Goal: Task Accomplishment & Management: Complete application form

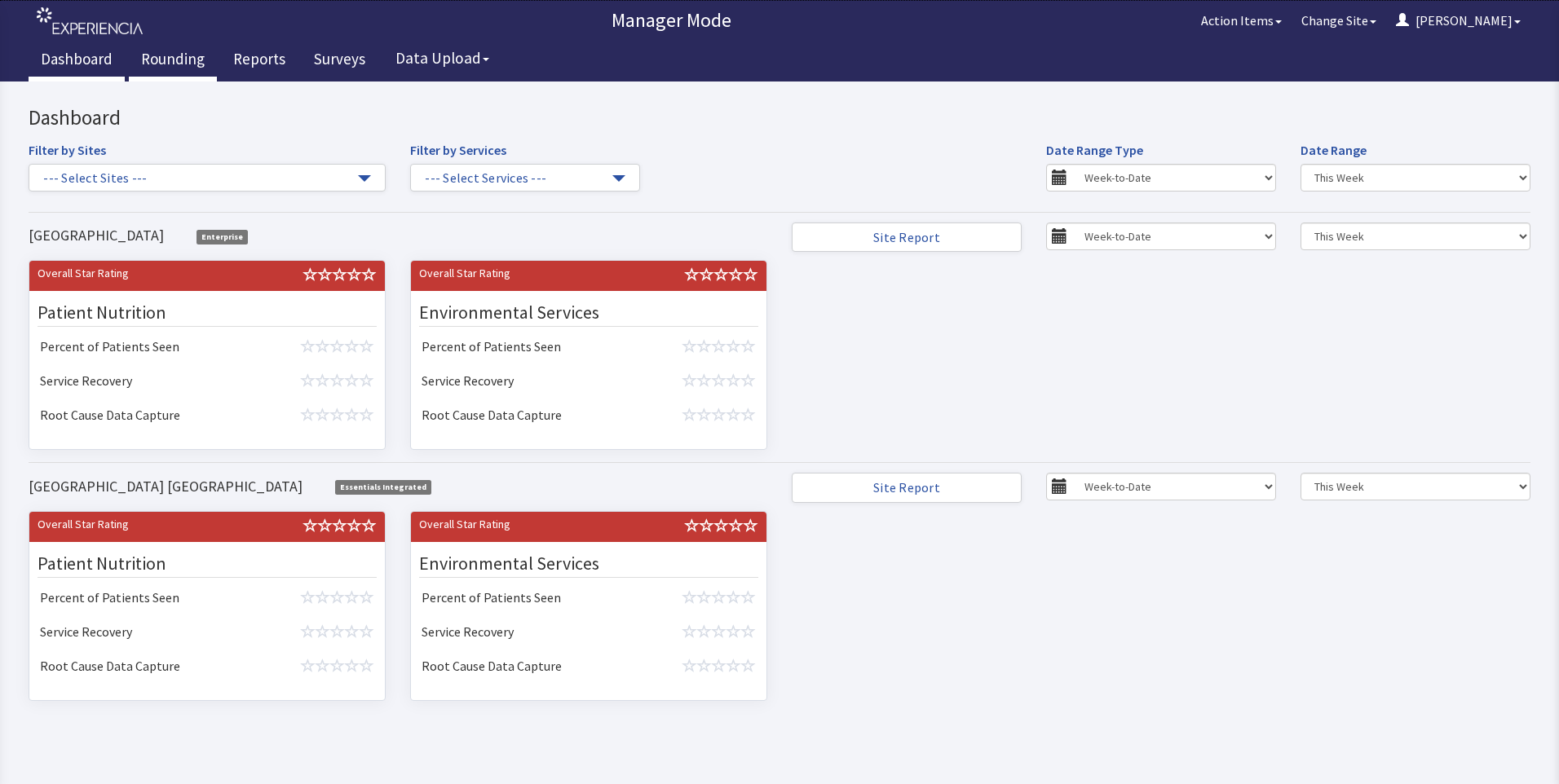
click at [159, 57] on link "Rounding" at bounding box center [173, 60] width 88 height 40
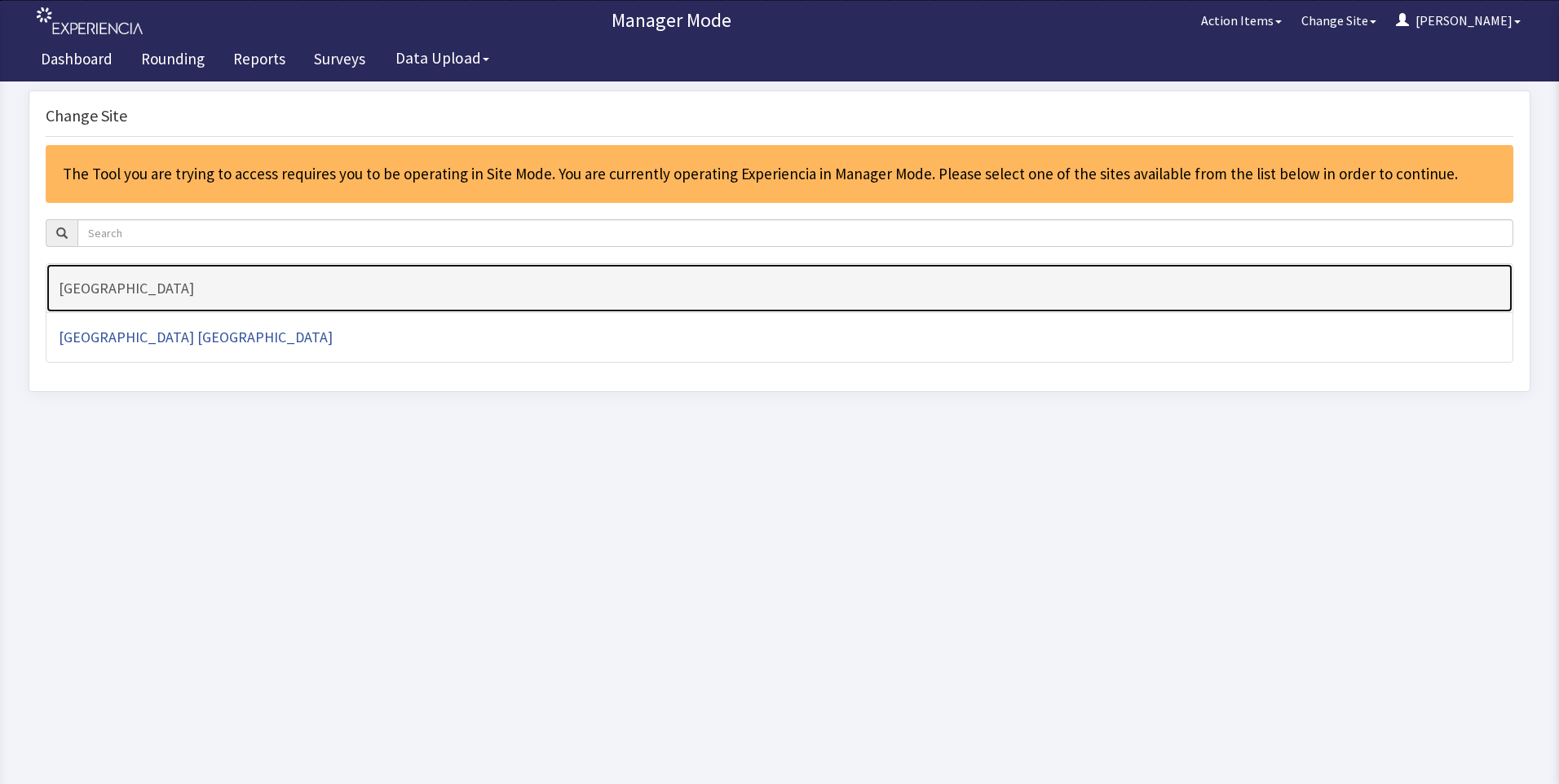
click at [165, 280] on h4 "[GEOGRAPHIC_DATA]" at bounding box center [779, 289] width 1442 height 16
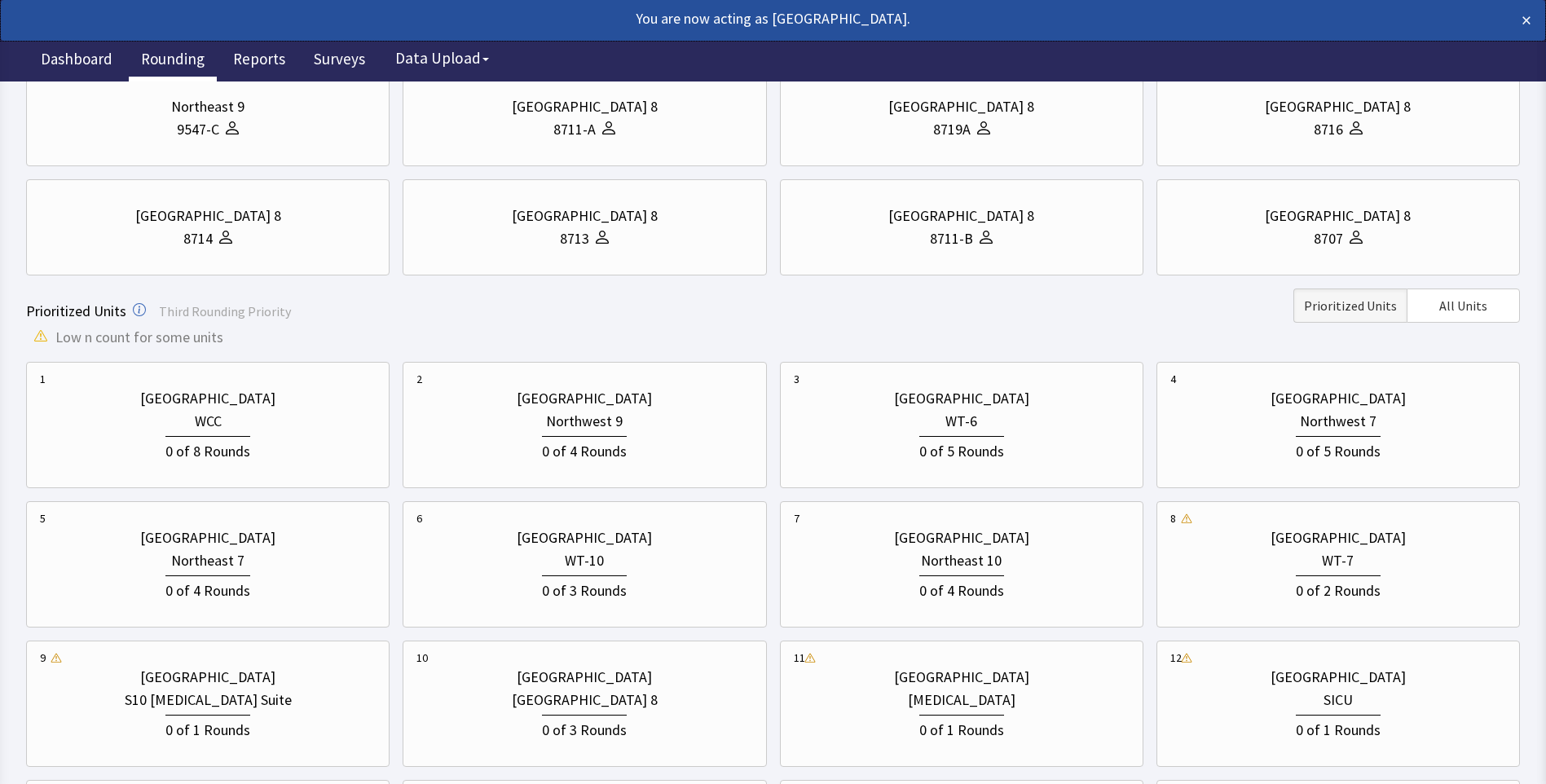
scroll to position [245, 0]
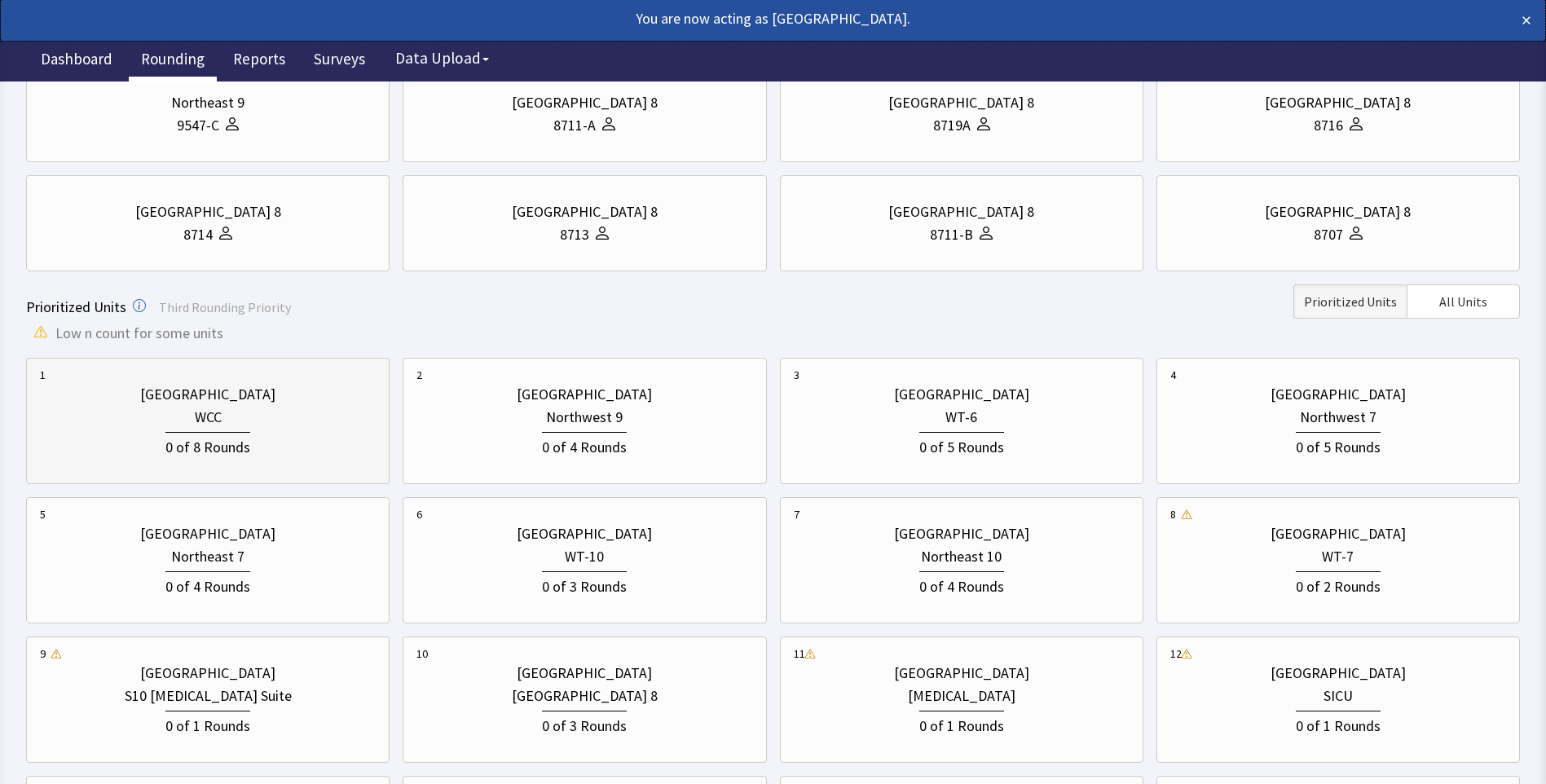
click at [212, 424] on div "WCC" at bounding box center [208, 417] width 27 height 22
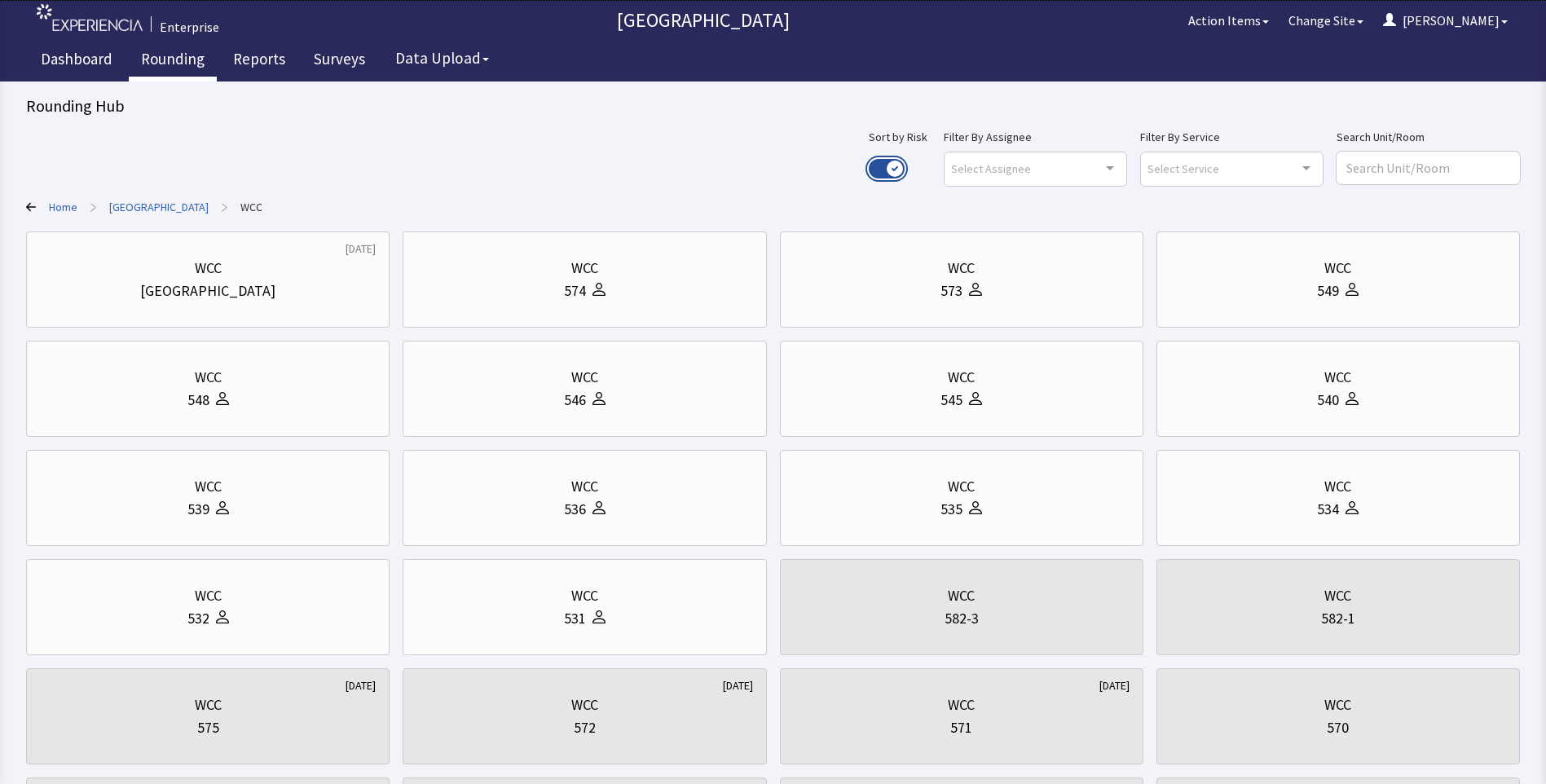
click at [904, 167] on button "Use setting" at bounding box center [886, 168] width 36 height 20
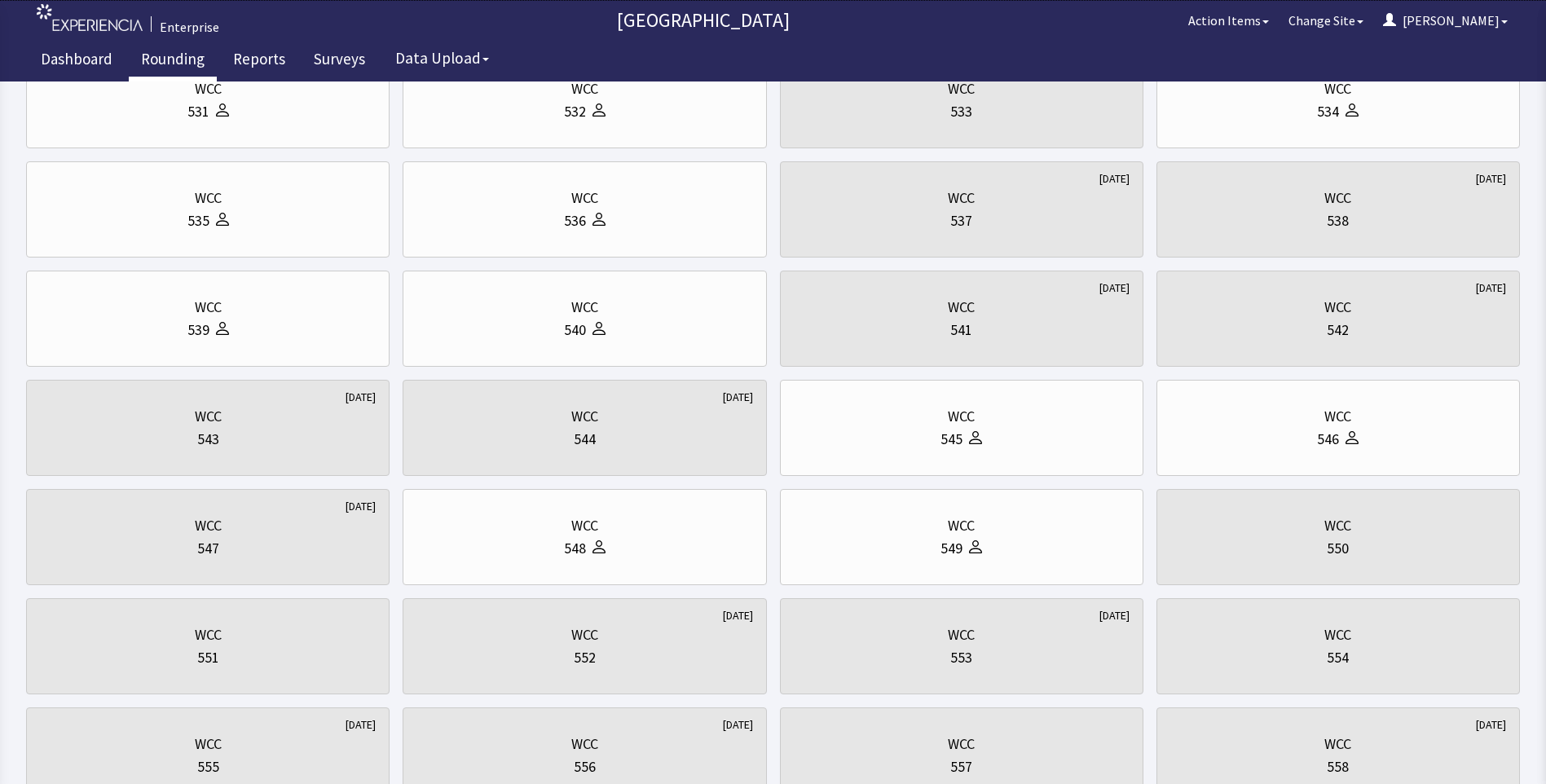
scroll to position [82, 0]
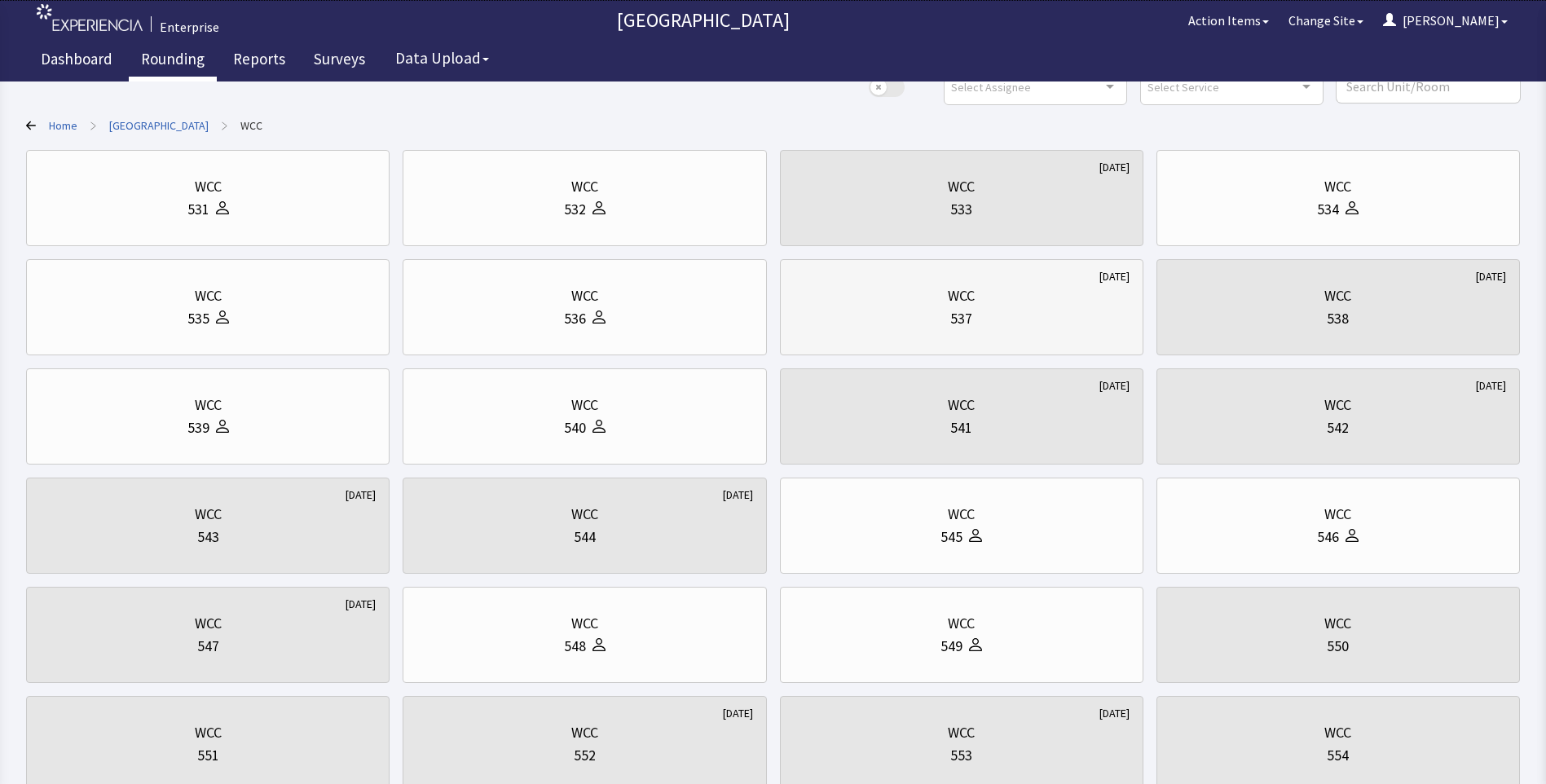
click at [924, 299] on div "WCC" at bounding box center [962, 295] width 336 height 22
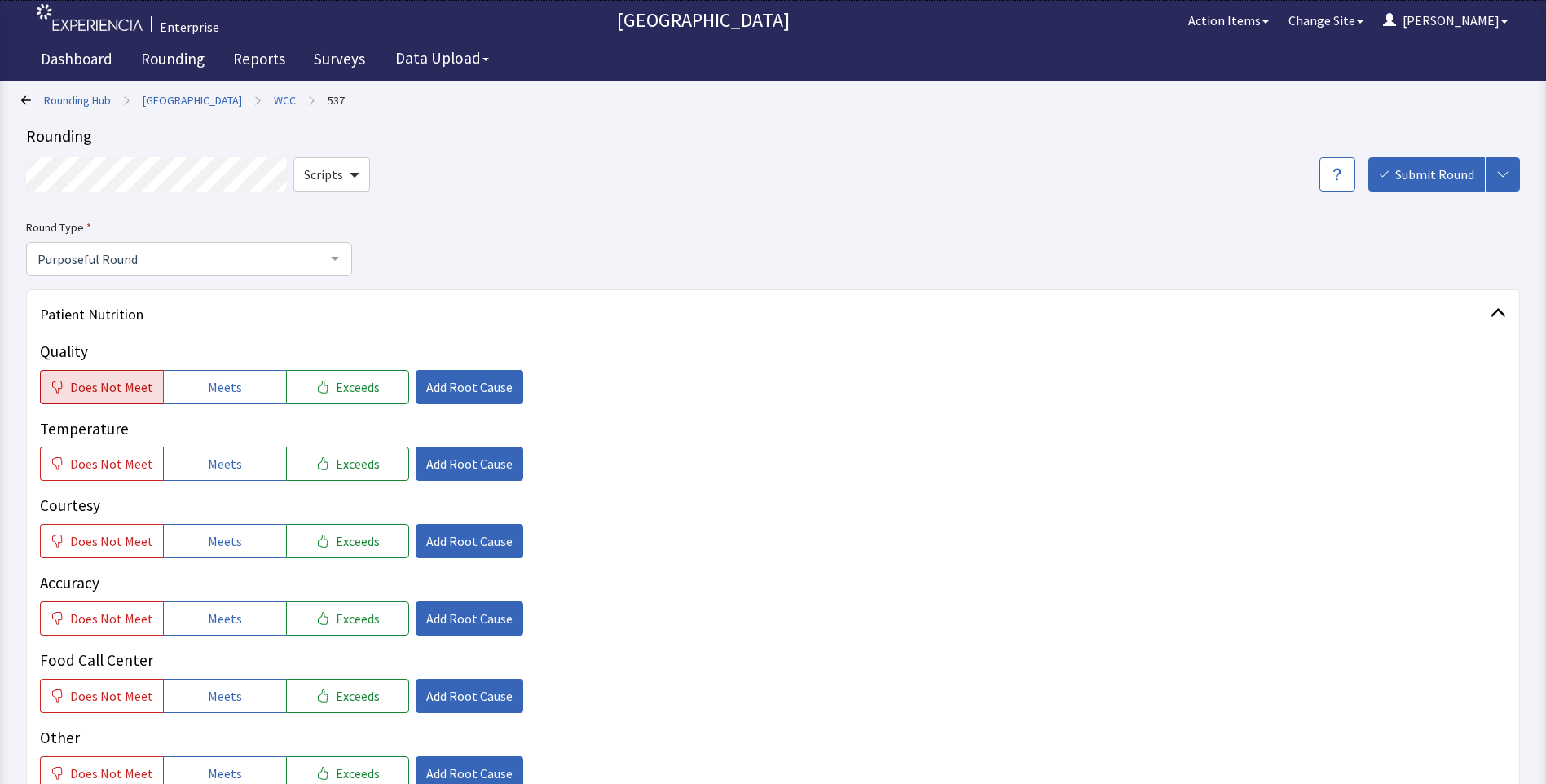
click at [85, 389] on span "Does Not Meet" at bounding box center [111, 387] width 83 height 20
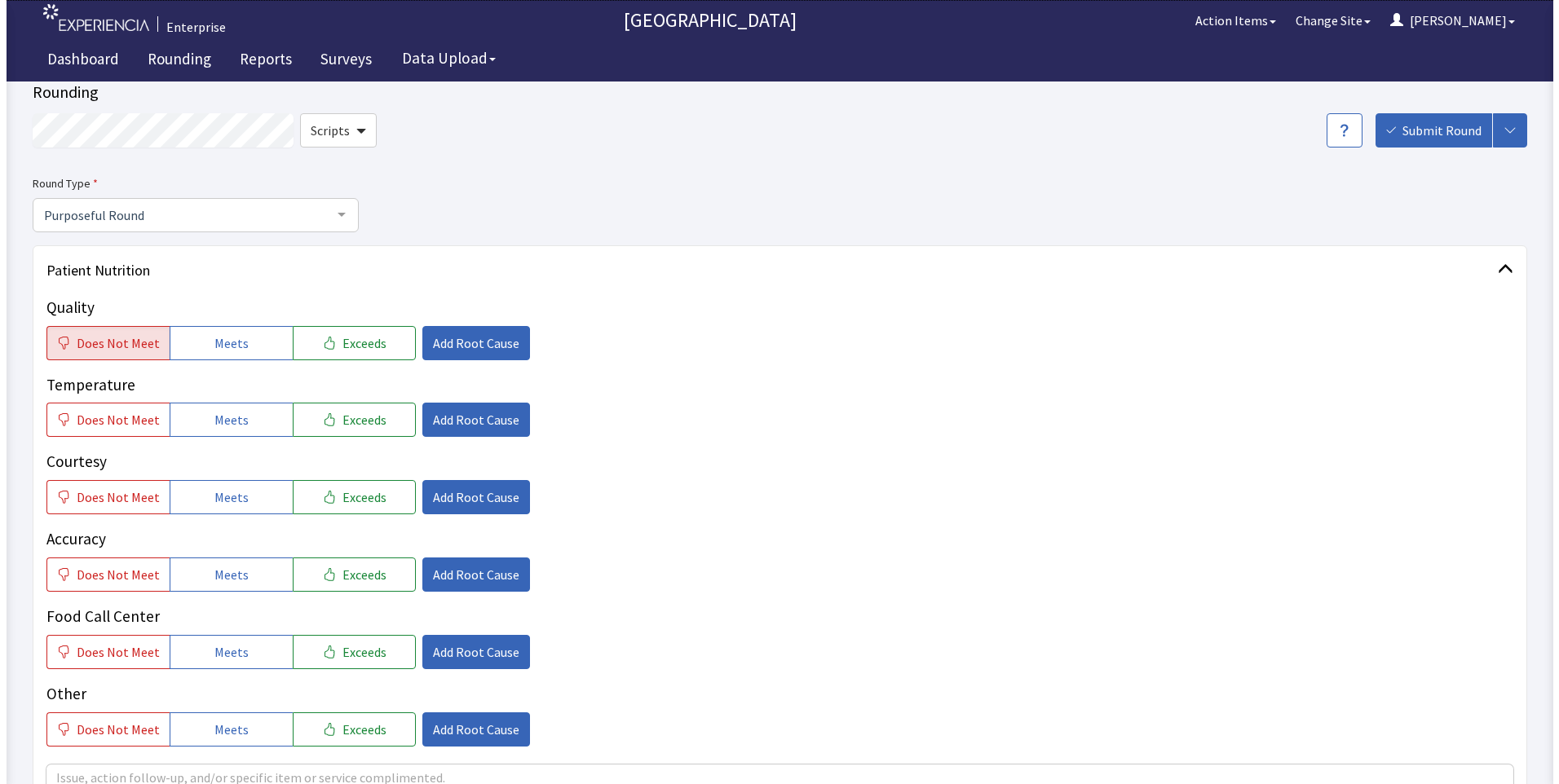
scroll to position [82, 0]
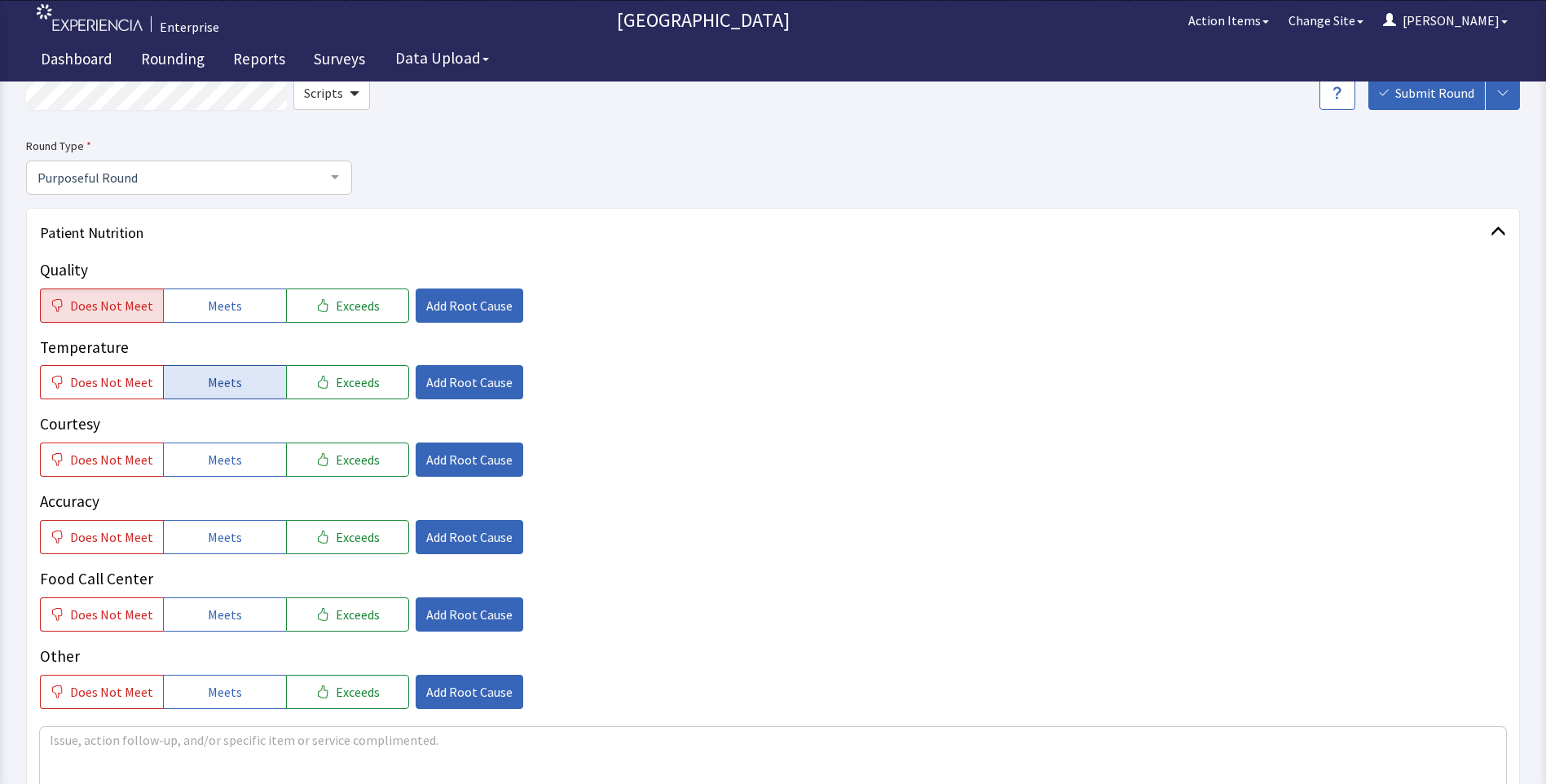
drag, startPoint x: 220, startPoint y: 382, endPoint x: 217, endPoint y: 391, distance: 9.5
click at [220, 383] on span "Meets" at bounding box center [225, 383] width 34 height 20
drag, startPoint x: 196, startPoint y: 461, endPoint x: 203, endPoint y: 508, distance: 47.5
click at [196, 465] on button "Meets" at bounding box center [224, 460] width 123 height 34
drag, startPoint x: 208, startPoint y: 538, endPoint x: 207, endPoint y: 571, distance: 33.0
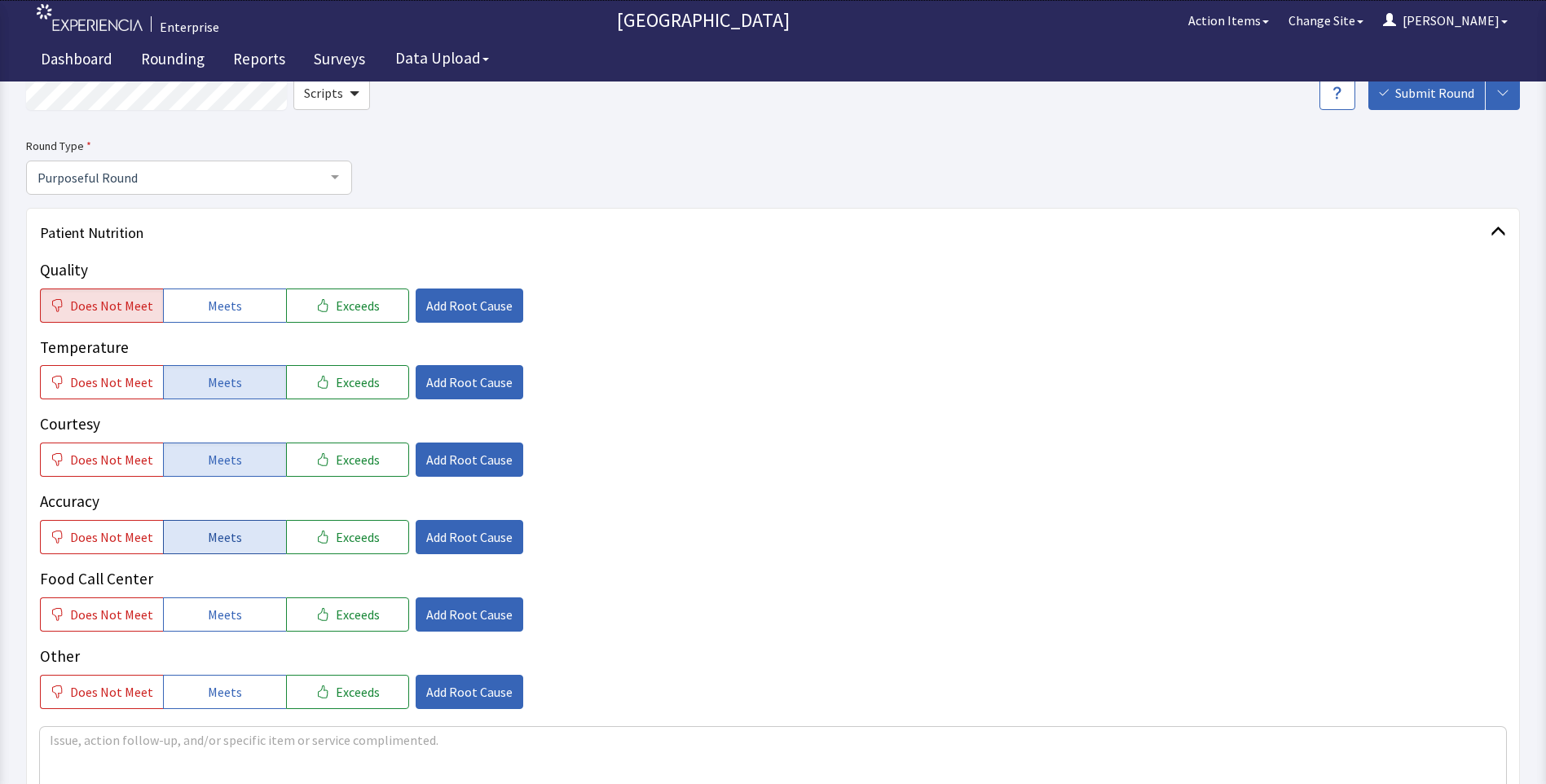
click at [208, 541] on span "Meets" at bounding box center [225, 537] width 34 height 20
drag, startPoint x: 206, startPoint y: 622, endPoint x: 214, endPoint y: 618, distance: 8.9
click at [208, 622] on span "Meets" at bounding box center [225, 615] width 34 height 20
click at [316, 461] on icon "button" at bounding box center [323, 460] width 13 height 13
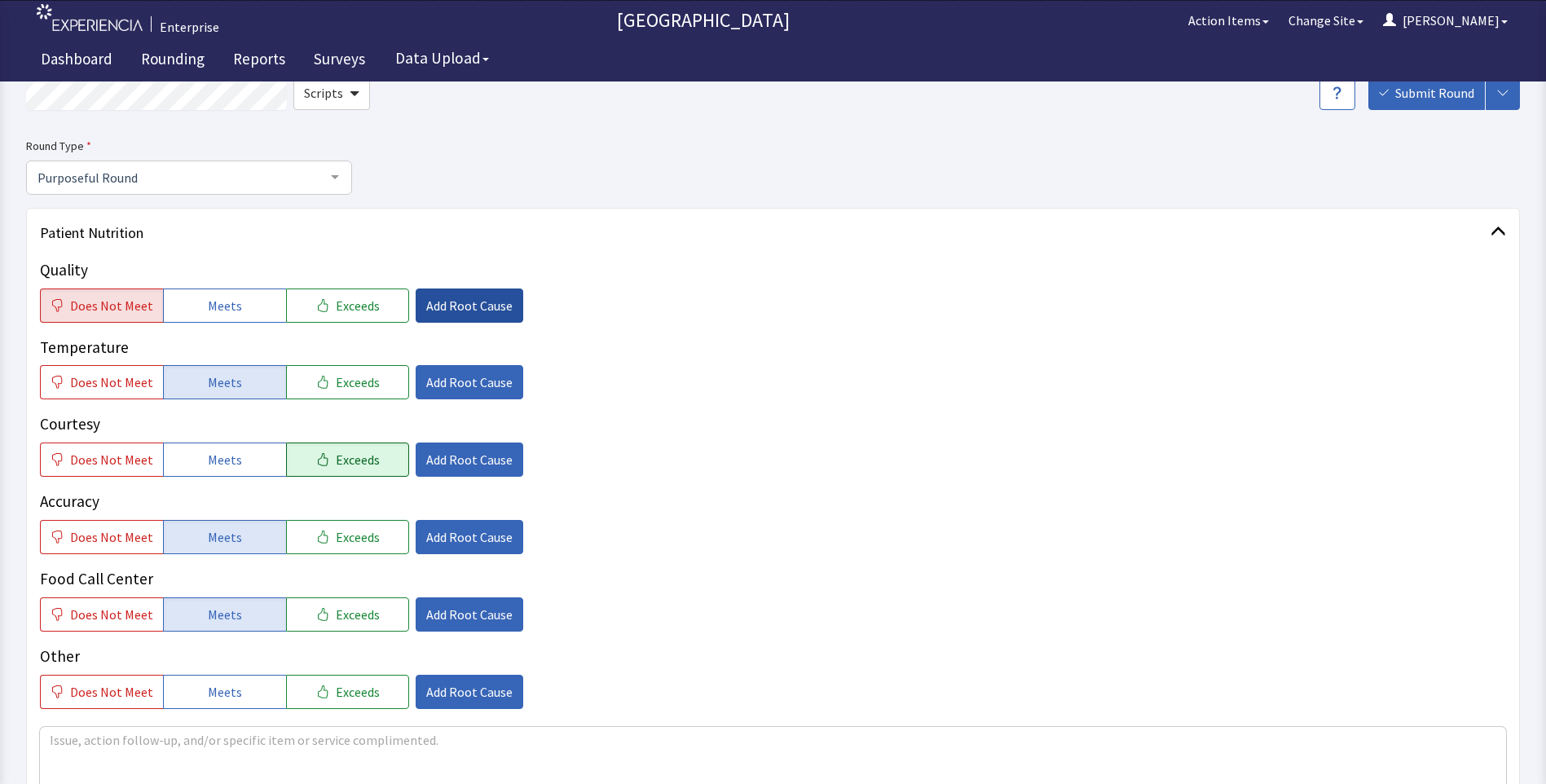
click at [442, 301] on span "Add Root Cause" at bounding box center [470, 306] width 86 height 20
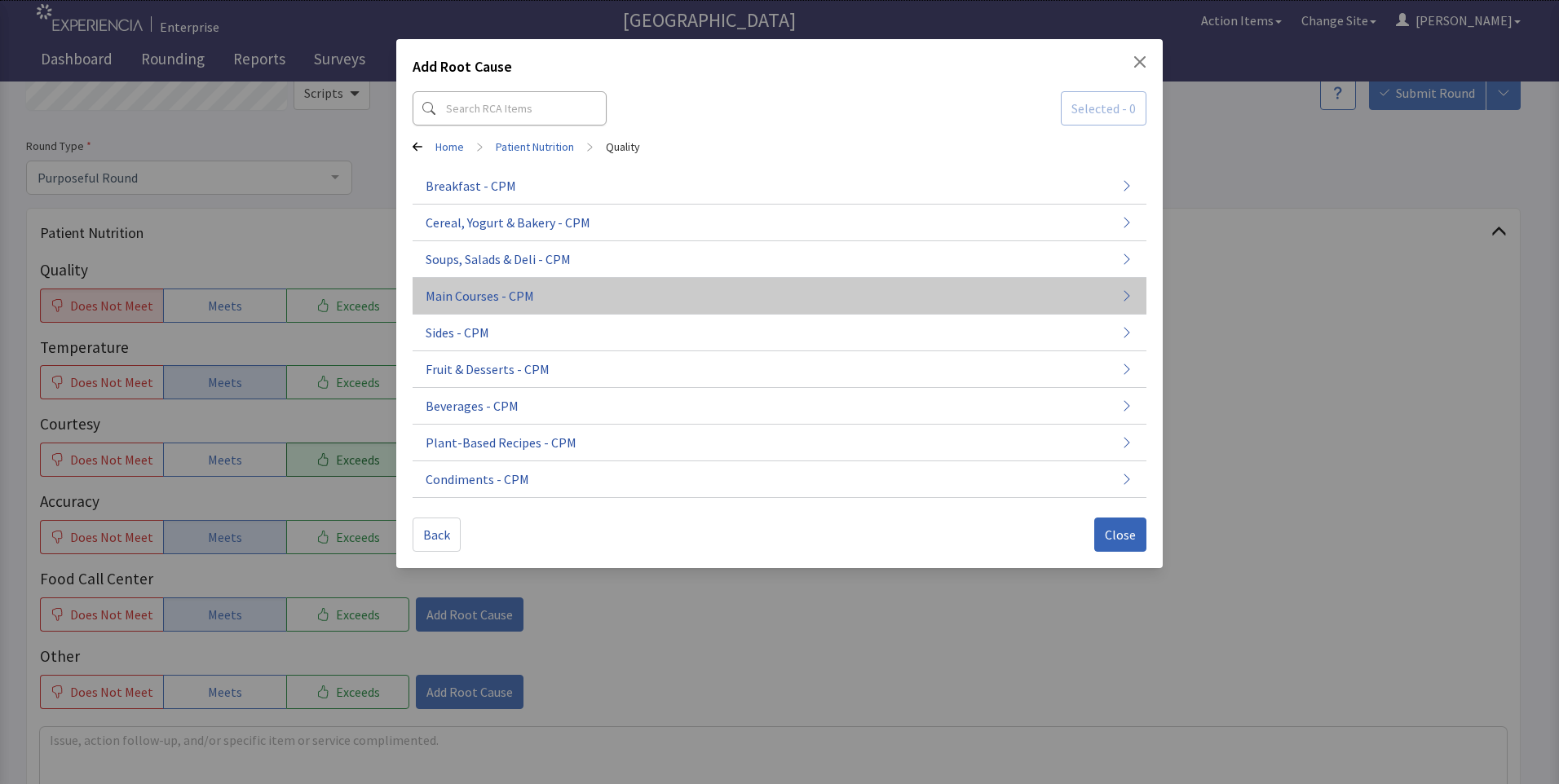
click at [484, 294] on span "Main Courses - CPM" at bounding box center [480, 296] width 108 height 20
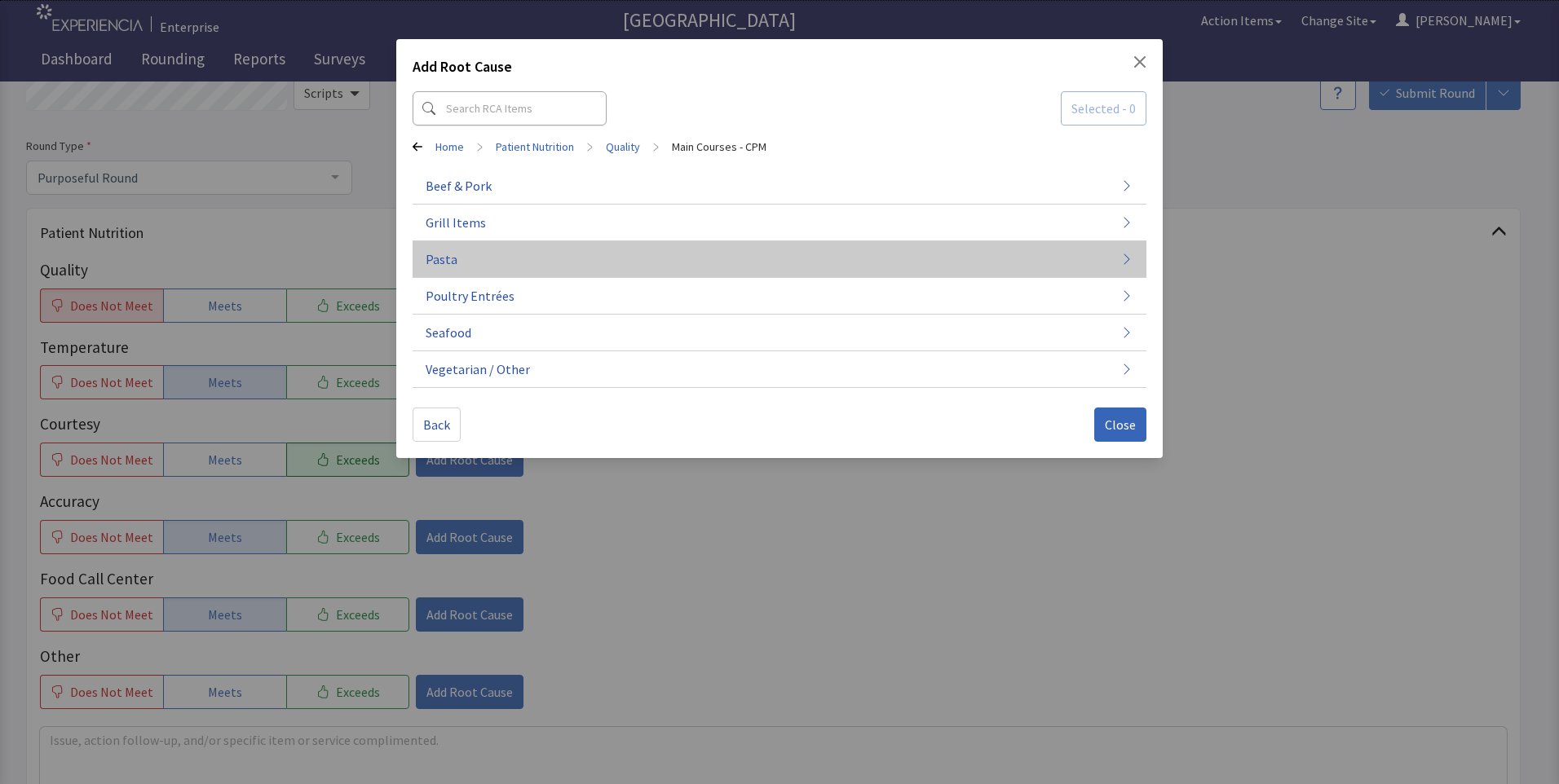
click at [485, 263] on button "Pasta" at bounding box center [779, 259] width 733 height 37
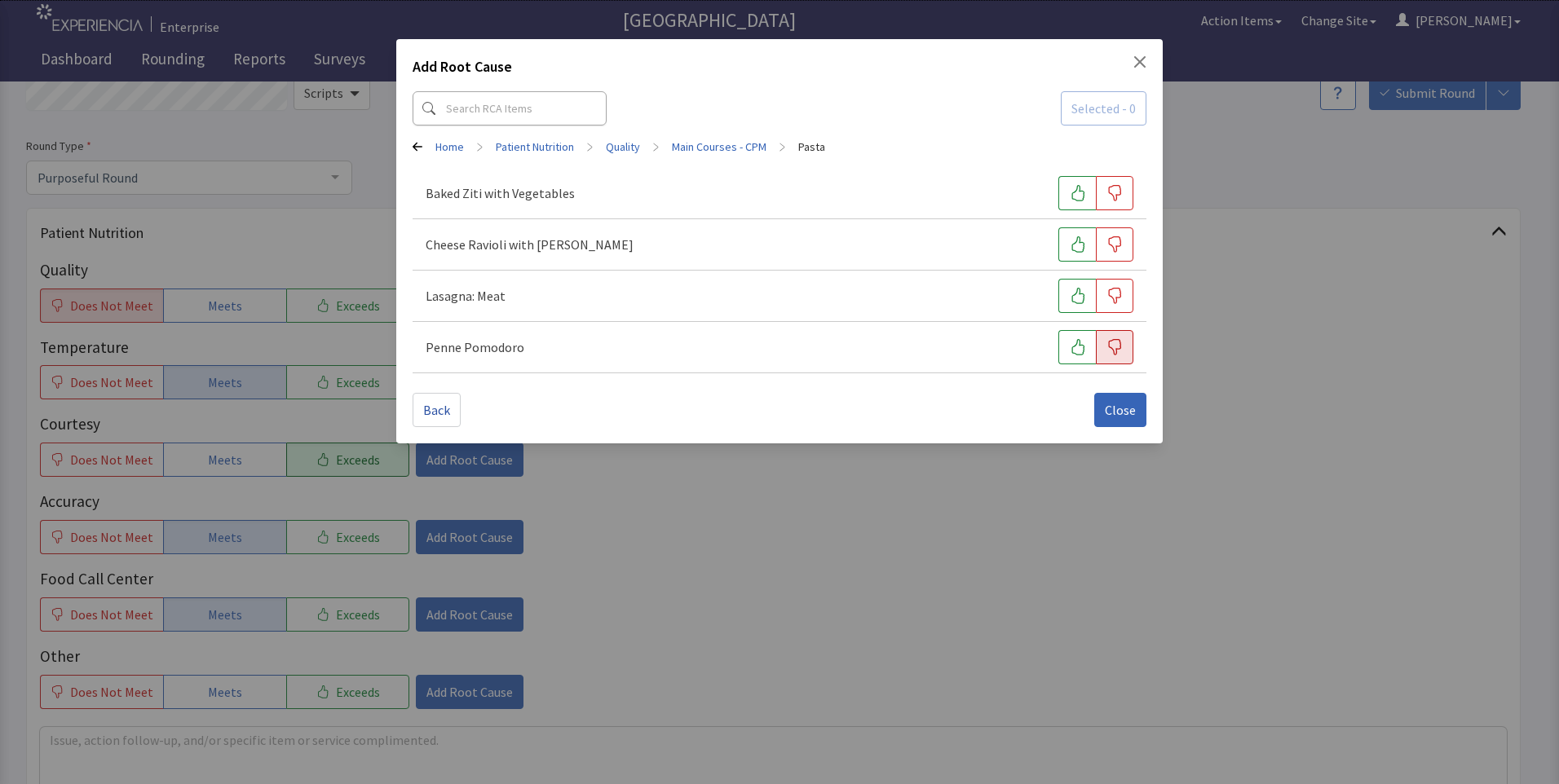
click at [1112, 350] on icon "button" at bounding box center [1114, 347] width 16 height 16
click at [1113, 412] on span "Close" at bounding box center [1120, 409] width 31 height 20
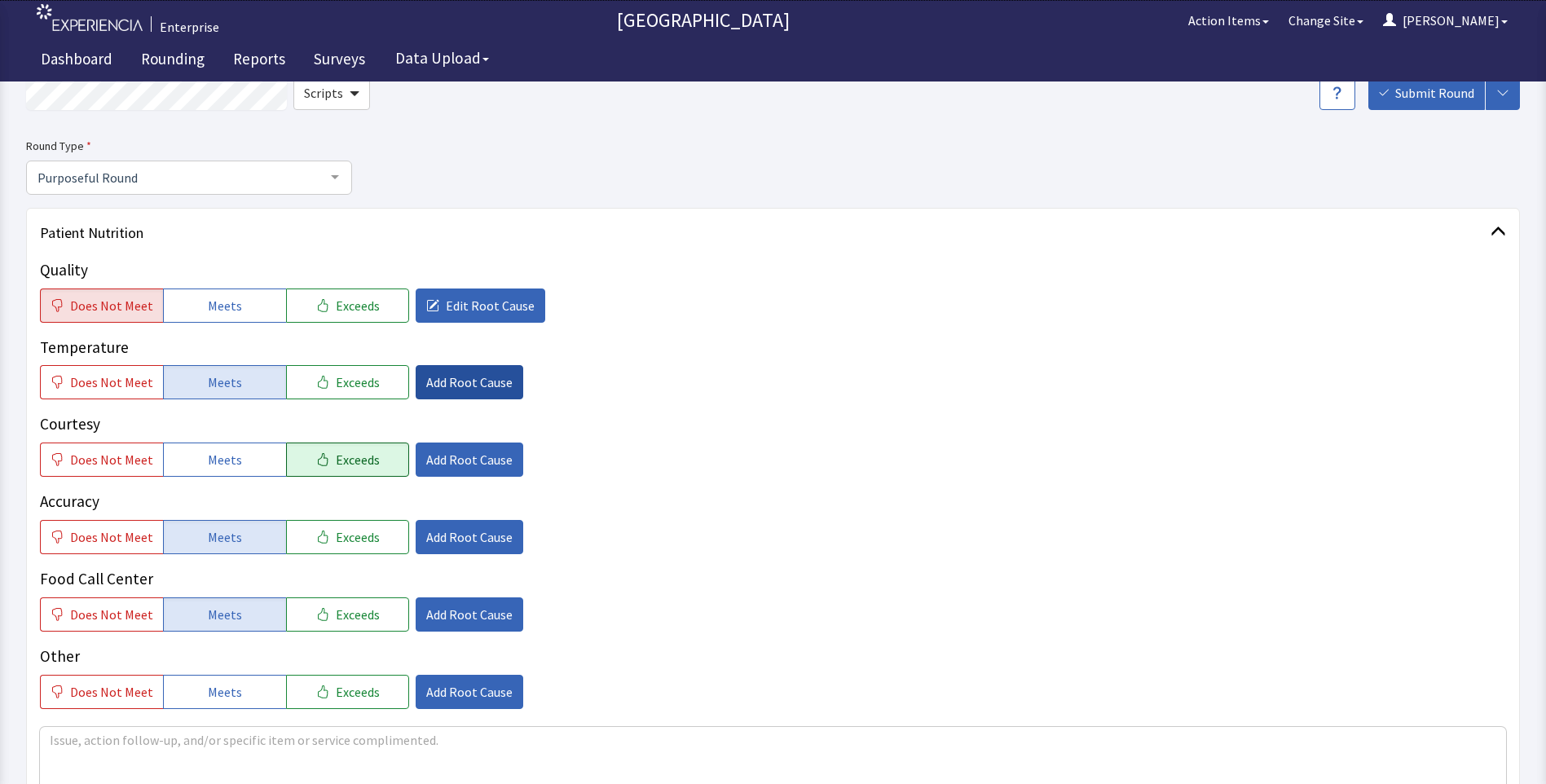
click at [453, 380] on span "Add Root Cause" at bounding box center [470, 383] width 86 height 20
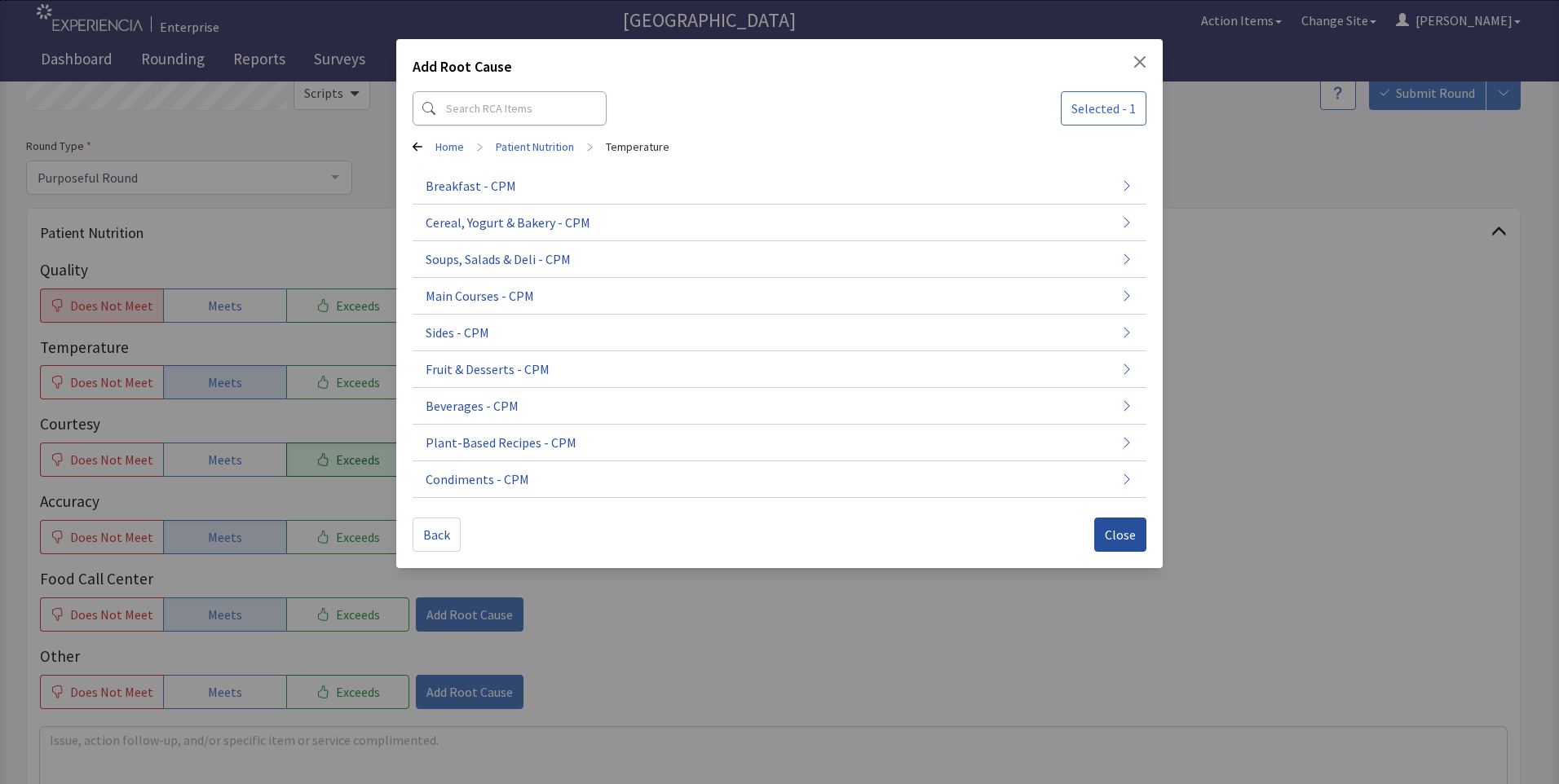
click at [1116, 537] on span "Close" at bounding box center [1120, 535] width 31 height 20
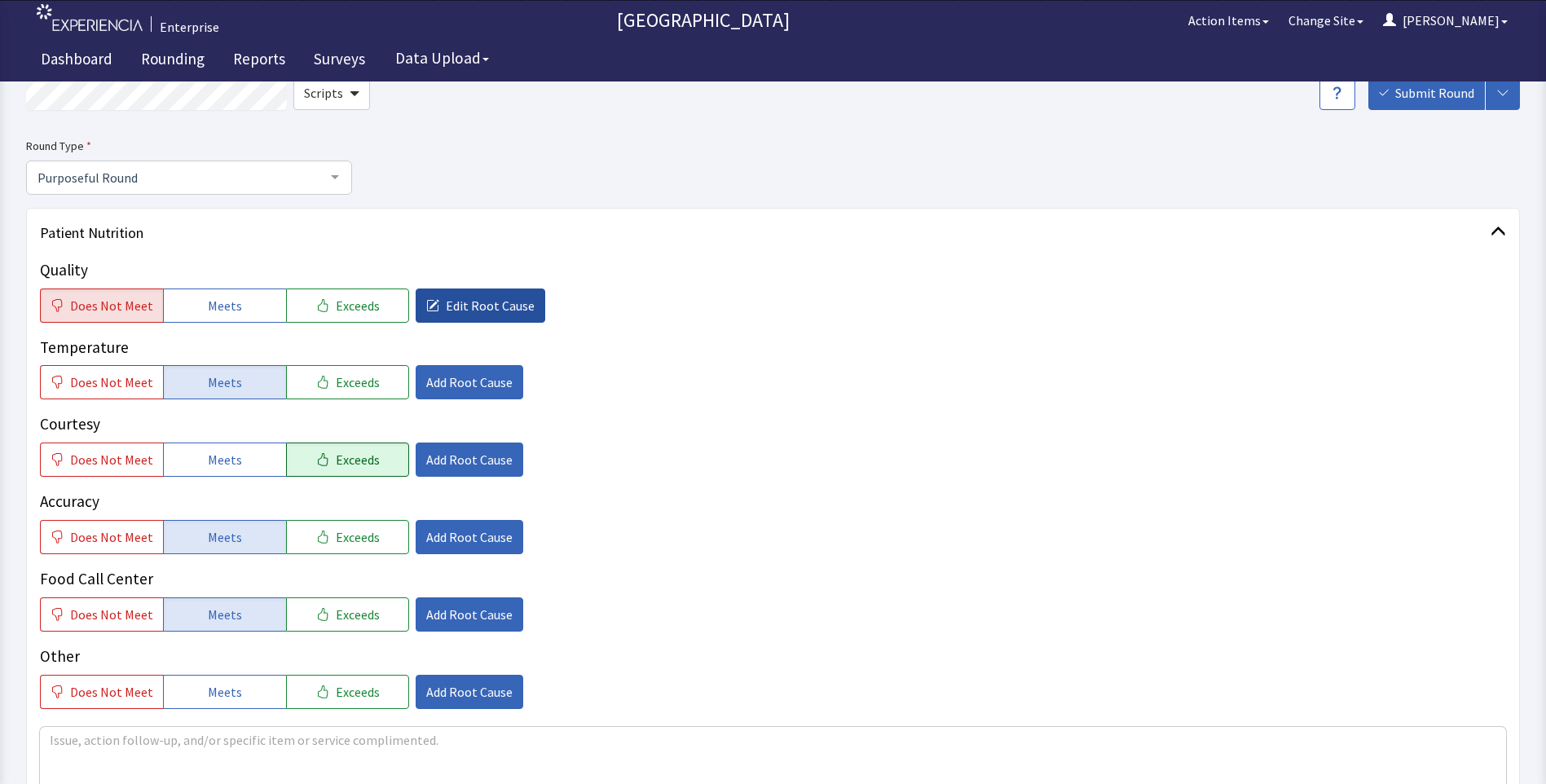
click at [472, 306] on span "Edit Root Cause" at bounding box center [489, 306] width 89 height 20
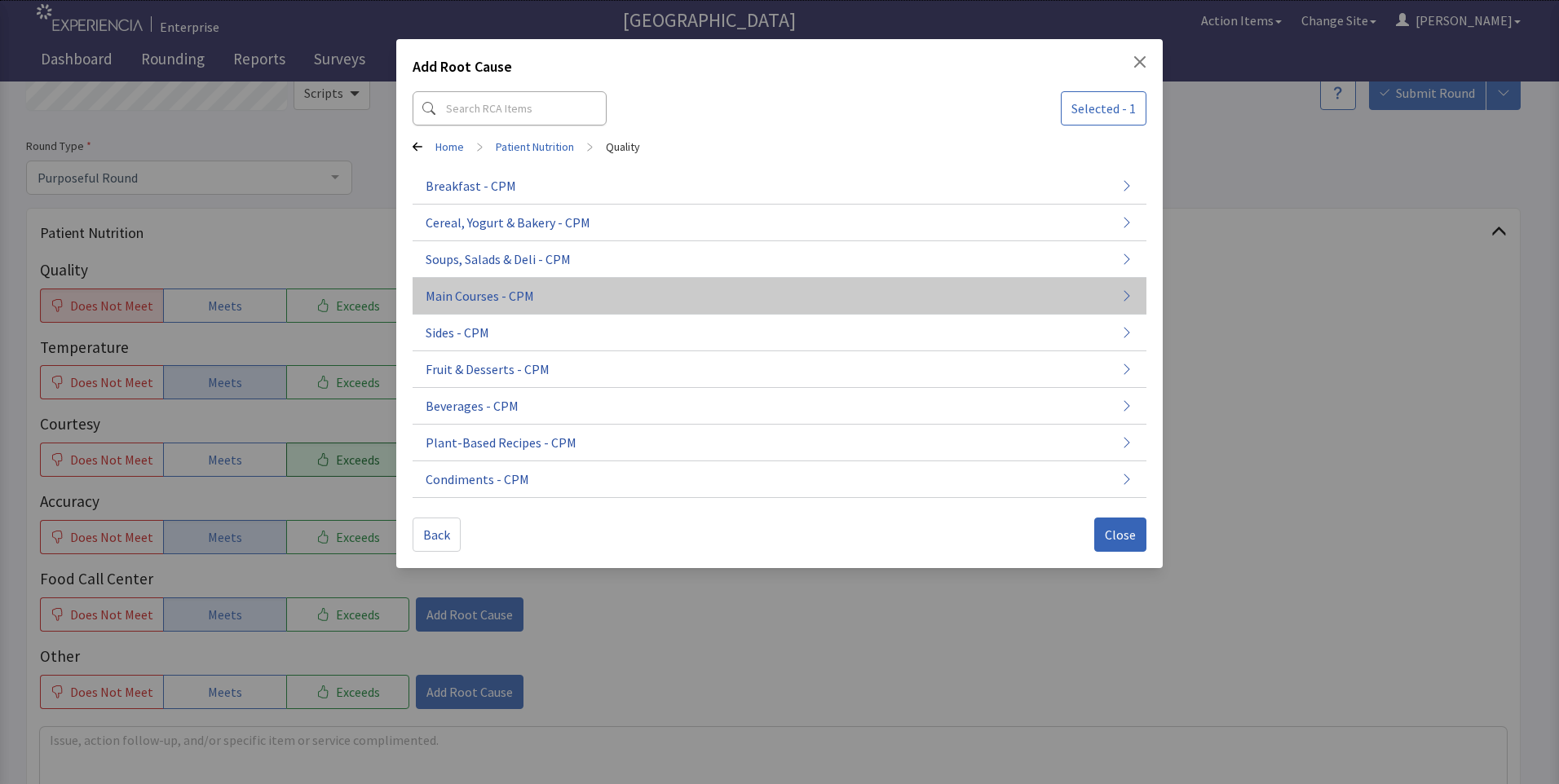
click at [554, 293] on button "Main Courses - CPM" at bounding box center [779, 296] width 733 height 37
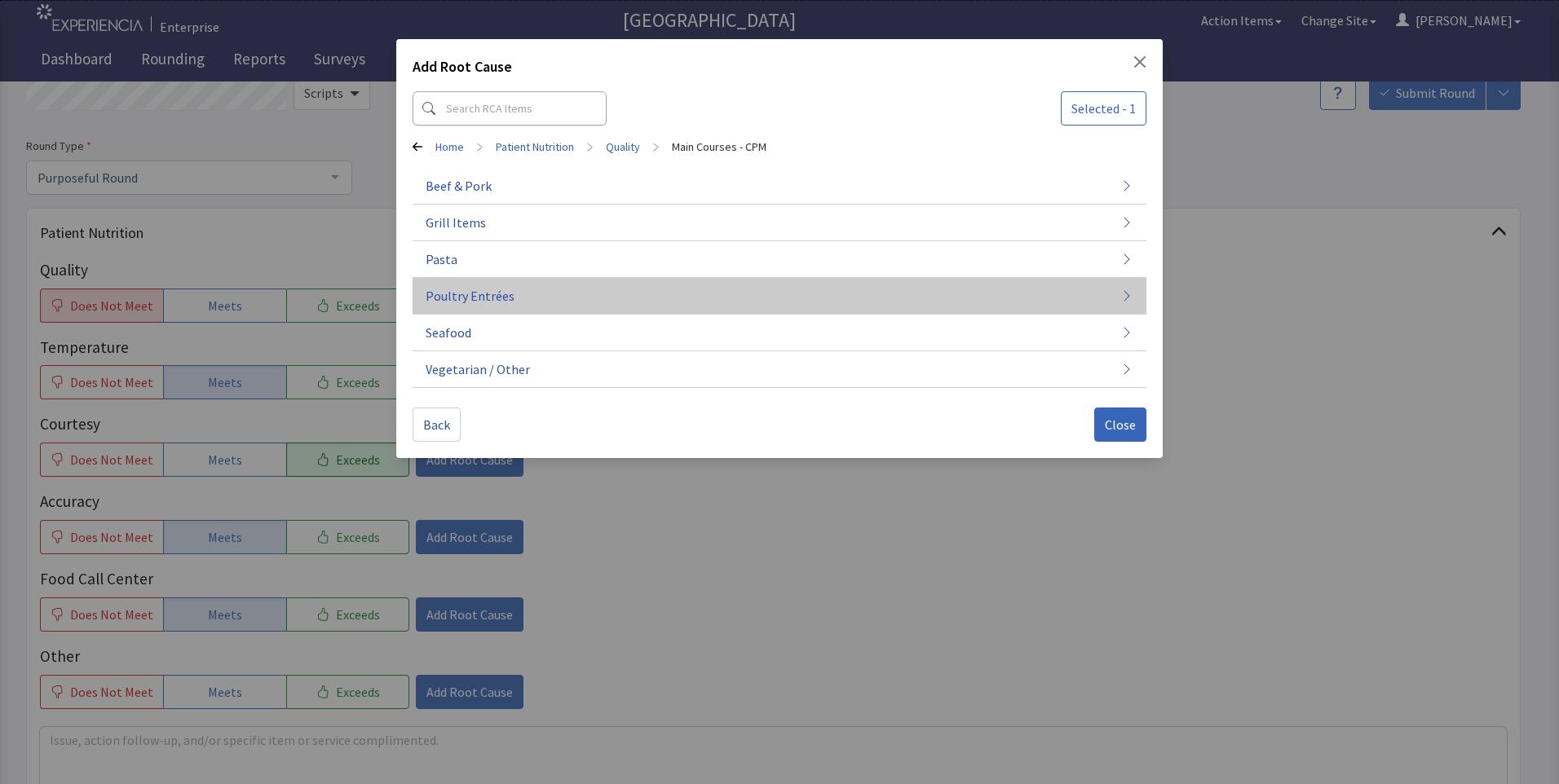
click at [560, 299] on button "Poultry Entrées" at bounding box center [779, 296] width 733 height 37
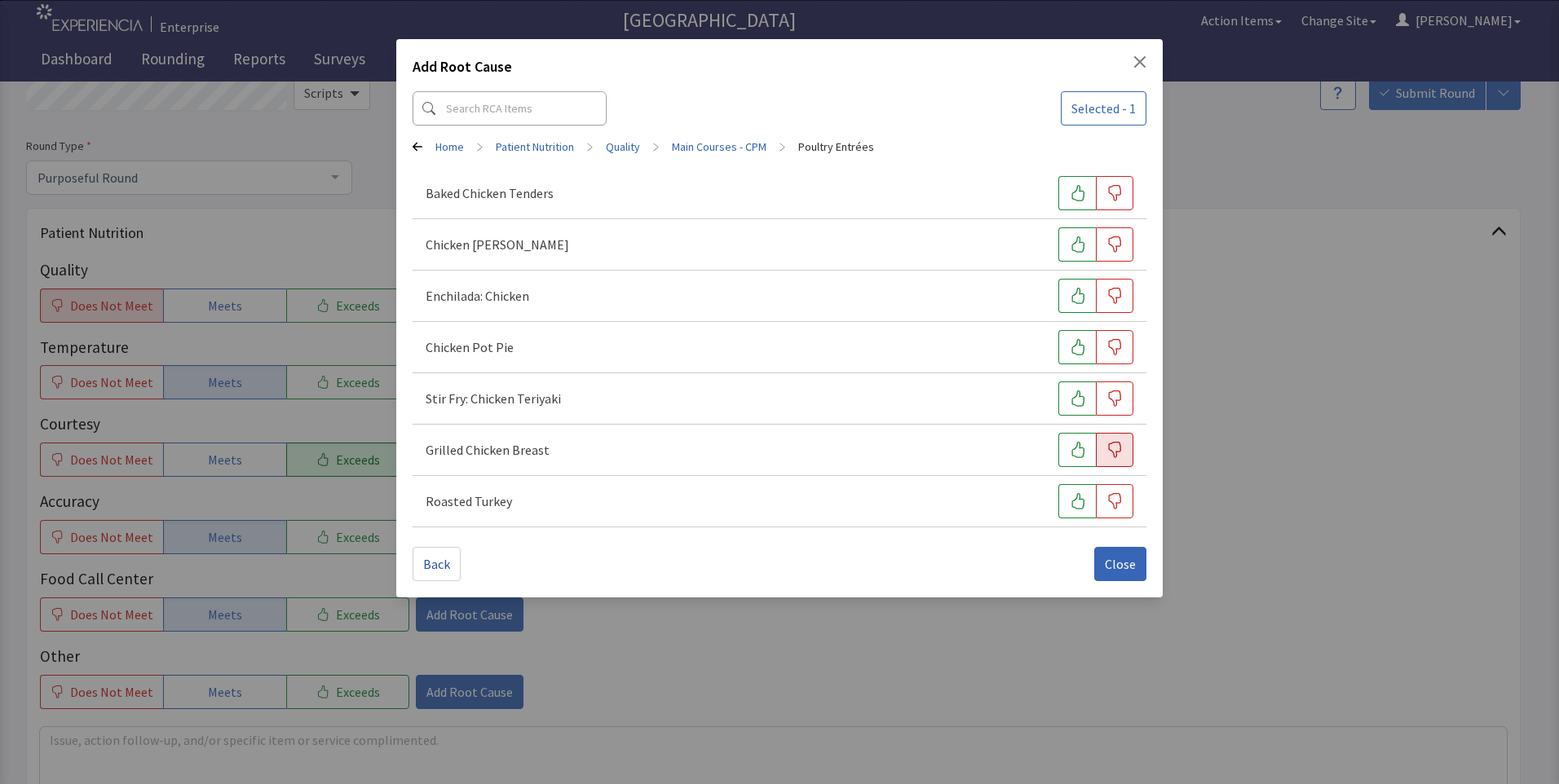
click at [1114, 445] on icon "button" at bounding box center [1114, 450] width 16 height 16
click at [1132, 574] on button "Close" at bounding box center [1120, 564] width 52 height 34
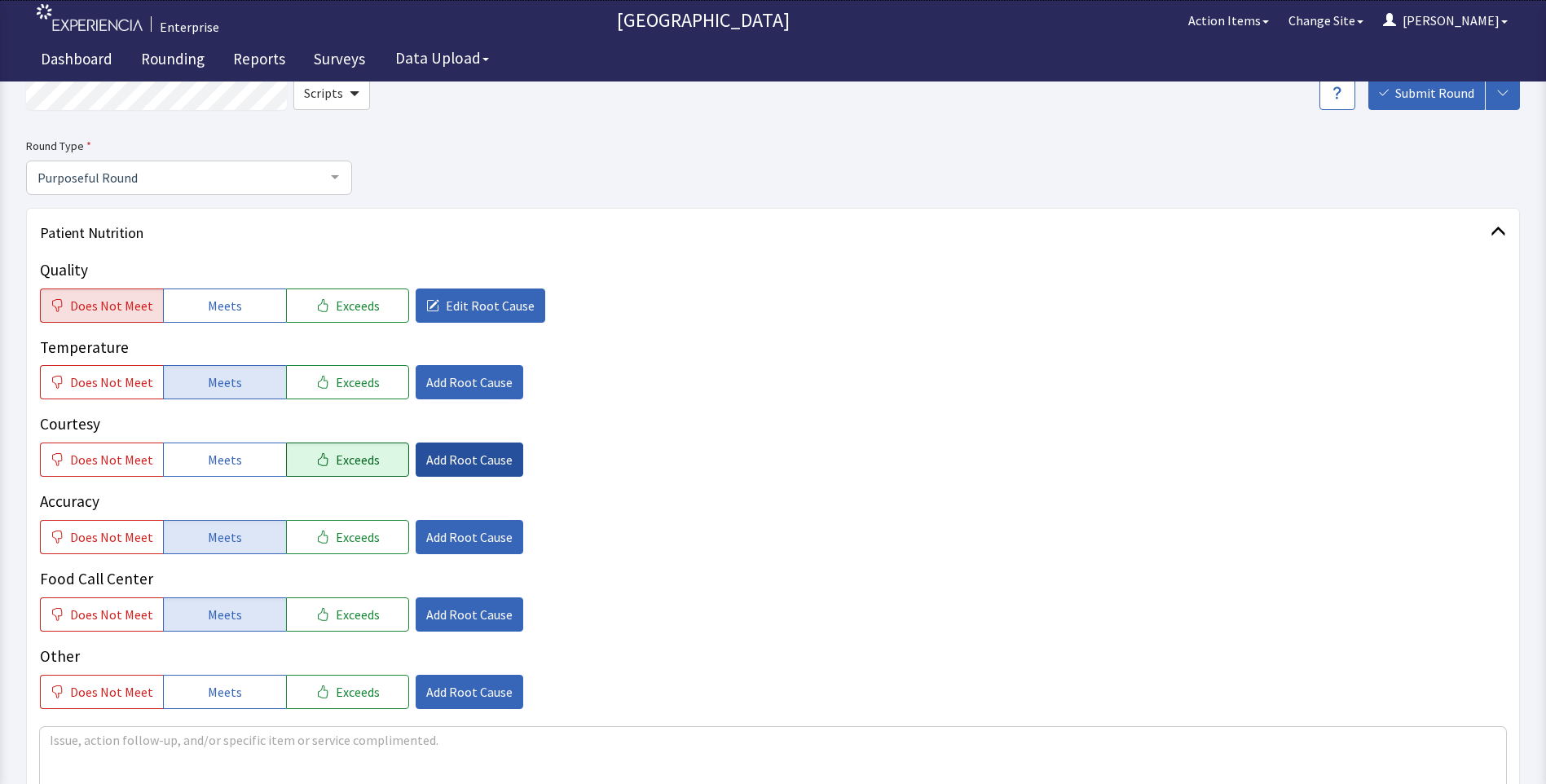
click at [453, 459] on span "Add Root Cause" at bounding box center [470, 460] width 86 height 20
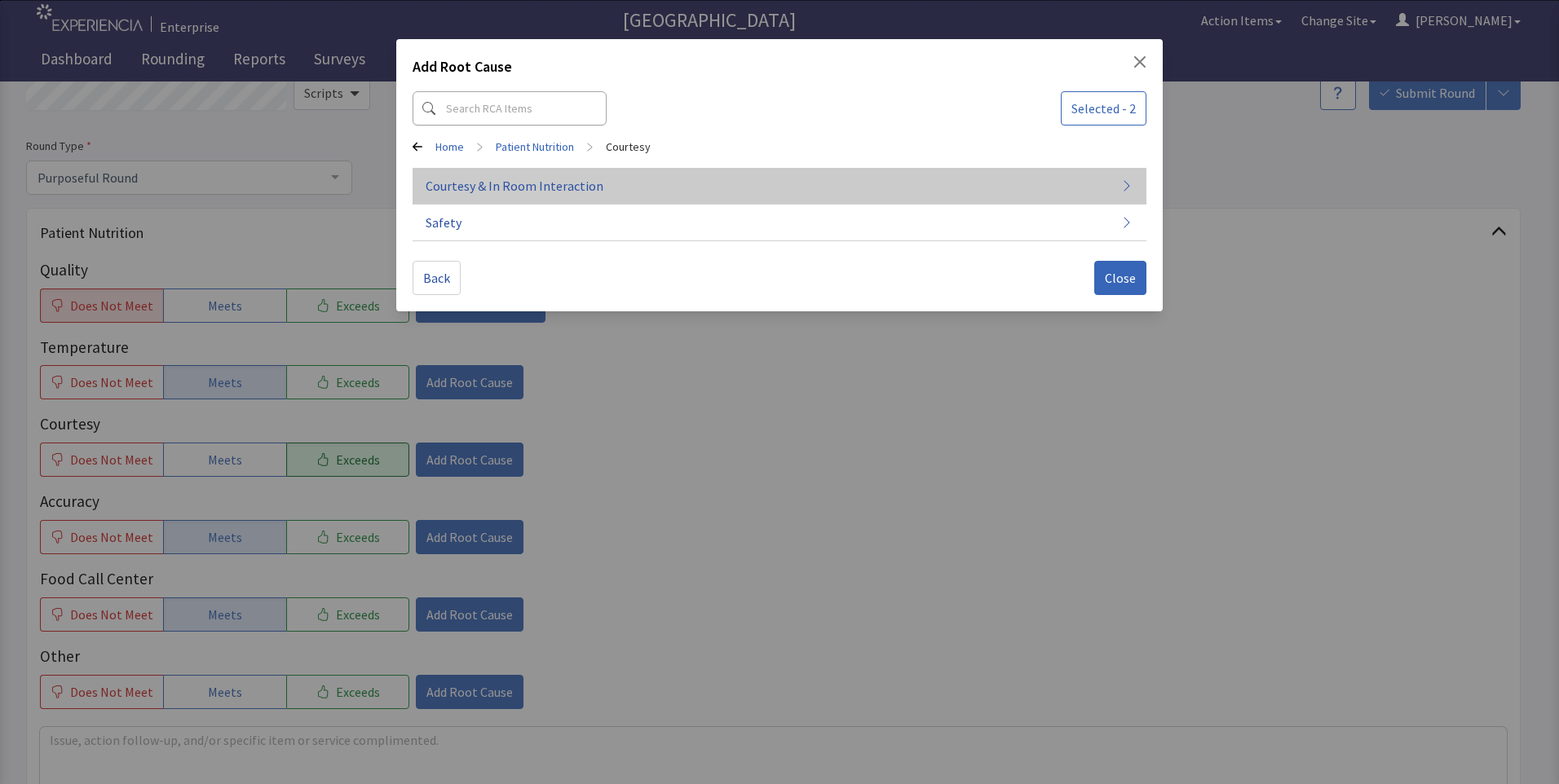
click at [550, 184] on span "Courtesy & In Room Interaction" at bounding box center [515, 185] width 178 height 20
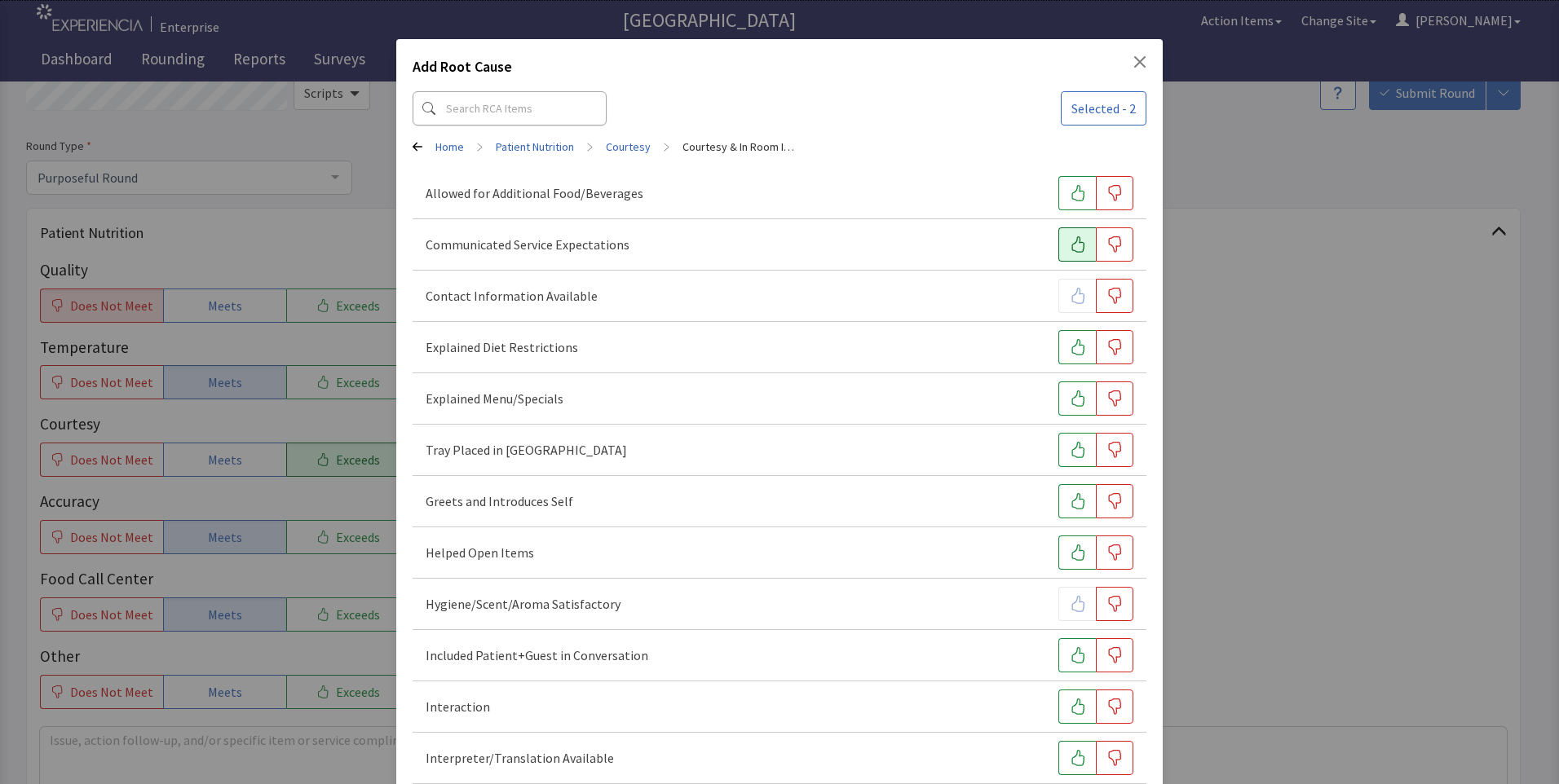
click at [1070, 245] on icon "button" at bounding box center [1078, 245] width 16 height 16
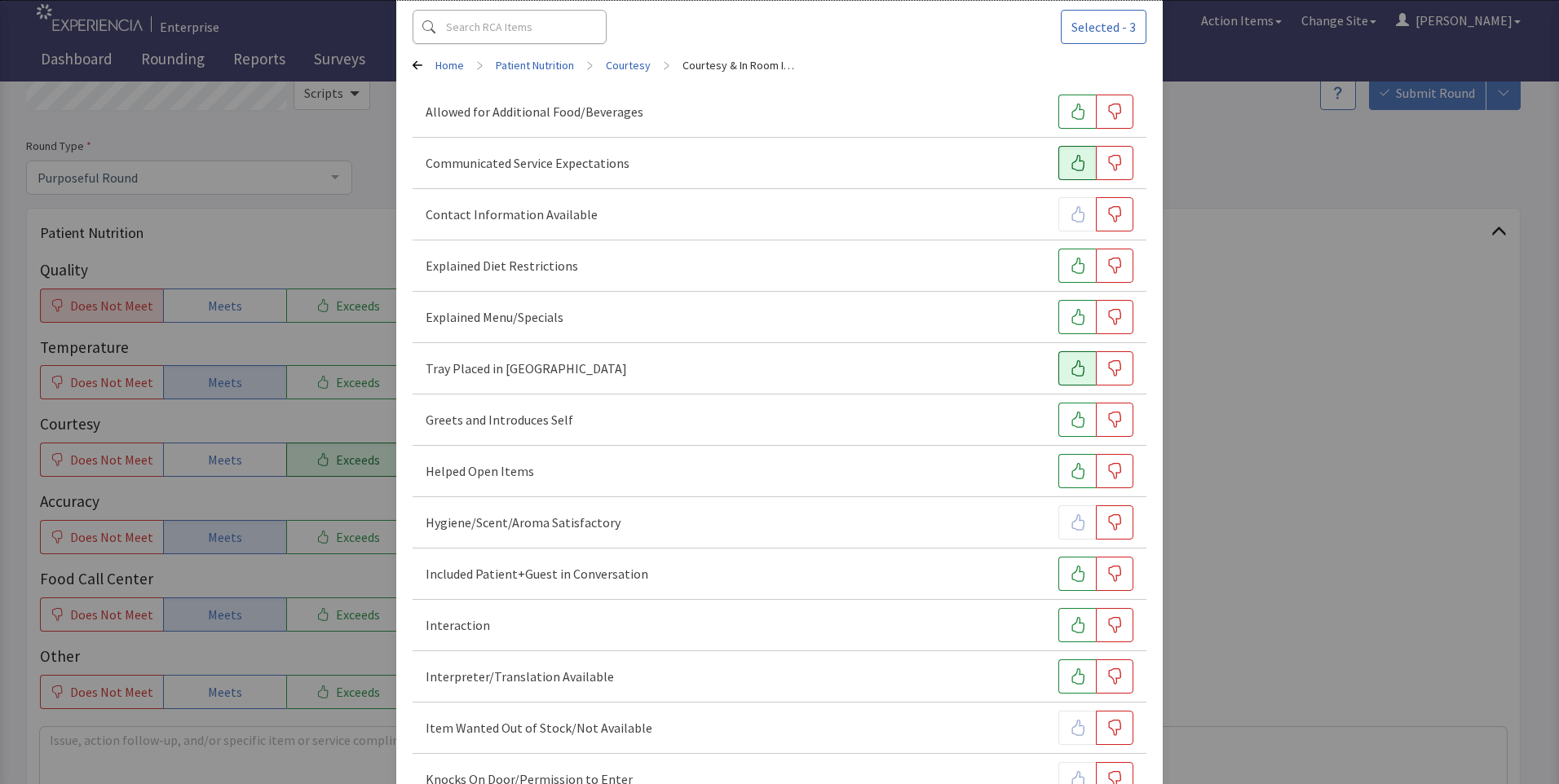
click at [1070, 366] on icon "button" at bounding box center [1078, 368] width 16 height 16
click at [1070, 418] on icon "button" at bounding box center [1078, 419] width 16 height 16
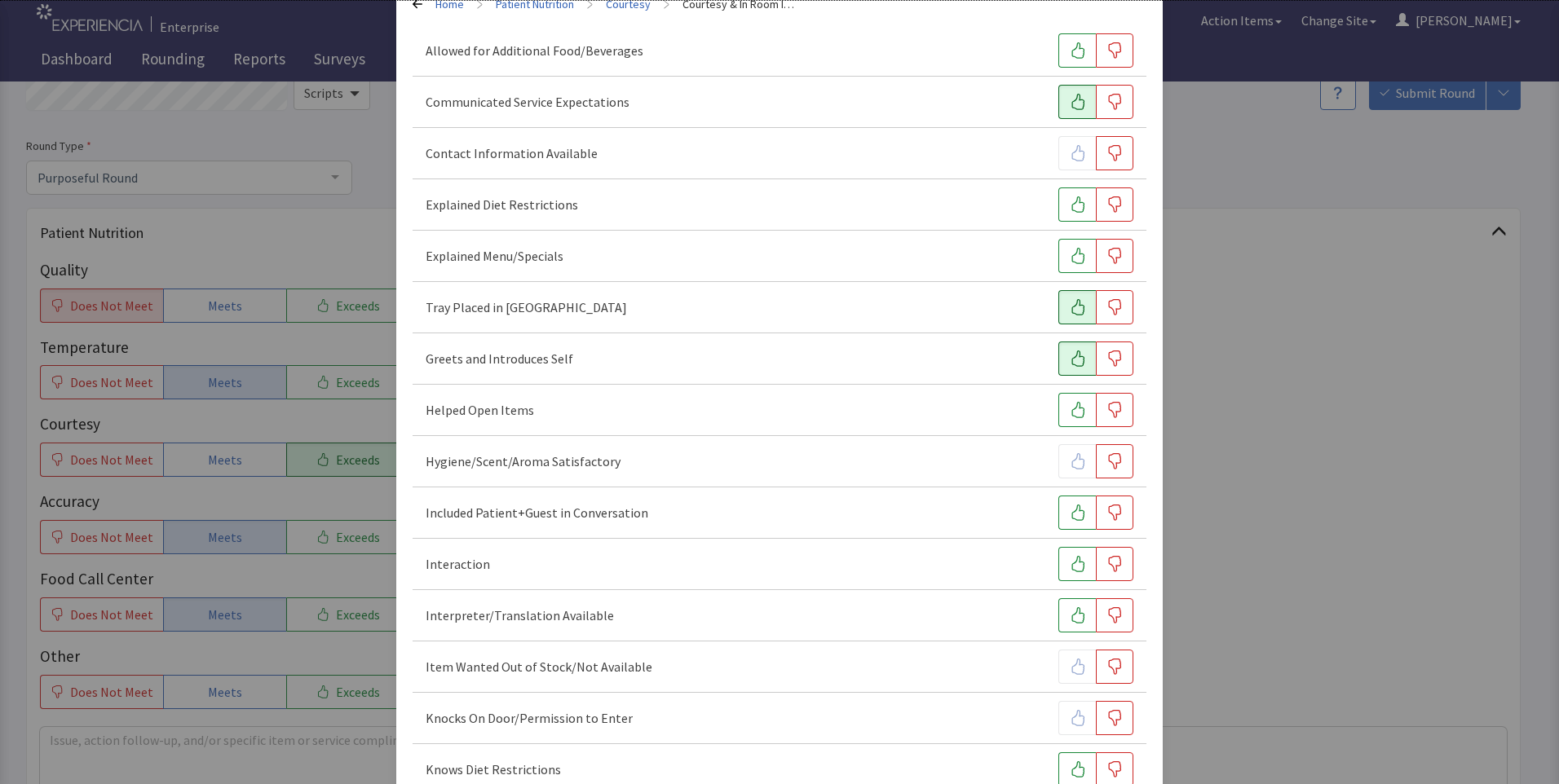
scroll to position [245, 0]
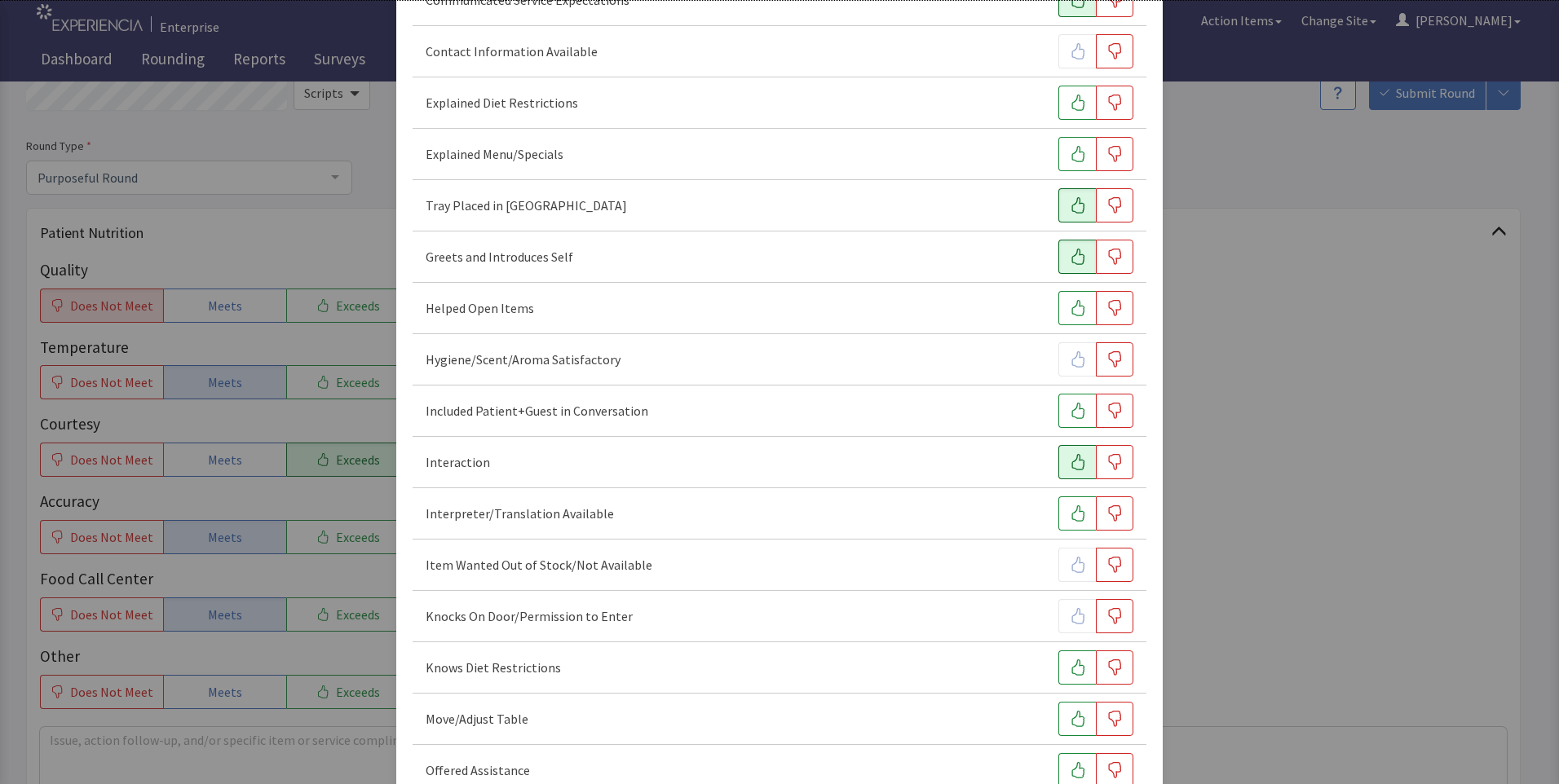
click at [1059, 454] on button "button" at bounding box center [1077, 461] width 38 height 34
click at [1071, 409] on icon "button" at bounding box center [1078, 410] width 13 height 16
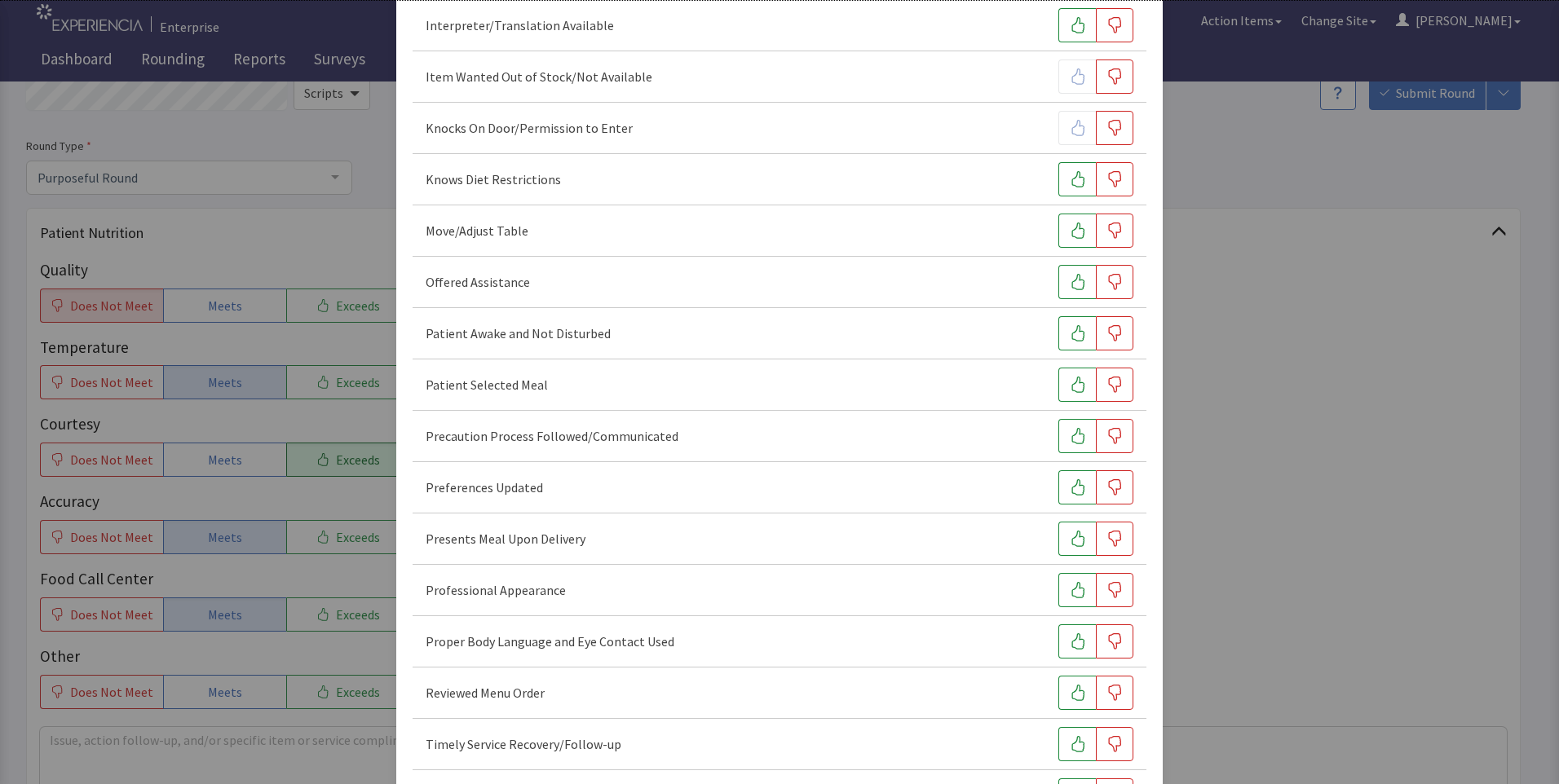
scroll to position [733, 0]
click at [1070, 587] on icon "button" at bounding box center [1078, 589] width 16 height 16
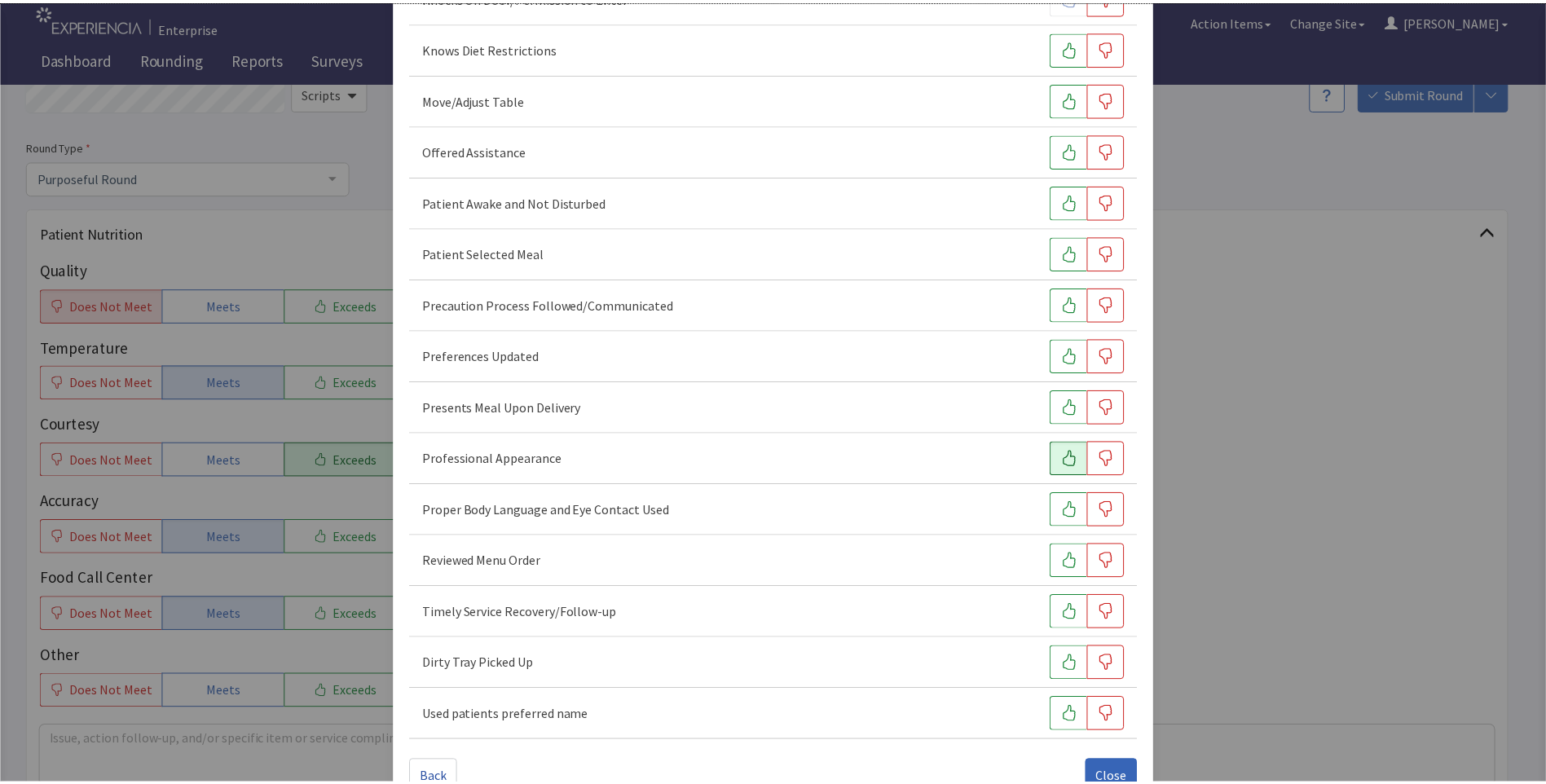
scroll to position [904, 0]
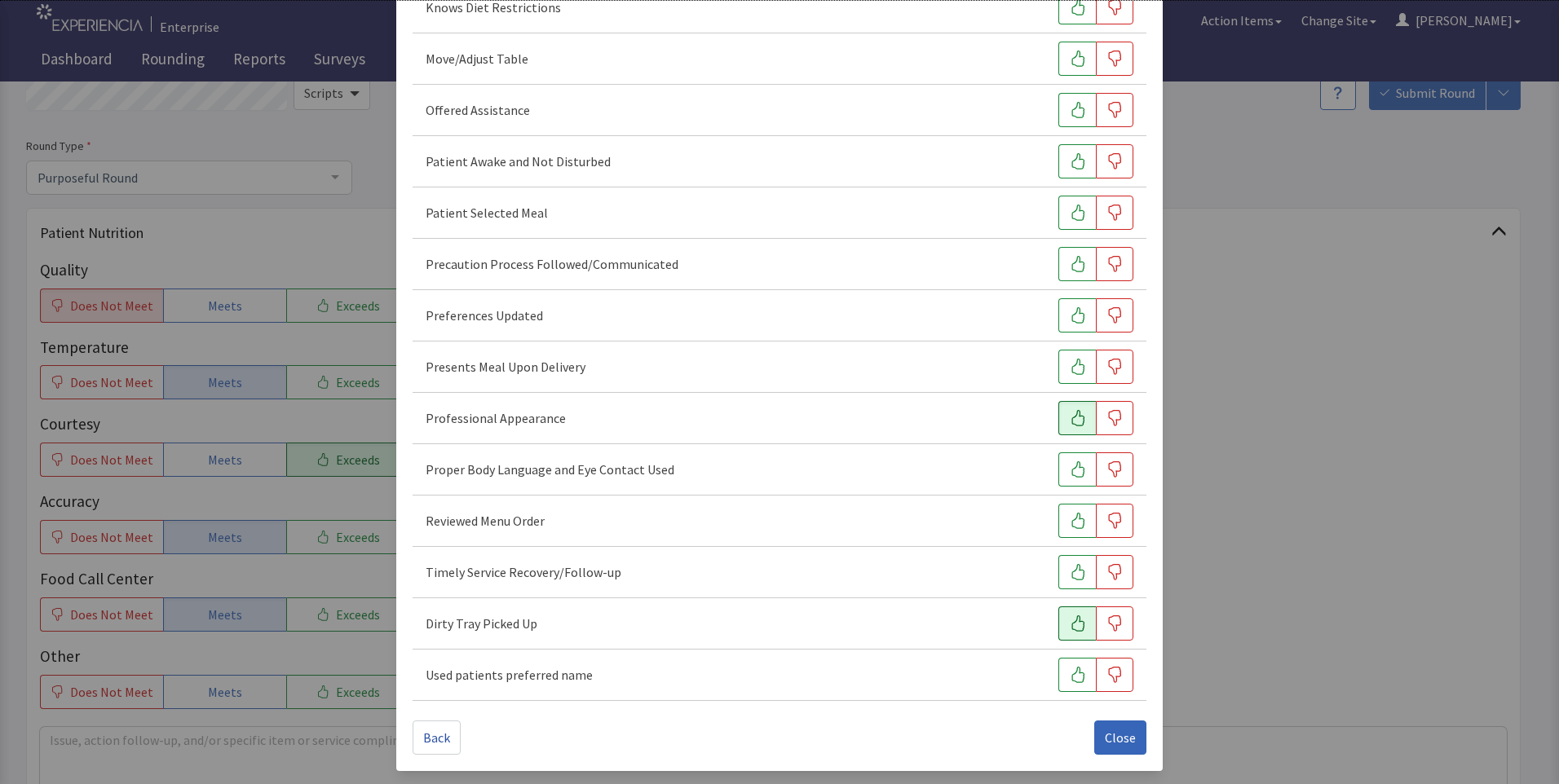
click at [1071, 623] on icon "button" at bounding box center [1078, 624] width 13 height 16
click at [1070, 566] on icon "button" at bounding box center [1078, 572] width 16 height 16
click at [1117, 737] on span "Close" at bounding box center [1120, 737] width 31 height 20
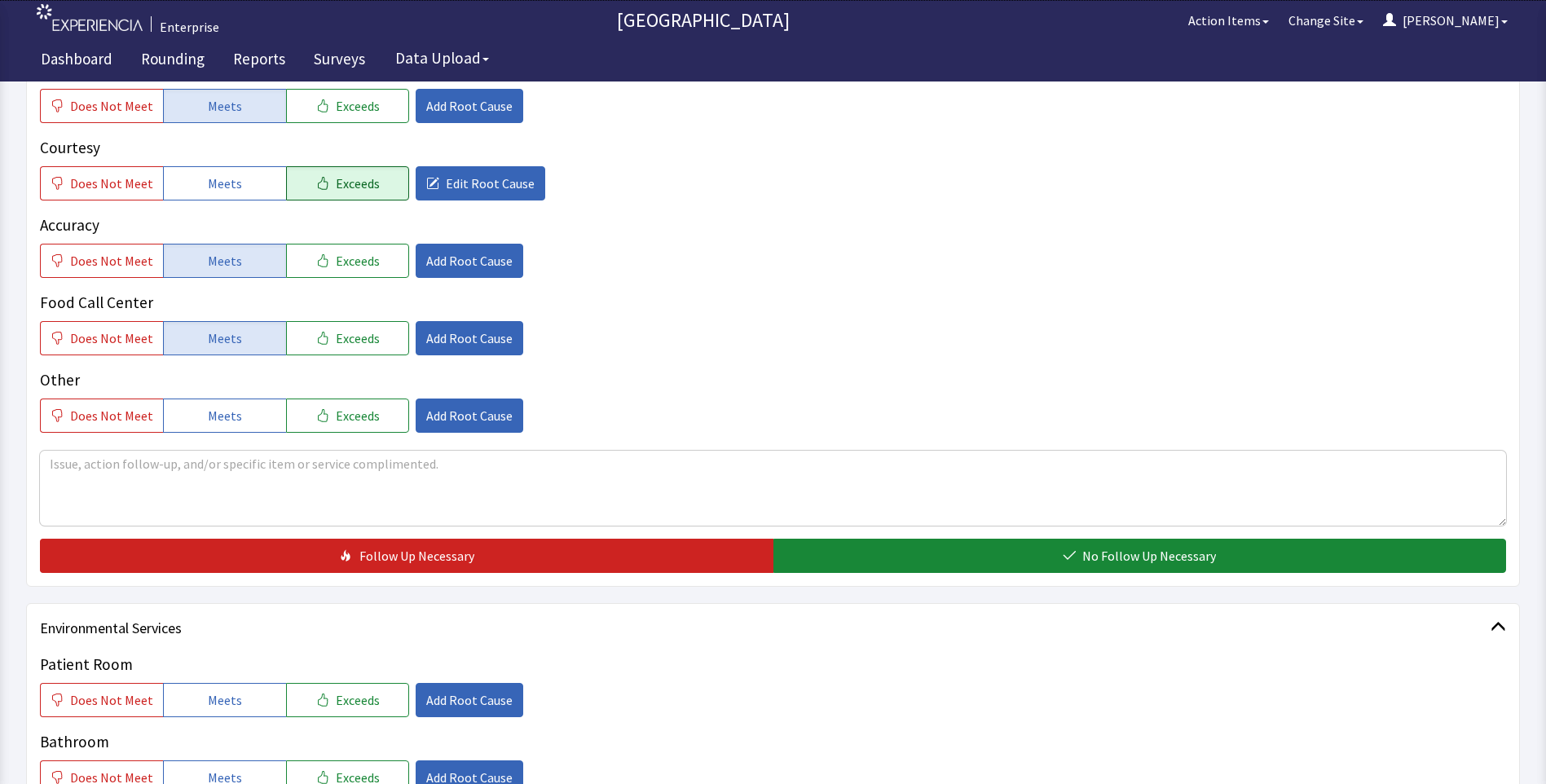
scroll to position [489, 0]
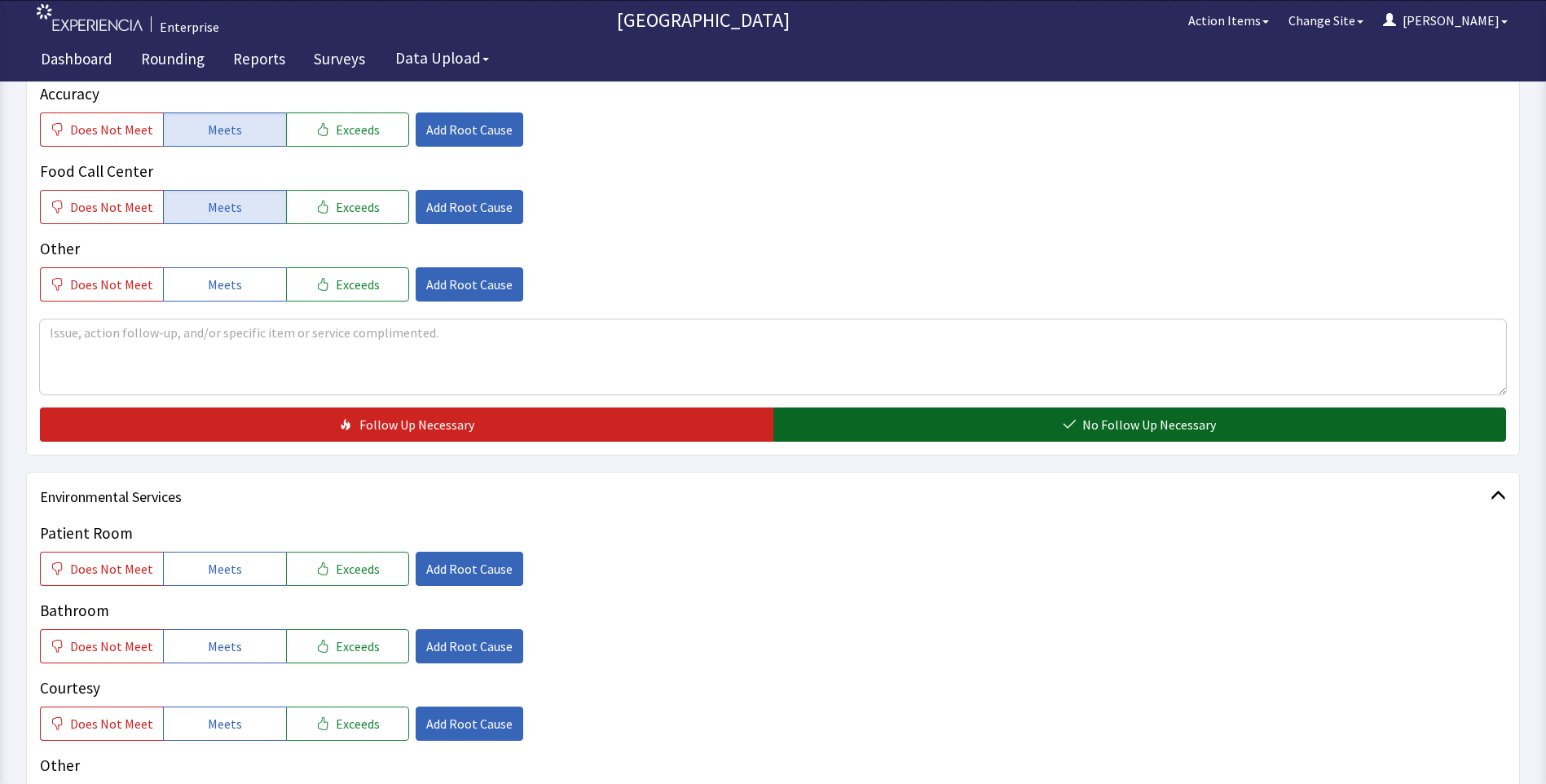
click at [876, 421] on button "No Follow Up Necessary" at bounding box center [1140, 425] width 733 height 34
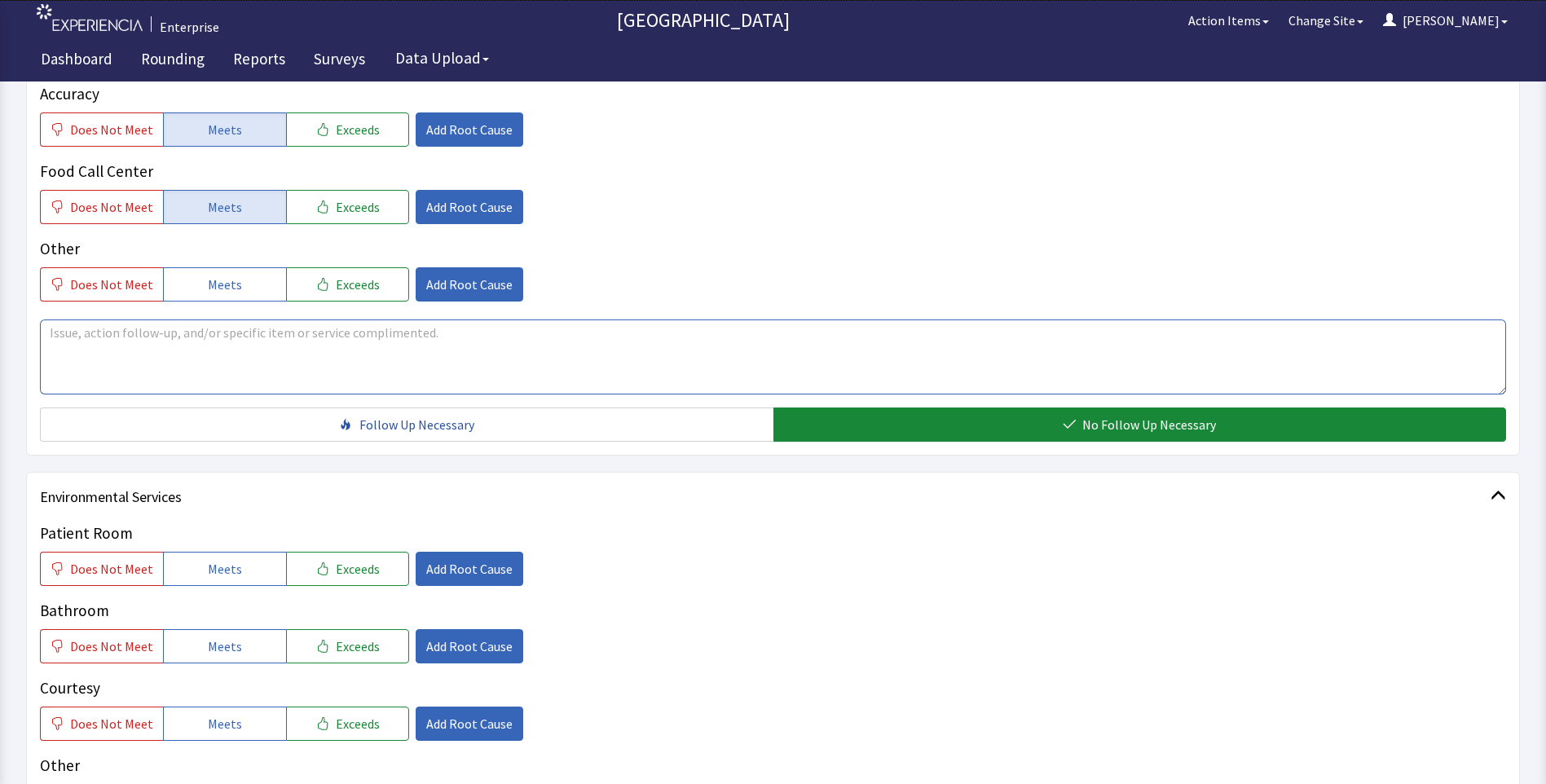
click at [112, 333] on textarea at bounding box center [773, 357] width 1466 height 75
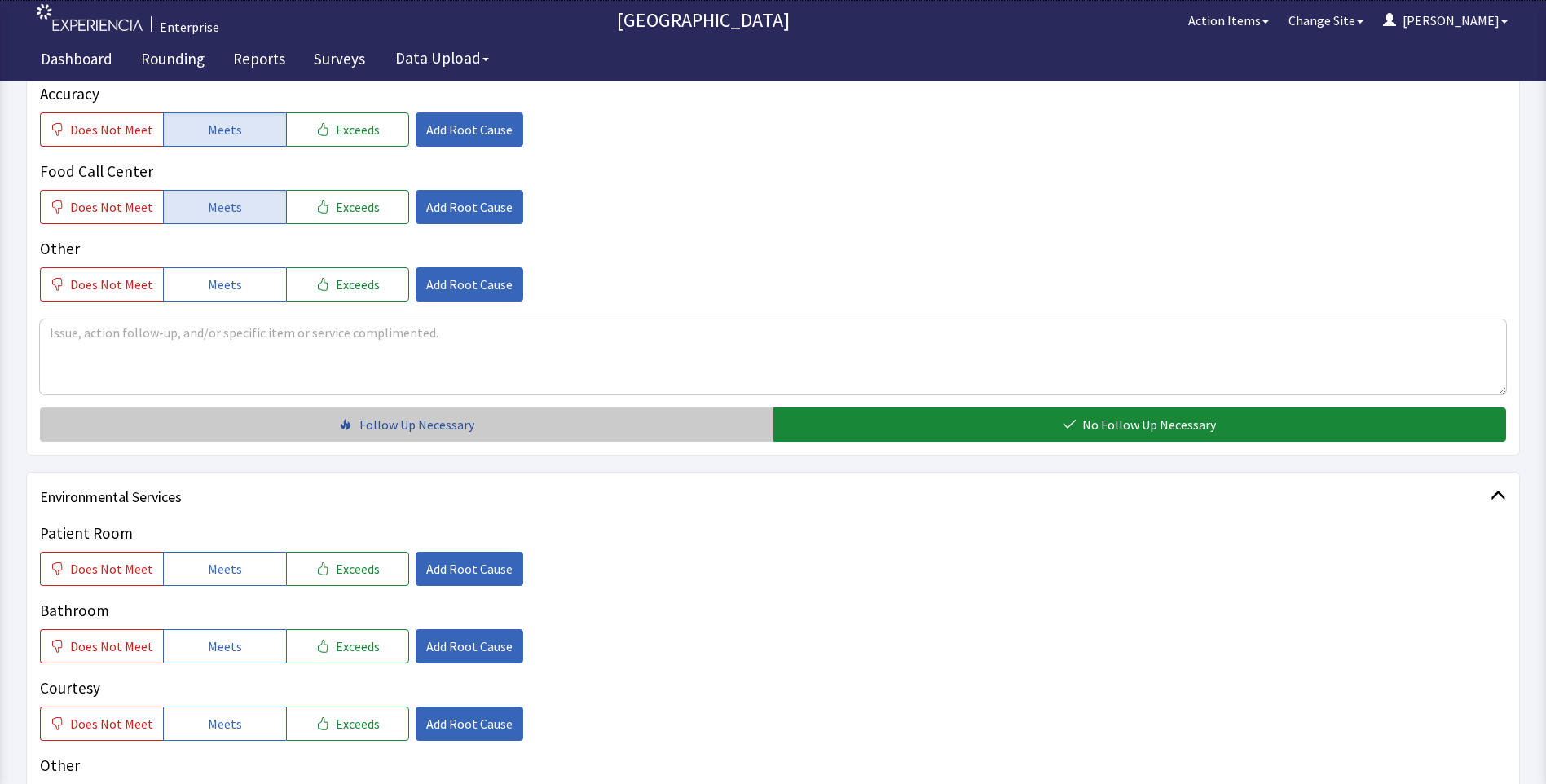
click at [586, 432] on button "Follow Up Necessary" at bounding box center [407, 425] width 733 height 34
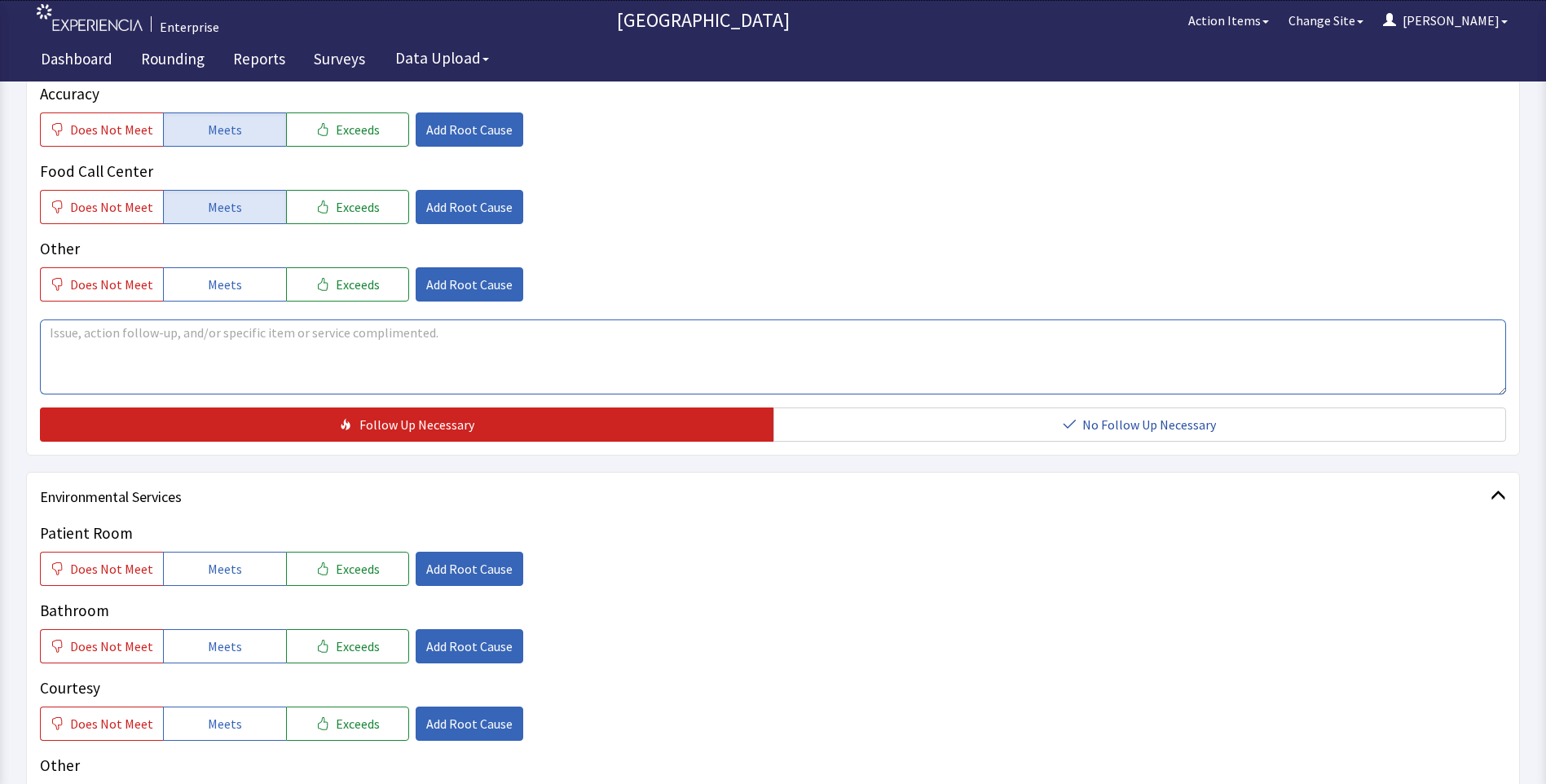
click at [72, 338] on textarea at bounding box center [773, 357] width 1466 height 75
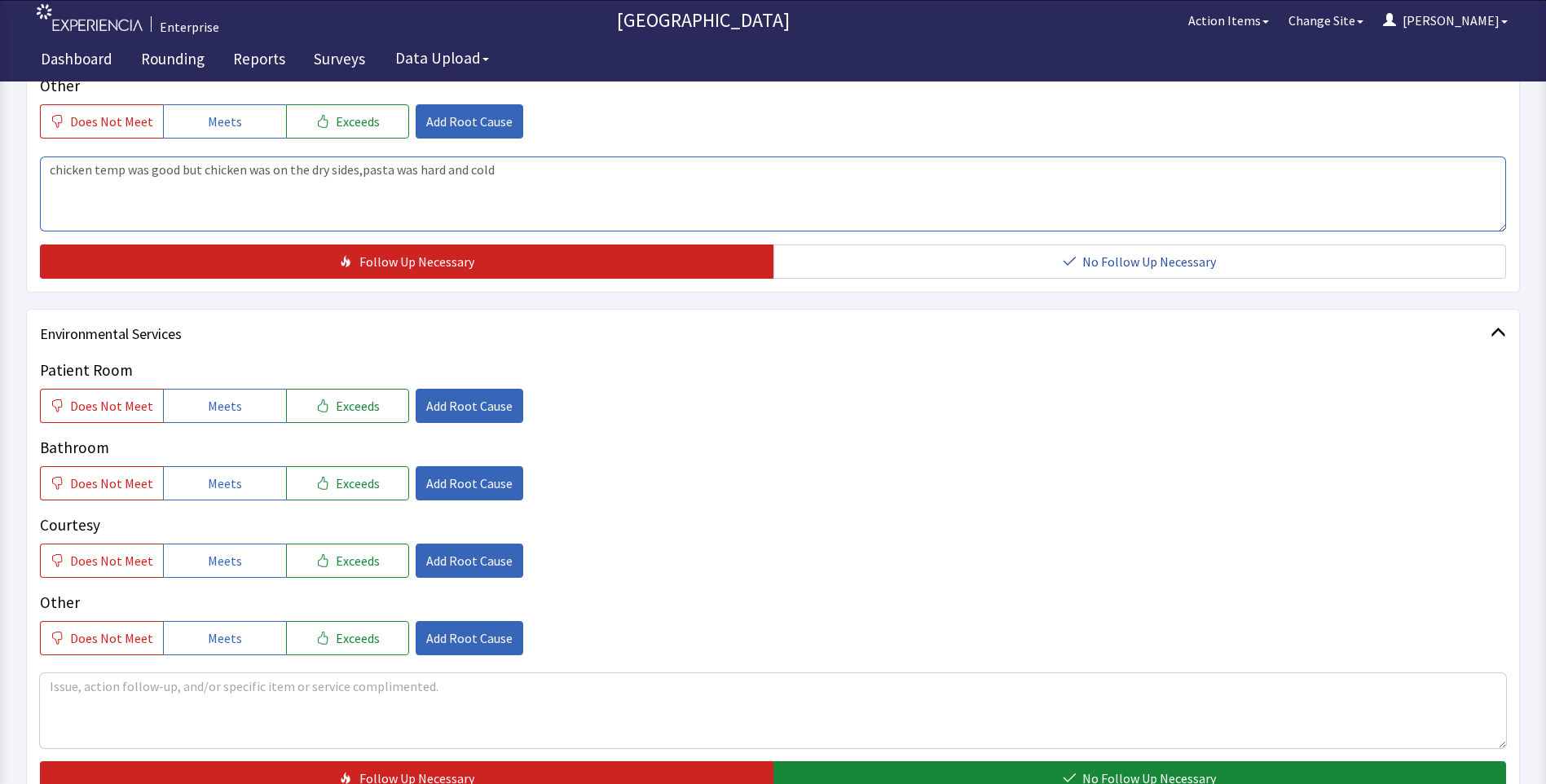
scroll to position [571, 0]
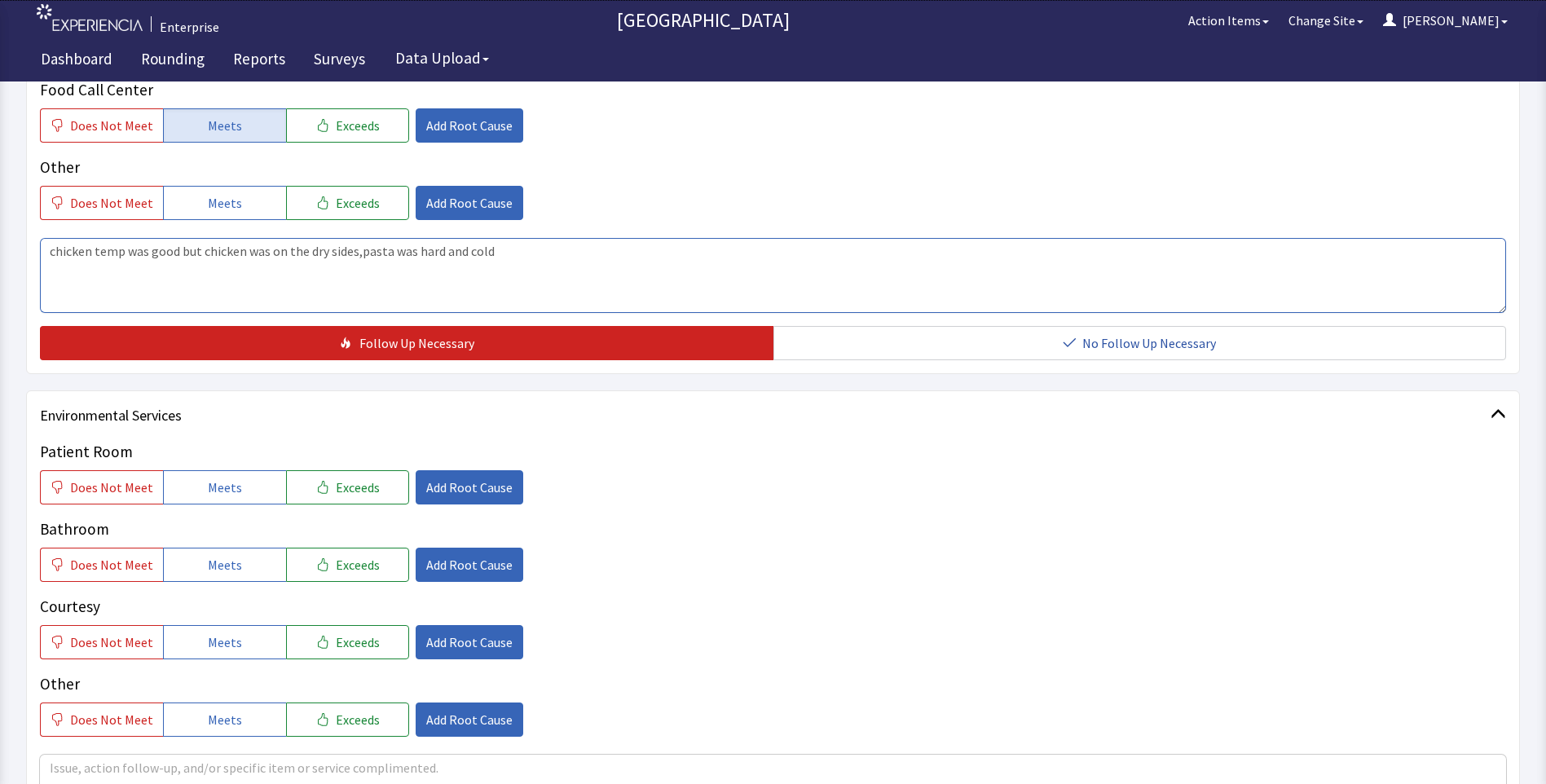
drag, startPoint x: 47, startPoint y: 254, endPoint x: 571, endPoint y: 317, distance: 527.8
click at [571, 317] on div "Quality Does Not Meet Meets Exceeds Edit Root Cause Temperature Does Not Meet M…" at bounding box center [773, 65] width 1466 height 590
drag, startPoint x: 401, startPoint y: 253, endPoint x: 360, endPoint y: 285, distance: 52.0
click at [360, 285] on textarea "chicken temp was good but chicken was on the dry sides,pasta was hard and cold" at bounding box center [773, 276] width 1466 height 75
click at [354, 250] on textarea "chicken temp was good but chicken was on the dry sides,pasta was hard and cold" at bounding box center [773, 276] width 1466 height 75
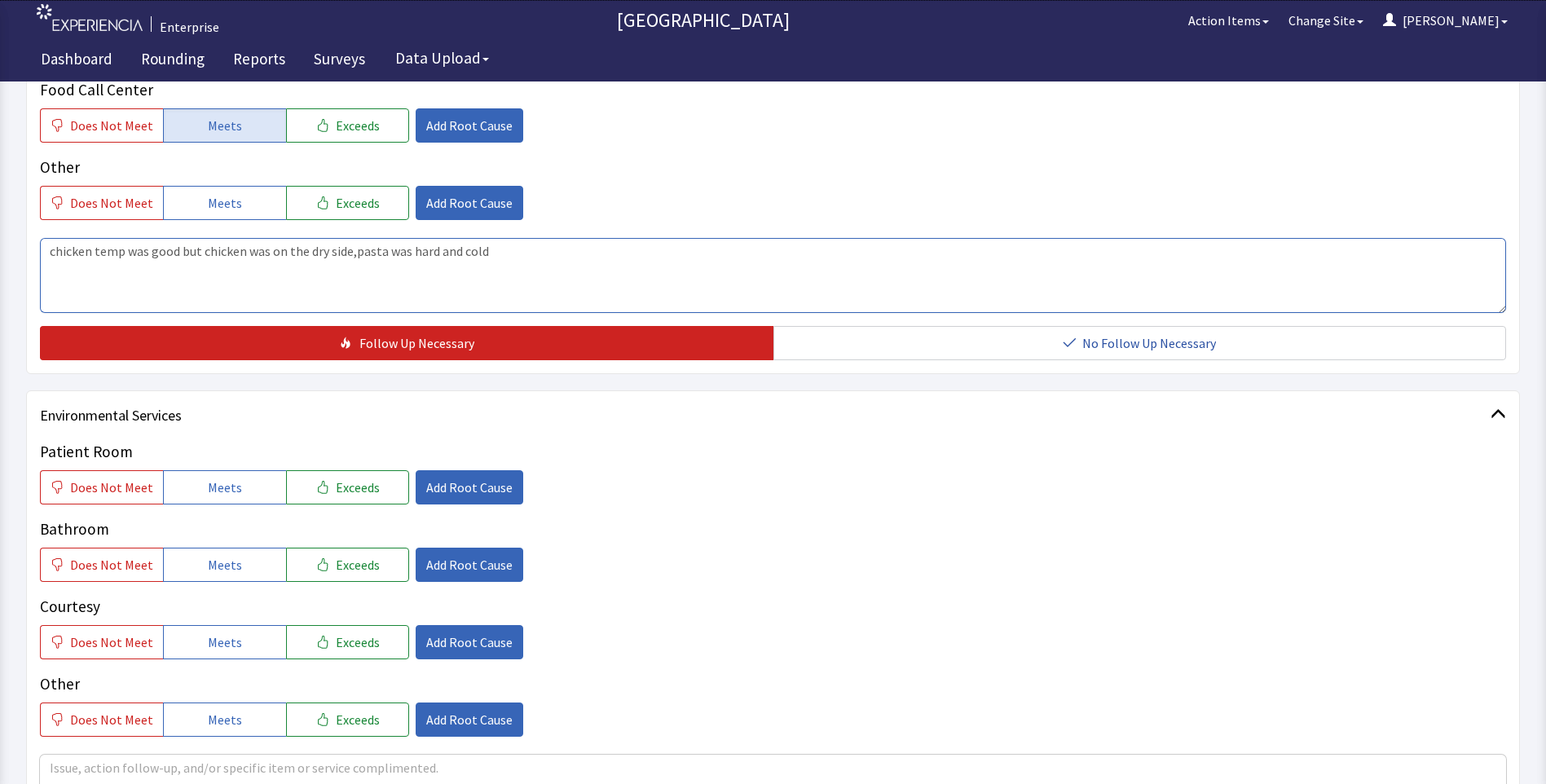
click at [479, 283] on textarea "chicken temp was good but chicken was on the dry side,pasta was hard and cold" at bounding box center [773, 276] width 1466 height 75
drag, startPoint x: 48, startPoint y: 254, endPoint x: 554, endPoint y: 254, distance: 506.0
click at [554, 254] on textarea "chicken temp was good but chicken was on the dry side,pasta was hard and cold" at bounding box center [773, 276] width 1466 height 75
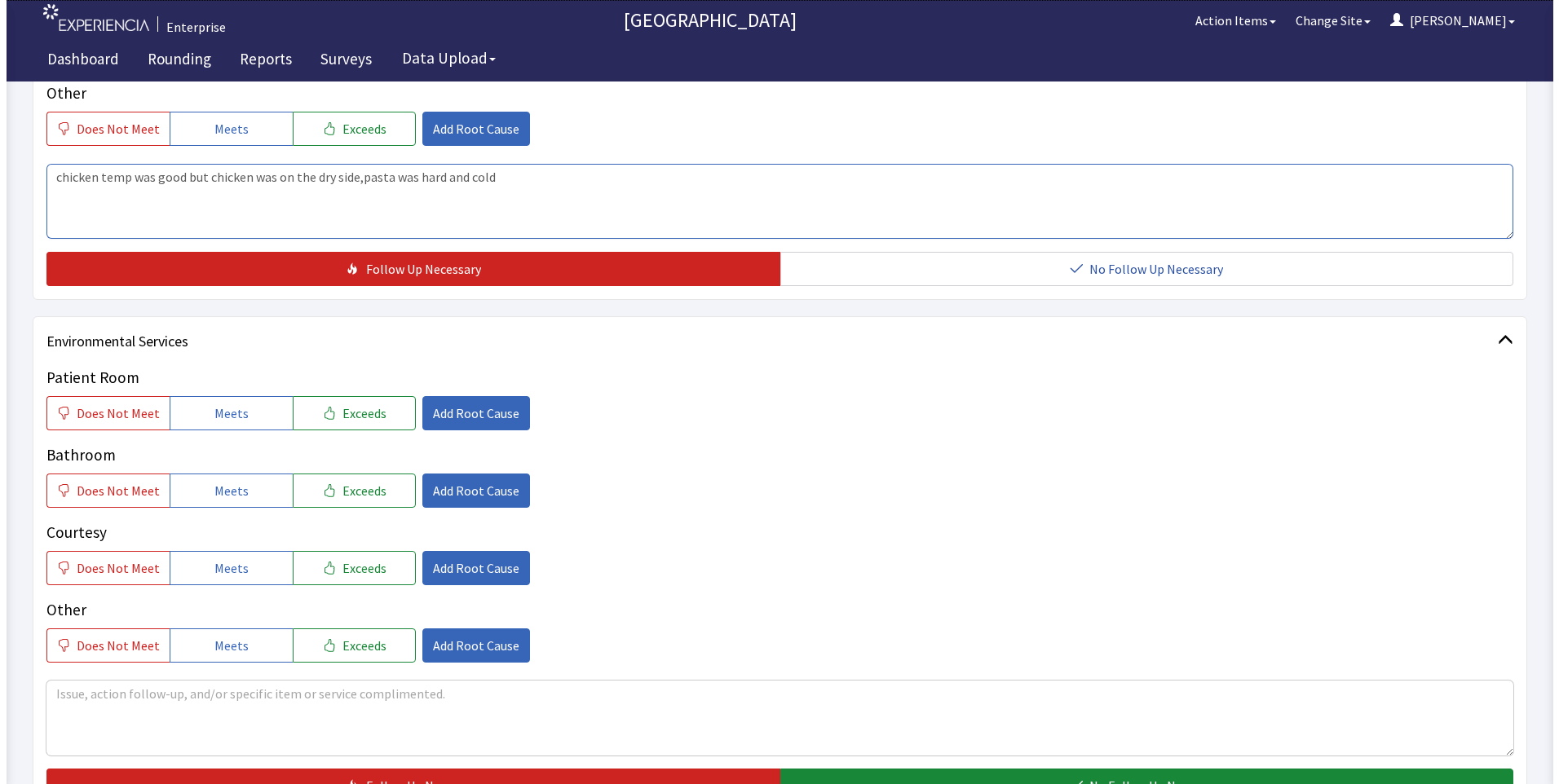
scroll to position [814, 0]
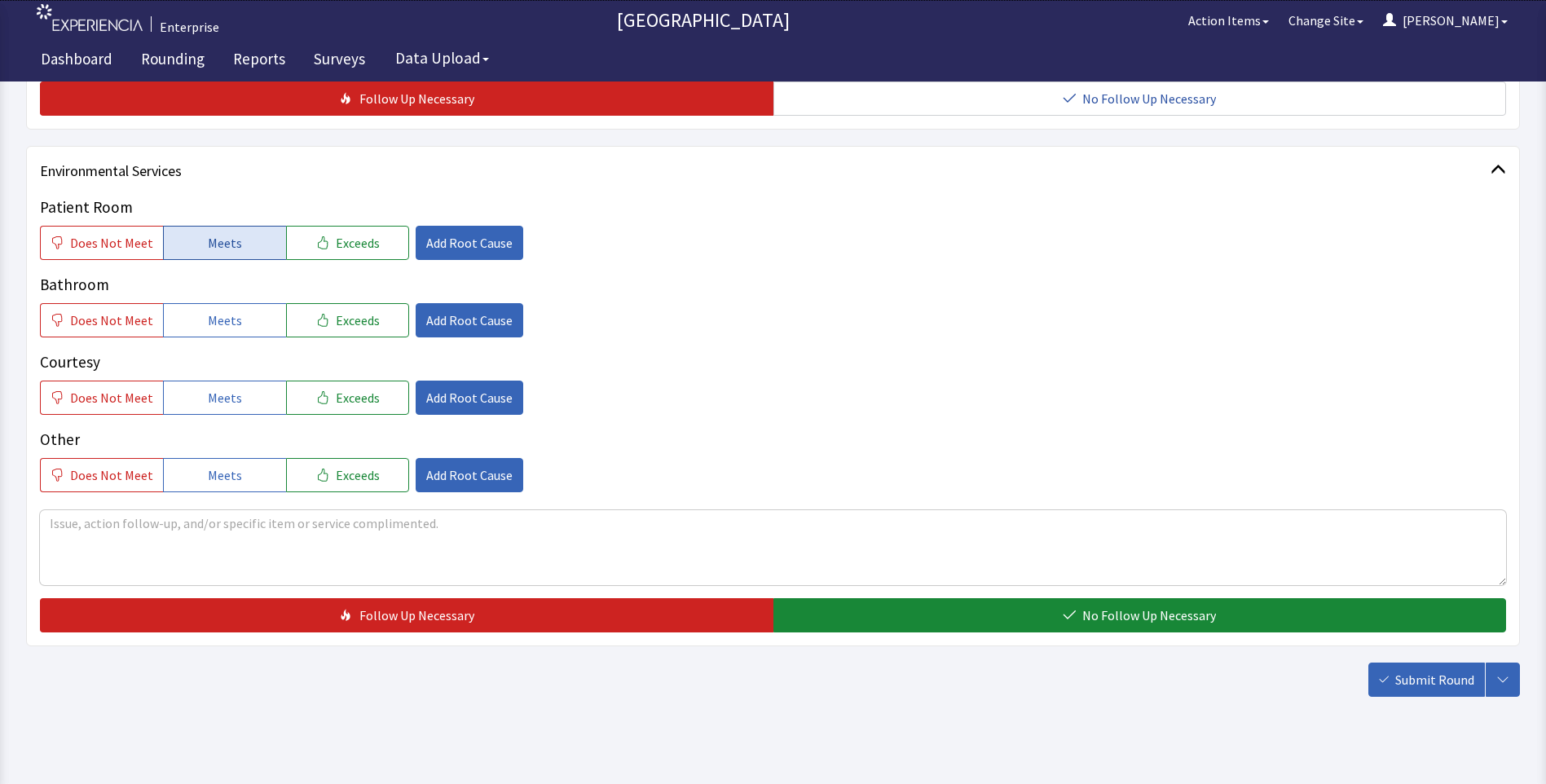
type textarea "chicken temp was good but chicken was on the dry side,pasta was hard and cold"
drag, startPoint x: 229, startPoint y: 242, endPoint x: 230, endPoint y: 298, distance: 56.0
click at [229, 244] on span "Meets" at bounding box center [225, 243] width 34 height 20
drag, startPoint x: 227, startPoint y: 319, endPoint x: 229, endPoint y: 366, distance: 47.0
click at [227, 334] on button "Meets" at bounding box center [224, 320] width 123 height 34
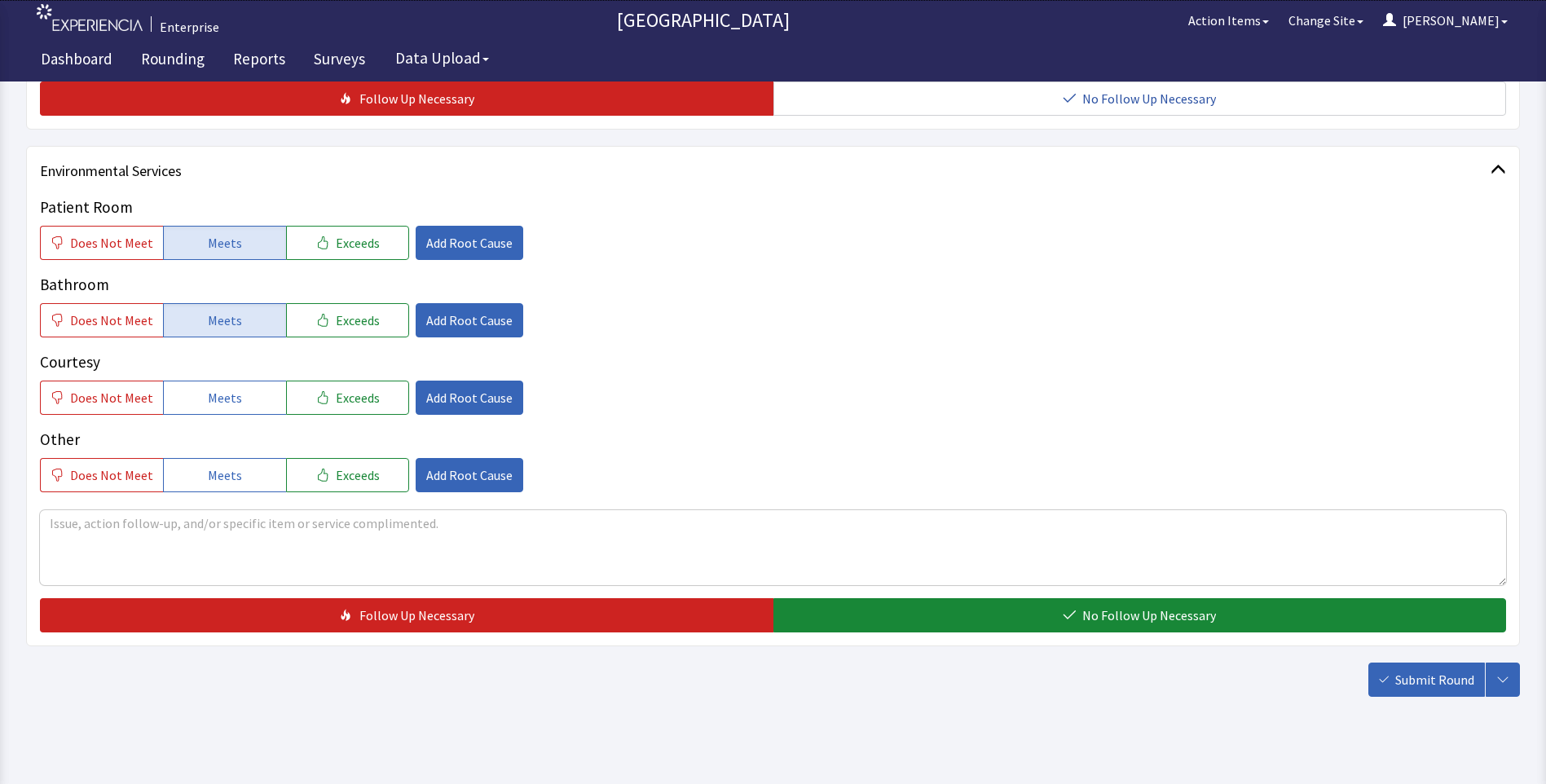
drag, startPoint x: 229, startPoint y: 391, endPoint x: 695, endPoint y: 514, distance: 482.0
click at [236, 402] on button "Meets" at bounding box center [224, 398] width 123 height 34
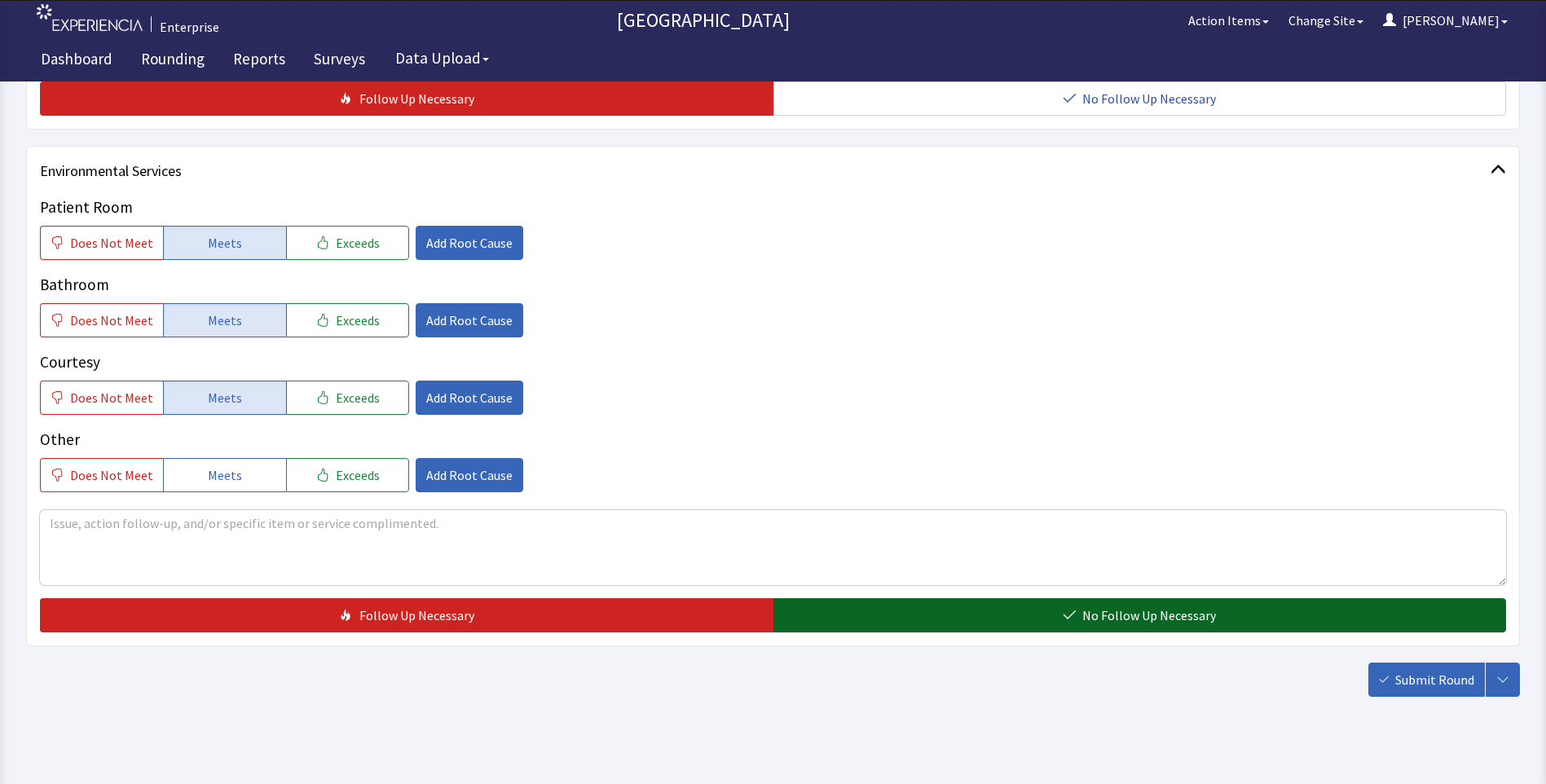
drag, startPoint x: 869, startPoint y: 614, endPoint x: 894, endPoint y: 619, distance: 25.5
click at [872, 614] on button "No Follow Up Necessary" at bounding box center [1140, 615] width 733 height 34
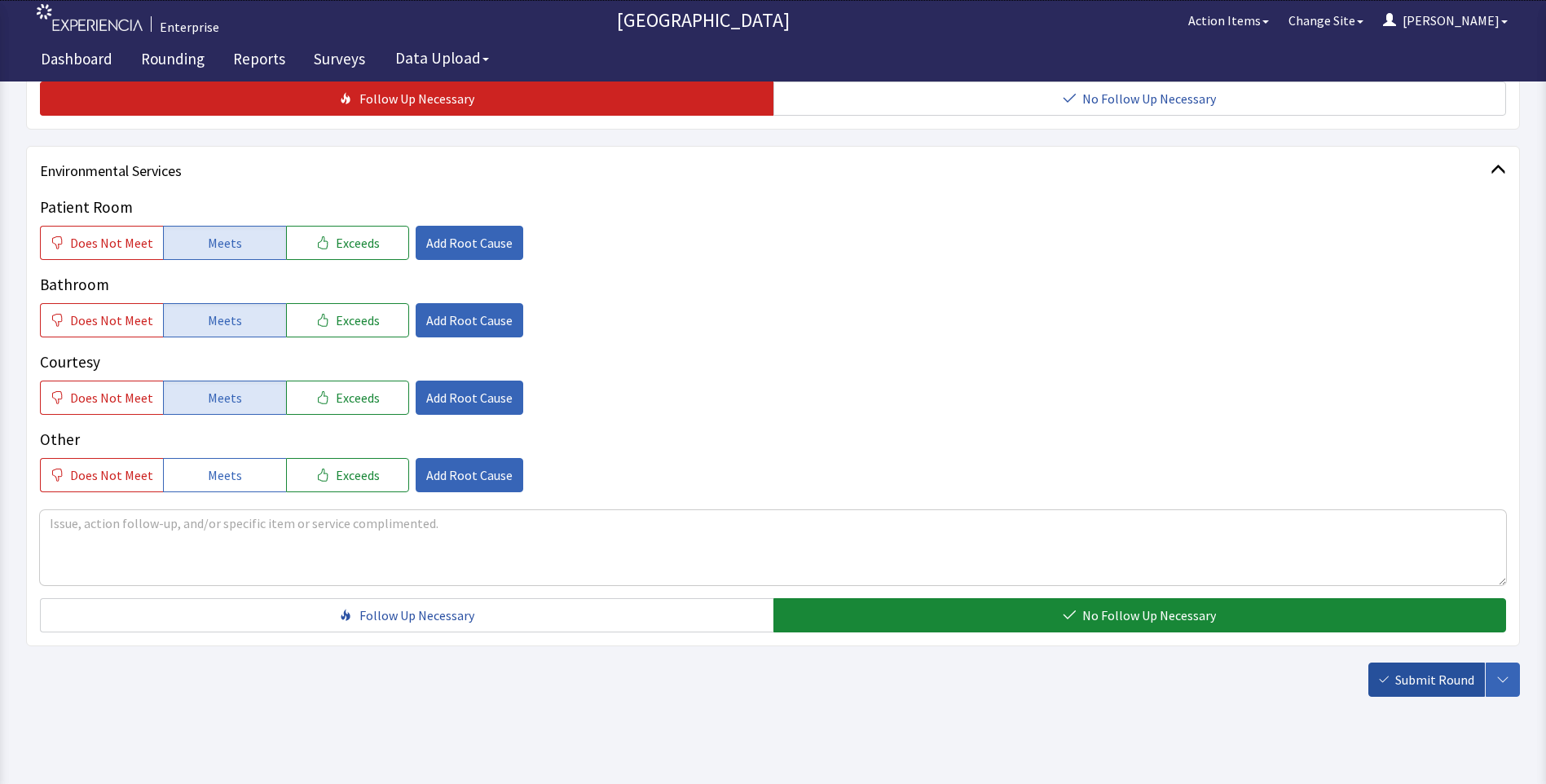
click at [1430, 675] on span "Submit Round" at bounding box center [1435, 679] width 79 height 20
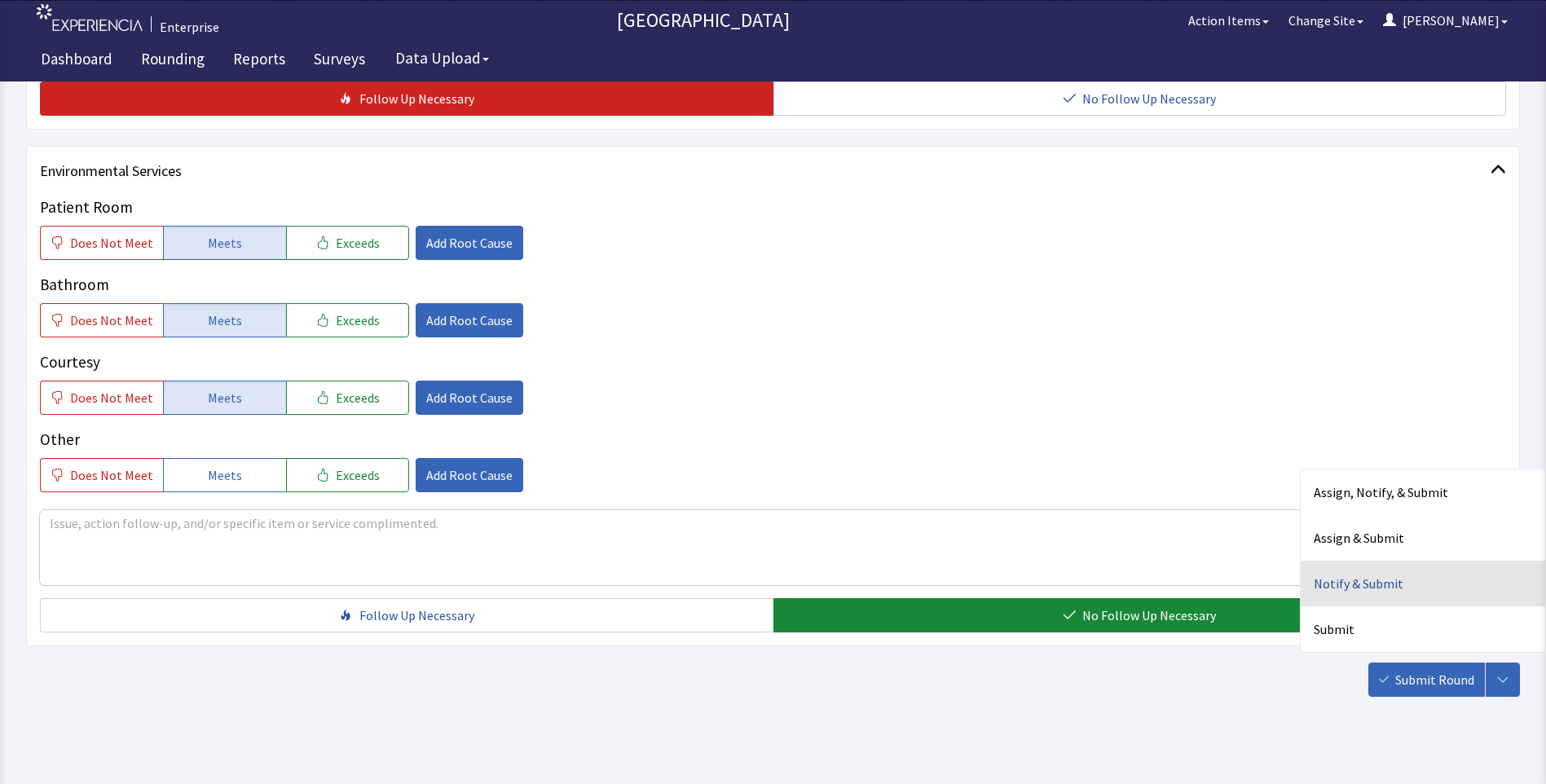
click at [1363, 581] on div "Notify & Submit" at bounding box center [1422, 583] width 245 height 46
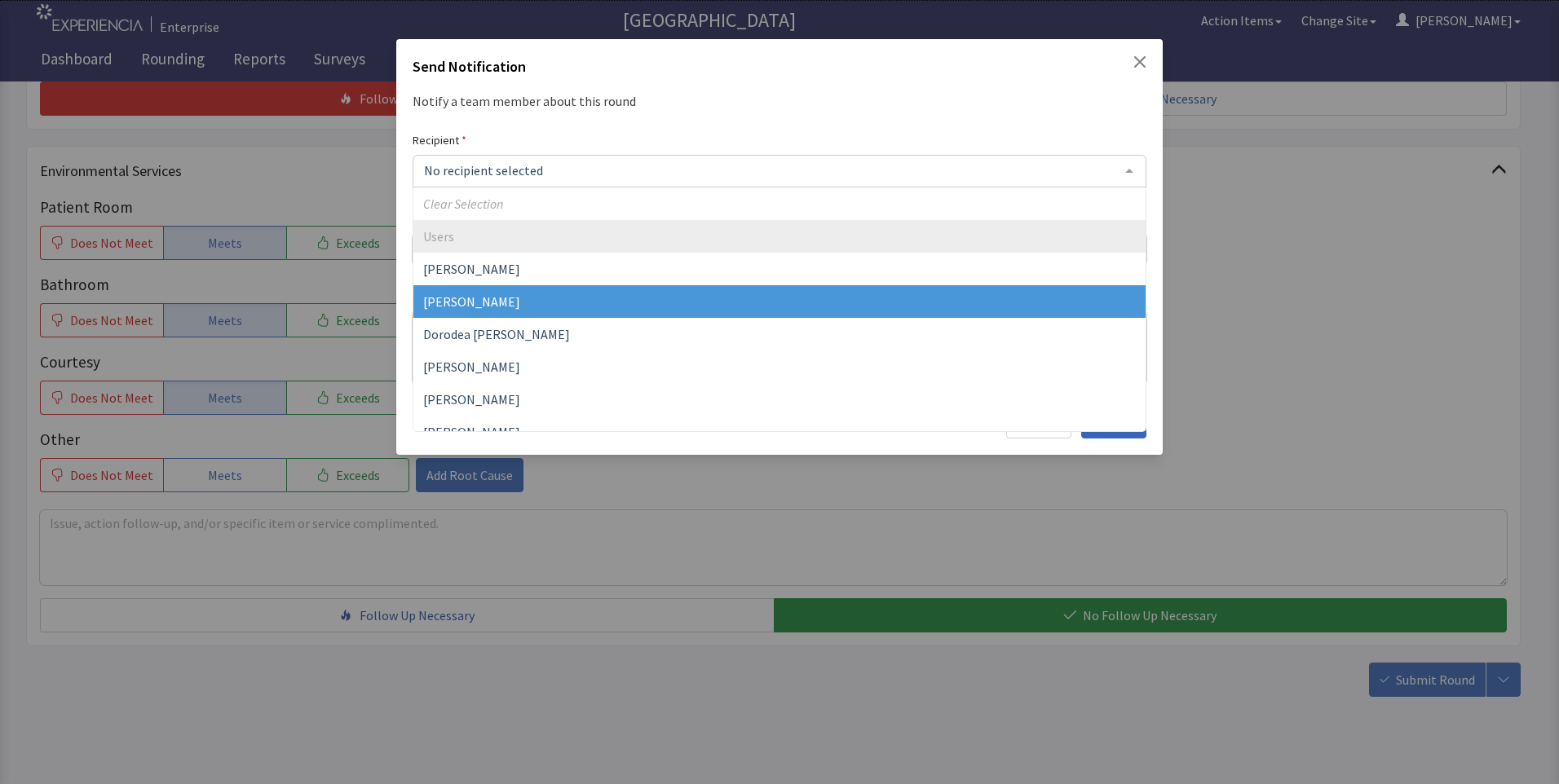
click at [481, 301] on span "[PERSON_NAME]" at bounding box center [472, 301] width 97 height 16
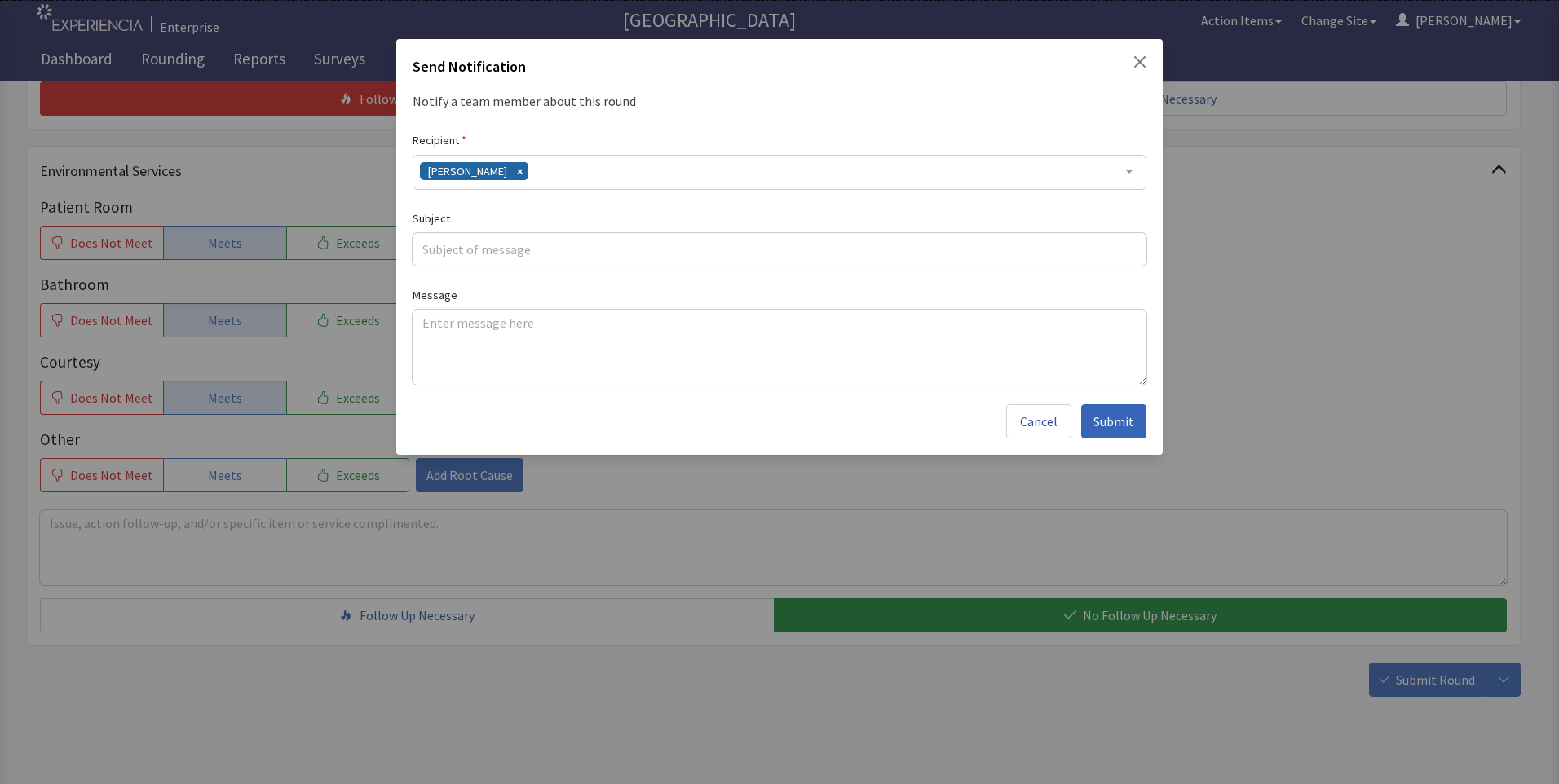
click at [530, 175] on div "[PERSON_NAME]" at bounding box center [779, 172] width 733 height 35
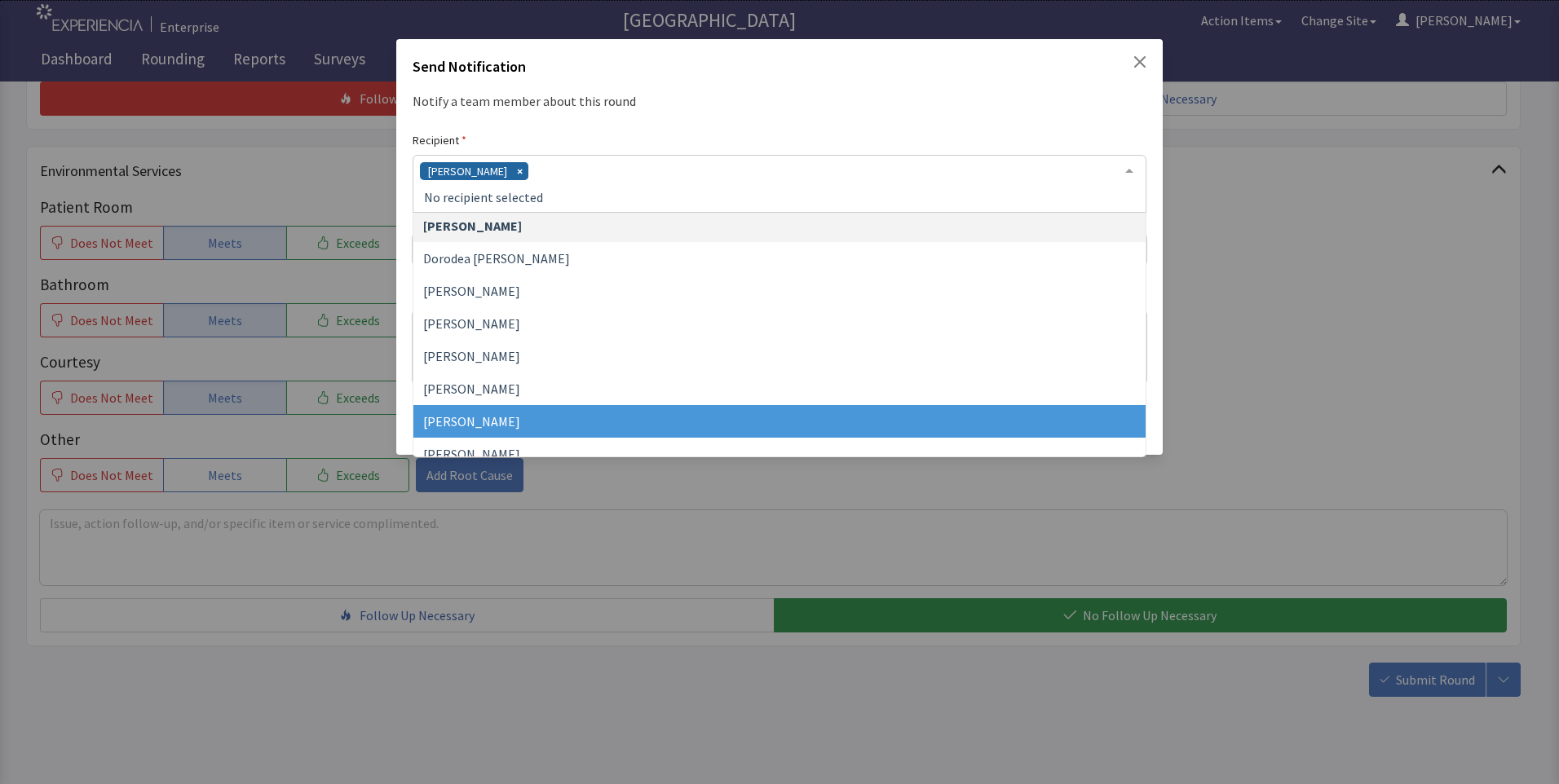
scroll to position [82, 0]
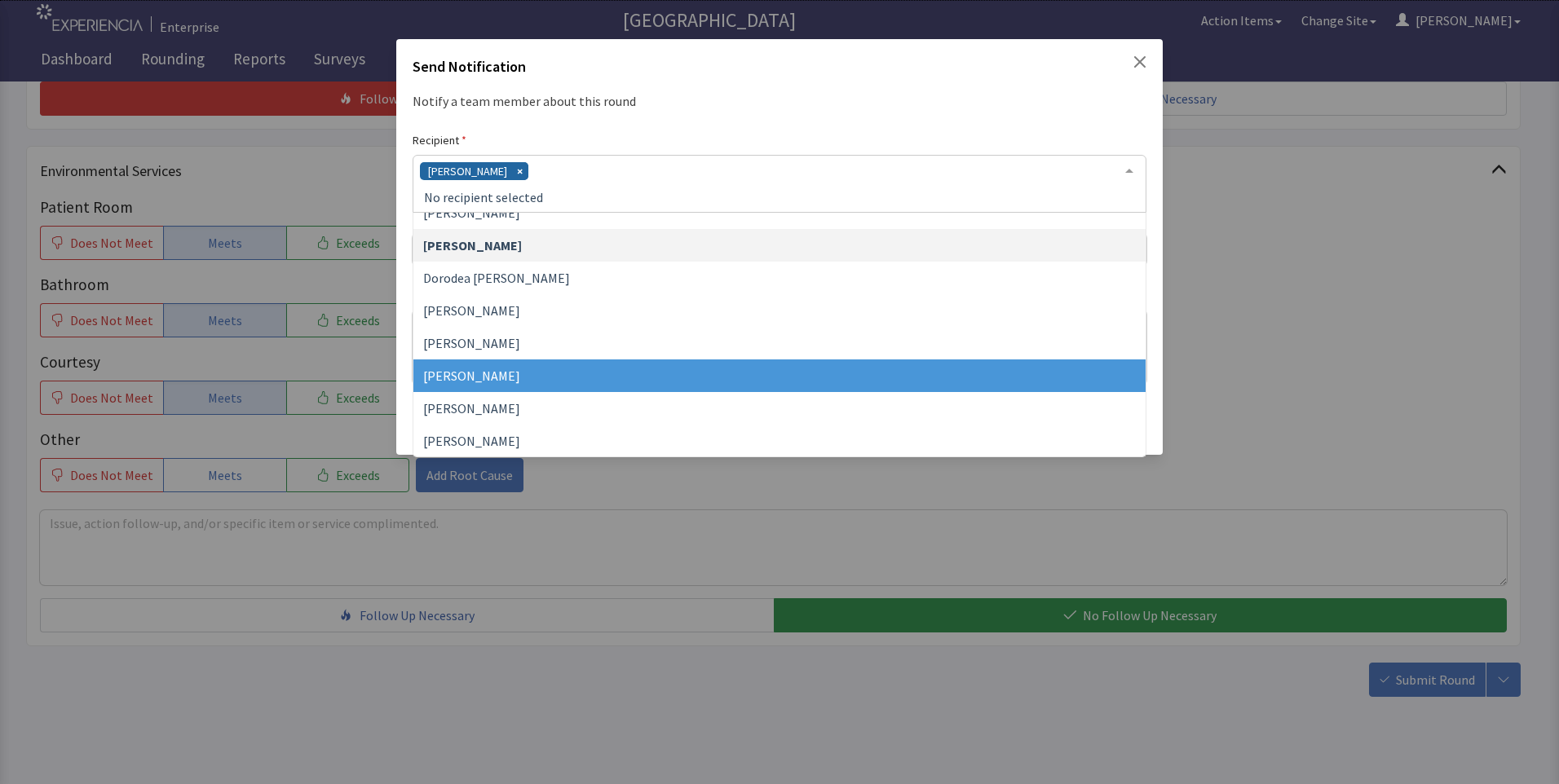
click at [499, 374] on span "Jacquelyn Bucci" at bounding box center [472, 375] width 97 height 16
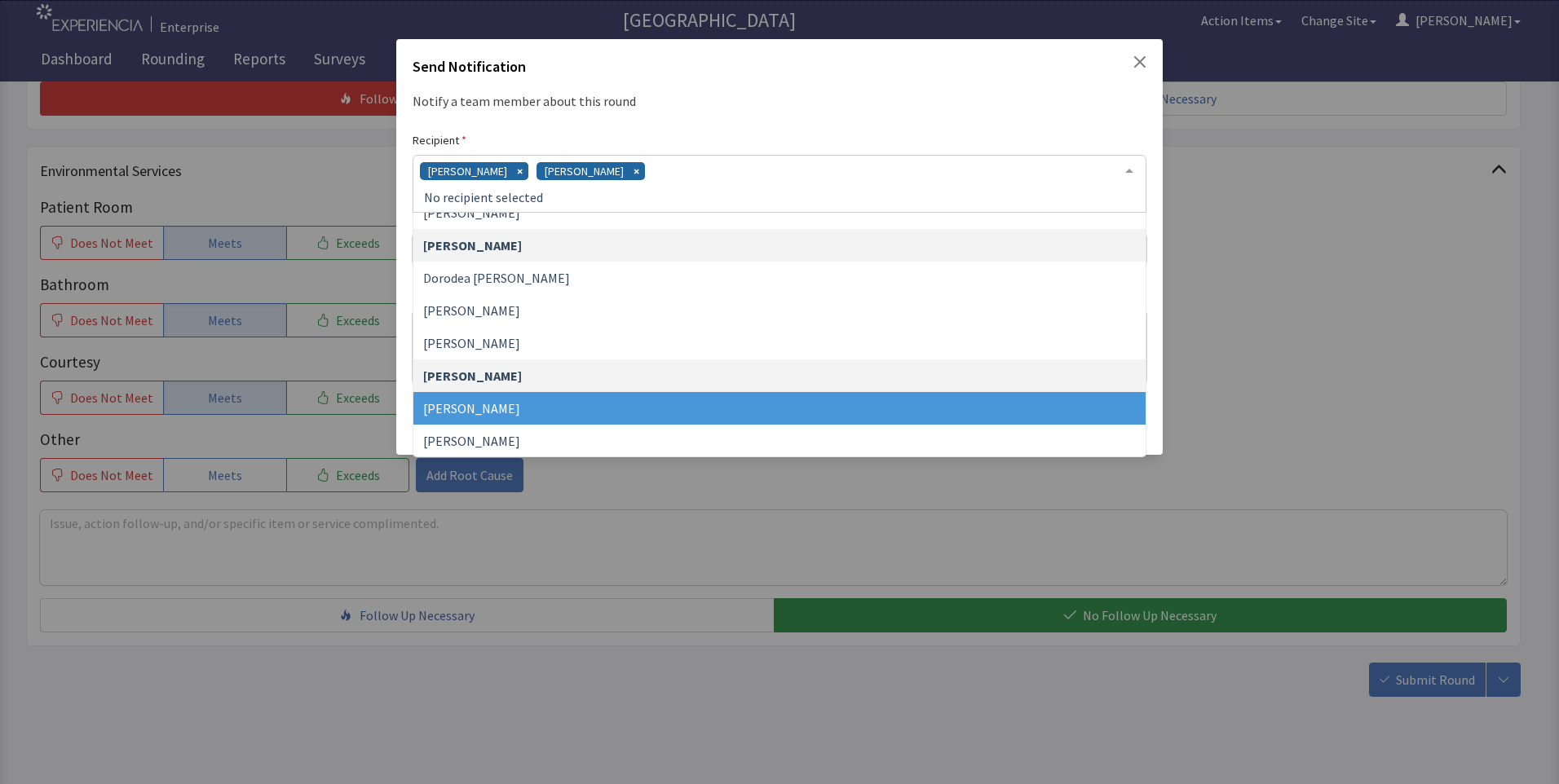
click at [694, 177] on div "David Garcia Jacquelyn Bucci" at bounding box center [779, 184] width 733 height 58
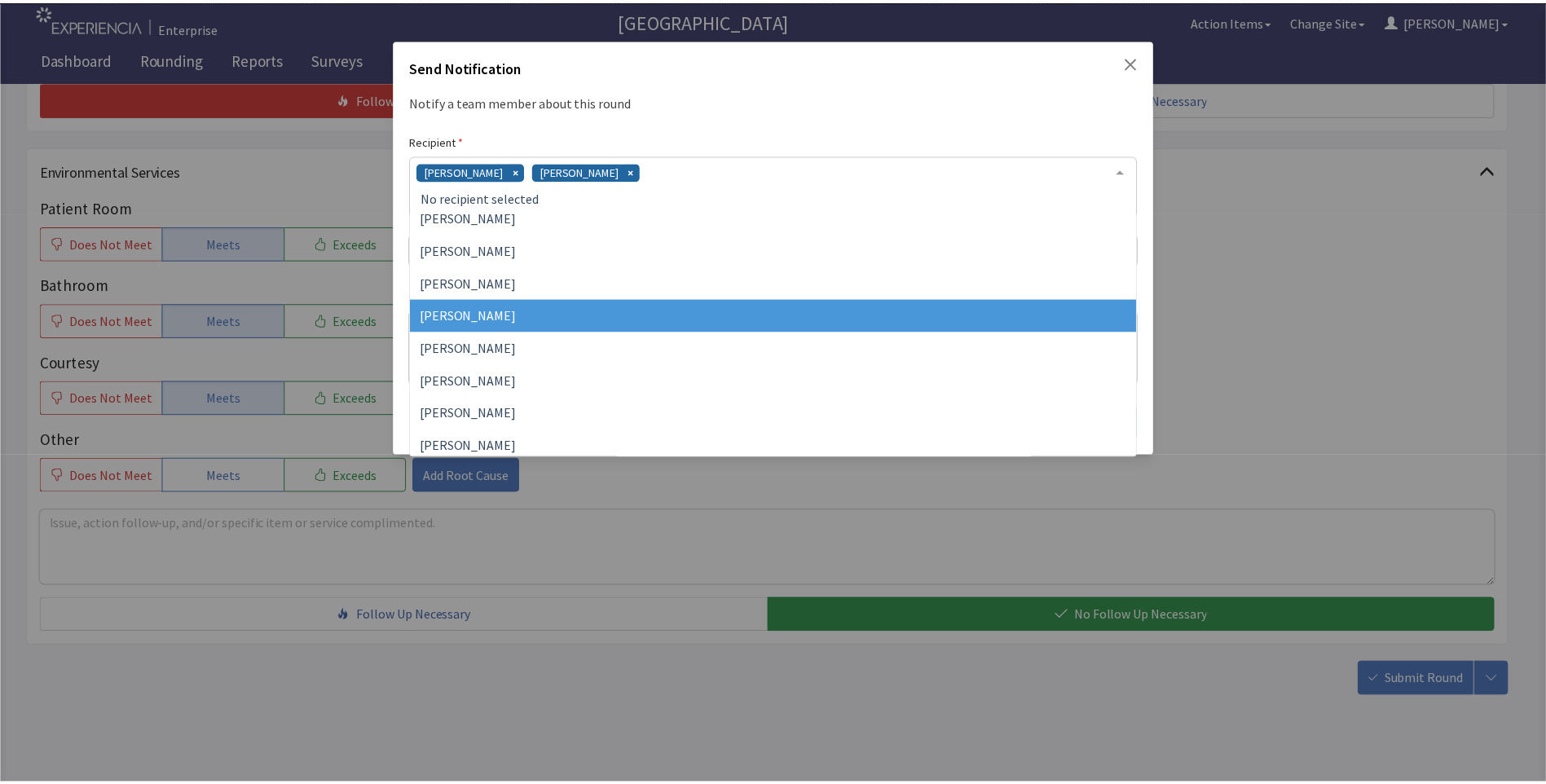
scroll to position [245, 0]
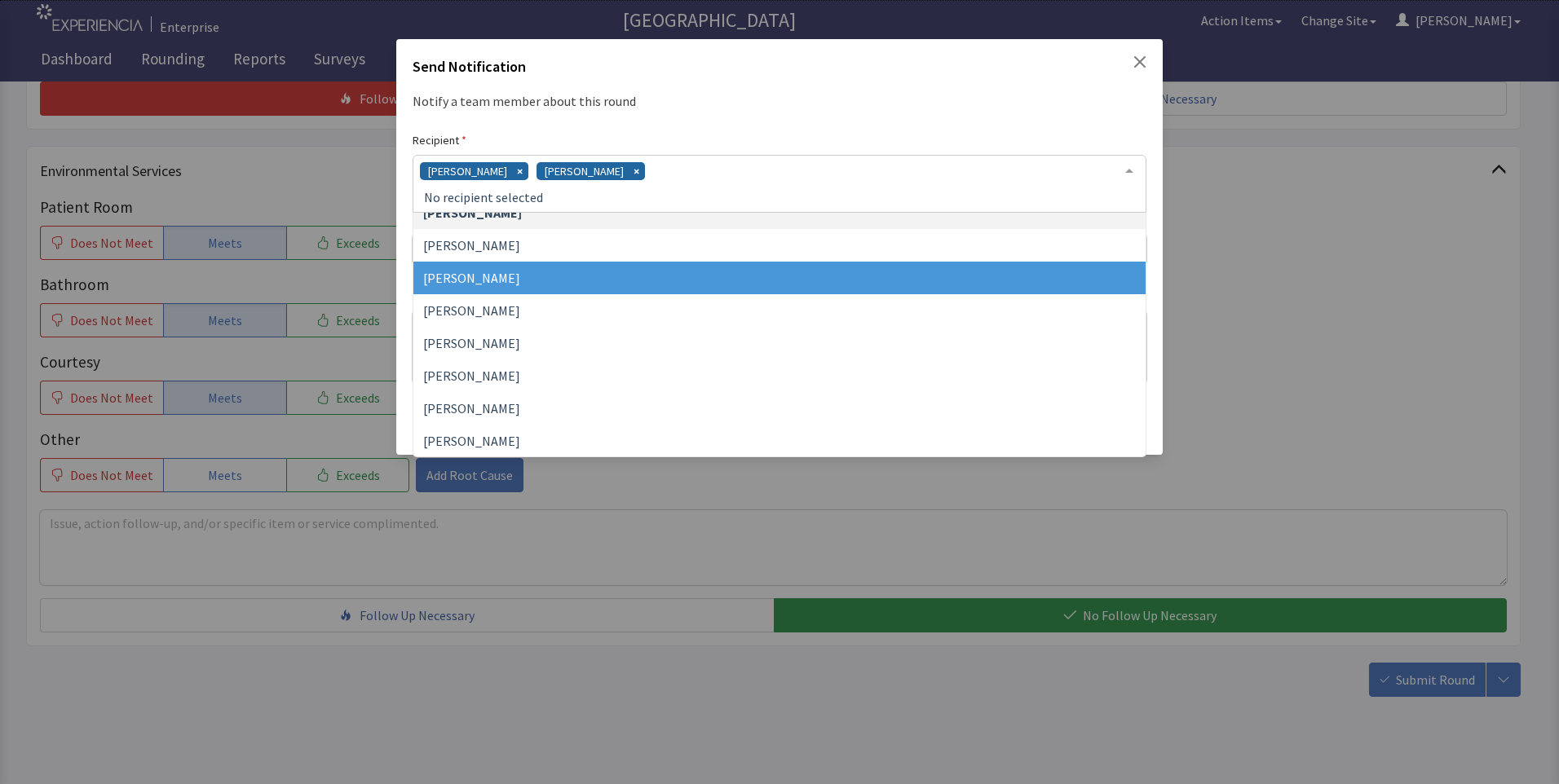
click at [544, 278] on span "[PERSON_NAME]" at bounding box center [779, 278] width 732 height 32
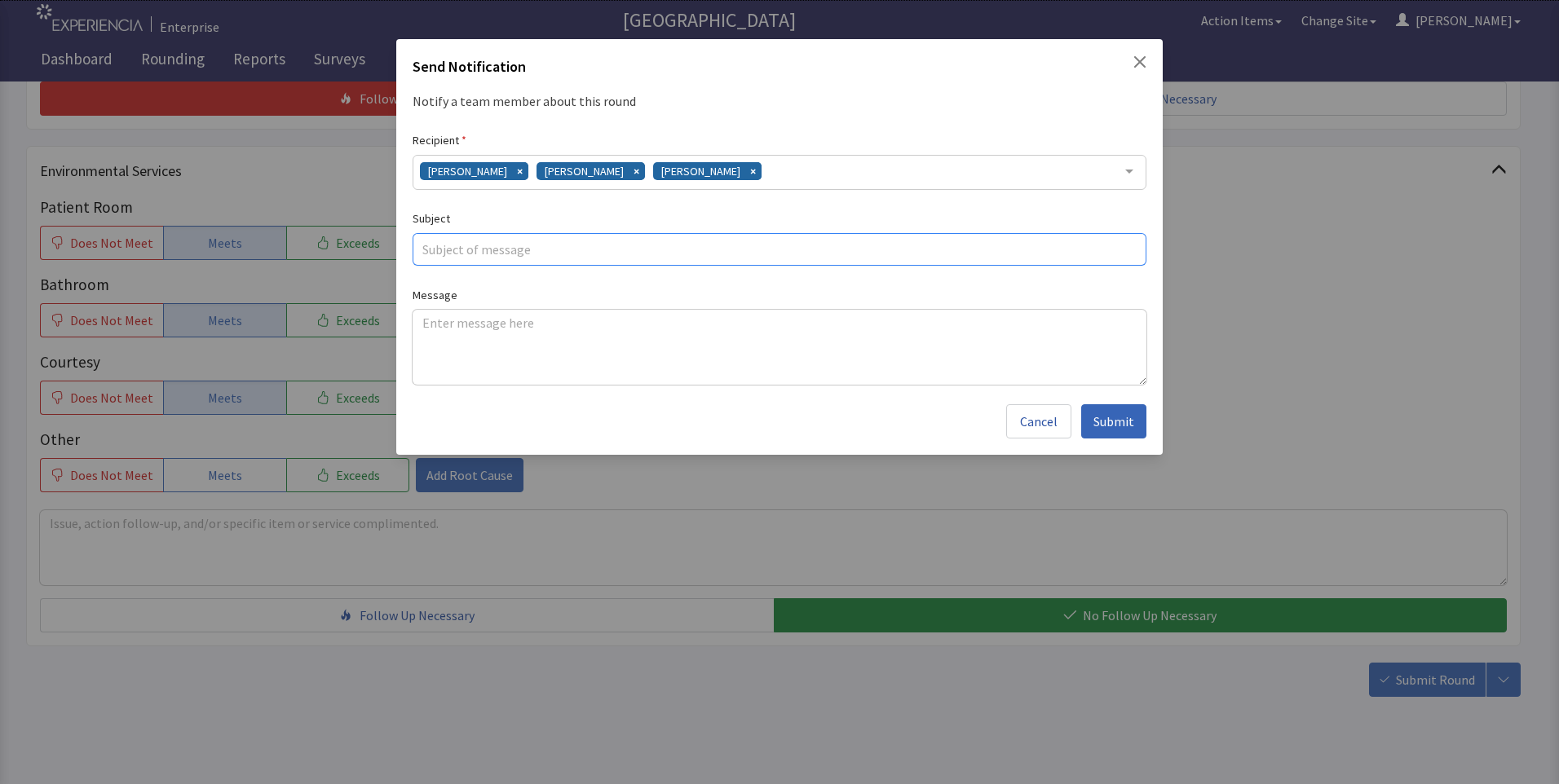
click at [515, 247] on input "text" at bounding box center [779, 249] width 733 height 32
type input "dry chicken"
click at [425, 316] on textarea at bounding box center [779, 348] width 733 height 75
paste textarea "chicken temp was good but chicken was on the dry side,pasta was hard and cold"
type textarea "chicken temp was good but chicken was on the dry side,pasta was hard and cold"
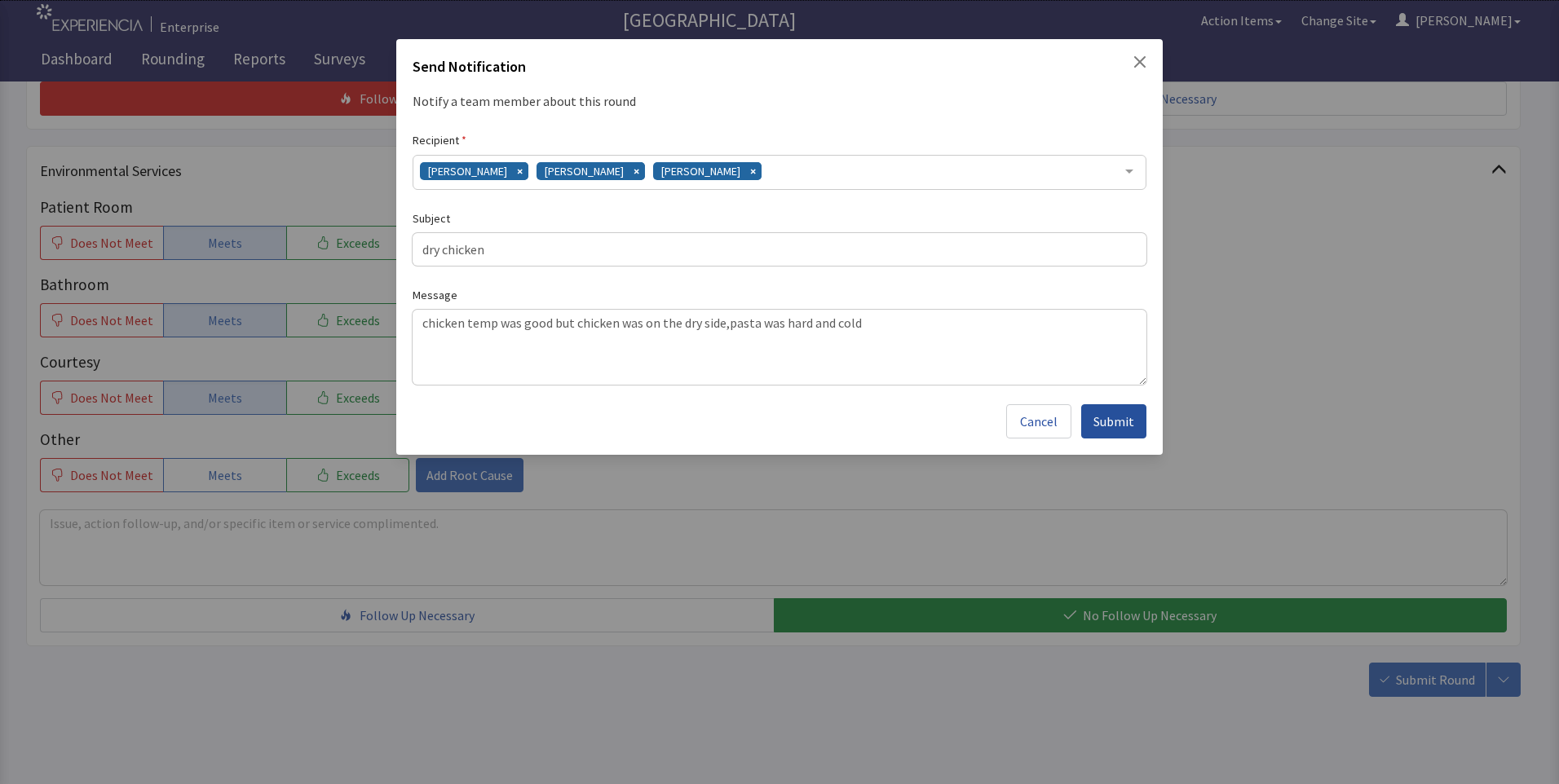
click at [1137, 418] on button "Submit" at bounding box center [1113, 421] width 65 height 34
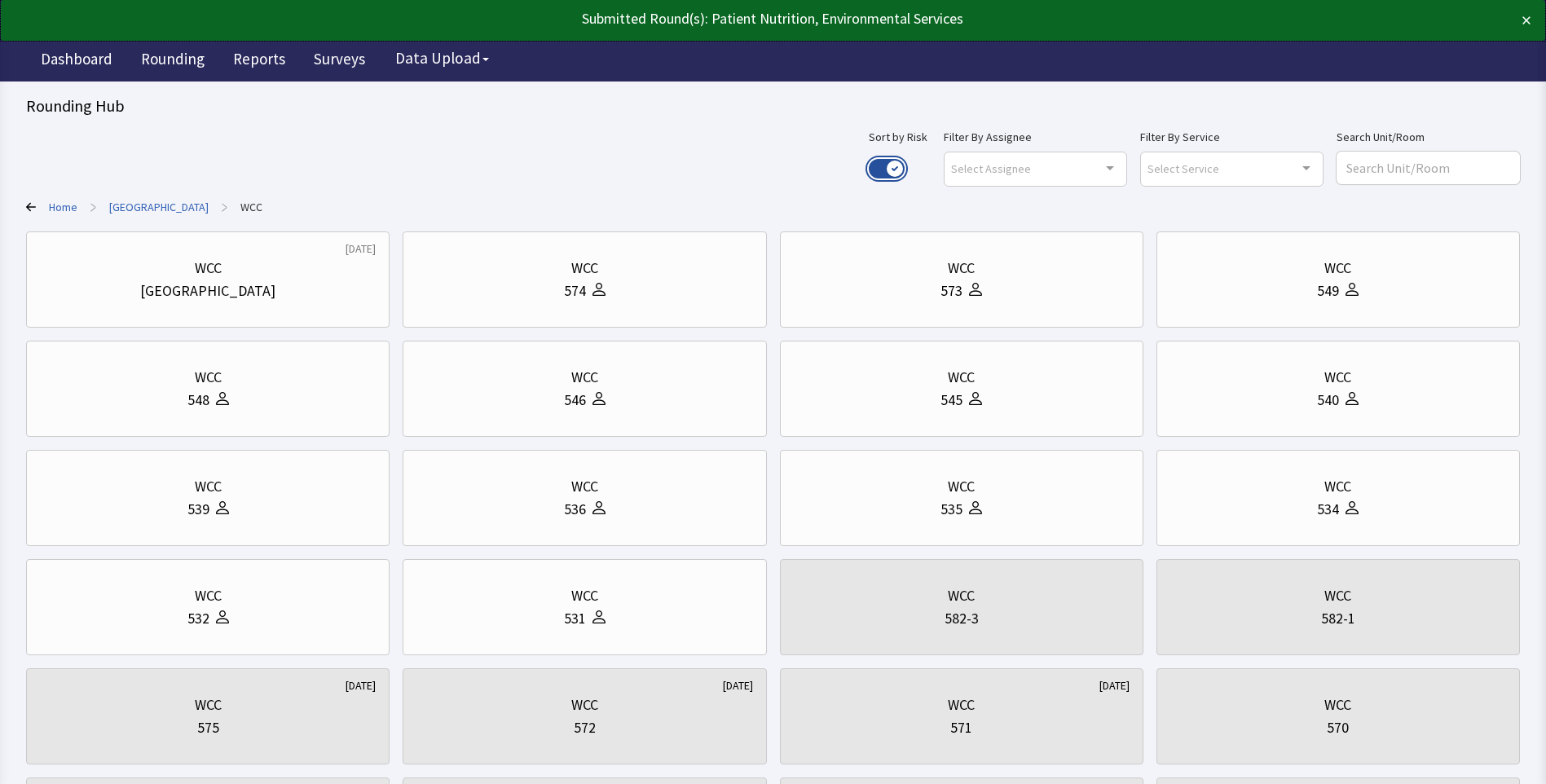
click at [904, 159] on button "Use setting" at bounding box center [886, 168] width 36 height 20
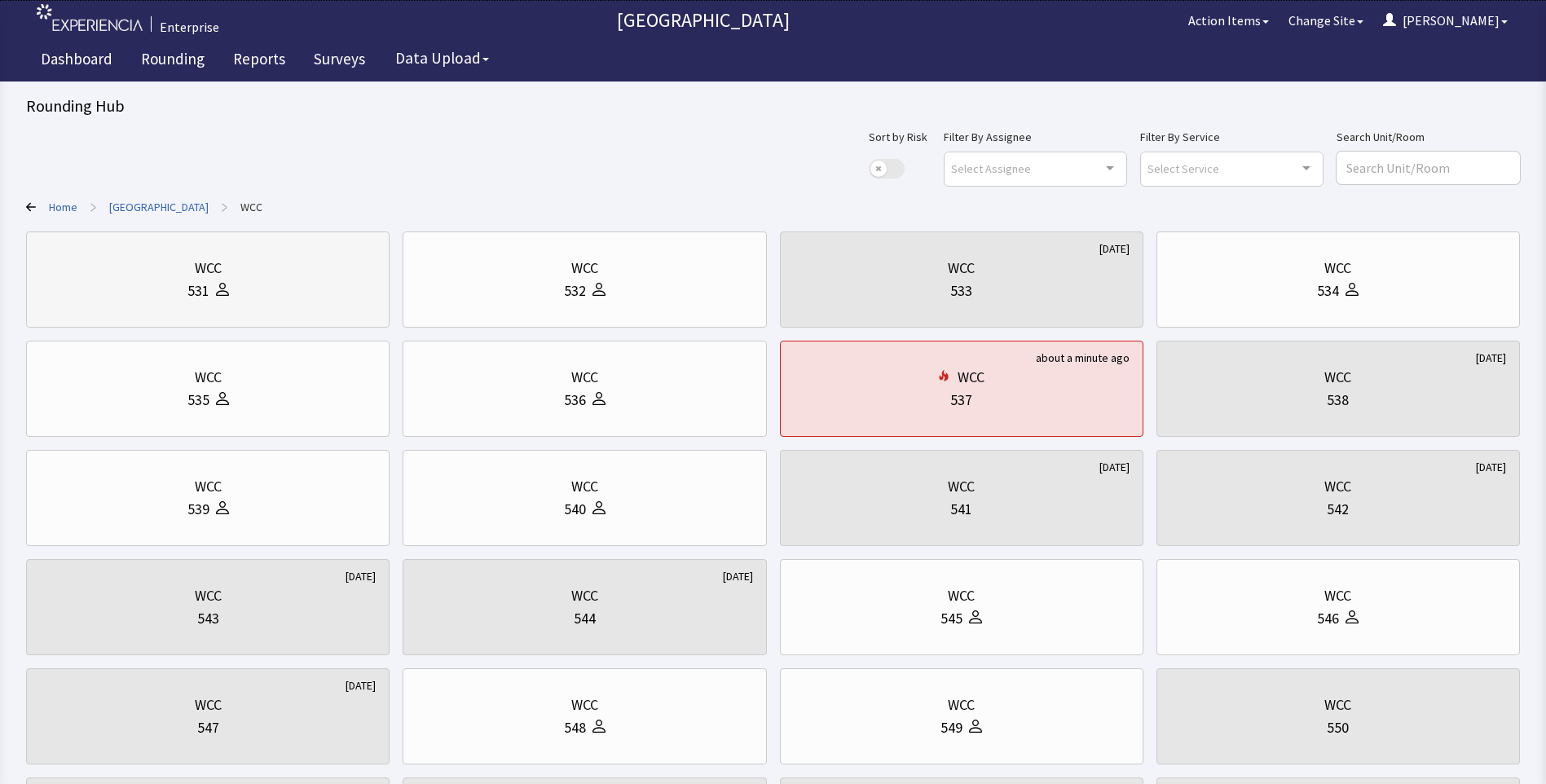
click at [311, 295] on div "531" at bounding box center [208, 290] width 336 height 22
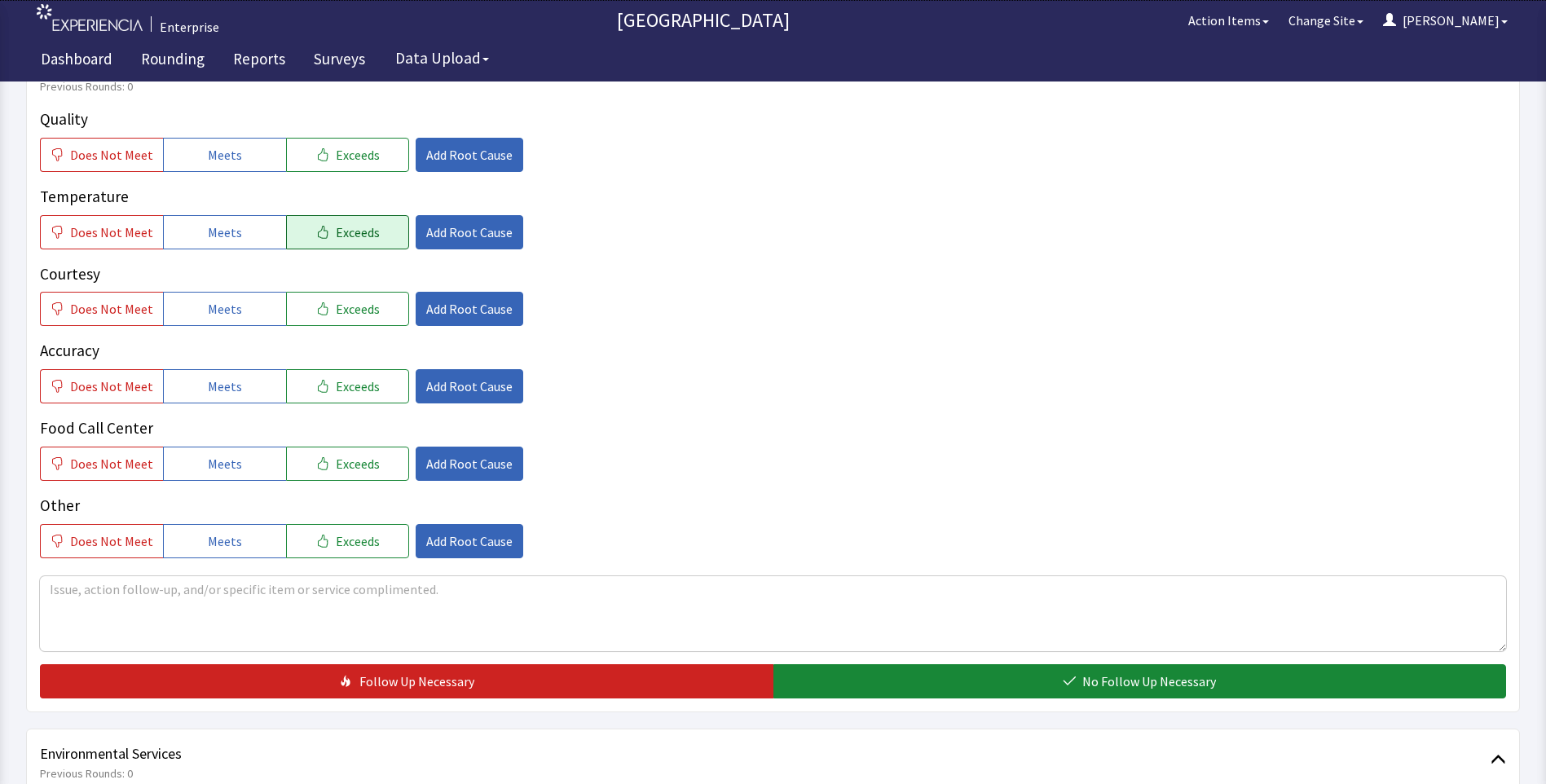
scroll to position [326, 0]
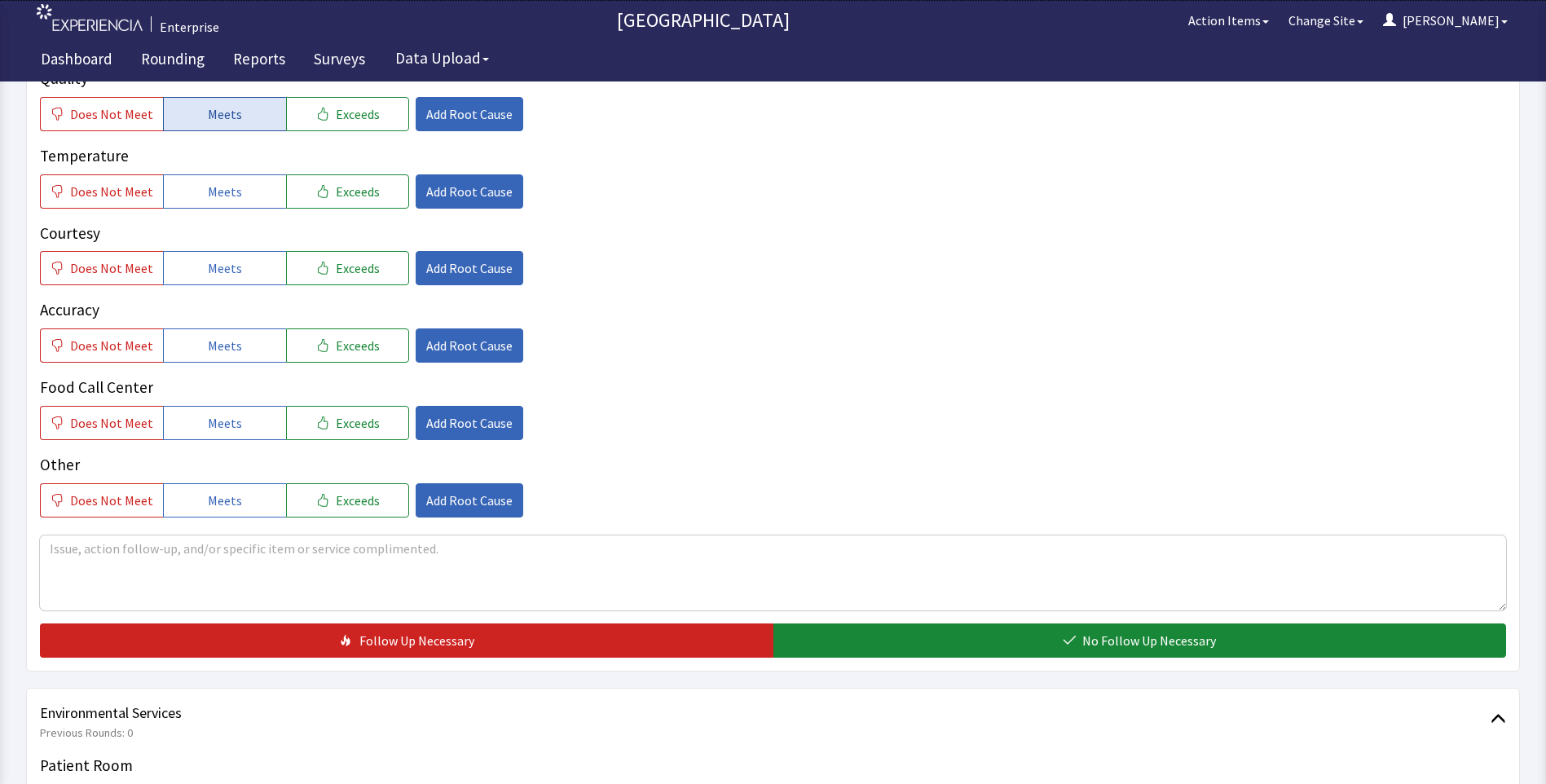
drag, startPoint x: 203, startPoint y: 107, endPoint x: 203, endPoint y: 128, distance: 21.0
click at [208, 109] on span "Meets" at bounding box center [225, 114] width 34 height 20
drag, startPoint x: 197, startPoint y: 194, endPoint x: 198, endPoint y: 235, distance: 41.0
click at [197, 200] on button "Meets" at bounding box center [224, 192] width 123 height 34
drag, startPoint x: 201, startPoint y: 257, endPoint x: 206, endPoint y: 310, distance: 53.2
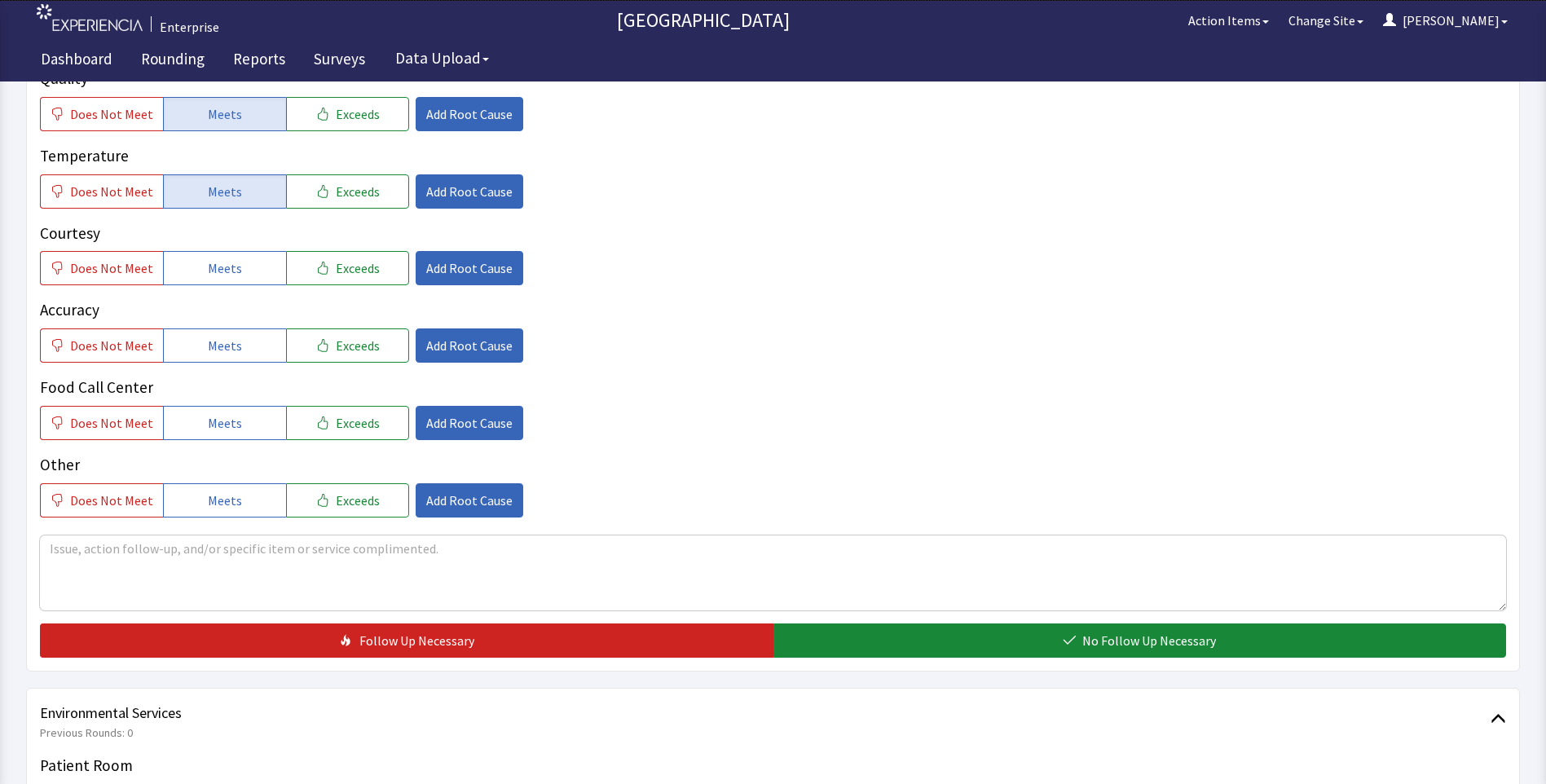
click at [202, 269] on button "Meets" at bounding box center [224, 268] width 123 height 34
click at [209, 350] on span "Meets" at bounding box center [225, 346] width 34 height 20
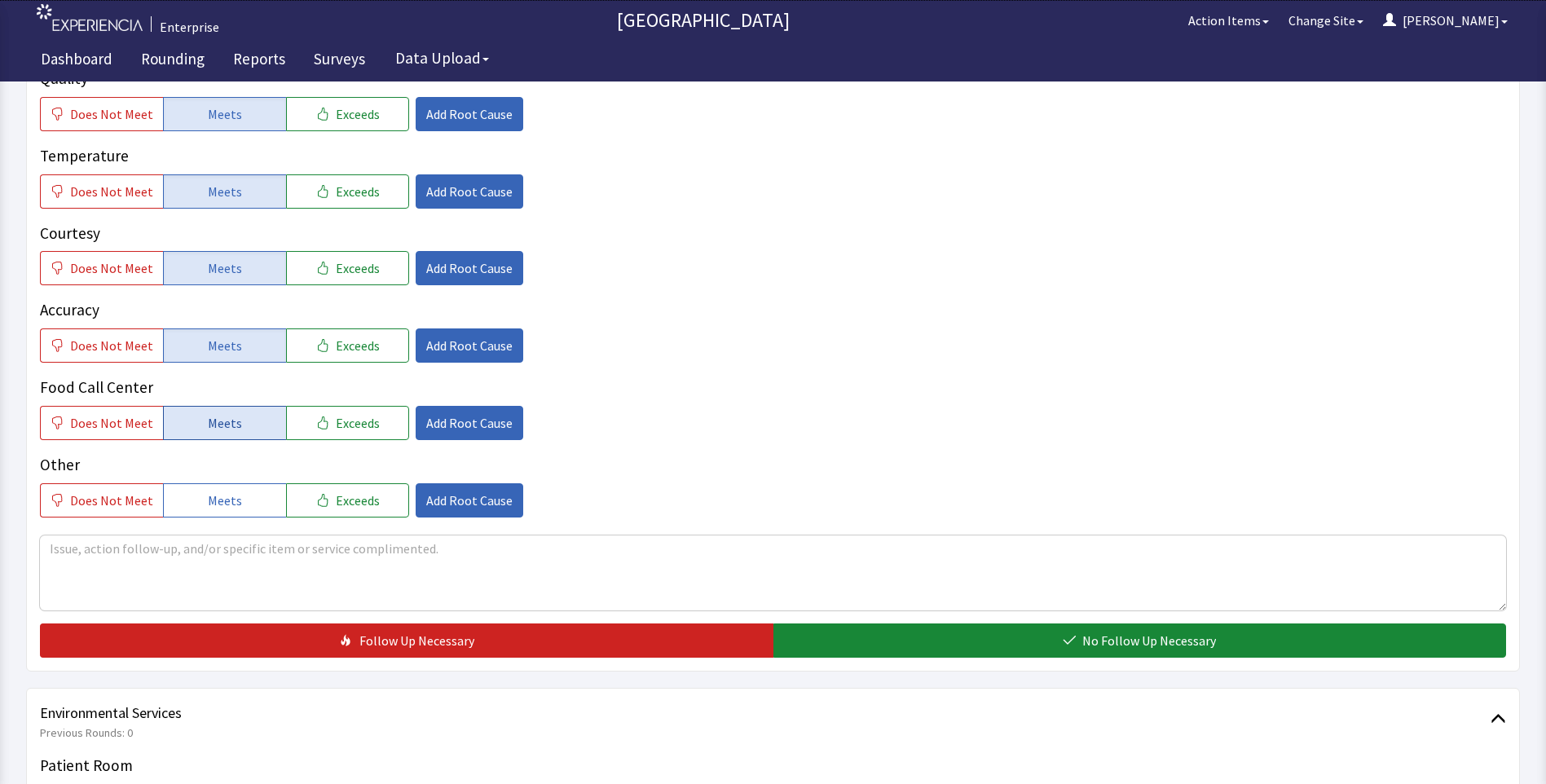
drag, startPoint x: 214, startPoint y: 420, endPoint x: 262, endPoint y: 428, distance: 48.7
click at [220, 428] on span "Meets" at bounding box center [225, 423] width 34 height 20
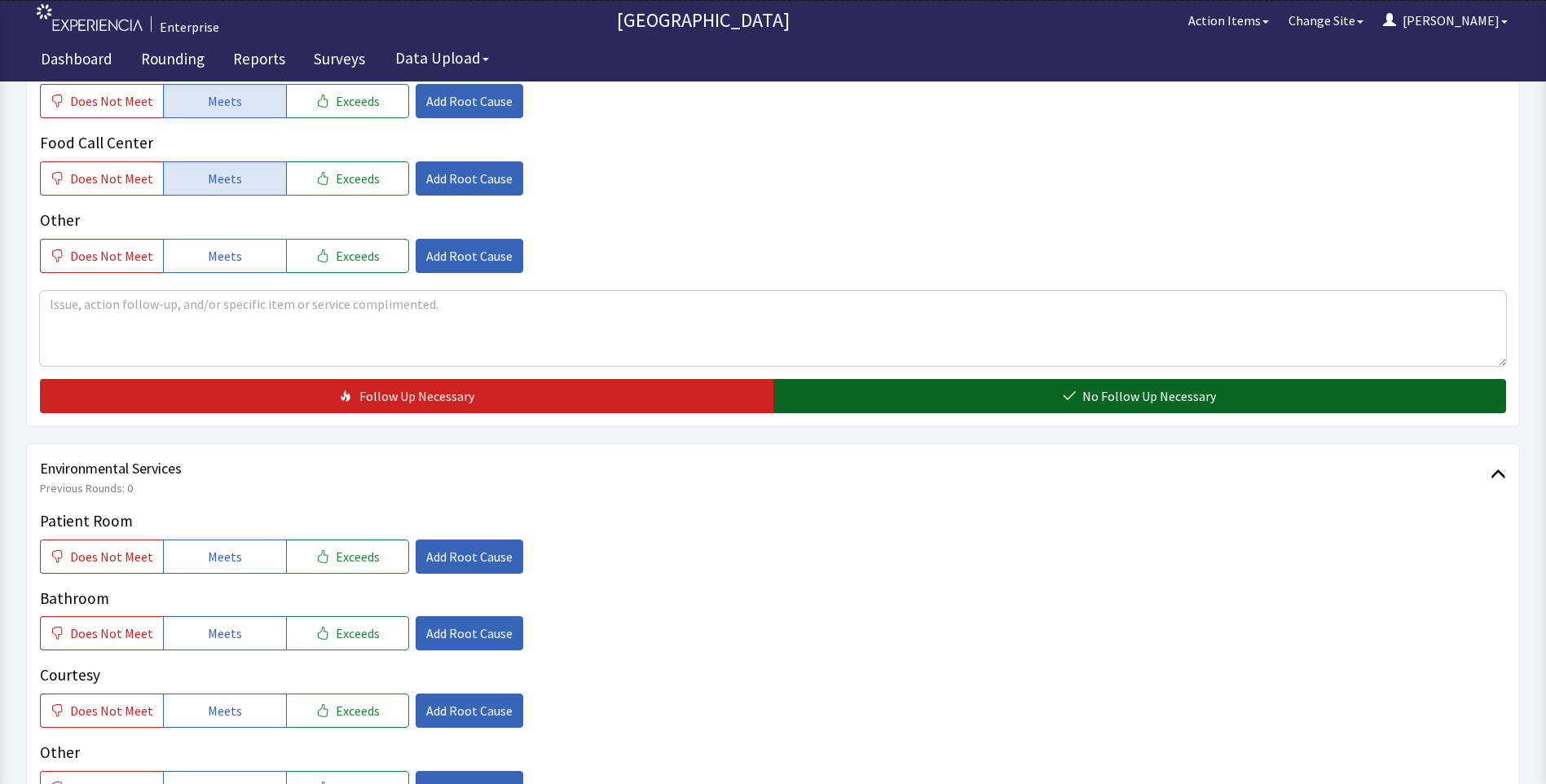
click at [870, 400] on button "No Follow Up Necessary" at bounding box center [1140, 396] width 733 height 34
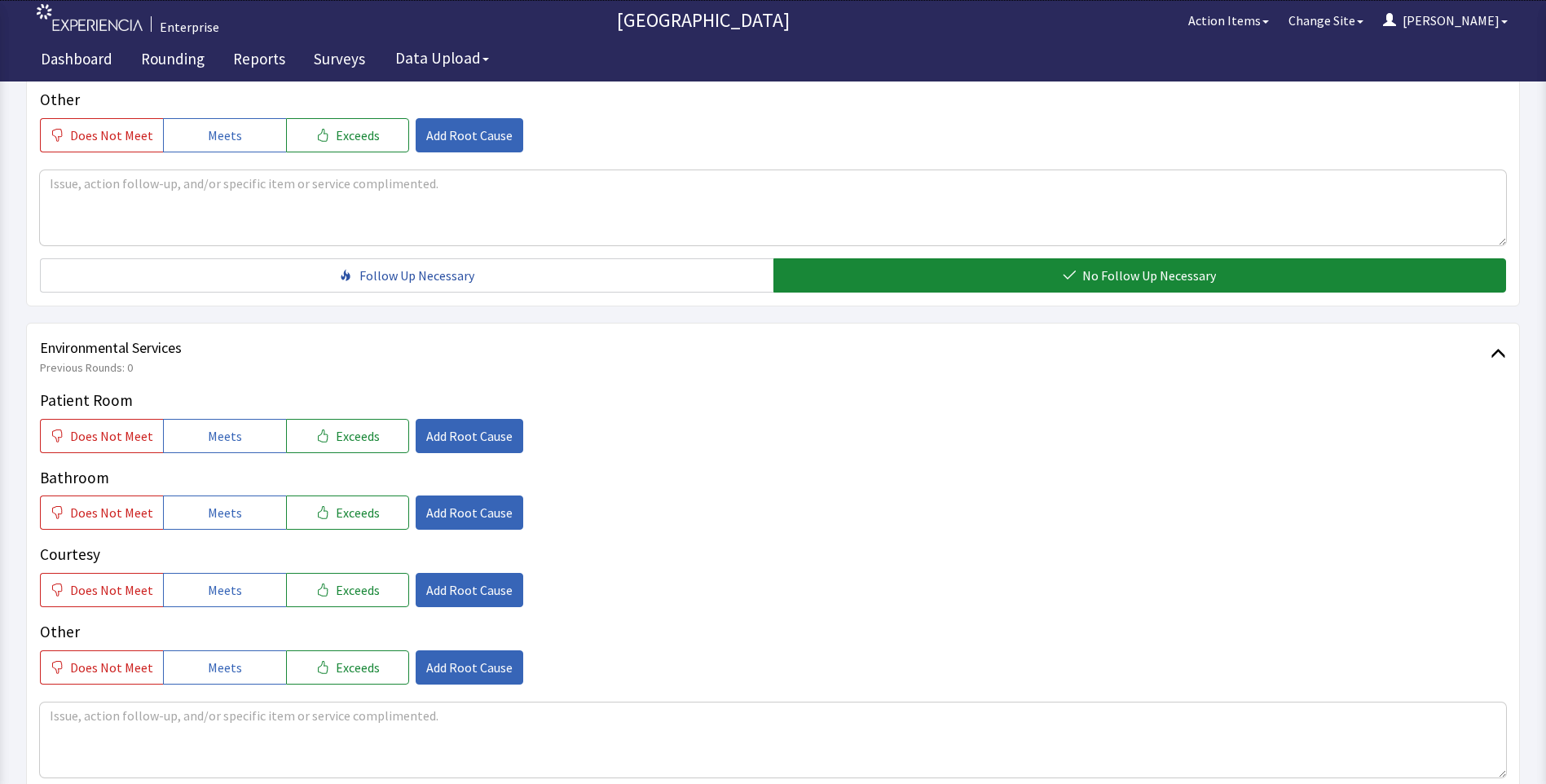
scroll to position [896, 0]
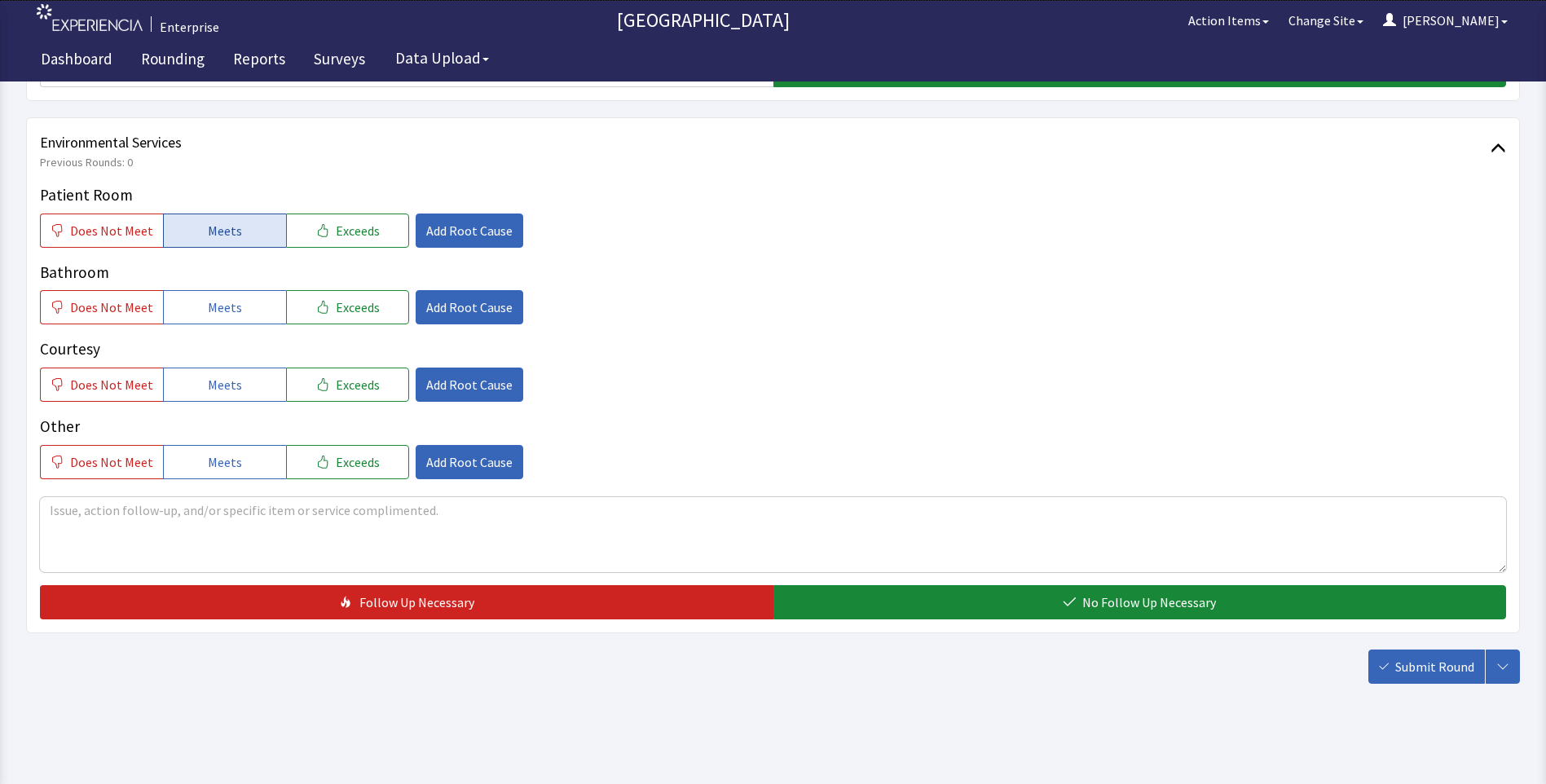
drag, startPoint x: 234, startPoint y: 232, endPoint x: 217, endPoint y: 292, distance: 62.4
click at [234, 233] on span "Meets" at bounding box center [225, 230] width 34 height 20
drag, startPoint x: 213, startPoint y: 304, endPoint x: 212, endPoint y: 354, distance: 50.0
click at [212, 317] on span "Meets" at bounding box center [225, 307] width 34 height 20
drag, startPoint x: 215, startPoint y: 385, endPoint x: 670, endPoint y: 527, distance: 476.6
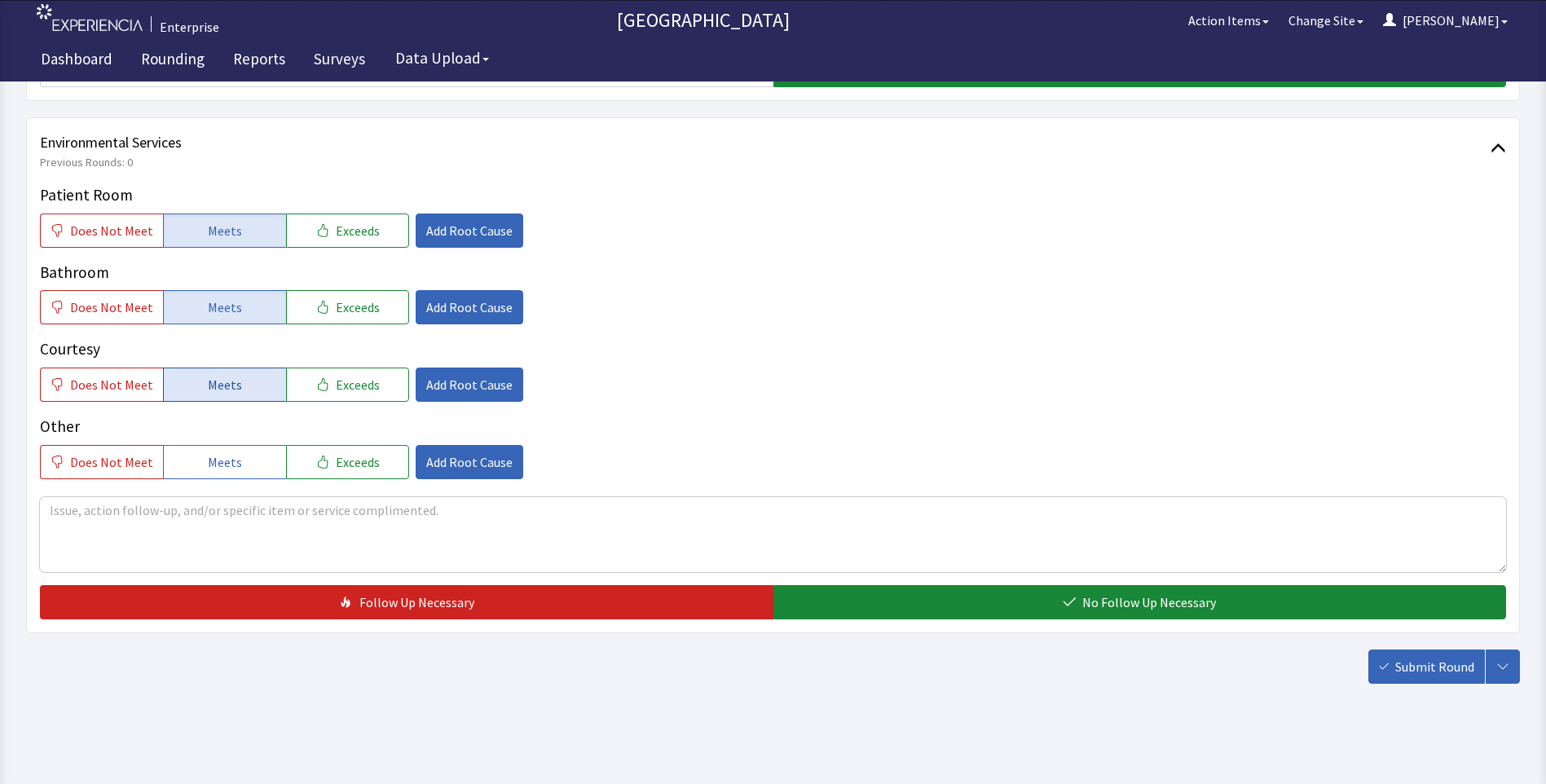
click at [217, 391] on span "Meets" at bounding box center [225, 384] width 34 height 20
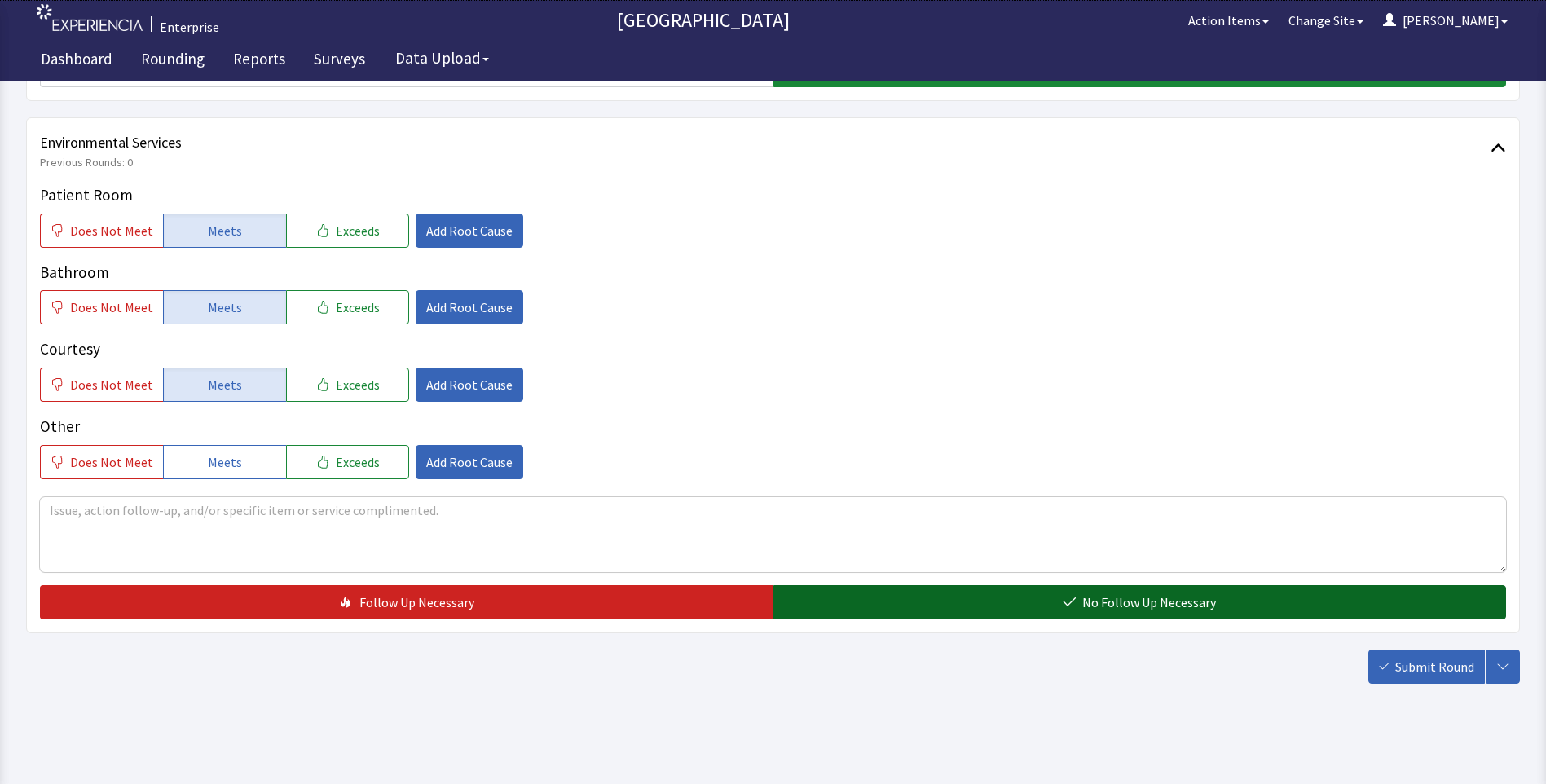
drag, startPoint x: 859, startPoint y: 601, endPoint x: 979, endPoint y: 607, distance: 120.1
click at [867, 603] on button "No Follow Up Necessary" at bounding box center [1140, 602] width 733 height 34
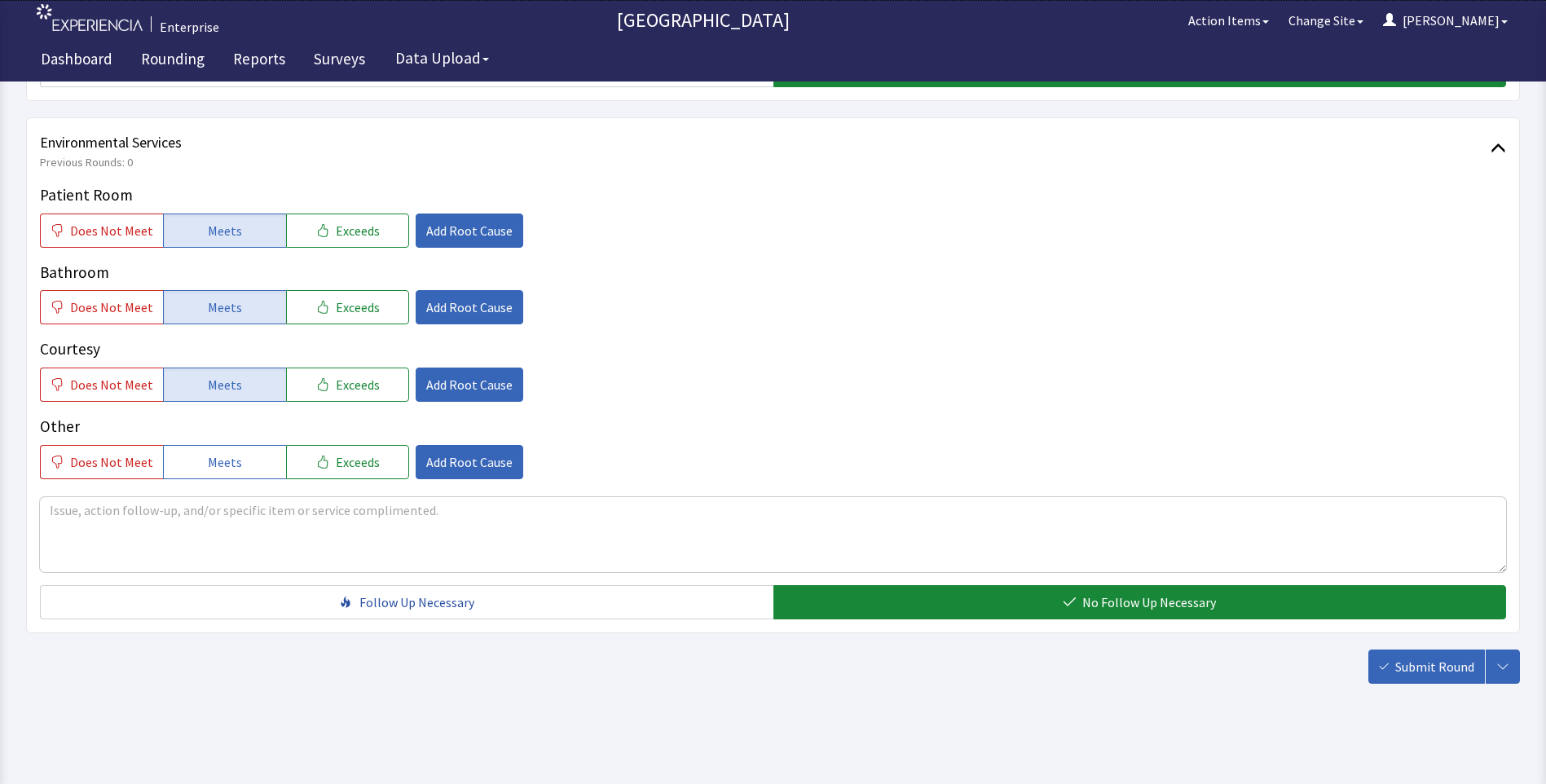
drag, startPoint x: 1424, startPoint y: 669, endPoint x: 1396, endPoint y: 650, distance: 33.8
click at [1425, 669] on span "Submit Round" at bounding box center [1435, 667] width 79 height 20
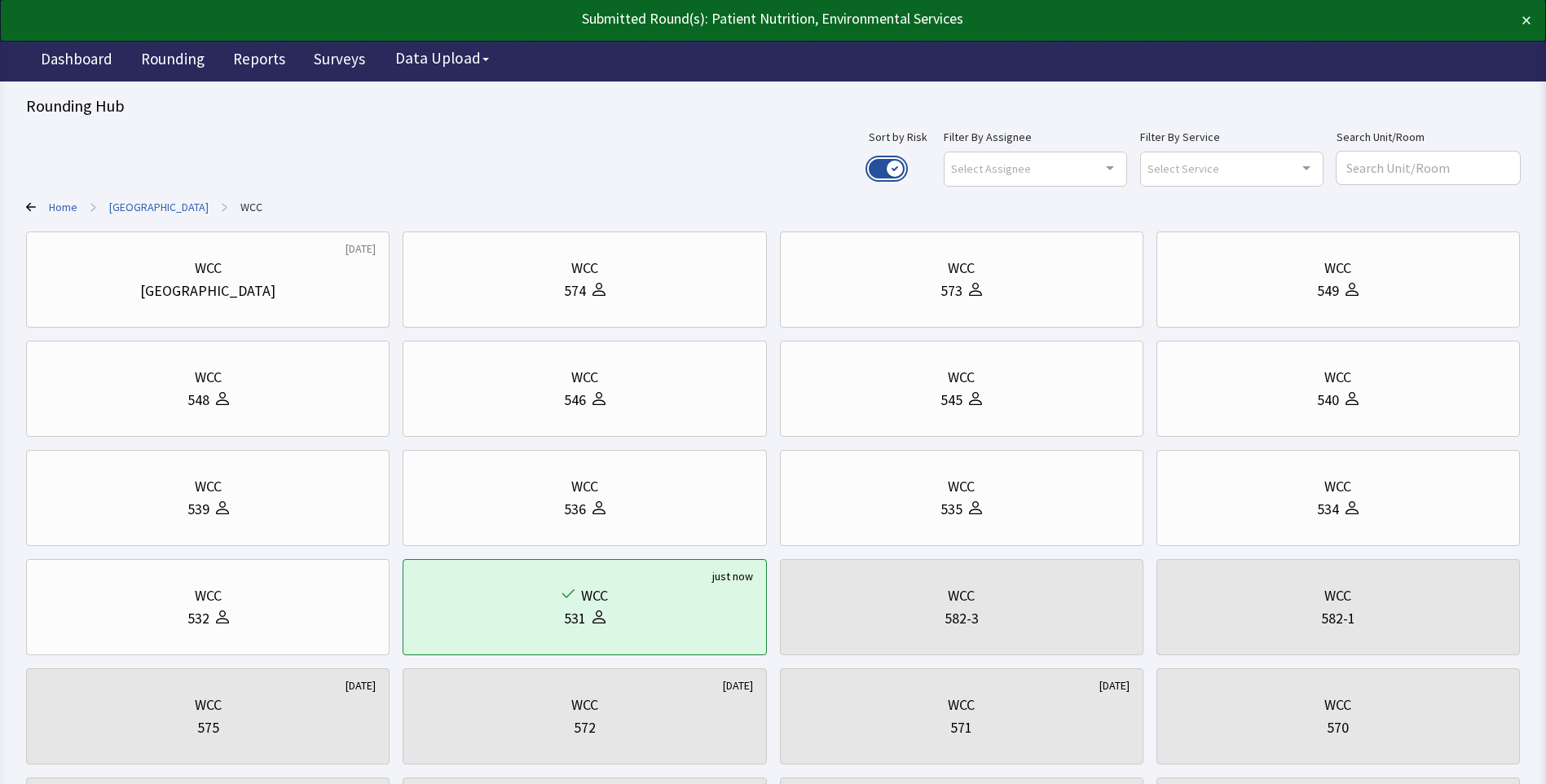
click at [904, 167] on button "Use setting" at bounding box center [886, 168] width 36 height 20
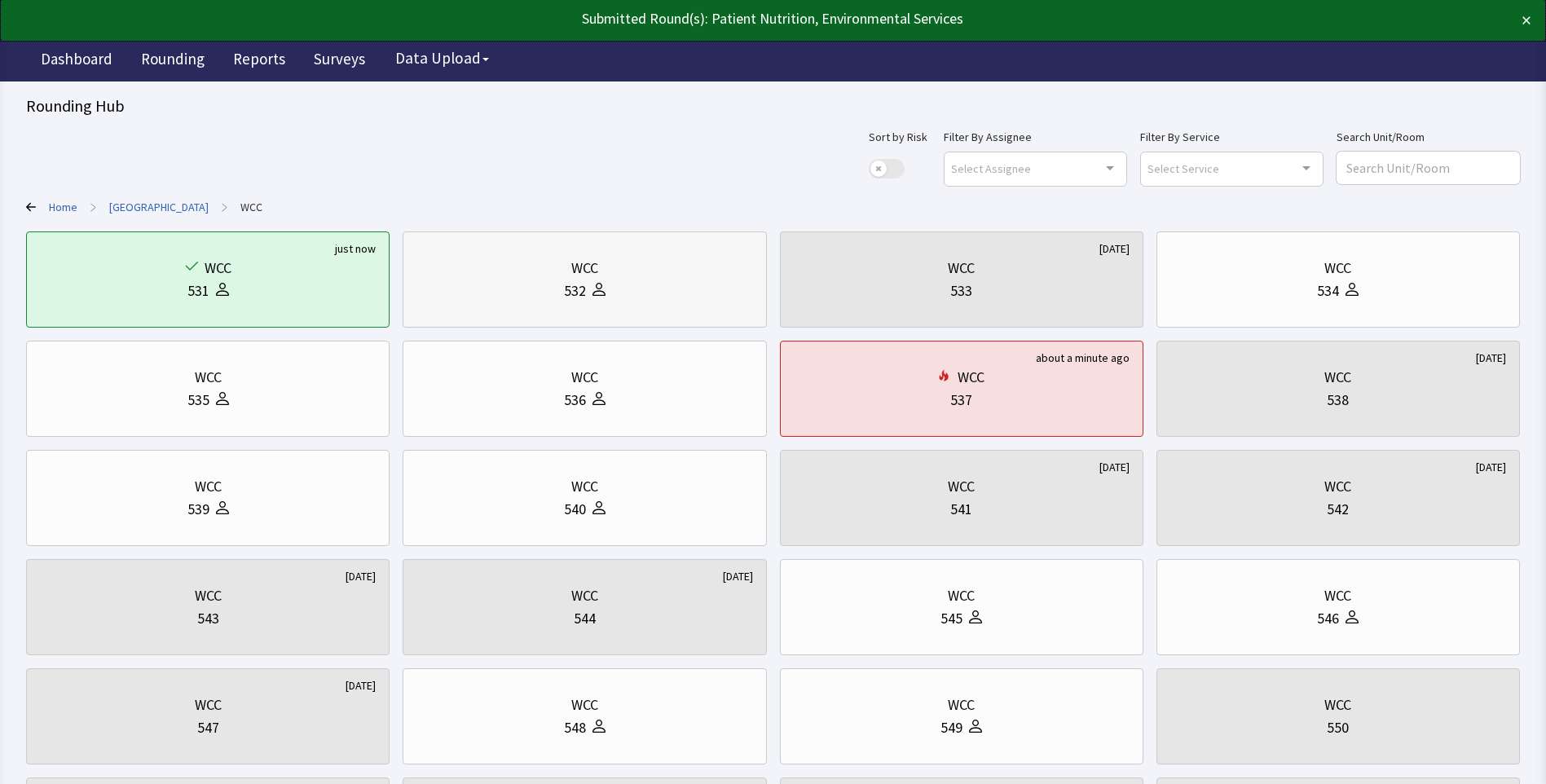
click at [593, 284] on div at bounding box center [596, 290] width 20 height 22
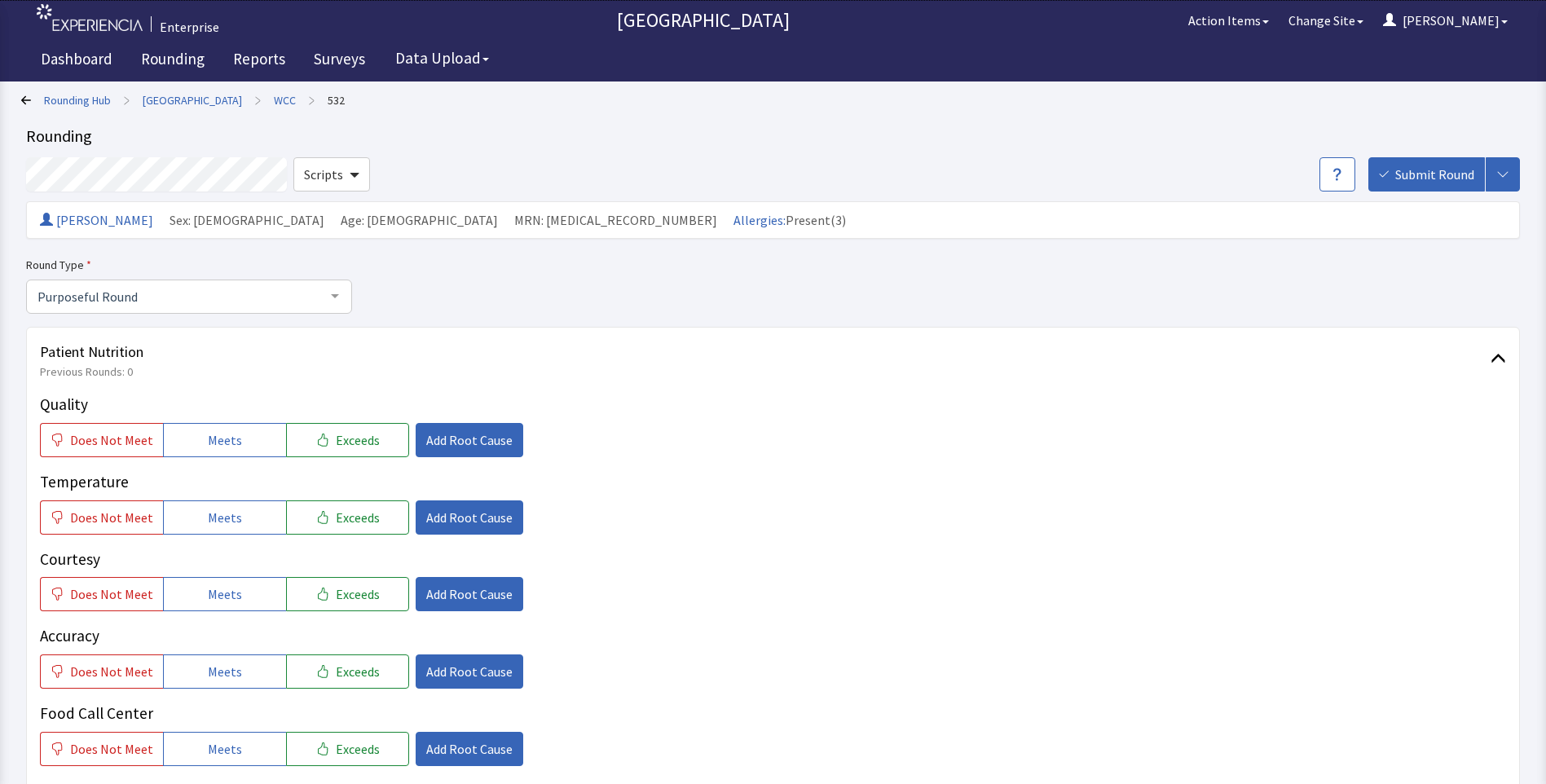
click at [237, 388] on div "Patient Nutrition Previous Rounds: 0 Quality Does Not Meet Meets Exceeds Add Ro…" at bounding box center [773, 662] width 1494 height 670
drag, startPoint x: 237, startPoint y: 388, endPoint x: 208, endPoint y: 444, distance: 63.1
click at [208, 444] on span "Meets" at bounding box center [225, 440] width 34 height 20
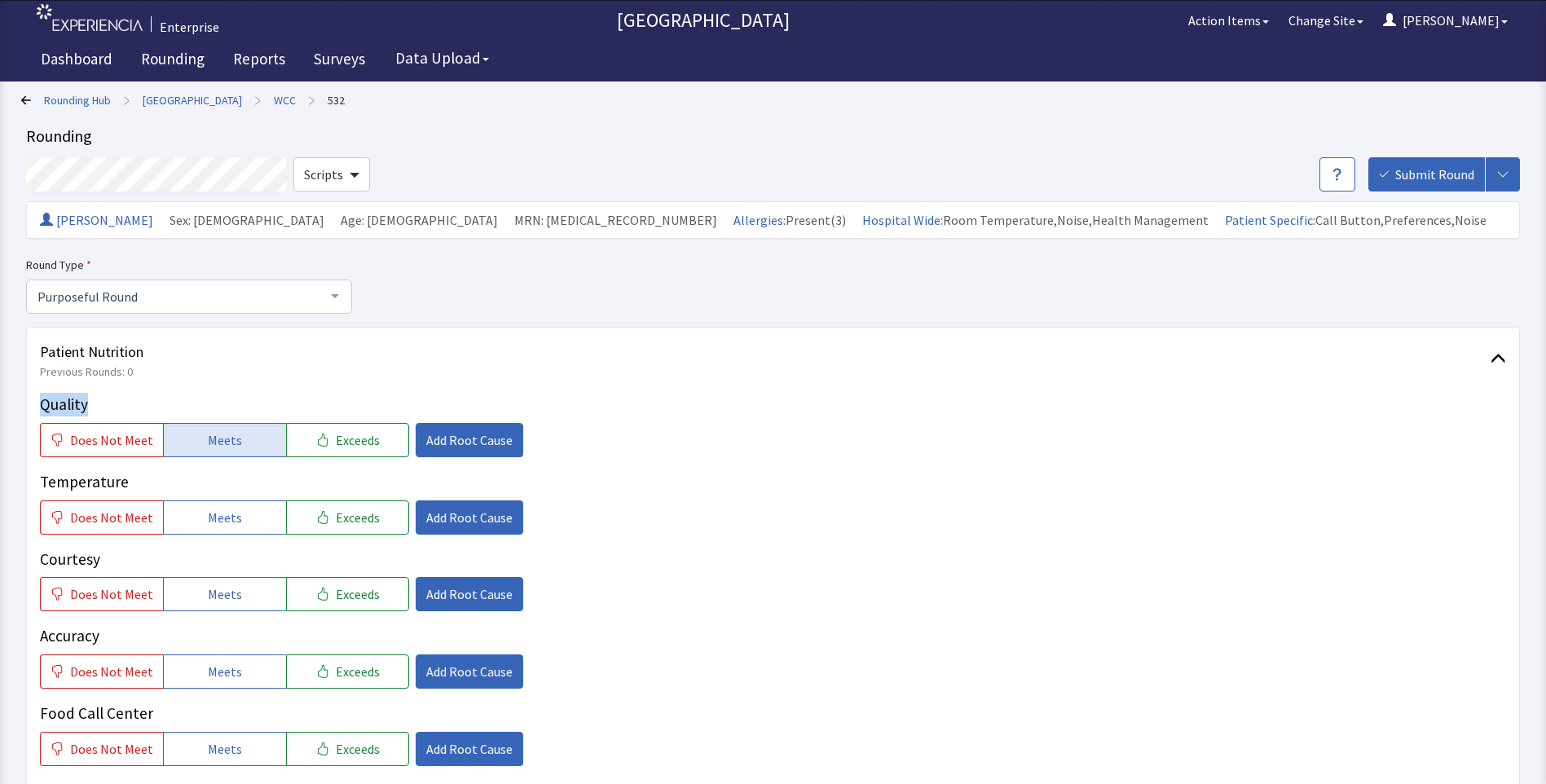
drag, startPoint x: 212, startPoint y: 526, endPoint x: 219, endPoint y: 550, distance: 25.0
click at [216, 532] on button "Meets" at bounding box center [224, 517] width 123 height 34
click at [215, 595] on span "Meets" at bounding box center [225, 594] width 34 height 20
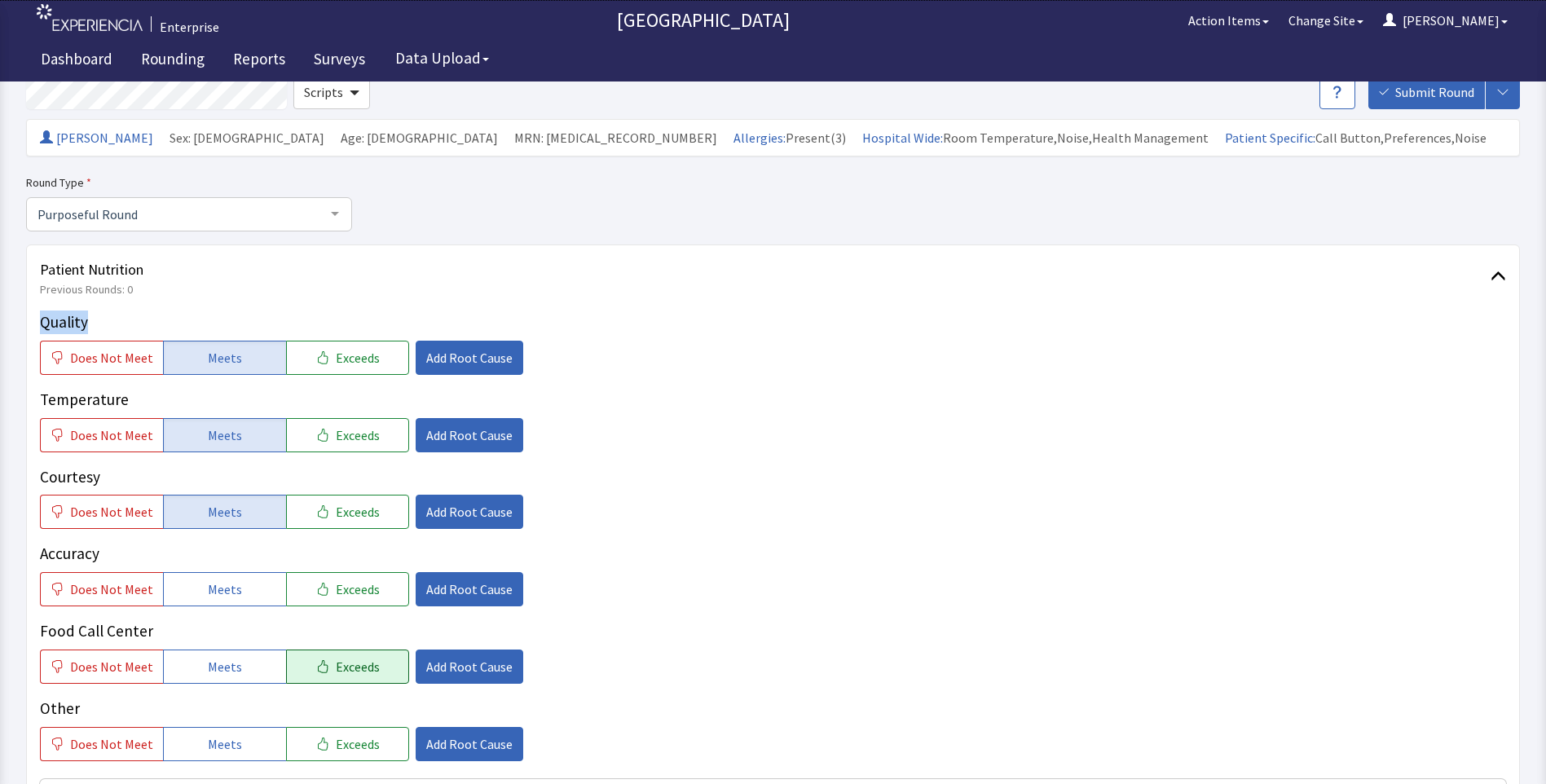
scroll to position [245, 0]
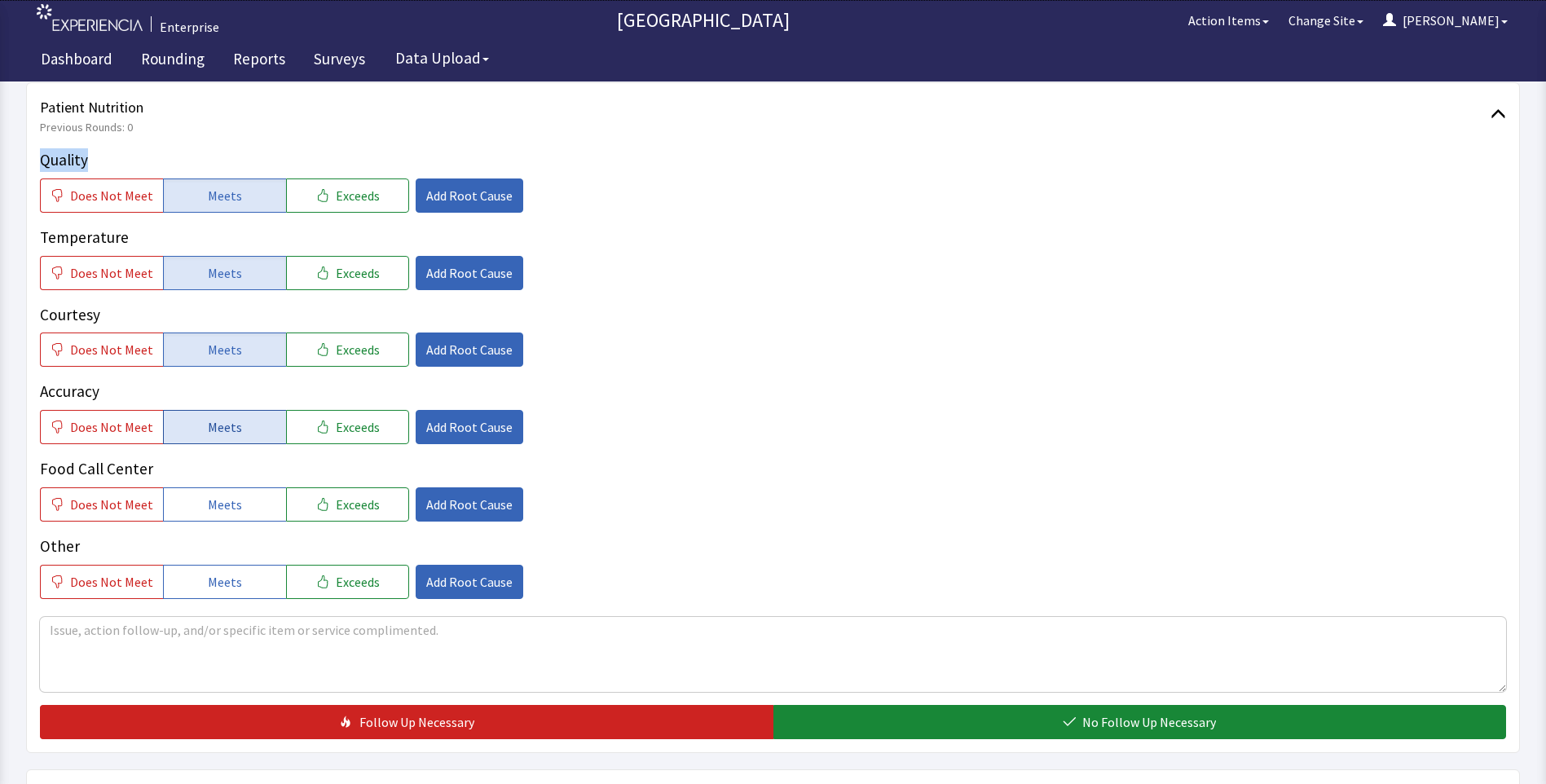
click at [227, 421] on span "Meets" at bounding box center [225, 427] width 34 height 20
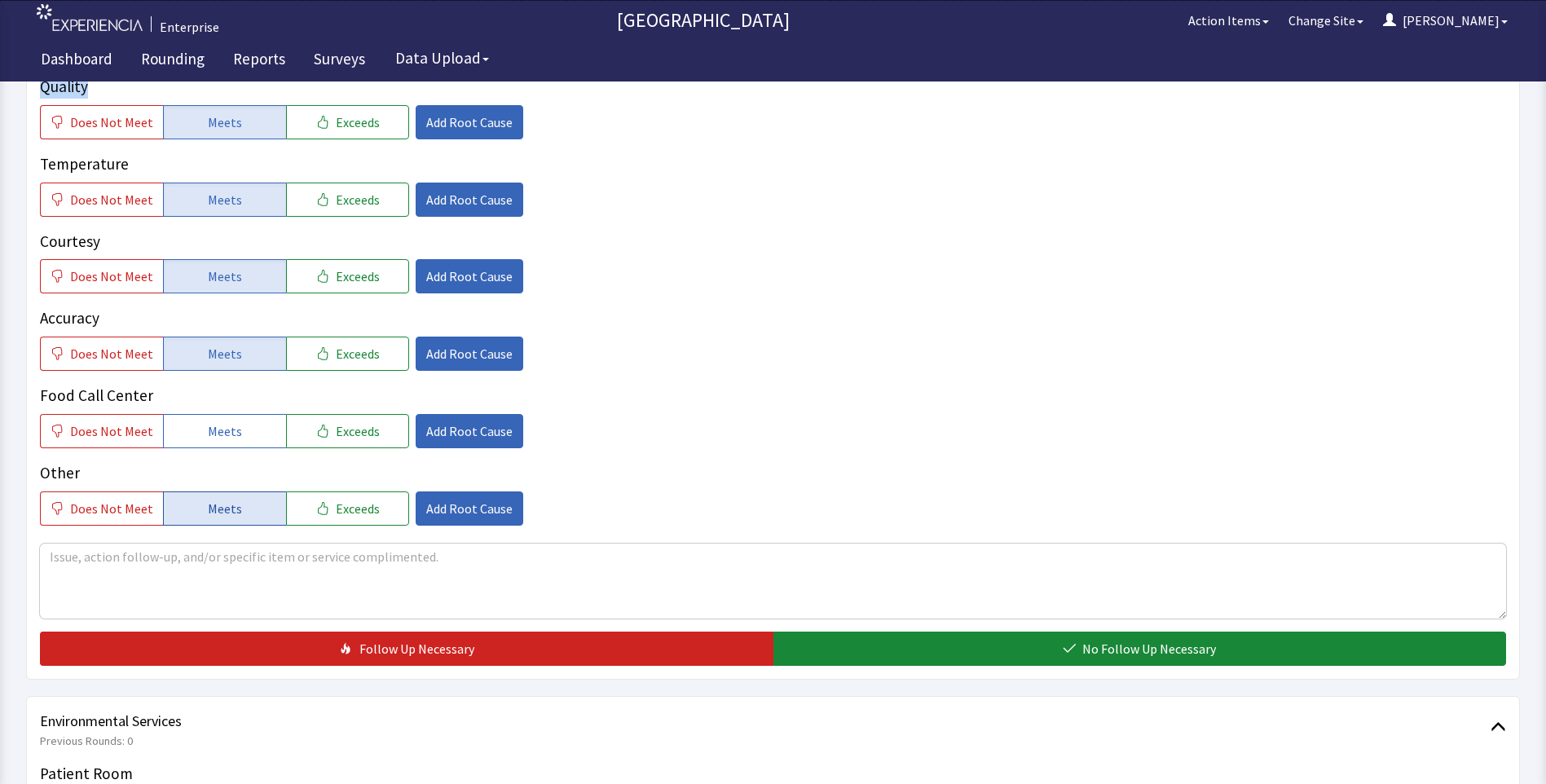
scroll to position [408, 0]
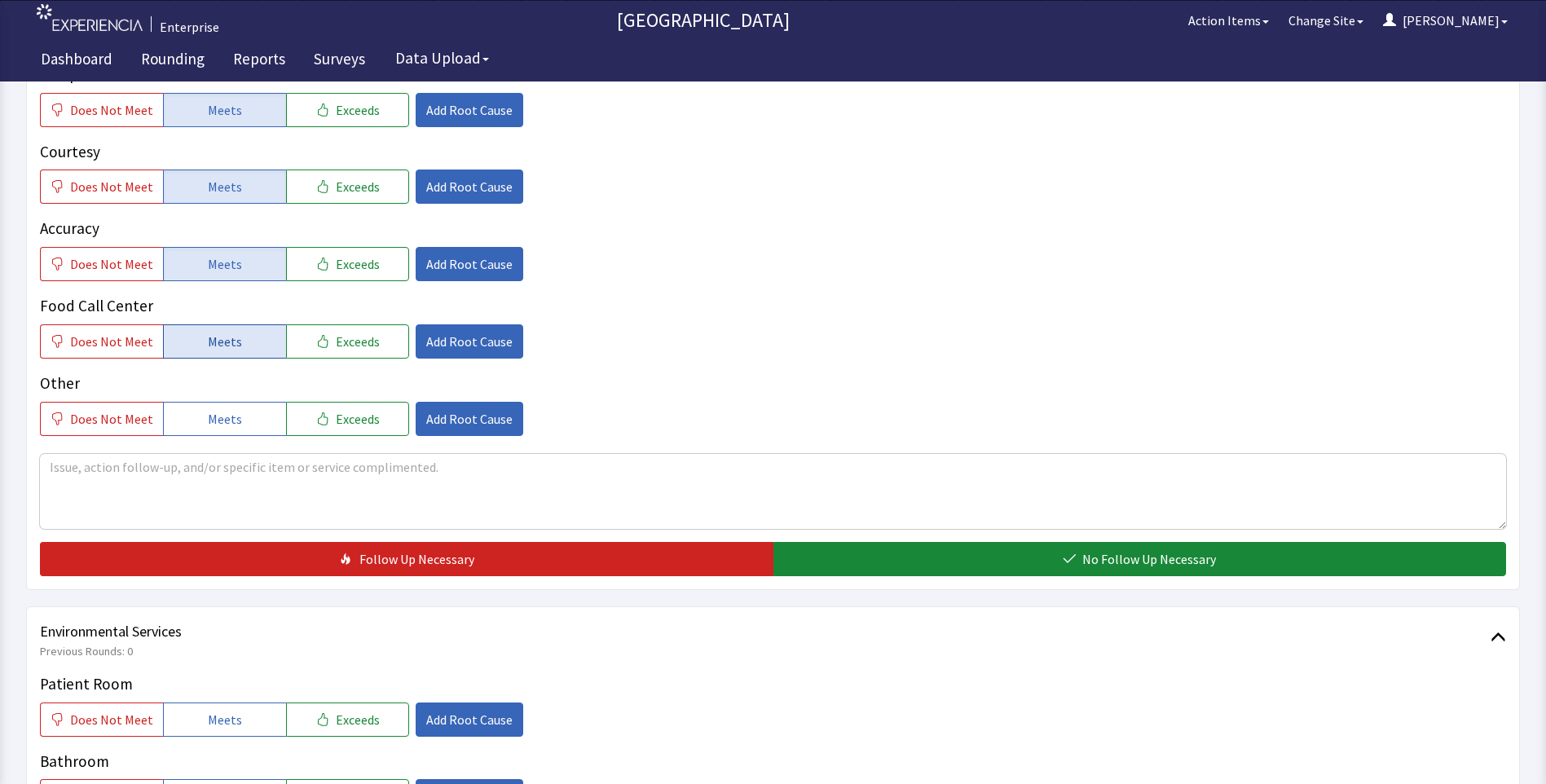
click at [225, 346] on span "Meets" at bounding box center [225, 341] width 34 height 20
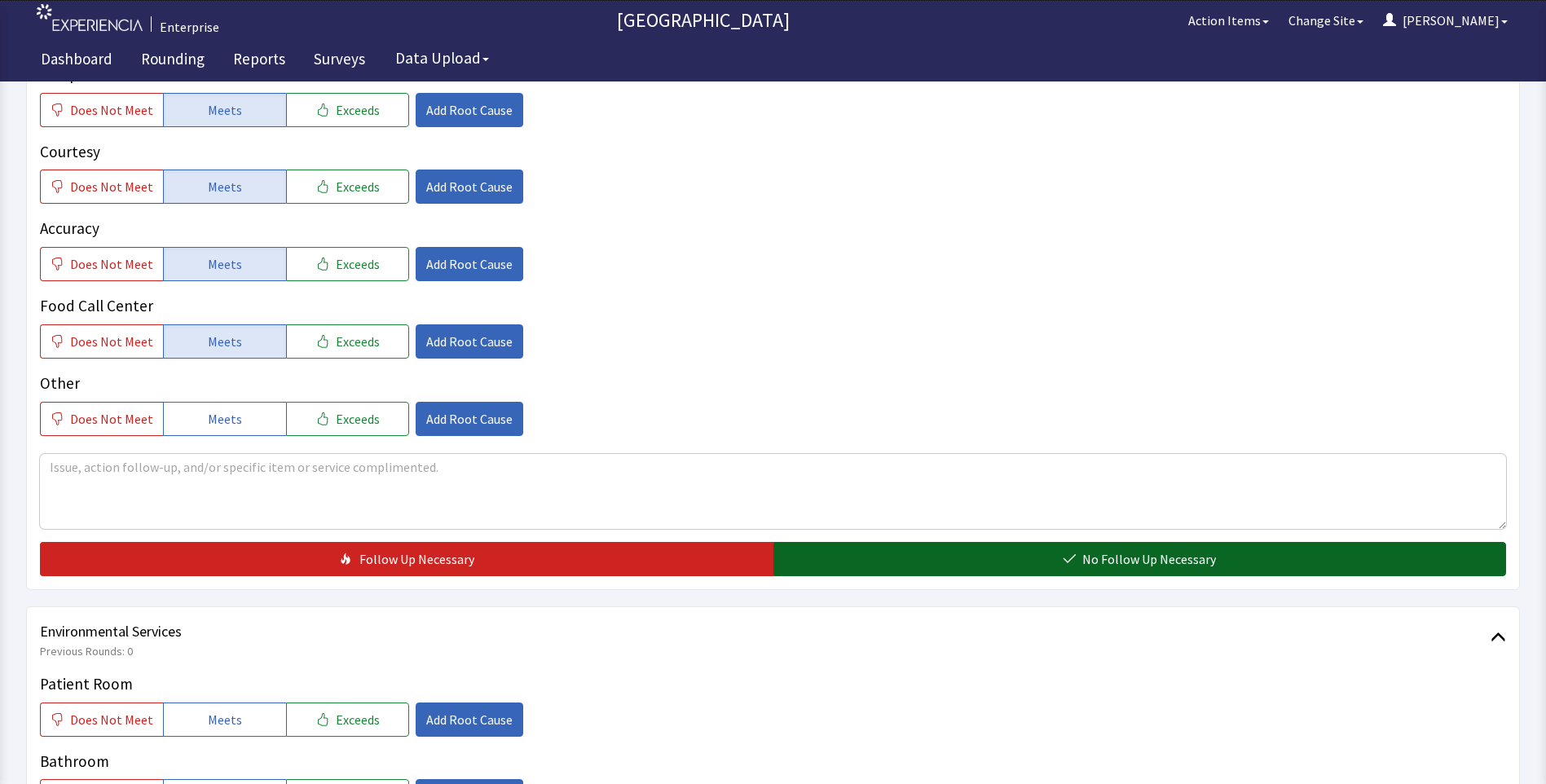
drag, startPoint x: 919, startPoint y: 568, endPoint x: 851, endPoint y: 550, distance: 70.3
click at [920, 568] on button "No Follow Up Necessary" at bounding box center [1140, 559] width 733 height 34
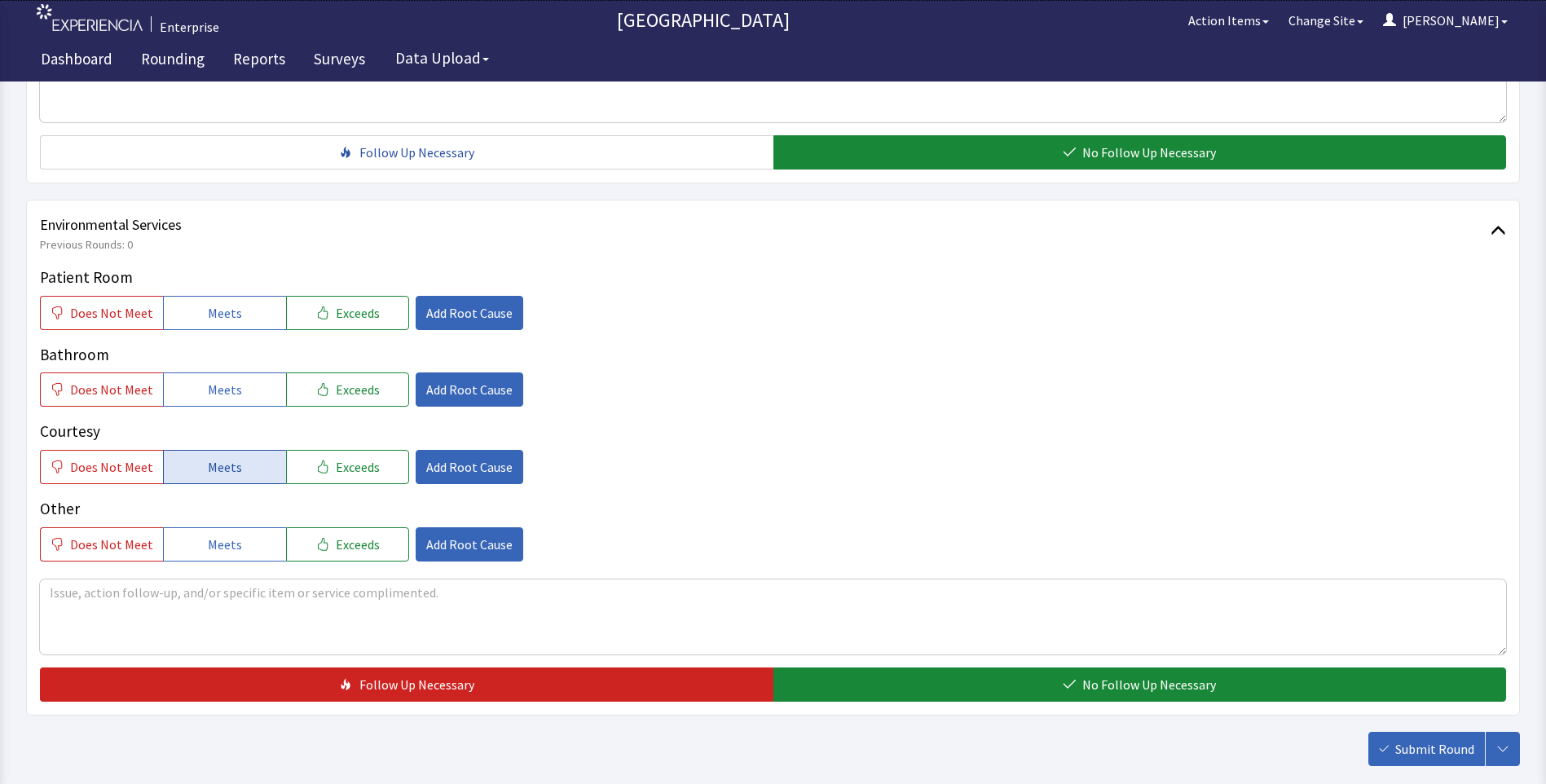
scroll to position [814, 0]
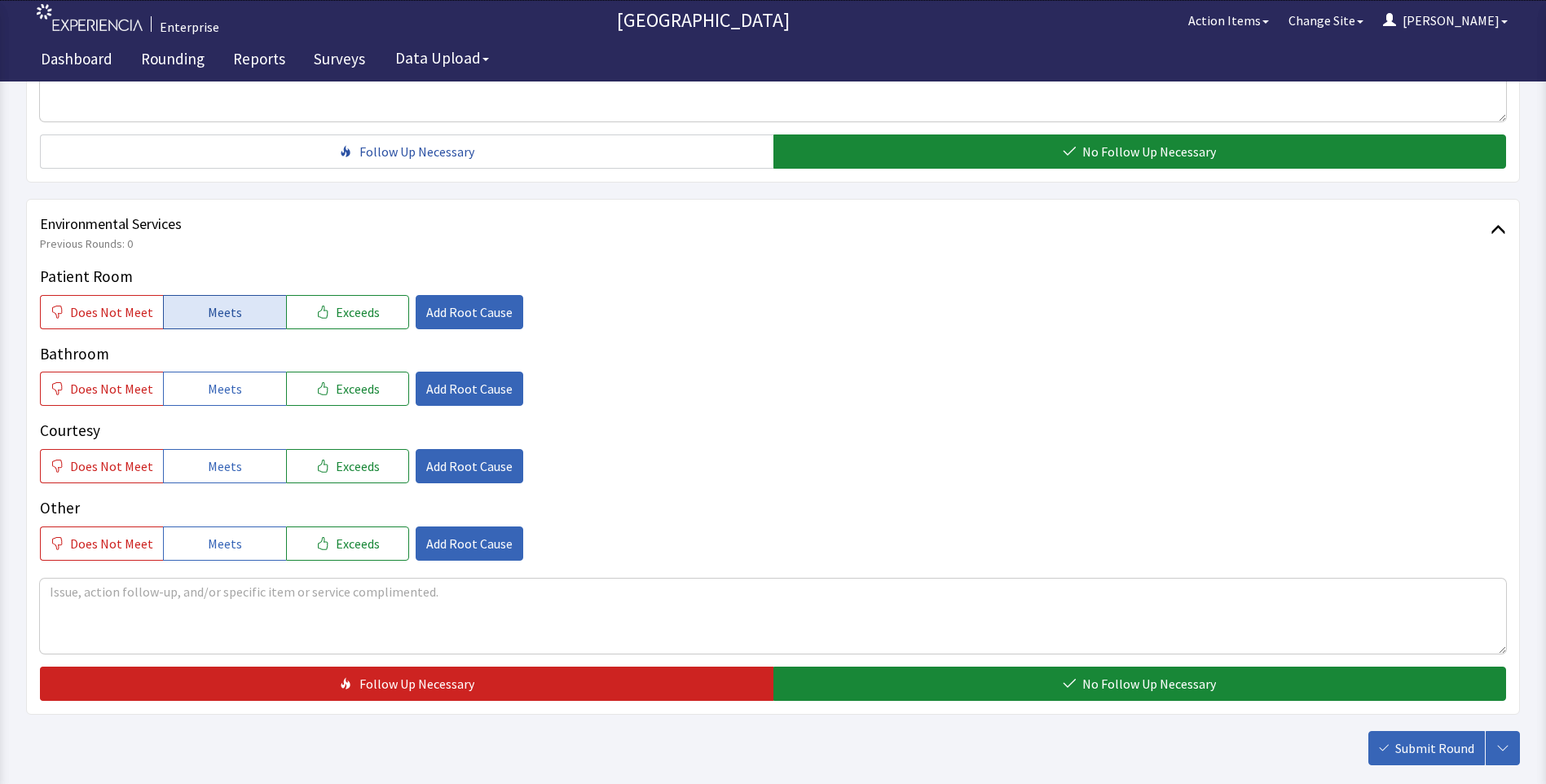
drag, startPoint x: 198, startPoint y: 297, endPoint x: 201, endPoint y: 324, distance: 27.2
click at [198, 298] on button "Meets" at bounding box center [224, 312] width 123 height 34
drag, startPoint x: 202, startPoint y: 381, endPoint x: 200, endPoint y: 435, distance: 54.0
click at [201, 388] on button "Meets" at bounding box center [224, 389] width 123 height 34
drag, startPoint x: 203, startPoint y: 461, endPoint x: 626, endPoint y: 570, distance: 436.8
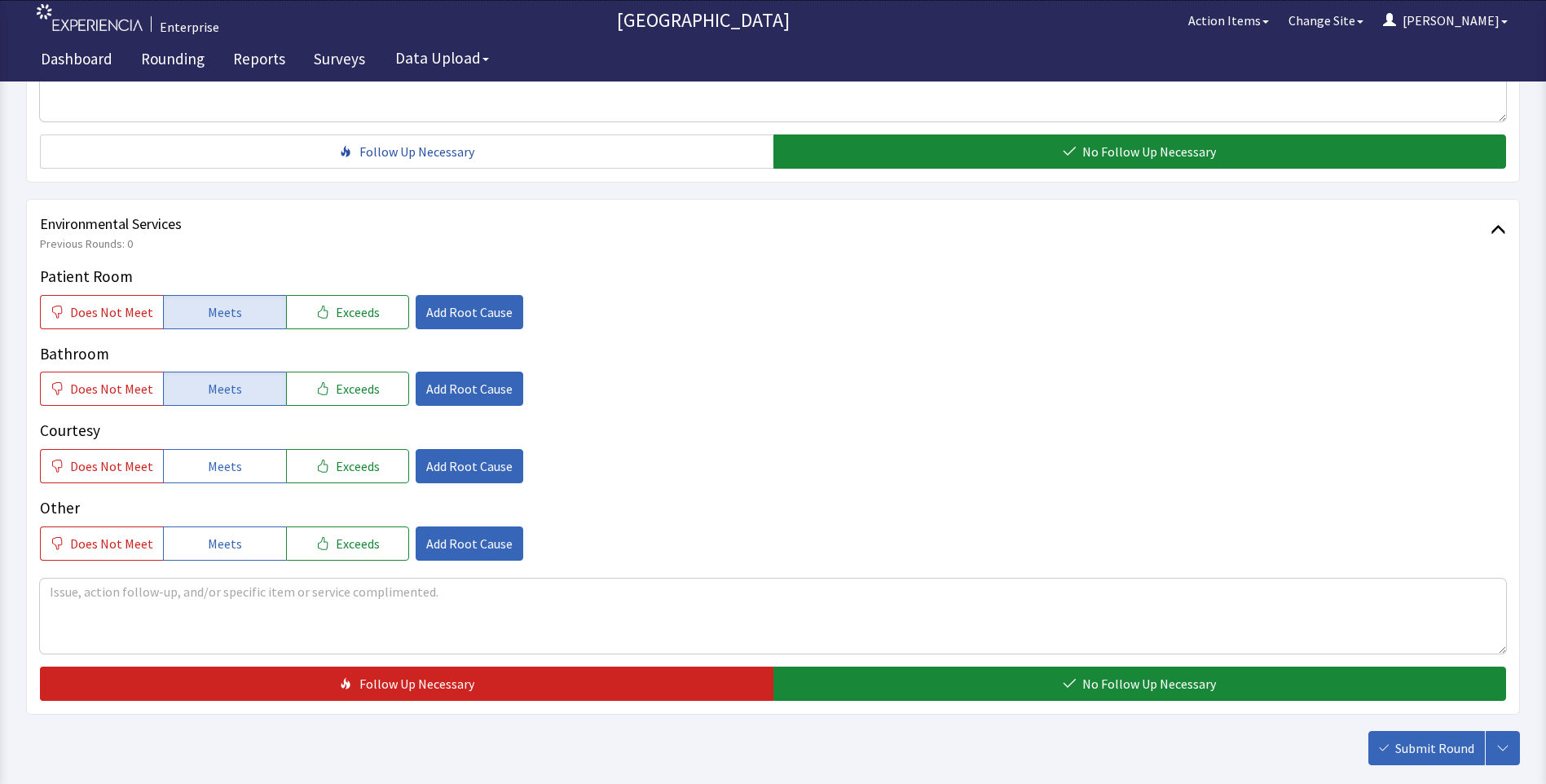
click at [208, 467] on span "Meets" at bounding box center [225, 466] width 34 height 20
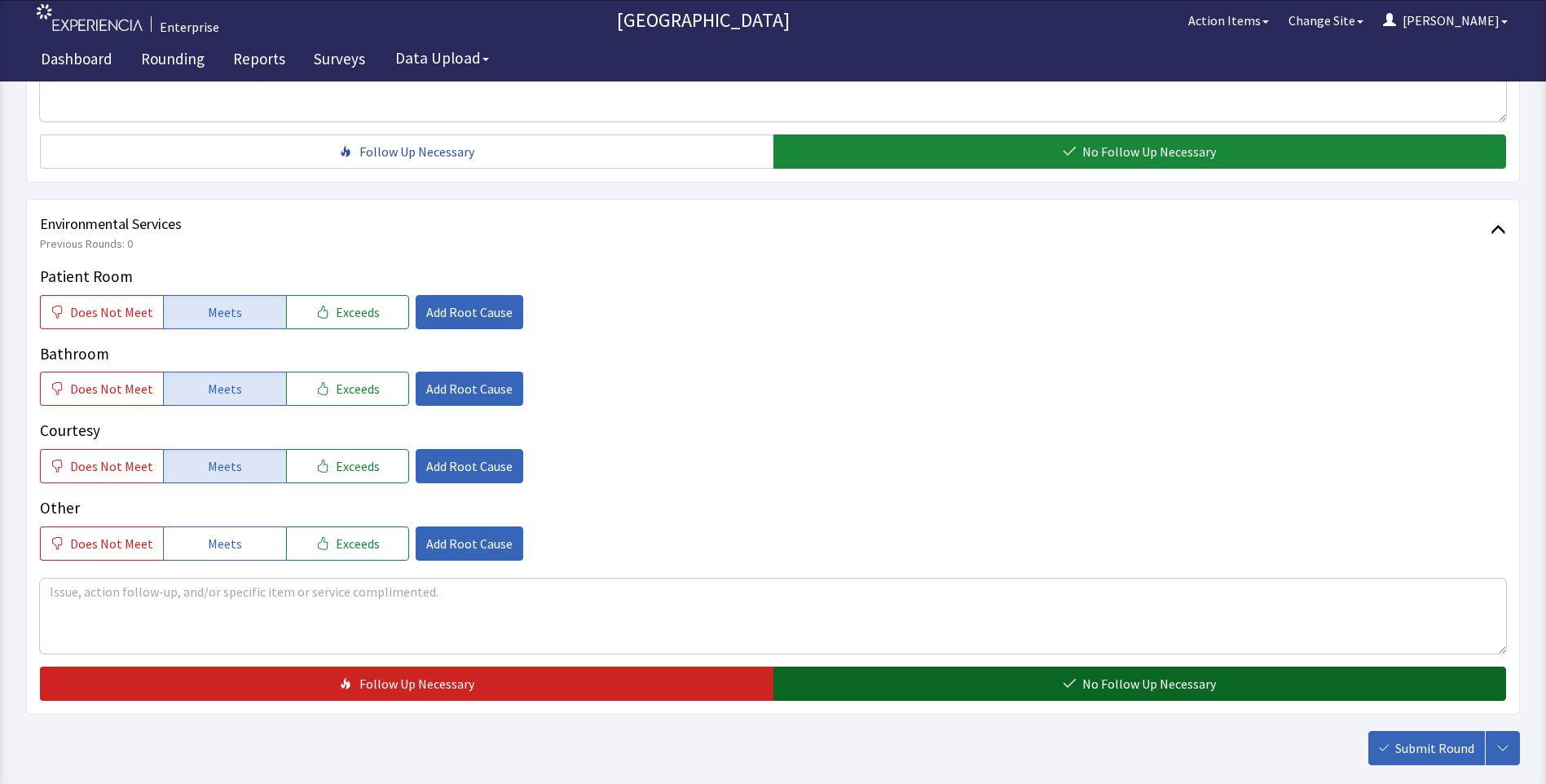
click at [942, 691] on button "No Follow Up Necessary" at bounding box center [1140, 684] width 733 height 34
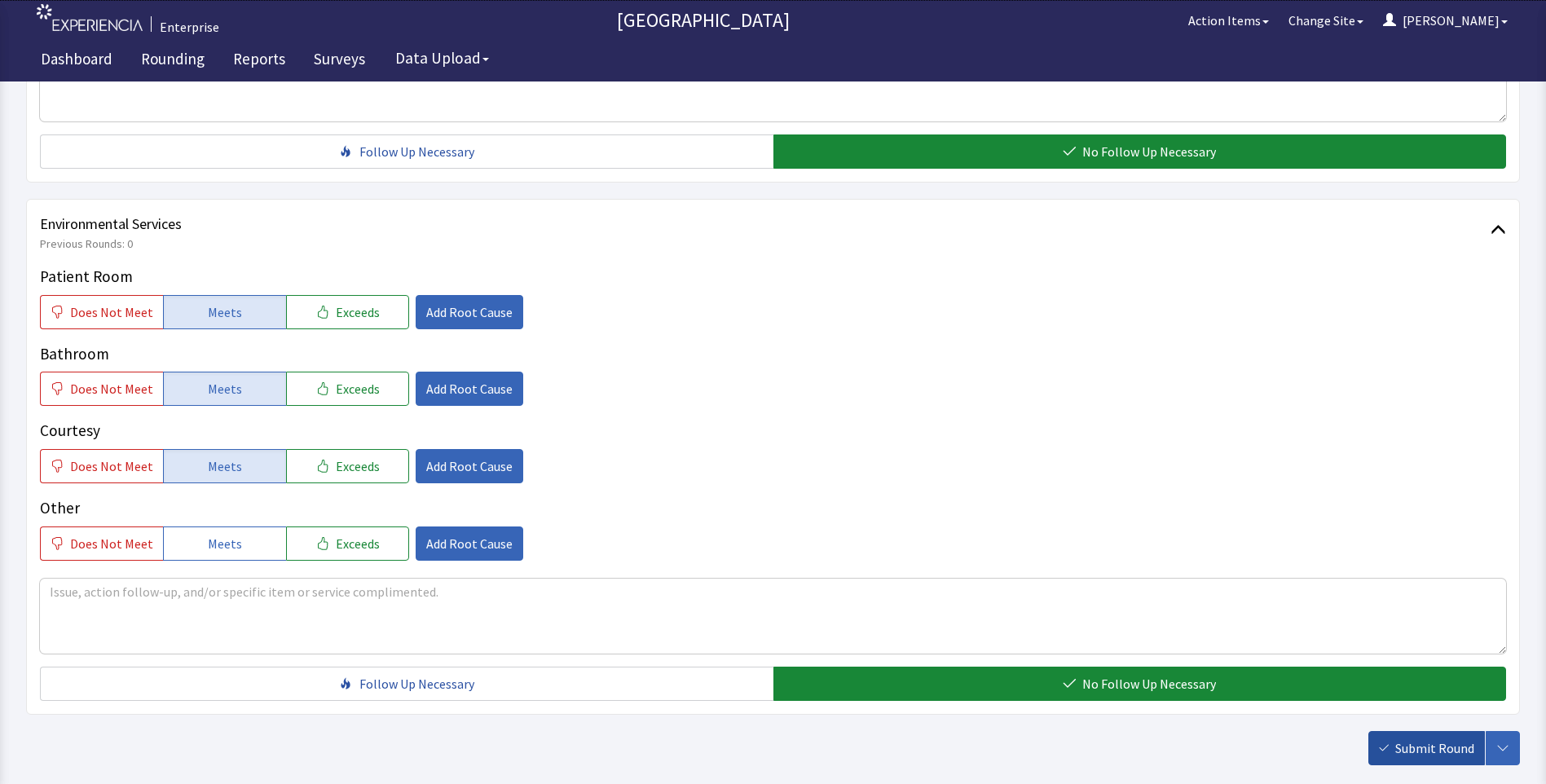
click at [1445, 754] on span "Submit Round" at bounding box center [1435, 748] width 79 height 20
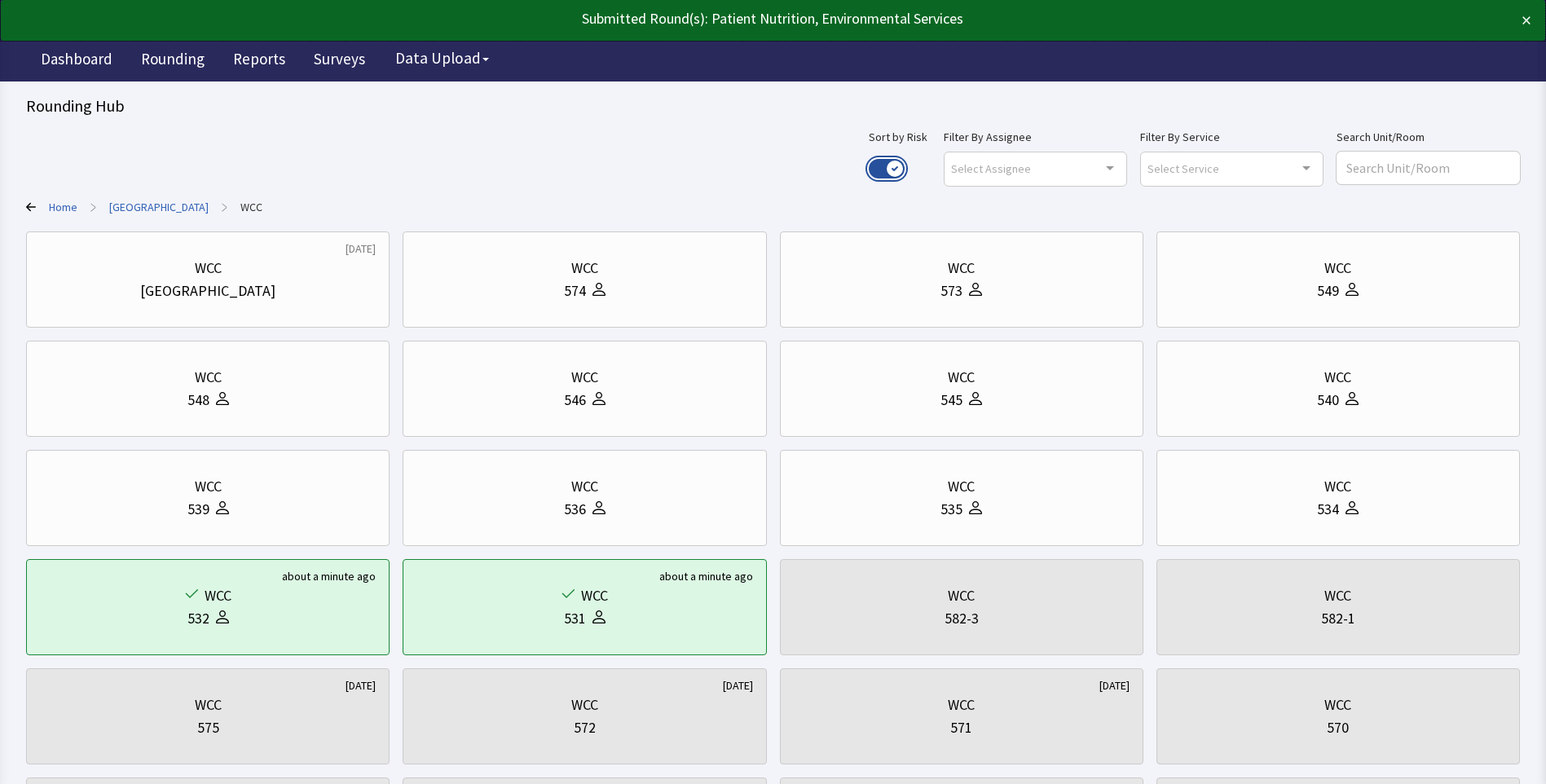
click at [904, 168] on button "Use setting" at bounding box center [886, 168] width 36 height 20
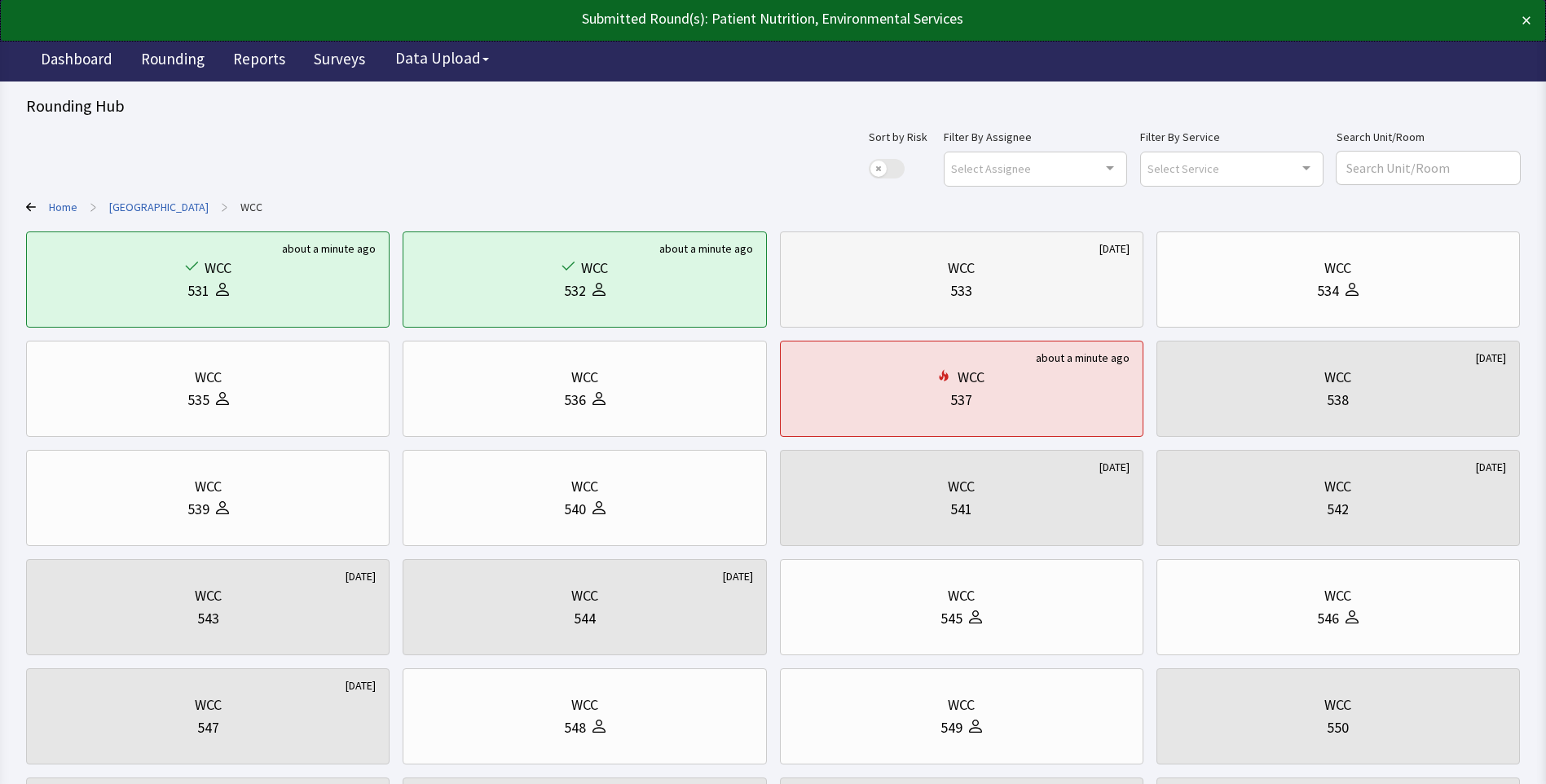
click at [1009, 289] on div "533" at bounding box center [962, 290] width 336 height 22
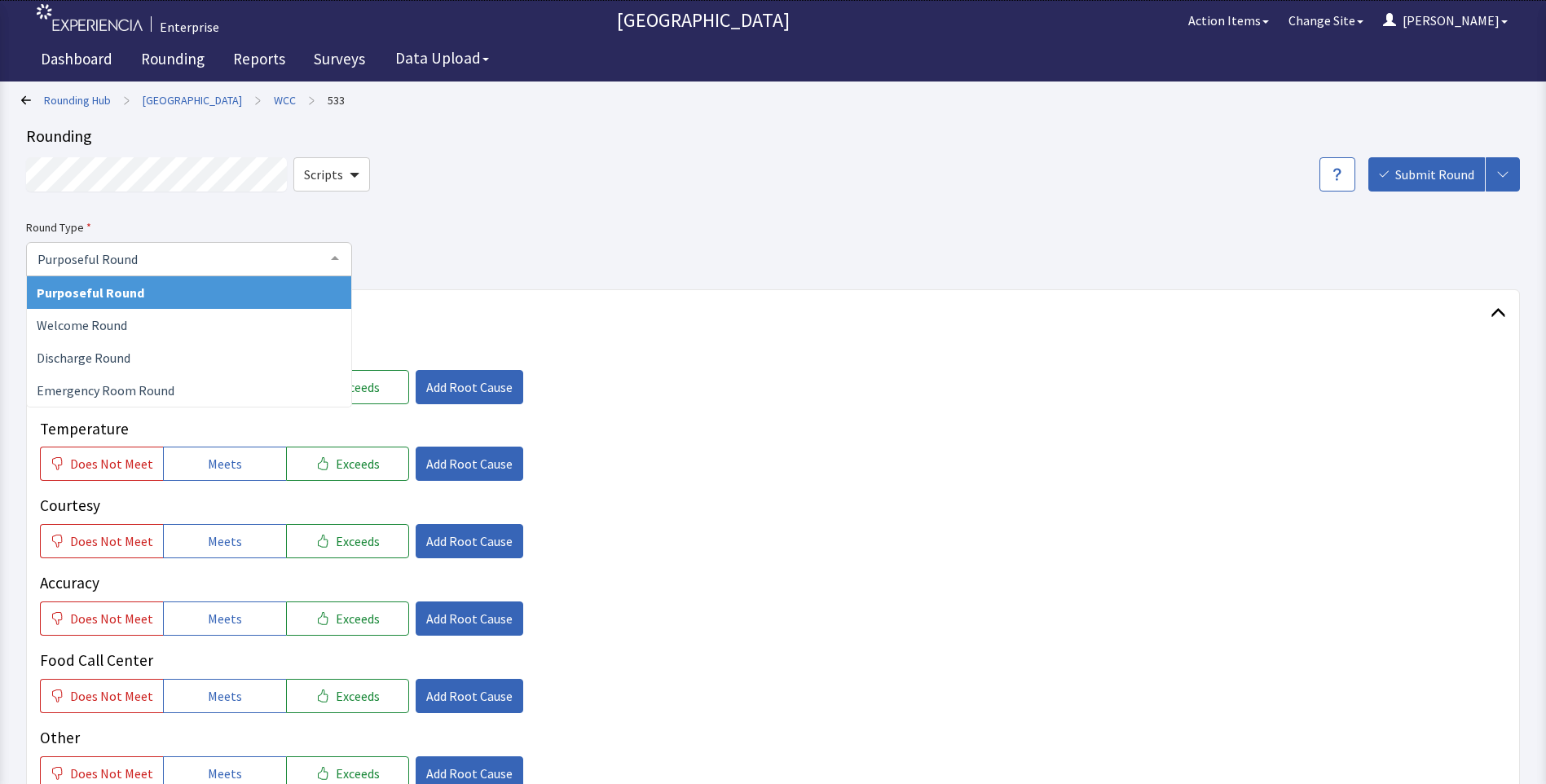
click at [336, 258] on div at bounding box center [335, 258] width 32 height 31
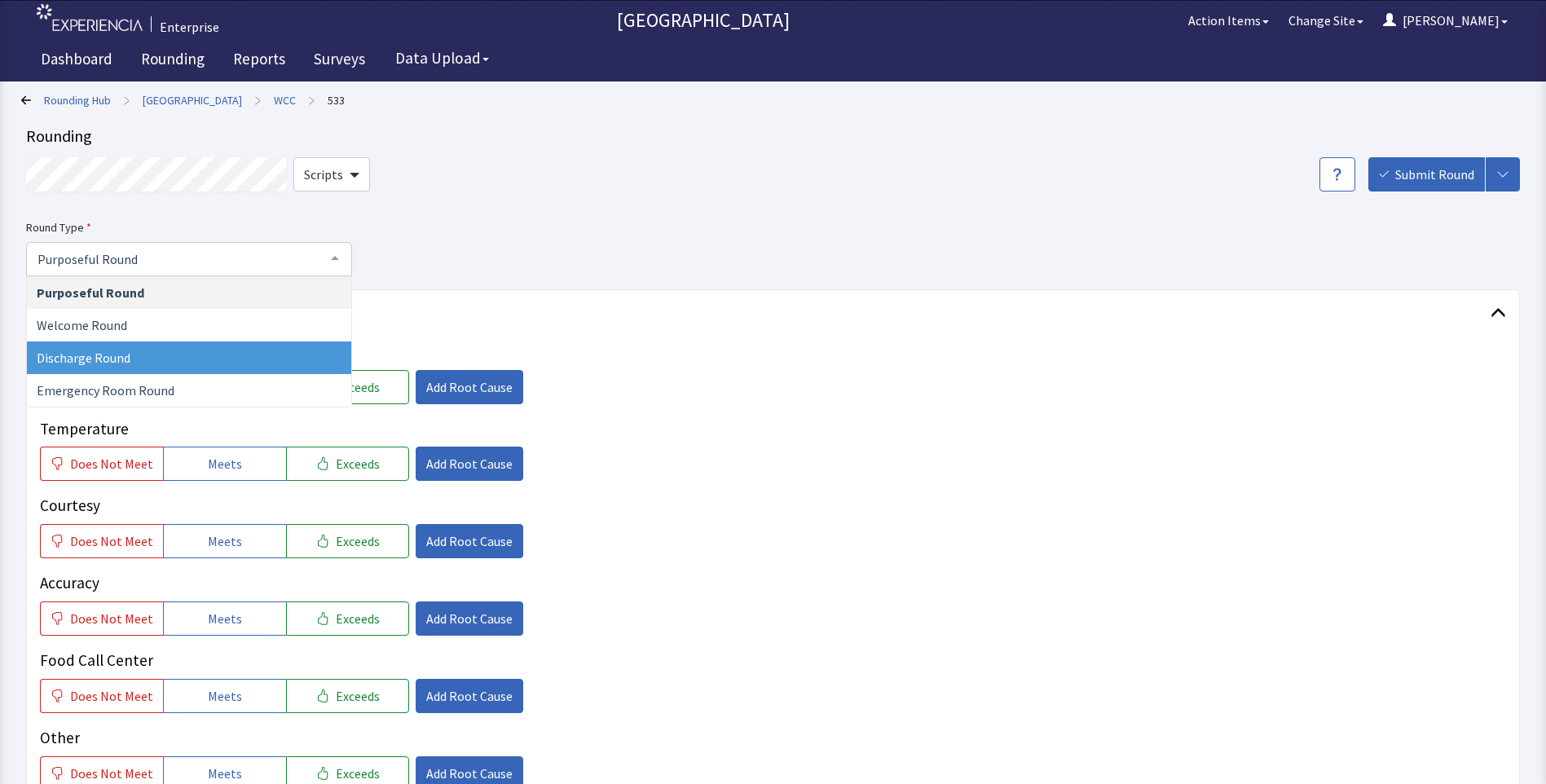
click at [148, 364] on span "Discharge Round" at bounding box center [189, 358] width 324 height 32
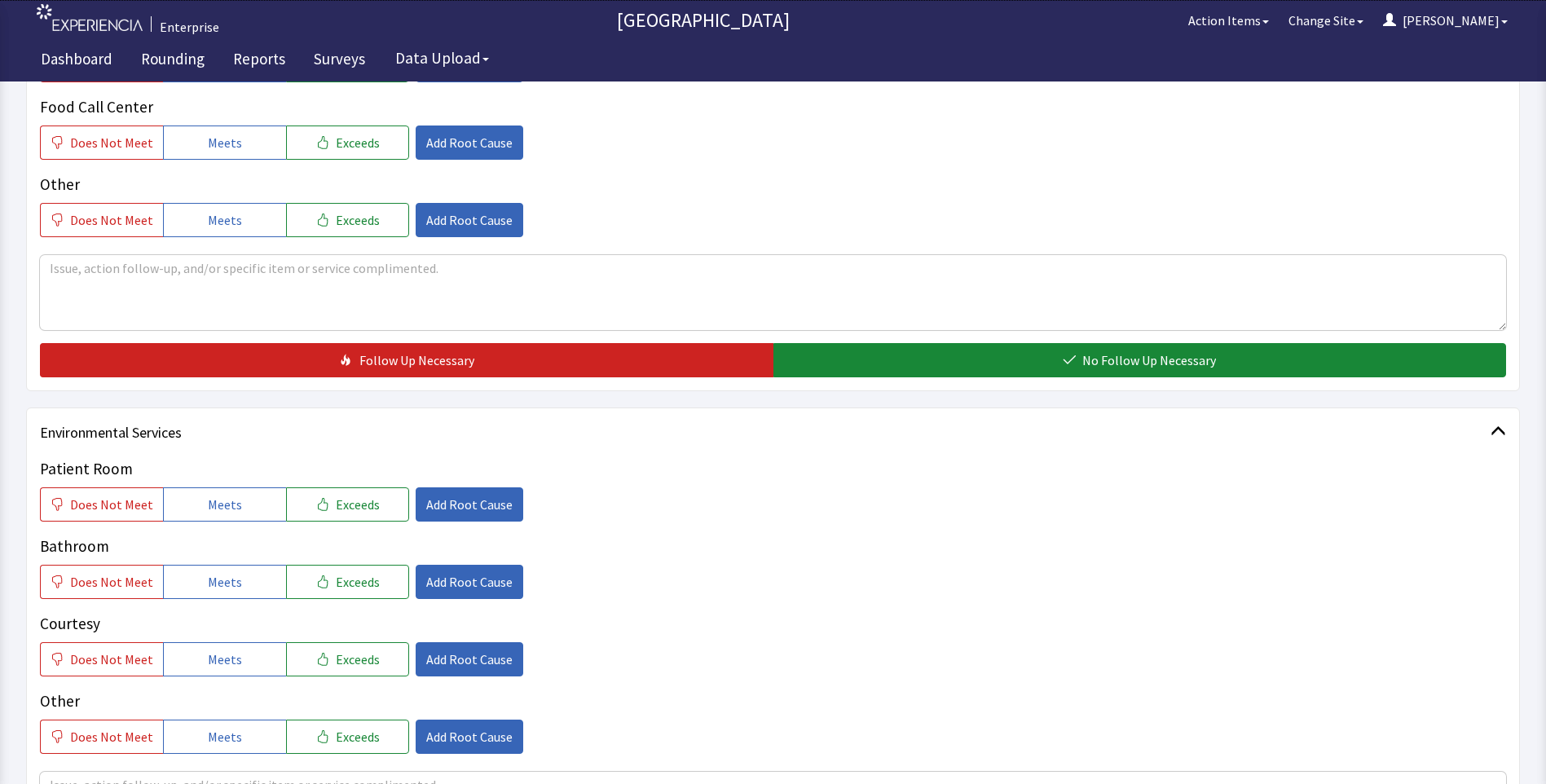
scroll to position [733, 0]
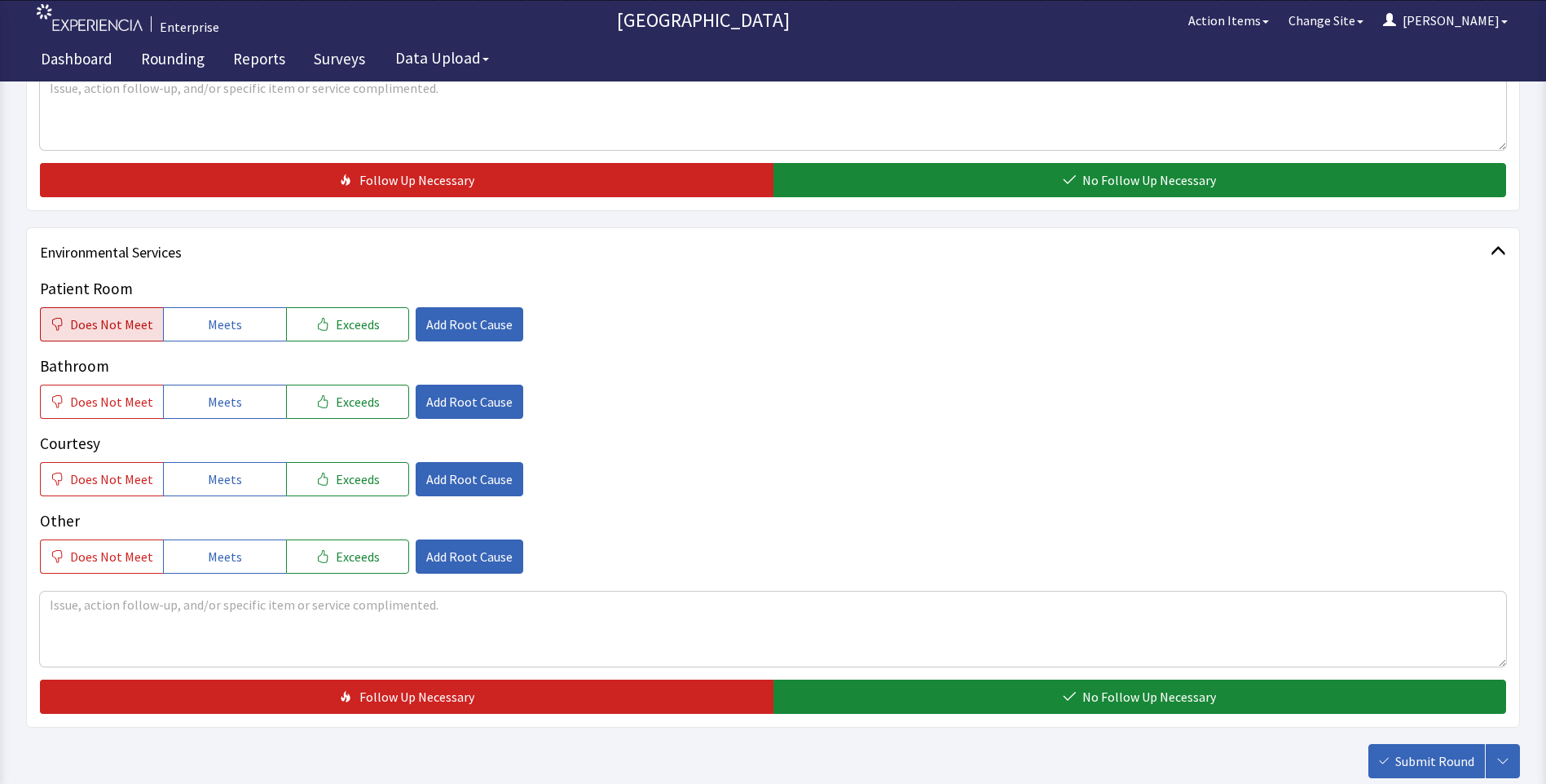
click at [111, 324] on span "Does Not Meet" at bounding box center [111, 324] width 83 height 20
click at [475, 318] on span "Add Root Cause" at bounding box center [470, 324] width 86 height 20
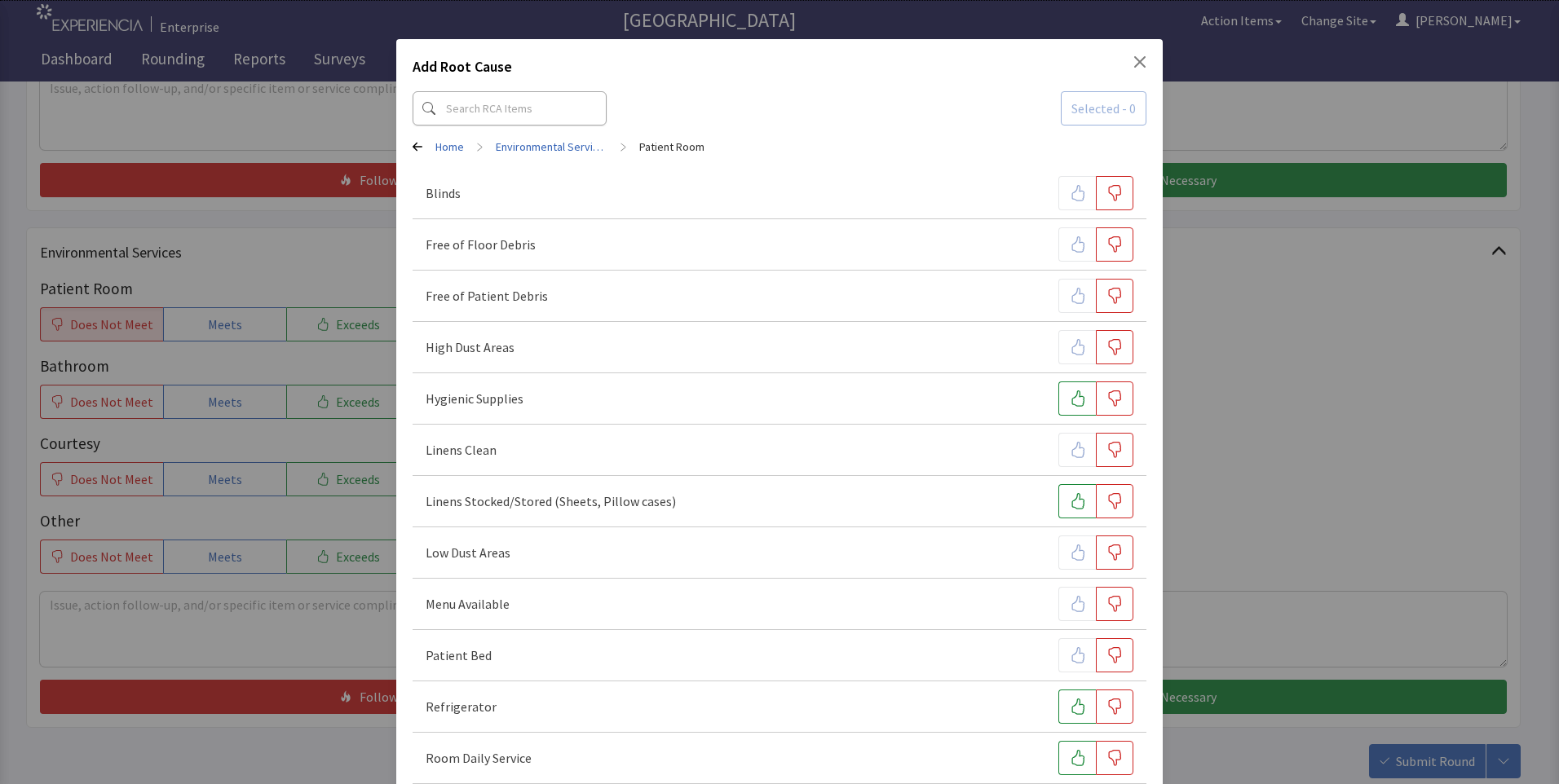
click at [1133, 57] on icon "Close" at bounding box center [1139, 62] width 13 height 13
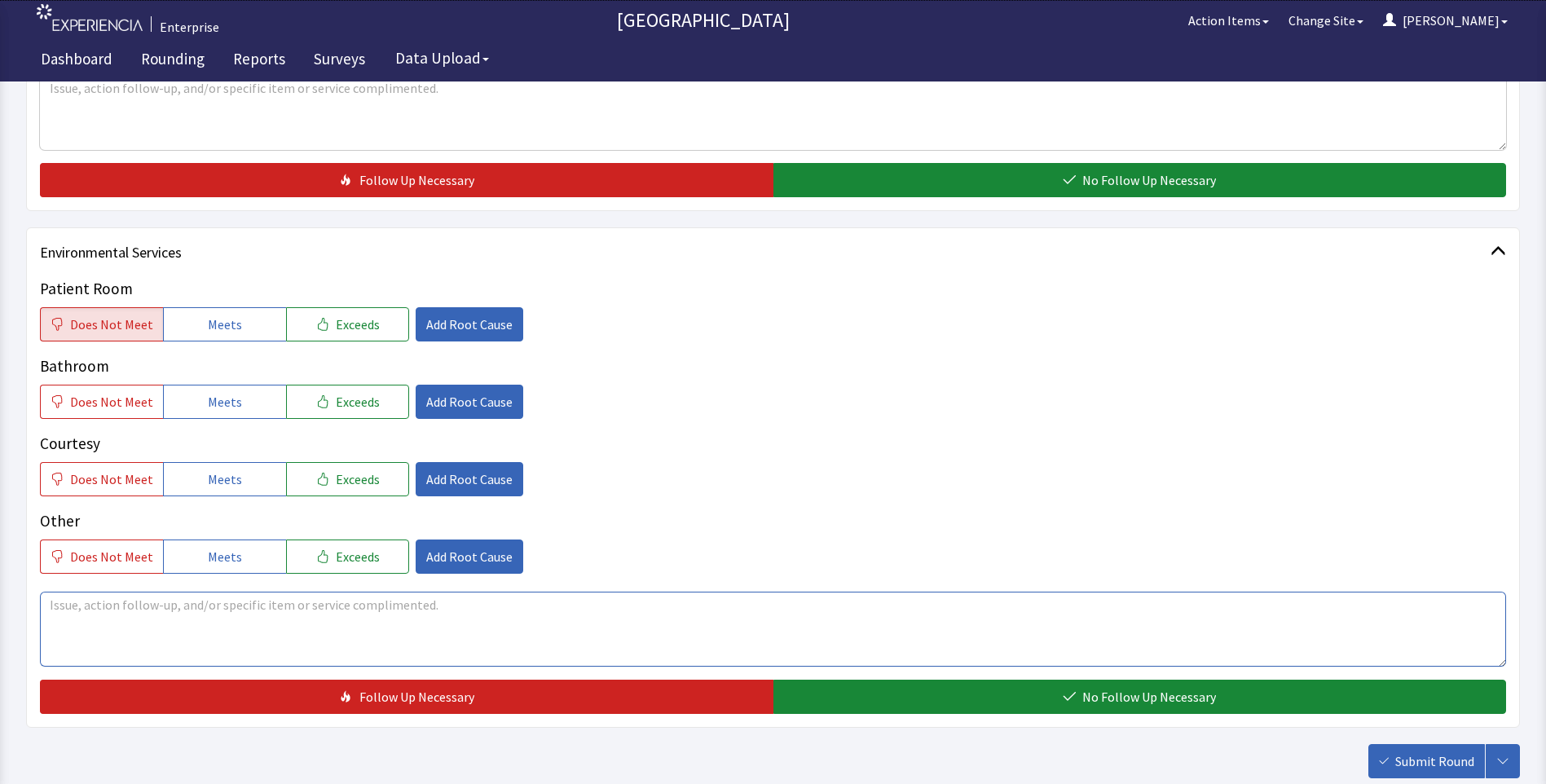
click at [70, 615] on textarea at bounding box center [773, 629] width 1466 height 75
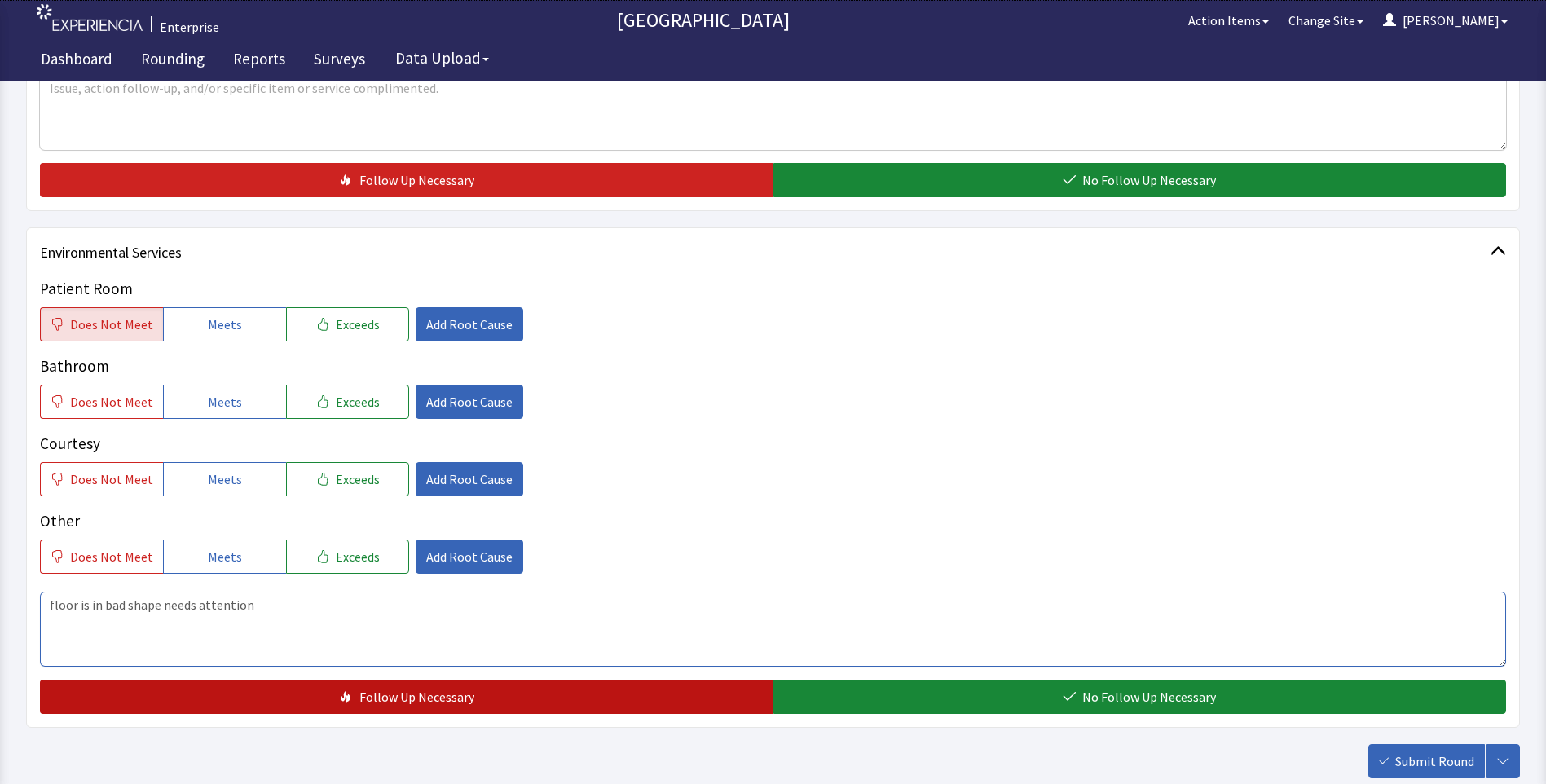
type textarea "floor is in bad shape needs attention"
click at [285, 700] on button "Follow Up Necessary" at bounding box center [407, 696] width 733 height 34
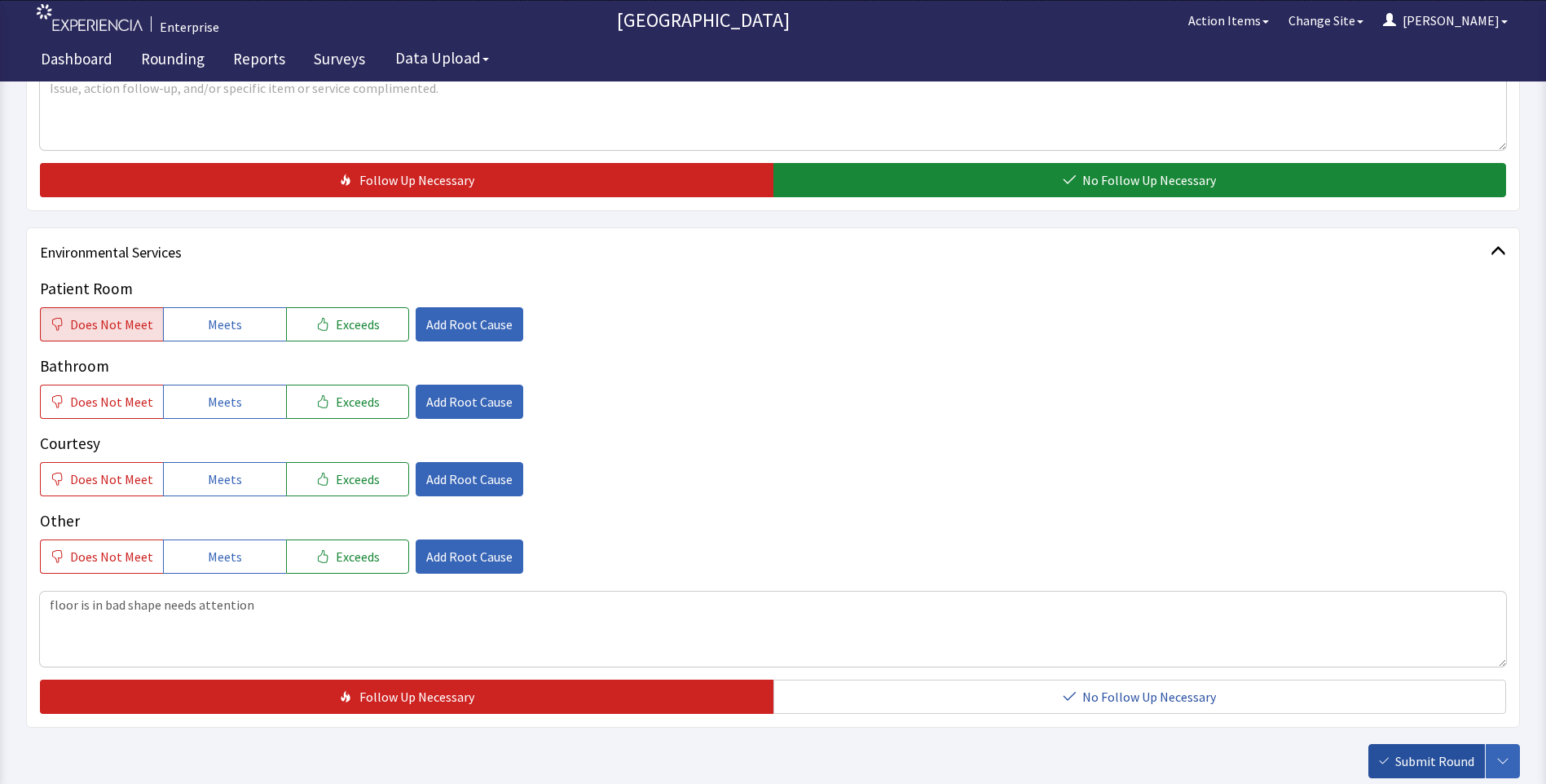
click at [1413, 771] on button "Submit Round" at bounding box center [1427, 761] width 117 height 34
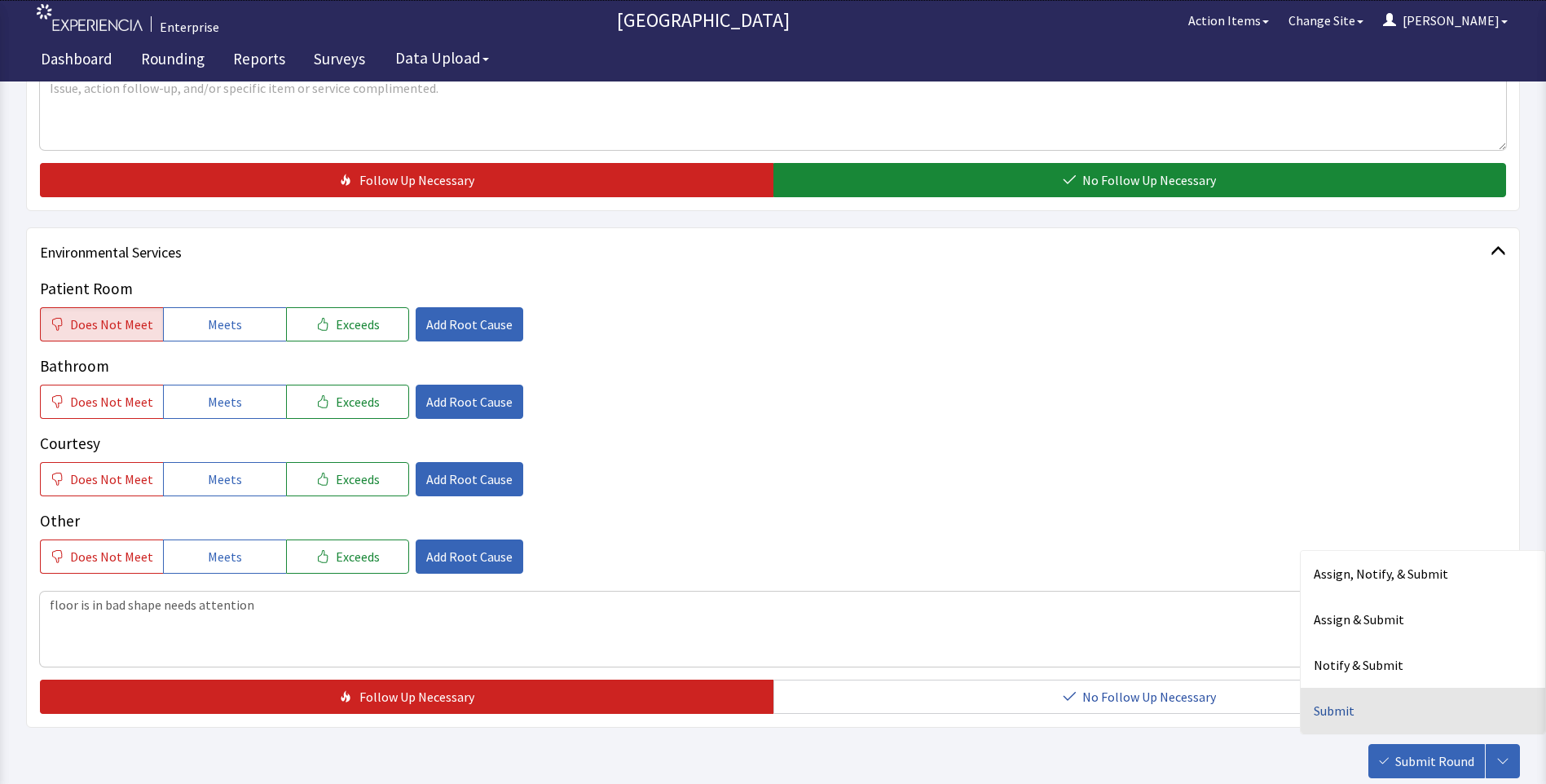
click at [1334, 712] on div "Submit" at bounding box center [1422, 710] width 245 height 46
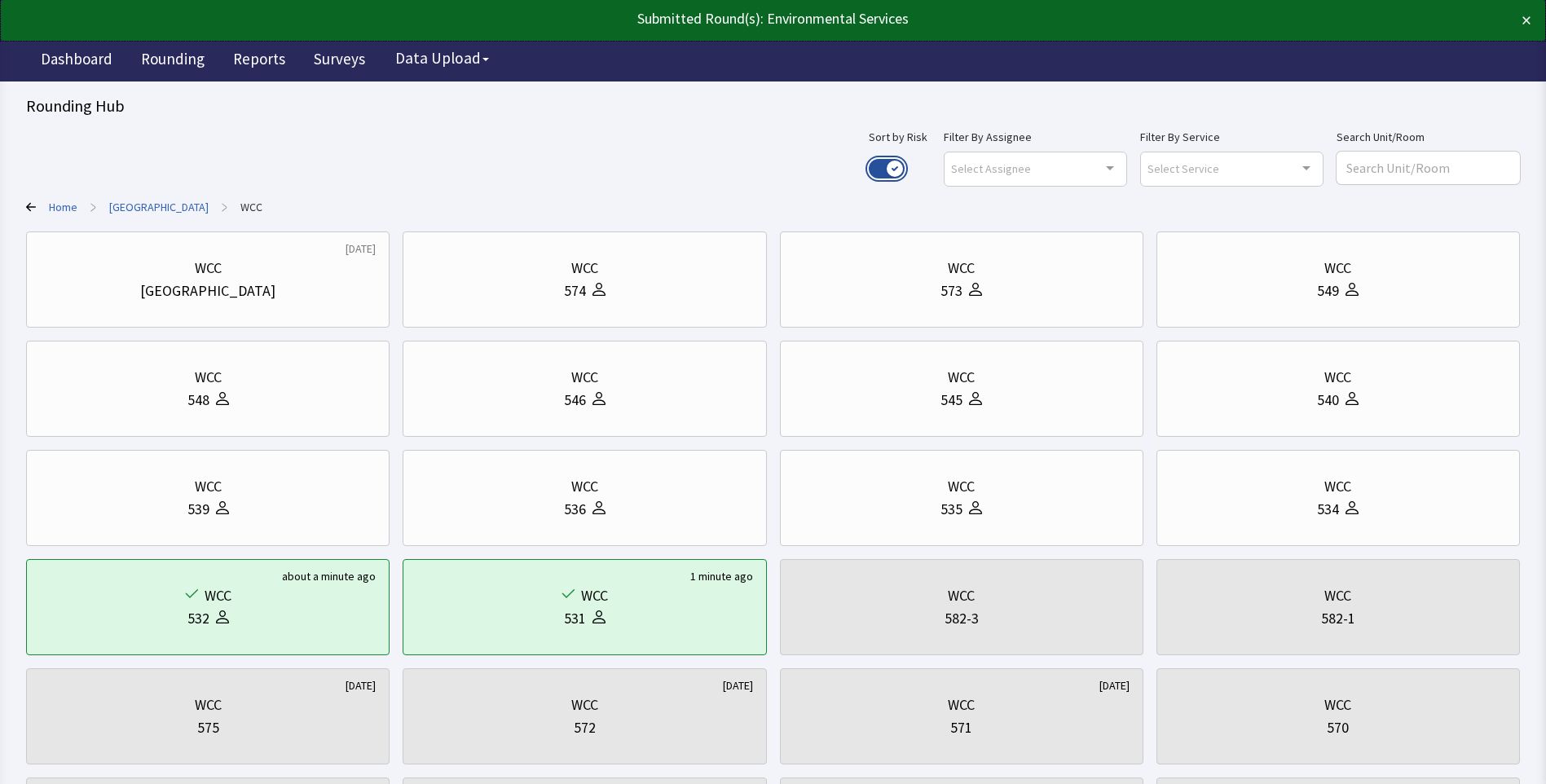
click at [904, 165] on button "Use setting" at bounding box center [886, 168] width 36 height 20
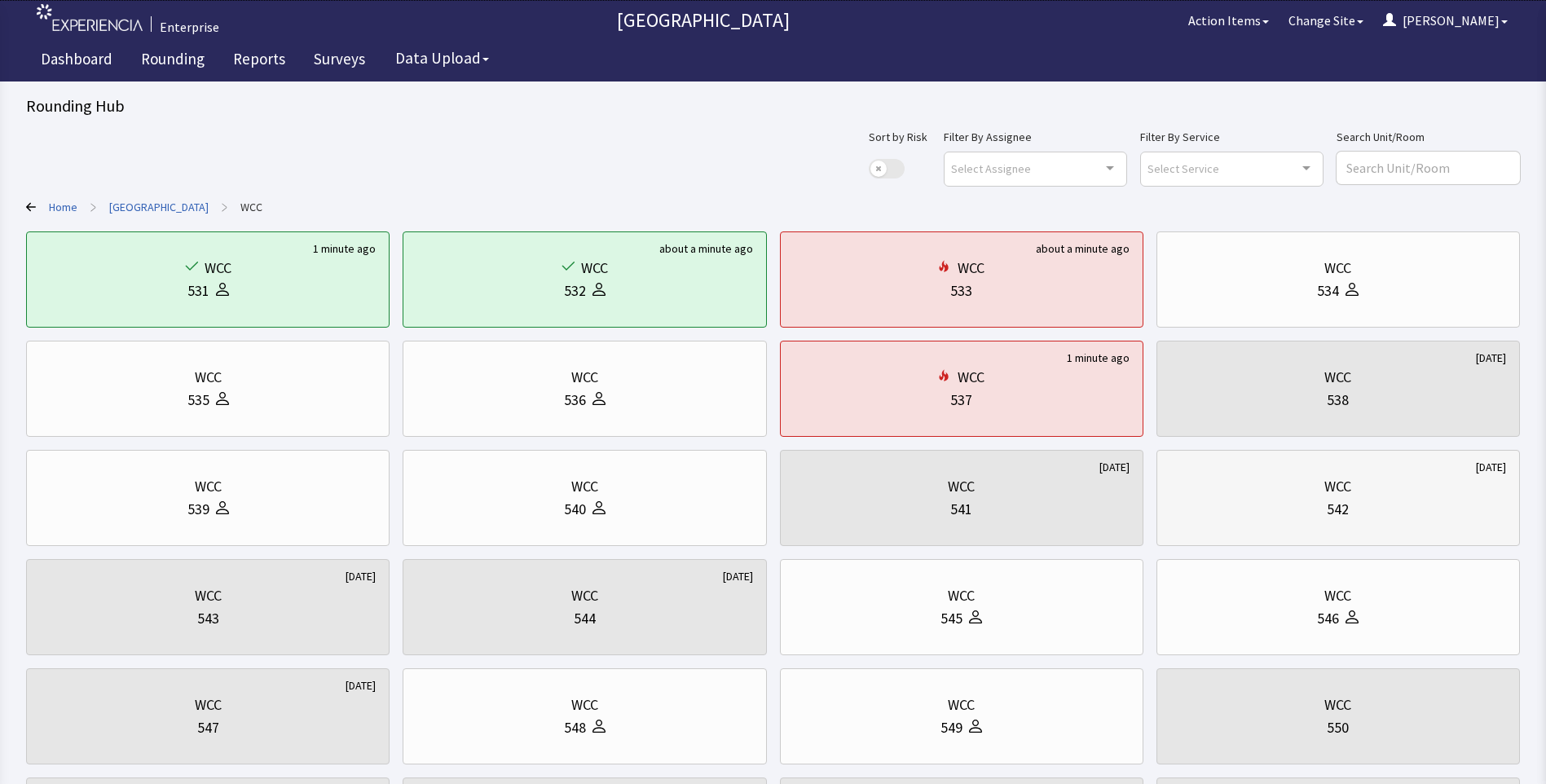
click at [1245, 519] on div "542" at bounding box center [1338, 509] width 336 height 22
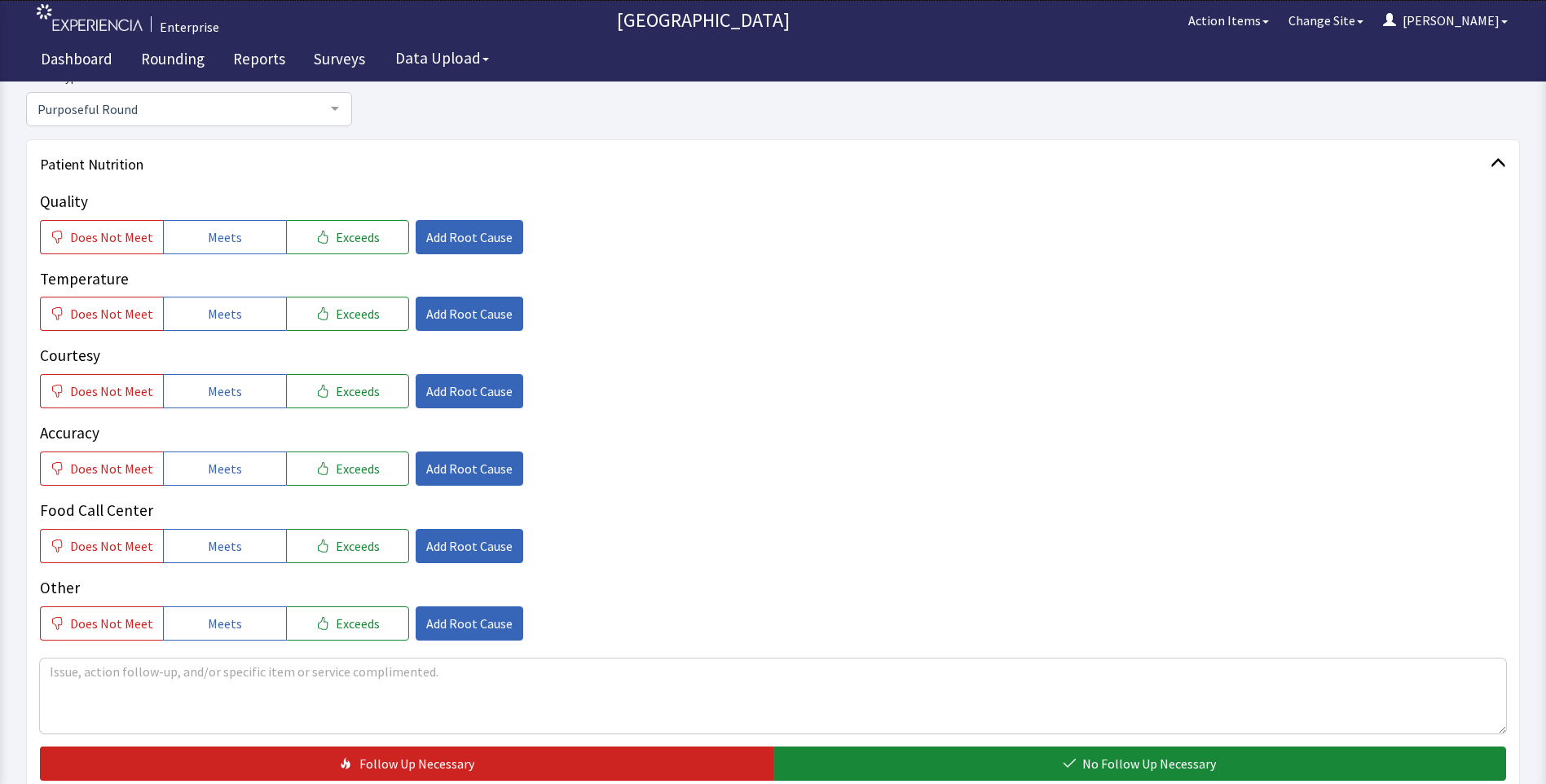
scroll to position [163, 0]
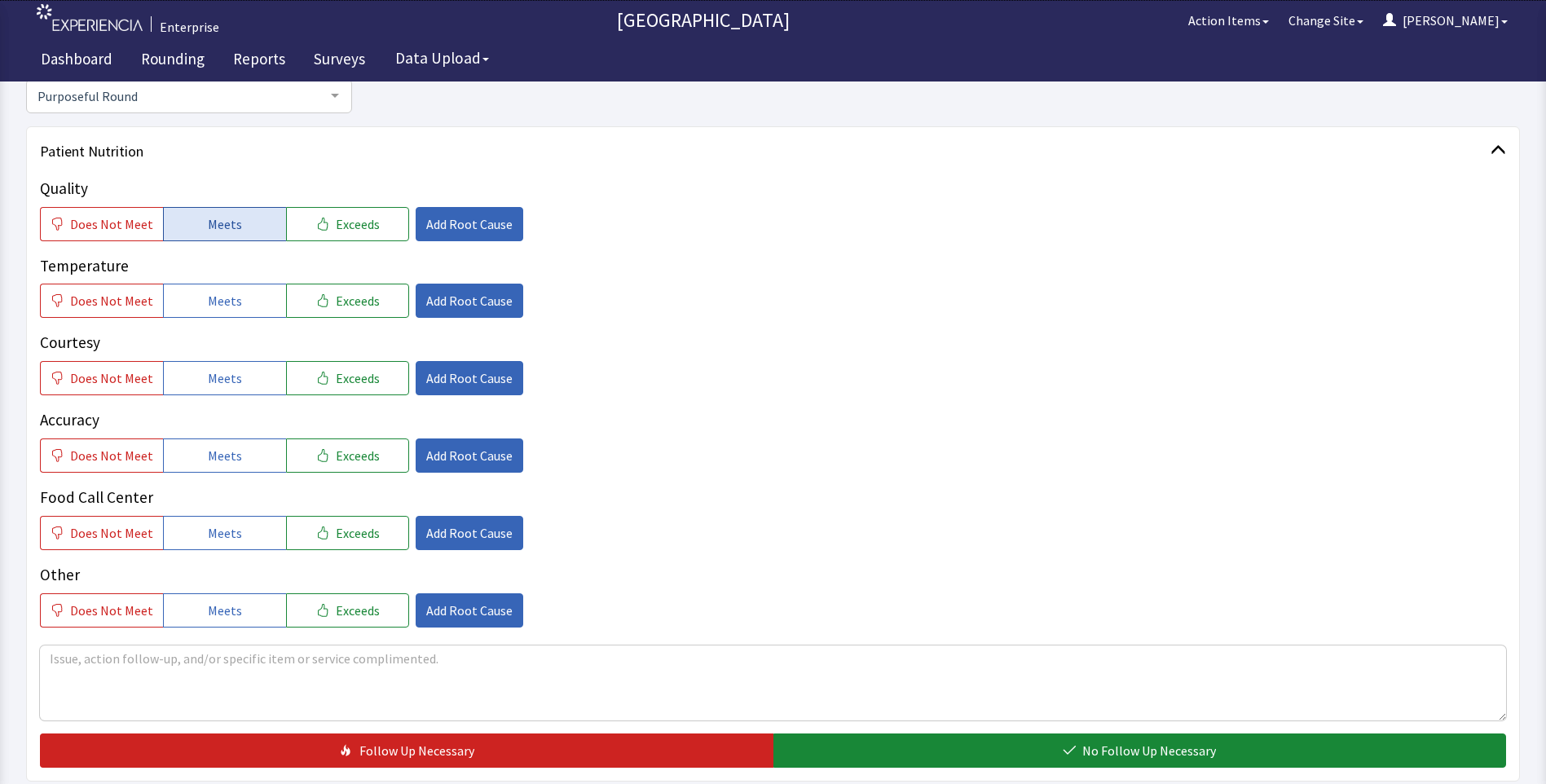
click at [208, 221] on span "Meets" at bounding box center [225, 224] width 34 height 20
drag, startPoint x: 203, startPoint y: 290, endPoint x: 203, endPoint y: 301, distance: 11.0
click at [203, 294] on button "Meets" at bounding box center [224, 300] width 123 height 34
drag, startPoint x: 212, startPoint y: 367, endPoint x: 213, endPoint y: 381, distance: 14.0
click at [212, 375] on button "Meets" at bounding box center [224, 378] width 123 height 34
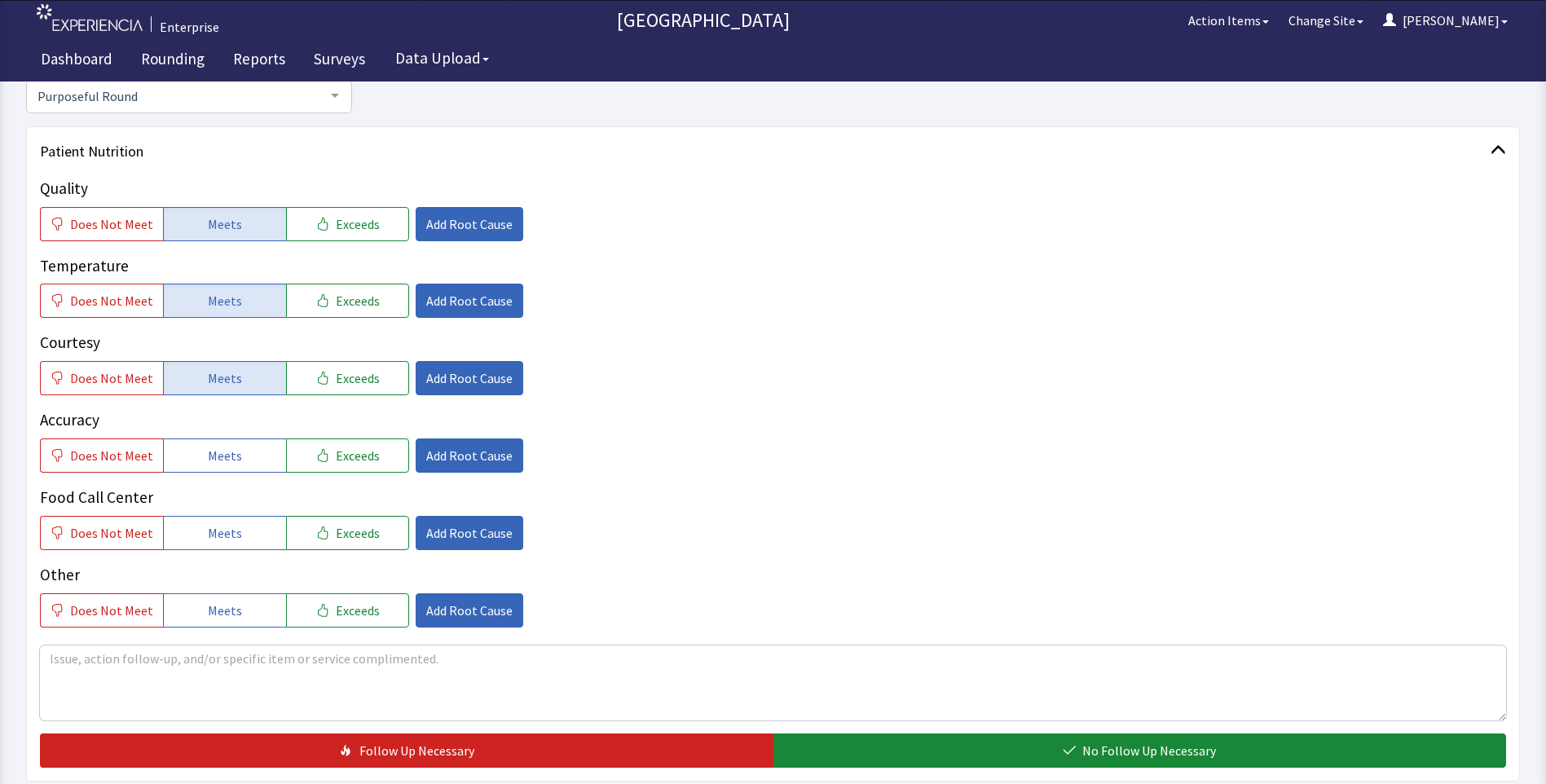
drag, startPoint x: 216, startPoint y: 451, endPoint x: 221, endPoint y: 491, distance: 40.3
click at [216, 460] on span "Meets" at bounding box center [225, 455] width 34 height 20
drag, startPoint x: 213, startPoint y: 528, endPoint x: 217, endPoint y: 560, distance: 32.2
click at [213, 533] on span "Meets" at bounding box center [225, 533] width 34 height 20
drag, startPoint x: 218, startPoint y: 614, endPoint x: 245, endPoint y: 612, distance: 27.1
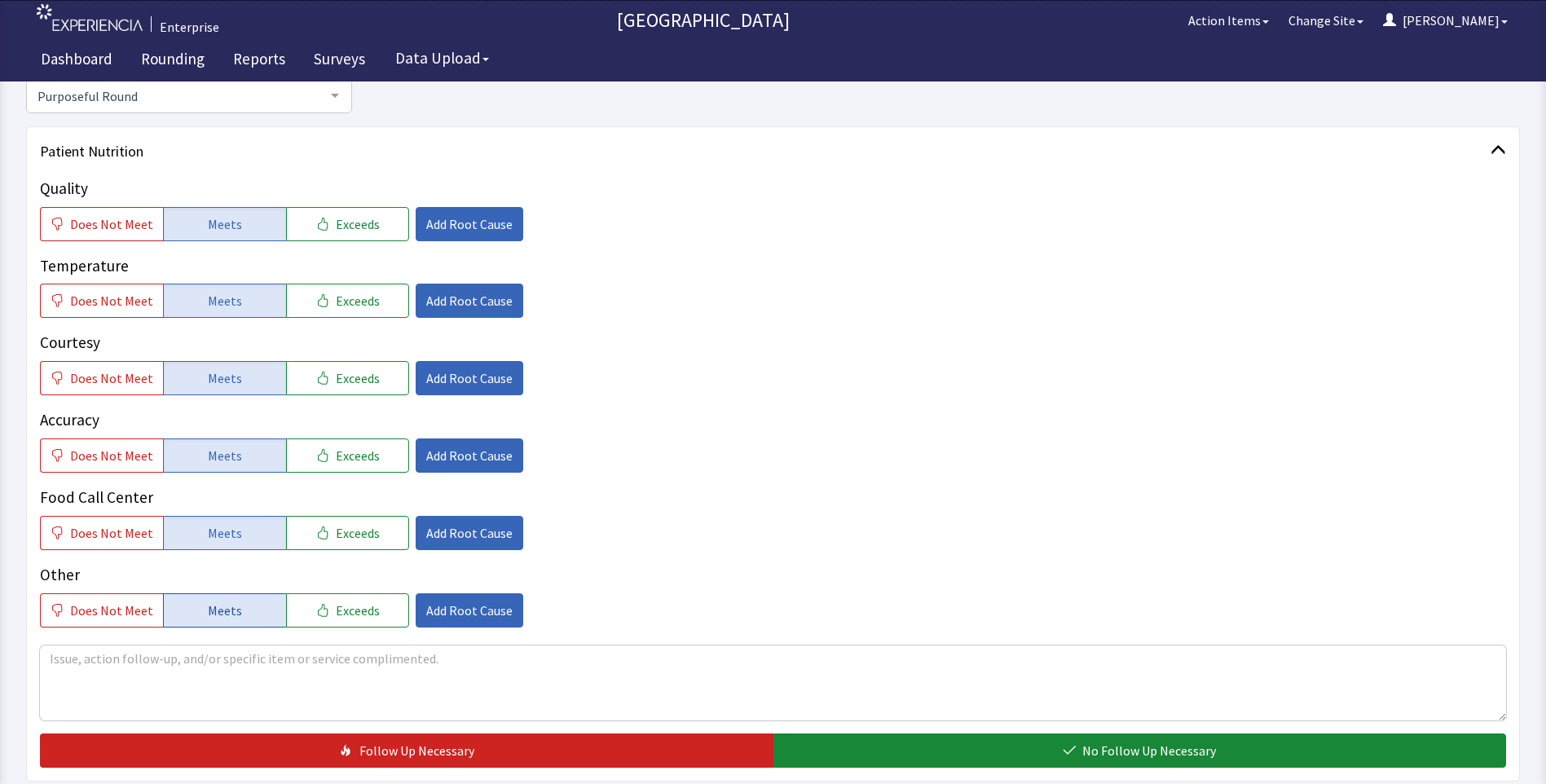
click at [219, 614] on span "Meets" at bounding box center [225, 610] width 34 height 20
click at [214, 608] on span "Meets" at bounding box center [225, 610] width 34 height 20
click at [220, 542] on span "Meets" at bounding box center [225, 533] width 34 height 20
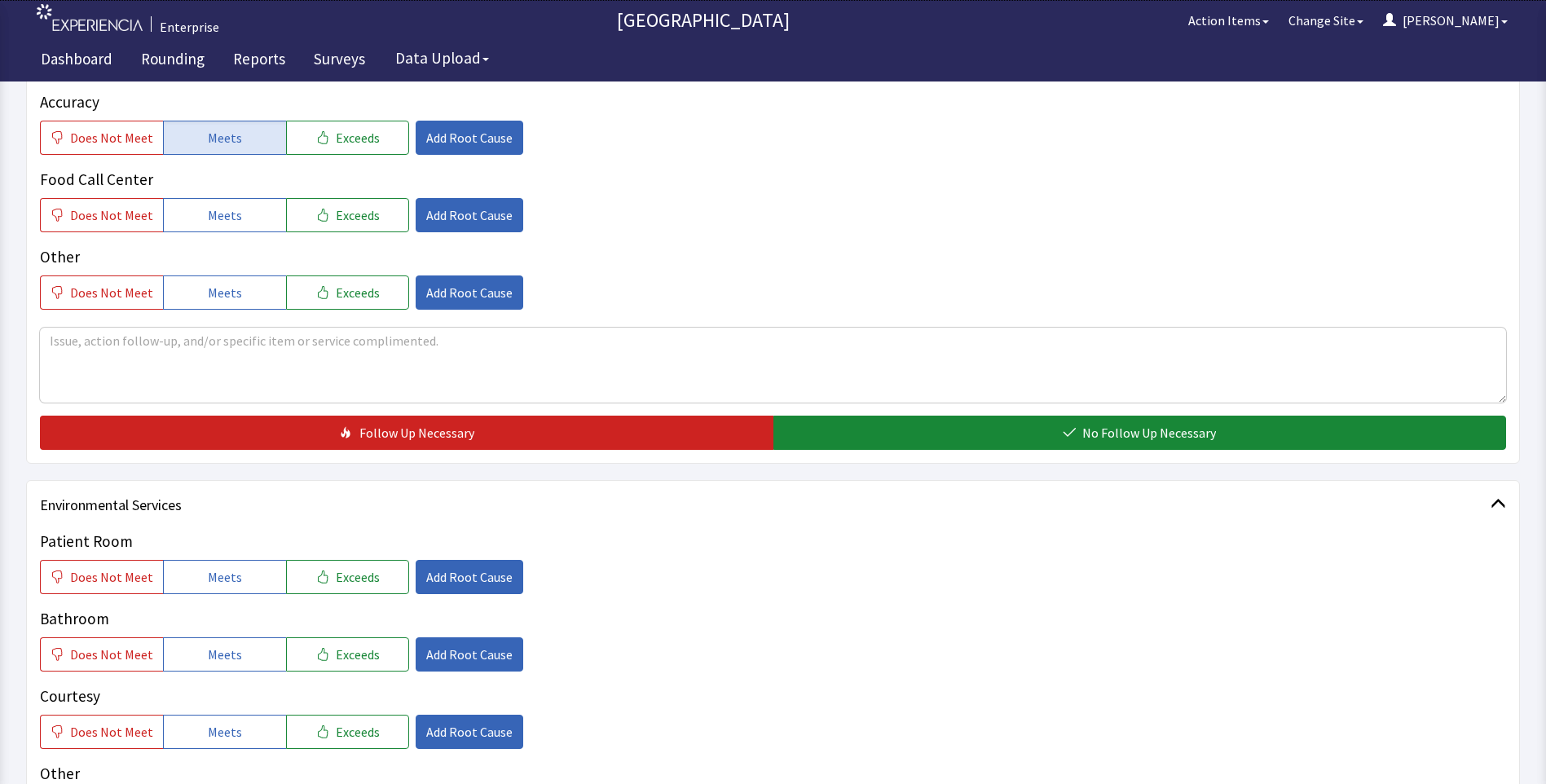
scroll to position [489, 0]
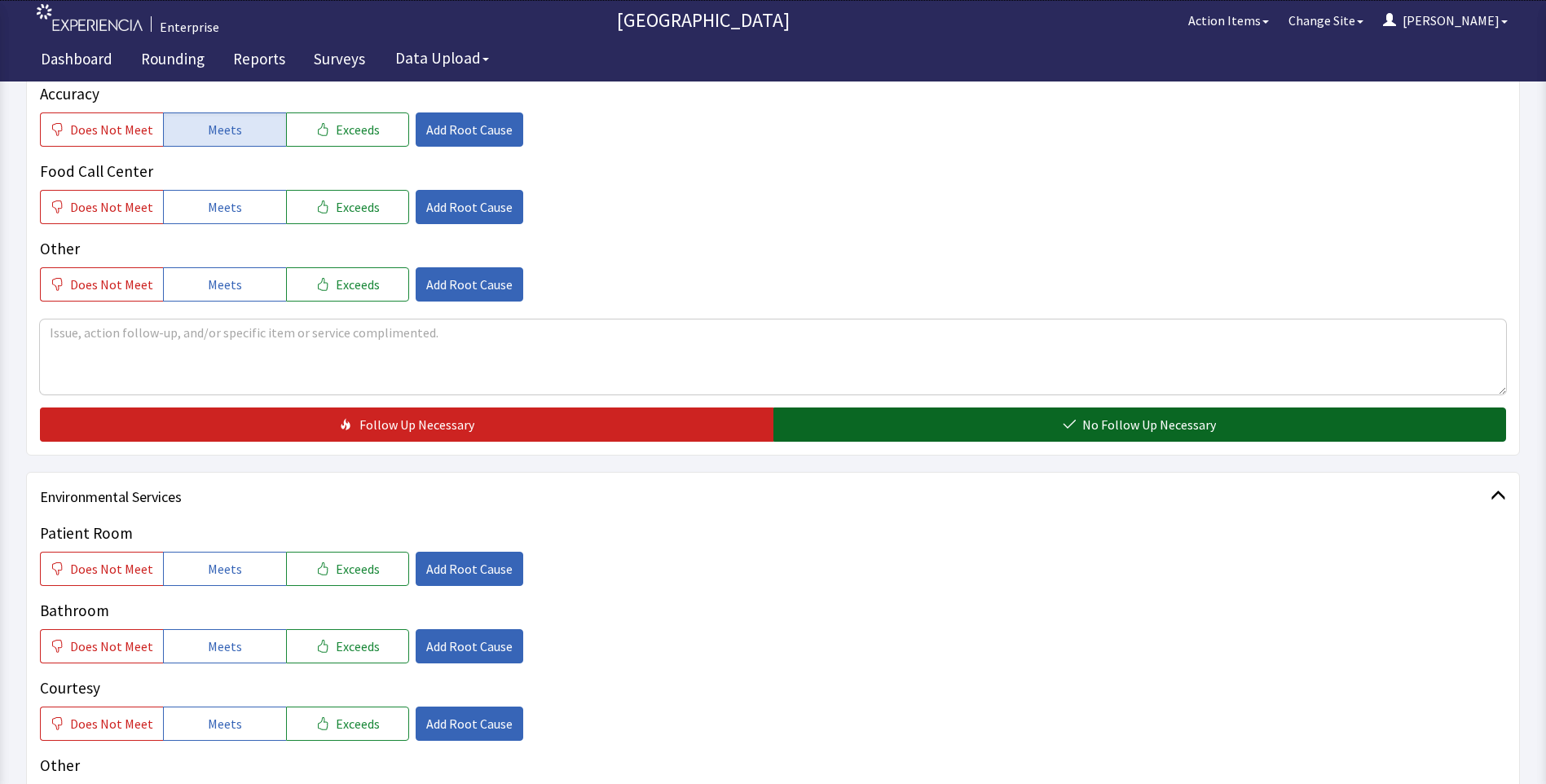
click at [823, 439] on button "No Follow Up Necessary" at bounding box center [1140, 425] width 733 height 34
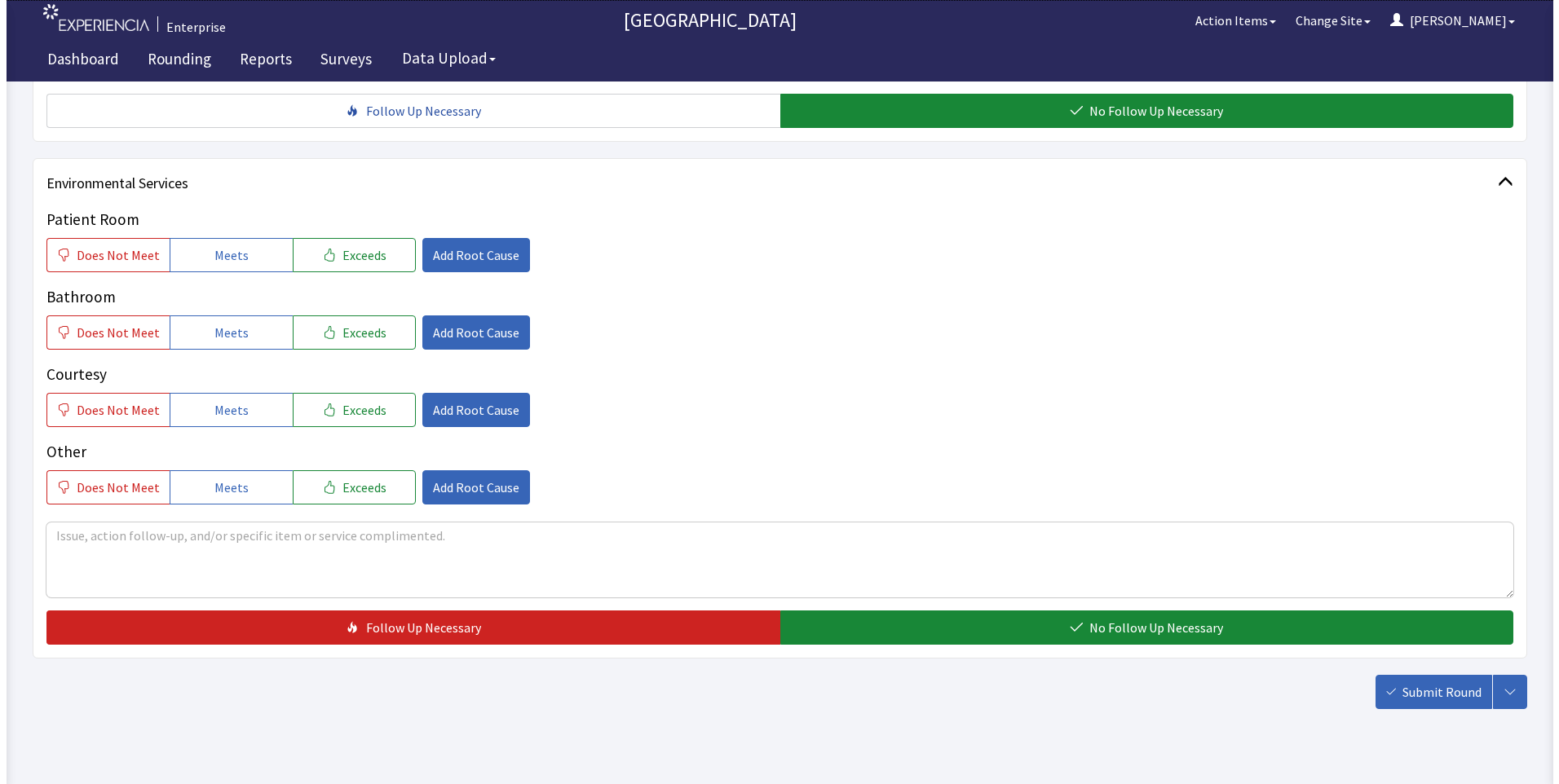
scroll to position [814, 0]
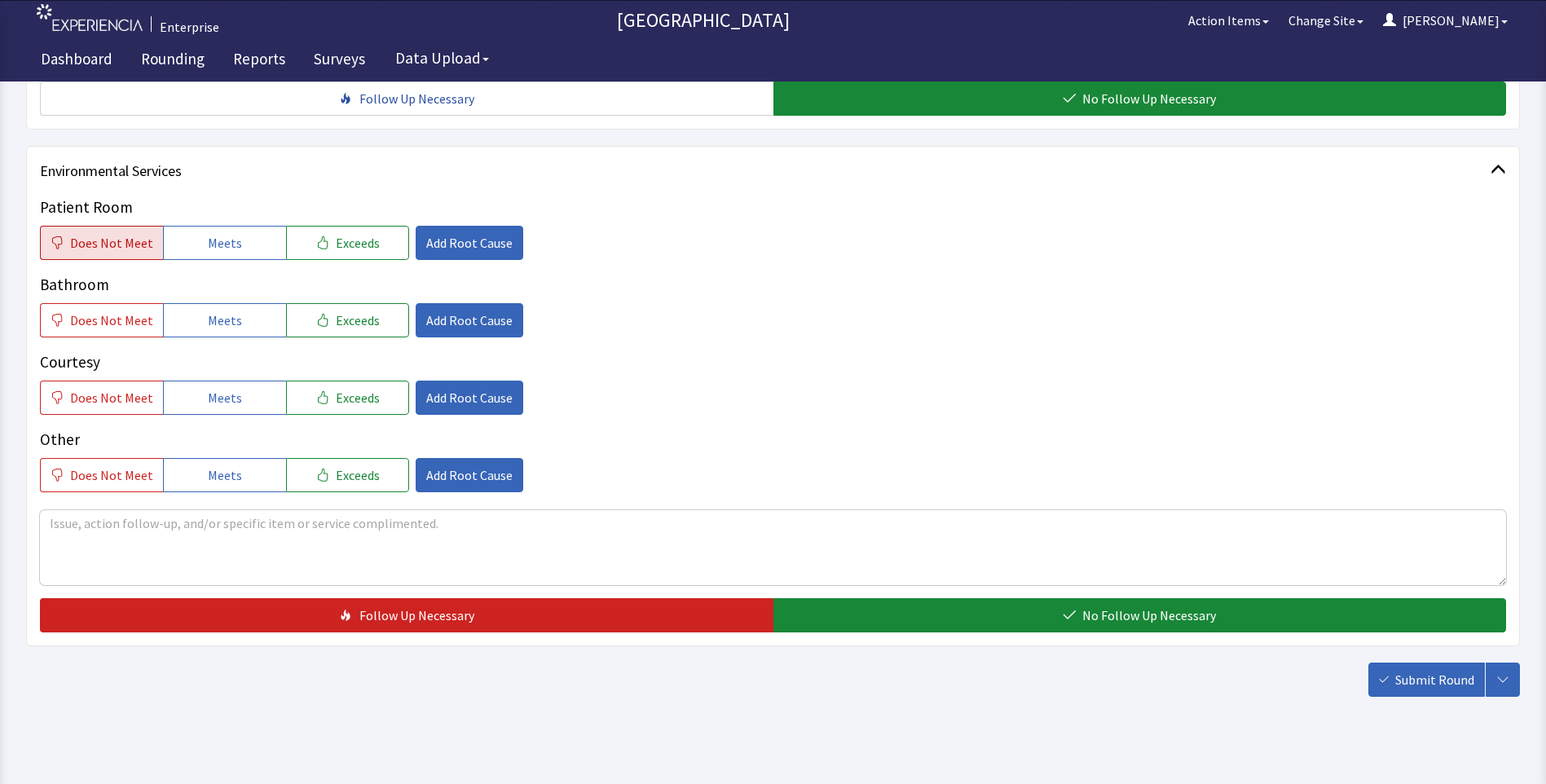
click at [134, 241] on span "Does Not Meet" at bounding box center [111, 243] width 83 height 20
click at [76, 527] on textarea at bounding box center [773, 547] width 1466 height 75
drag, startPoint x: 51, startPoint y: 526, endPoint x: 355, endPoint y: 547, distance: 304.7
click at [355, 547] on textarea "room floor had dirty foot print in middle of floor" at bounding box center [773, 547] width 1466 height 75
click at [325, 524] on textarea "room floor had dirty foot print in middle of floor" at bounding box center [773, 547] width 1466 height 75
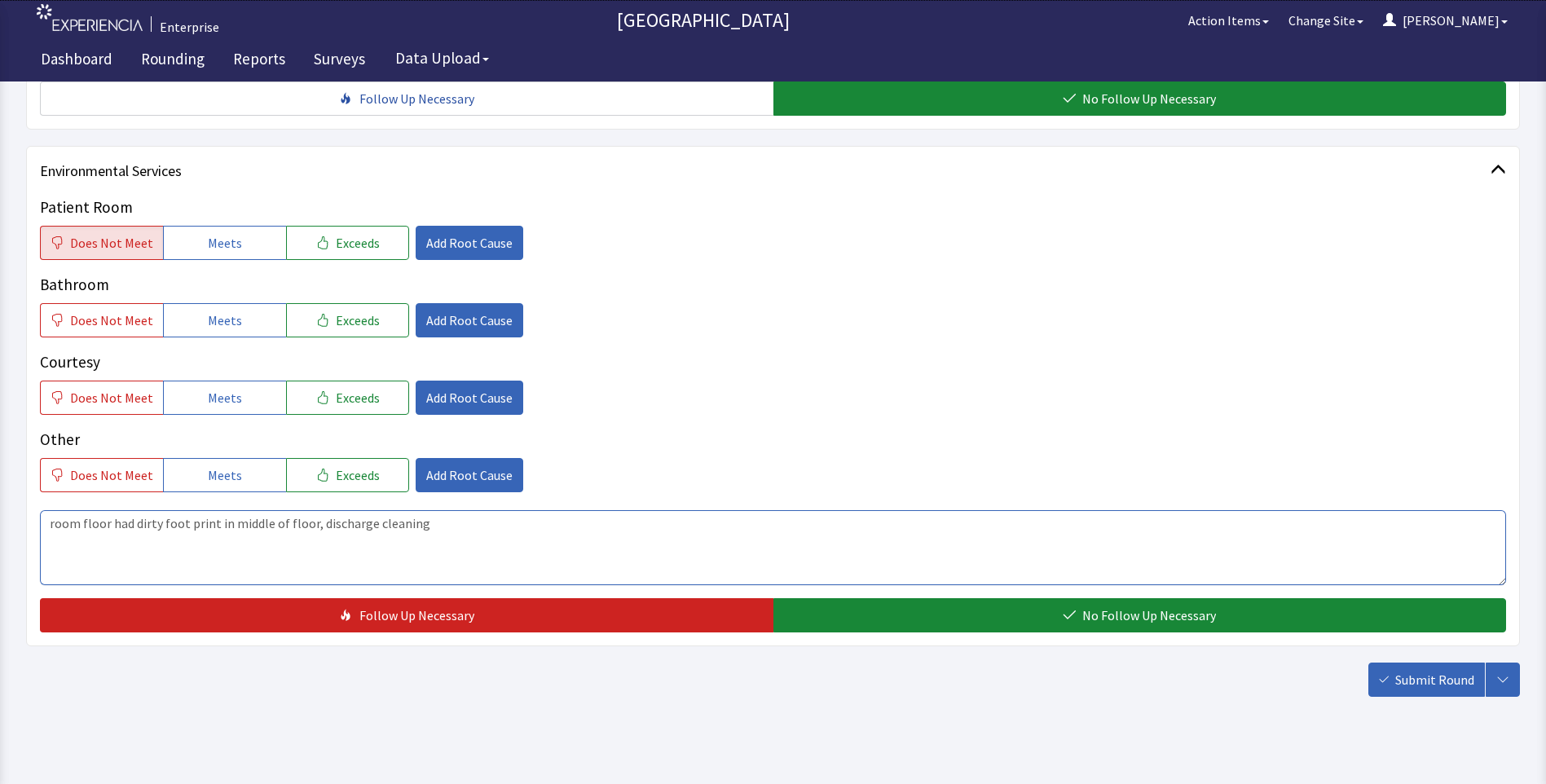
drag, startPoint x: 51, startPoint y: 525, endPoint x: 455, endPoint y: 525, distance: 404.0
click at [455, 525] on textarea "room floor had dirty foot print in middle of floor, discharge cleaning" at bounding box center [773, 547] width 1466 height 75
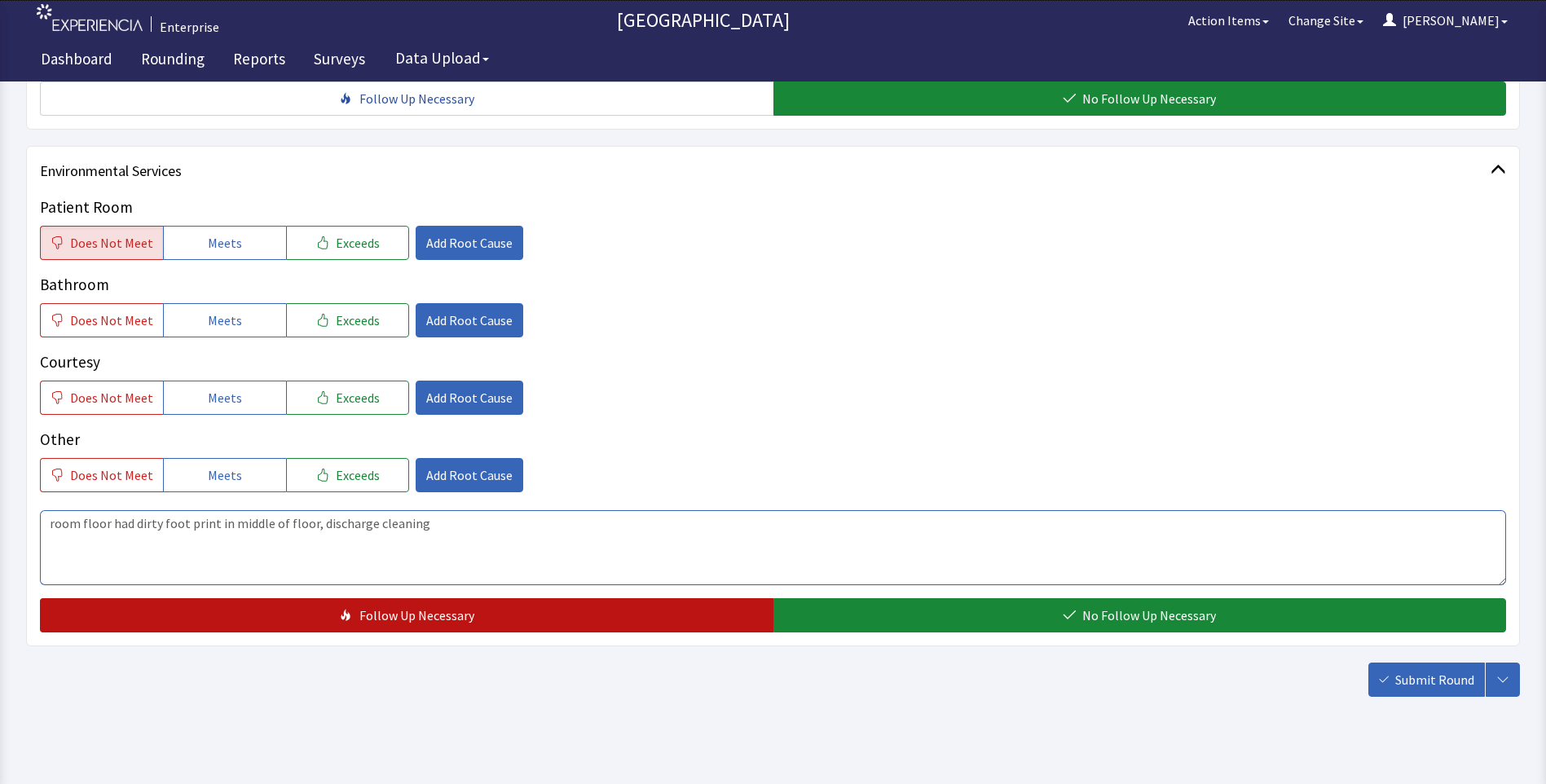
type textarea "room floor had dirty foot print in middle of floor, discharge cleaning"
click at [408, 616] on span "Follow Up Necessary" at bounding box center [417, 616] width 115 height 20
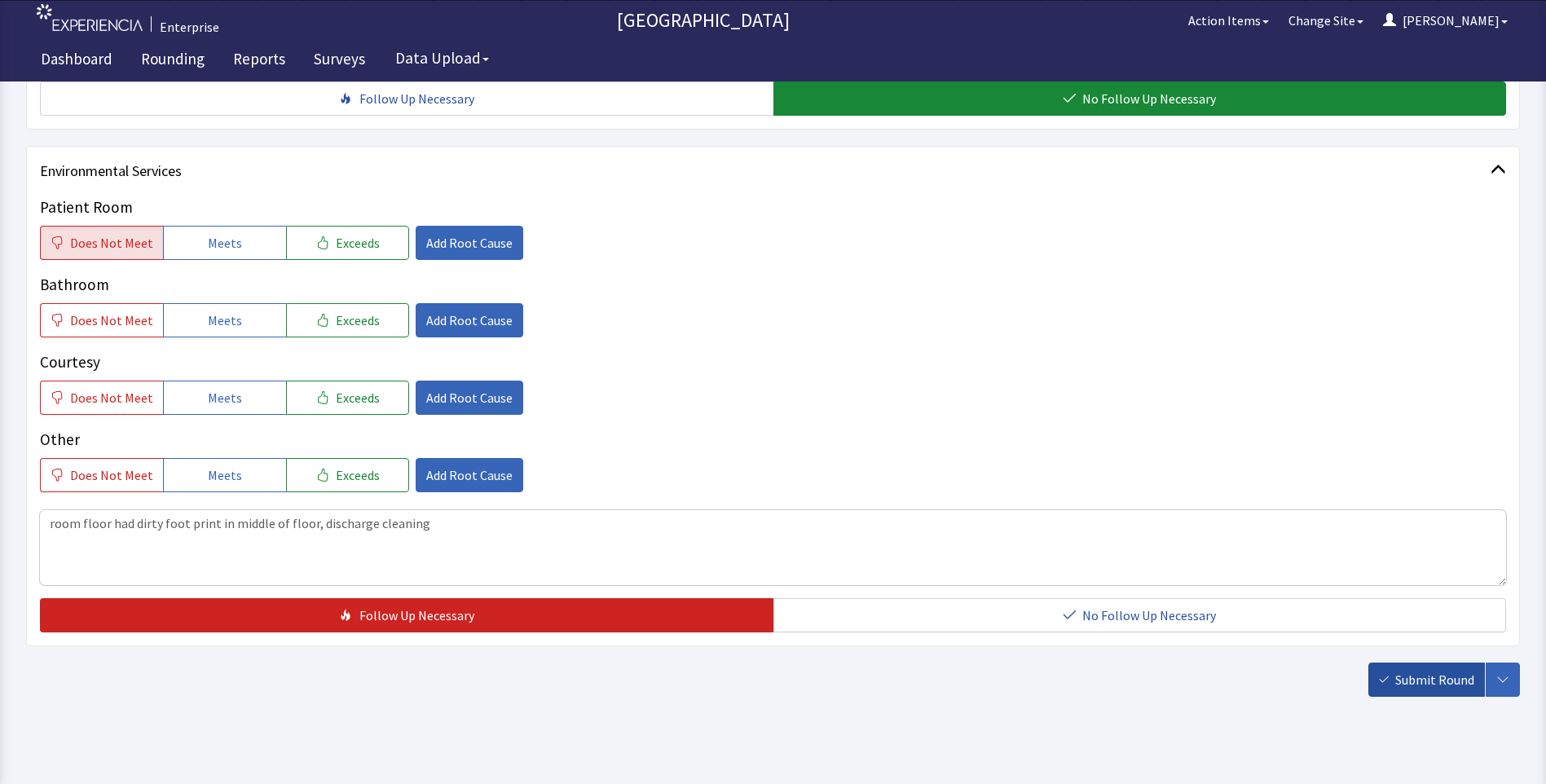
click at [1399, 671] on span "Submit Round" at bounding box center [1435, 679] width 79 height 20
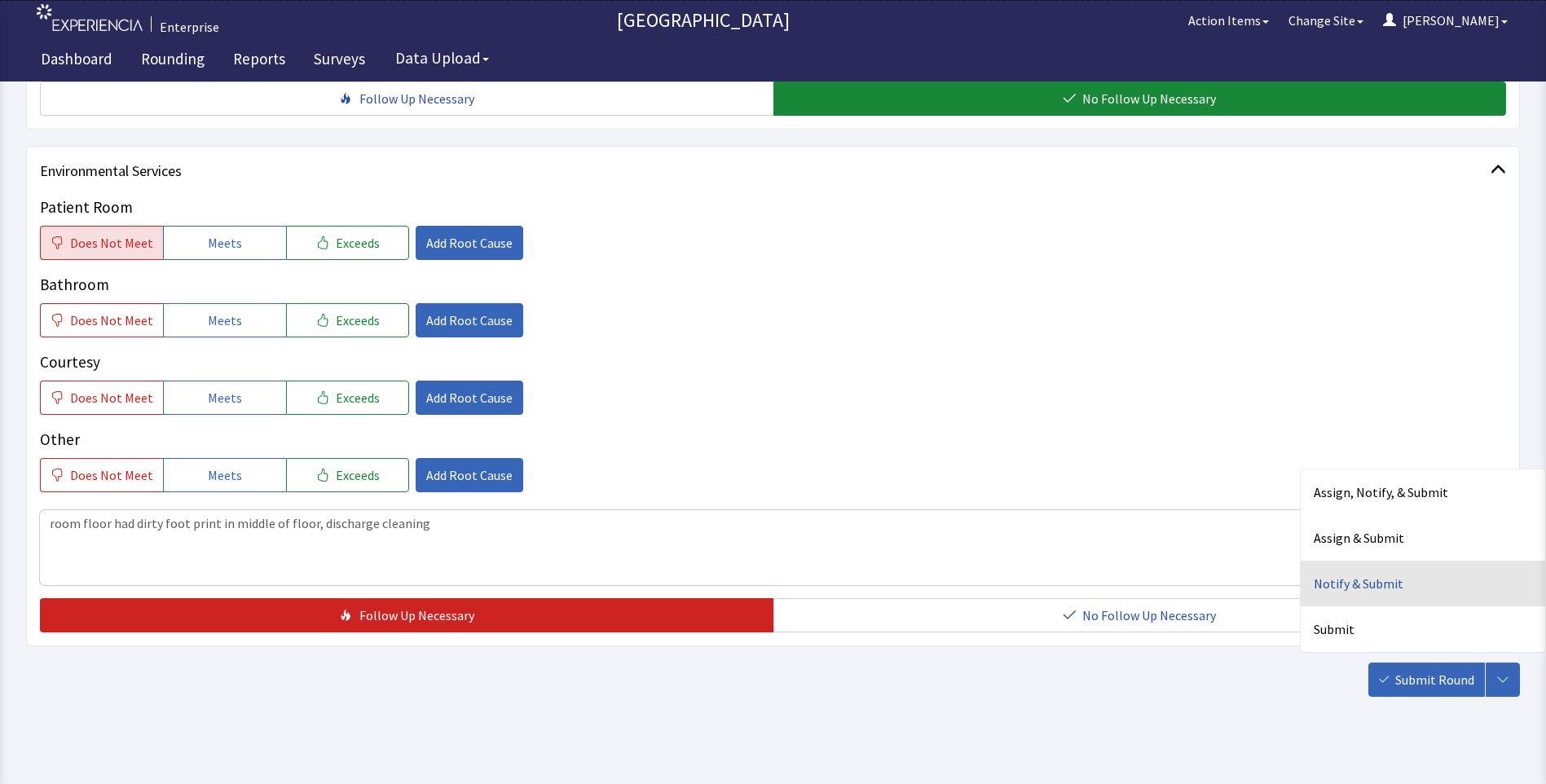
click at [1337, 580] on div "Notify & Submit" at bounding box center [1422, 583] width 245 height 46
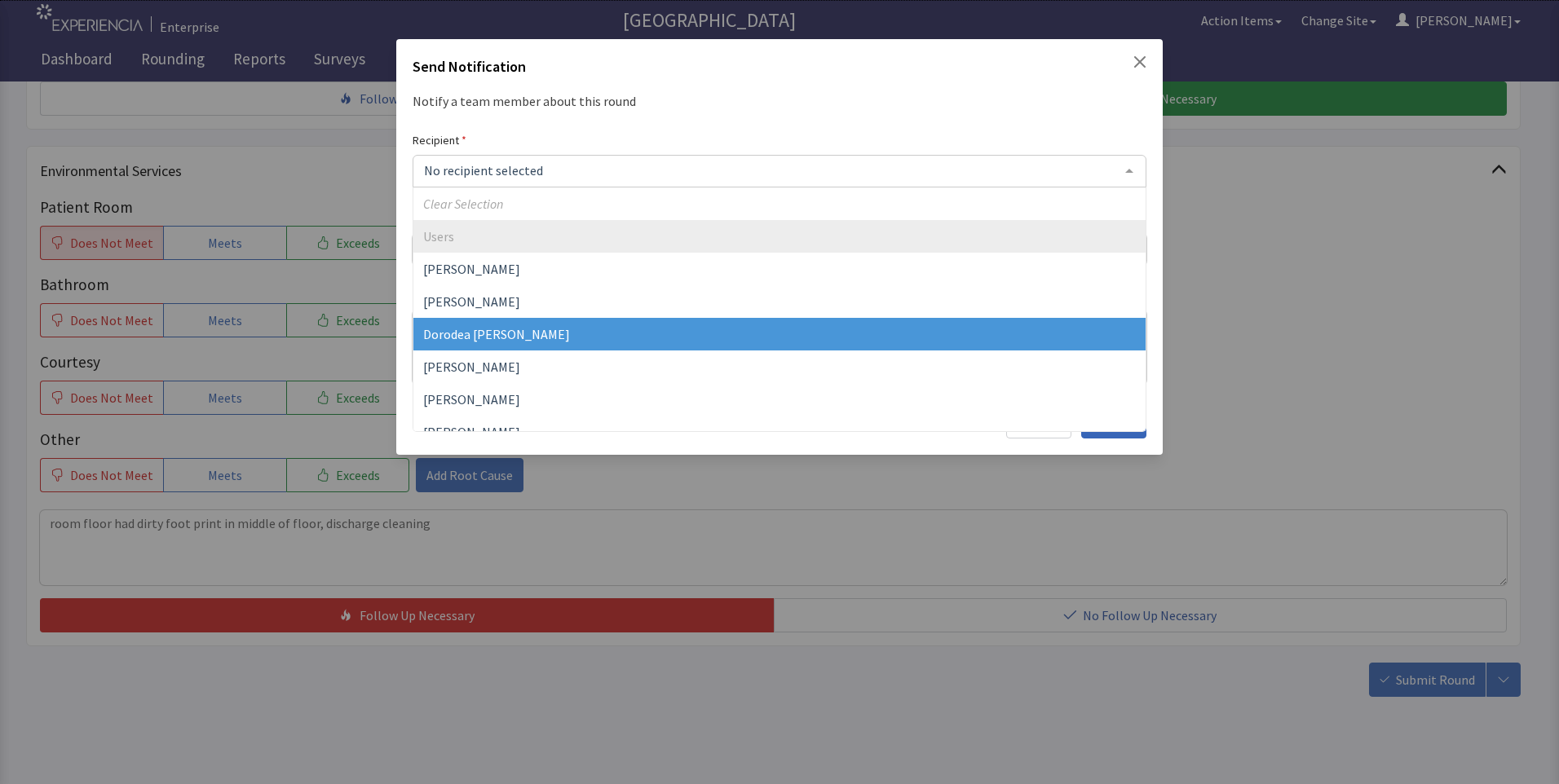
click at [490, 340] on span "Dorodea Verderame" at bounding box center [497, 334] width 147 height 16
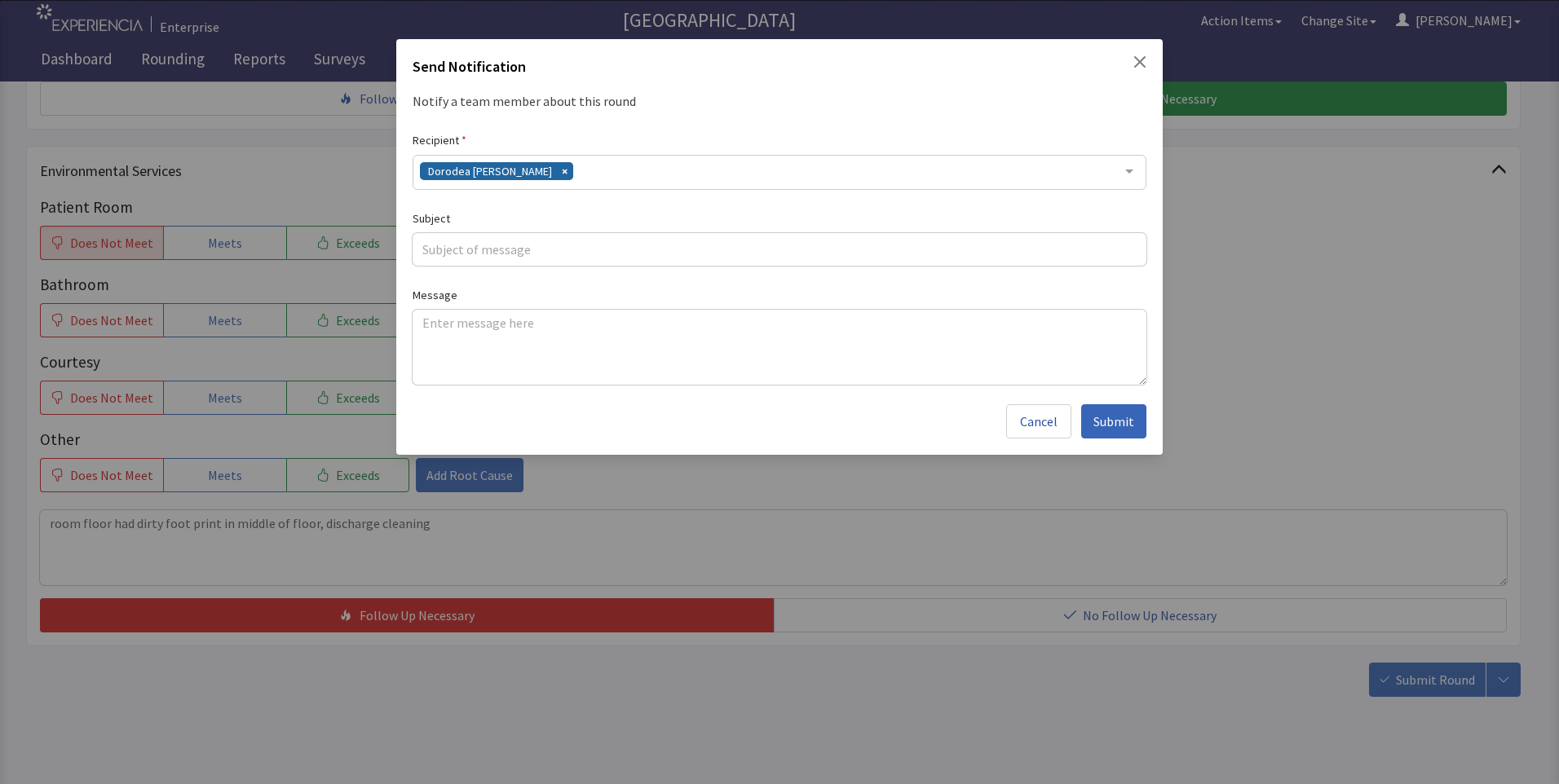
click at [557, 163] on div "Dorodea Verderame" at bounding box center [779, 172] width 733 height 35
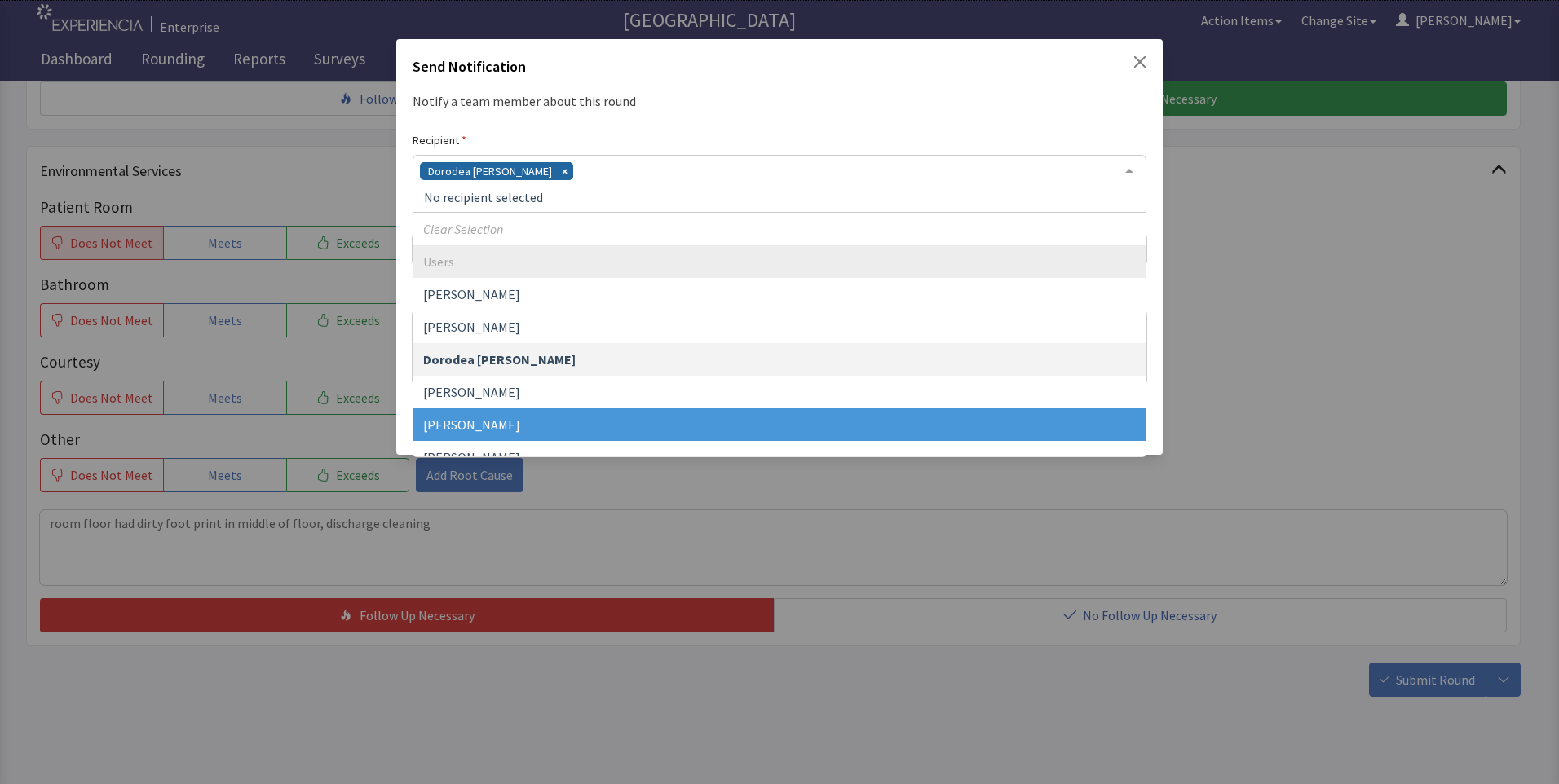
click at [490, 423] on span "Gerardo Mejias" at bounding box center [472, 425] width 97 height 16
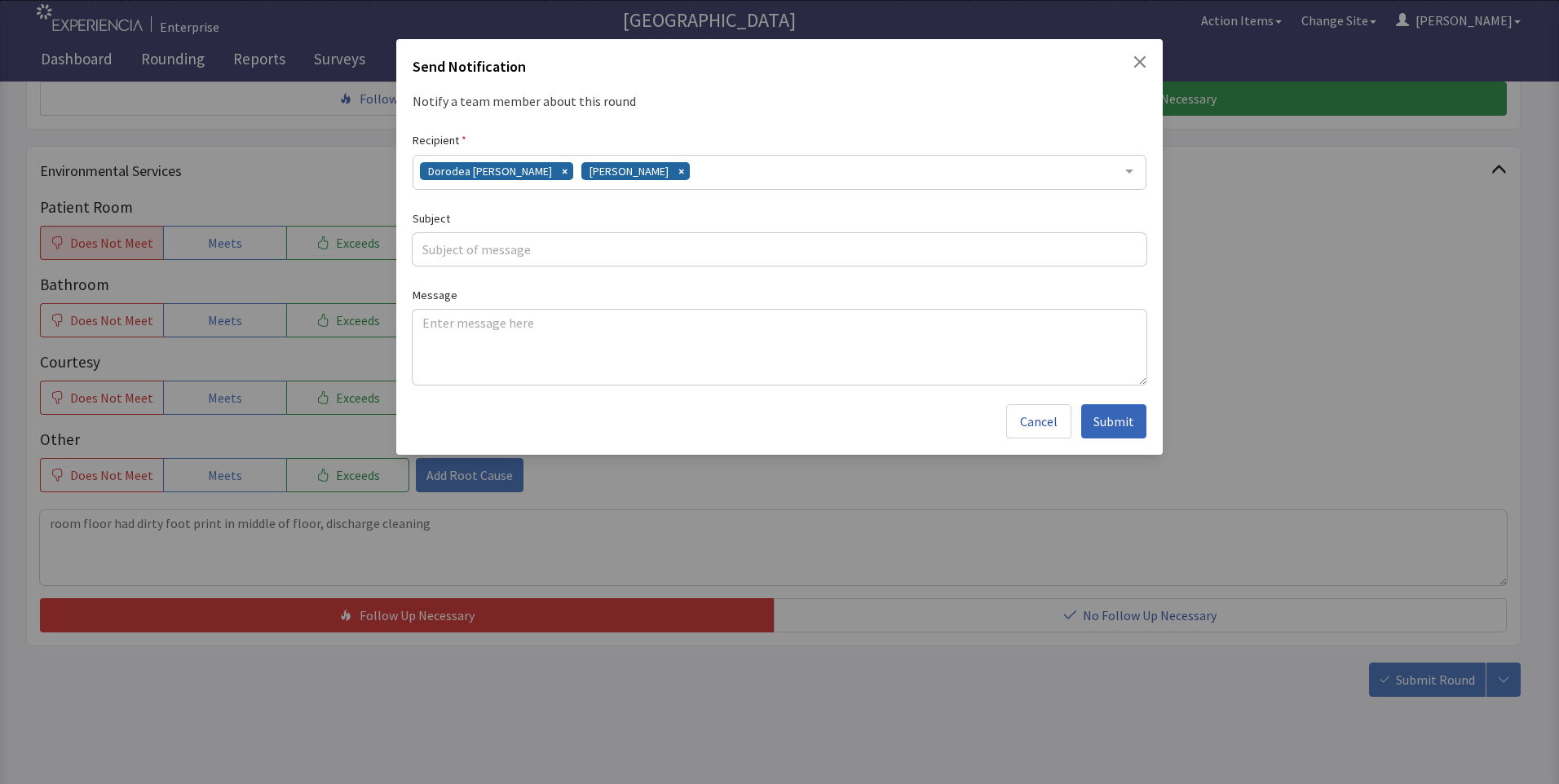
click at [678, 172] on div "Dorodea Verderame Gerardo Mejias" at bounding box center [779, 172] width 733 height 35
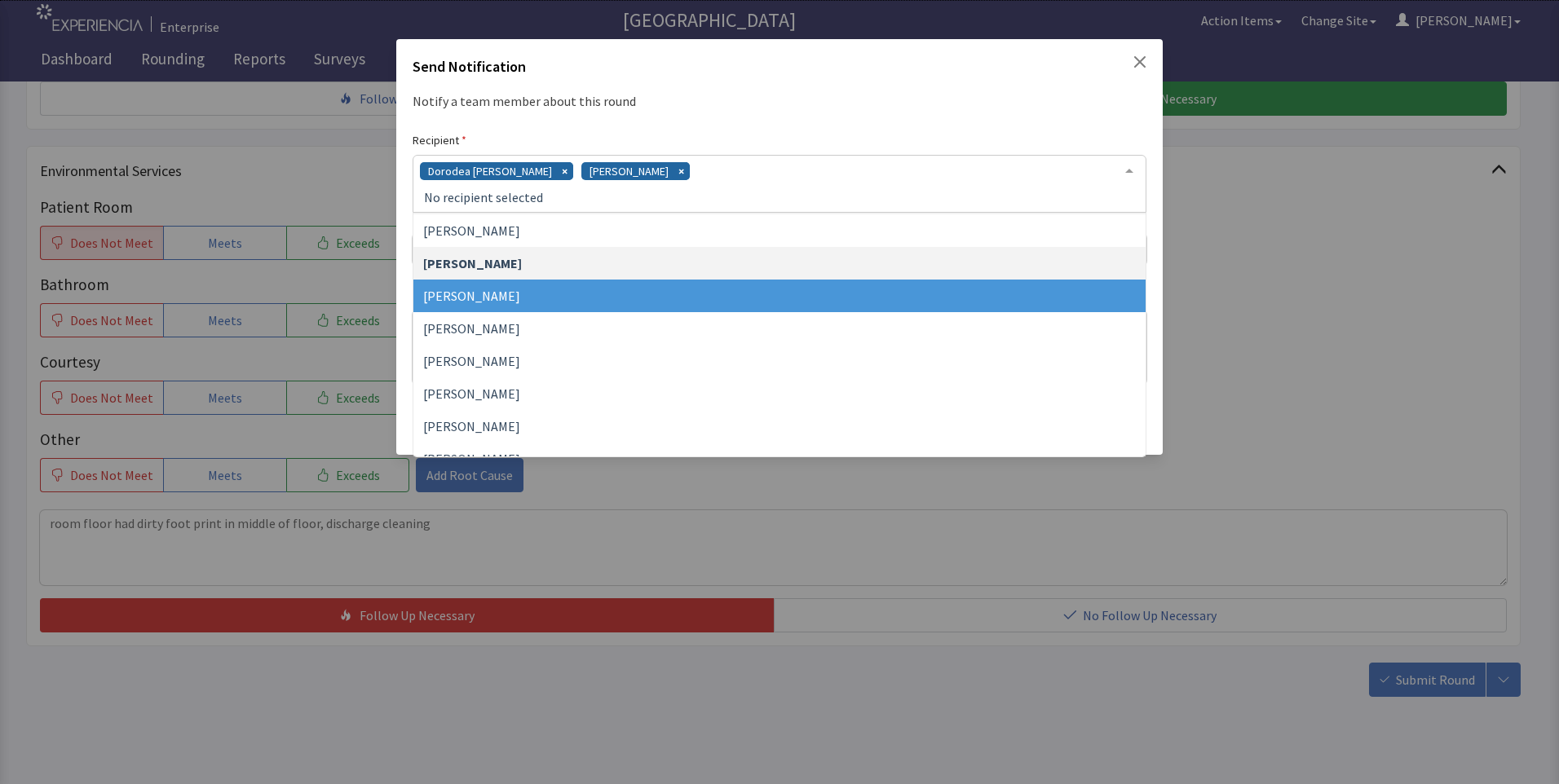
scroll to position [163, 0]
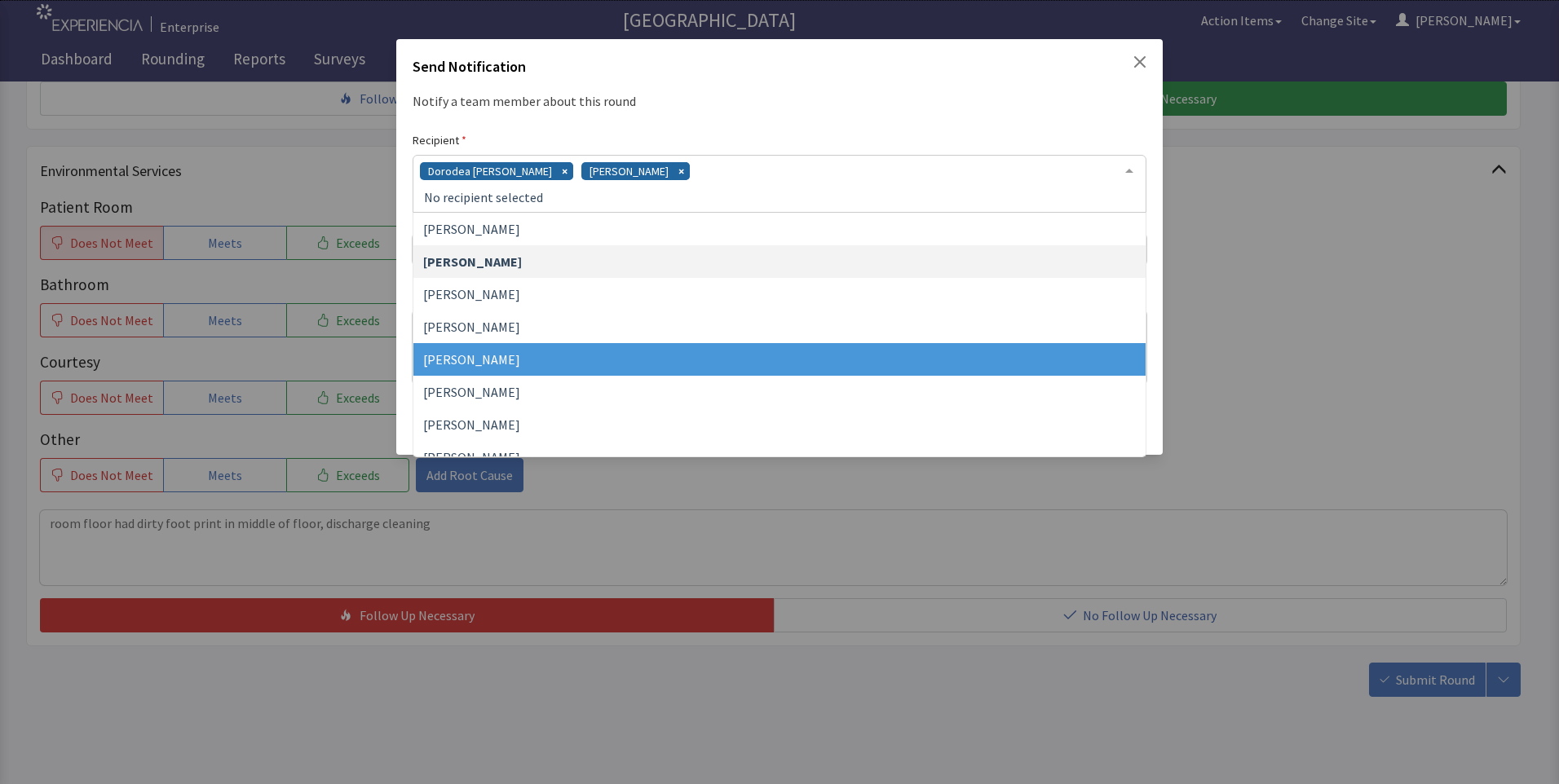
click at [620, 357] on span "[PERSON_NAME]" at bounding box center [779, 359] width 732 height 32
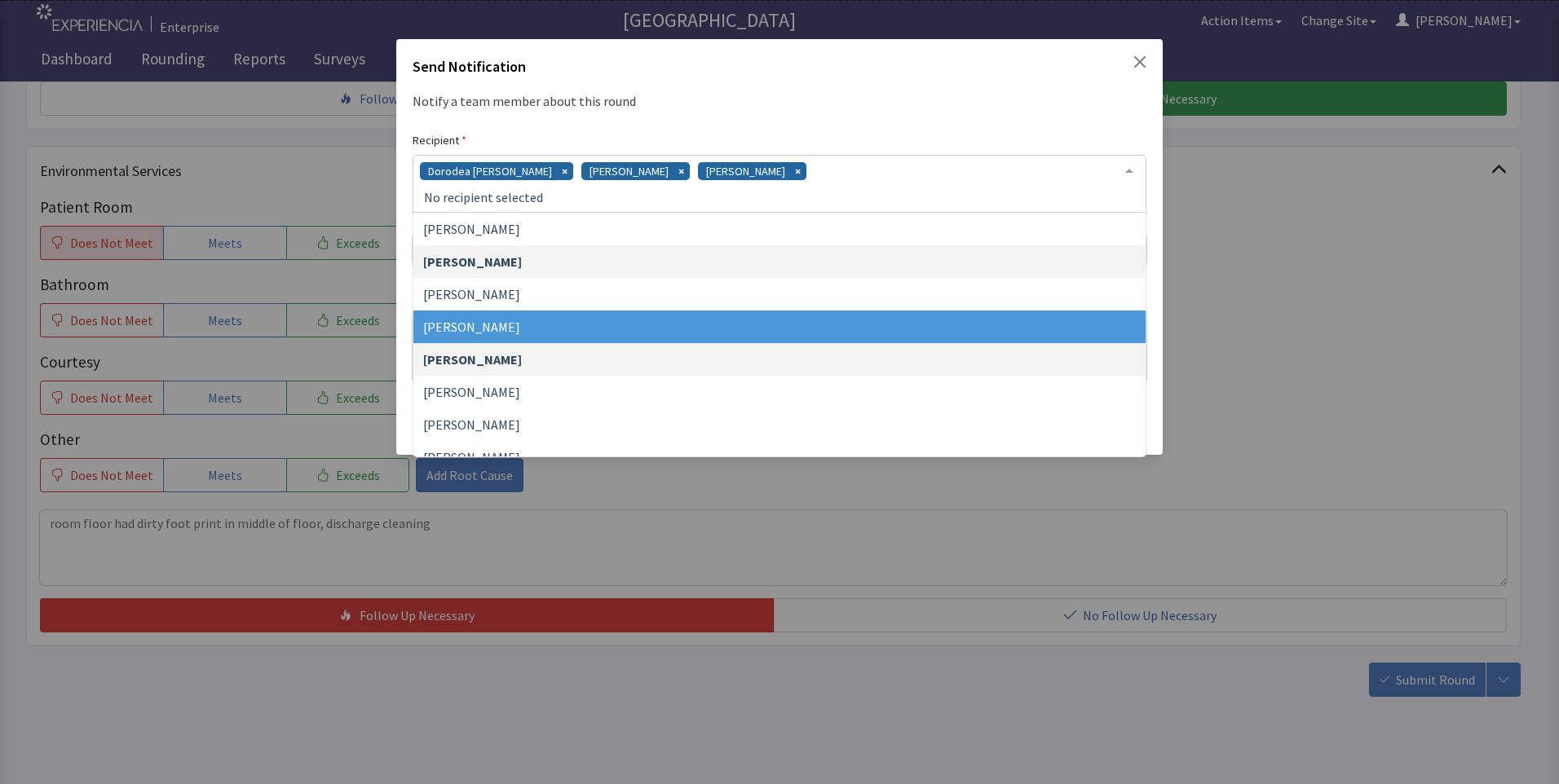
click at [812, 168] on div "Dorodea Verderame Gerardo Mejias James Hellandbrand" at bounding box center [779, 184] width 733 height 58
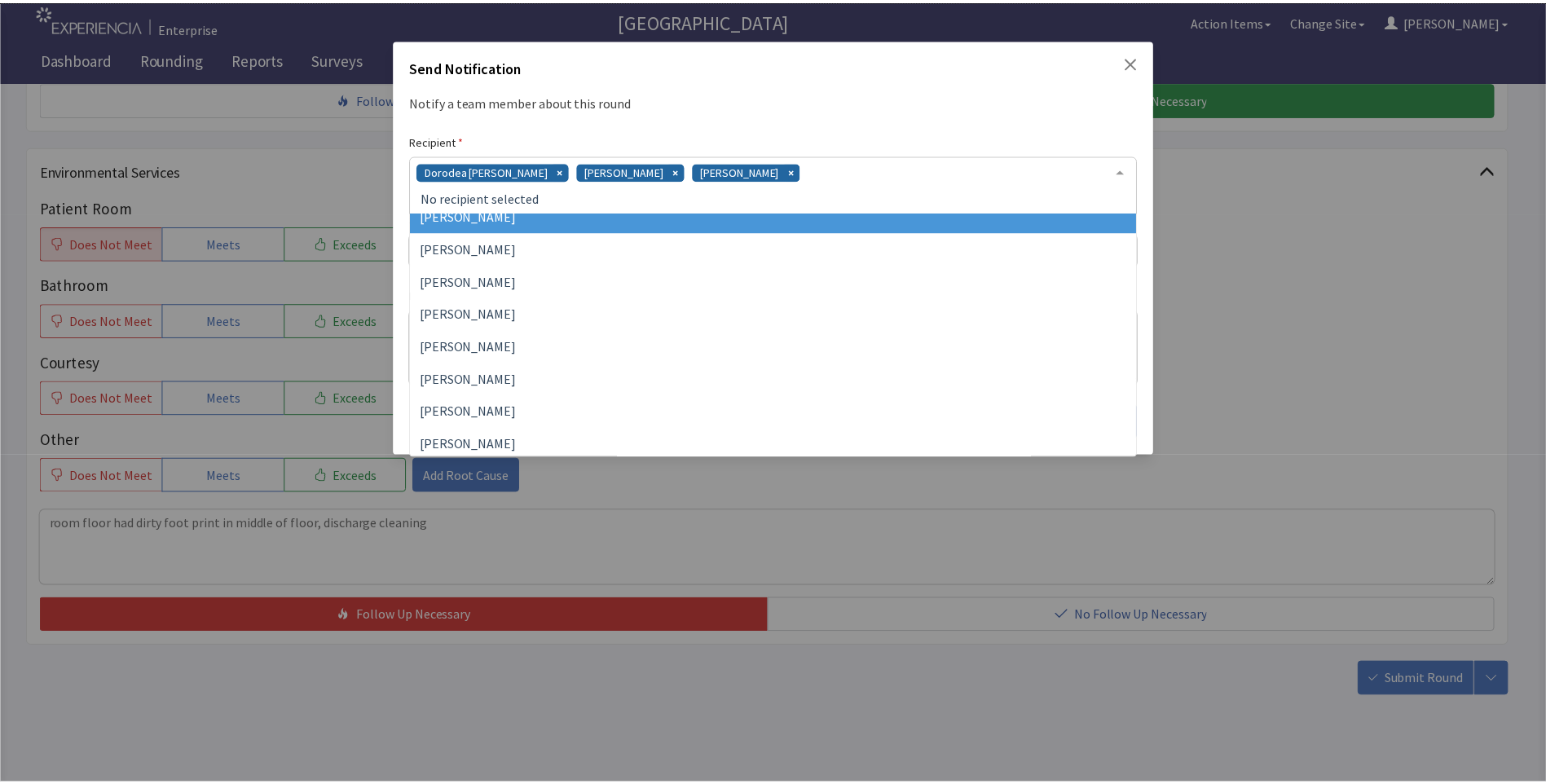
scroll to position [408, 0]
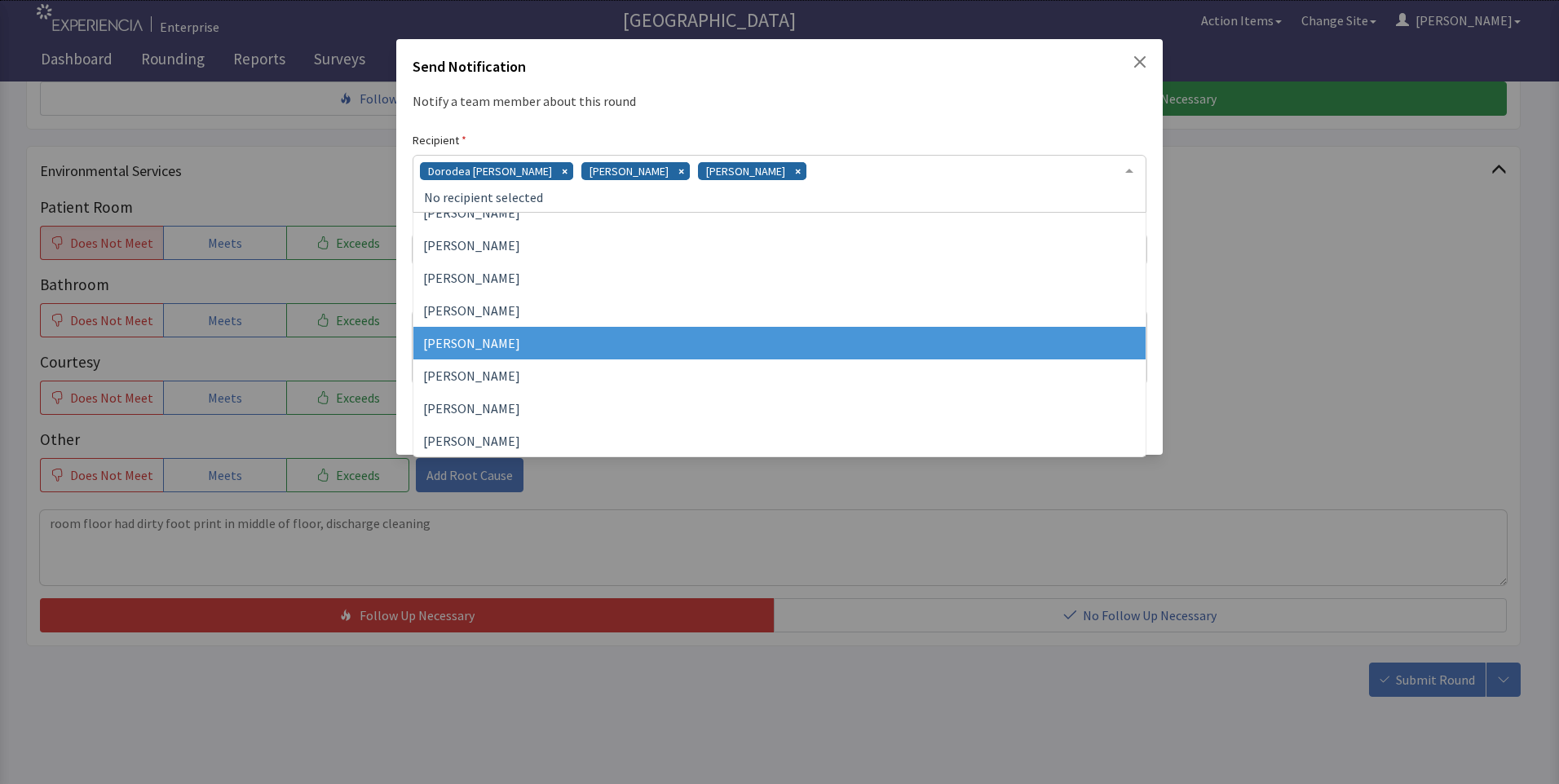
click at [716, 335] on span "[PERSON_NAME]" at bounding box center [779, 343] width 732 height 32
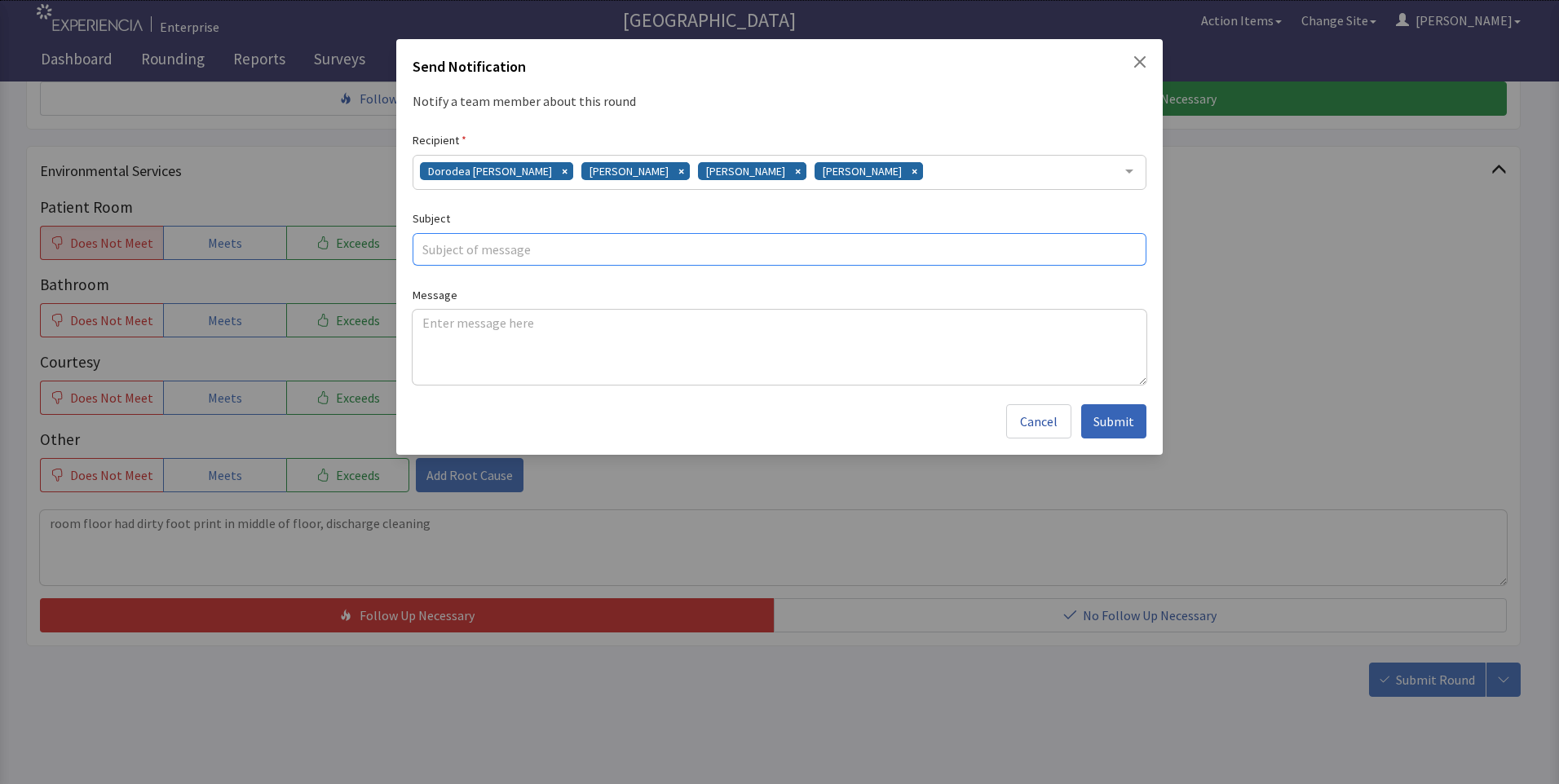
click at [545, 254] on input "text" at bounding box center [779, 249] width 733 height 32
type input "dirty floor"
click at [439, 328] on textarea at bounding box center [779, 348] width 733 height 75
paste textarea "room floor had dirty foot print in middle of floor, discharge cleaning"
type textarea "room floor had dirty foot print in middle of floor, discharge cleaning"
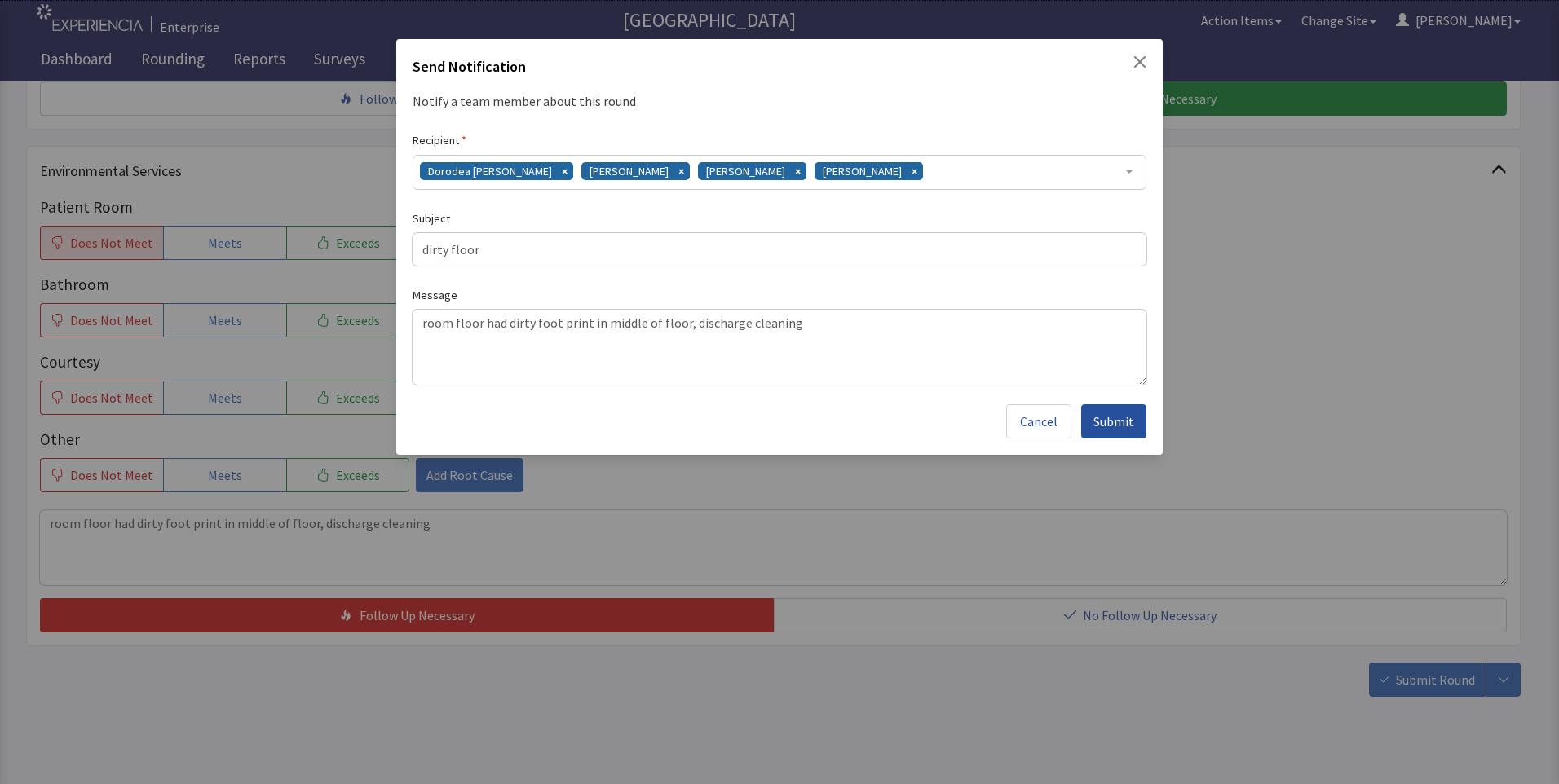
click at [1108, 426] on span "Submit" at bounding box center [1113, 421] width 40 height 20
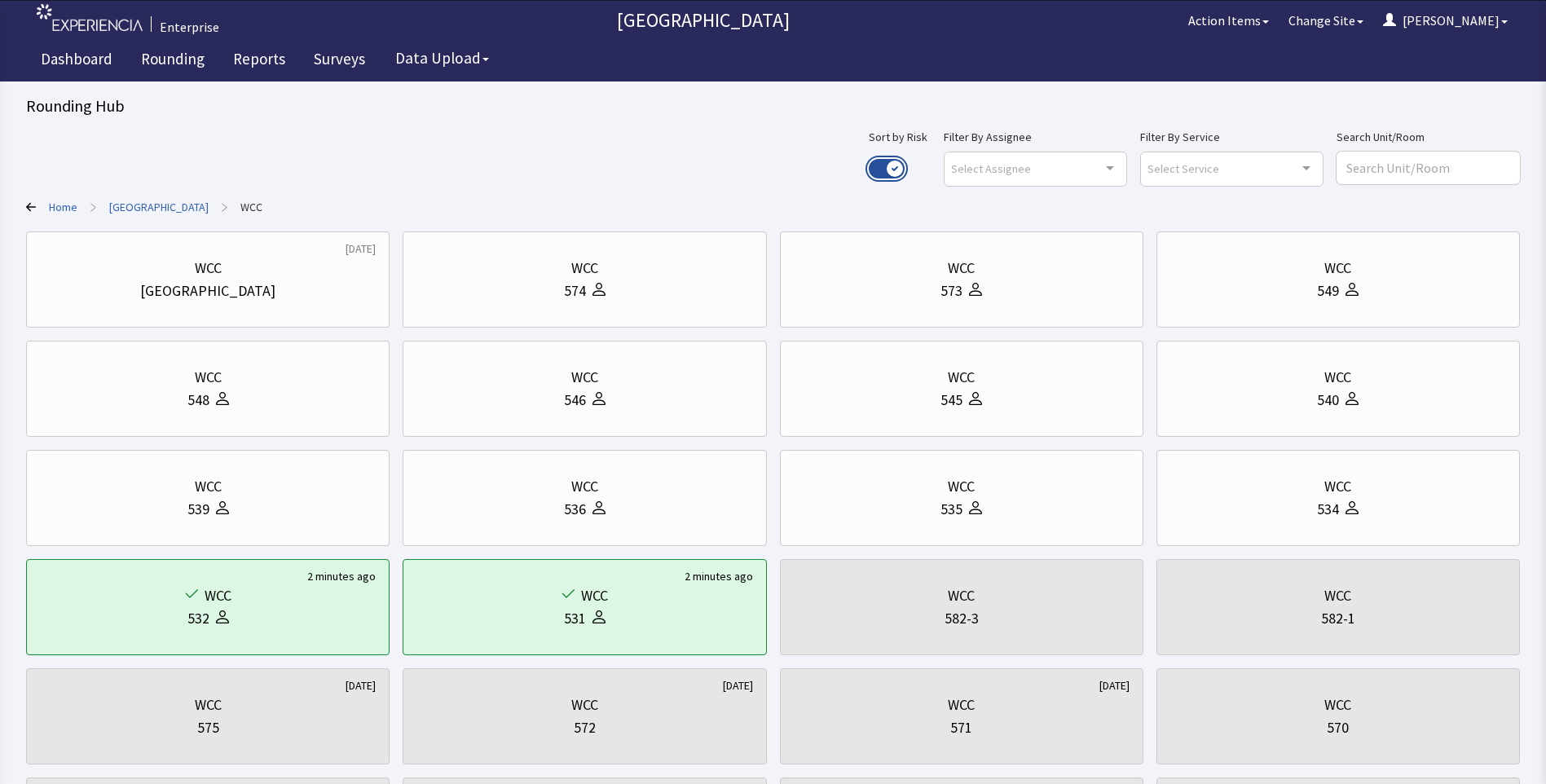
click at [904, 162] on button "Use setting" at bounding box center [886, 168] width 36 height 20
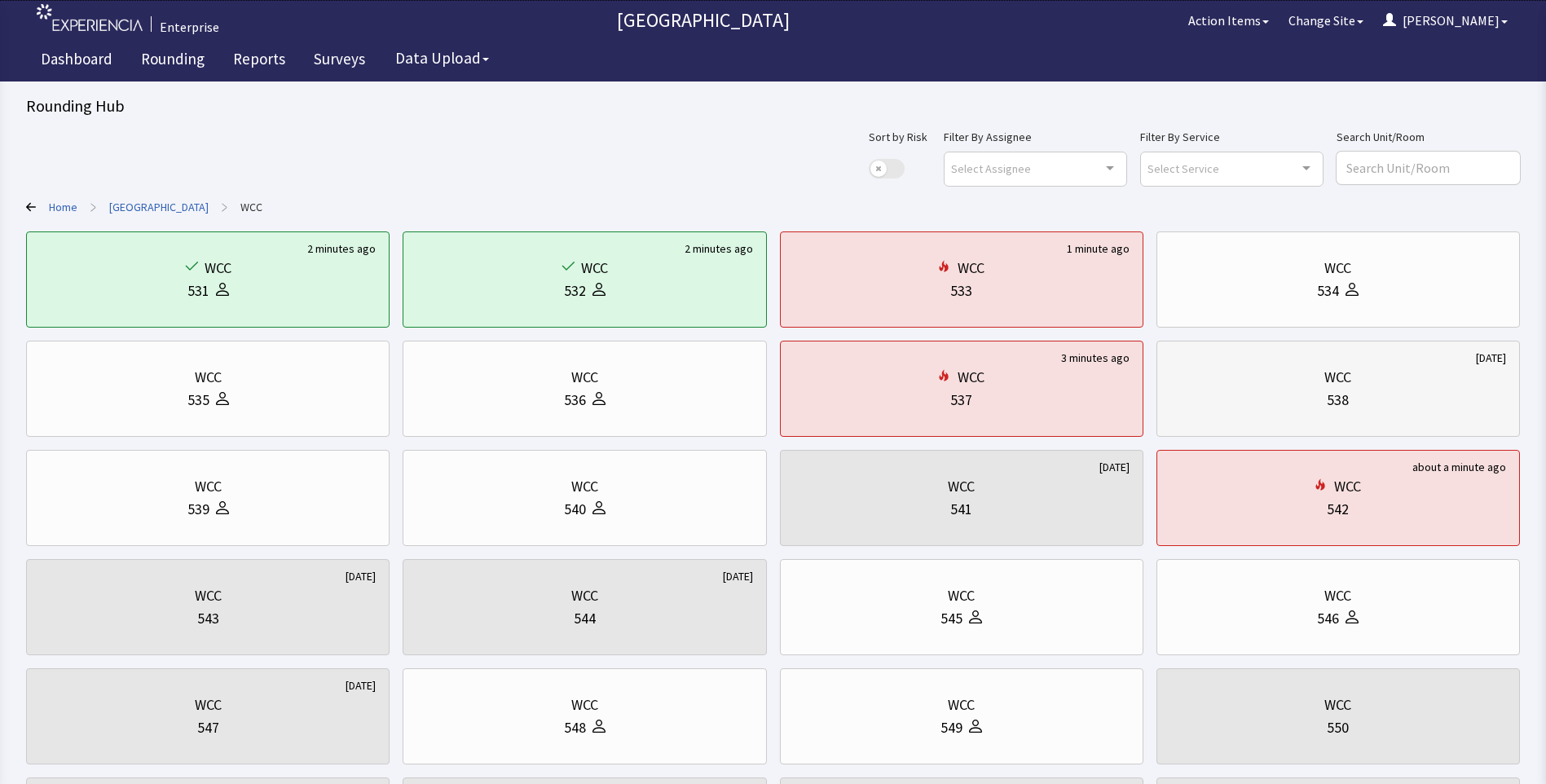
click at [1246, 416] on div "WCC 538" at bounding box center [1338, 388] width 336 height 78
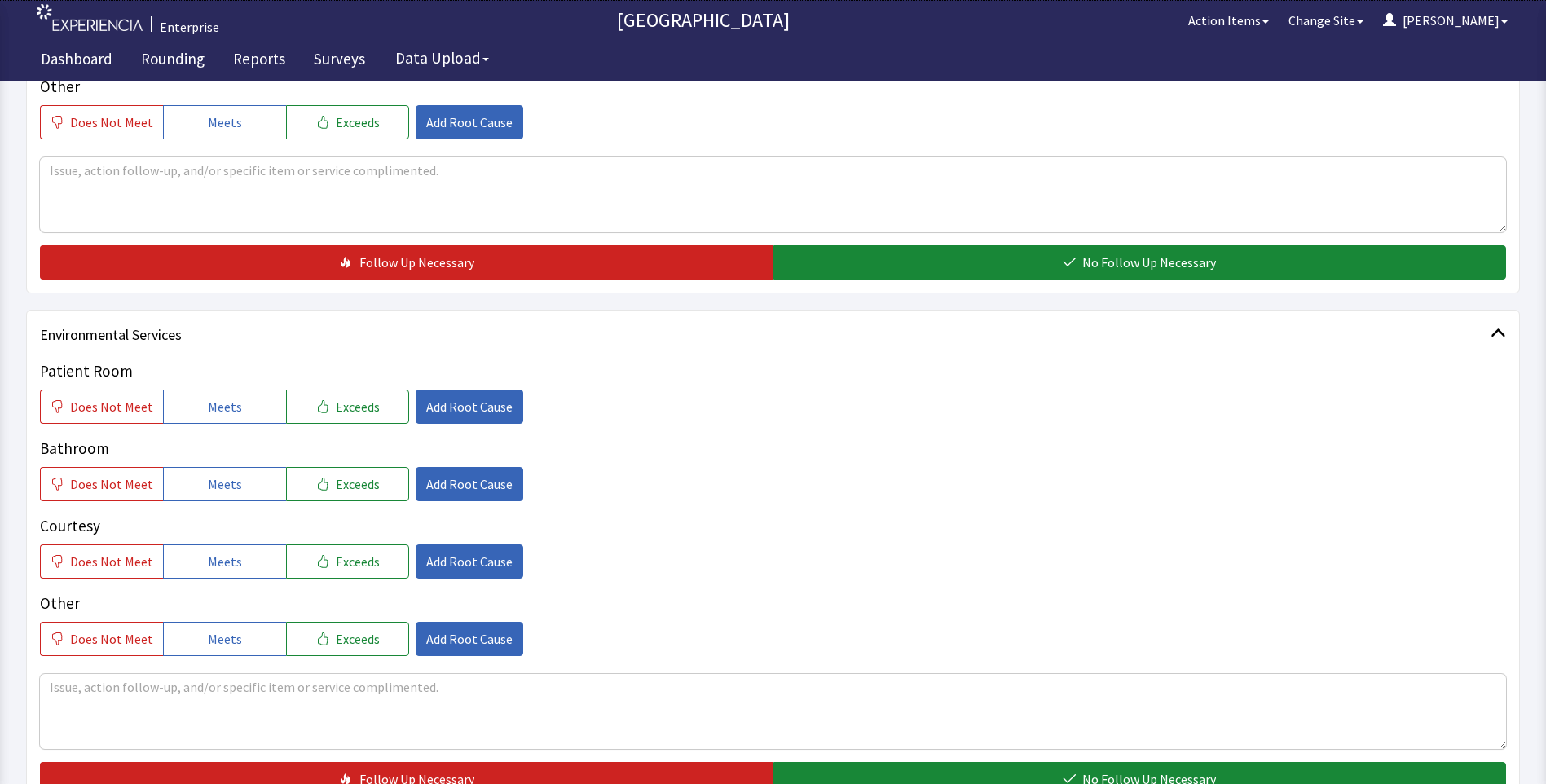
scroll to position [651, 0]
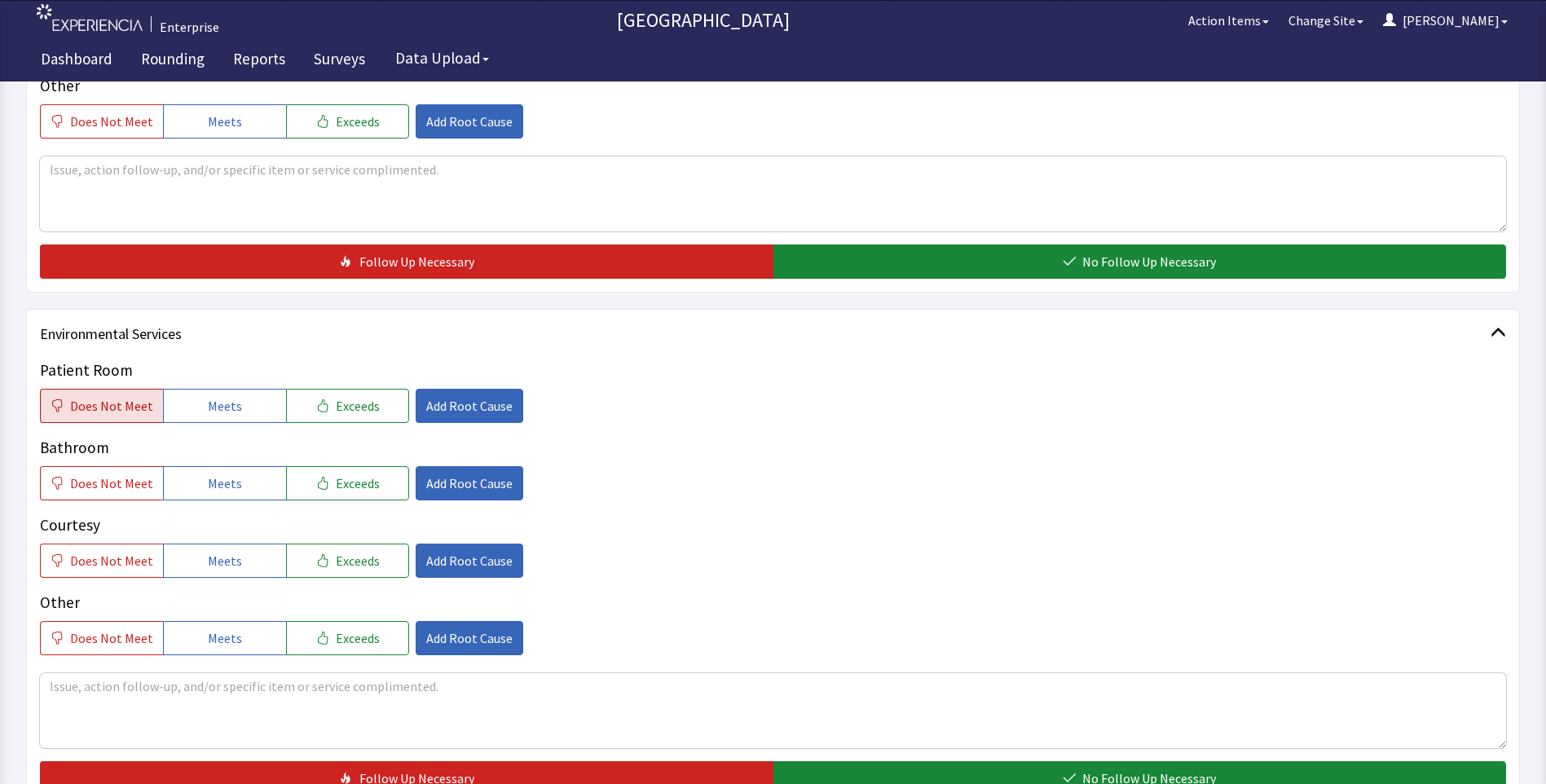
click at [118, 405] on span "Does Not Meet" at bounding box center [111, 406] width 83 height 20
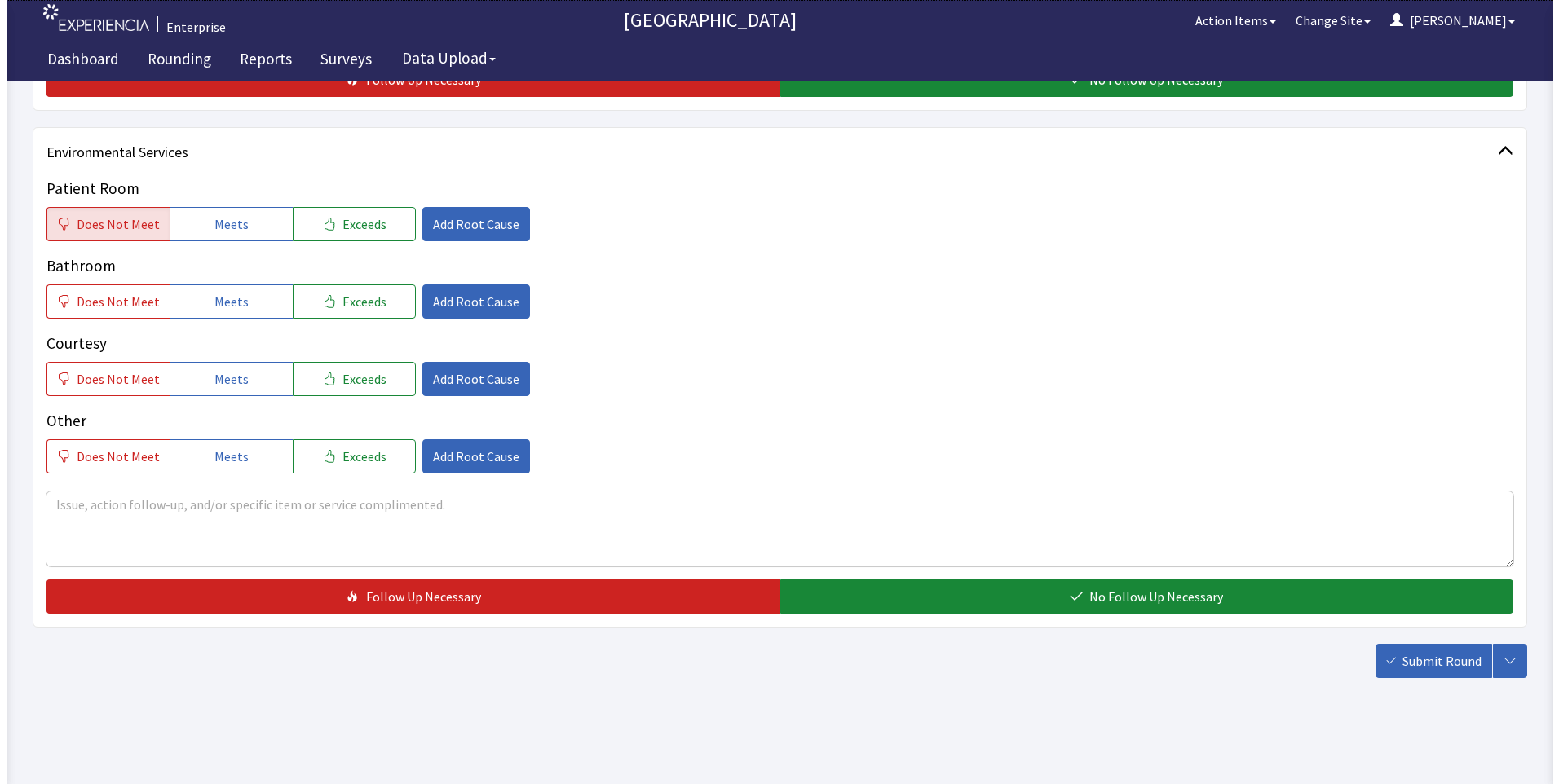
scroll to position [835, 0]
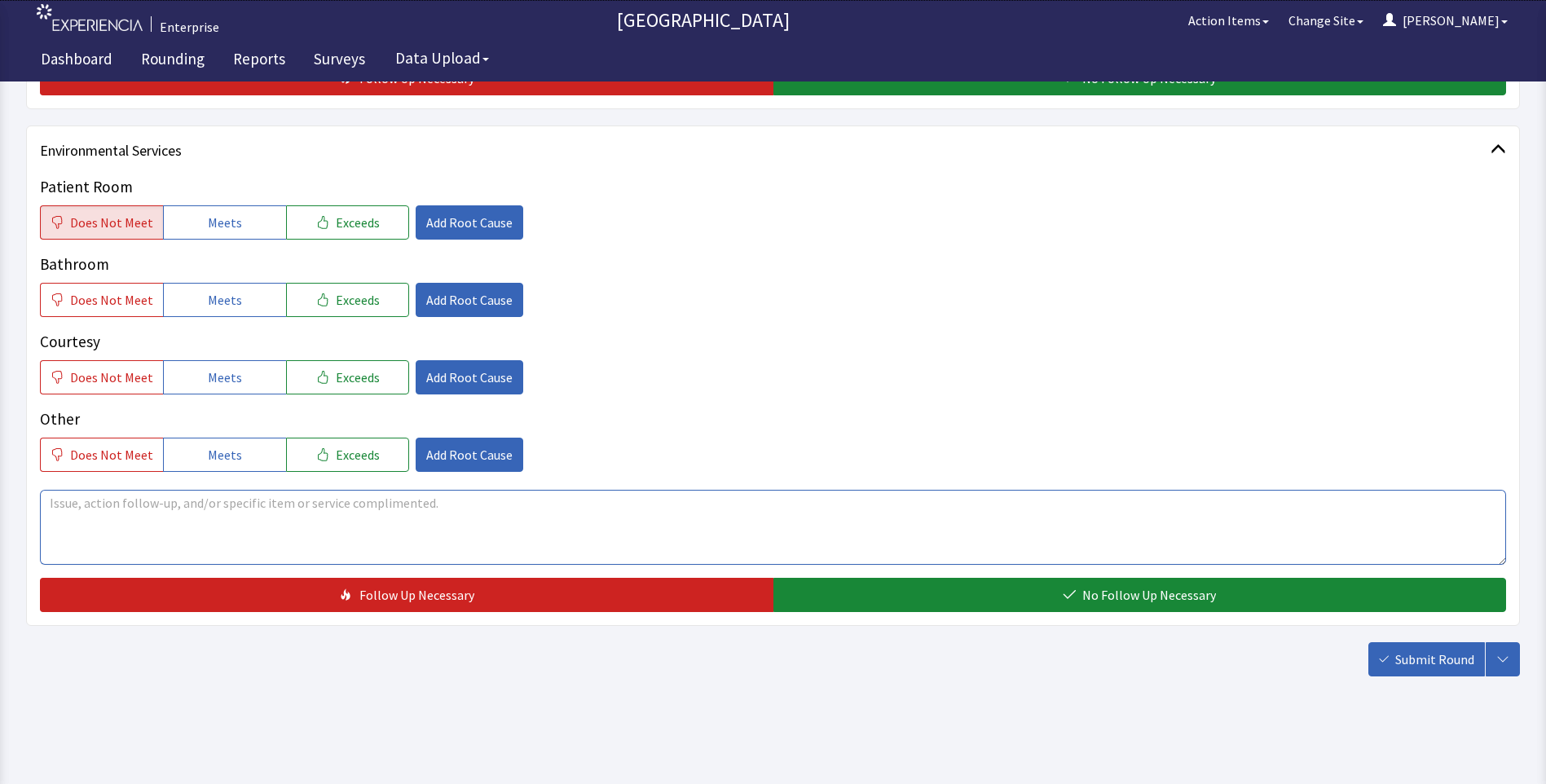
click at [62, 503] on textarea at bounding box center [773, 528] width 1466 height 75
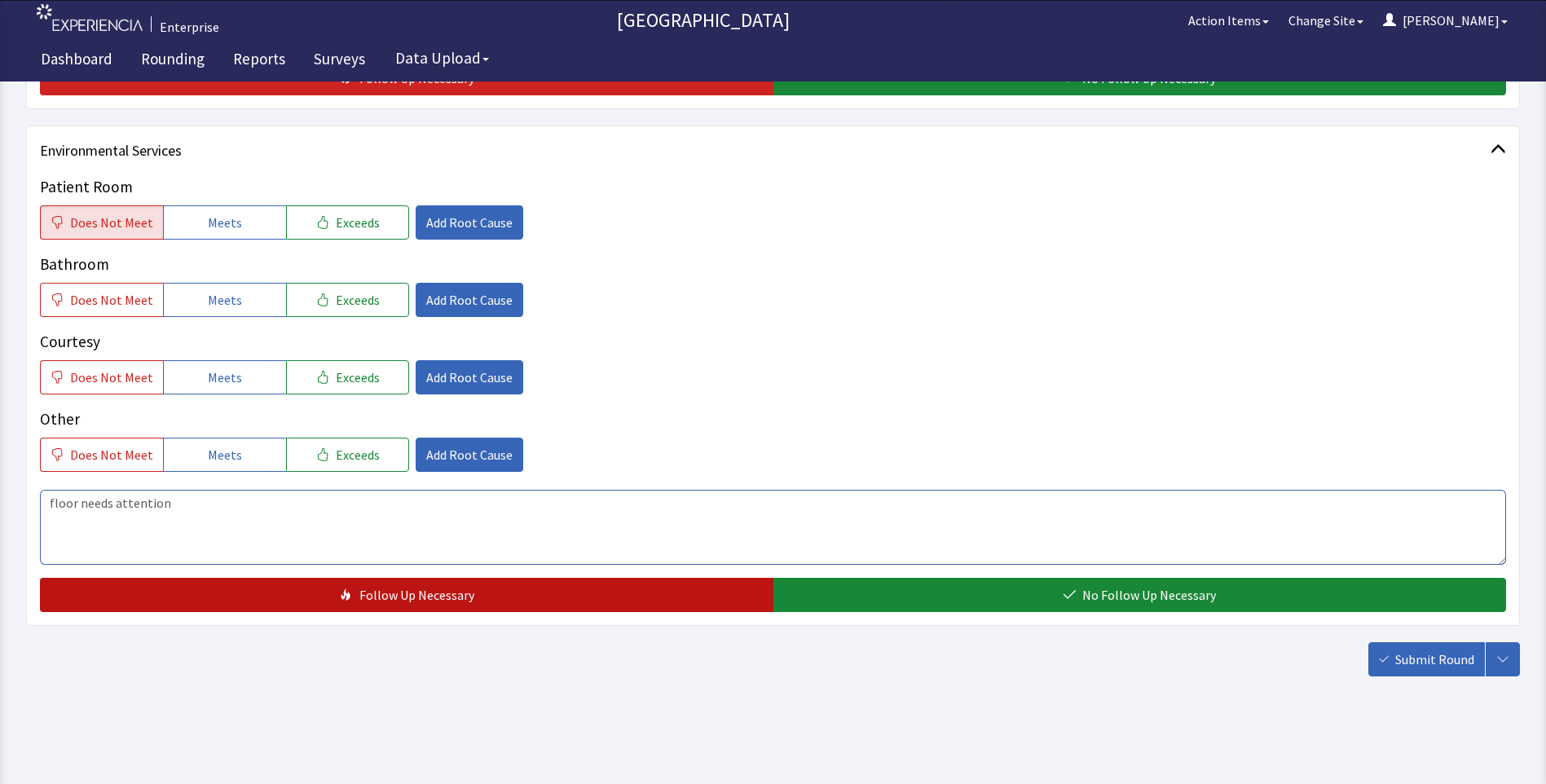
type textarea "floor needs attention"
click at [255, 607] on button "Follow Up Necessary" at bounding box center [407, 595] width 733 height 34
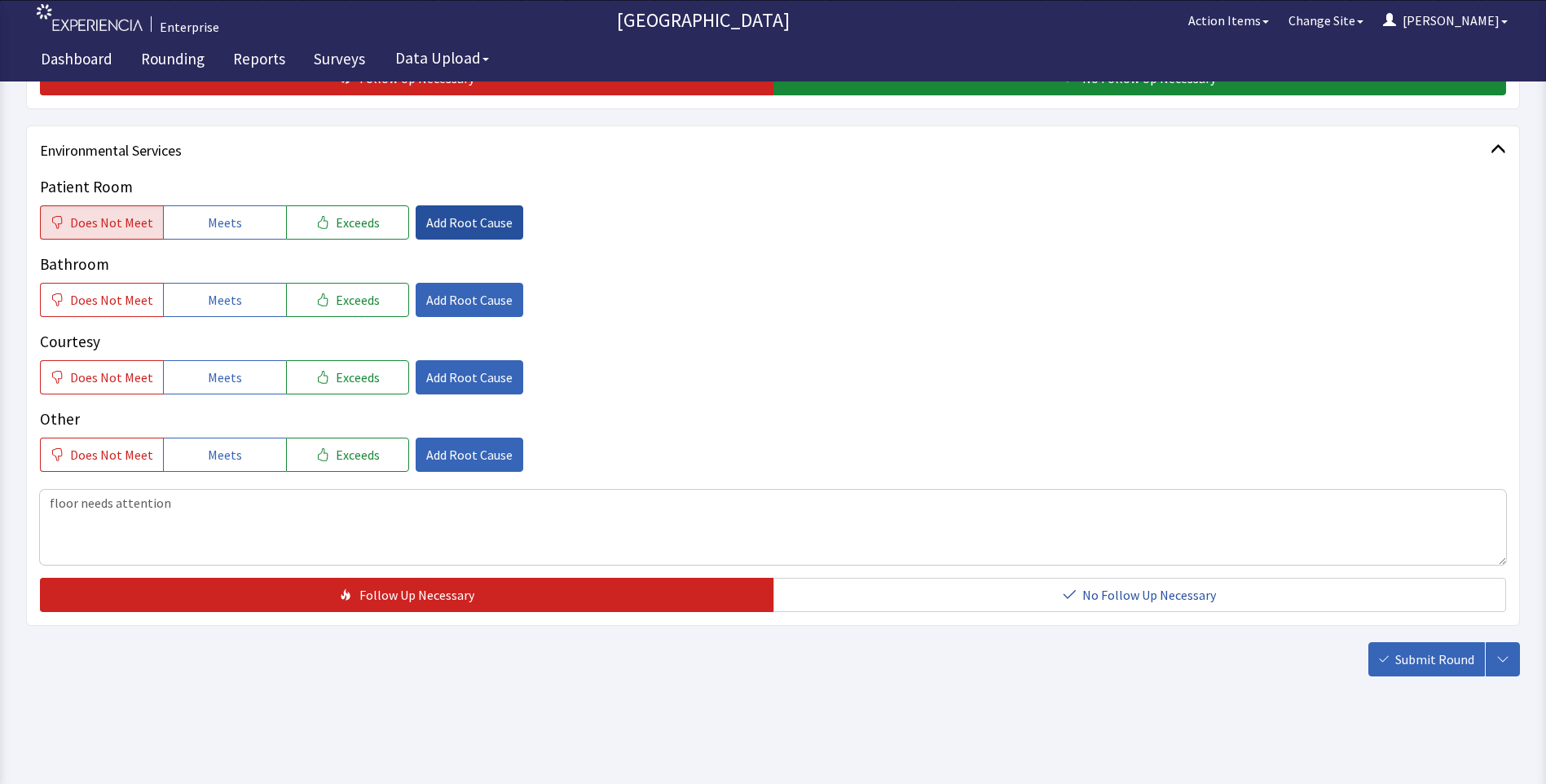
click at [432, 220] on span "Add Root Cause" at bounding box center [470, 222] width 86 height 20
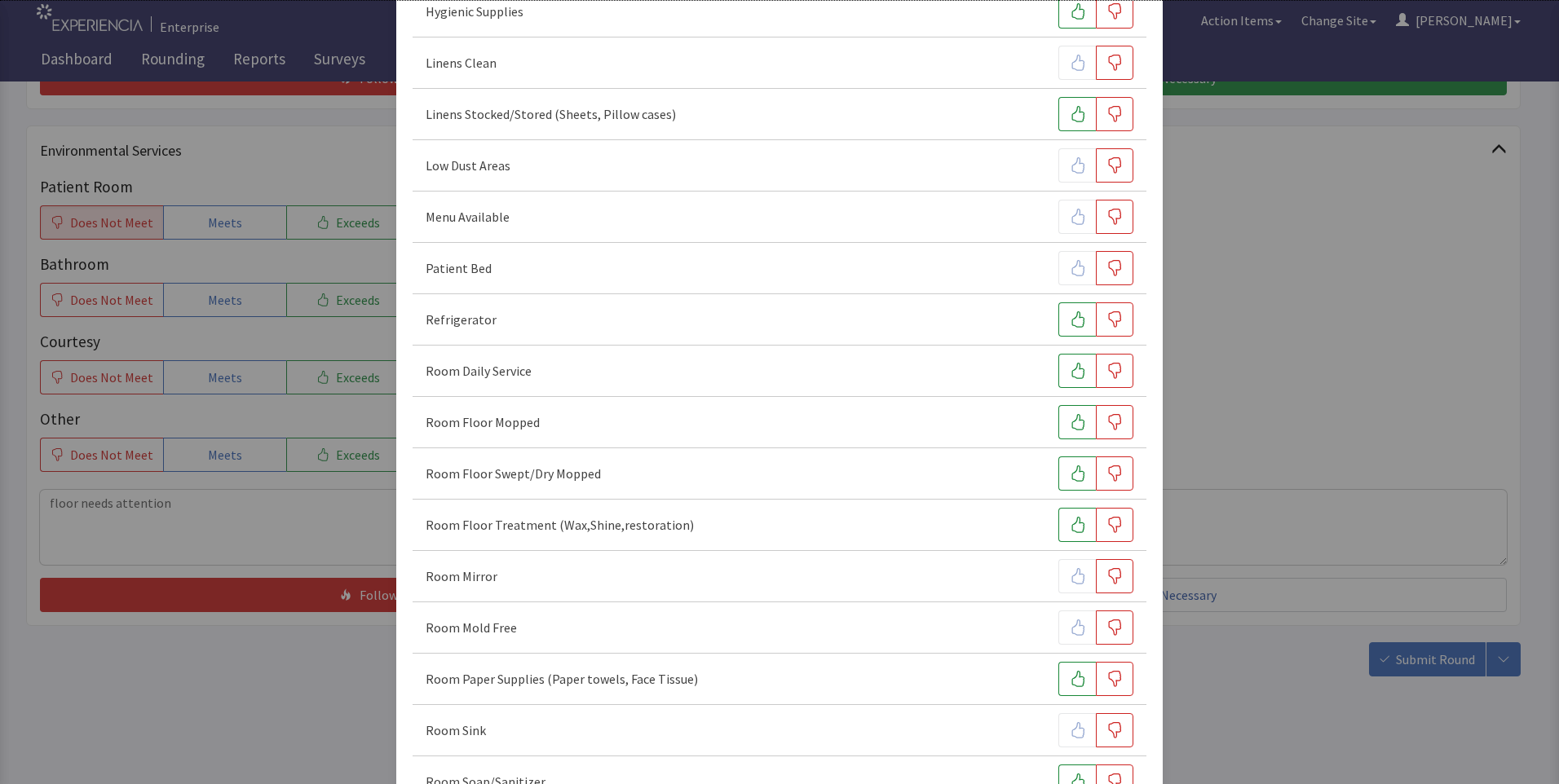
scroll to position [408, 0]
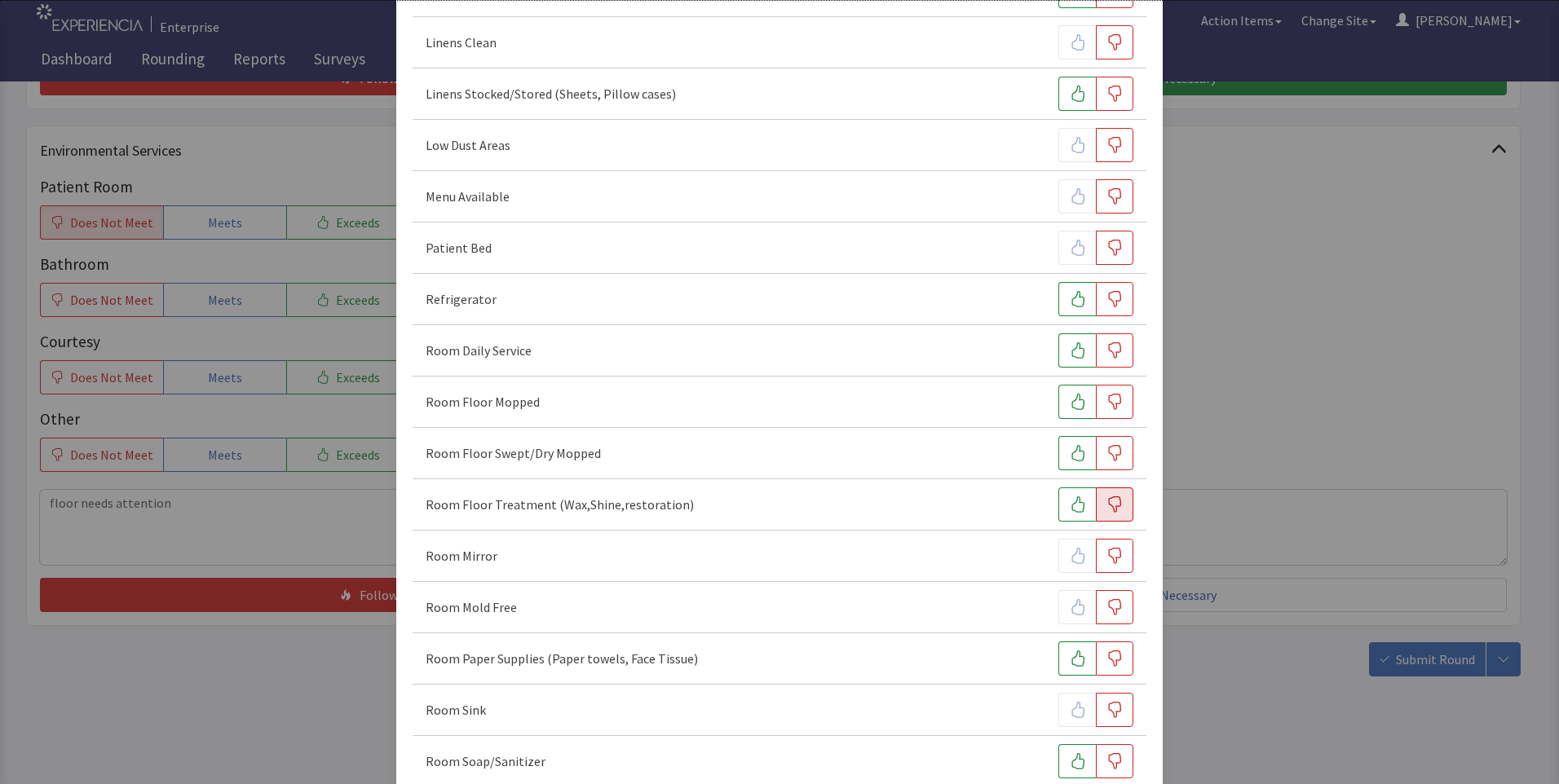
click at [1106, 505] on icon "button" at bounding box center [1114, 504] width 16 height 16
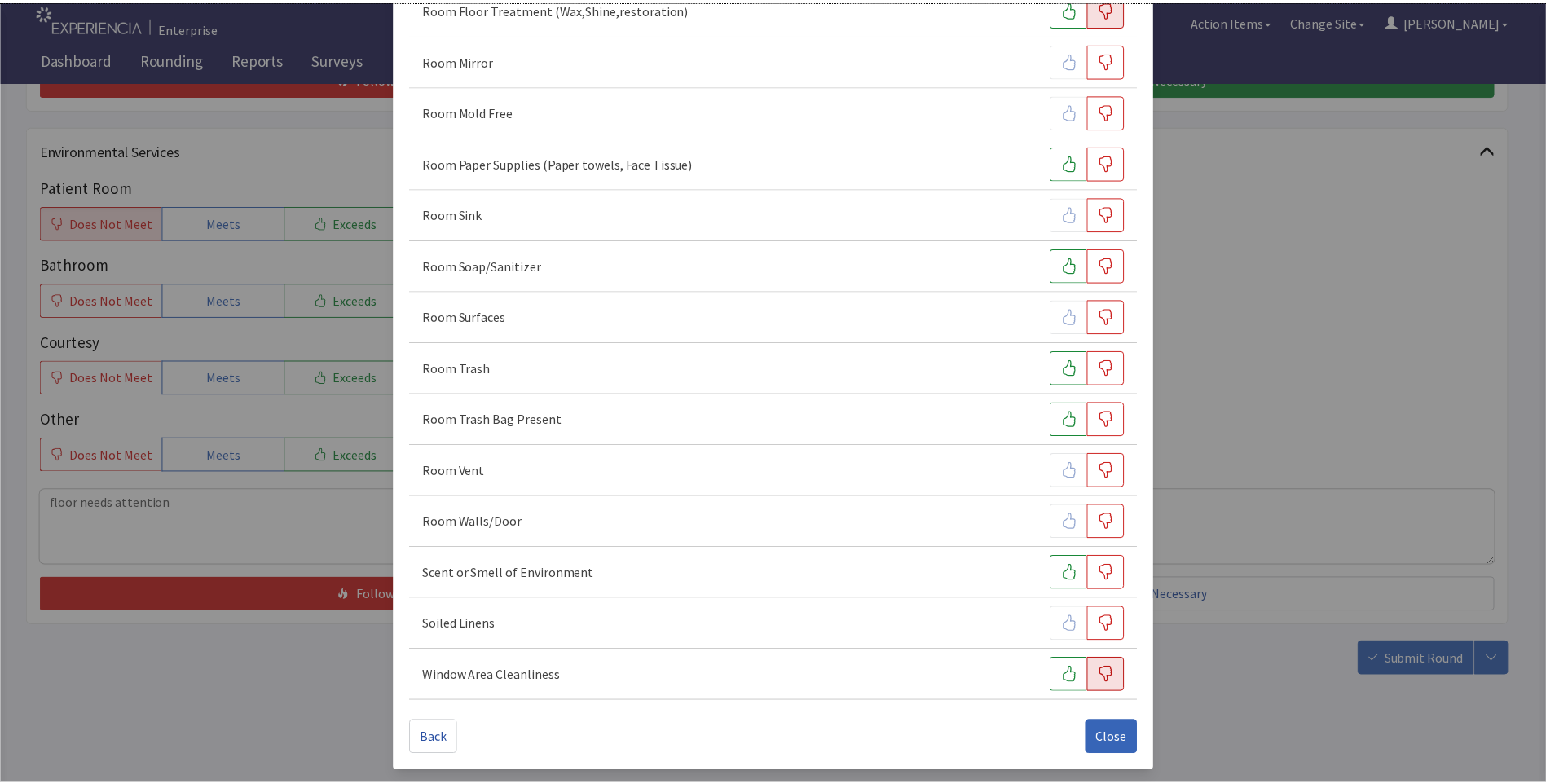
scroll to position [904, 0]
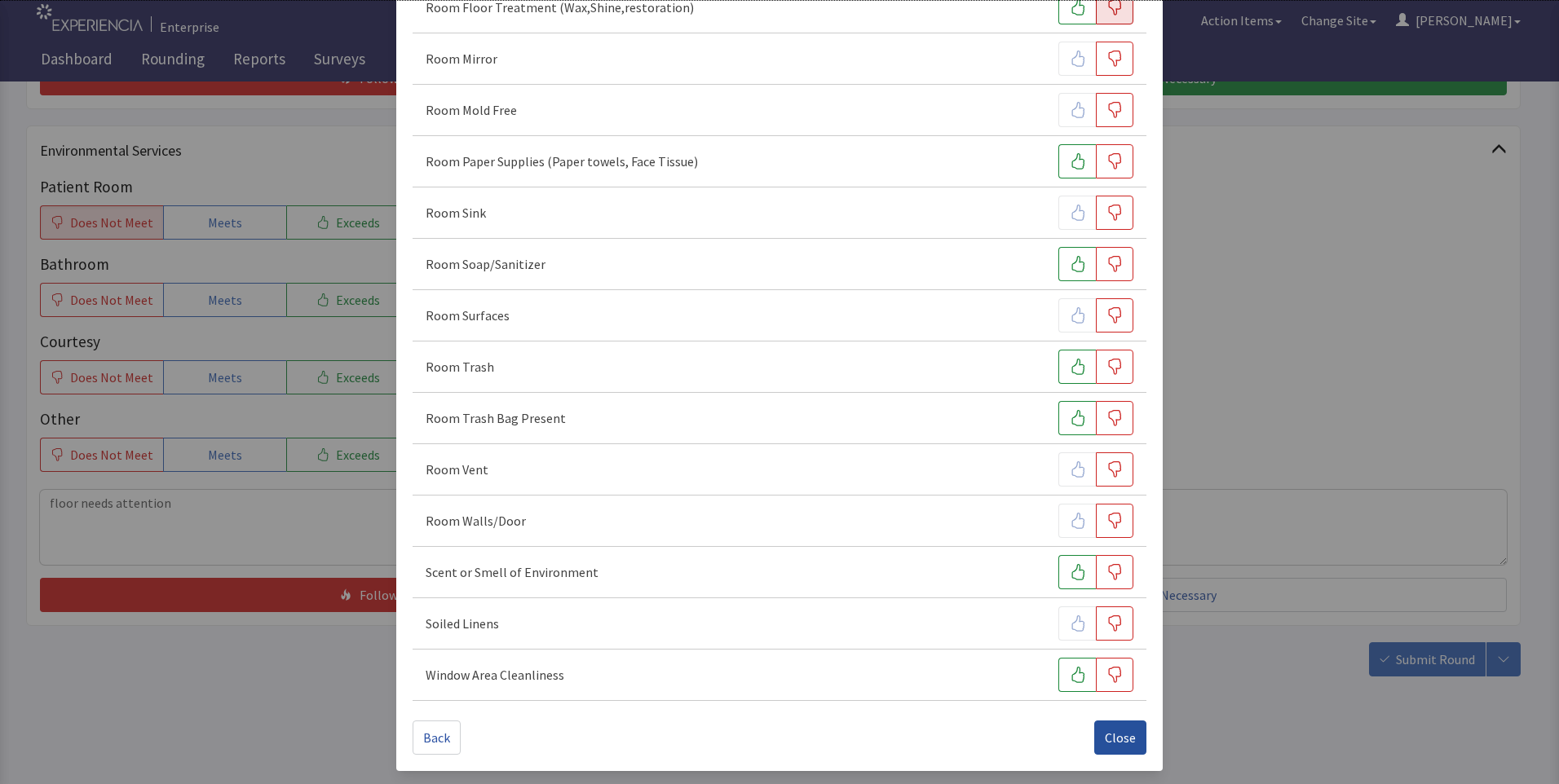
click at [1117, 731] on span "Close" at bounding box center [1120, 737] width 31 height 20
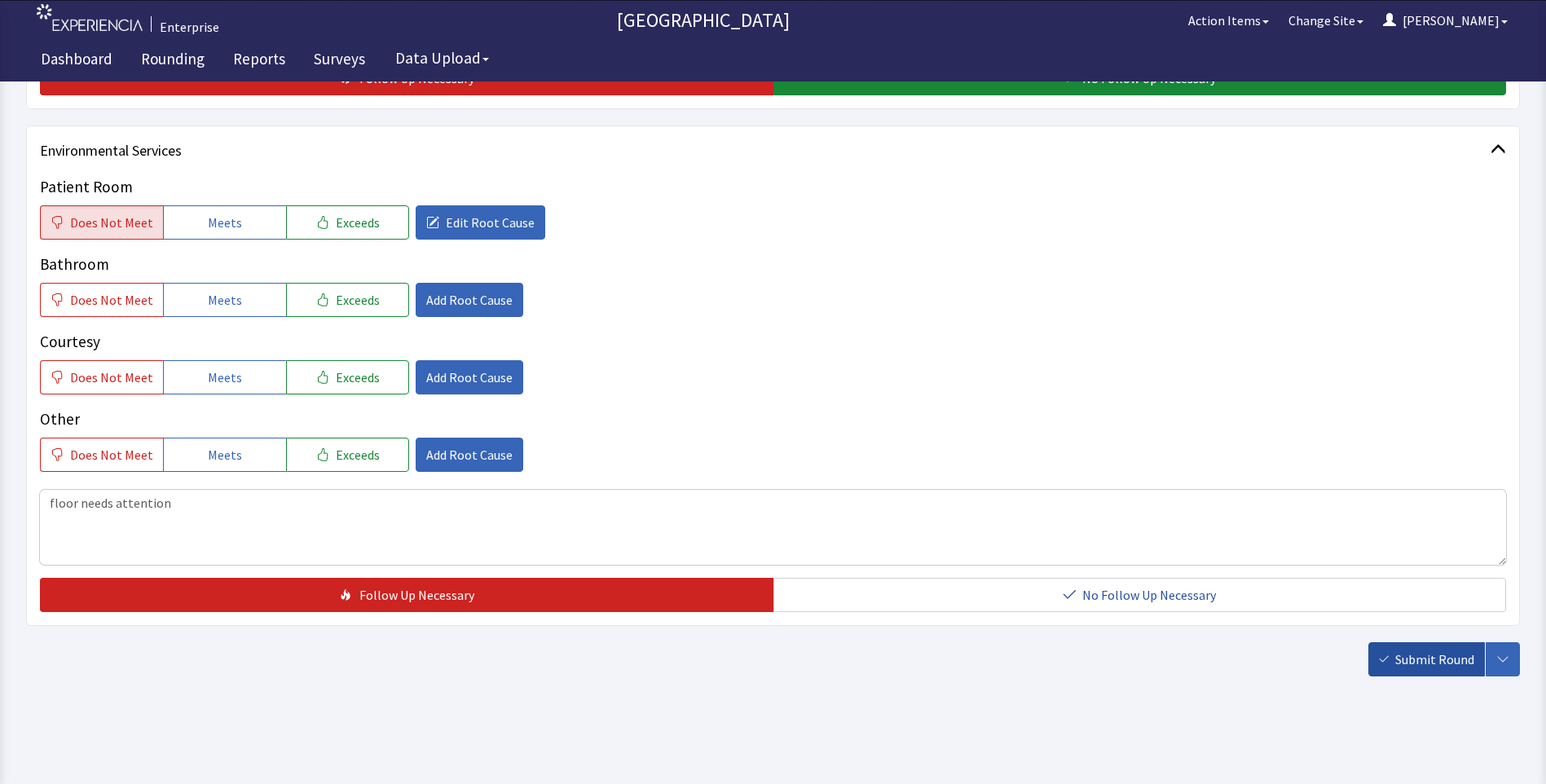
click at [1438, 661] on span "Submit Round" at bounding box center [1435, 659] width 79 height 20
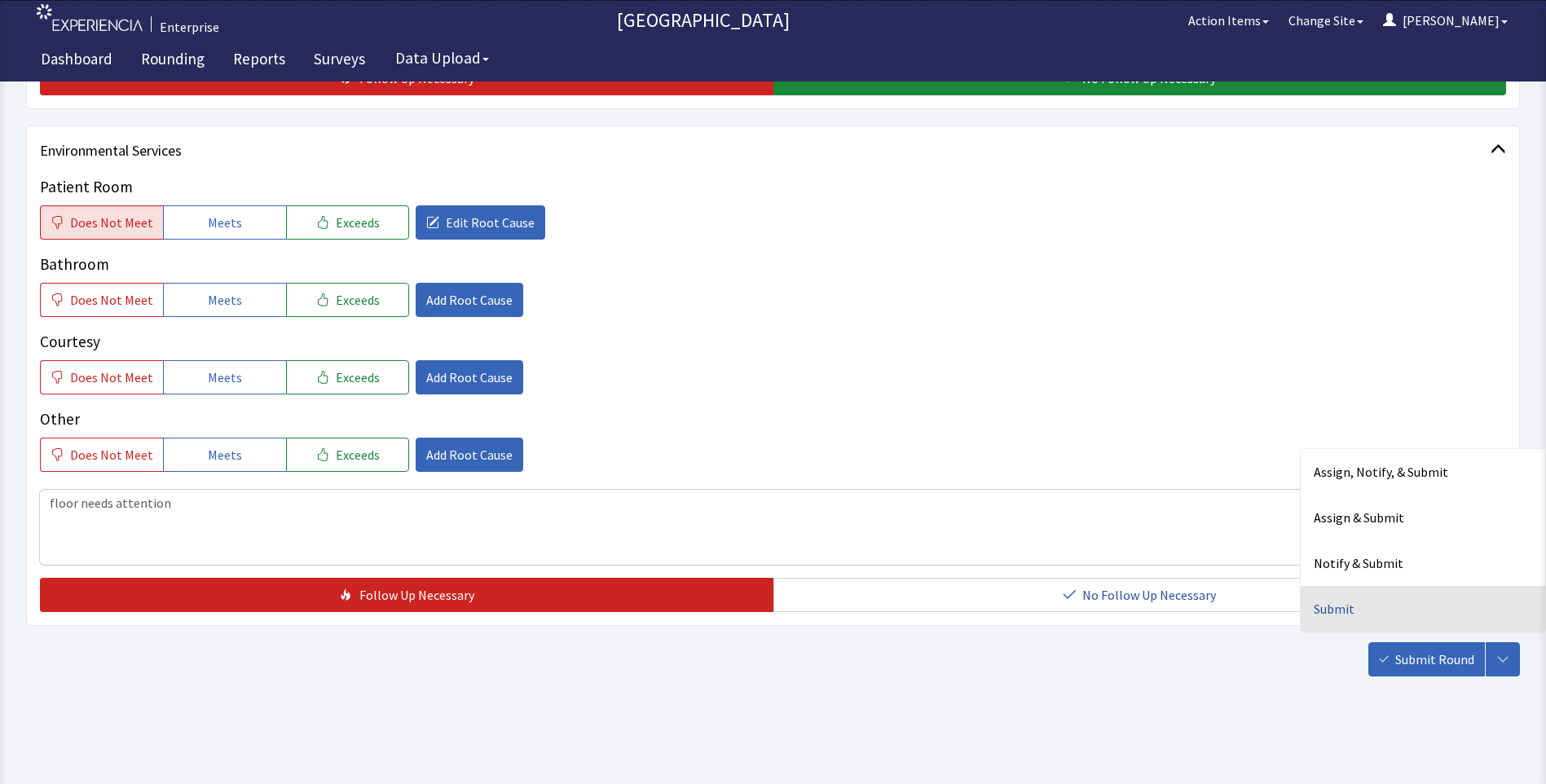
click at [1341, 607] on div "Submit" at bounding box center [1422, 608] width 245 height 46
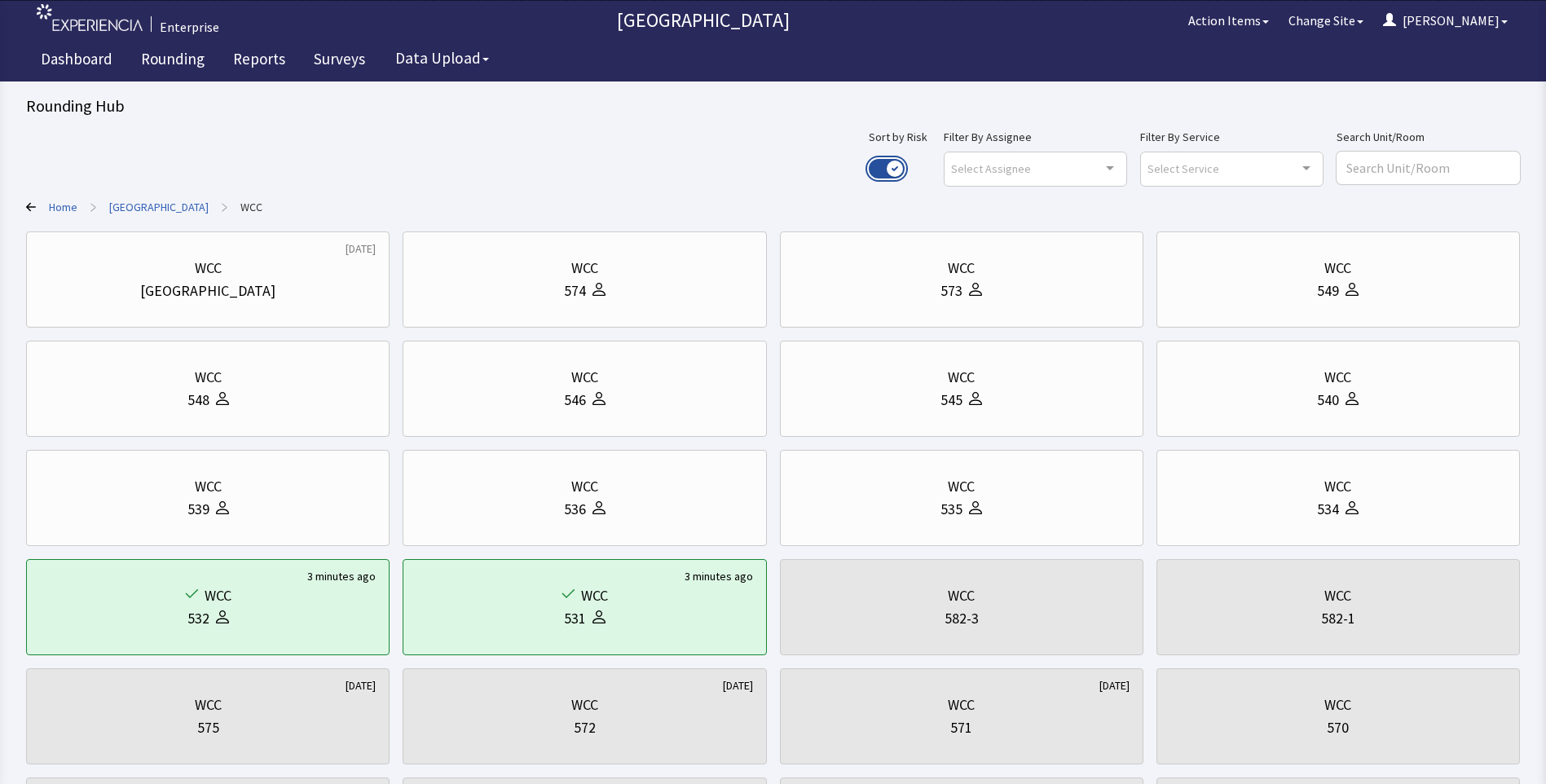
click at [904, 167] on button "Use setting" at bounding box center [886, 168] width 36 height 20
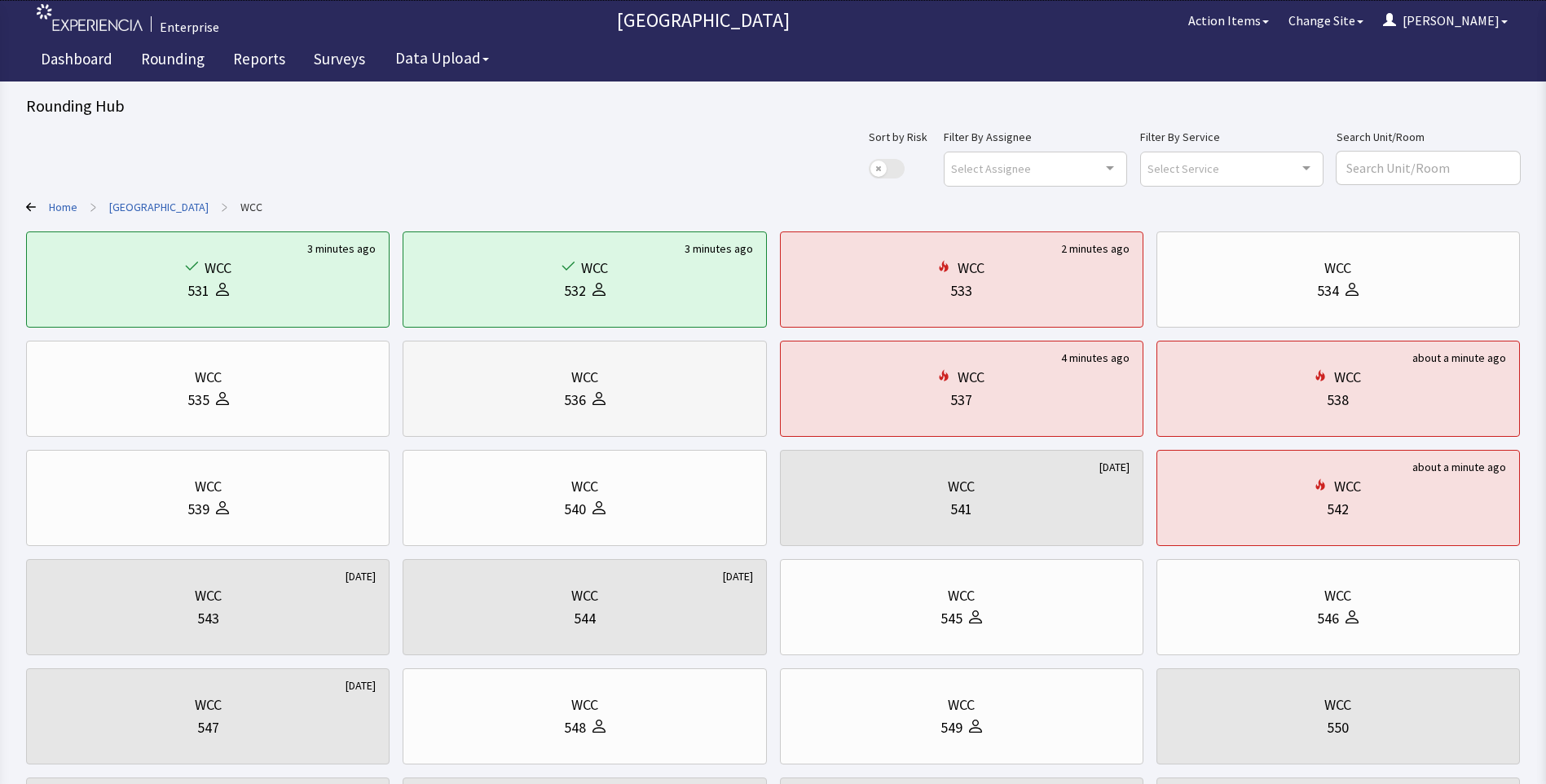
click at [511, 416] on div "WCC 536" at bounding box center [584, 388] width 336 height 78
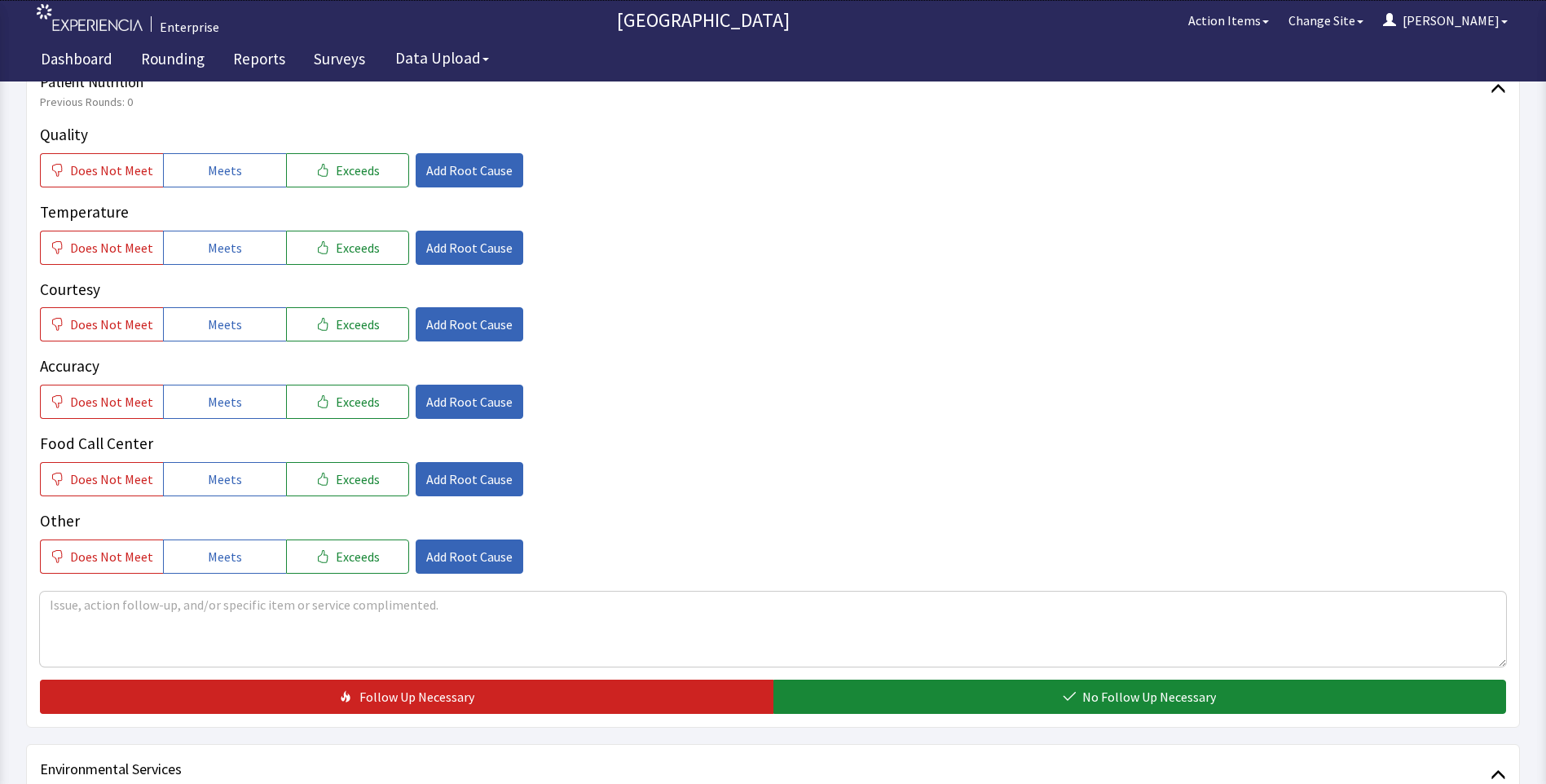
scroll to position [326, 0]
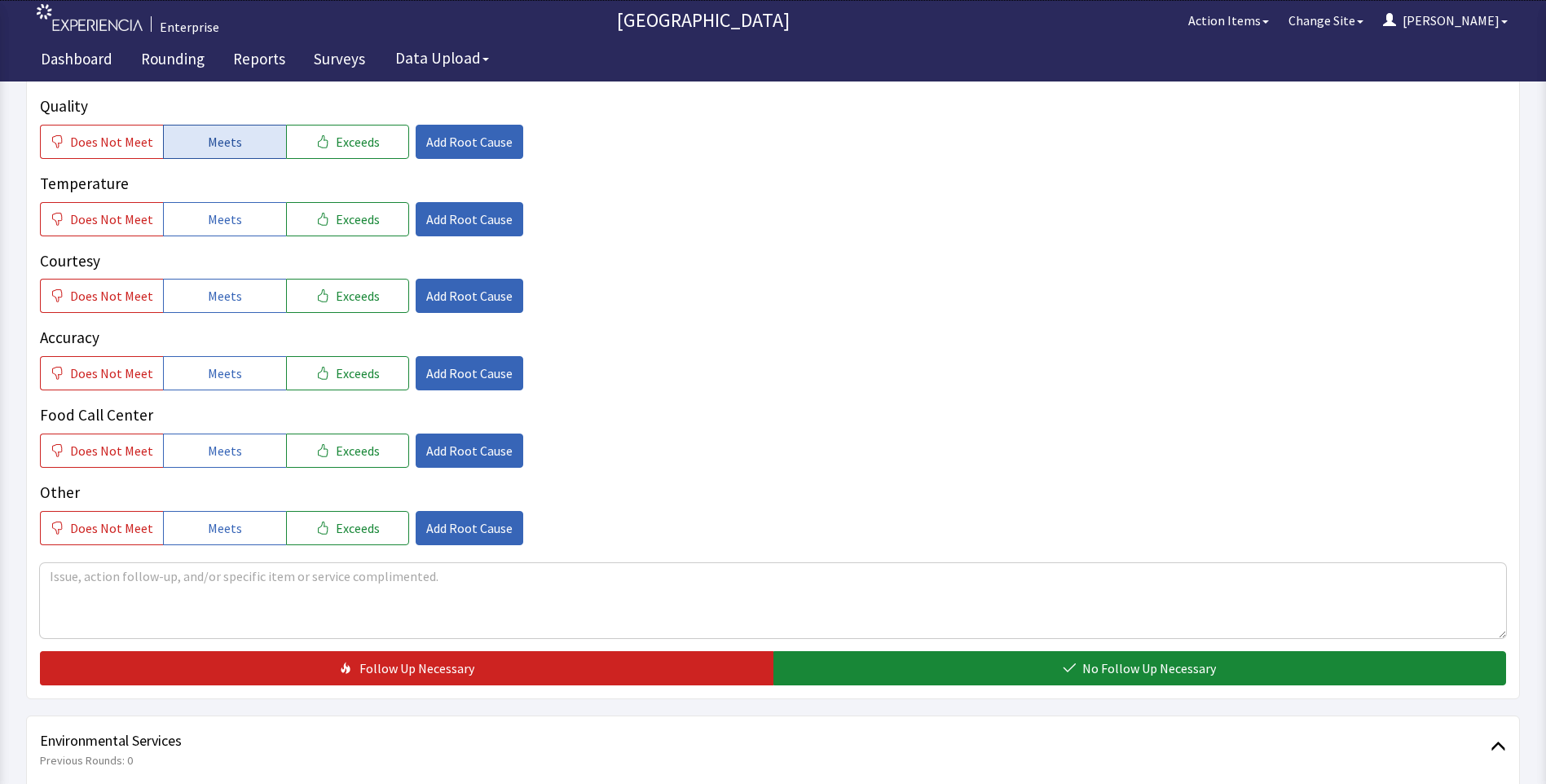
click at [223, 132] on span "Meets" at bounding box center [225, 142] width 34 height 20
drag, startPoint x: 212, startPoint y: 194, endPoint x: 216, endPoint y: 229, distance: 35.2
click at [212, 210] on span "Meets" at bounding box center [225, 220] width 34 height 20
drag, startPoint x: 213, startPoint y: 261, endPoint x: 206, endPoint y: 318, distance: 57.4
click at [213, 286] on span "Meets" at bounding box center [225, 296] width 34 height 20
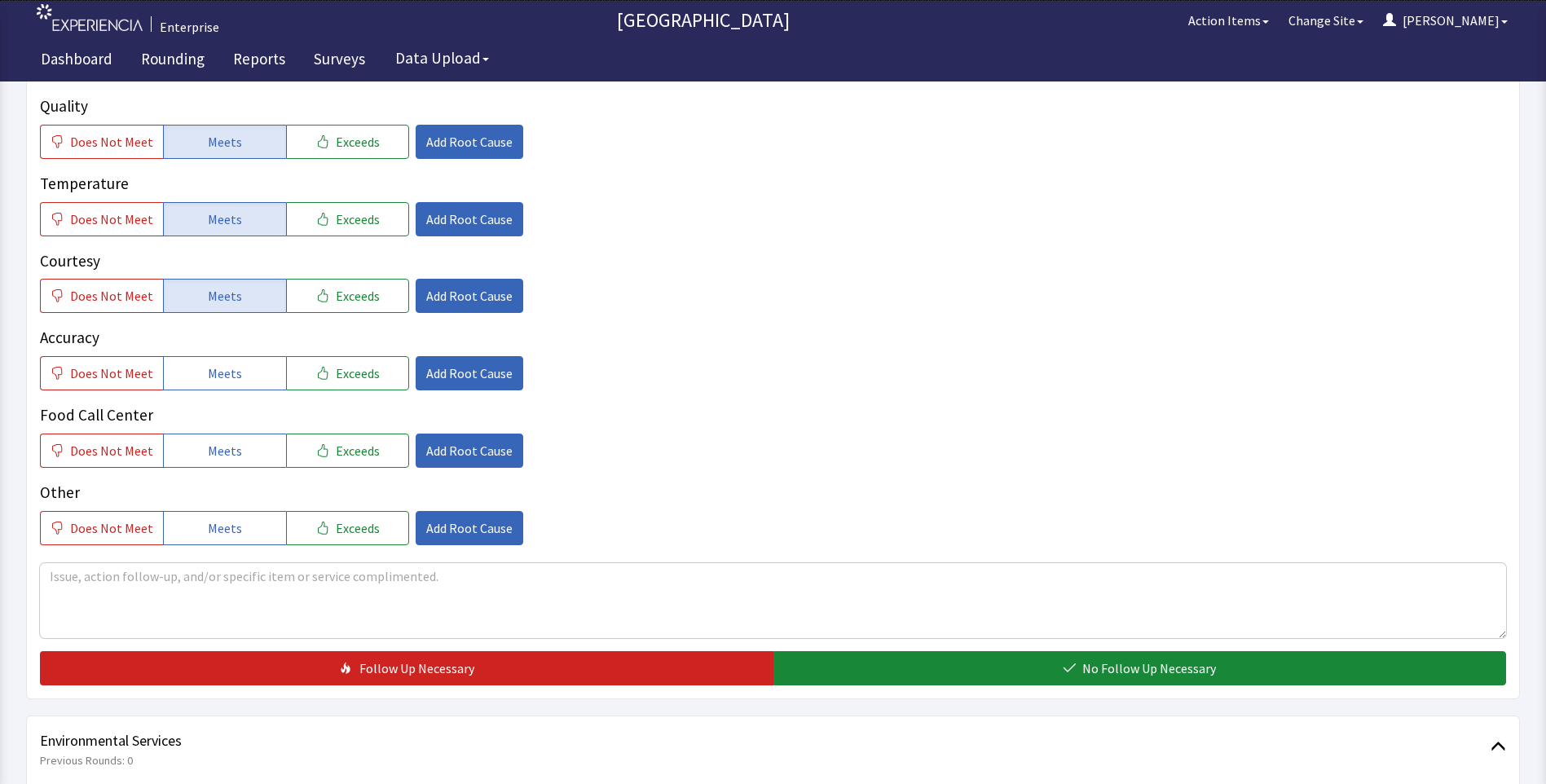
drag, startPoint x: 197, startPoint y: 341, endPoint x: 203, endPoint y: 400, distance: 59.3
click at [199, 356] on button "Meets" at bounding box center [224, 373] width 123 height 34
drag, startPoint x: 203, startPoint y: 421, endPoint x: 307, endPoint y: 458, distance: 110.4
click at [215, 435] on button "Meets" at bounding box center [224, 451] width 123 height 34
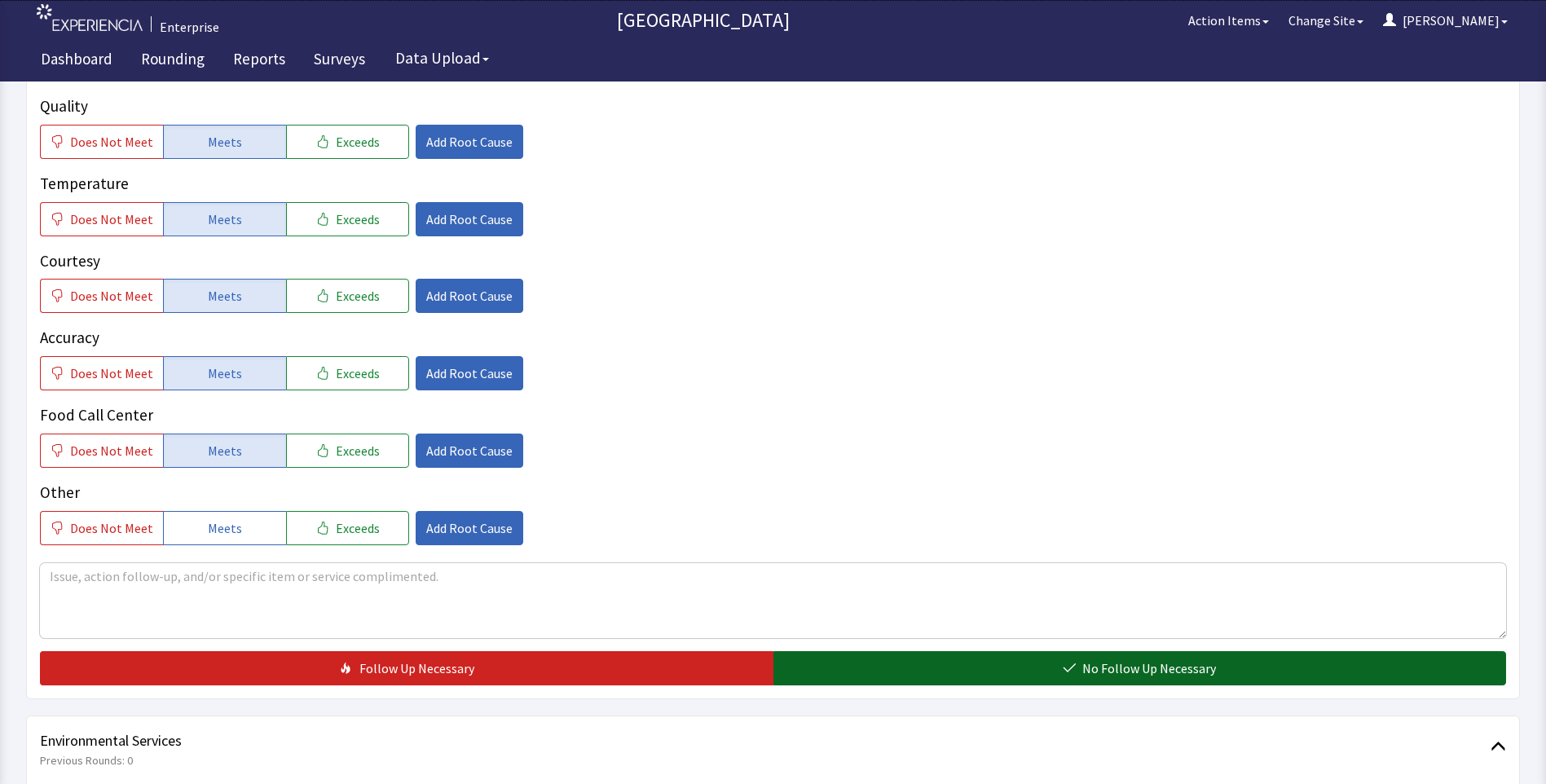
click at [971, 652] on button "No Follow Up Necessary" at bounding box center [1140, 668] width 733 height 34
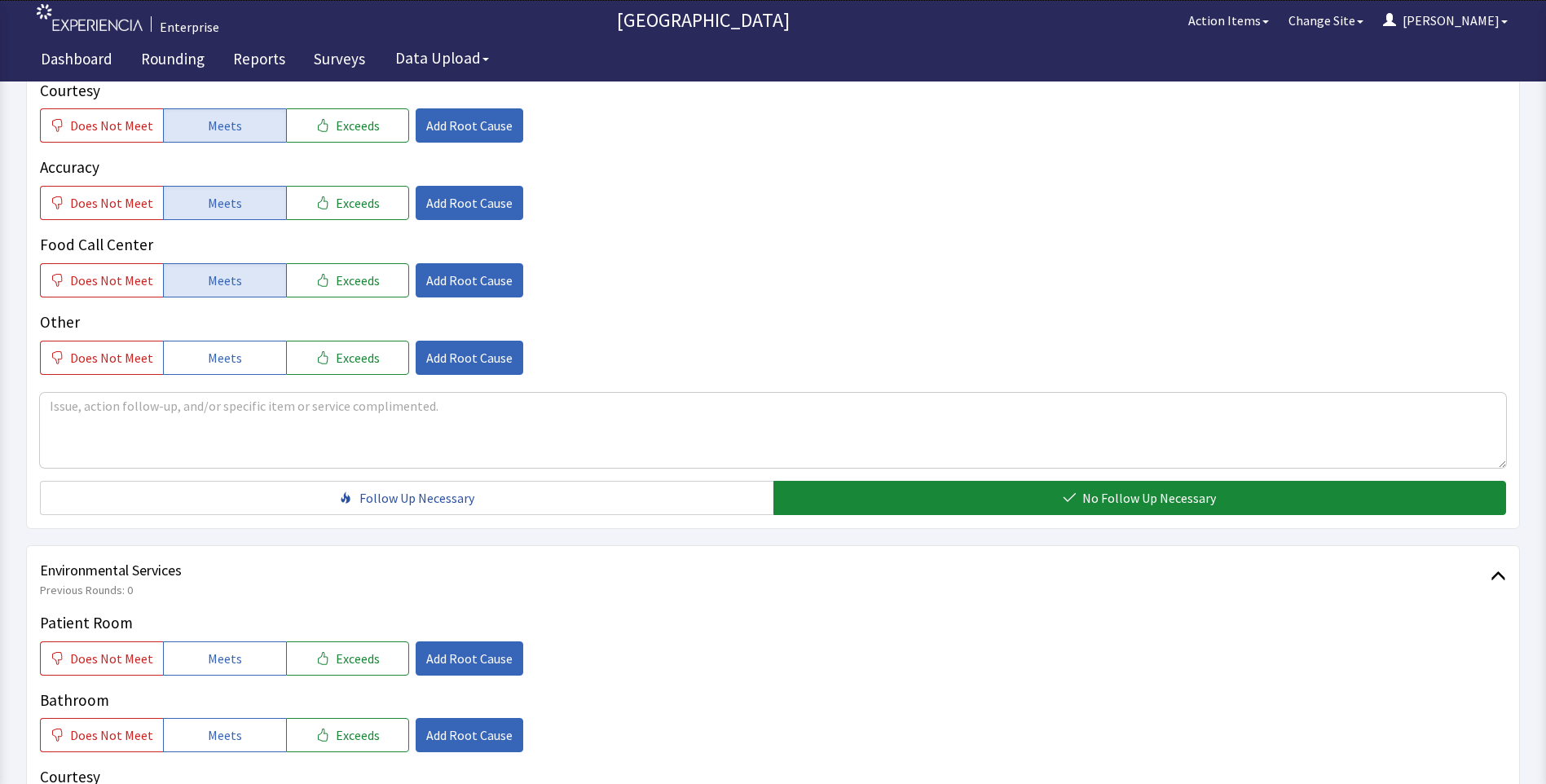
scroll to position [651, 0]
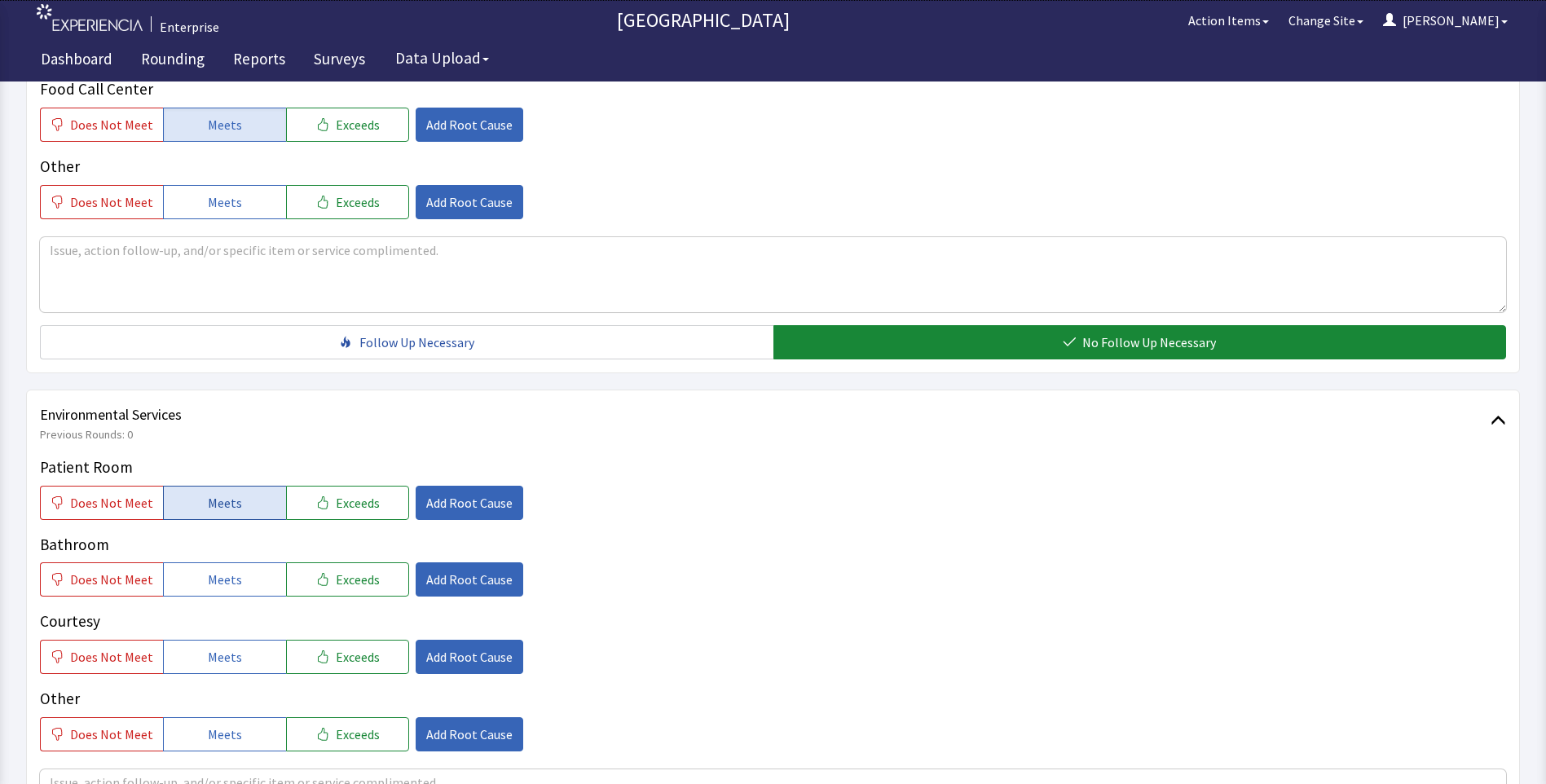
drag, startPoint x: 225, startPoint y: 487, endPoint x: 219, endPoint y: 535, distance: 48.4
click at [224, 487] on button "Meets" at bounding box center [224, 503] width 123 height 34
drag, startPoint x: 219, startPoint y: 547, endPoint x: 212, endPoint y: 602, distance: 55.4
click at [219, 570] on span "Meets" at bounding box center [225, 580] width 34 height 20
drag, startPoint x: 207, startPoint y: 628, endPoint x: 229, endPoint y: 613, distance: 26.6
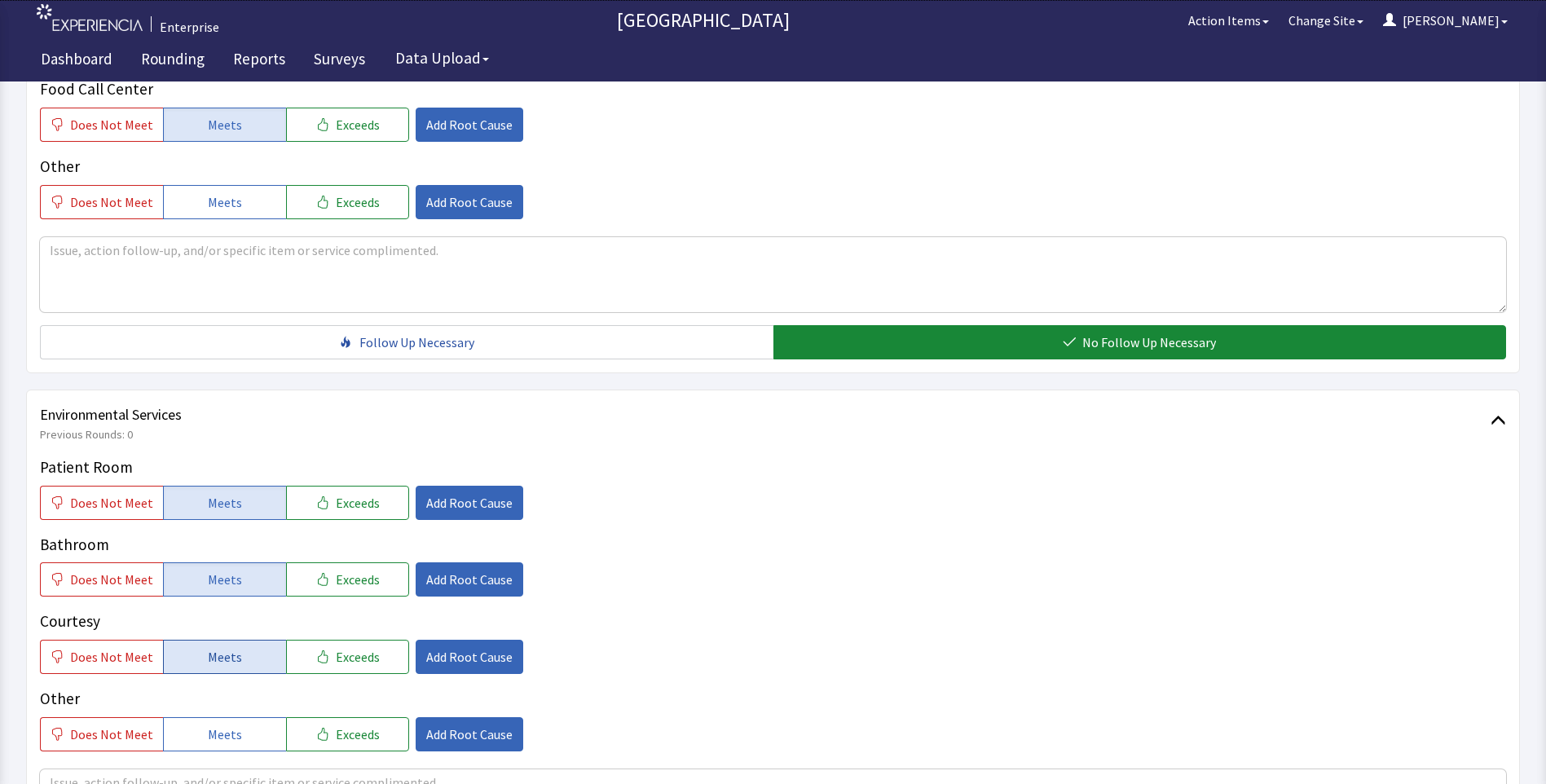
click at [208, 647] on span "Meets" at bounding box center [225, 657] width 34 height 20
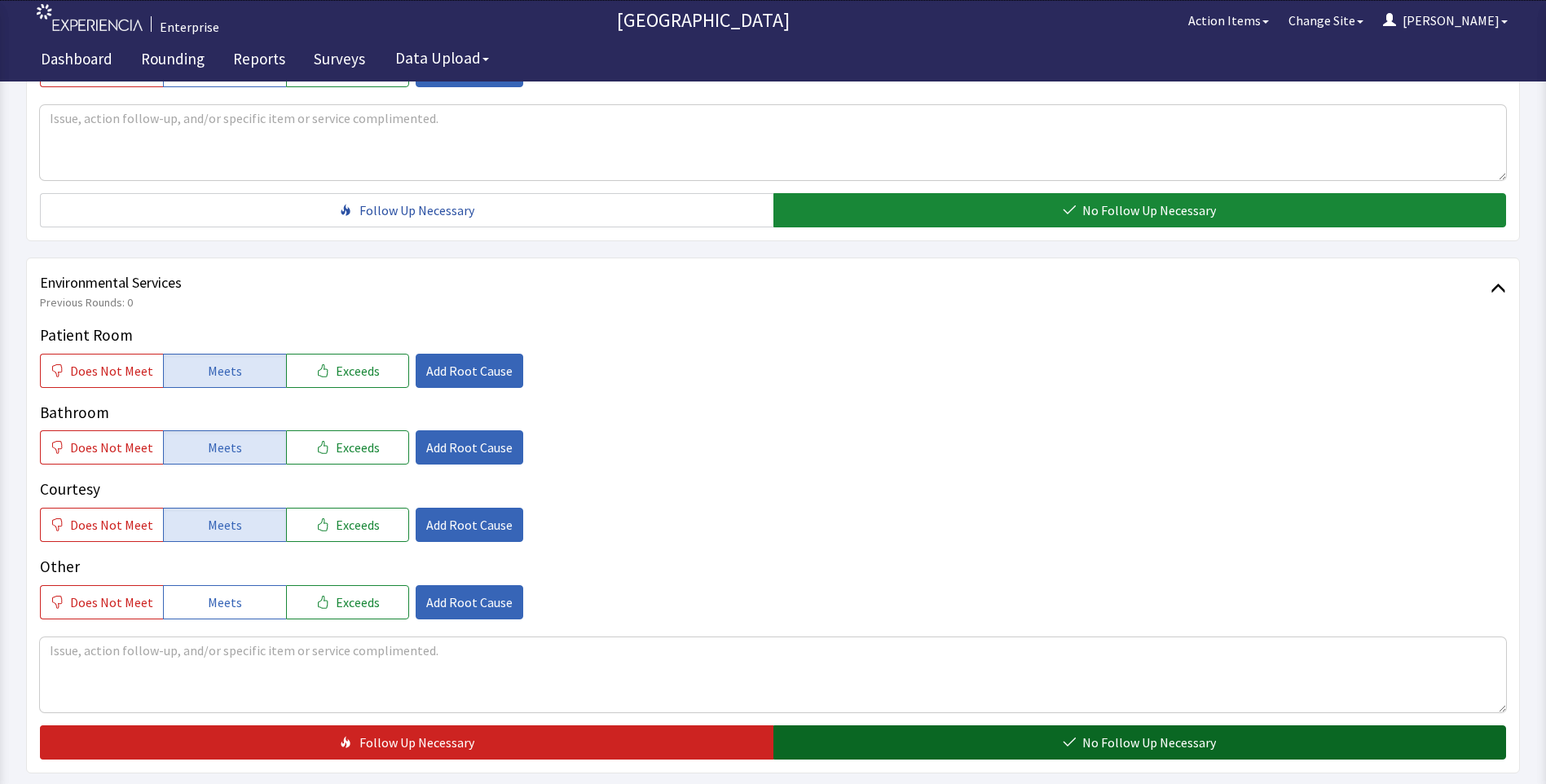
scroll to position [903, 0]
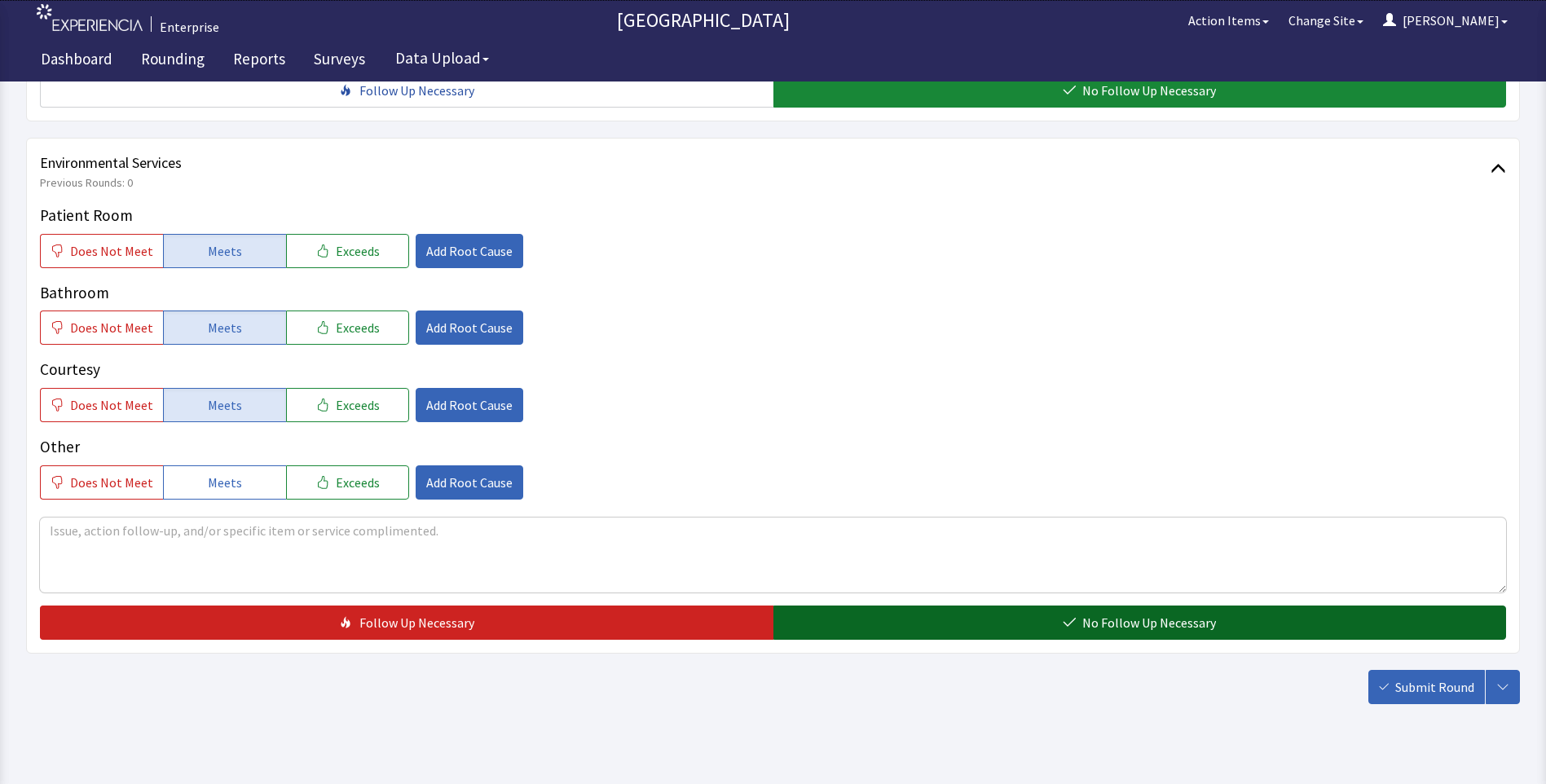
drag, startPoint x: 928, startPoint y: 607, endPoint x: 998, endPoint y: 603, distance: 70.1
click at [930, 607] on button "No Follow Up Necessary" at bounding box center [1140, 623] width 733 height 34
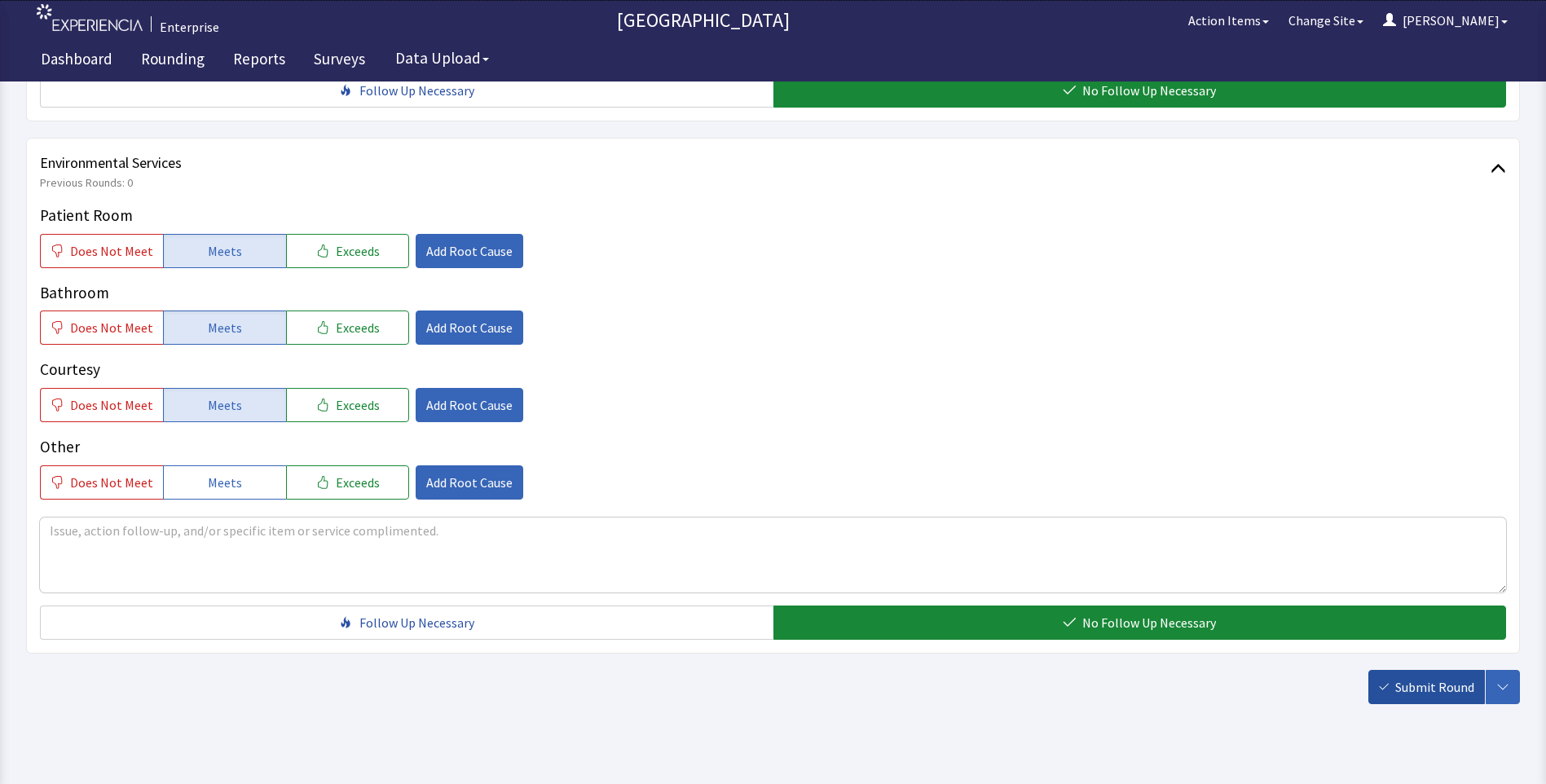
click at [1435, 677] on span "Submit Round" at bounding box center [1435, 687] width 79 height 20
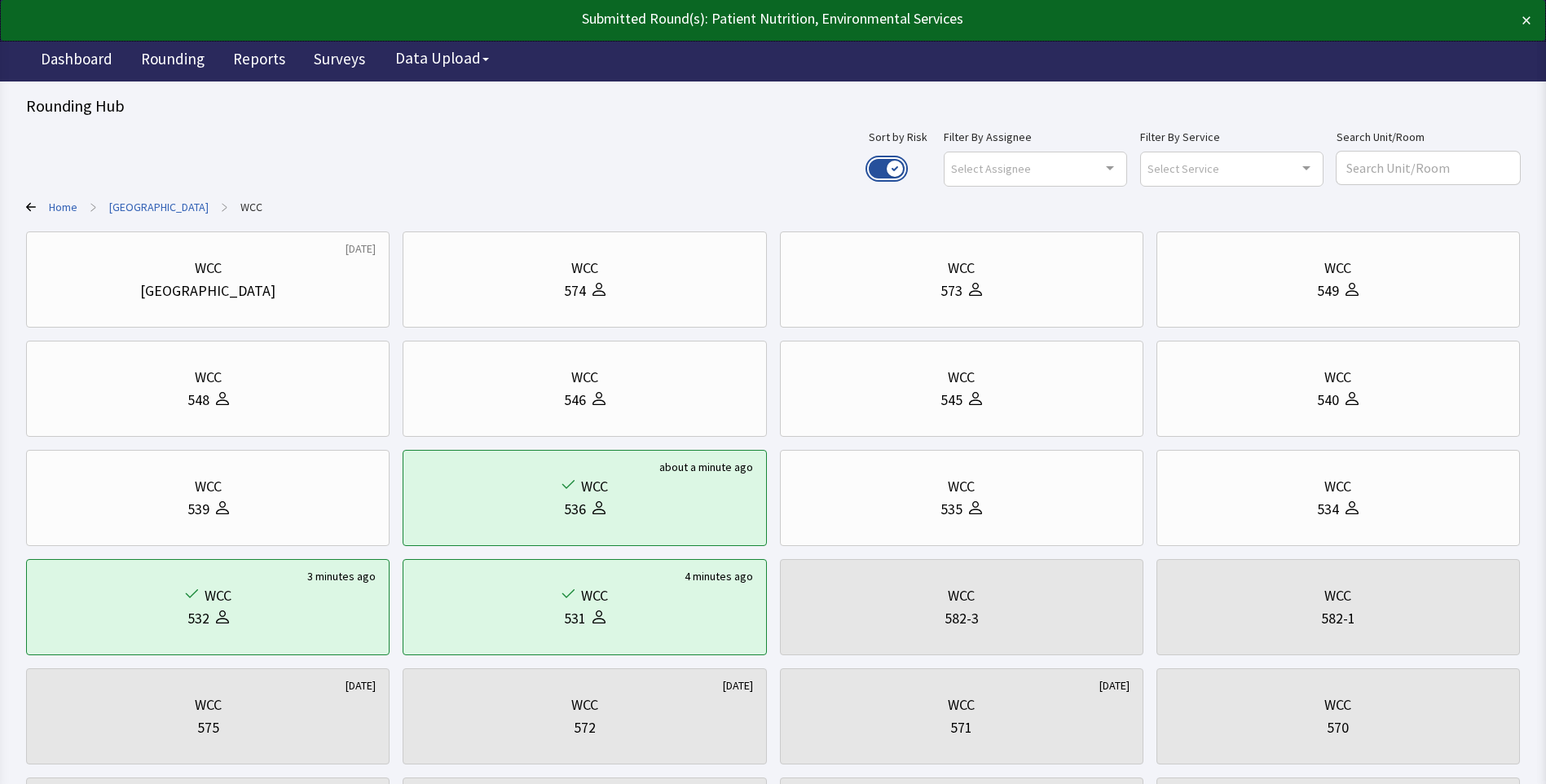
click at [904, 166] on button "Use setting" at bounding box center [886, 168] width 36 height 20
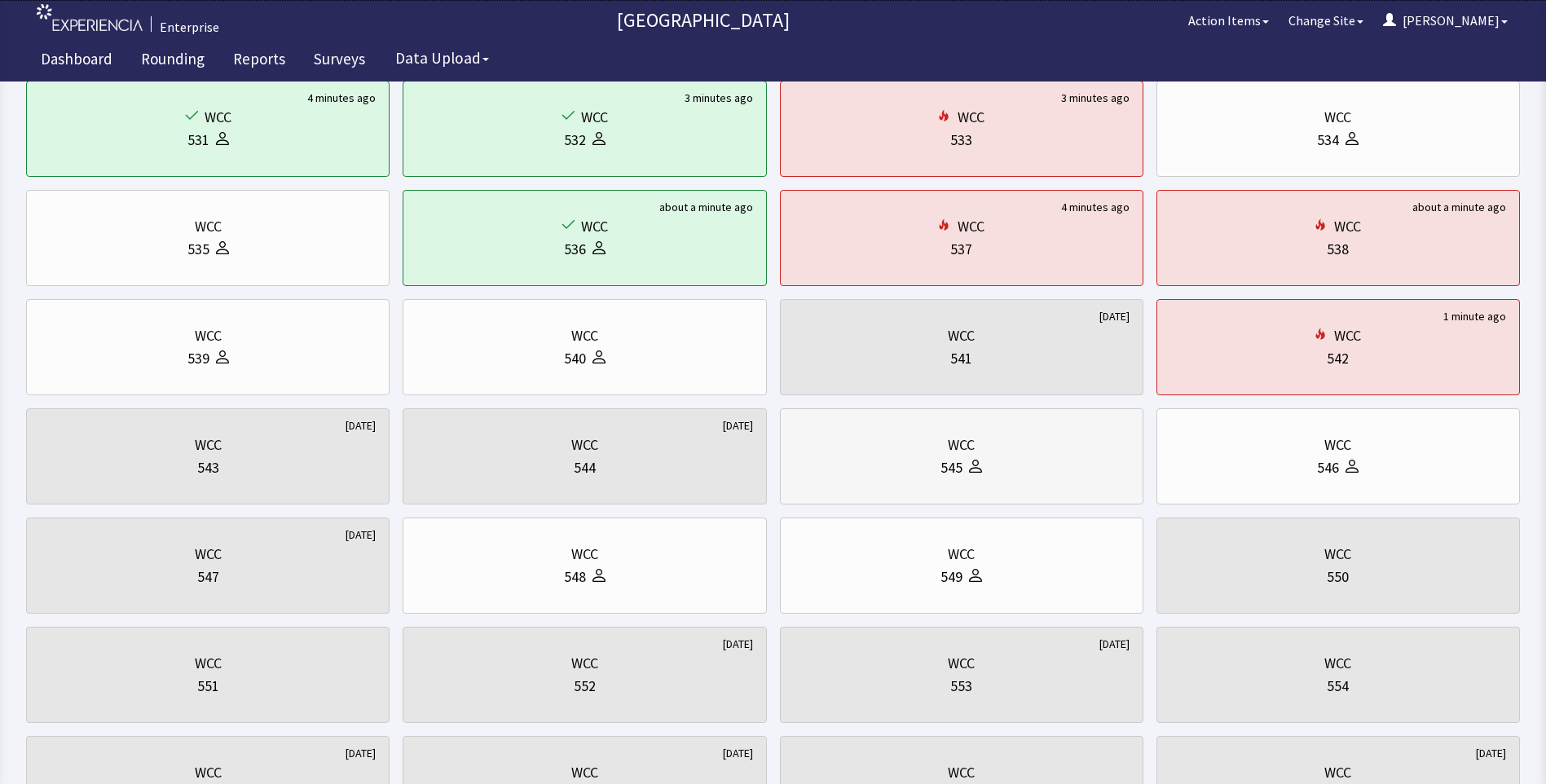
scroll to position [163, 0]
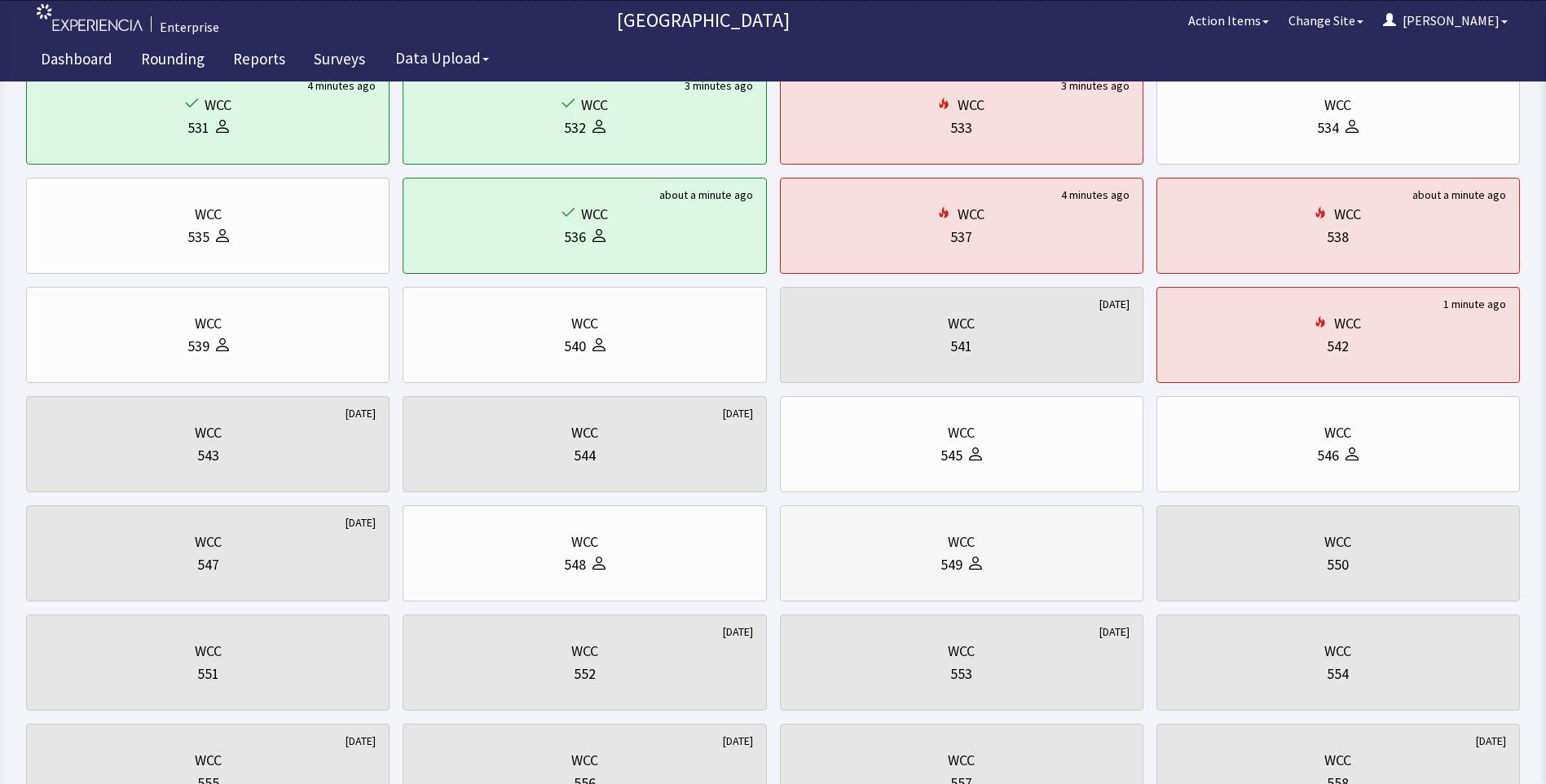
click at [946, 564] on div "549" at bounding box center [951, 564] width 22 height 22
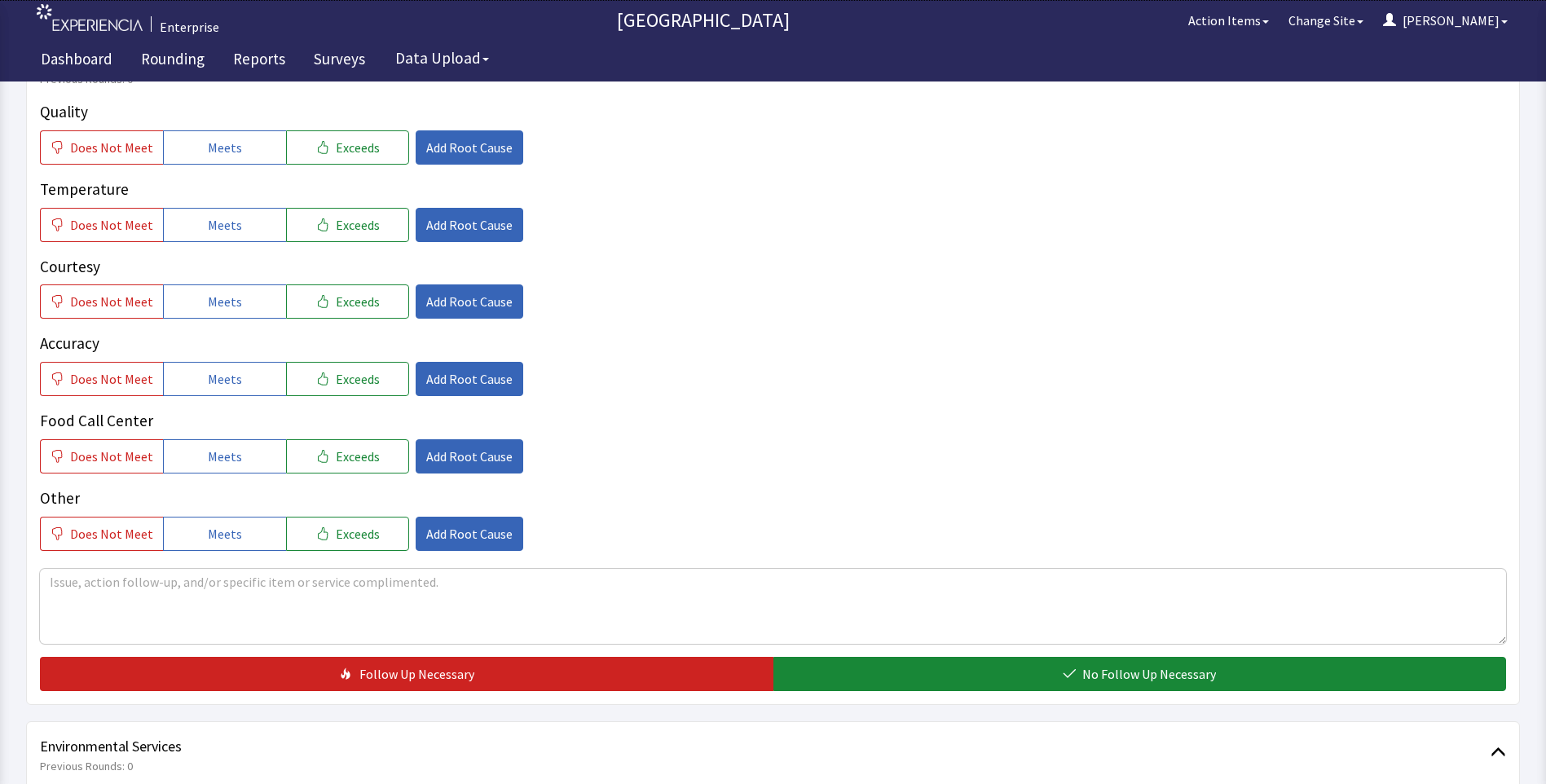
scroll to position [326, 0]
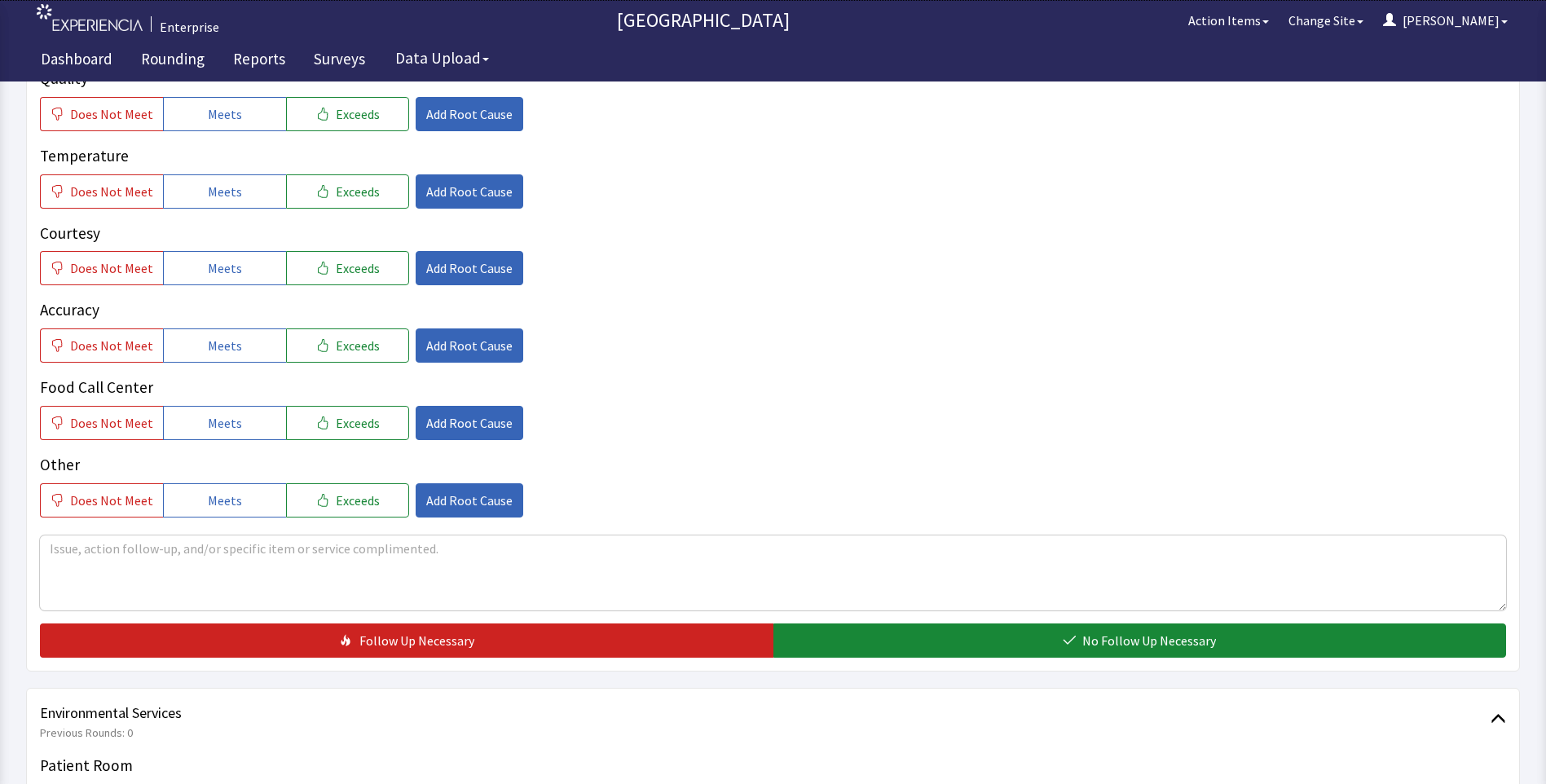
drag, startPoint x: 212, startPoint y: 118, endPoint x: 231, endPoint y: 166, distance: 51.6
click at [212, 122] on span "Meets" at bounding box center [225, 114] width 34 height 20
drag, startPoint x: 235, startPoint y: 188, endPoint x: 235, endPoint y: 241, distance: 53.0
click at [235, 199] on button "Meets" at bounding box center [224, 192] width 123 height 34
drag, startPoint x: 229, startPoint y: 271, endPoint x: 226, endPoint y: 314, distance: 43.1
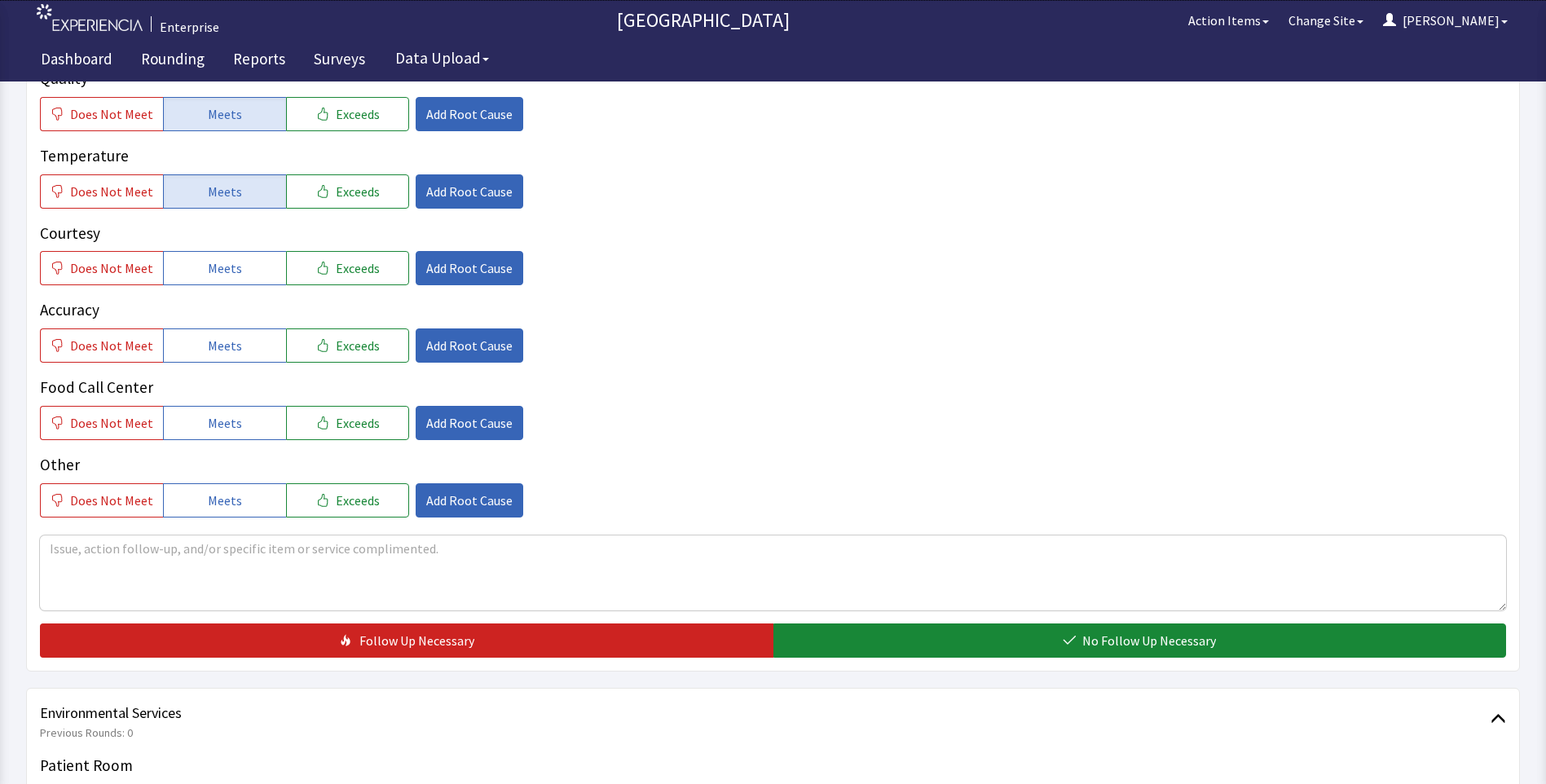
click at [229, 285] on button "Meets" at bounding box center [224, 268] width 123 height 34
drag, startPoint x: 220, startPoint y: 359, endPoint x: 227, endPoint y: 384, distance: 26.0
click at [224, 371] on div "Quality Does Not Meet Meets Exceeds Add Root Cause Temperature Does Not Meet Me…" at bounding box center [773, 292] width 1466 height 451
click at [225, 423] on span "Meets" at bounding box center [225, 423] width 34 height 20
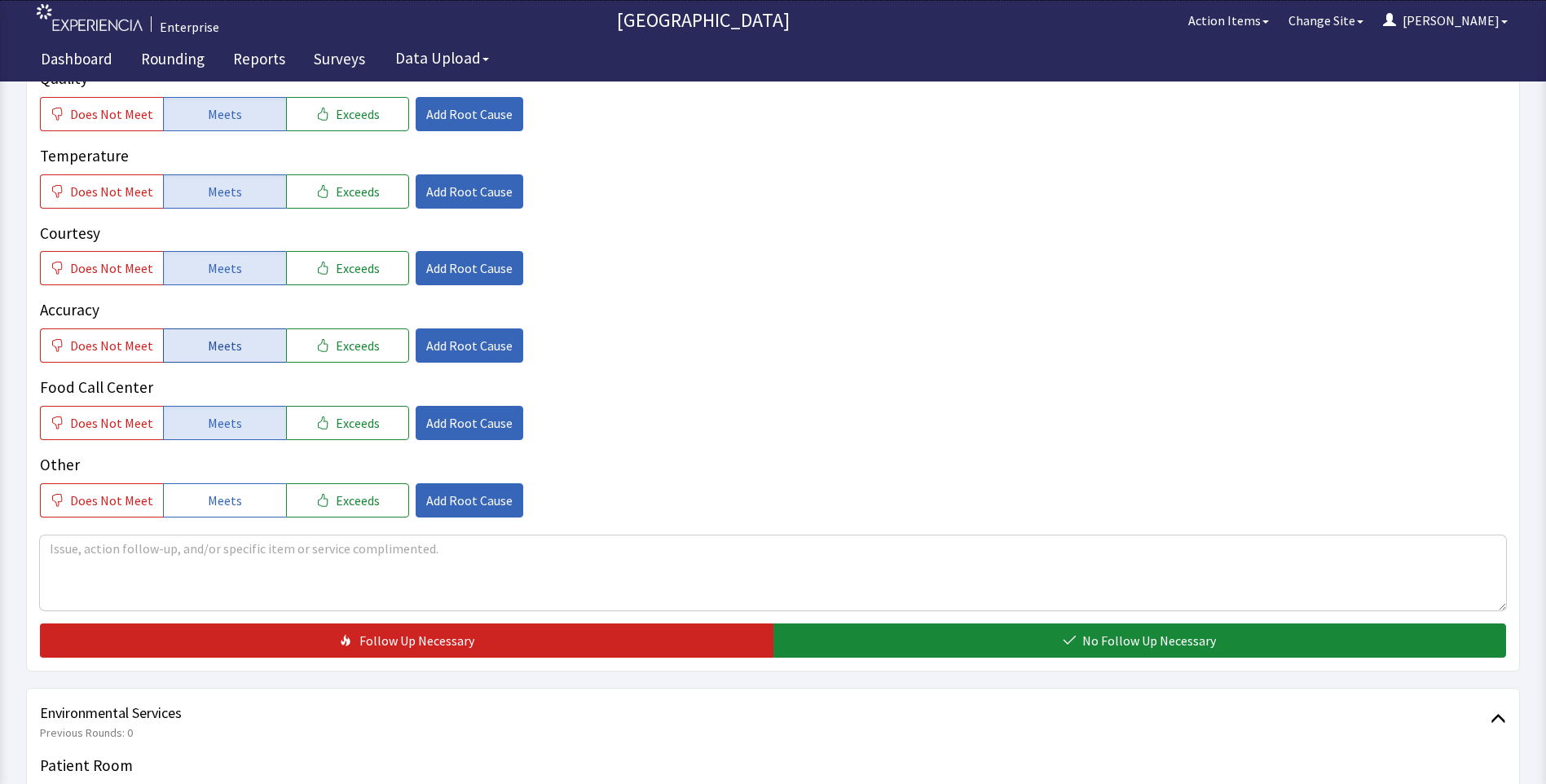
click at [229, 349] on span "Meets" at bounding box center [225, 346] width 34 height 20
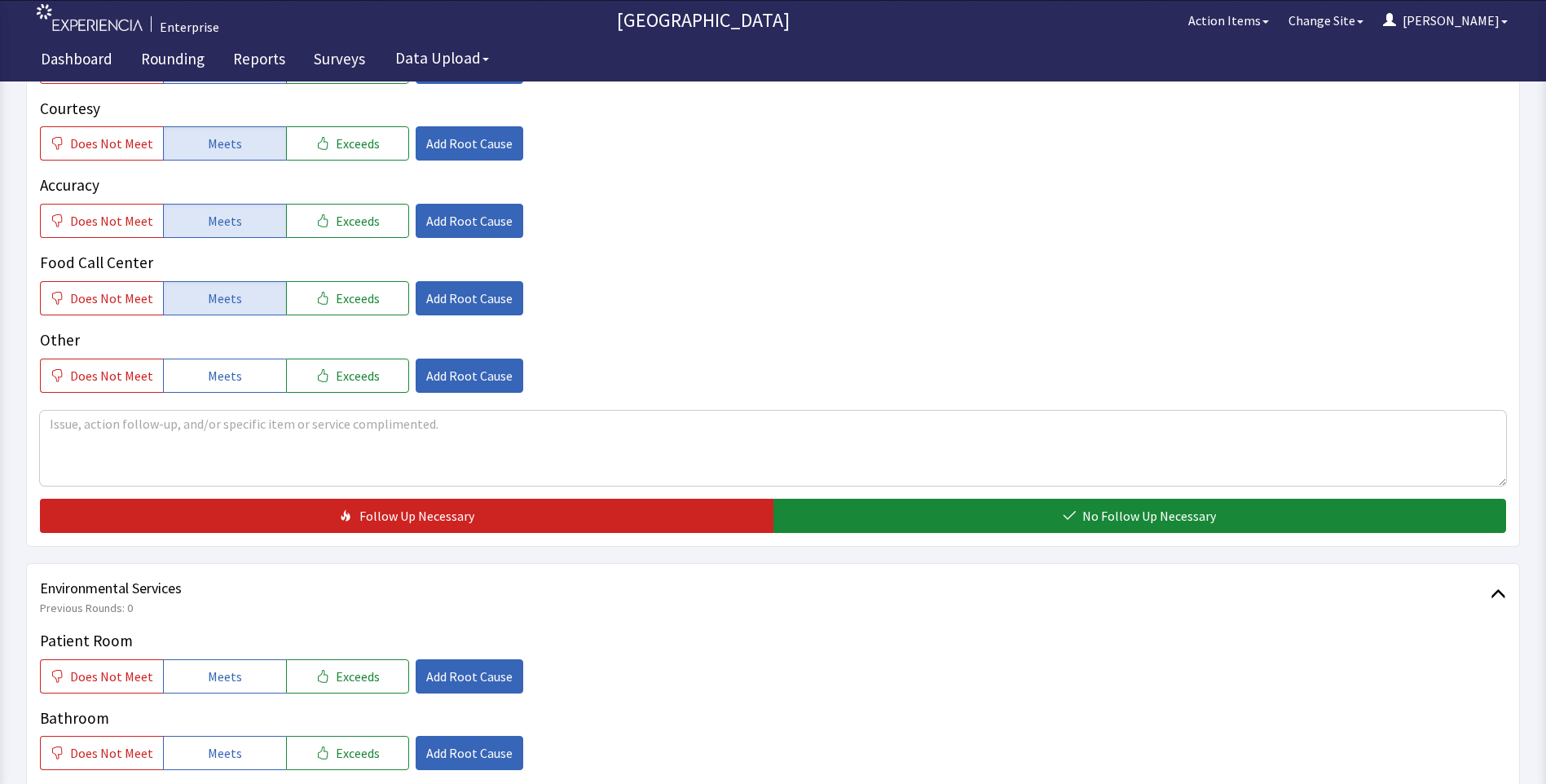
scroll to position [651, 0]
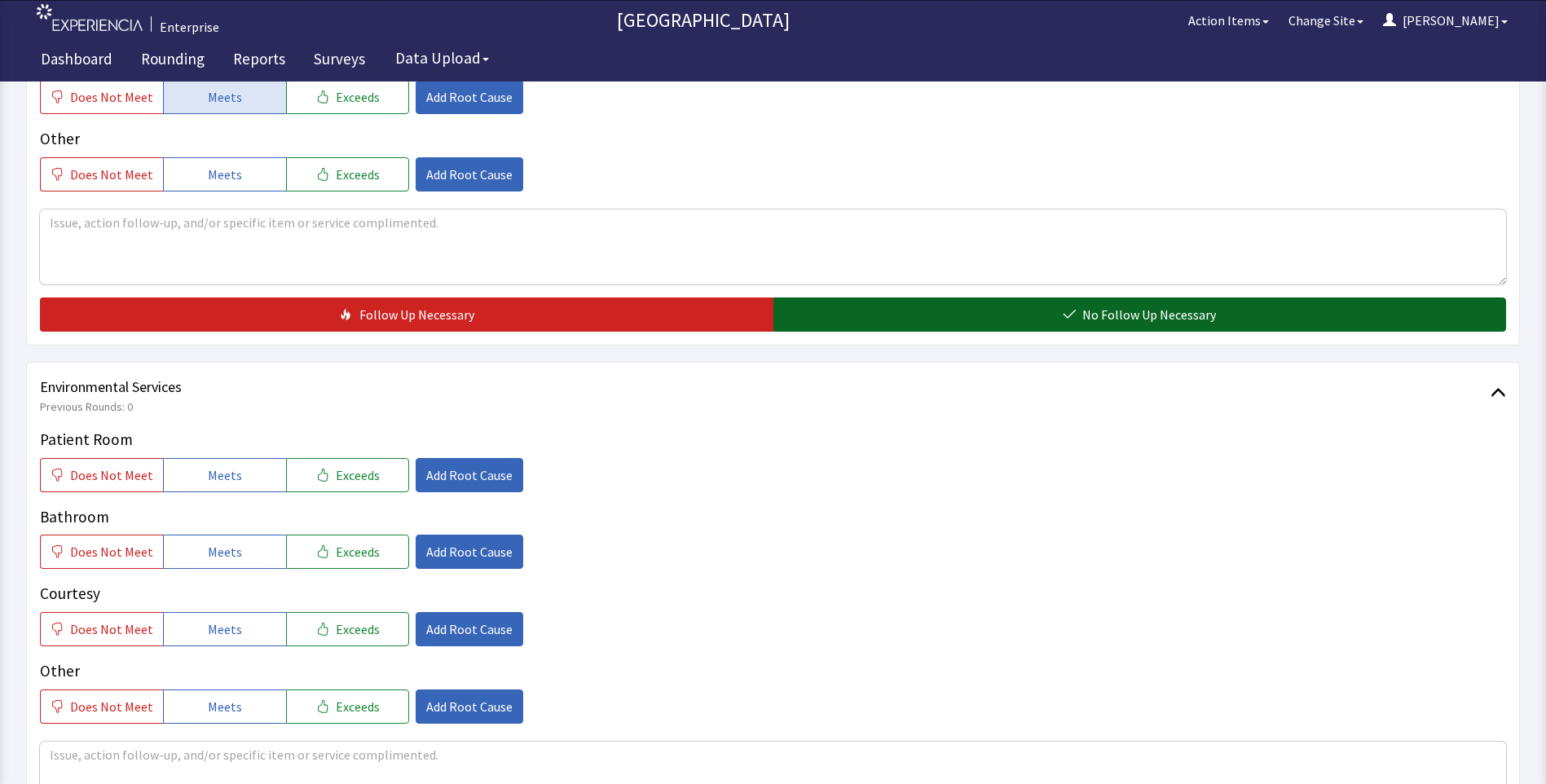
click at [885, 322] on button "No Follow Up Necessary" at bounding box center [1140, 314] width 733 height 34
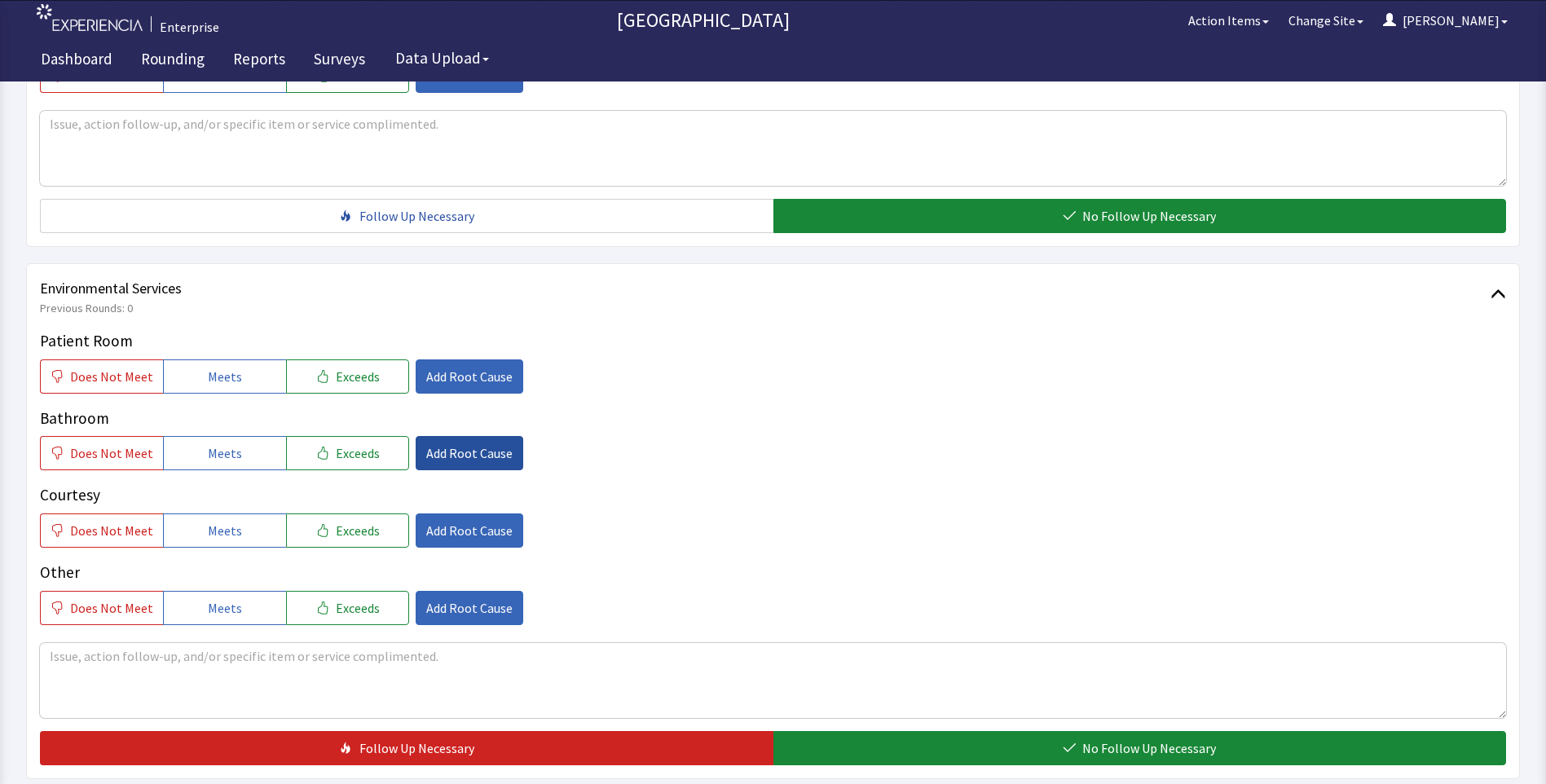
scroll to position [896, 0]
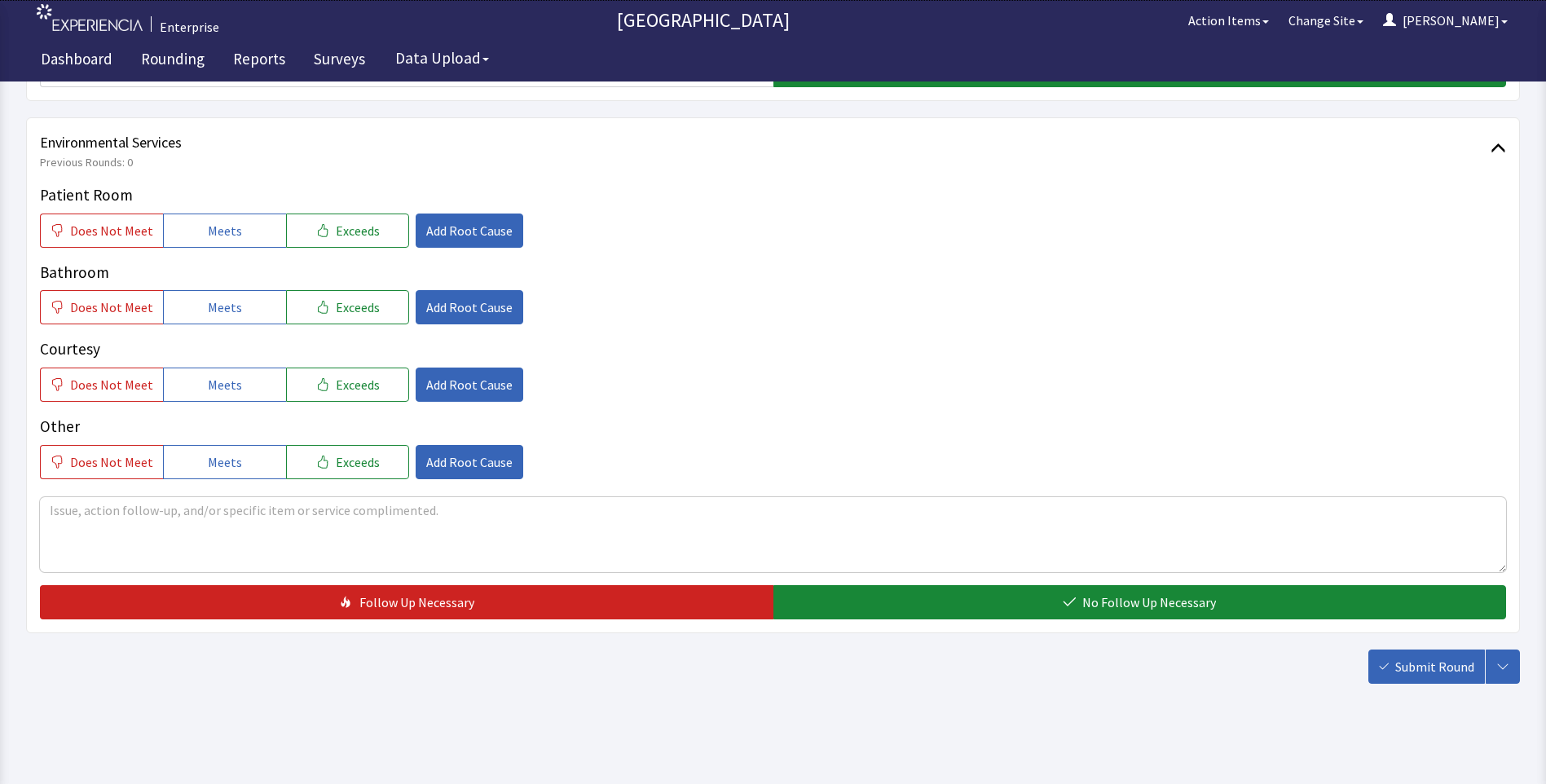
drag, startPoint x: 249, startPoint y: 234, endPoint x: 247, endPoint y: 249, distance: 15.1
click at [247, 235] on button "Meets" at bounding box center [224, 230] width 123 height 34
drag, startPoint x: 241, startPoint y: 301, endPoint x: 241, endPoint y: 334, distance: 33.0
click at [241, 314] on button "Meets" at bounding box center [224, 307] width 123 height 34
drag, startPoint x: 235, startPoint y: 382, endPoint x: 323, endPoint y: 400, distance: 89.8
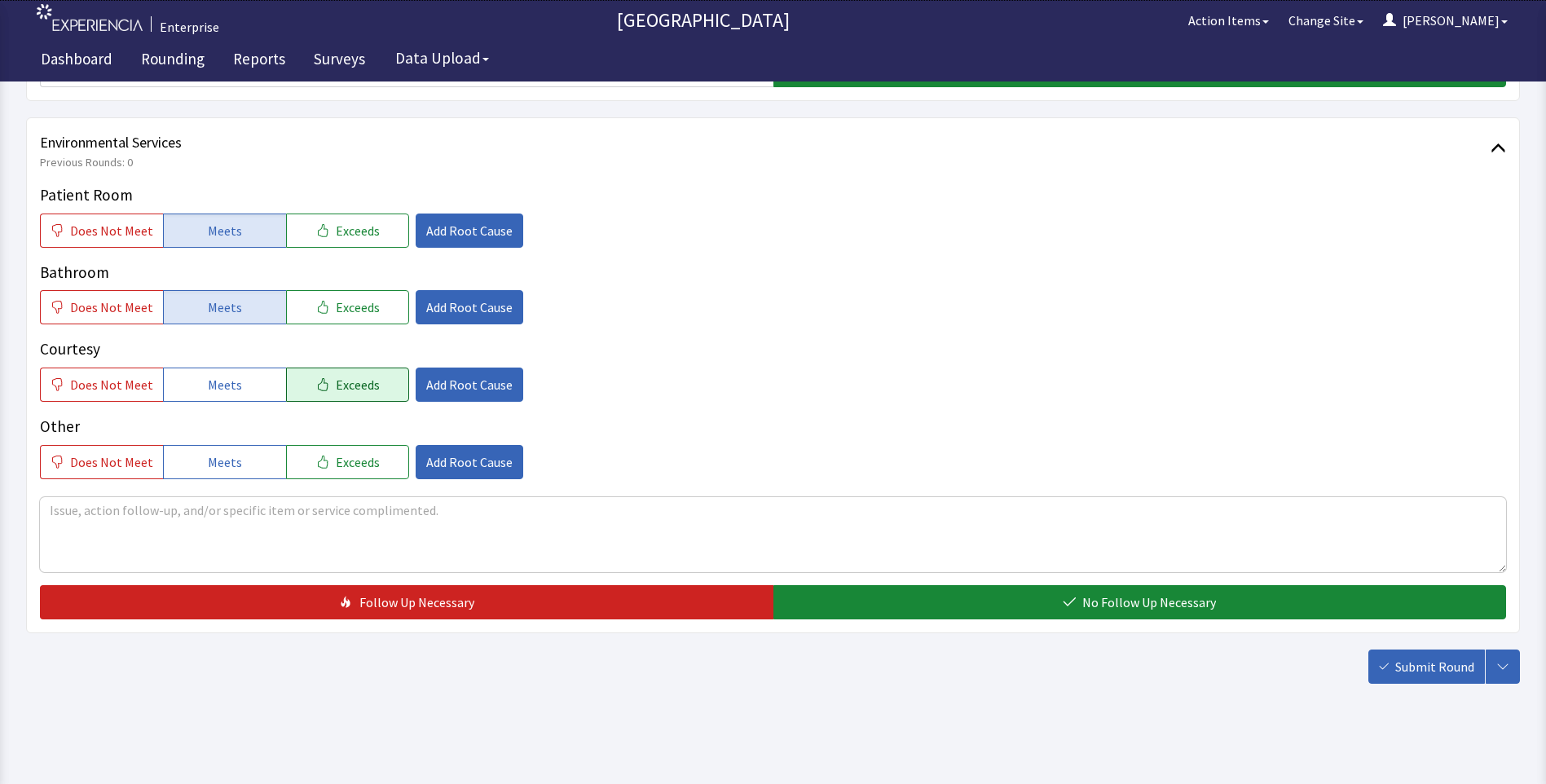
click at [244, 389] on button "Meets" at bounding box center [224, 384] width 123 height 34
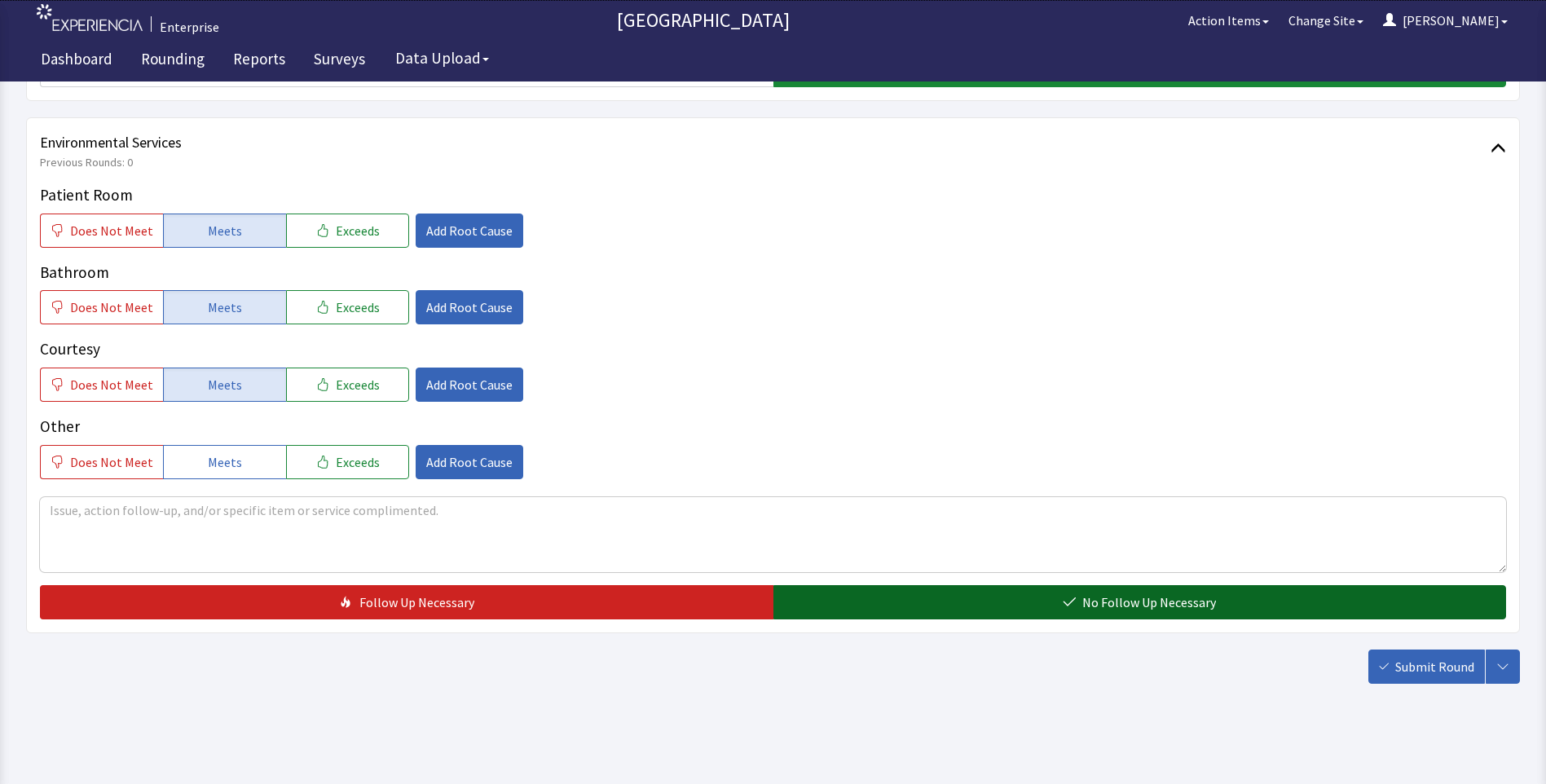
drag, startPoint x: 832, startPoint y: 606, endPoint x: 842, endPoint y: 608, distance: 10.2
click at [839, 607] on button "No Follow Up Necessary" at bounding box center [1140, 602] width 733 height 34
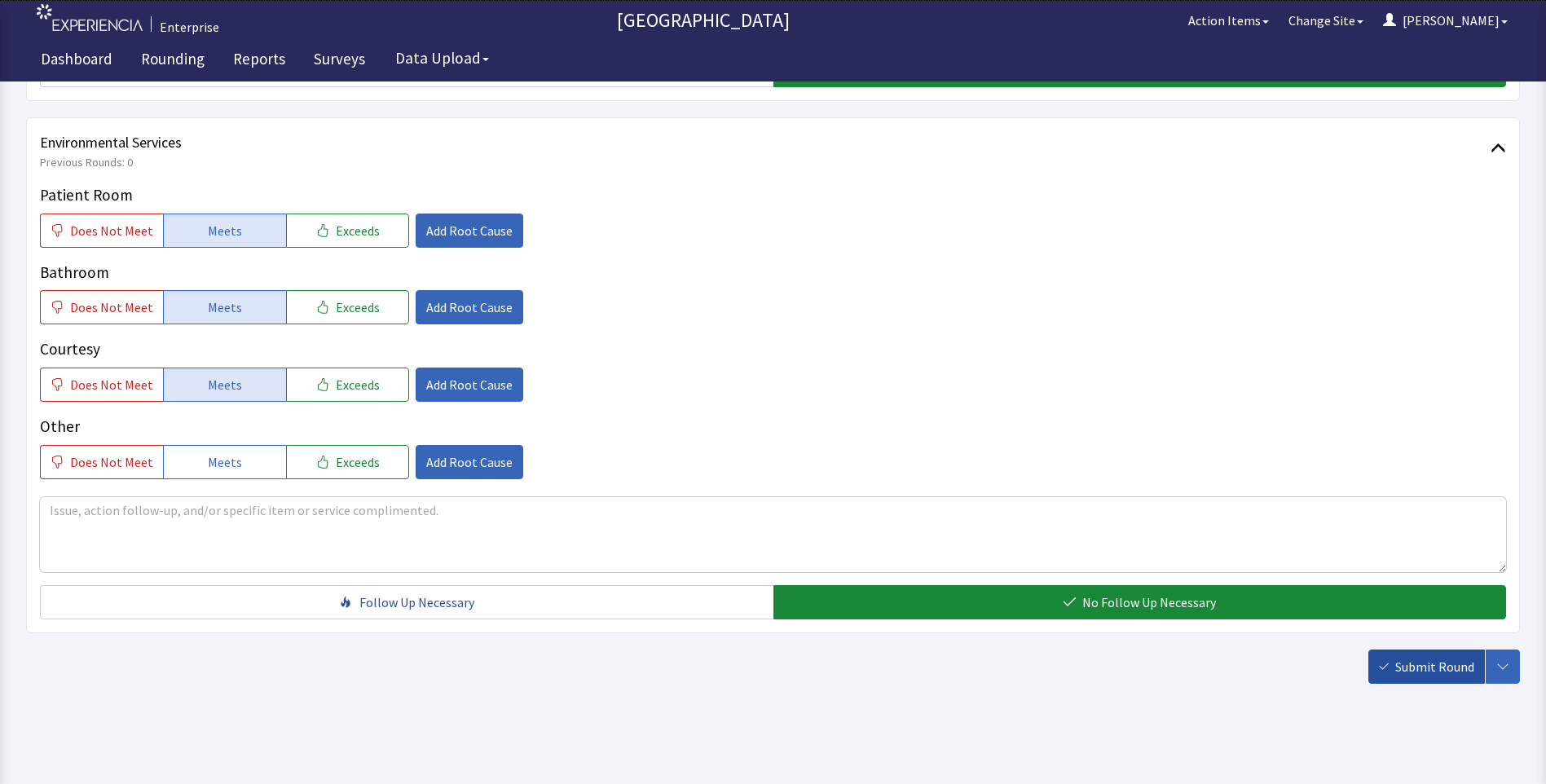
click at [1430, 658] on span "Submit Round" at bounding box center [1435, 667] width 79 height 20
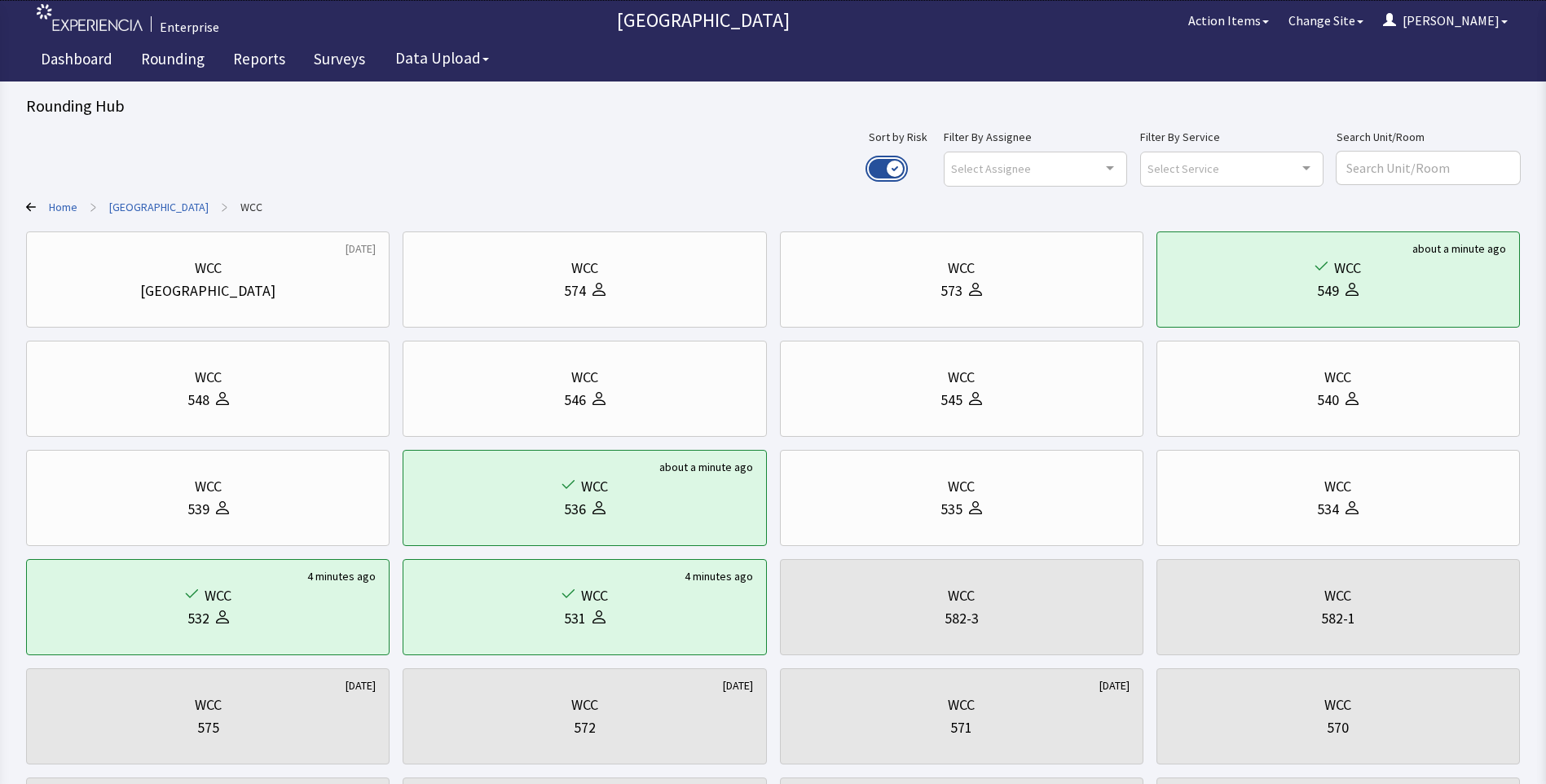
click at [904, 168] on button "Use setting" at bounding box center [886, 168] width 36 height 20
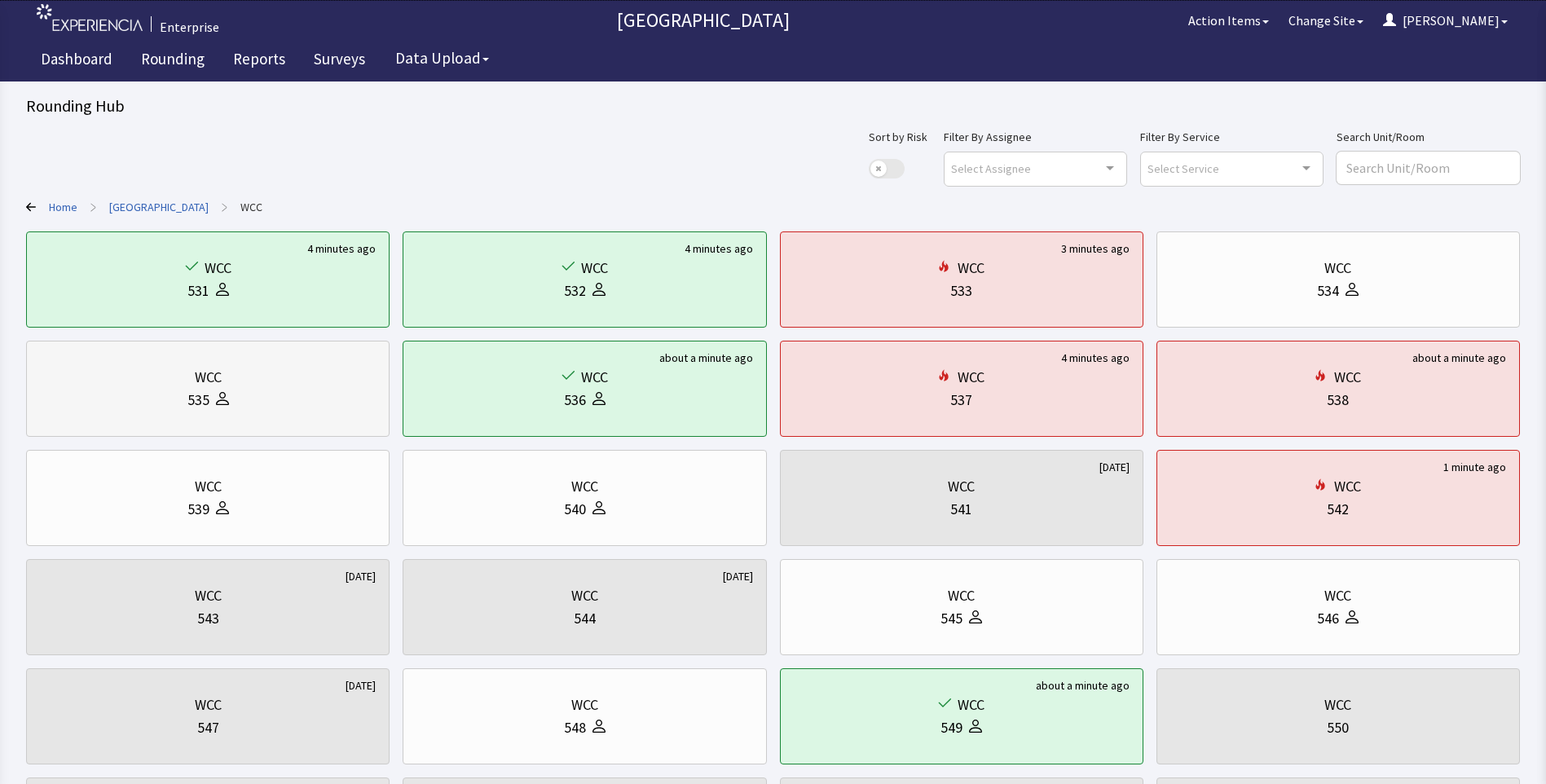
click at [246, 413] on div "WCC 535" at bounding box center [208, 388] width 336 height 78
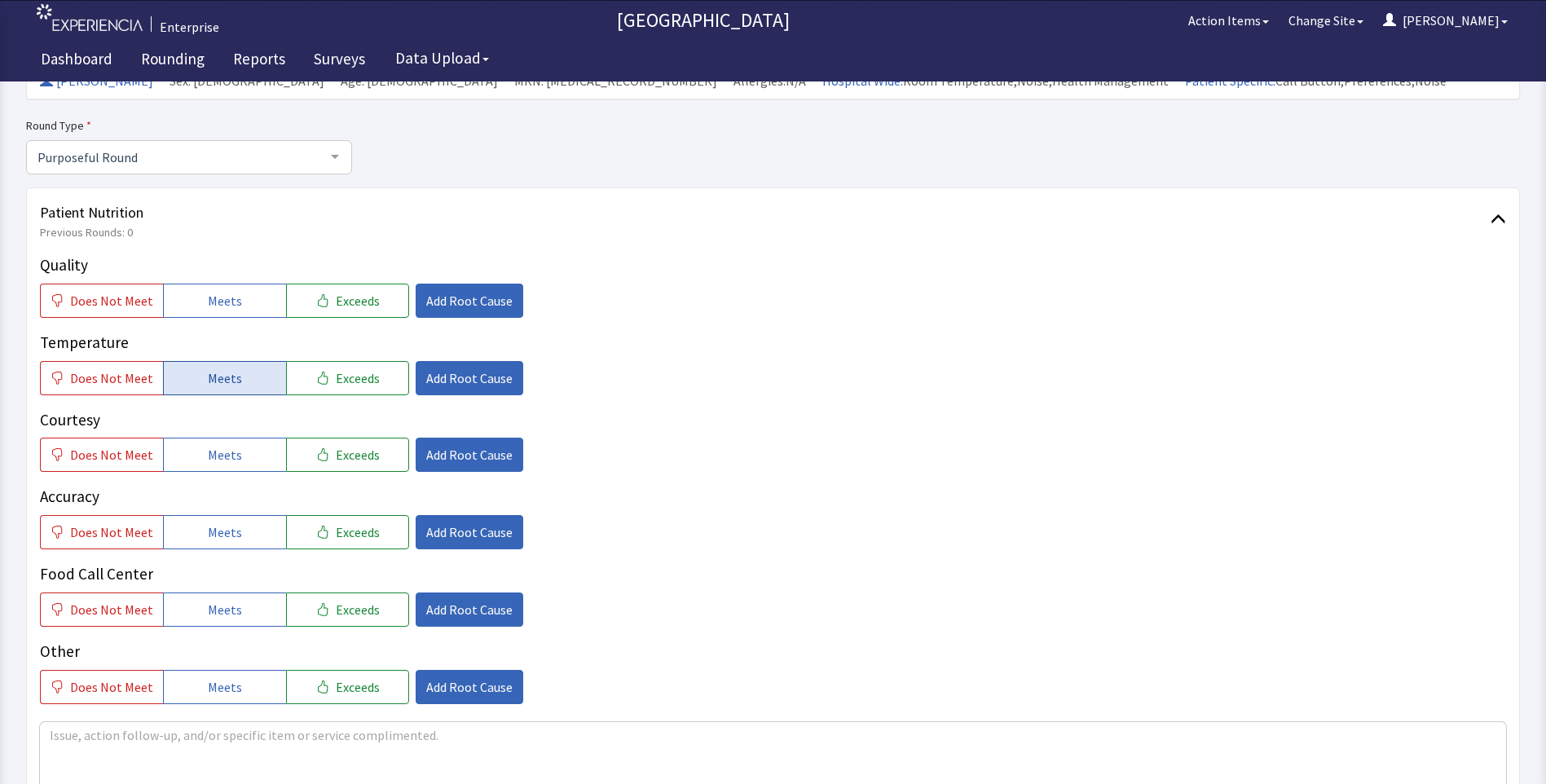
scroll to position [163, 0]
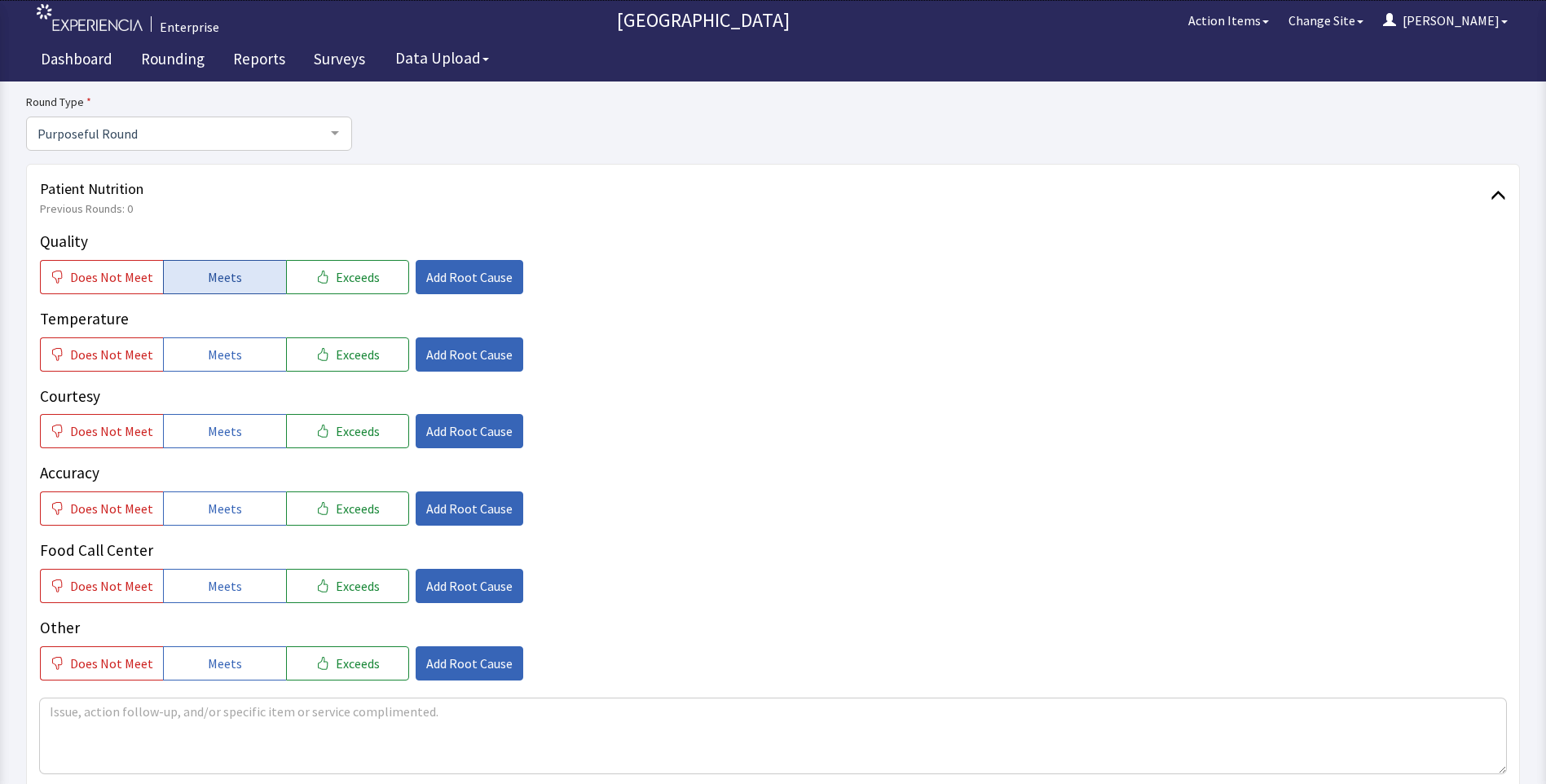
click at [208, 274] on span "Meets" at bounding box center [225, 277] width 34 height 20
click at [209, 353] on span "Meets" at bounding box center [225, 355] width 34 height 20
drag, startPoint x: 203, startPoint y: 426, endPoint x: 203, endPoint y: 446, distance: 20.0
click at [208, 428] on span "Meets" at bounding box center [225, 431] width 34 height 20
drag, startPoint x: 206, startPoint y: 519, endPoint x: 212, endPoint y: 553, distance: 34.5
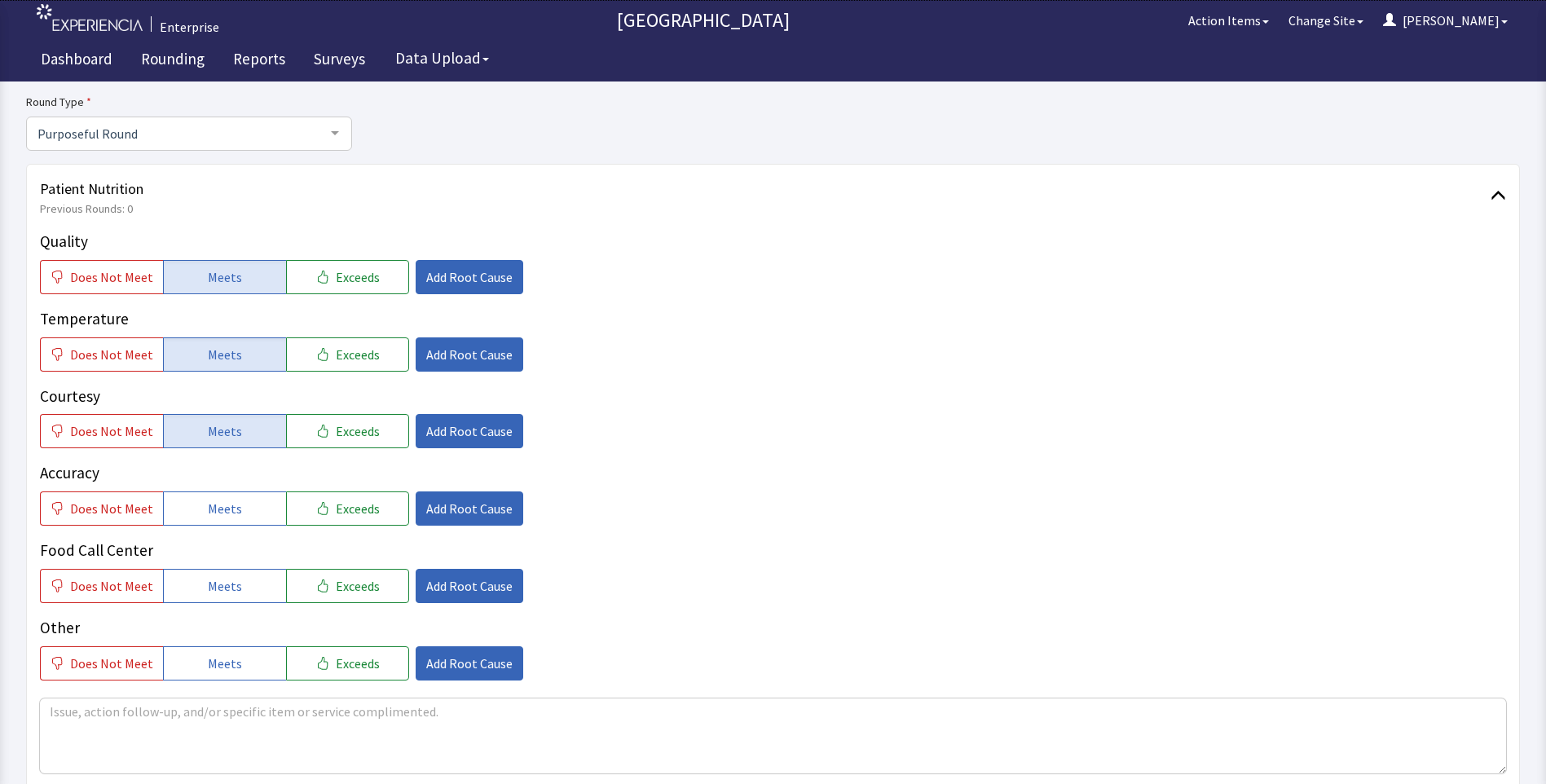
click at [207, 525] on button "Meets" at bounding box center [224, 508] width 123 height 34
click at [213, 571] on button "Meets" at bounding box center [224, 586] width 123 height 34
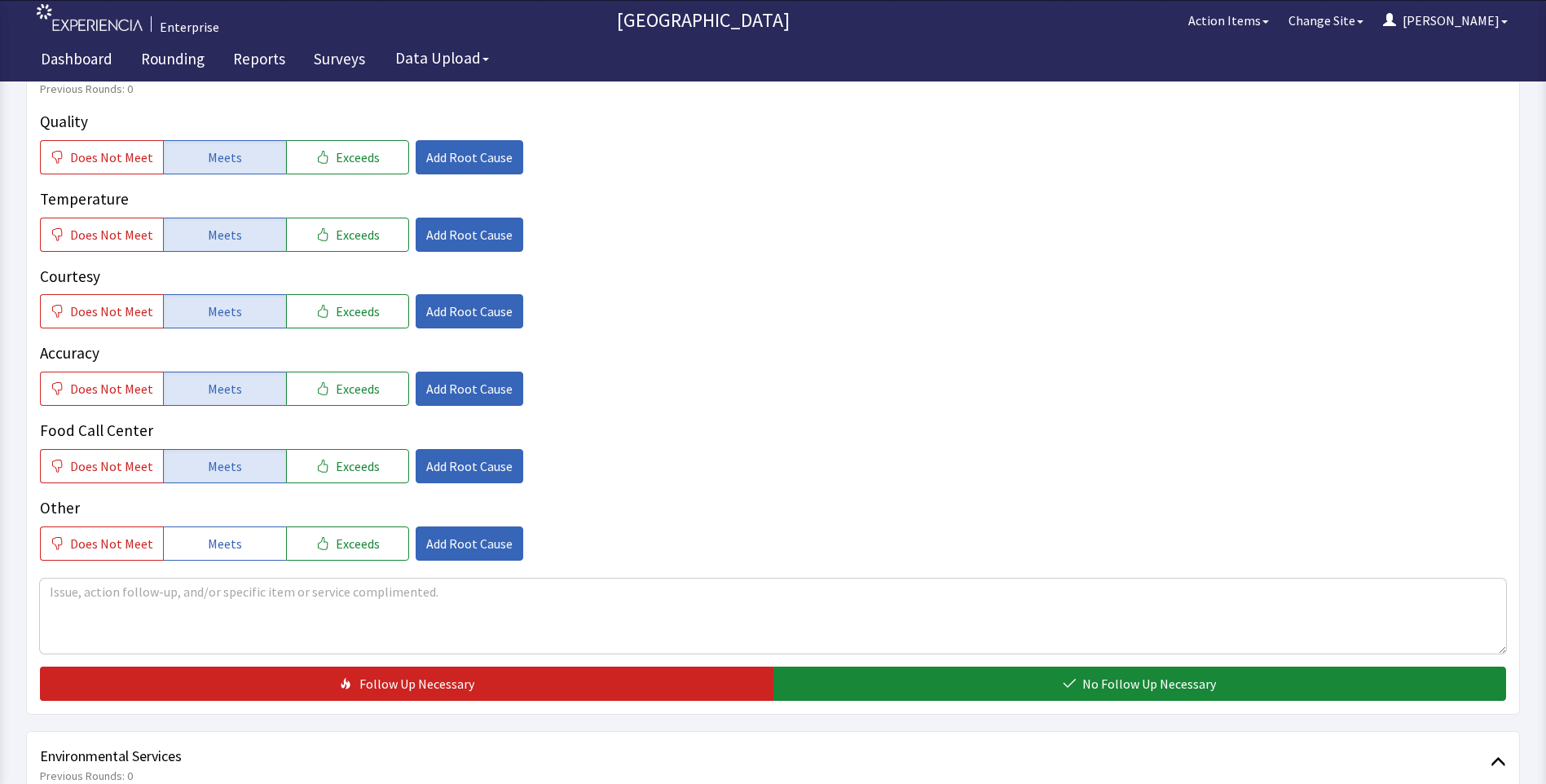
scroll to position [408, 0]
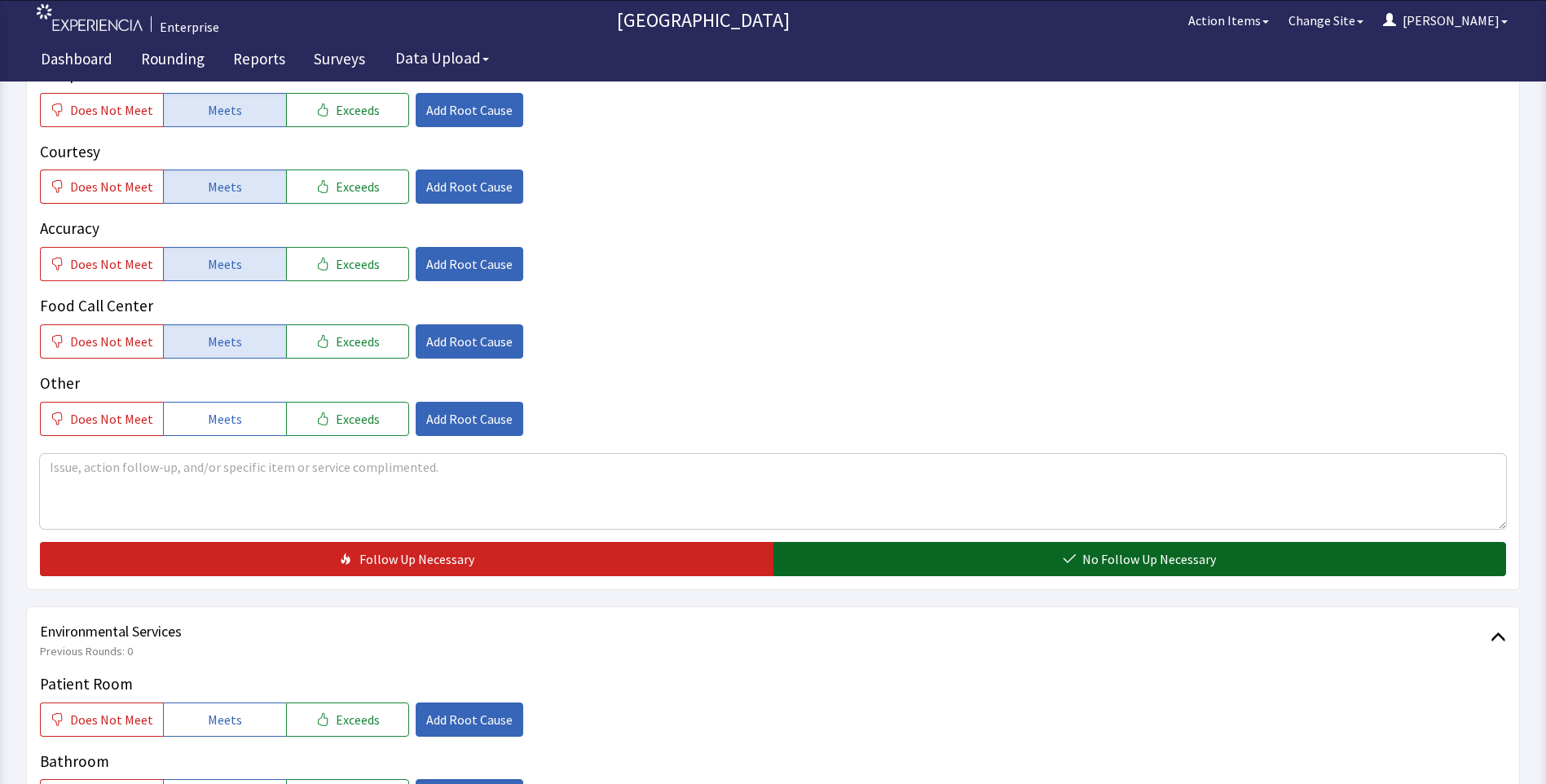
click at [832, 573] on button "No Follow Up Necessary" at bounding box center [1140, 559] width 733 height 34
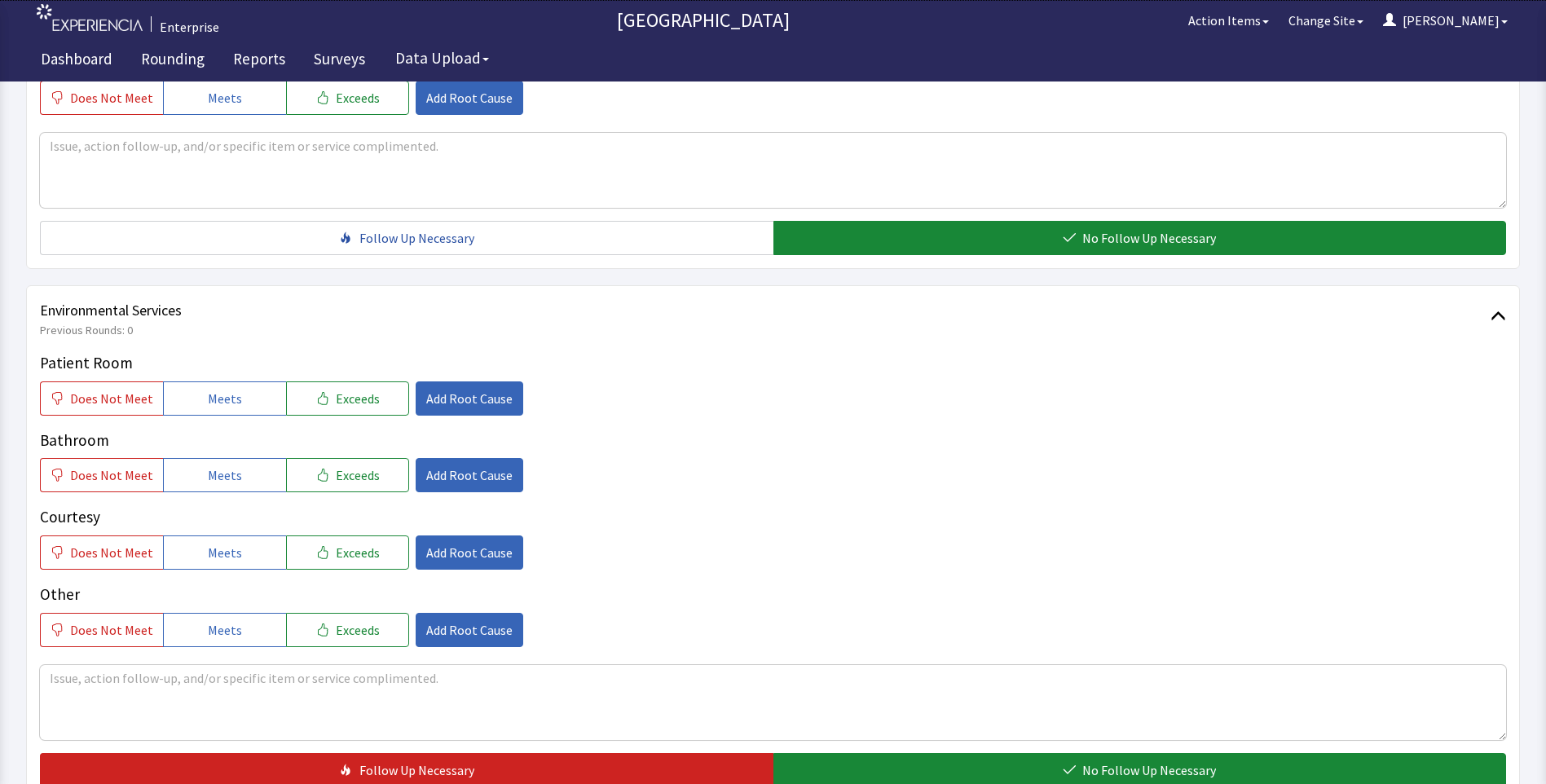
scroll to position [733, 0]
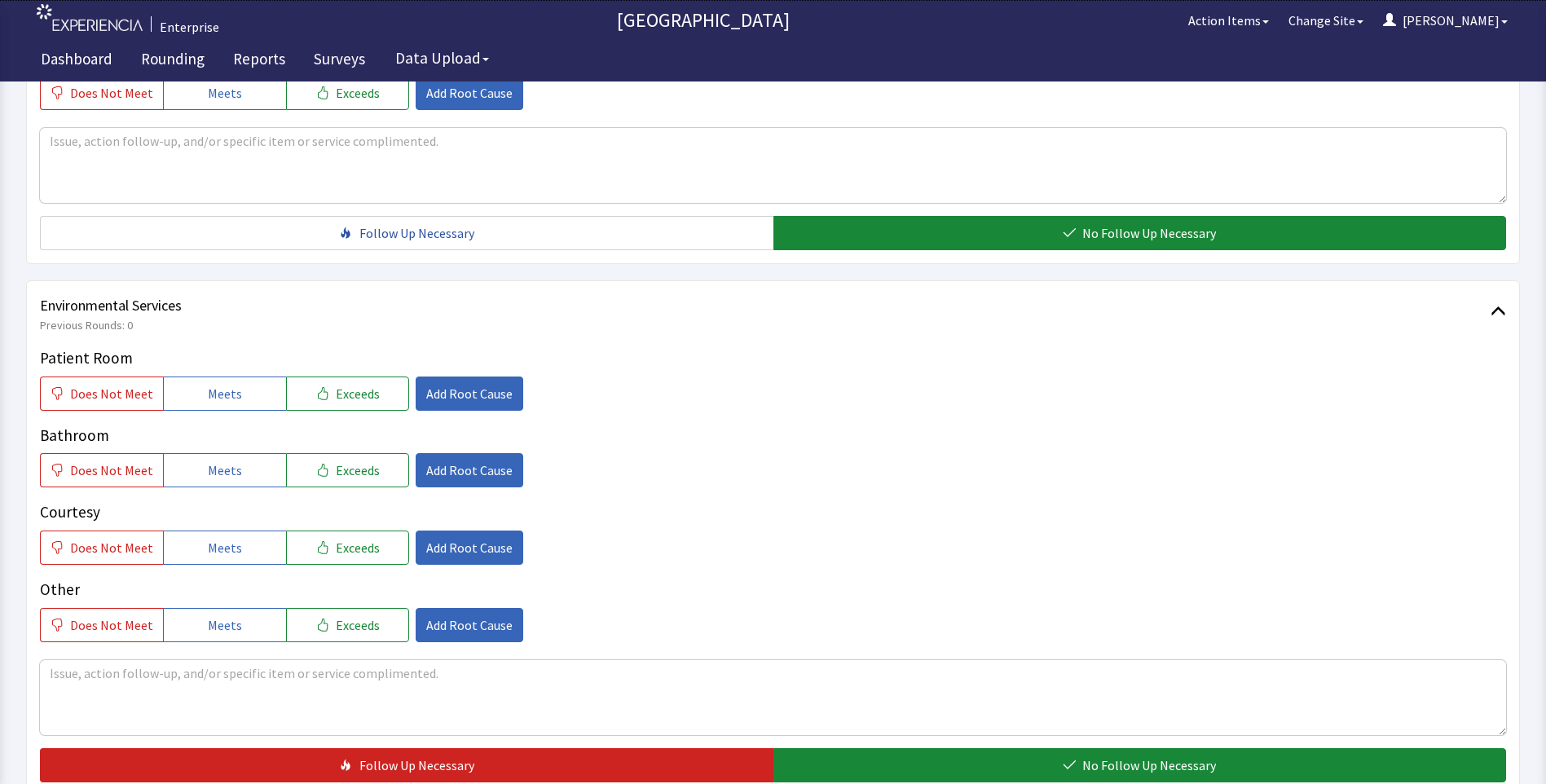
drag, startPoint x: 198, startPoint y: 401, endPoint x: 209, endPoint y: 416, distance: 18.6
click at [202, 402] on button "Meets" at bounding box center [224, 393] width 123 height 34
drag, startPoint x: 222, startPoint y: 467, endPoint x: 235, endPoint y: 518, distance: 52.6
click at [227, 476] on span "Meets" at bounding box center [225, 470] width 34 height 20
drag, startPoint x: 238, startPoint y: 554, endPoint x: 295, endPoint y: 526, distance: 63.5
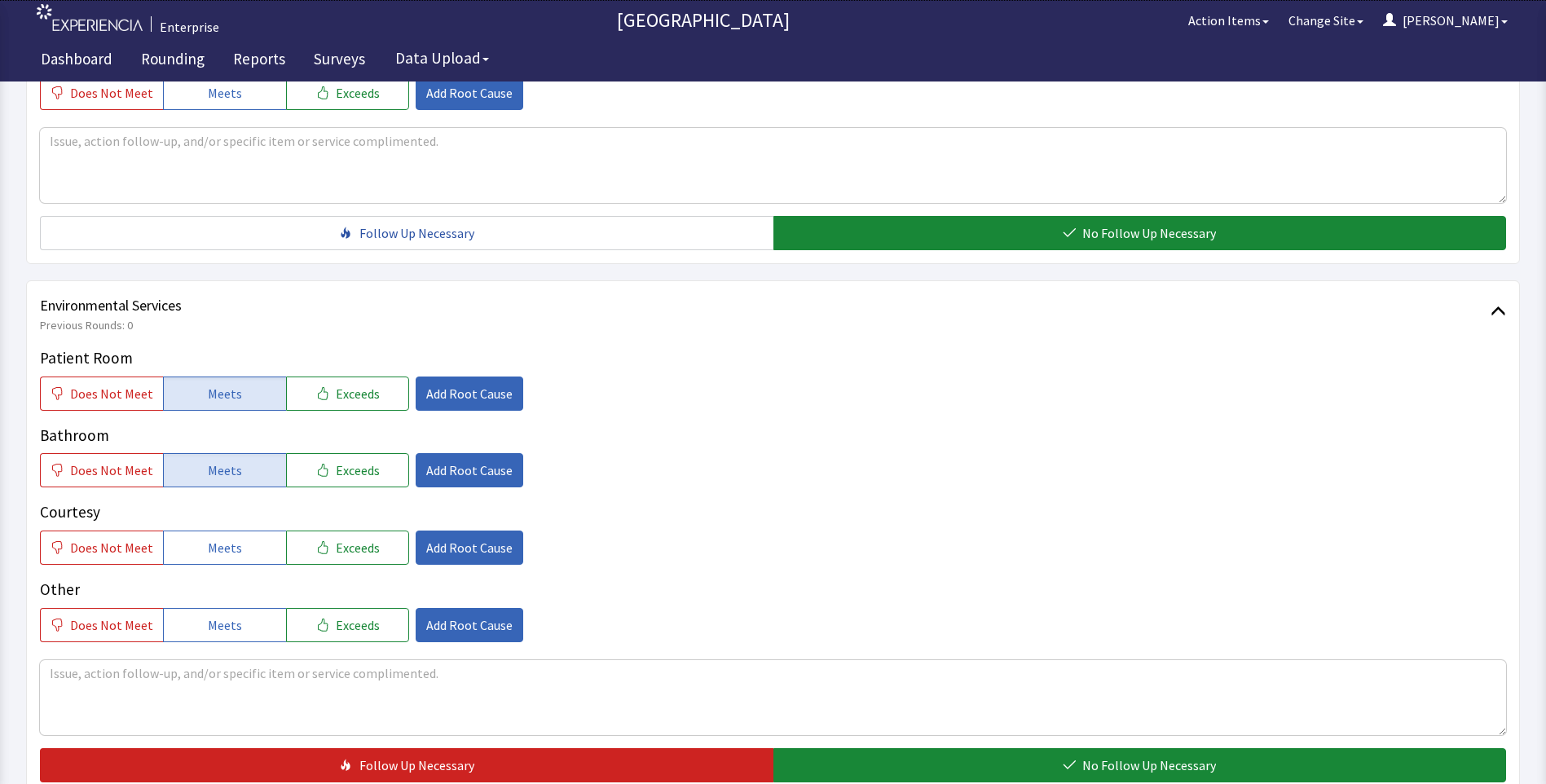
click at [250, 556] on button "Meets" at bounding box center [224, 547] width 123 height 34
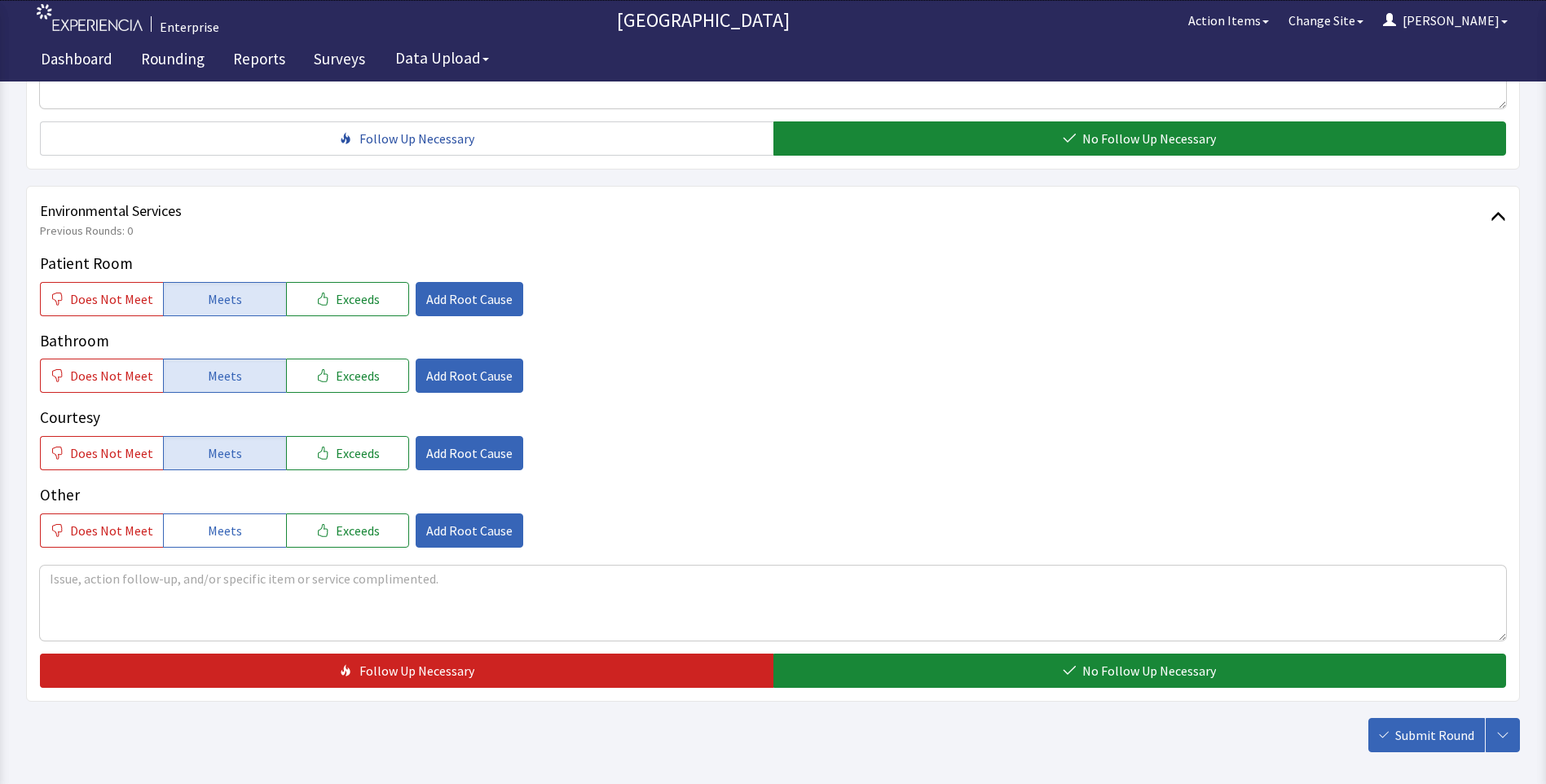
scroll to position [903, 0]
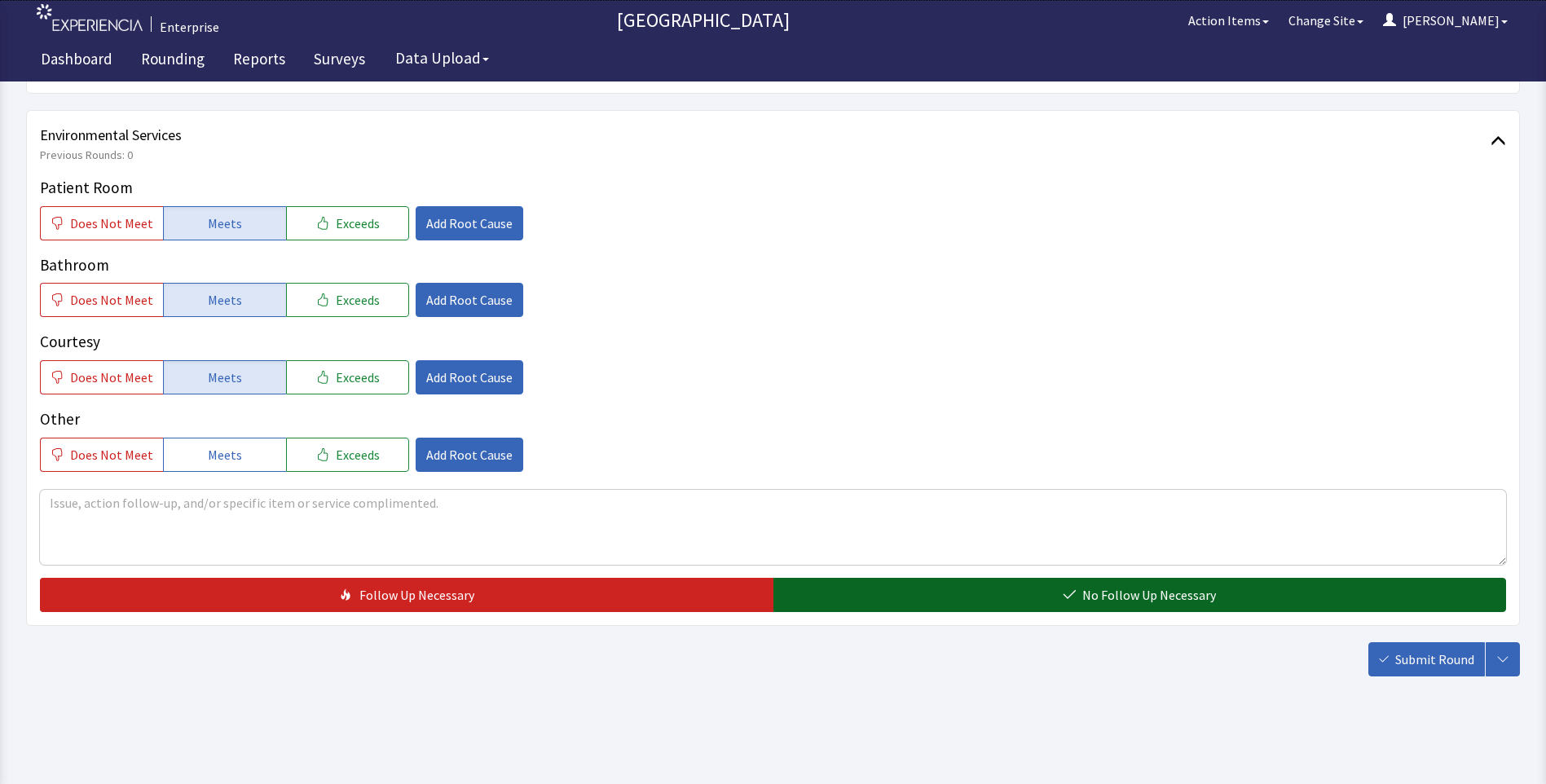
drag, startPoint x: 876, startPoint y: 584, endPoint x: 973, endPoint y: 589, distance: 97.1
click at [876, 585] on button "No Follow Up Necessary" at bounding box center [1140, 595] width 733 height 34
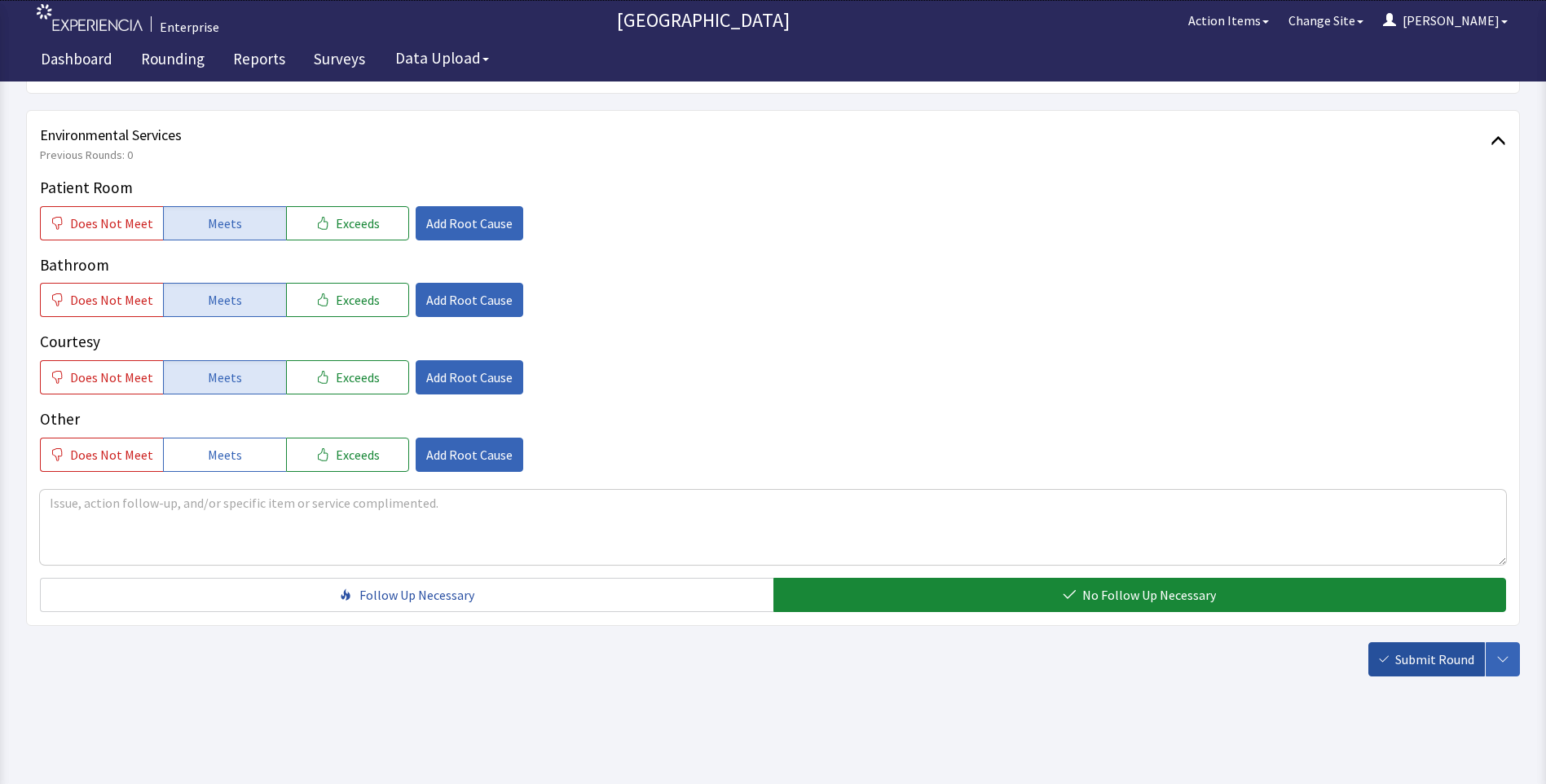
click at [1396, 664] on span "Submit Round" at bounding box center [1435, 659] width 79 height 20
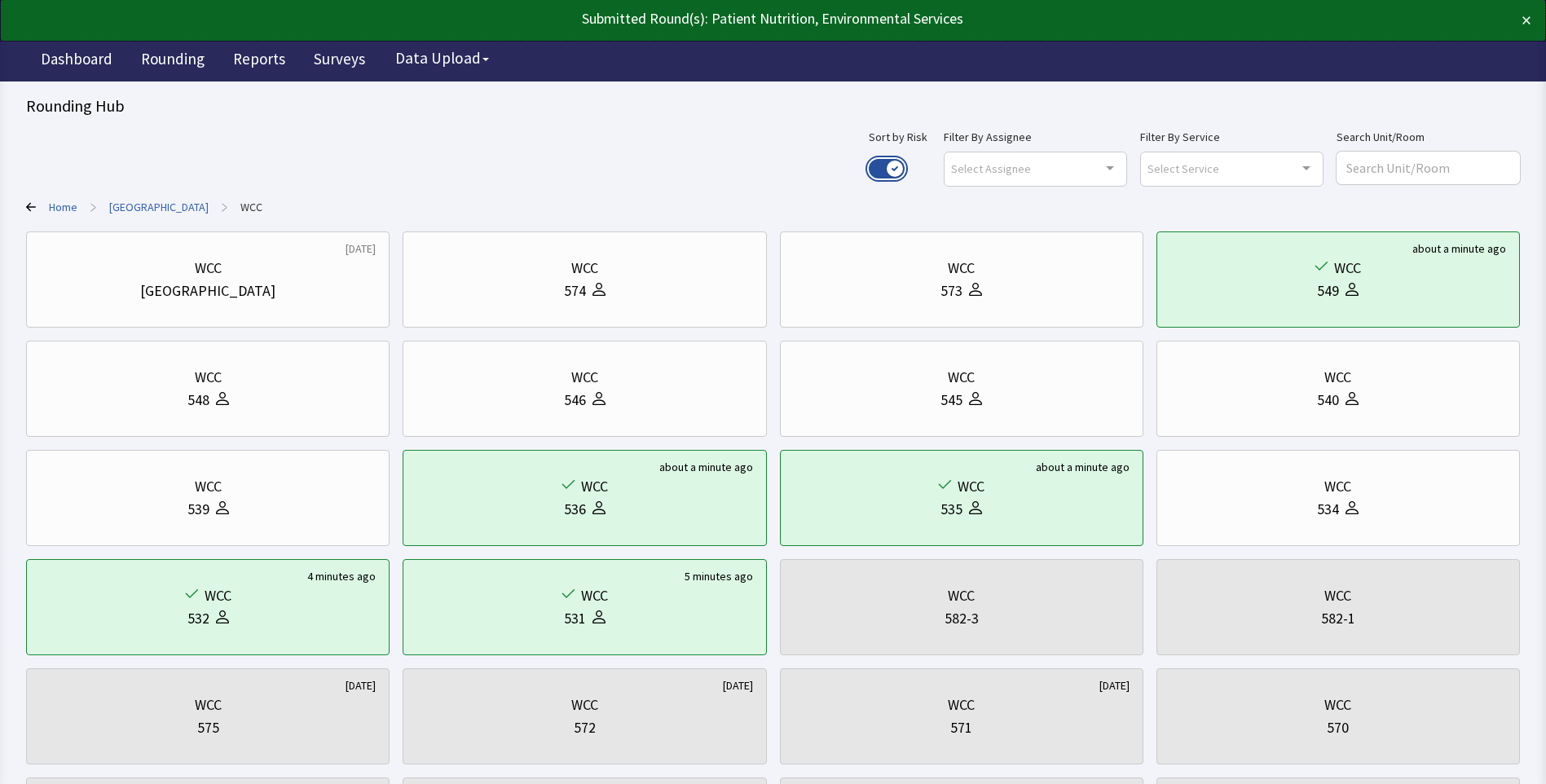
click at [904, 167] on button "Use setting" at bounding box center [886, 168] width 36 height 20
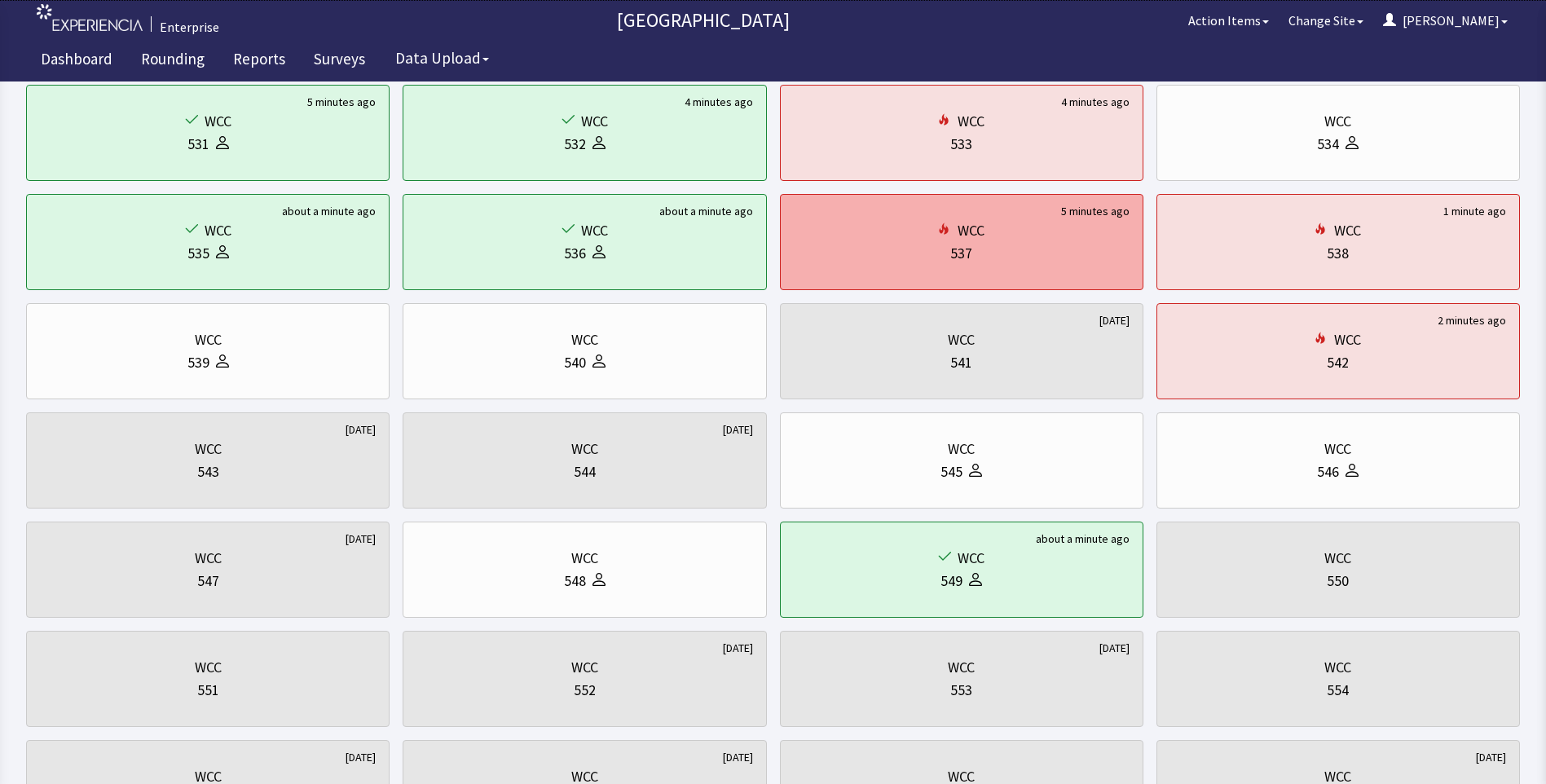
scroll to position [163, 0]
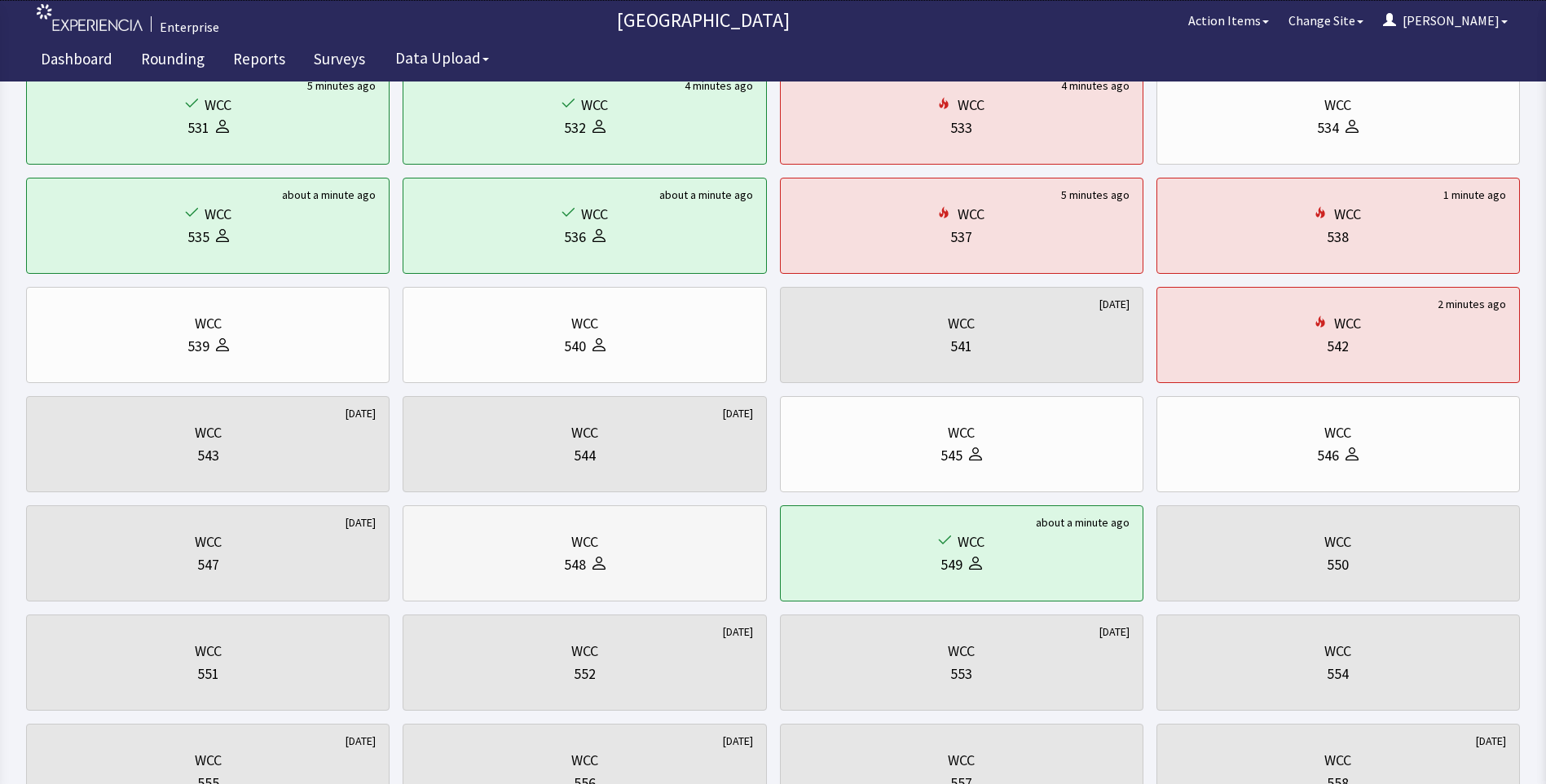
click at [497, 557] on div "548" at bounding box center [584, 564] width 336 height 22
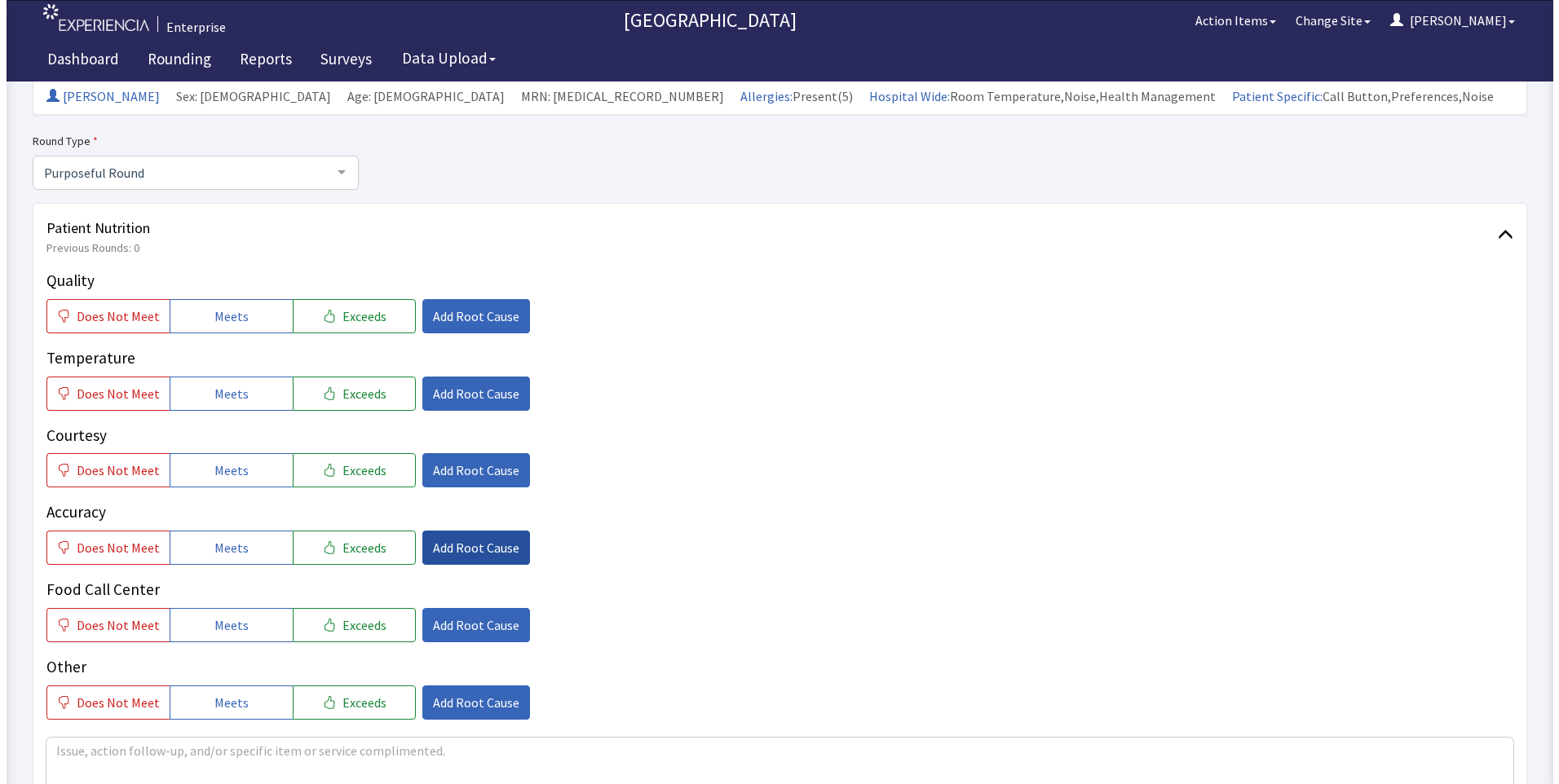
scroll to position [163, 0]
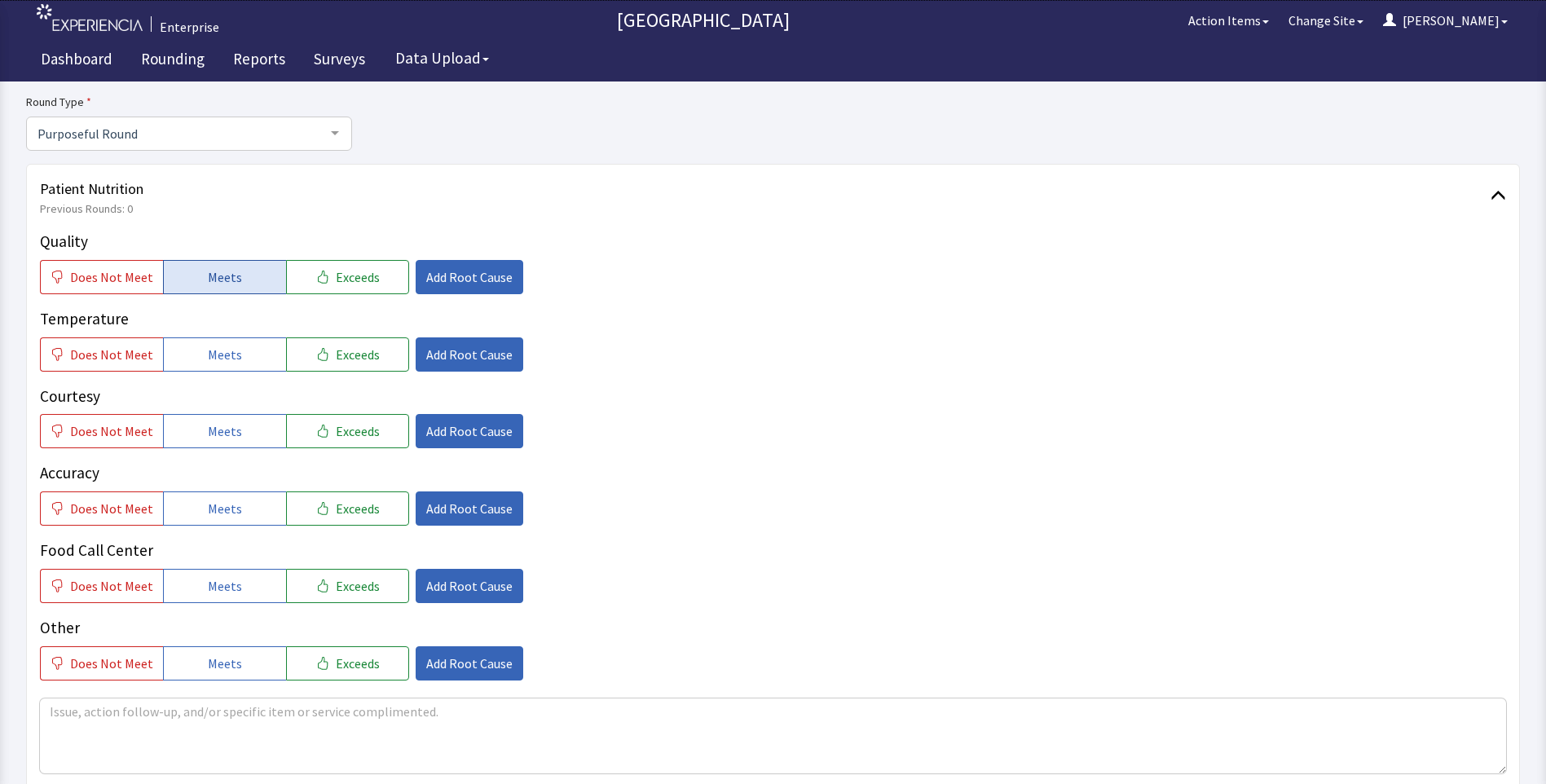
click at [201, 279] on button "Meets" at bounding box center [224, 277] width 123 height 34
drag, startPoint x: 194, startPoint y: 357, endPoint x: 194, endPoint y: 411, distance: 54.0
click at [194, 371] on button "Meets" at bounding box center [224, 354] width 123 height 34
drag, startPoint x: 194, startPoint y: 431, endPoint x: 202, endPoint y: 504, distance: 73.4
click at [198, 454] on div "Quality Does Not Meet Meets Exceeds Add Root Cause Temperature Does Not Meet Me…" at bounding box center [773, 454] width 1466 height 451
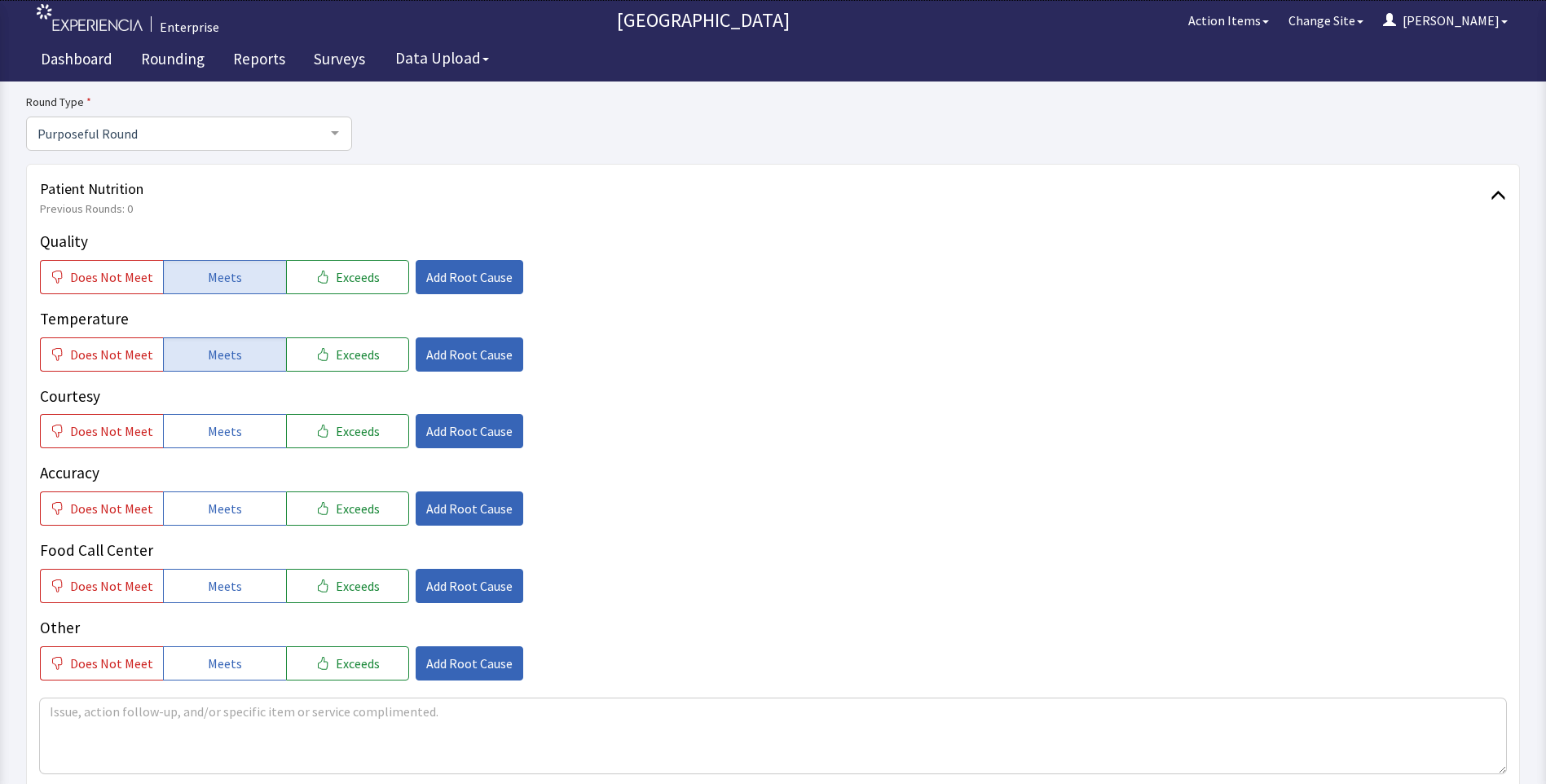
drag, startPoint x: 202, startPoint y: 526, endPoint x: 207, endPoint y: 550, distance: 24.5
click at [206, 536] on div "Quality Does Not Meet Meets Exceeds Add Root Cause Temperature Does Not Meet Me…" at bounding box center [773, 454] width 1466 height 451
click at [208, 594] on span "Meets" at bounding box center [225, 586] width 34 height 20
drag, startPoint x: 222, startPoint y: 510, endPoint x: 226, endPoint y: 491, distance: 19.4
click at [224, 504] on span "Meets" at bounding box center [225, 509] width 34 height 20
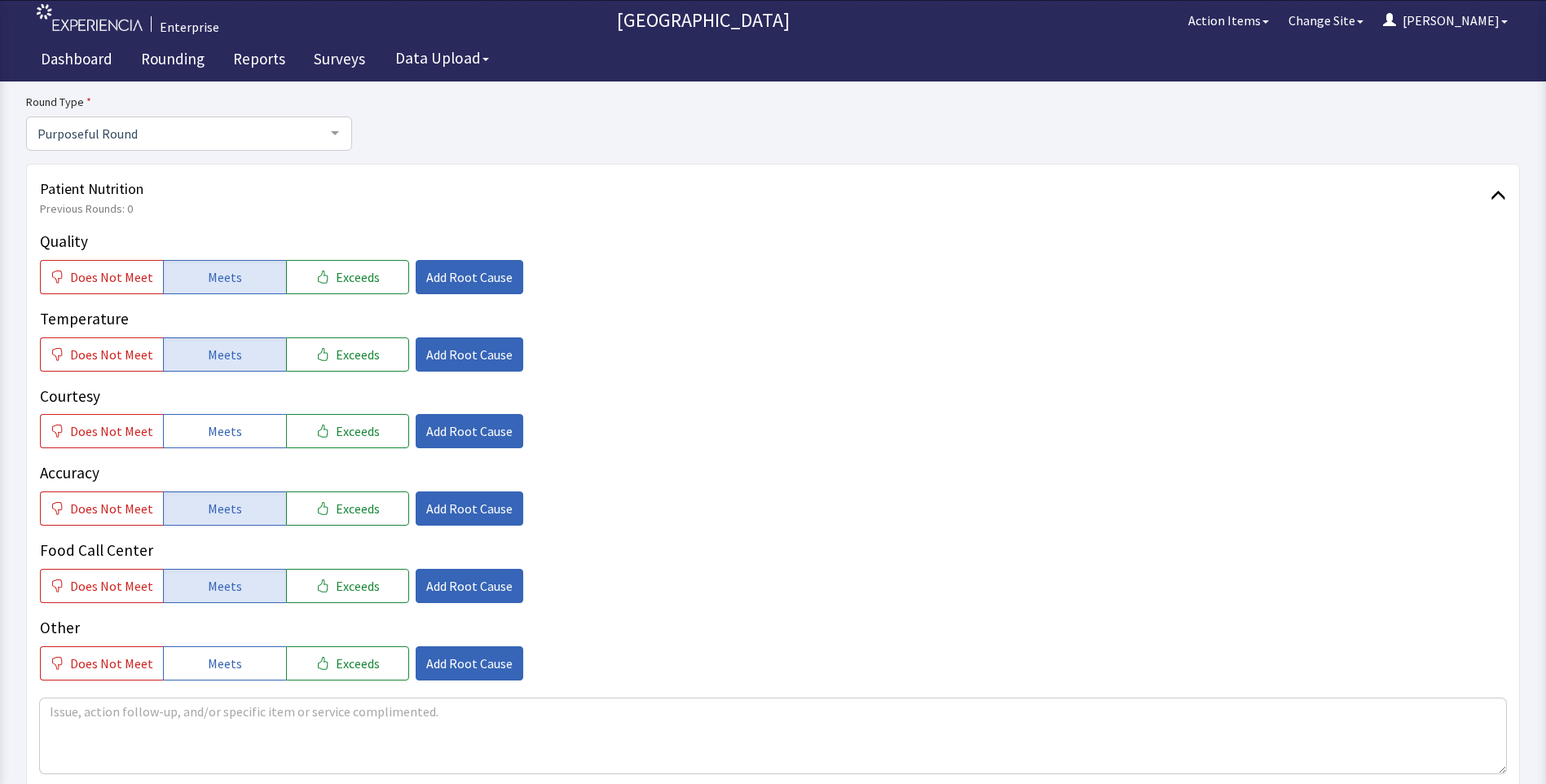
drag, startPoint x: 229, startPoint y: 440, endPoint x: 307, endPoint y: 385, distance: 95.4
click at [230, 437] on span "Meets" at bounding box center [225, 431] width 34 height 20
click at [436, 286] on button "Add Root Cause" at bounding box center [470, 277] width 108 height 34
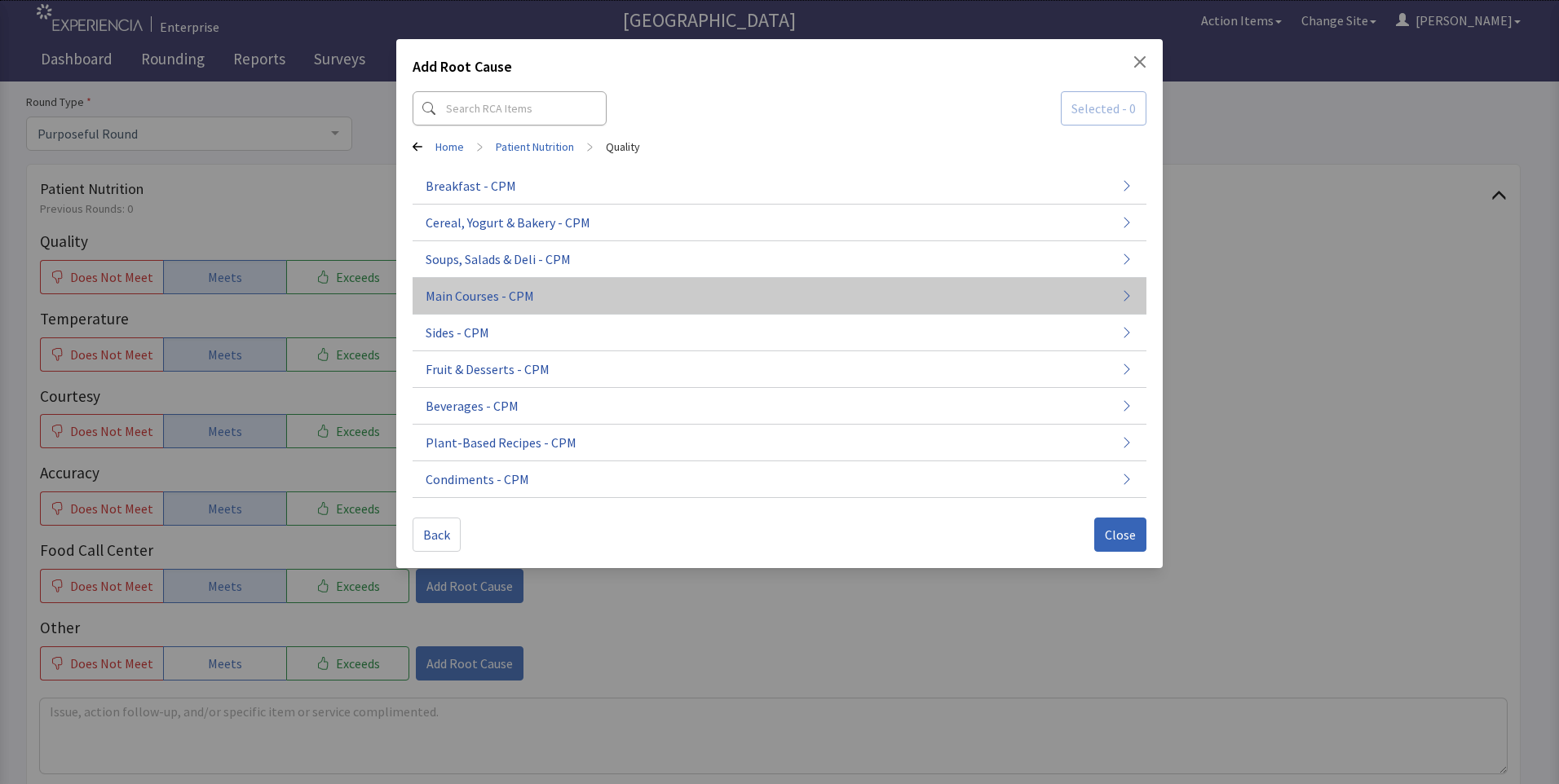
click at [511, 293] on span "Main Courses - CPM" at bounding box center [480, 296] width 108 height 20
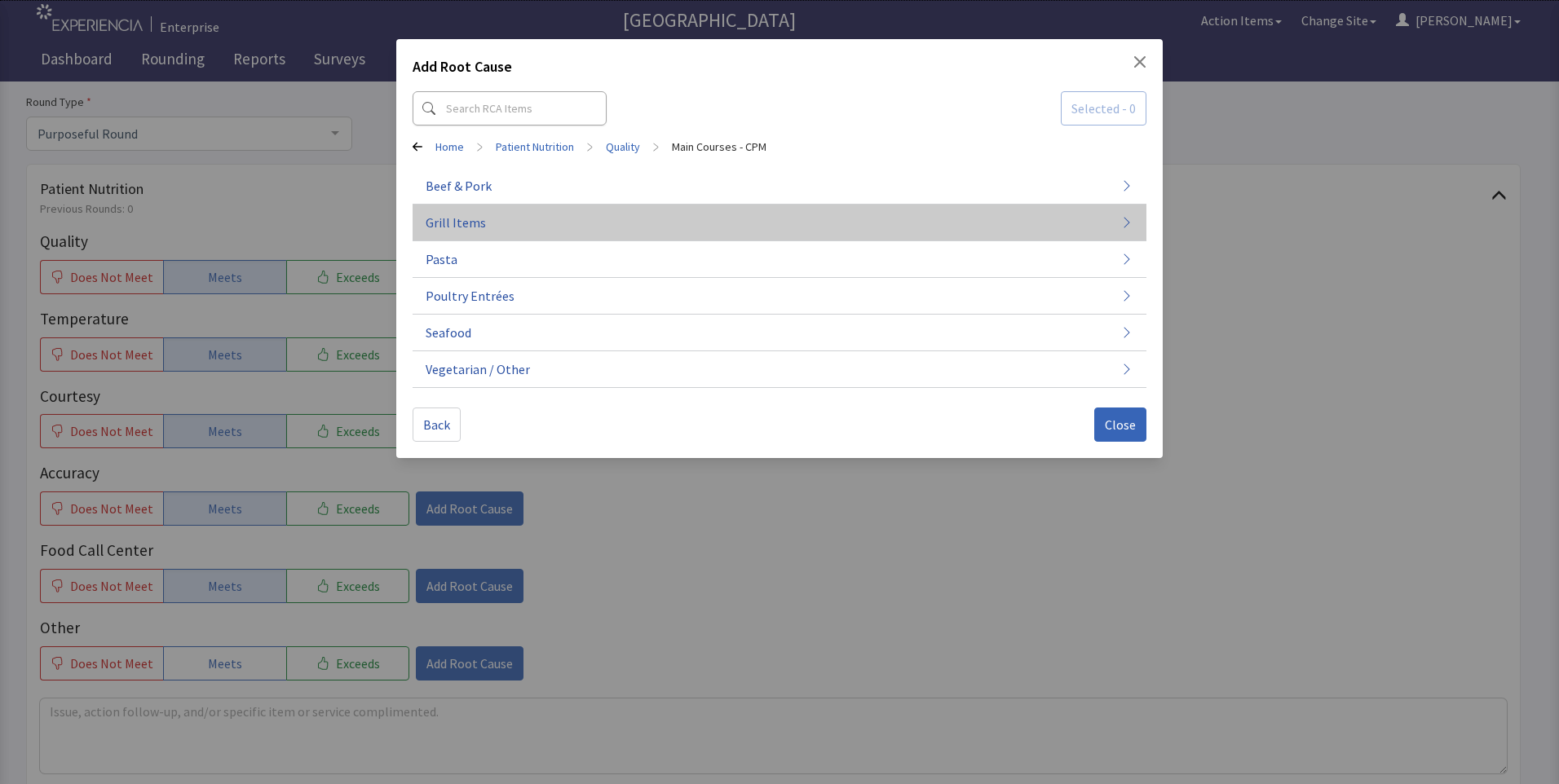
click at [513, 351] on button "Grill Items" at bounding box center [779, 369] width 733 height 37
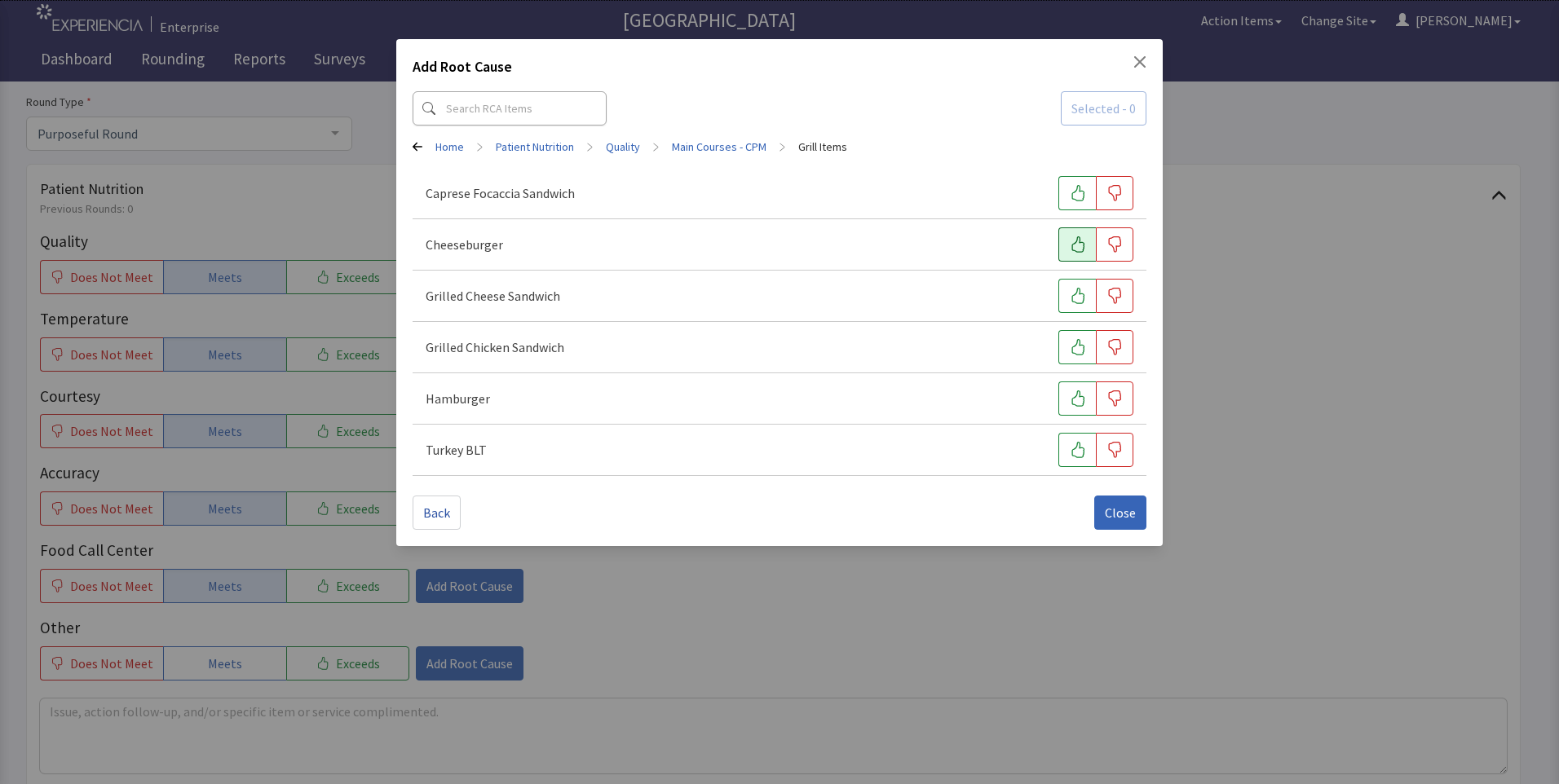
click at [1085, 248] on button "button" at bounding box center [1077, 245] width 38 height 34
click at [1127, 507] on span "Close" at bounding box center [1120, 513] width 31 height 20
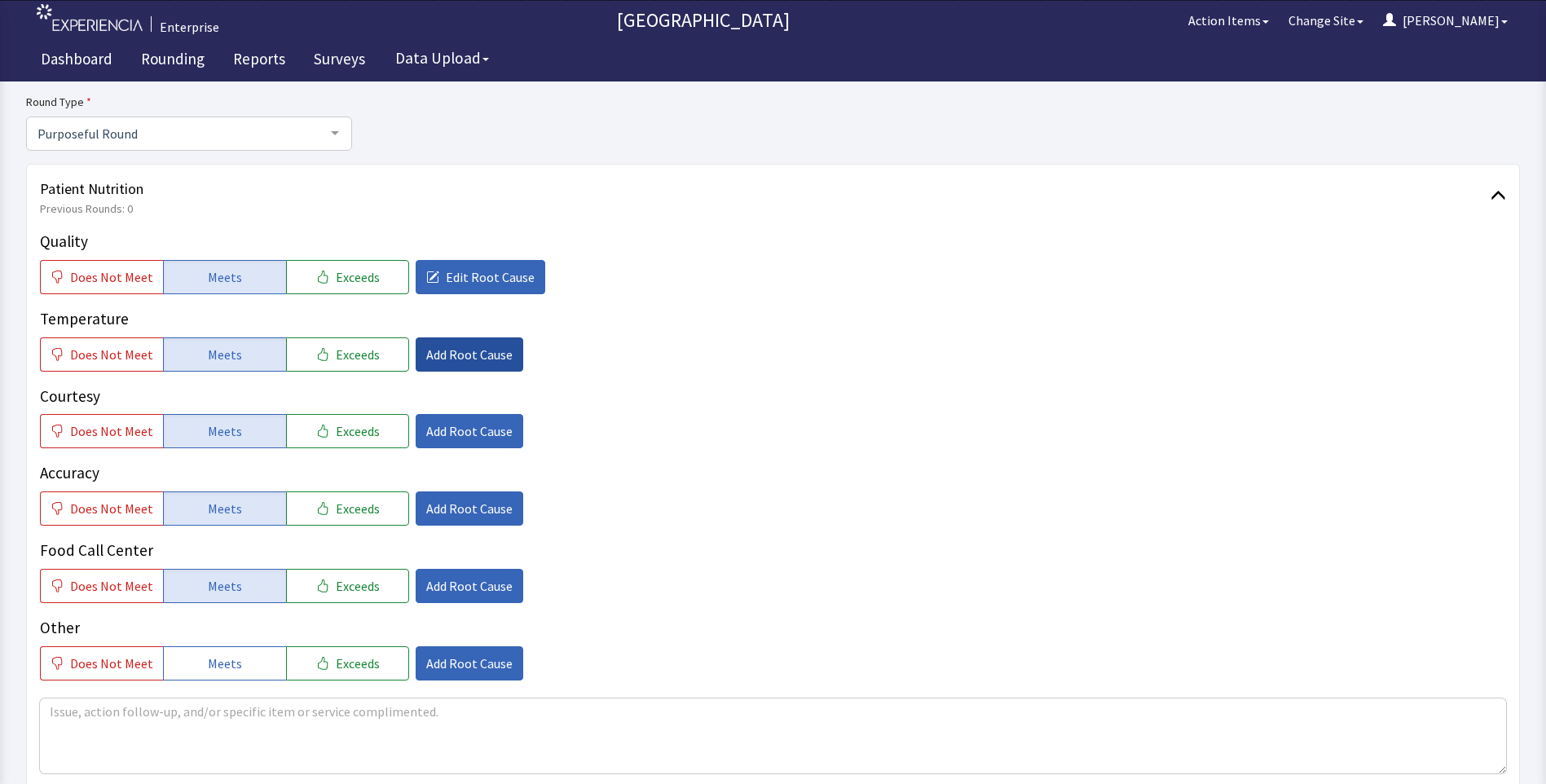
click at [434, 354] on span "Add Root Cause" at bounding box center [470, 355] width 86 height 20
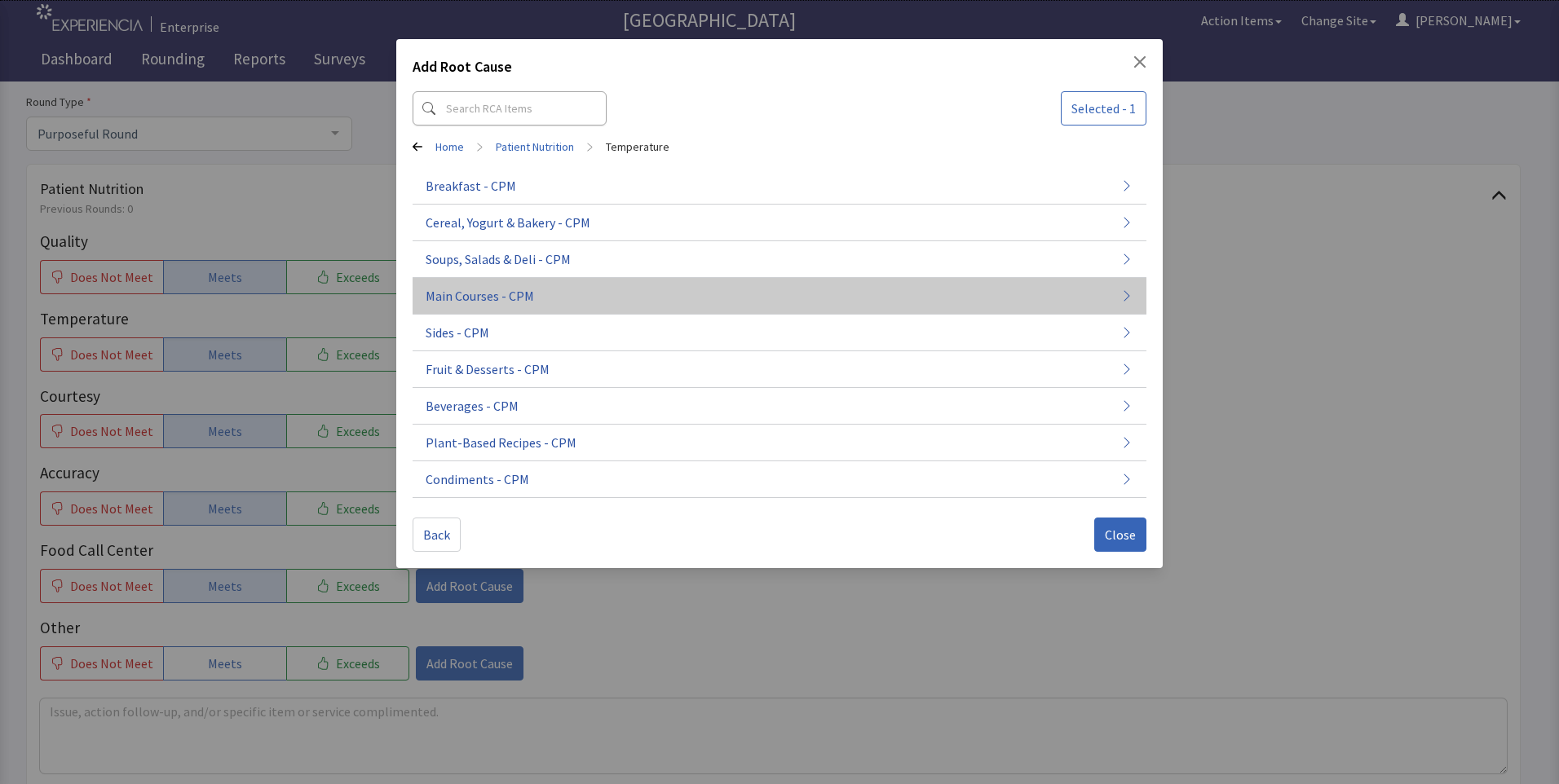
click at [481, 301] on span "Main Courses - CPM" at bounding box center [480, 296] width 108 height 20
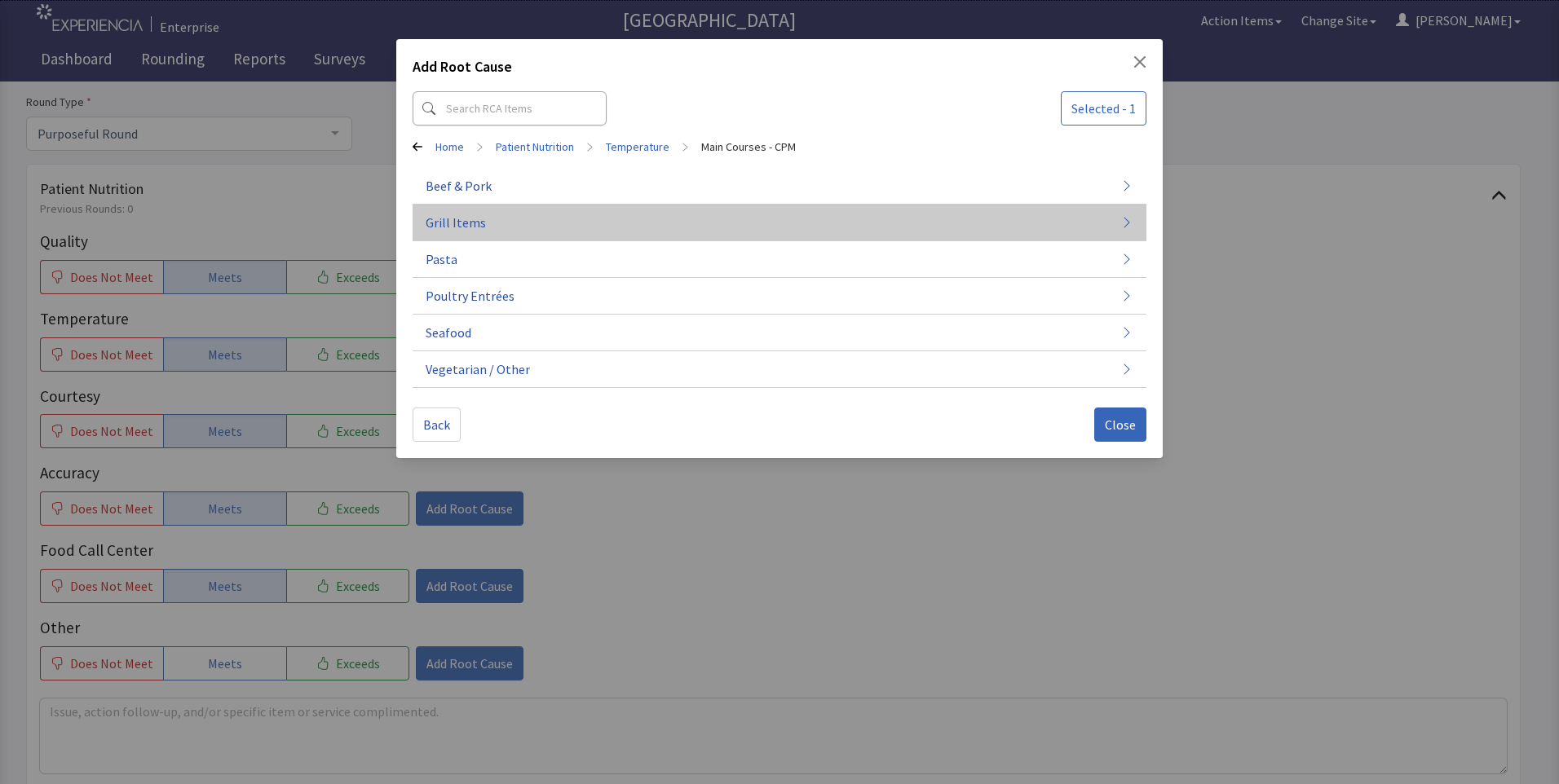
click at [521, 351] on button "Grill Items" at bounding box center [779, 369] width 733 height 37
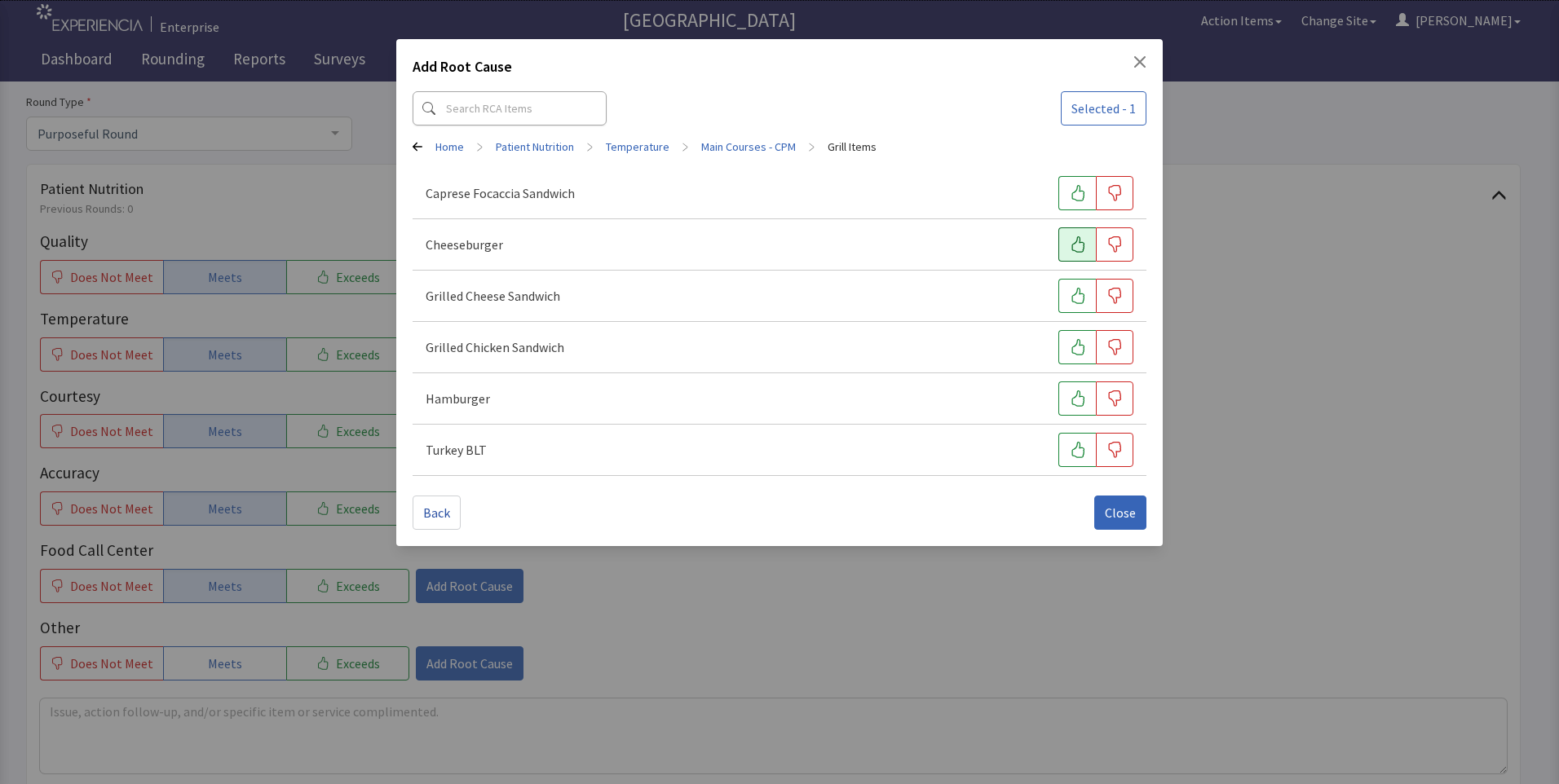
click at [1074, 248] on icon "button" at bounding box center [1078, 245] width 16 height 16
click at [1130, 517] on span "Close" at bounding box center [1120, 513] width 31 height 20
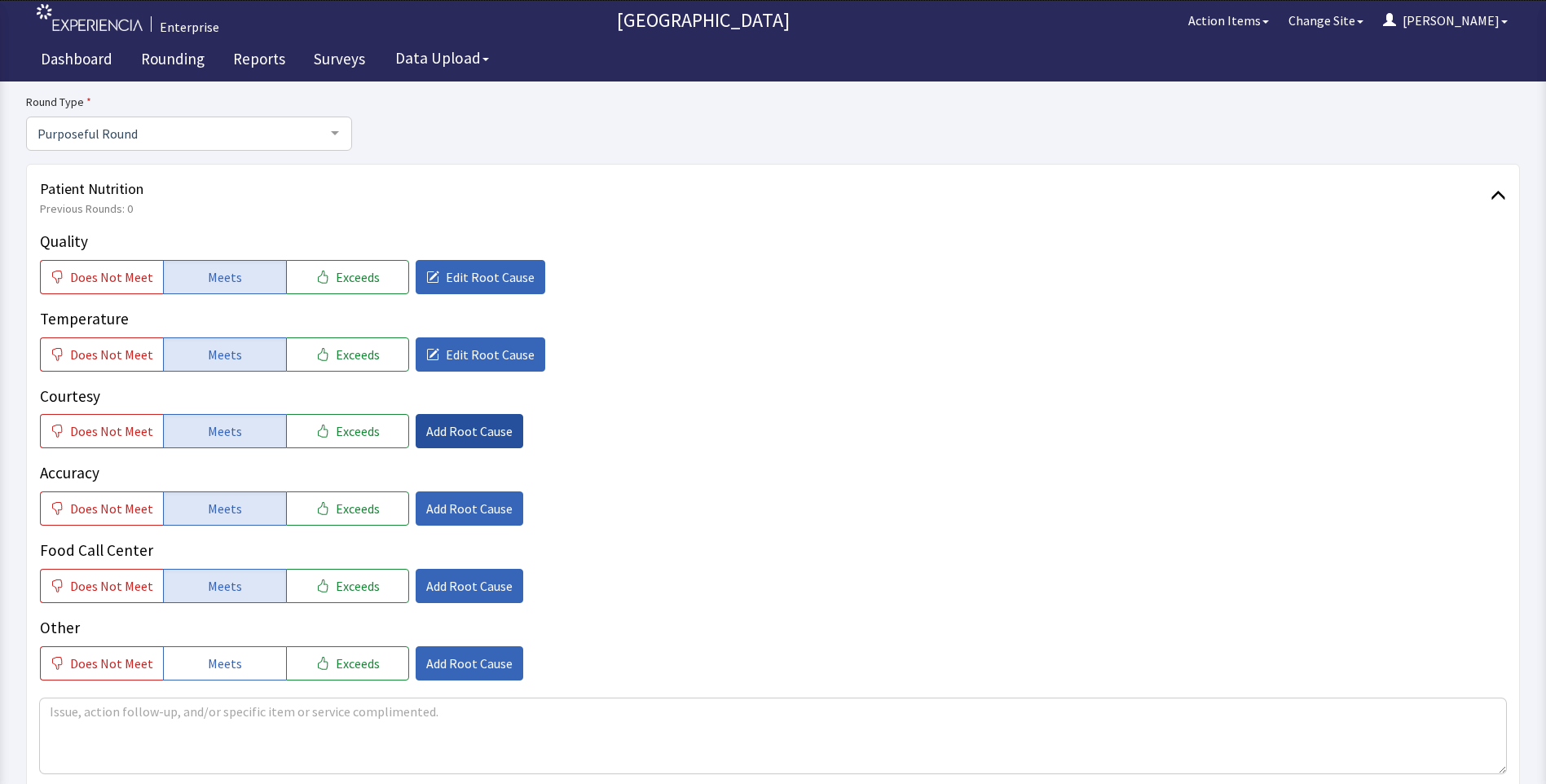
click at [459, 437] on span "Add Root Cause" at bounding box center [470, 431] width 86 height 20
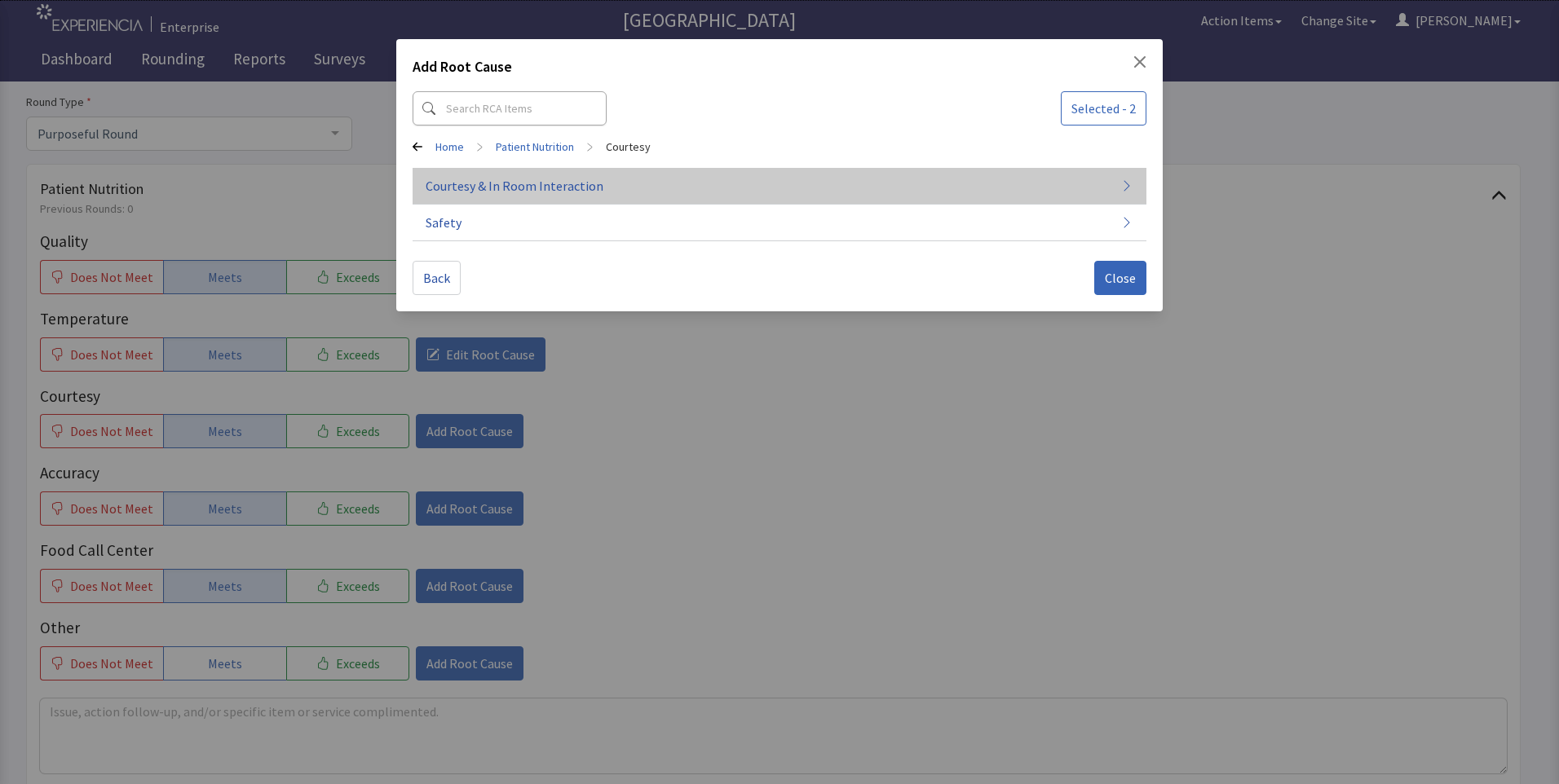
click at [508, 180] on span "Courtesy & In Room Interaction" at bounding box center [515, 185] width 178 height 20
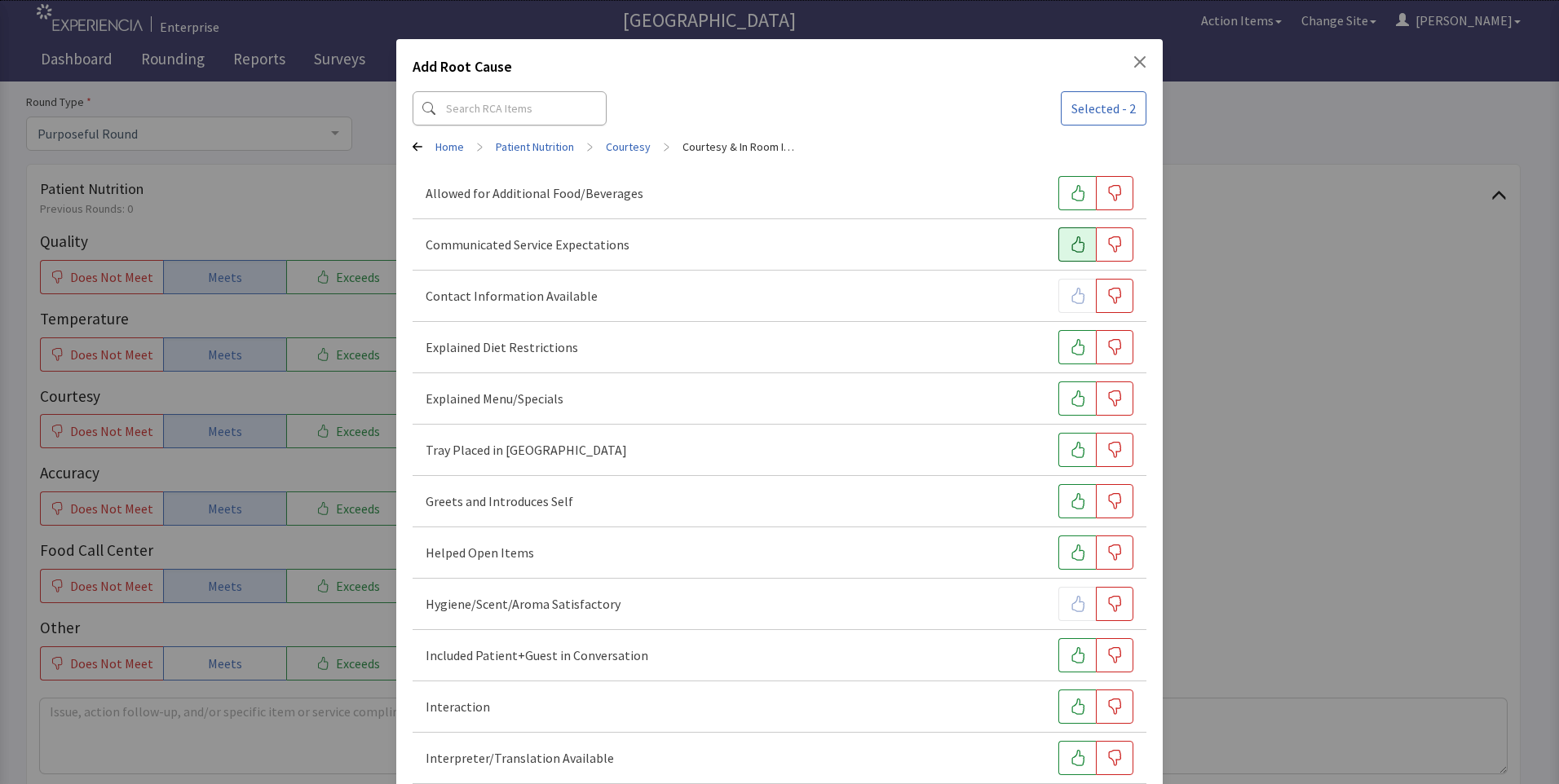
click at [1070, 240] on icon "button" at bounding box center [1078, 245] width 16 height 16
click at [1070, 501] on icon "button" at bounding box center [1078, 501] width 16 height 16
click at [1070, 454] on icon "button" at bounding box center [1078, 450] width 16 height 16
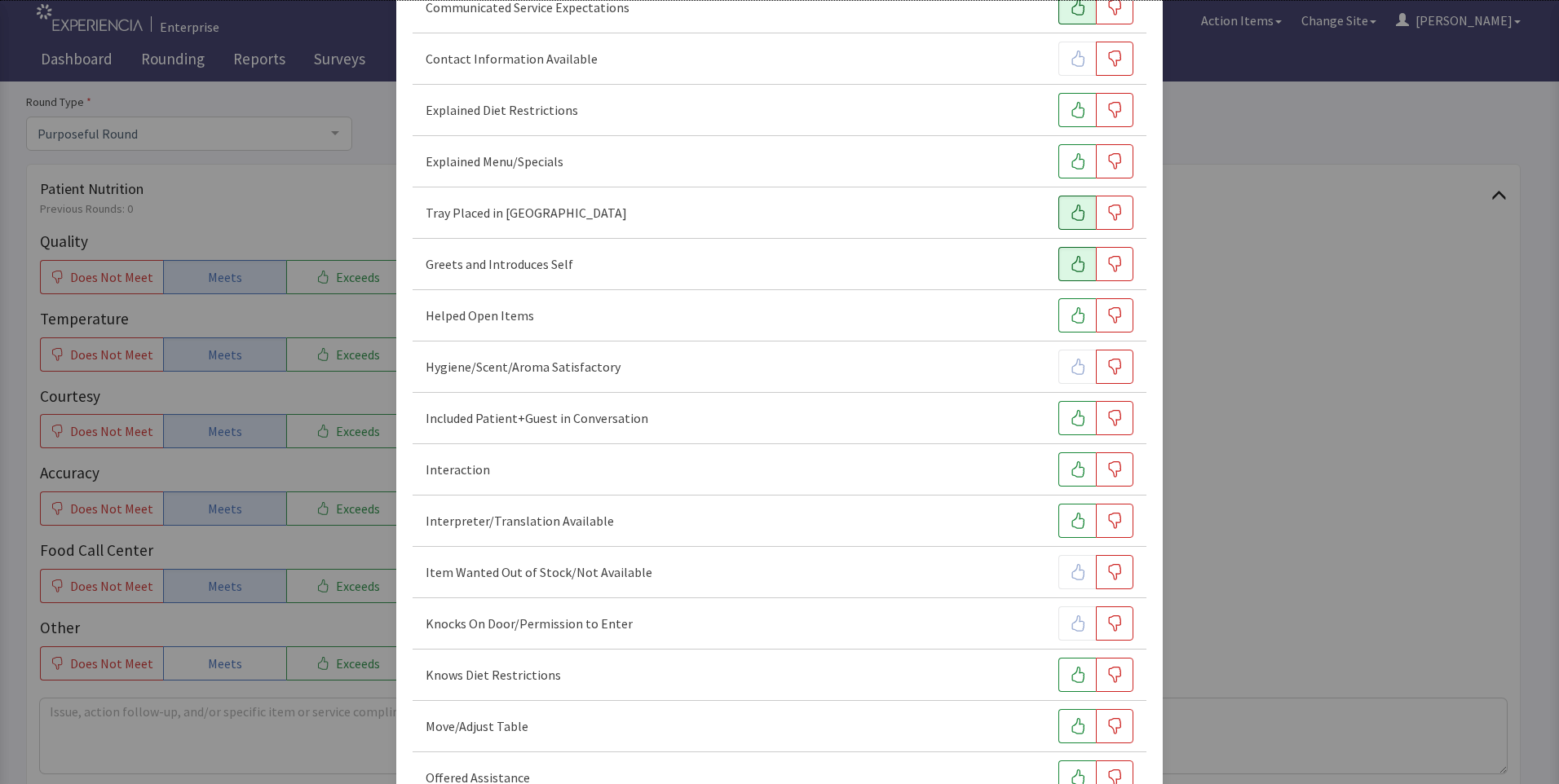
scroll to position [245, 0]
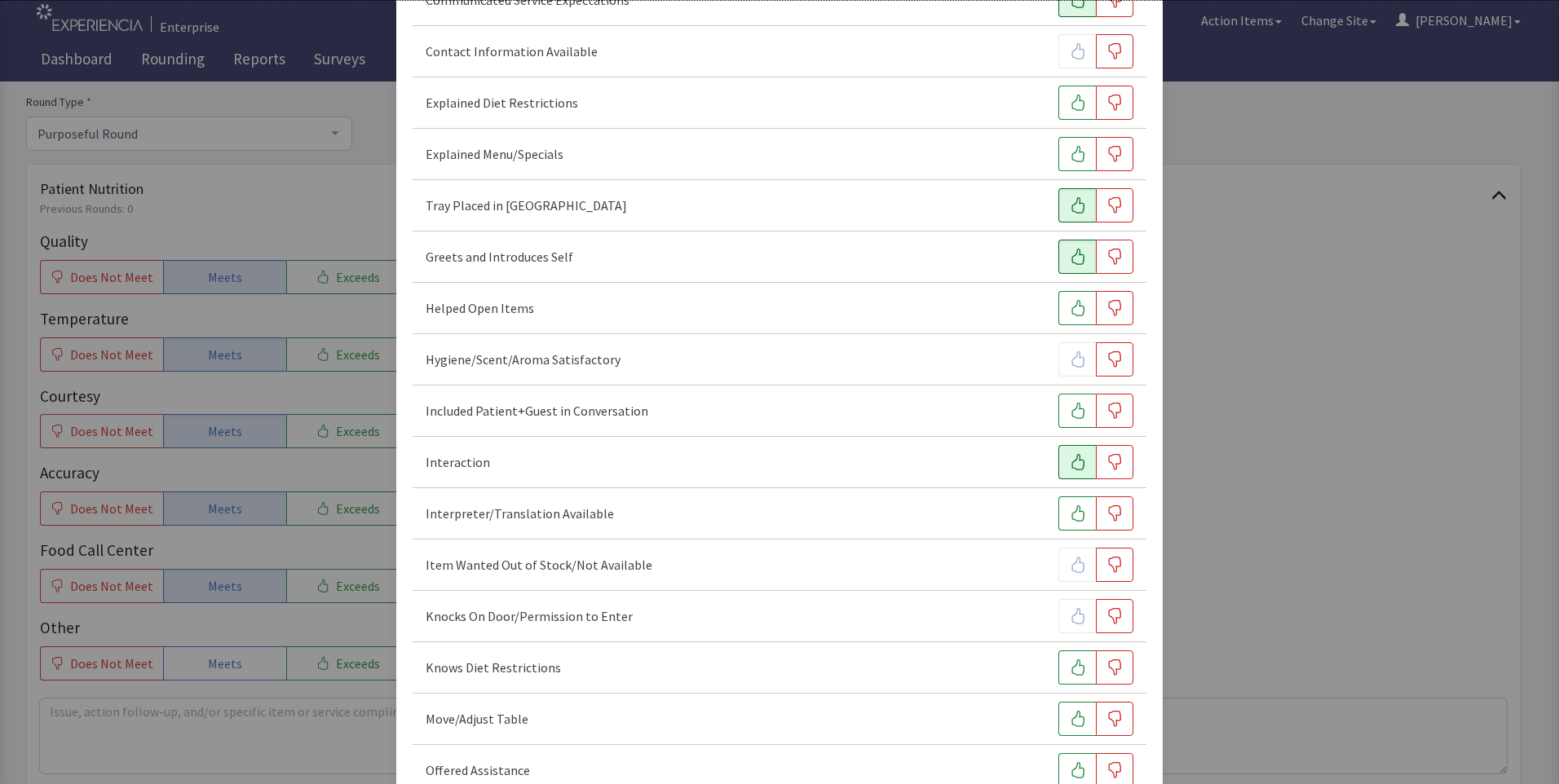
click at [1071, 461] on icon "button" at bounding box center [1078, 462] width 13 height 16
click at [1070, 518] on icon "button" at bounding box center [1078, 513] width 16 height 16
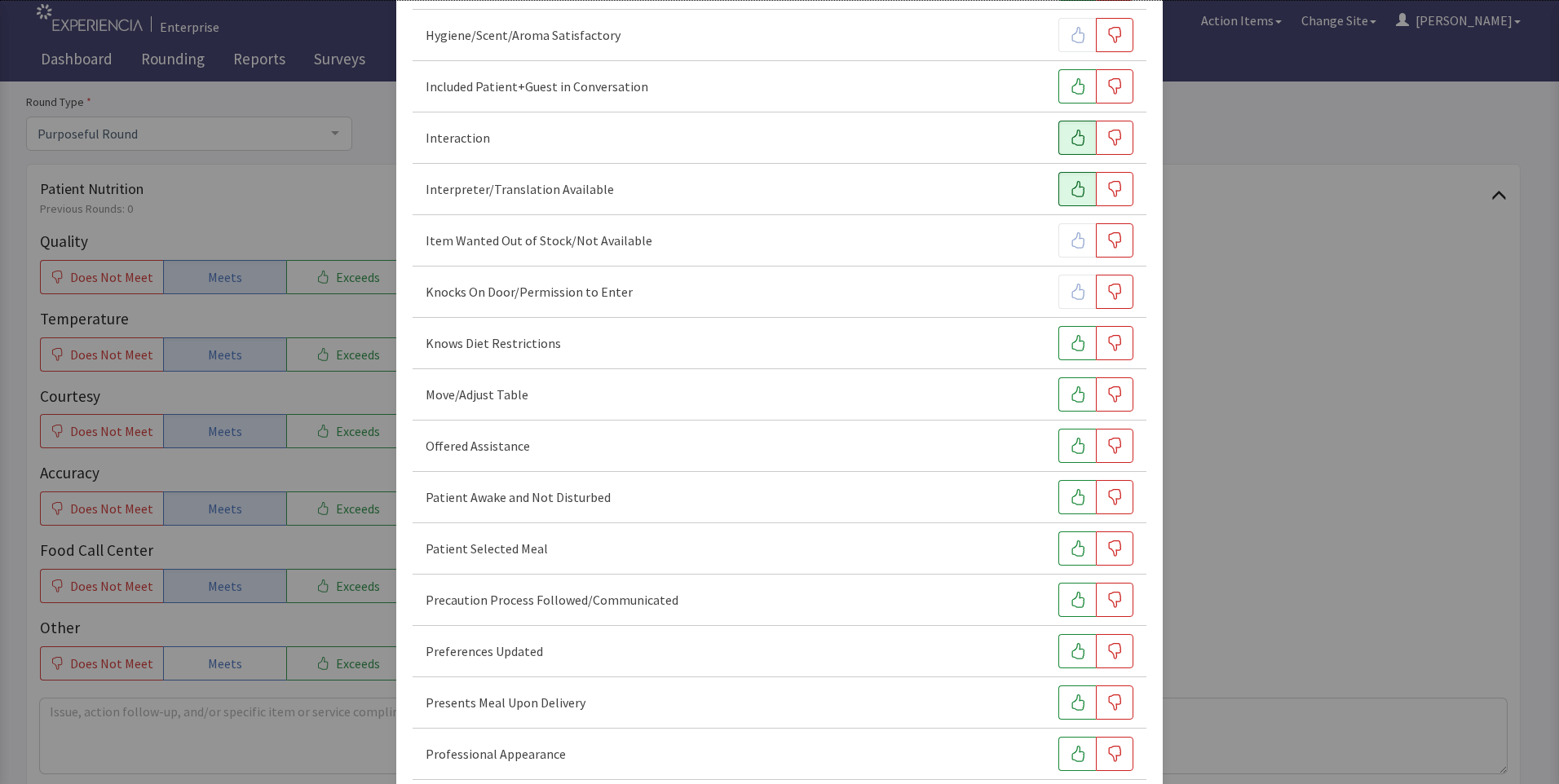
scroll to position [571, 0]
click at [1070, 494] on icon "button" at bounding box center [1078, 495] width 16 height 16
click at [1070, 547] on icon "button" at bounding box center [1078, 547] width 16 height 16
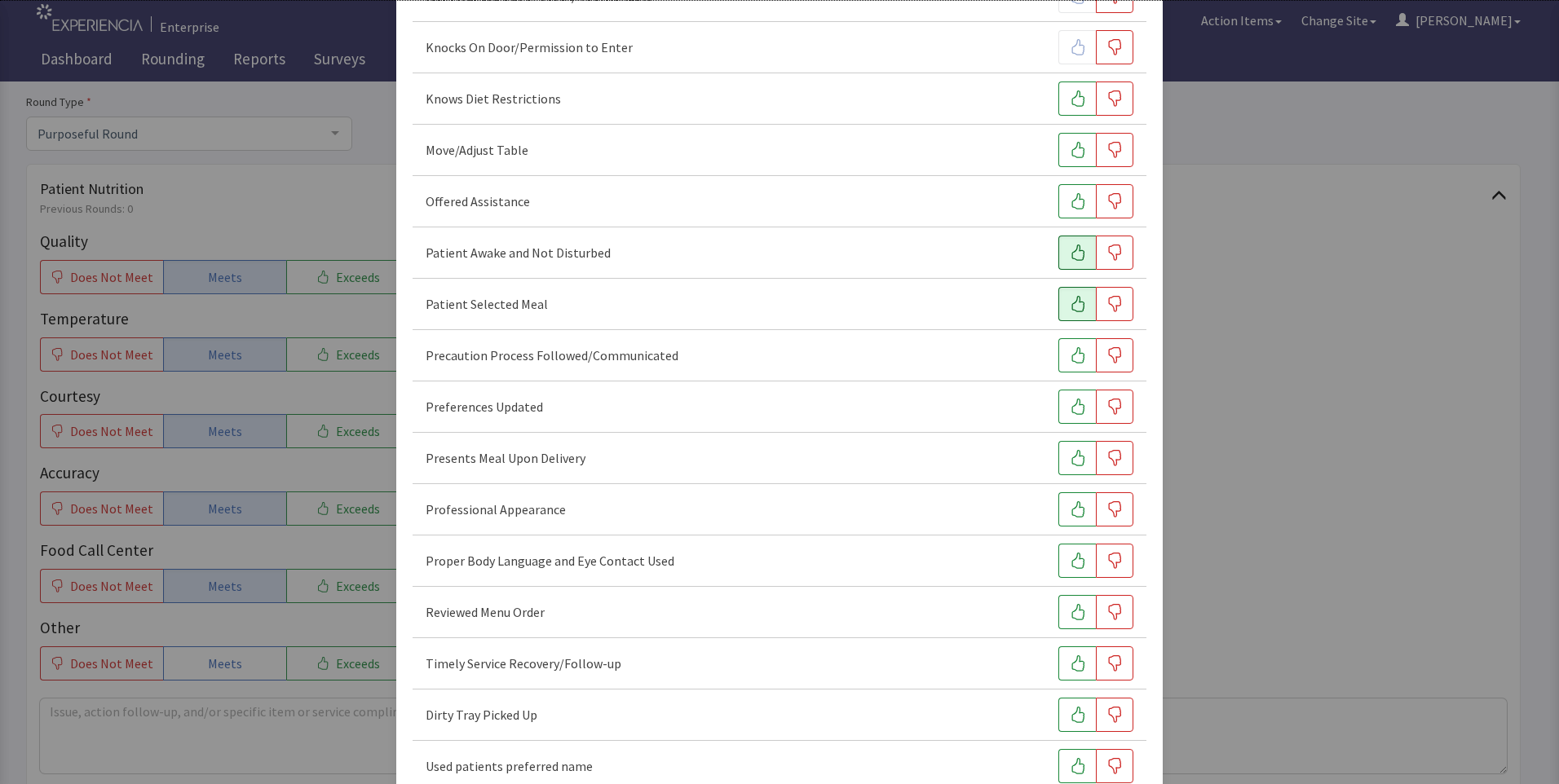
scroll to position [814, 0]
click at [1070, 458] on icon "button" at bounding box center [1078, 456] width 16 height 16
click at [1079, 510] on button "button" at bounding box center [1077, 507] width 38 height 34
click at [1070, 660] on icon "button" at bounding box center [1078, 661] width 16 height 16
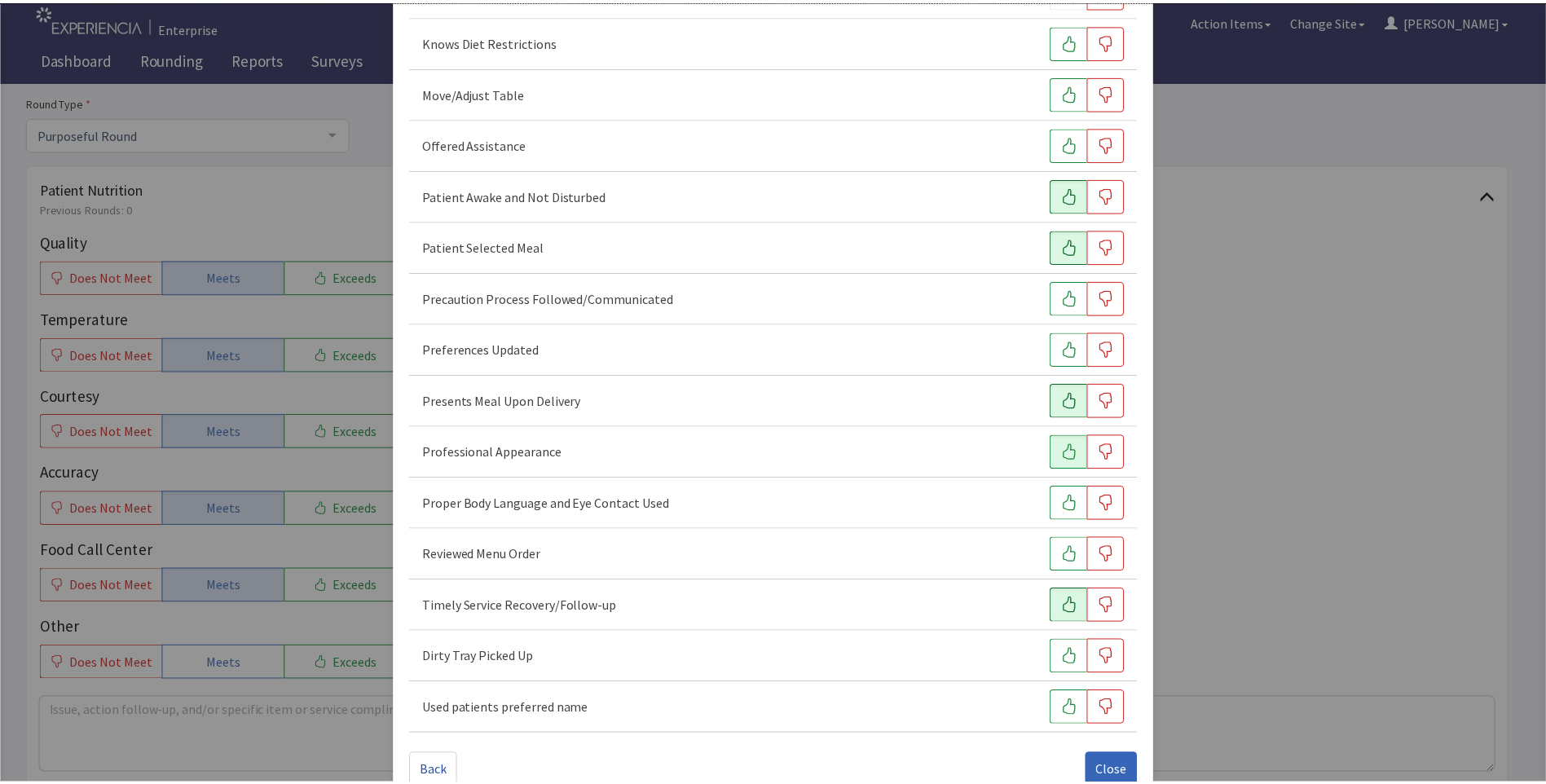
scroll to position [904, 0]
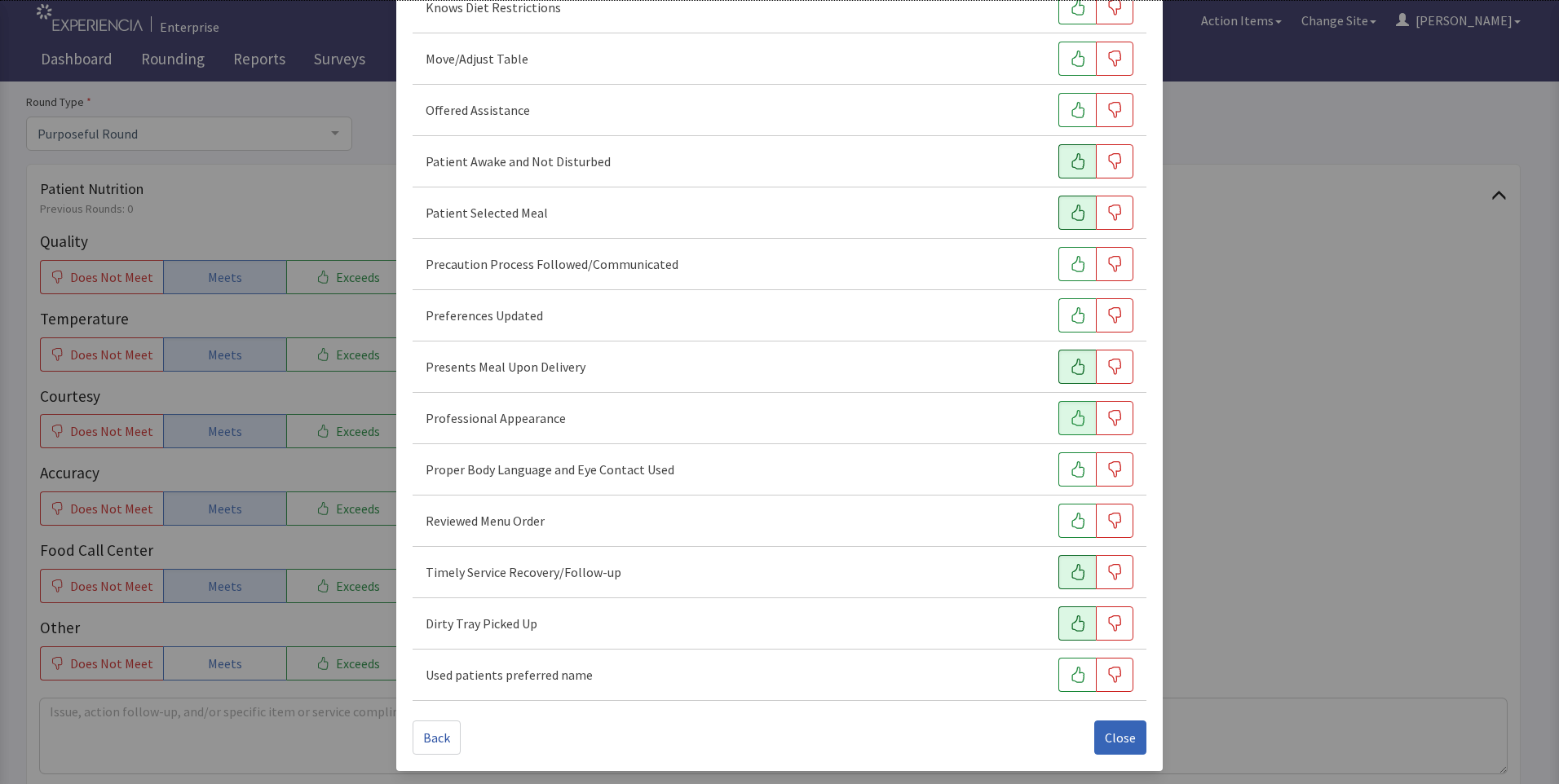
click at [1070, 626] on icon "button" at bounding box center [1078, 624] width 16 height 16
click at [1104, 736] on span "Close" at bounding box center [1120, 737] width 31 height 20
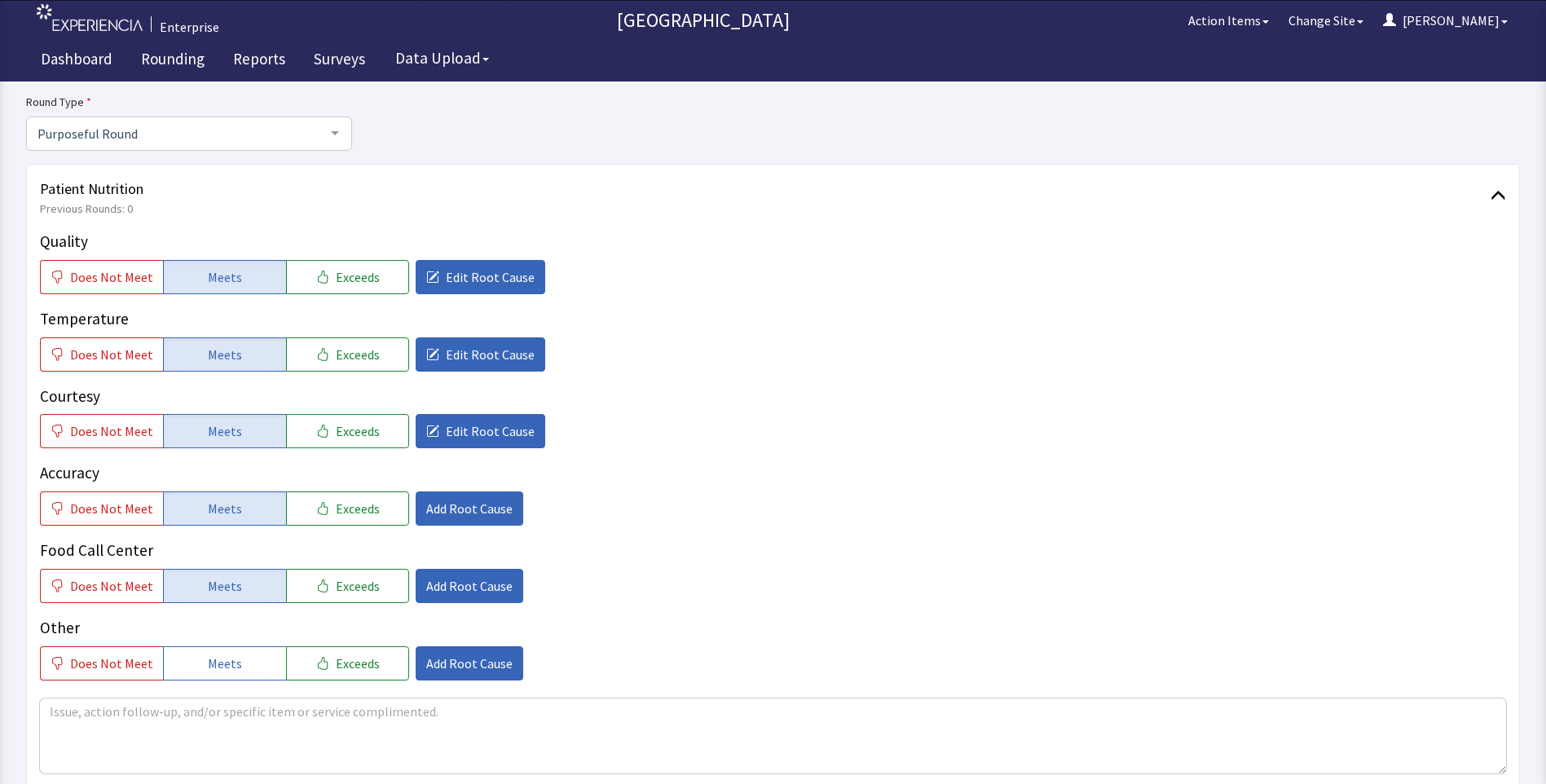
scroll to position [489, 0]
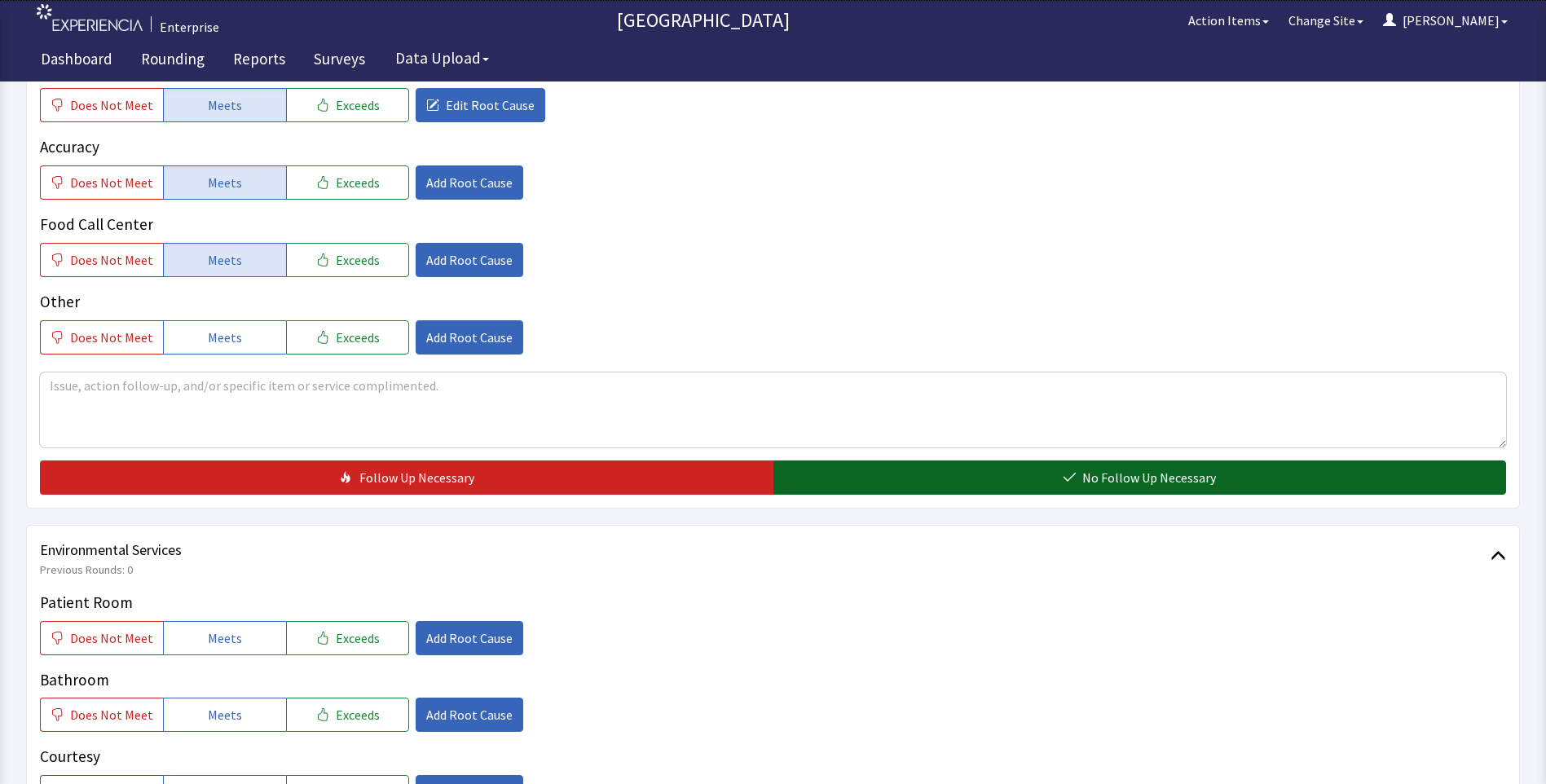
click at [859, 479] on button "No Follow Up Necessary" at bounding box center [1140, 478] width 733 height 34
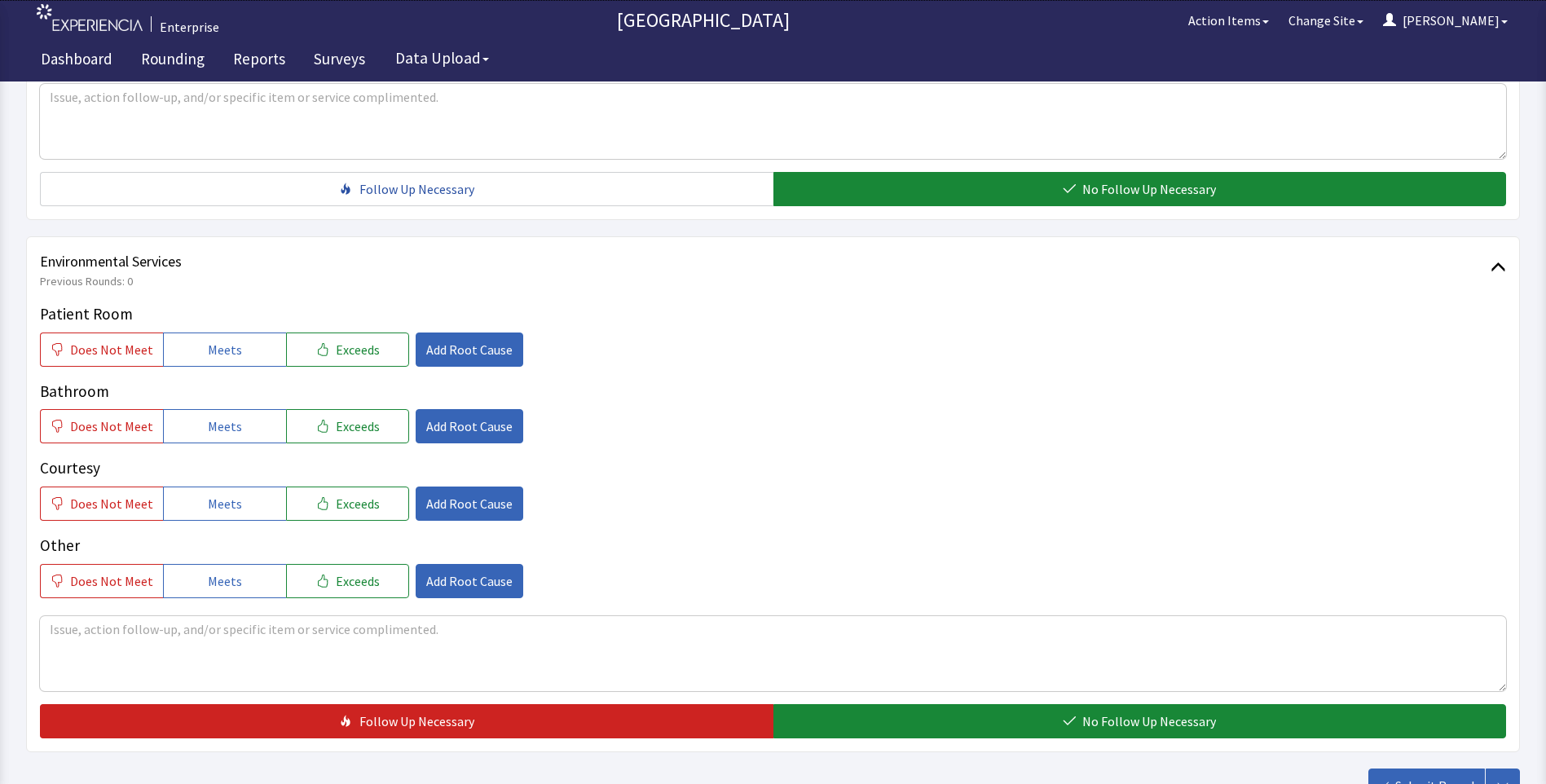
scroll to position [814, 0]
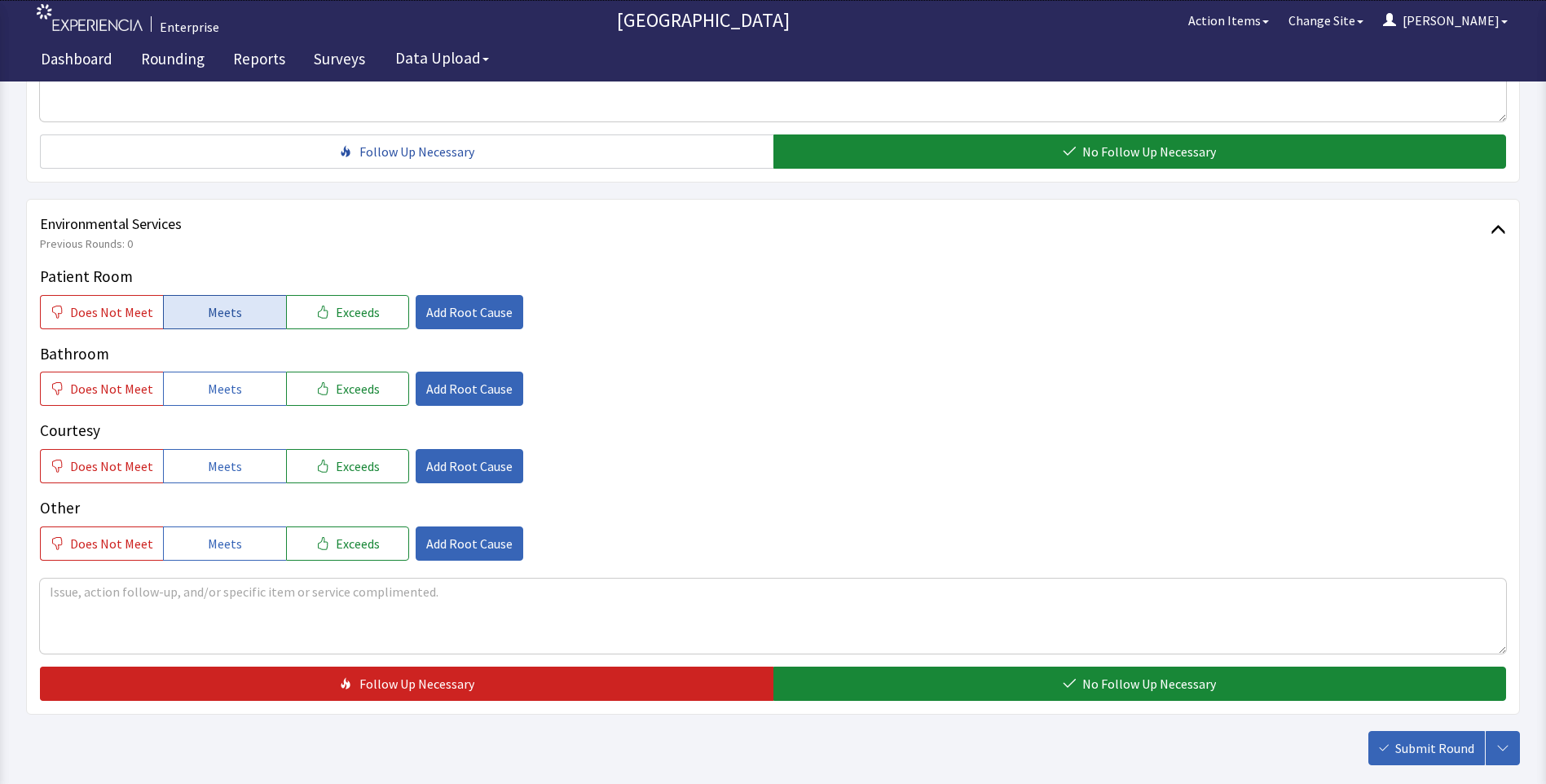
drag, startPoint x: 234, startPoint y: 315, endPoint x: 232, endPoint y: 375, distance: 60.0
click at [234, 316] on span "Meets" at bounding box center [225, 312] width 34 height 20
drag, startPoint x: 232, startPoint y: 398, endPoint x: 237, endPoint y: 429, distance: 31.4
click at [235, 413] on div "Patient Room Does Not Meet Meets Exceeds Add Root Cause Bathroom Does Not Meet …" at bounding box center [773, 413] width 1466 height 296
drag, startPoint x: 242, startPoint y: 462, endPoint x: 541, endPoint y: 598, distance: 328.5
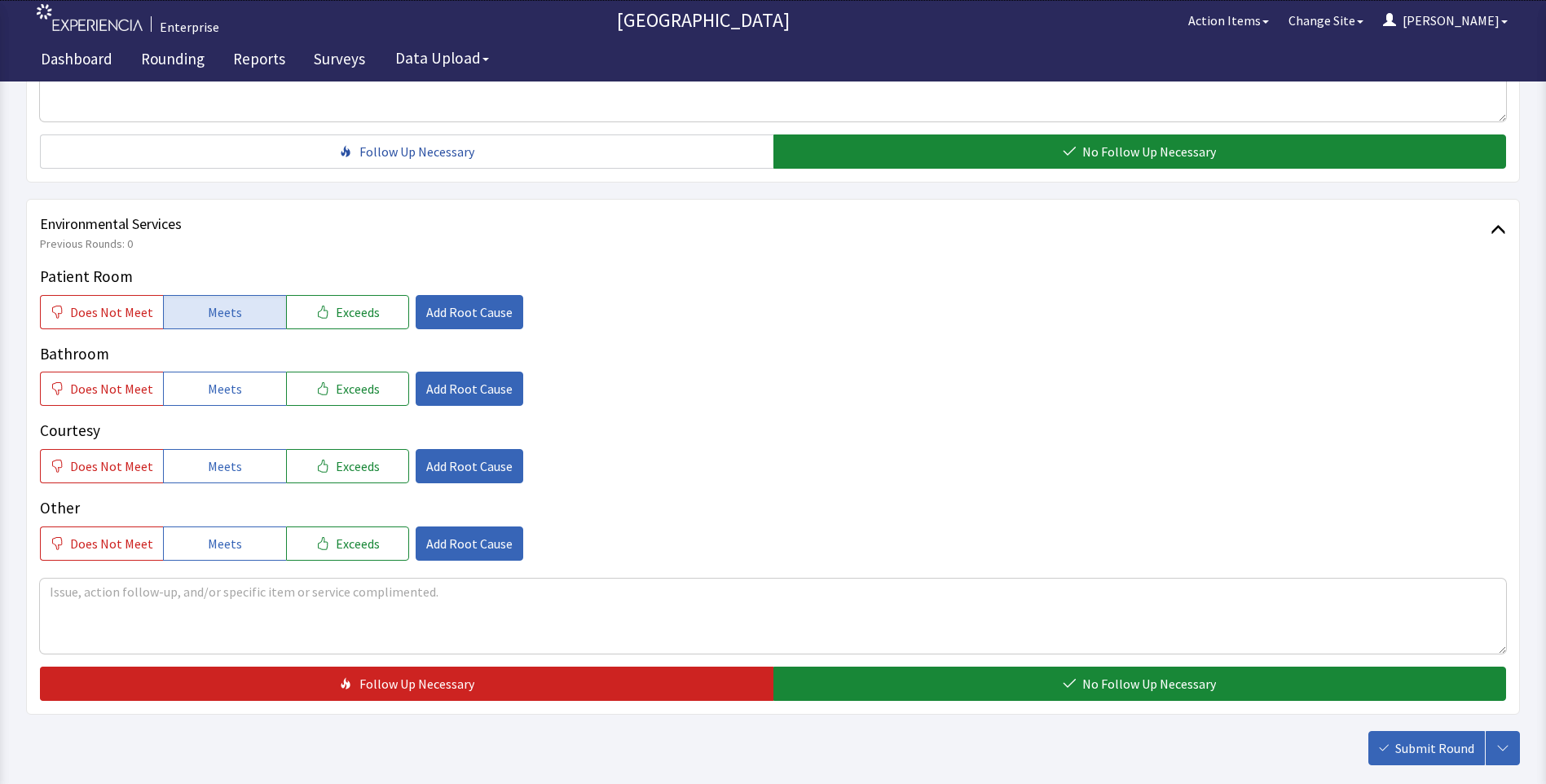
click at [250, 473] on button "Meets" at bounding box center [224, 466] width 123 height 34
drag, startPoint x: 198, startPoint y: 395, endPoint x: 562, endPoint y: 578, distance: 407.4
click at [198, 397] on button "Meets" at bounding box center [224, 389] width 123 height 34
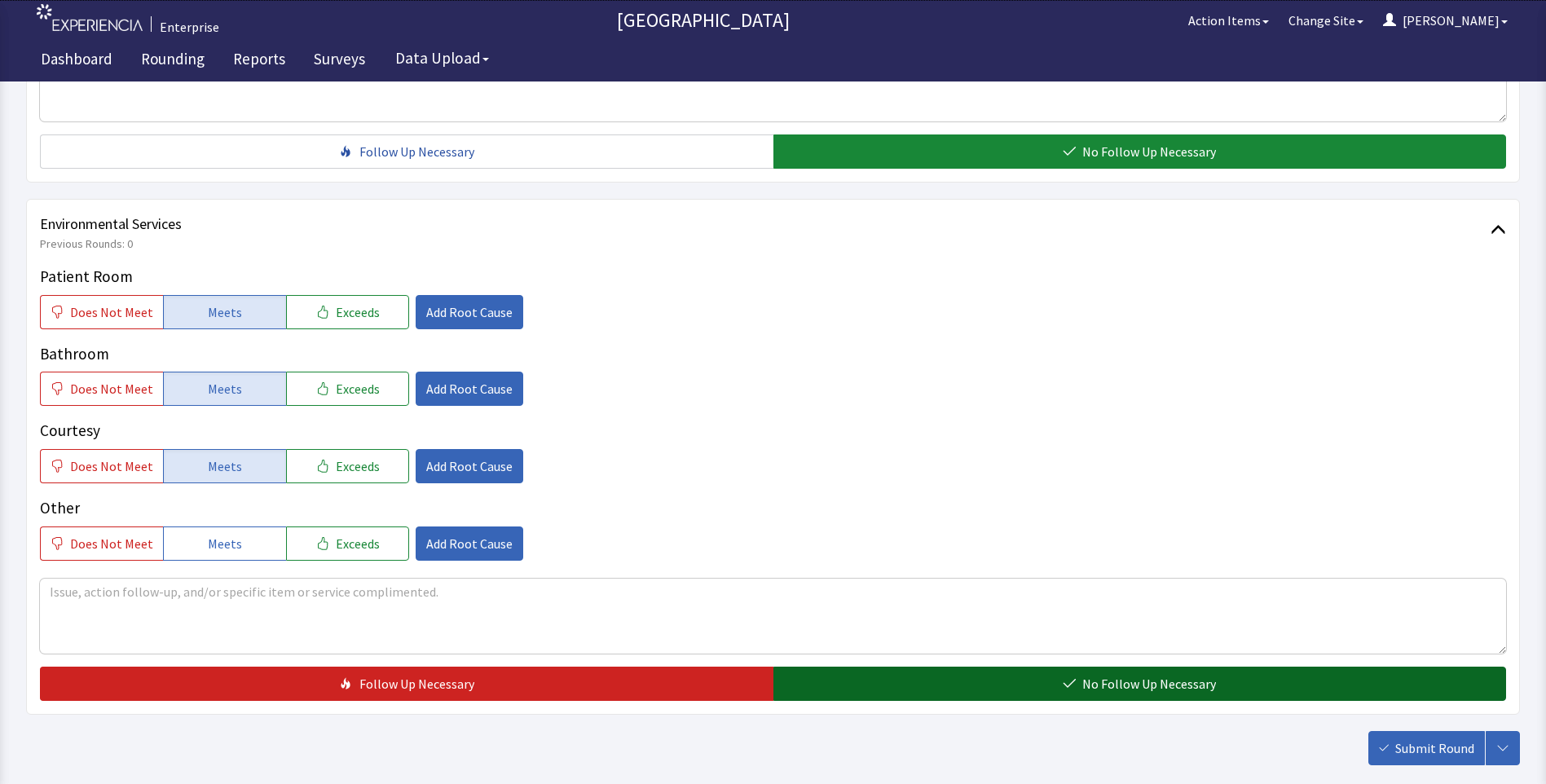
click at [884, 684] on button "No Follow Up Necessary" at bounding box center [1140, 684] width 733 height 34
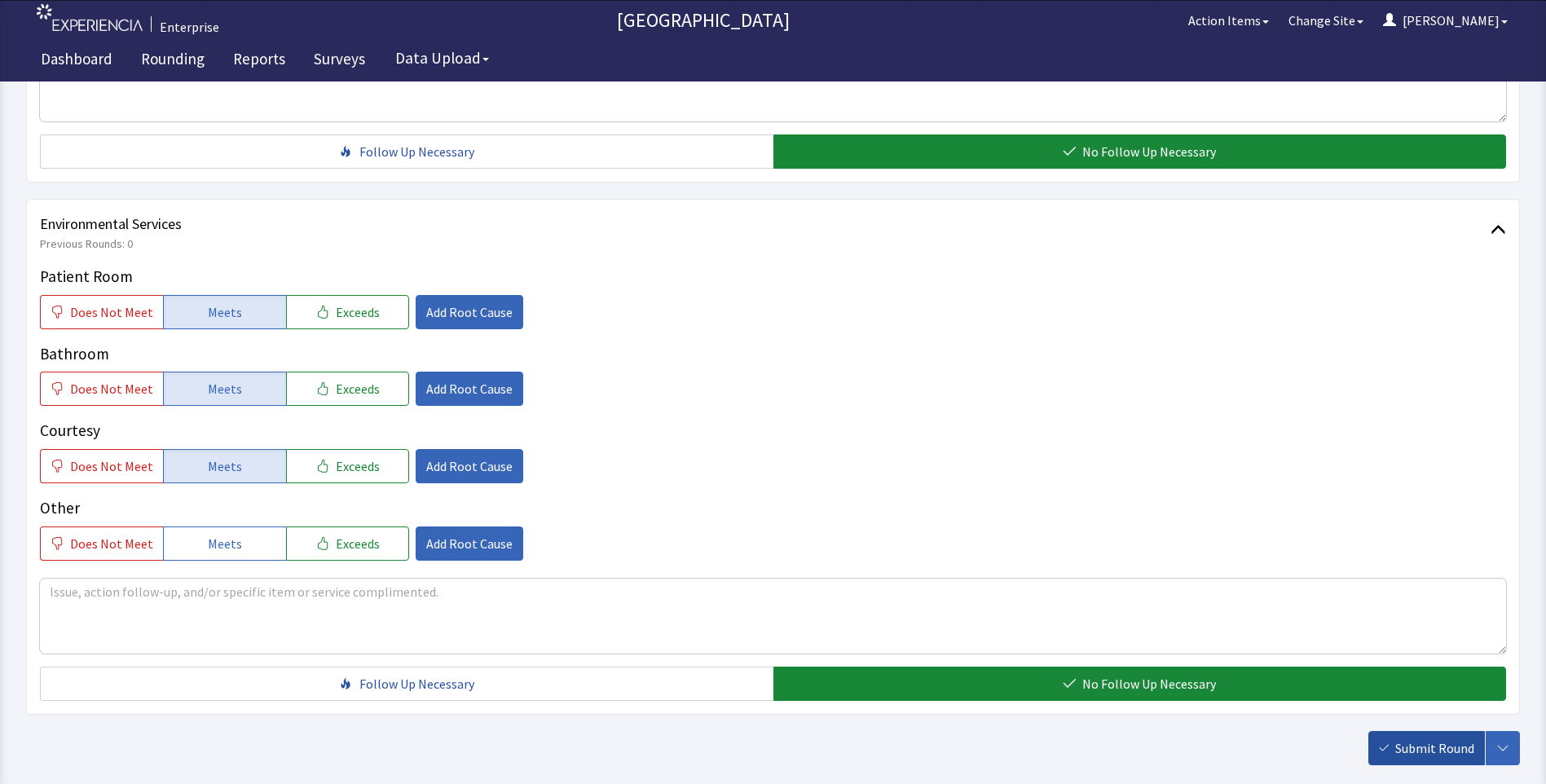
click at [1412, 755] on span "Submit Round" at bounding box center [1435, 748] width 79 height 20
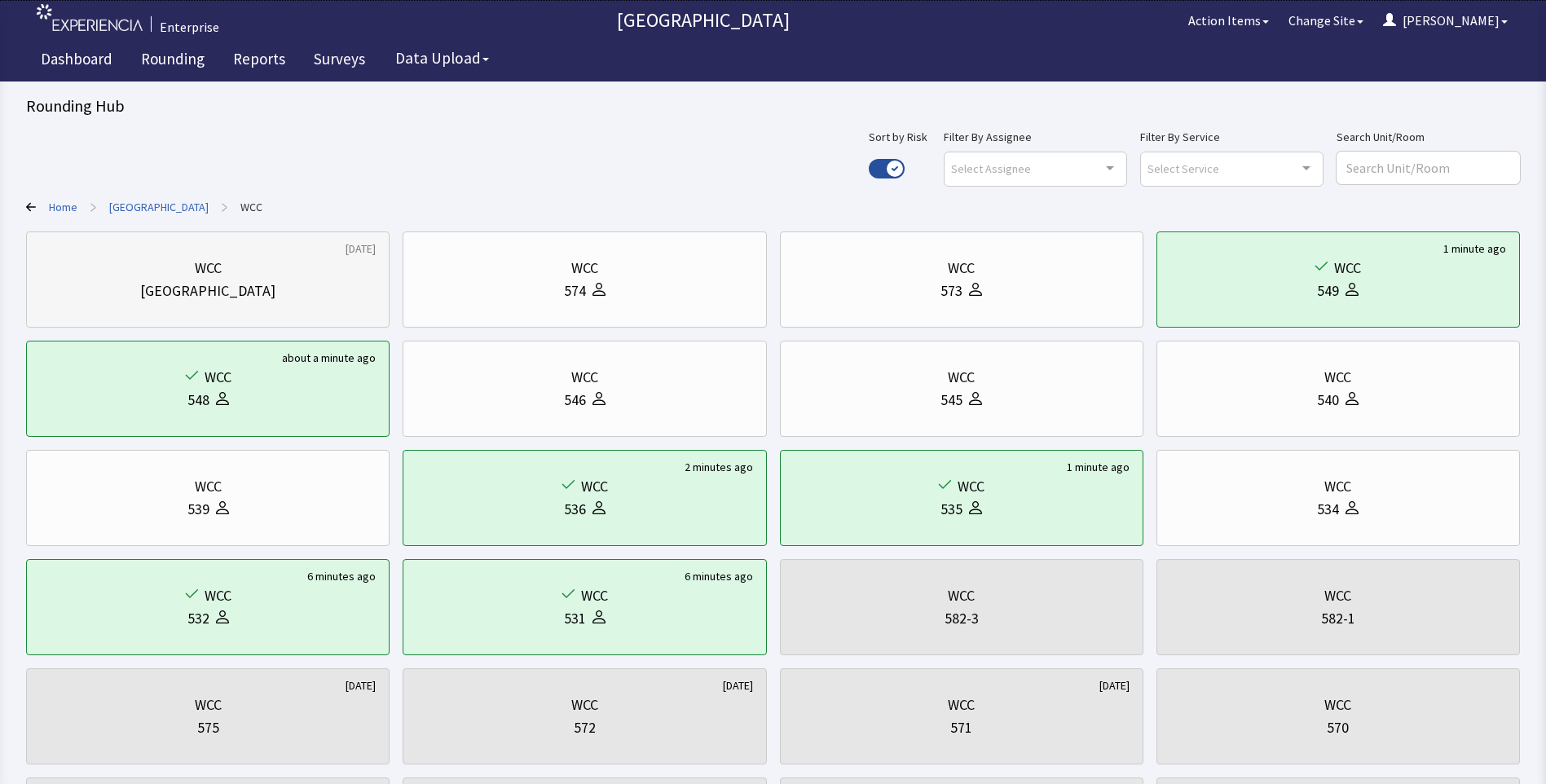
click at [263, 292] on div "[GEOGRAPHIC_DATA]" at bounding box center [208, 290] width 336 height 22
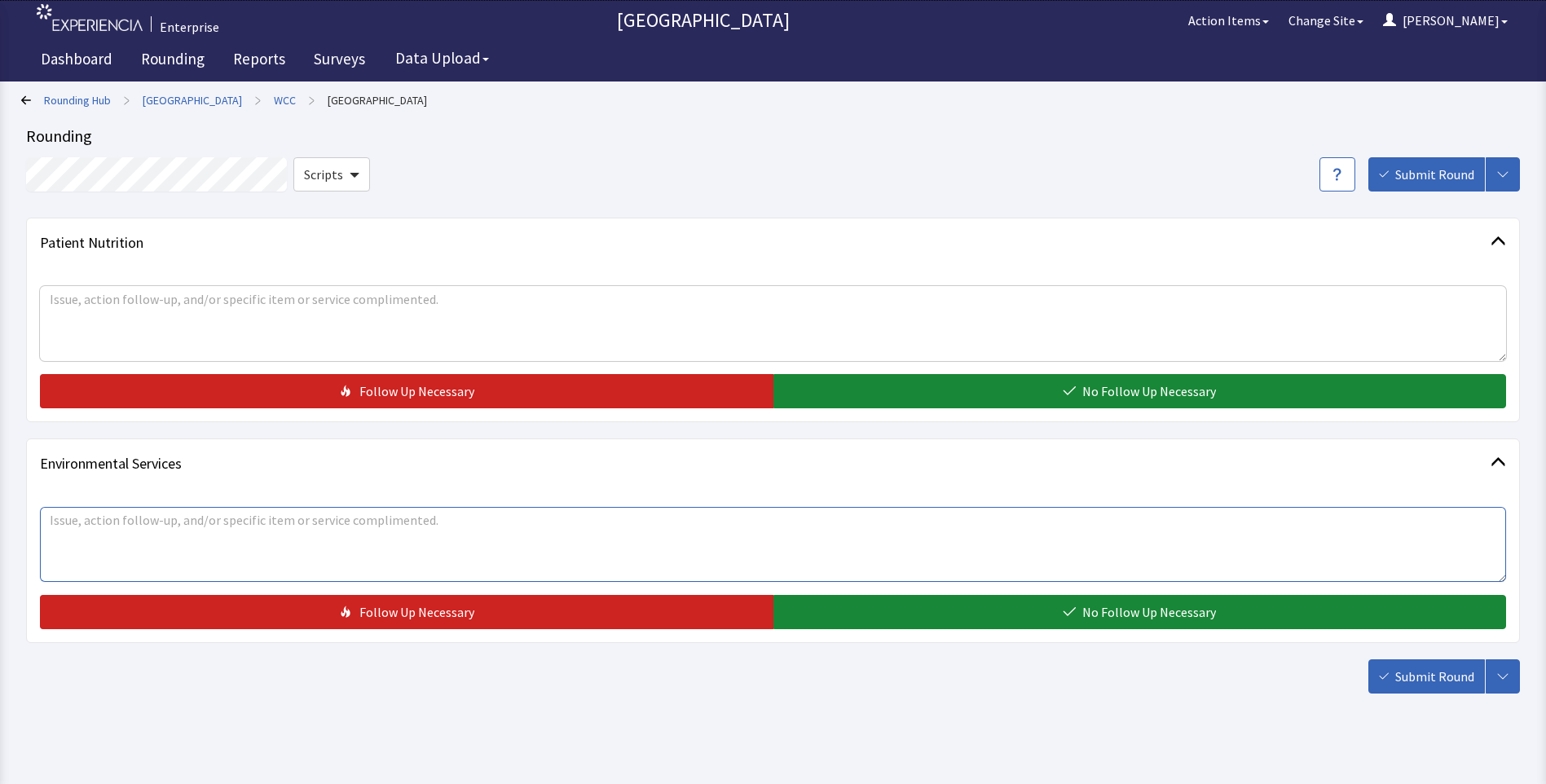
click at [96, 523] on textarea at bounding box center [773, 545] width 1466 height 75
drag, startPoint x: 44, startPoint y: 513, endPoint x: 425, endPoint y: 523, distance: 381.1
click at [425, 523] on textarea "hallway ceilings need dusting,walls need cleaning" at bounding box center [773, 545] width 1466 height 75
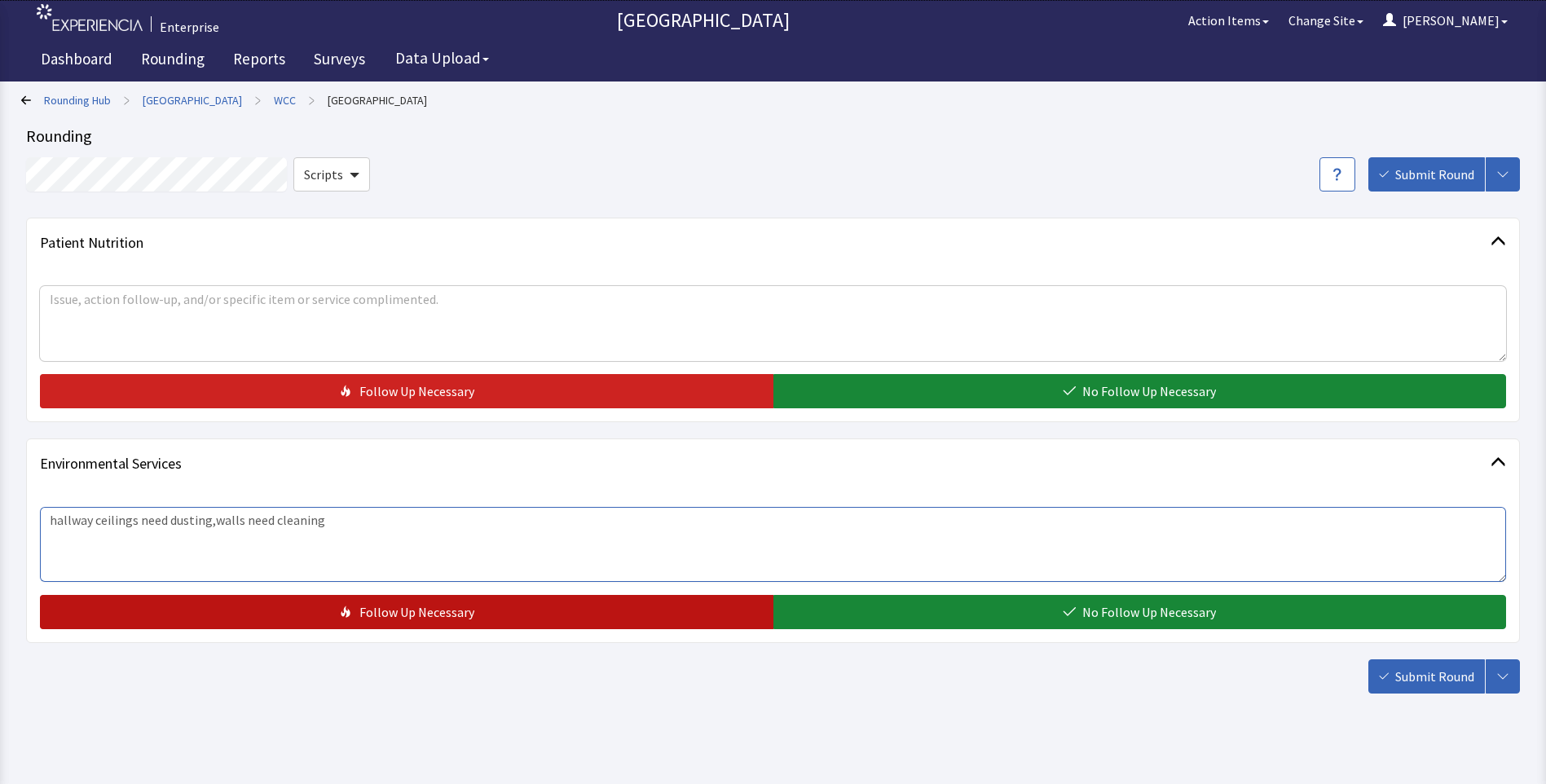
type textarea "hallway ceilings need dusting,walls need cleaning"
click at [363, 612] on span "Follow Up Necessary" at bounding box center [417, 612] width 115 height 20
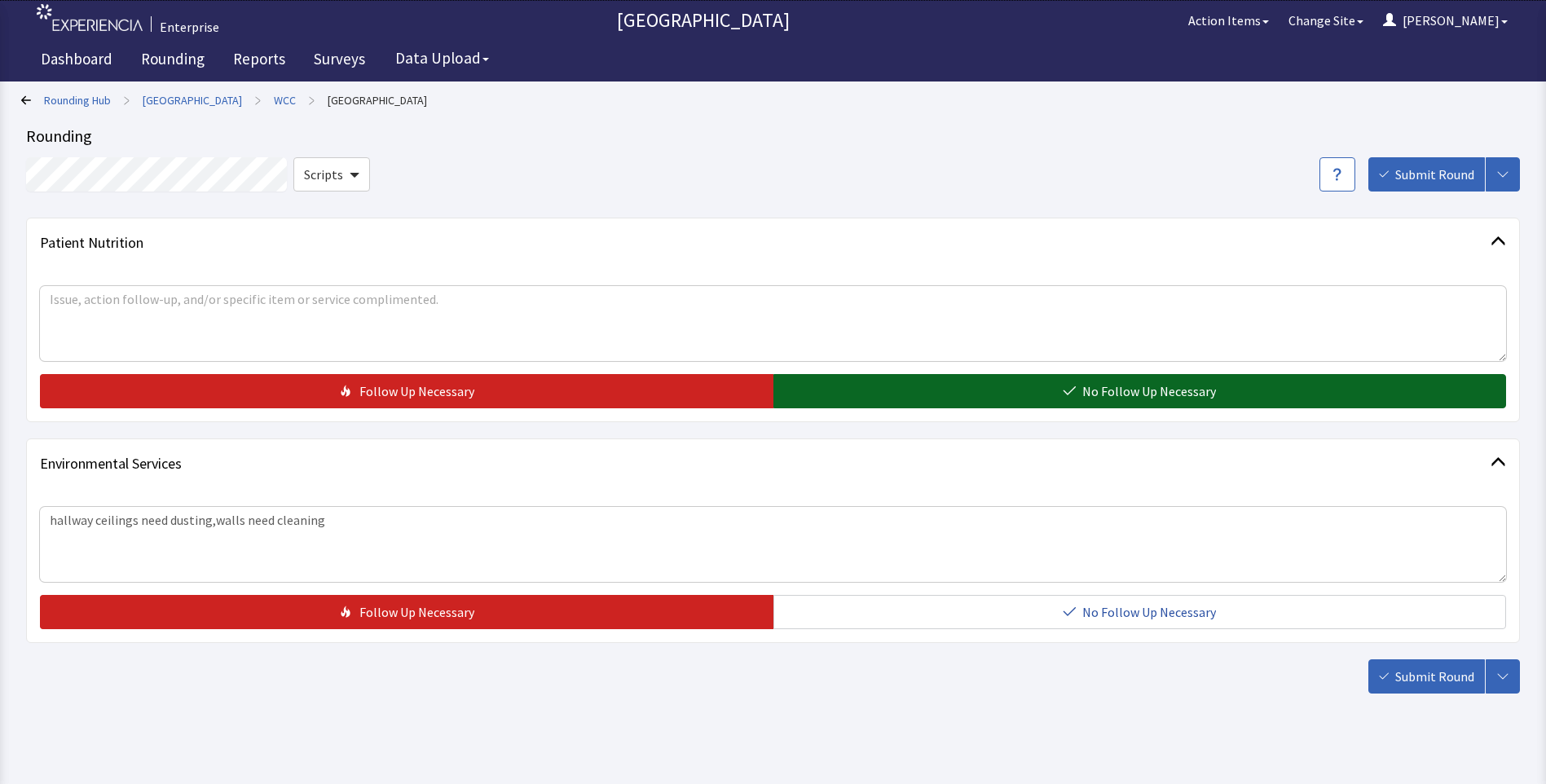
click at [826, 394] on button "No Follow Up Necessary" at bounding box center [1140, 391] width 733 height 34
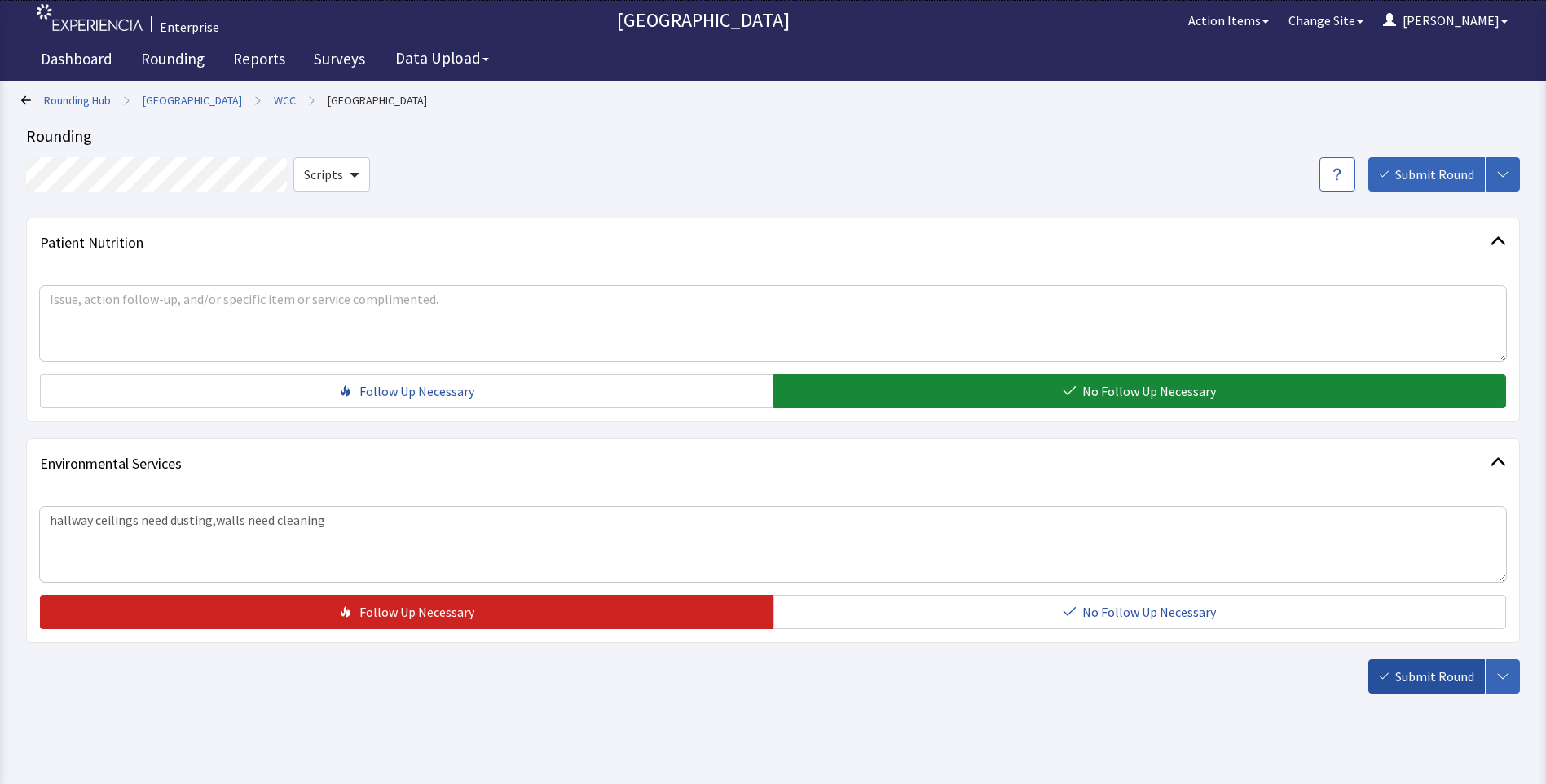
click at [1420, 682] on span "Submit Round" at bounding box center [1435, 676] width 79 height 20
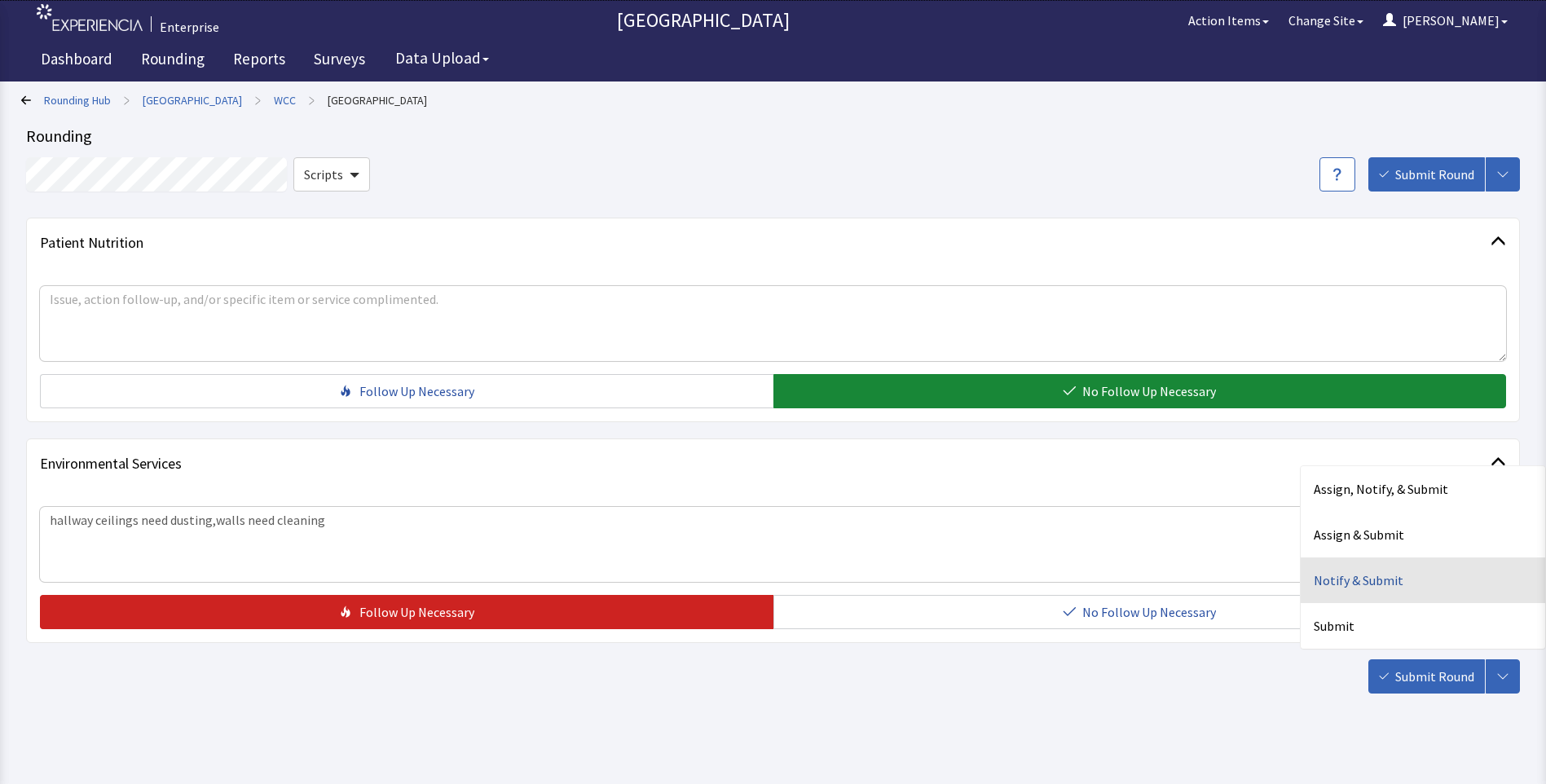
click at [1348, 584] on div "Notify & Submit" at bounding box center [1422, 580] width 245 height 46
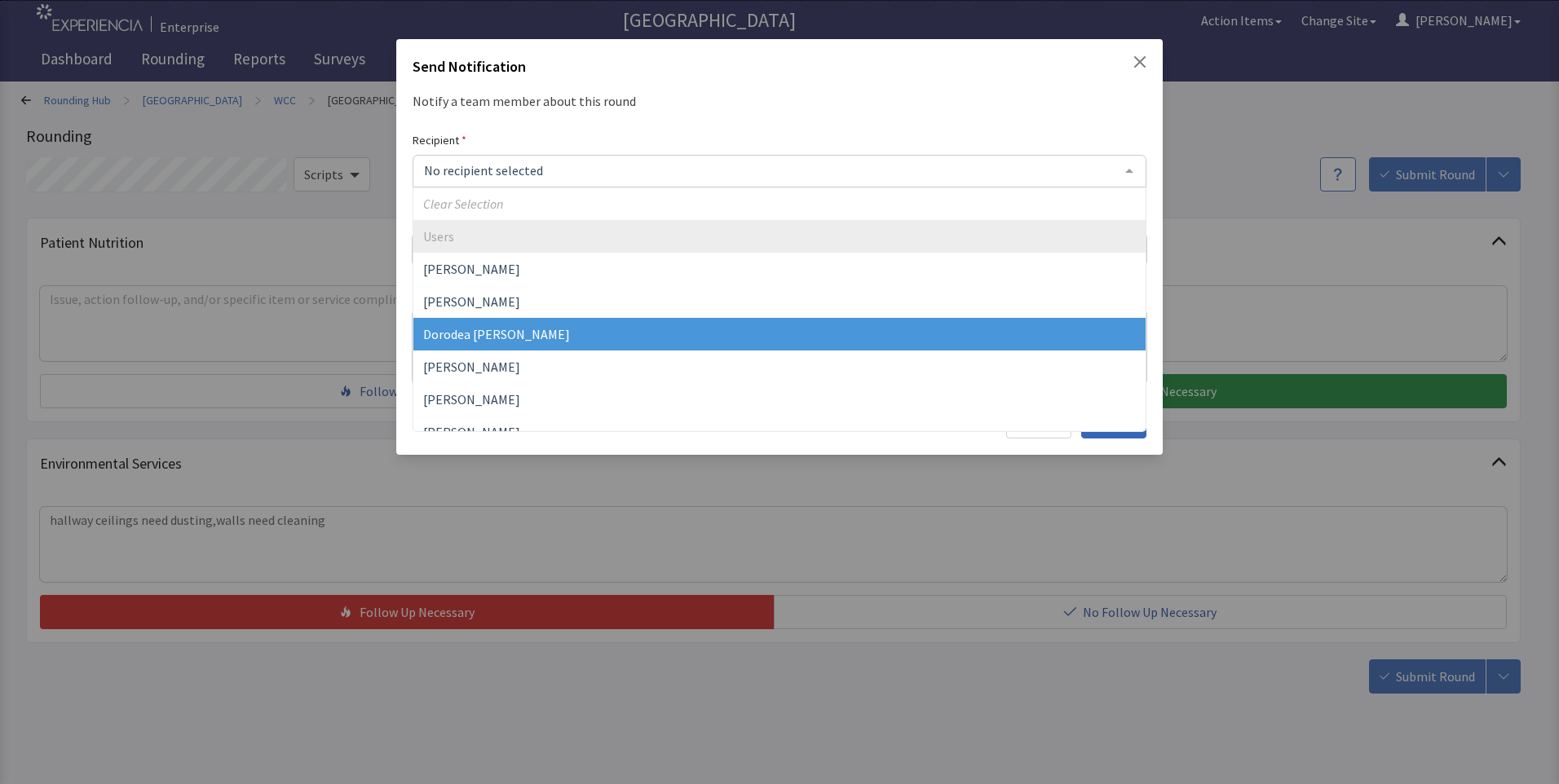
click at [471, 333] on span "Dorodea [PERSON_NAME]" at bounding box center [497, 334] width 147 height 16
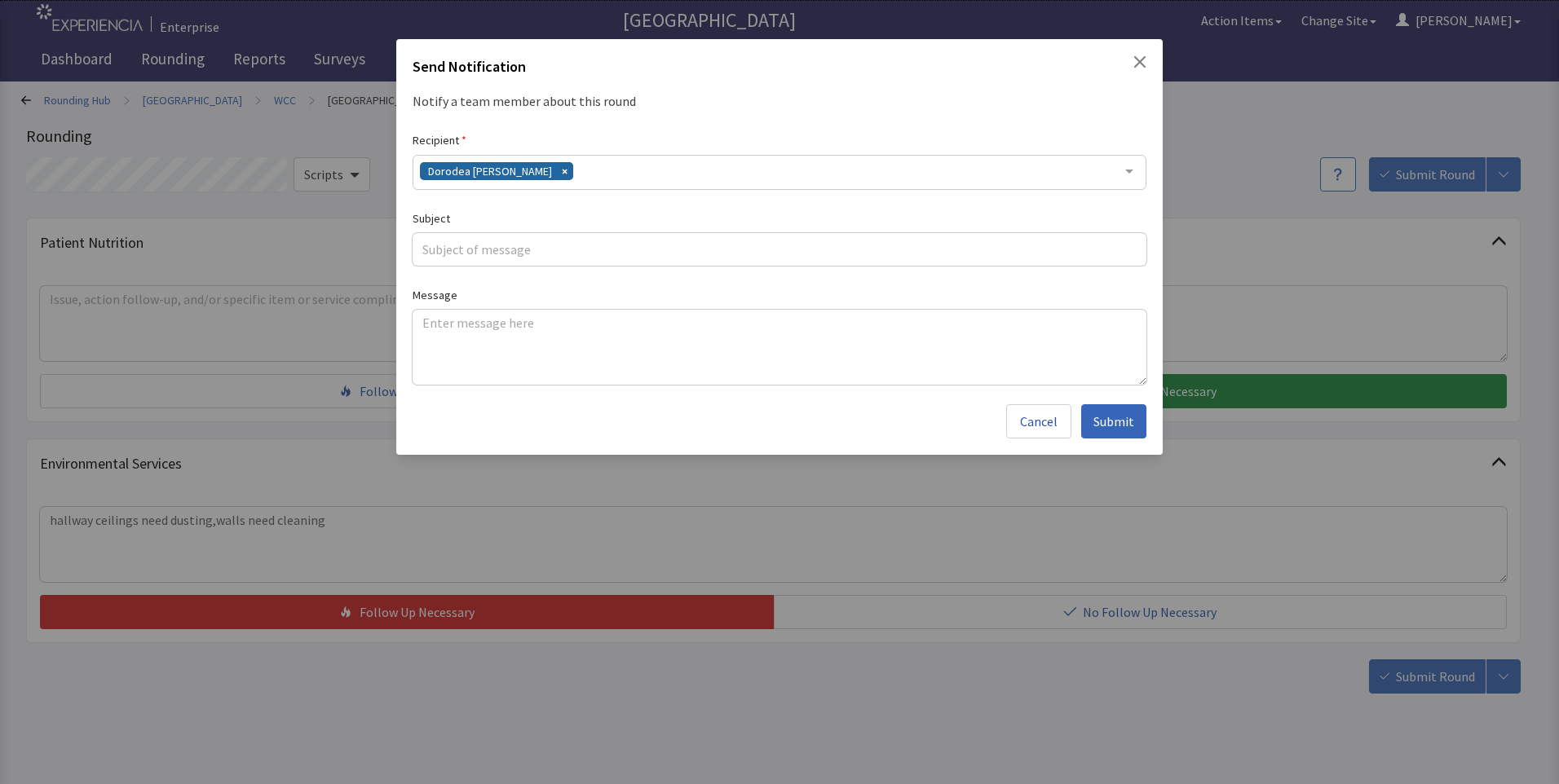
click at [581, 176] on div "Dorodea [PERSON_NAME]" at bounding box center [779, 172] width 733 height 35
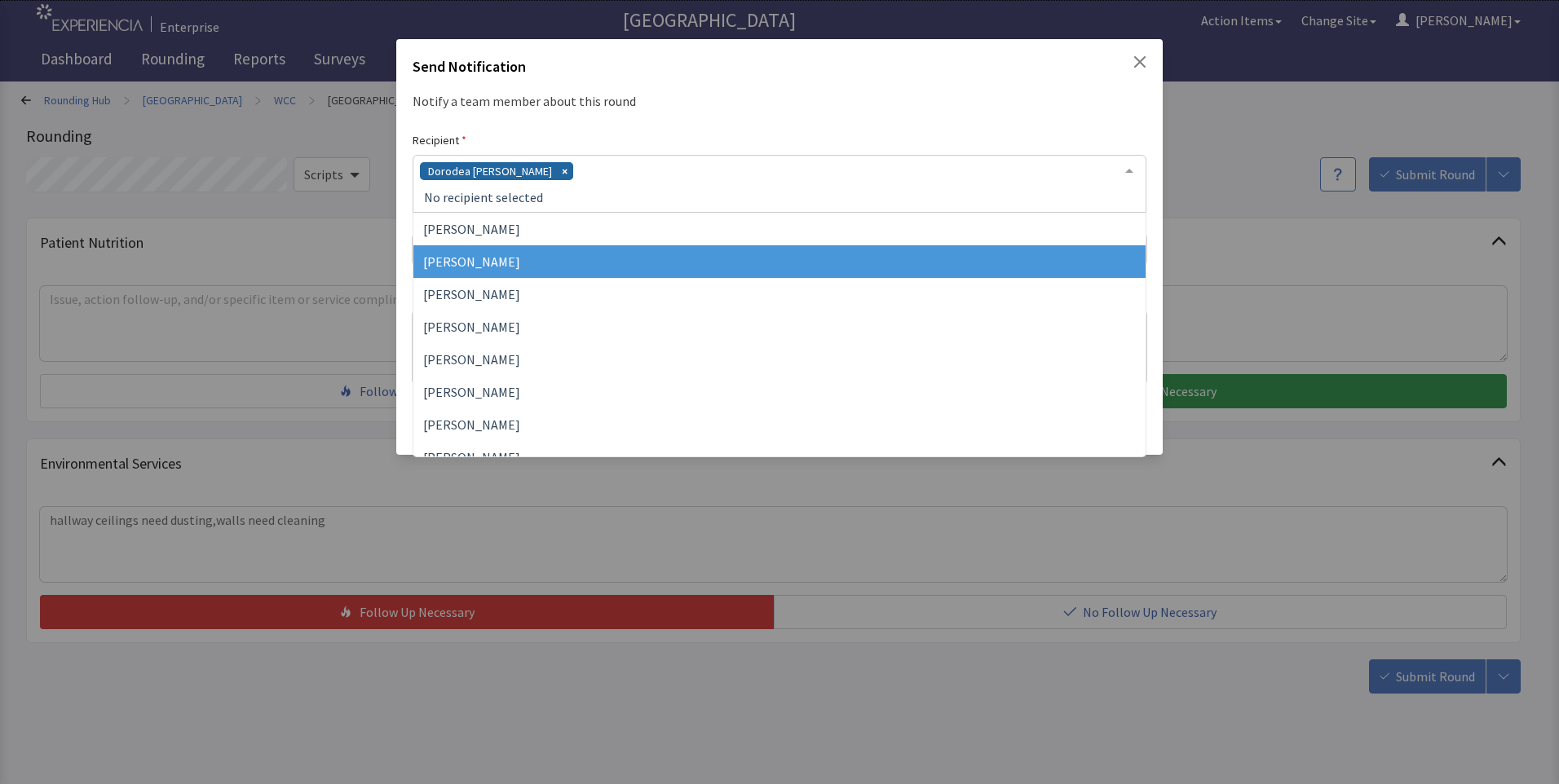
scroll to position [82, 0]
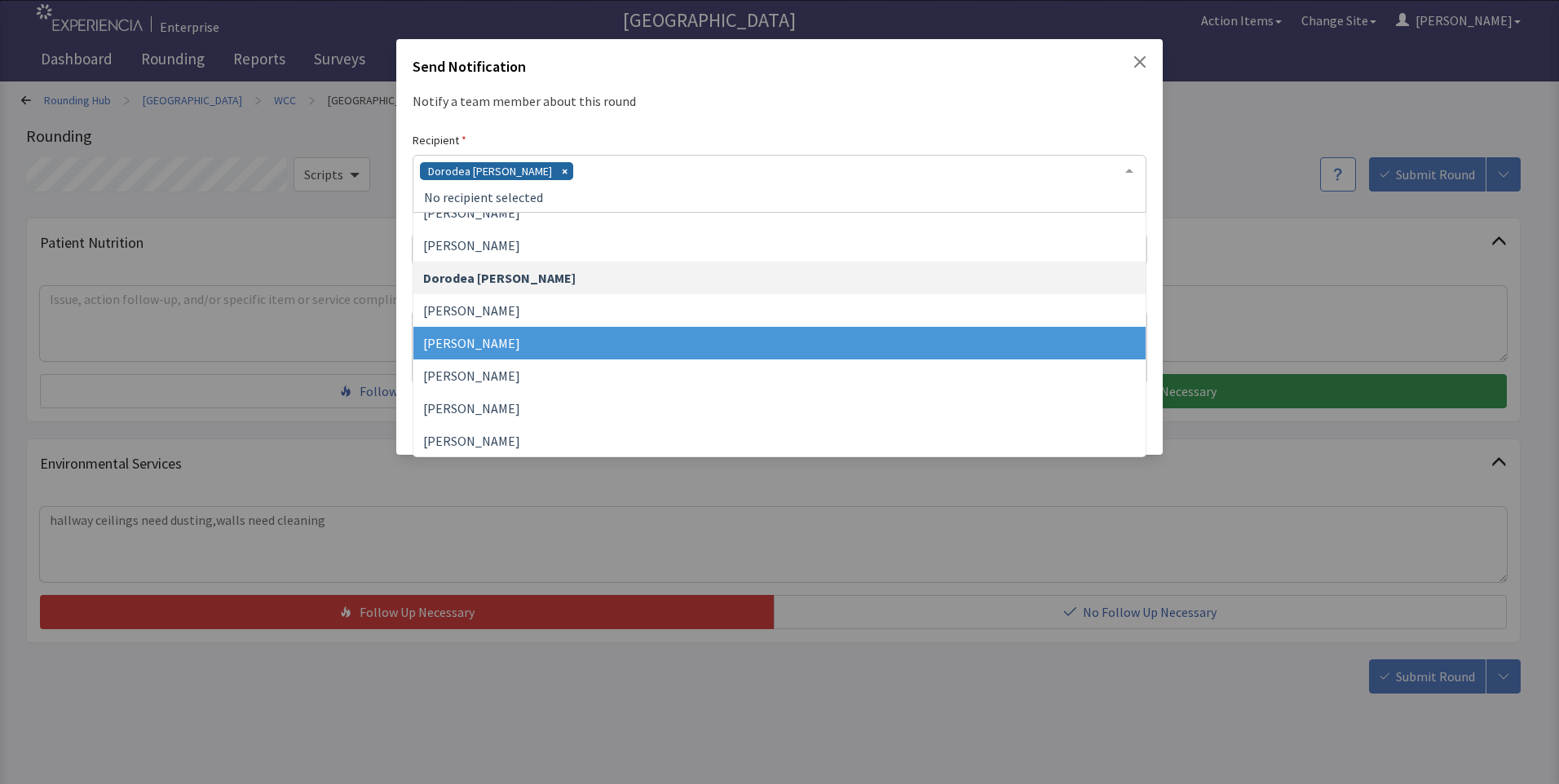
click at [518, 337] on span "[PERSON_NAME]" at bounding box center [779, 343] width 732 height 32
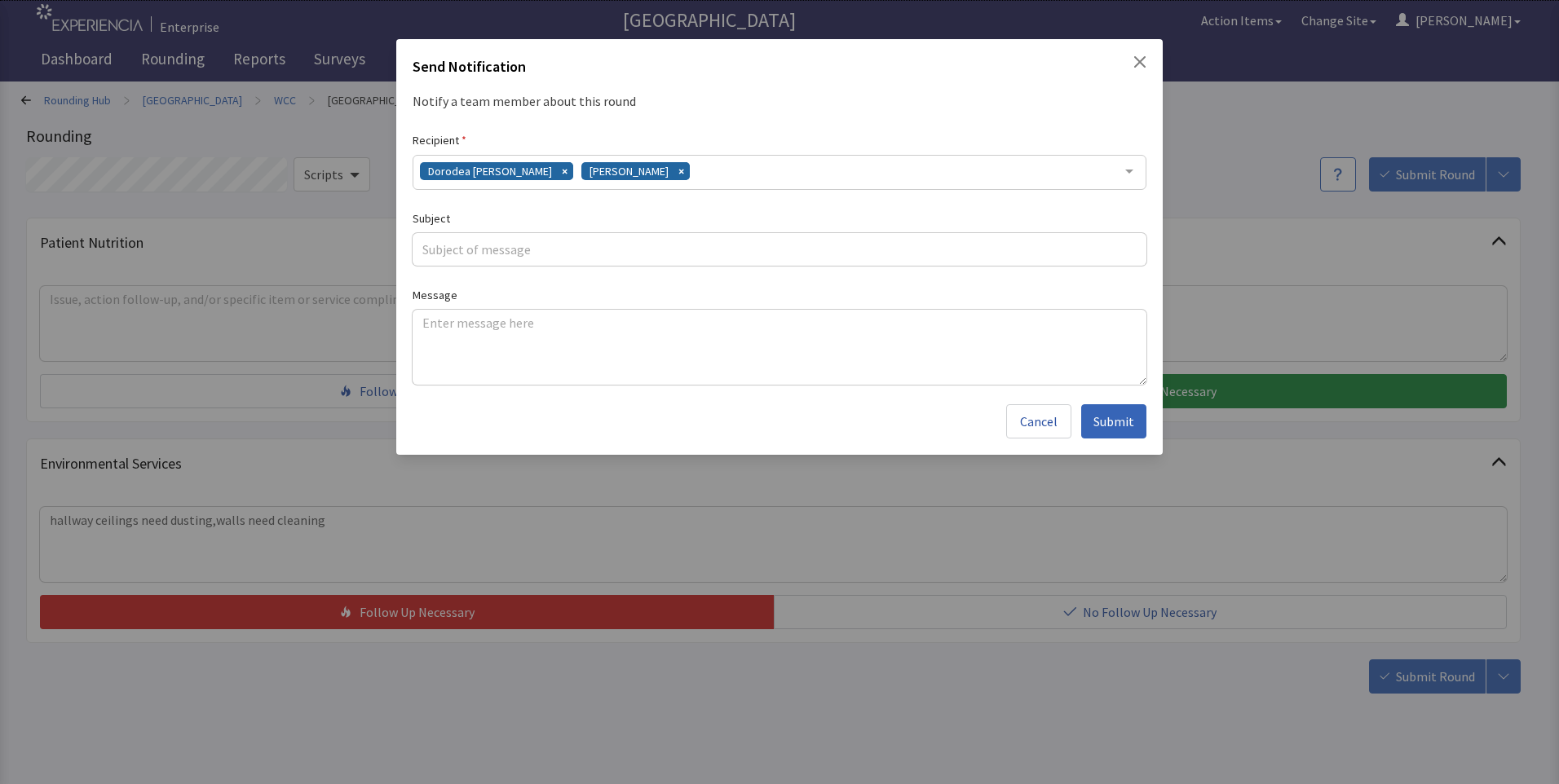
click at [701, 177] on div "Dorodea Verderame Gerardo Mejias" at bounding box center [779, 172] width 733 height 35
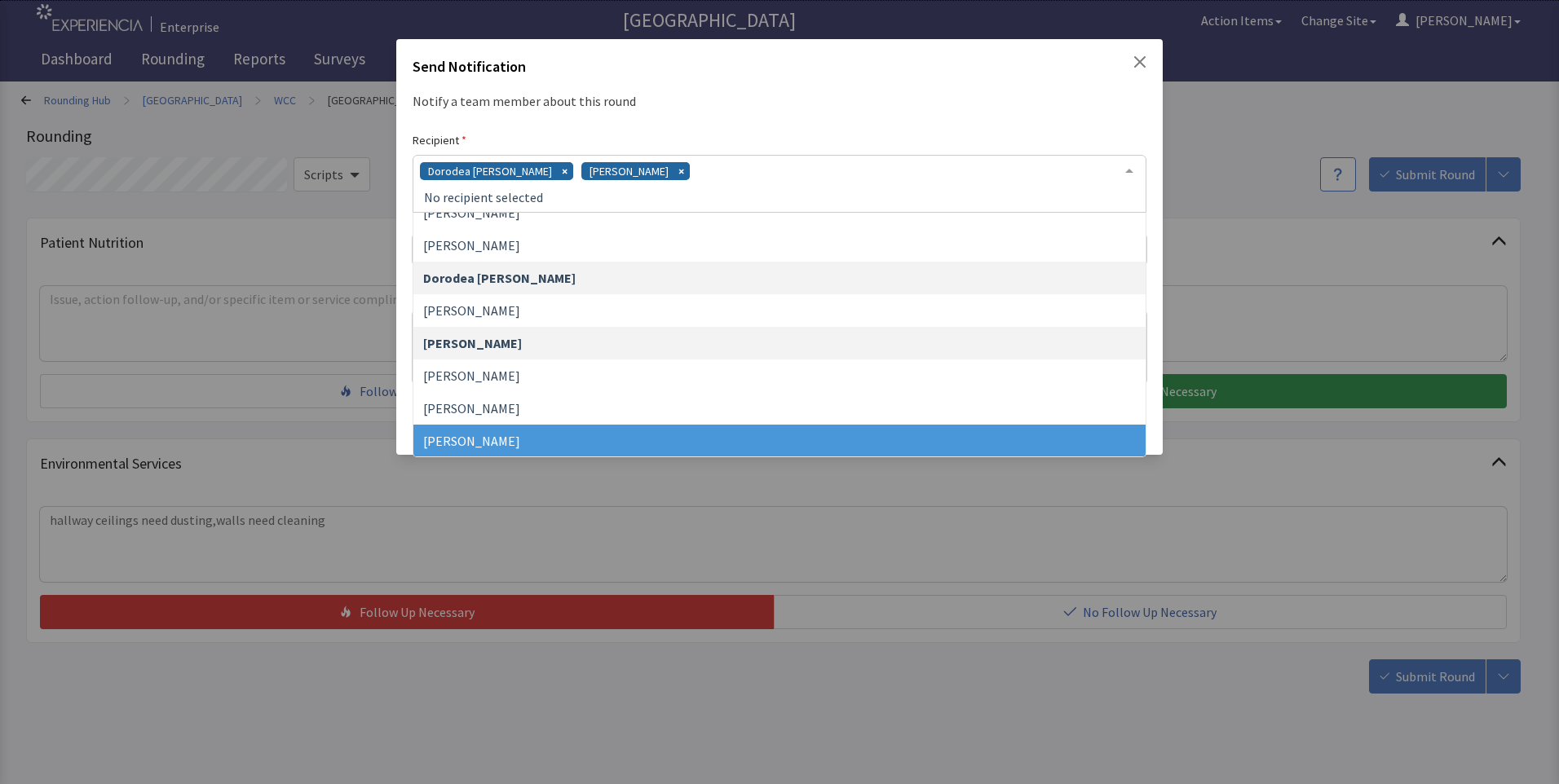
click at [520, 436] on span "[PERSON_NAME]" at bounding box center [472, 441] width 97 height 16
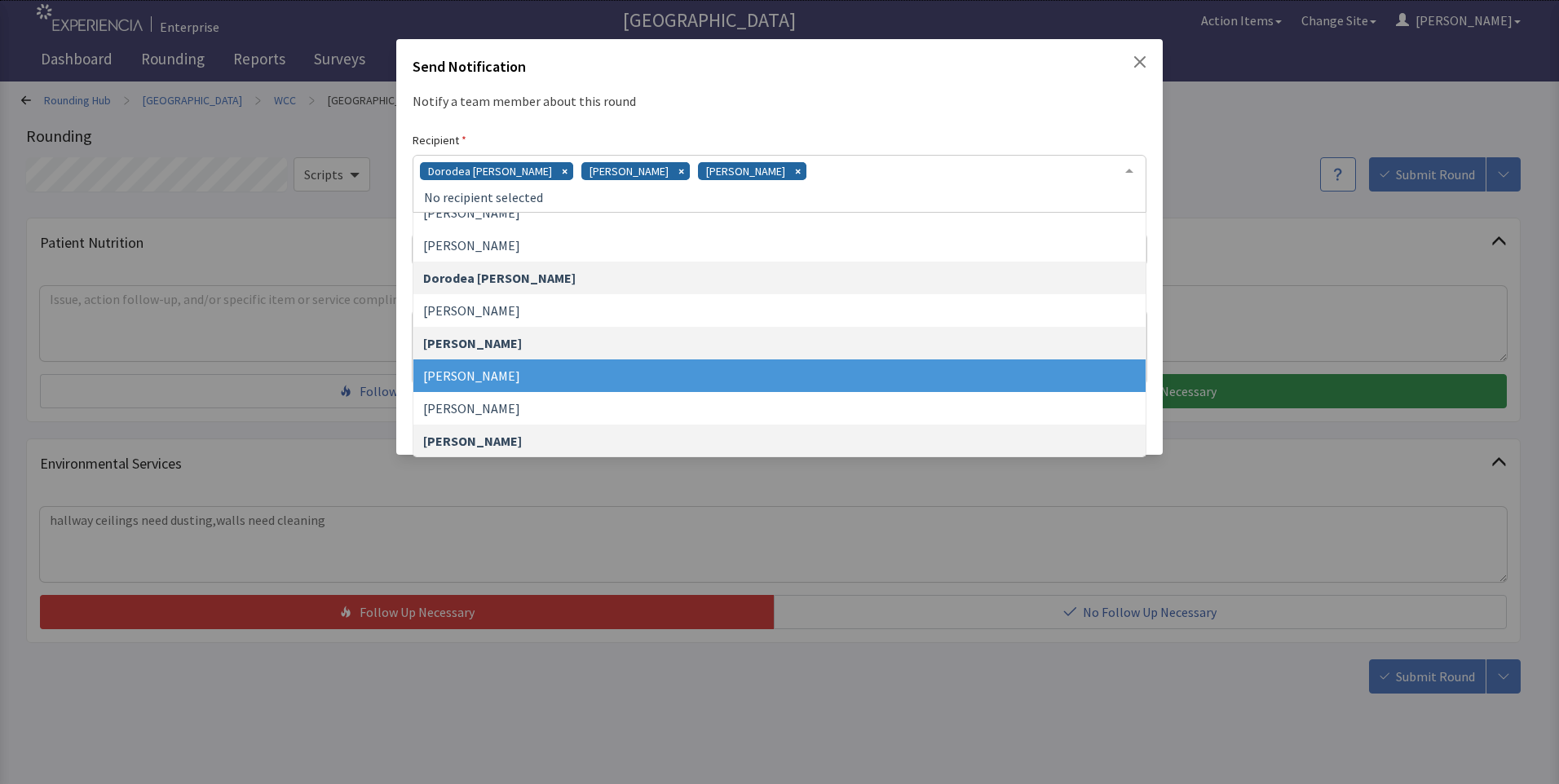
click at [814, 170] on div "Dorodea Verderame Gerardo Mejias James Hellandbrand" at bounding box center [779, 184] width 733 height 58
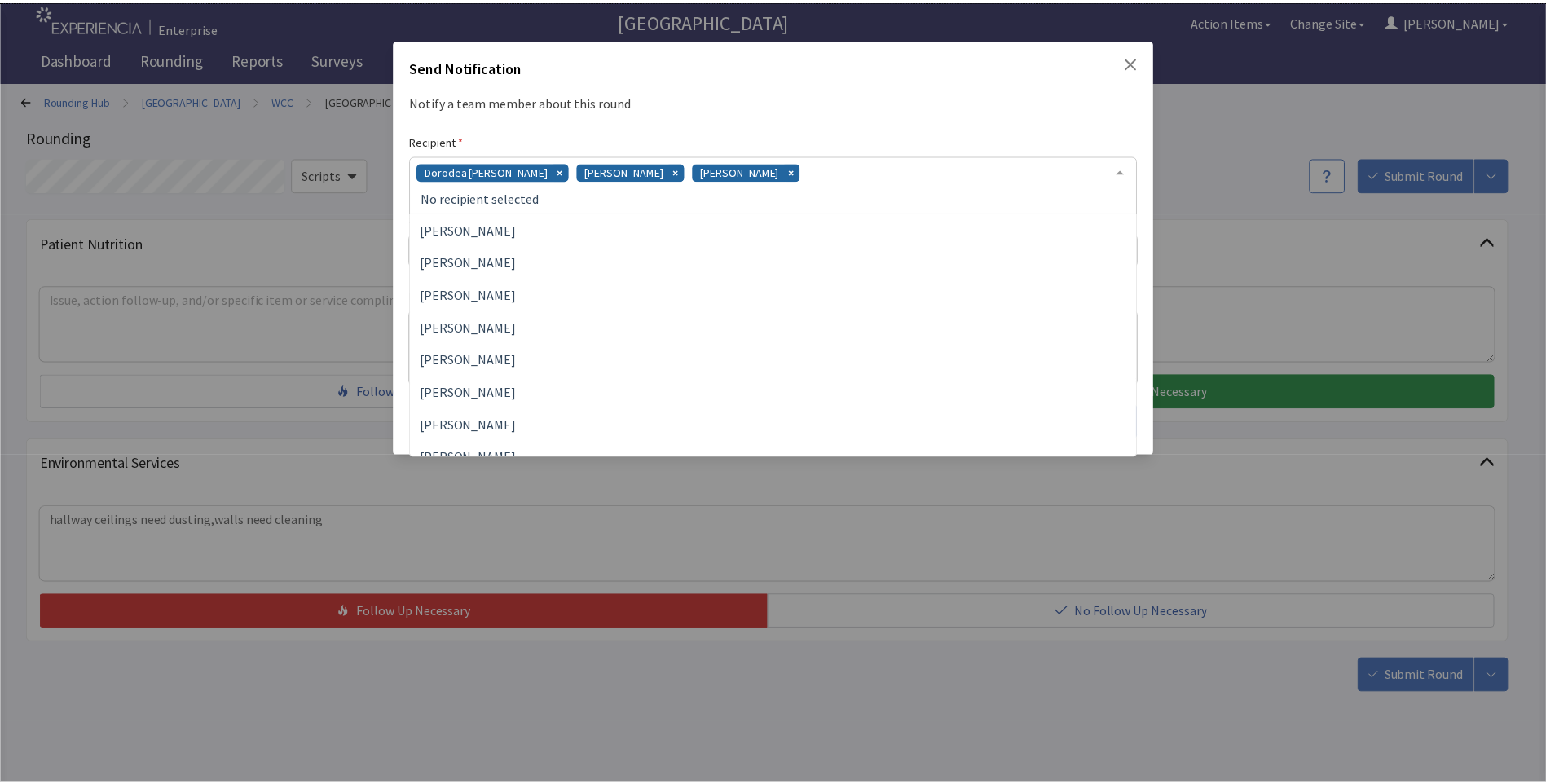
scroll to position [408, 0]
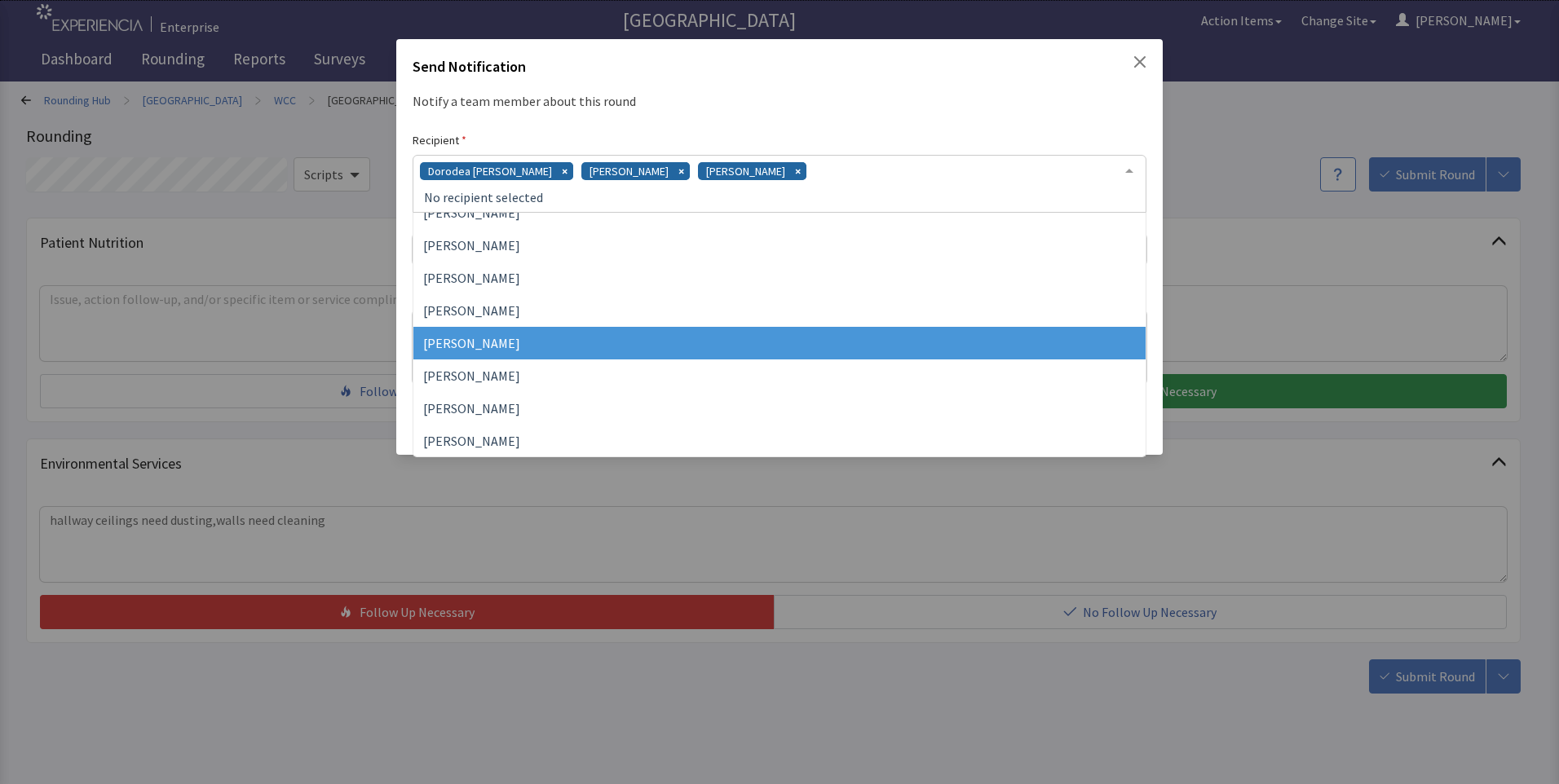
click at [555, 354] on span "[PERSON_NAME]" at bounding box center [779, 343] width 732 height 32
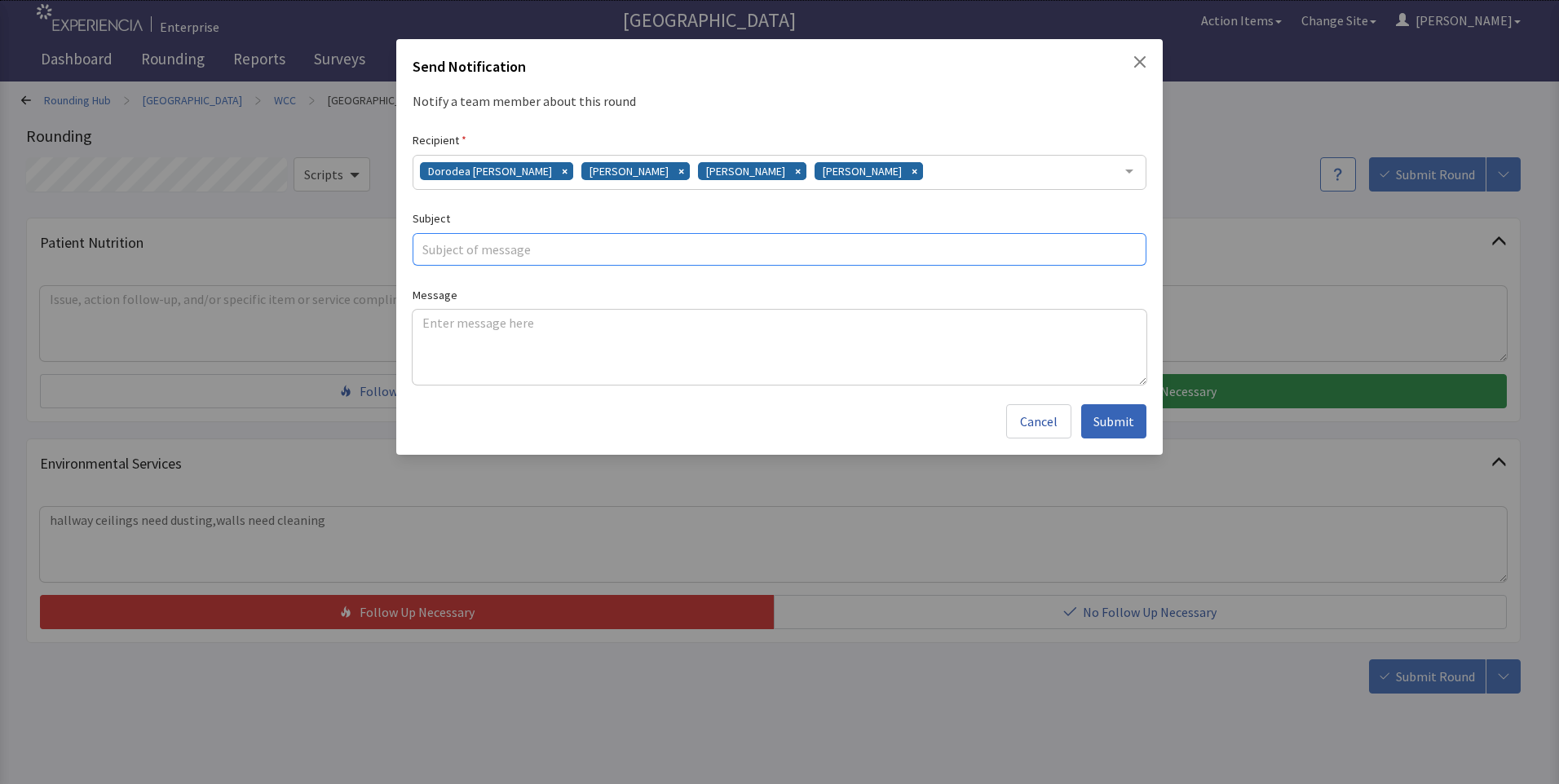
click at [481, 253] on input "text" at bounding box center [779, 249] width 733 height 32
type input "unit concerns"
click at [436, 326] on textarea at bounding box center [779, 348] width 733 height 75
paste textarea "hallway ceilings need dusting,walls need cleaning"
drag, startPoint x: 420, startPoint y: 322, endPoint x: 919, endPoint y: 357, distance: 500.2
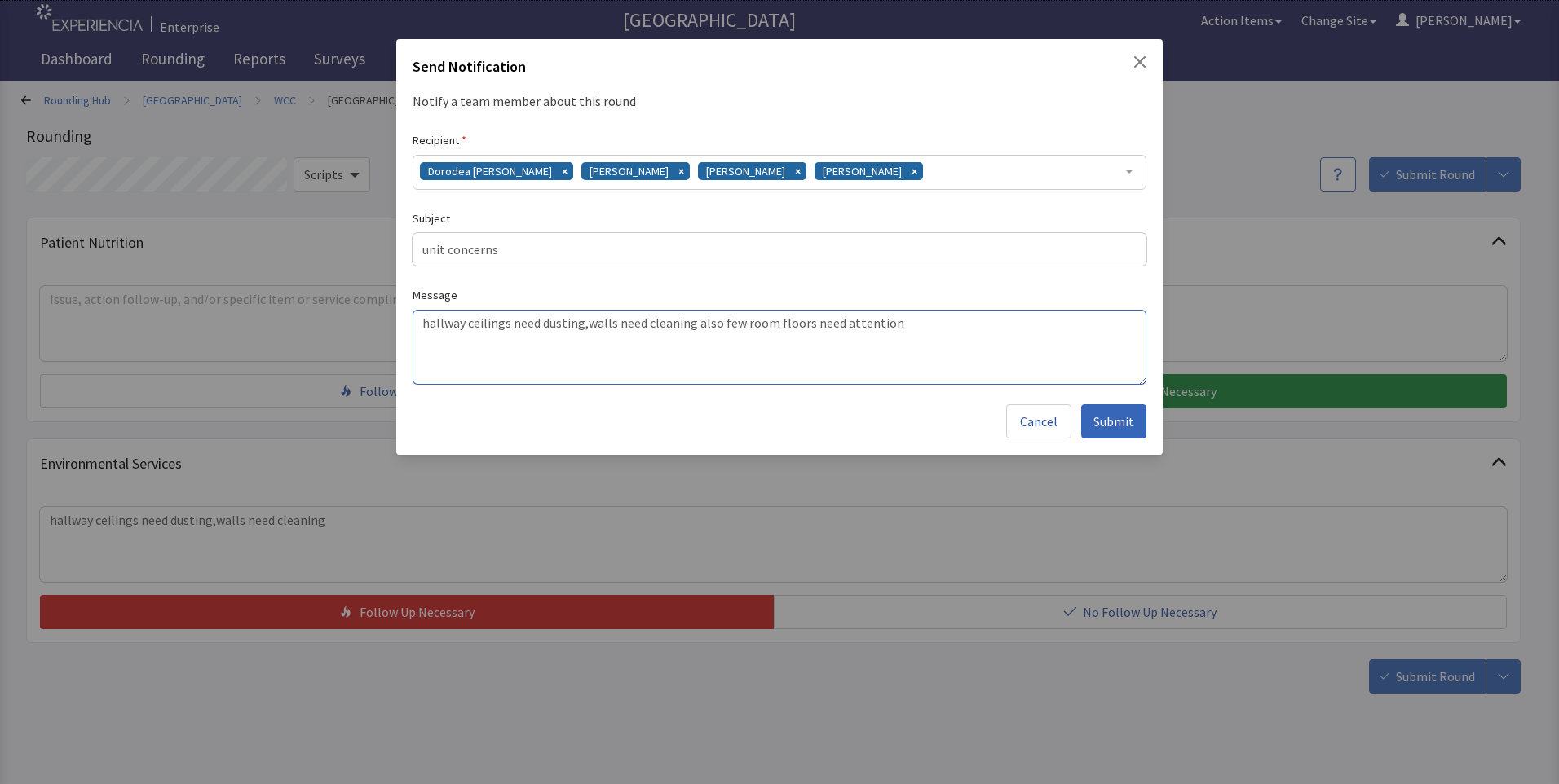
click at [919, 357] on textarea "hallway ceilings need dusting,walls need cleaning also few room floors need att…" at bounding box center [779, 348] width 733 height 75
click at [1044, 358] on textarea "hallway ceilings need dusting,walls need cleaning also few room floors need att…" at bounding box center [779, 348] width 733 height 75
type textarea "hallway ceilings need dusting,walls need cleaning also few room floors need att…"
click at [1112, 418] on span "Submit" at bounding box center [1113, 421] width 40 height 20
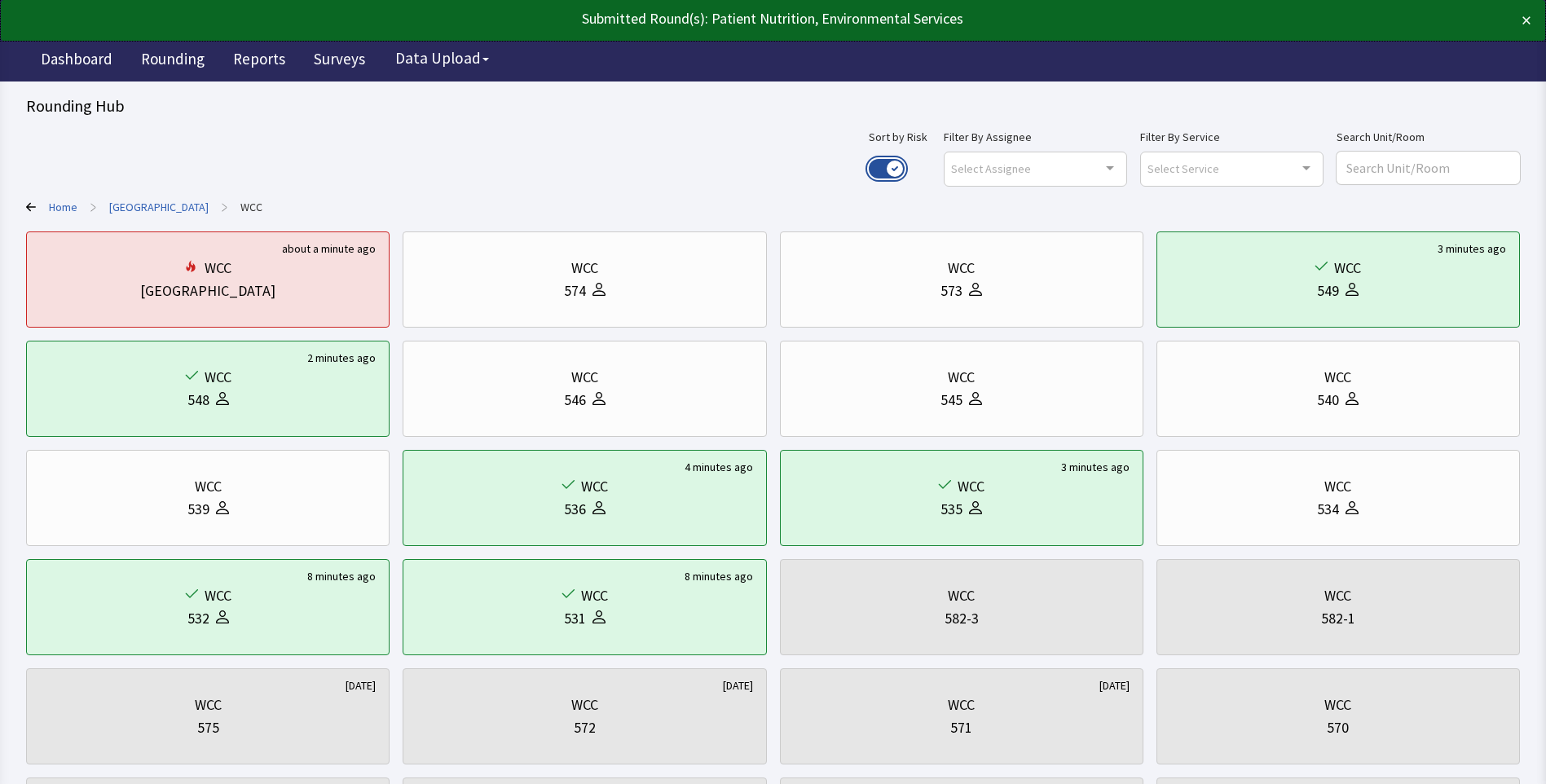
click at [904, 170] on button "Use setting" at bounding box center [886, 168] width 36 height 20
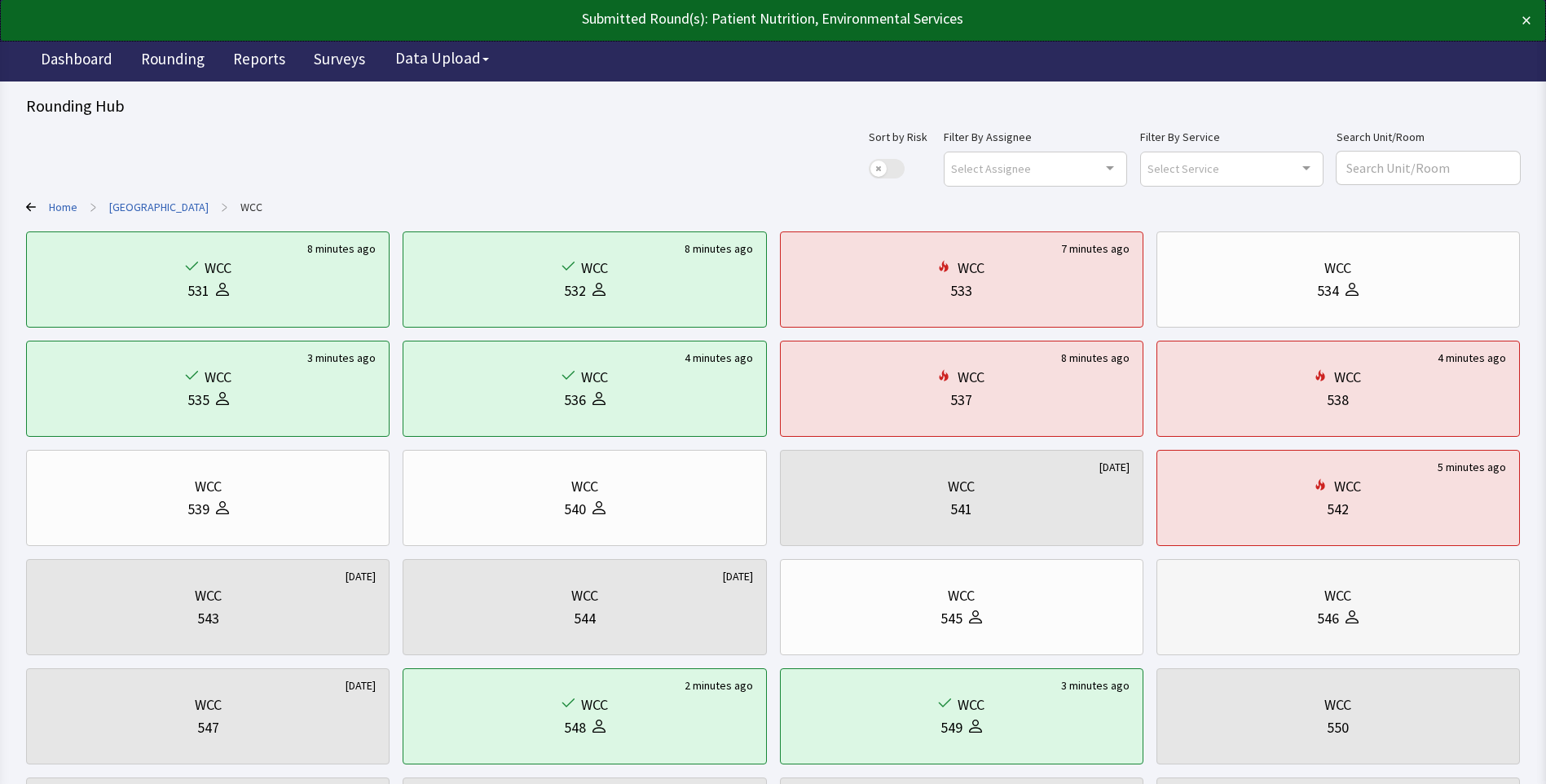
click at [1281, 605] on div "WCC" at bounding box center [1338, 595] width 336 height 22
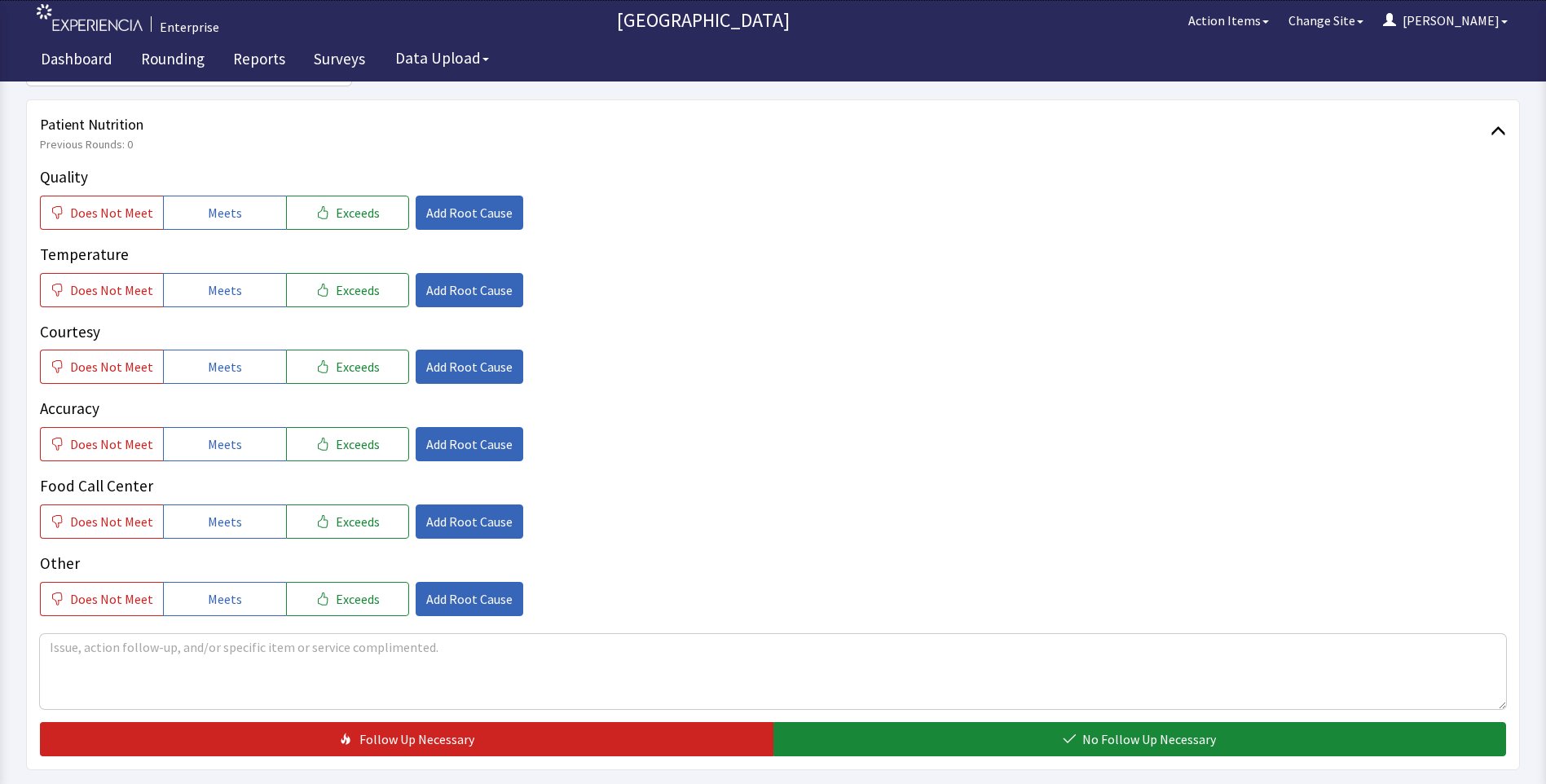
scroll to position [245, 0]
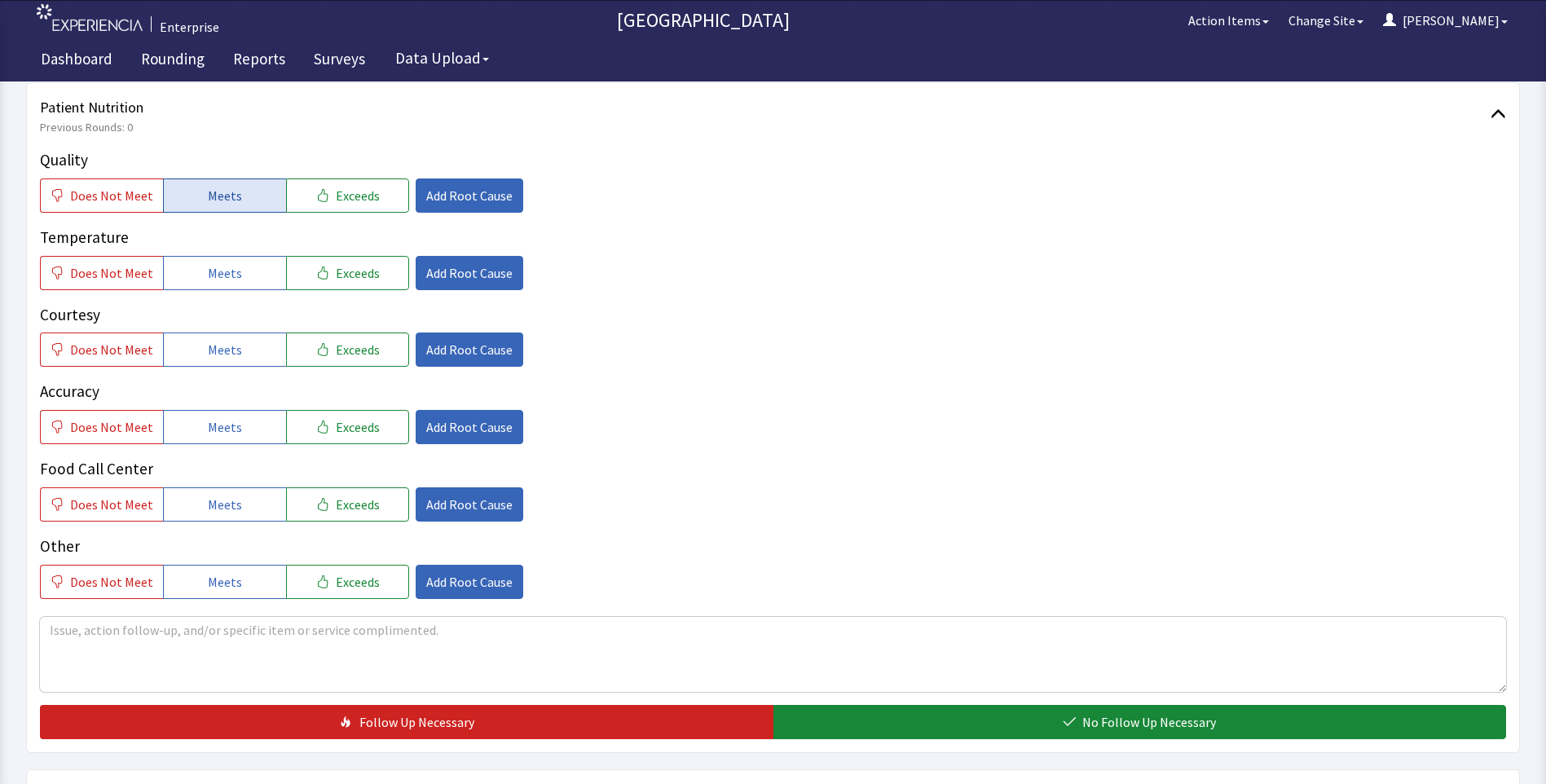
click at [250, 203] on button "Meets" at bounding box center [224, 195] width 123 height 34
drag, startPoint x: 246, startPoint y: 272, endPoint x: 246, endPoint y: 308, distance: 36.0
click at [246, 280] on button "Meets" at bounding box center [224, 273] width 123 height 34
drag, startPoint x: 242, startPoint y: 354, endPoint x: 242, endPoint y: 399, distance: 45.0
click at [242, 361] on button "Meets" at bounding box center [224, 349] width 123 height 34
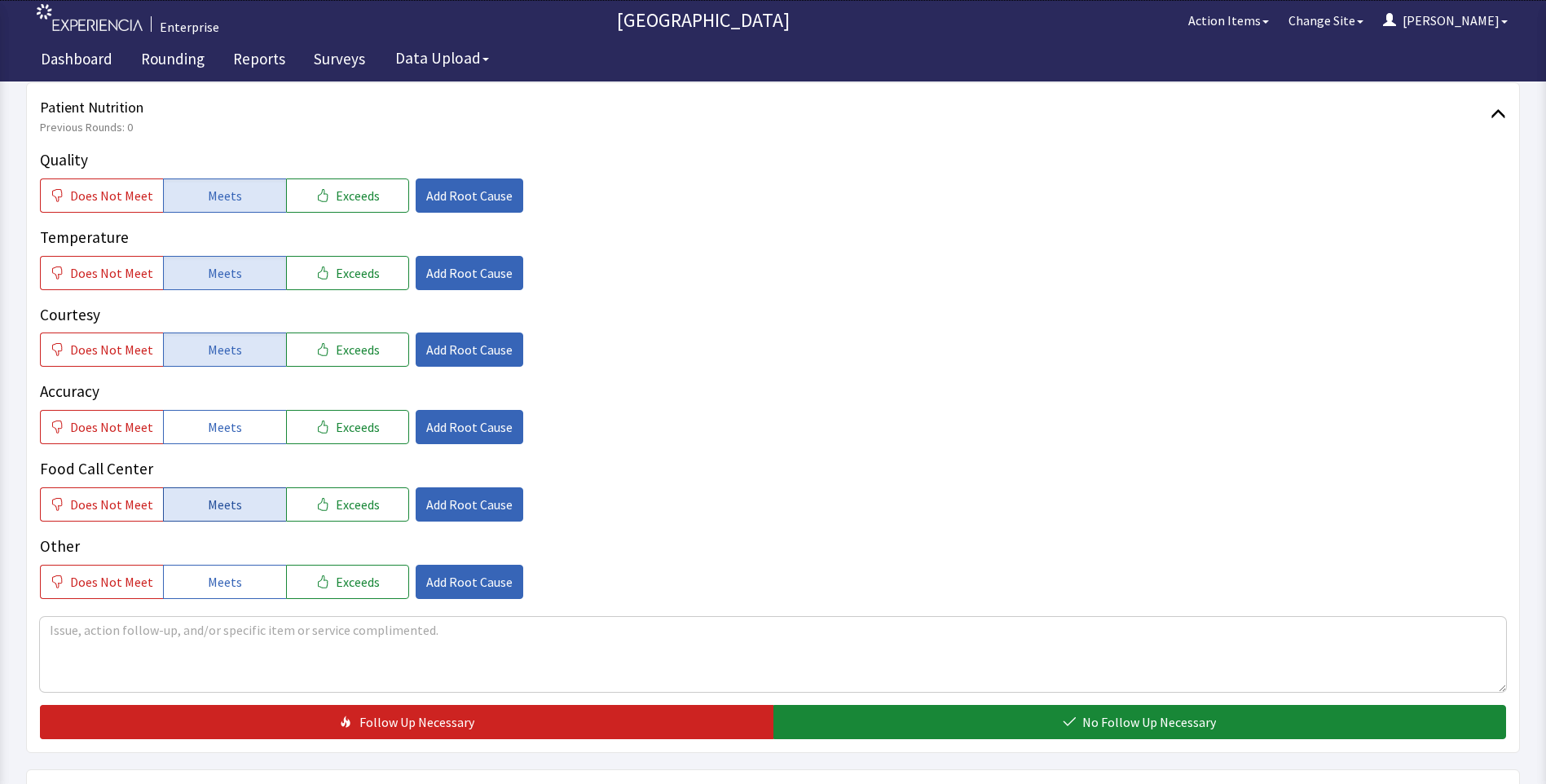
drag, startPoint x: 236, startPoint y: 428, endPoint x: 229, endPoint y: 491, distance: 63.4
click at [236, 442] on button "Meets" at bounding box center [224, 426] width 123 height 34
drag, startPoint x: 229, startPoint y: 501, endPoint x: 427, endPoint y: 575, distance: 211.4
click at [230, 513] on span "Meets" at bounding box center [225, 504] width 34 height 20
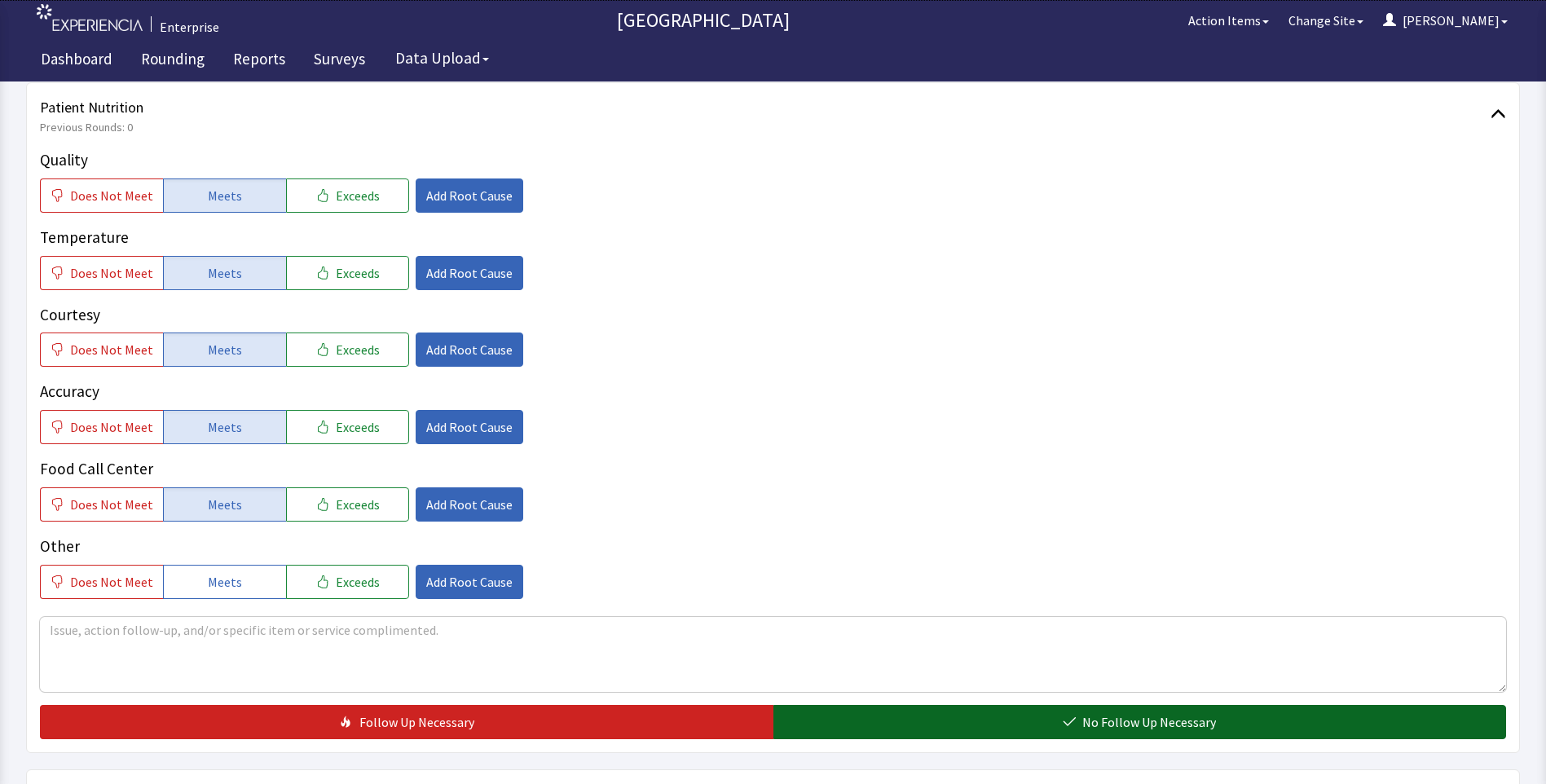
click at [880, 732] on button "No Follow Up Necessary" at bounding box center [1140, 722] width 733 height 34
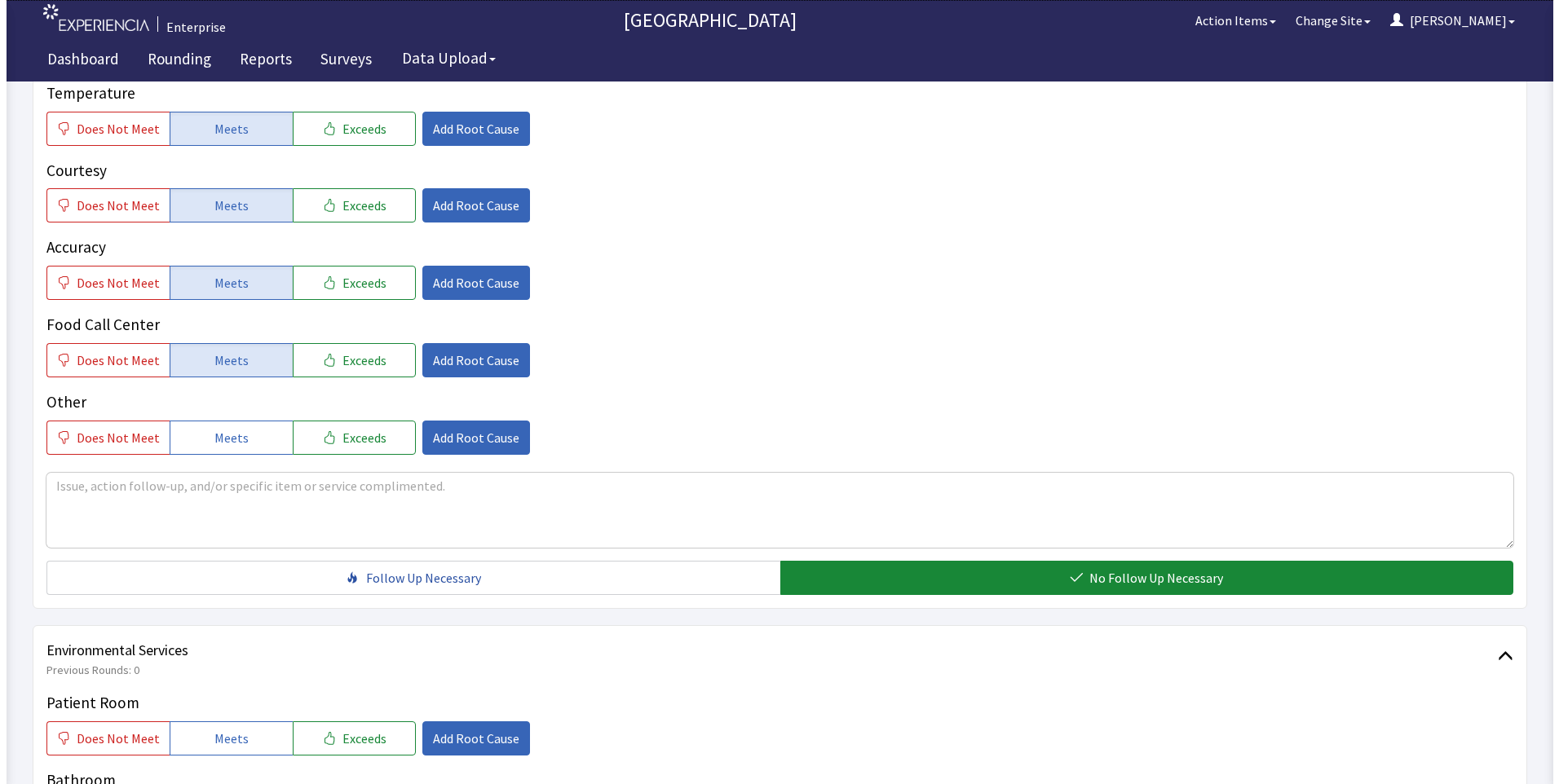
scroll to position [651, 0]
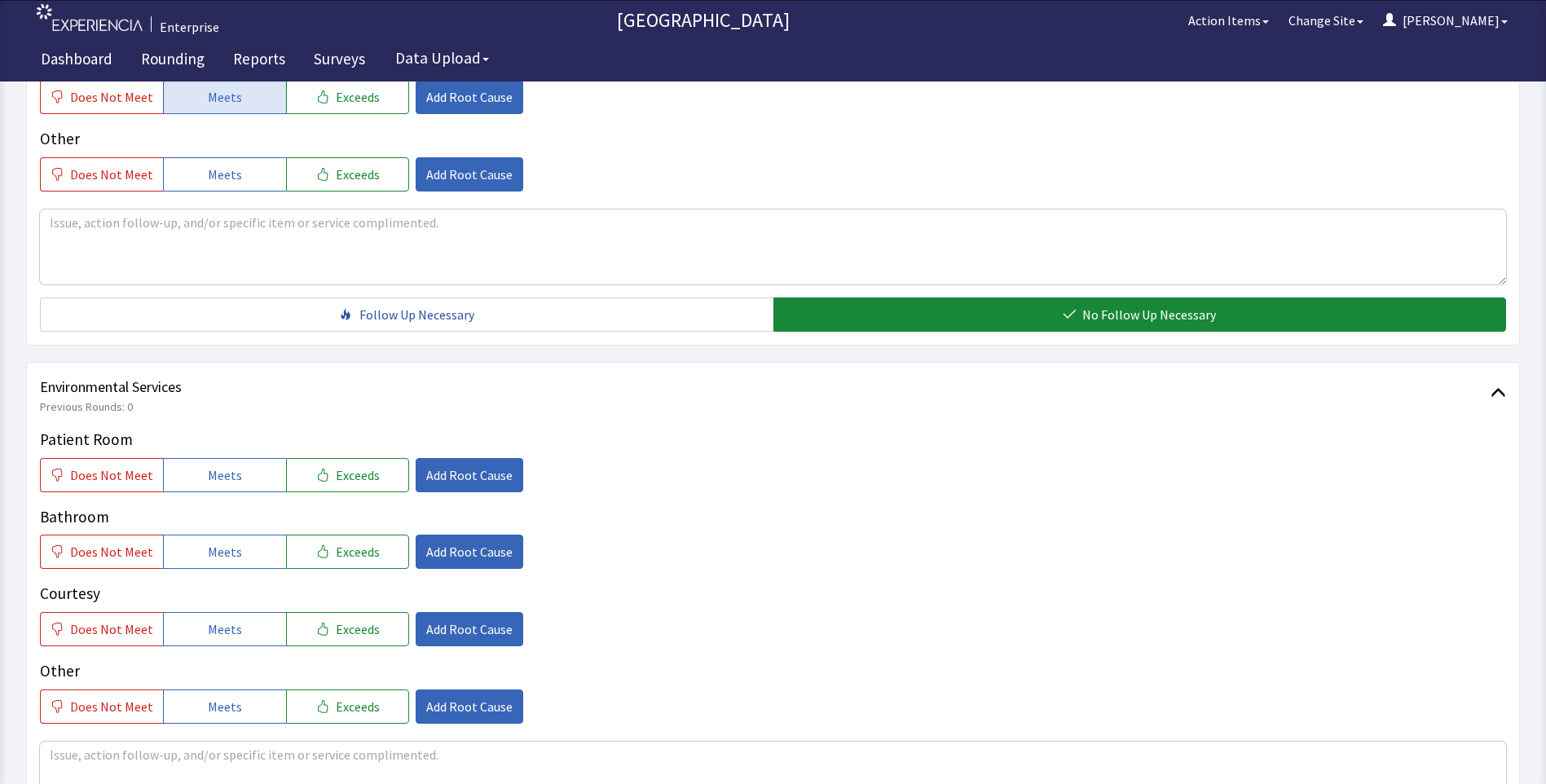
drag, startPoint x: 220, startPoint y: 481, endPoint x: 220, endPoint y: 511, distance: 30.0
click at [220, 487] on button "Meets" at bounding box center [224, 475] width 123 height 34
click at [135, 481] on span "Does Not Meet" at bounding box center [111, 475] width 83 height 20
drag, startPoint x: 216, startPoint y: 559, endPoint x: 214, endPoint y: 589, distance: 30.1
click at [215, 564] on button "Meets" at bounding box center [224, 552] width 123 height 34
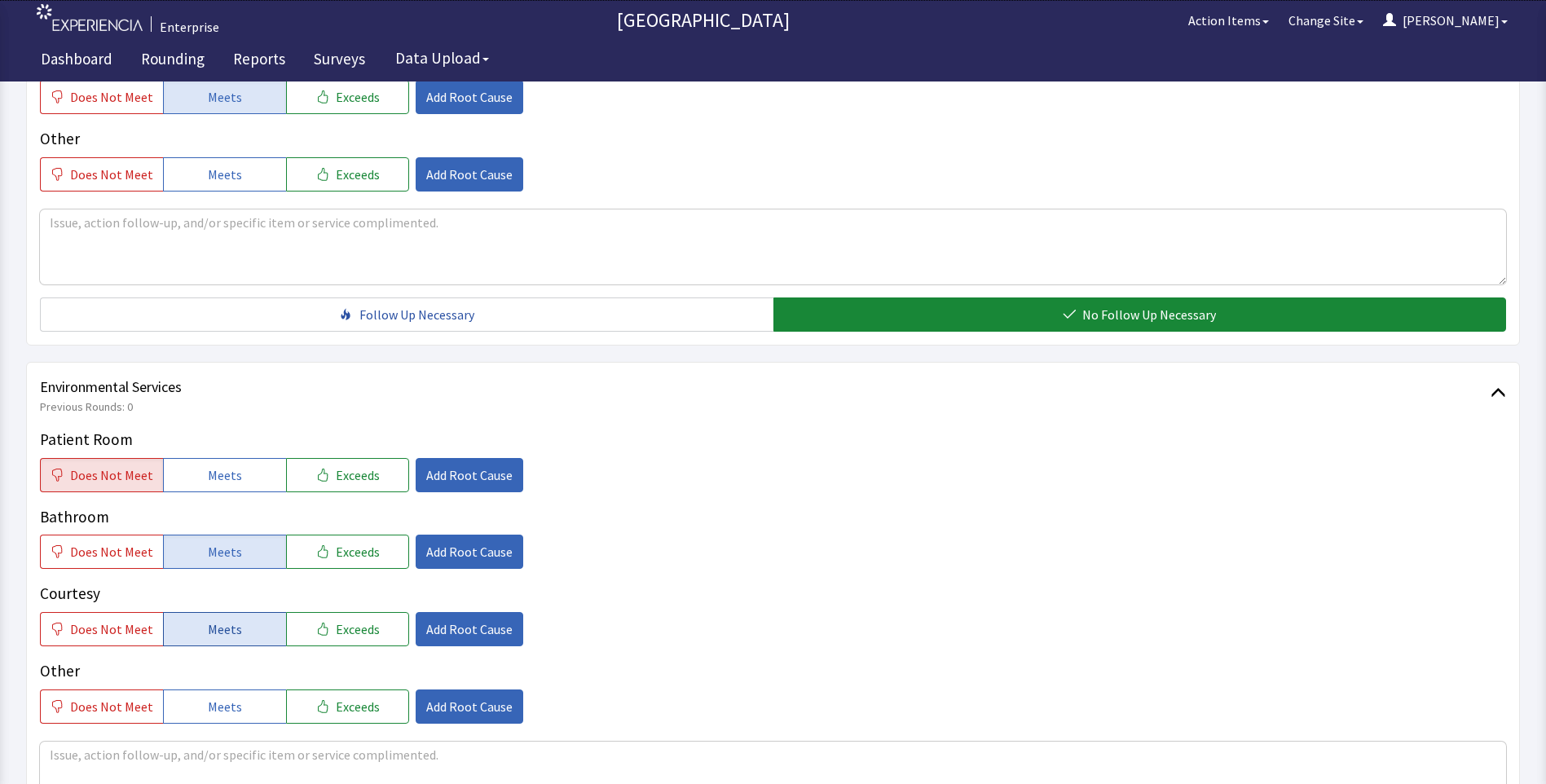
click at [210, 627] on span "Meets" at bounding box center [225, 629] width 34 height 20
click at [478, 481] on span "Add Root Cause" at bounding box center [470, 475] width 86 height 20
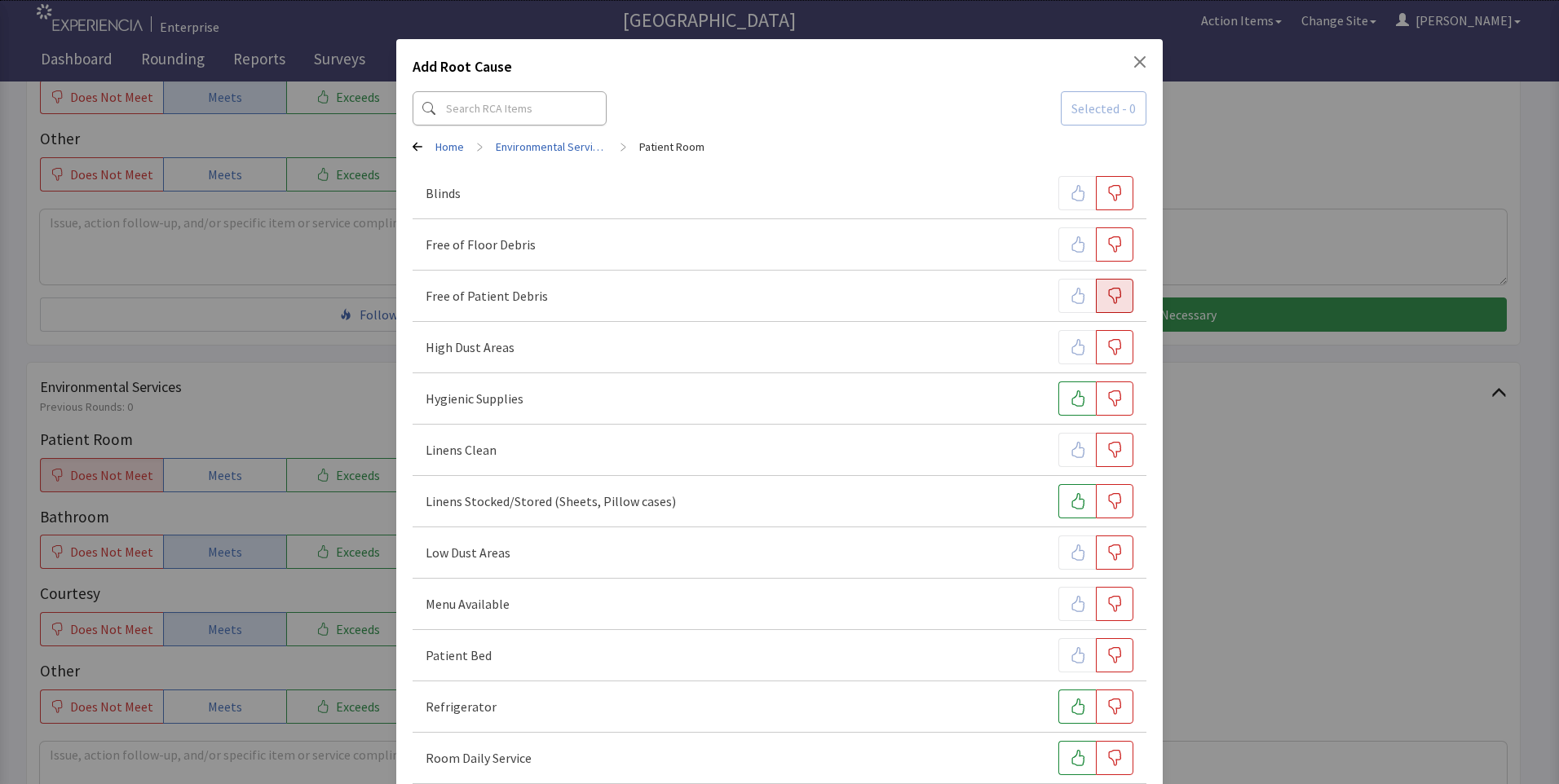
click at [1105, 312] on button "button" at bounding box center [1114, 296] width 38 height 34
click at [1111, 251] on icon "button" at bounding box center [1114, 245] width 16 height 16
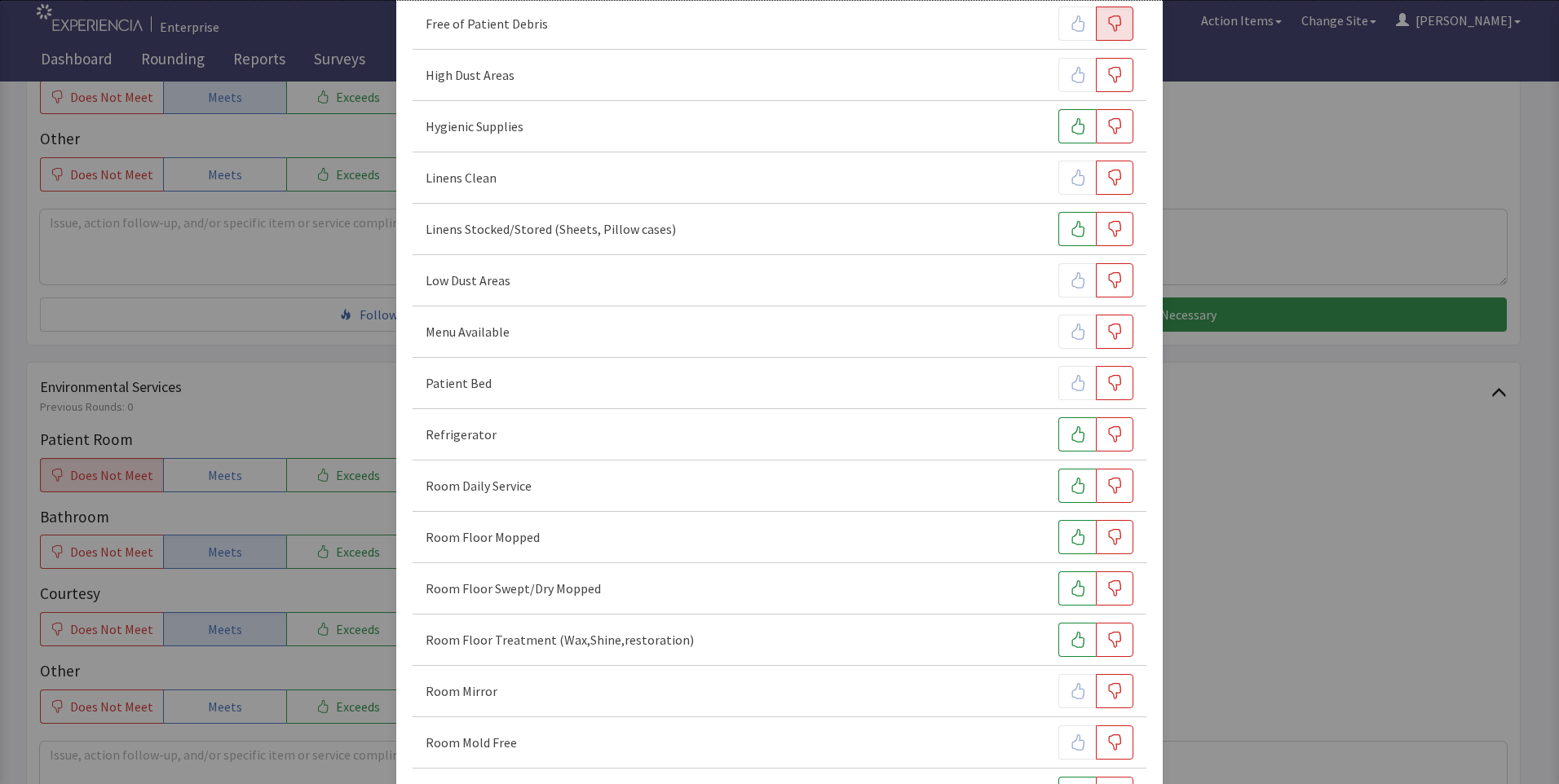
scroll to position [326, 0]
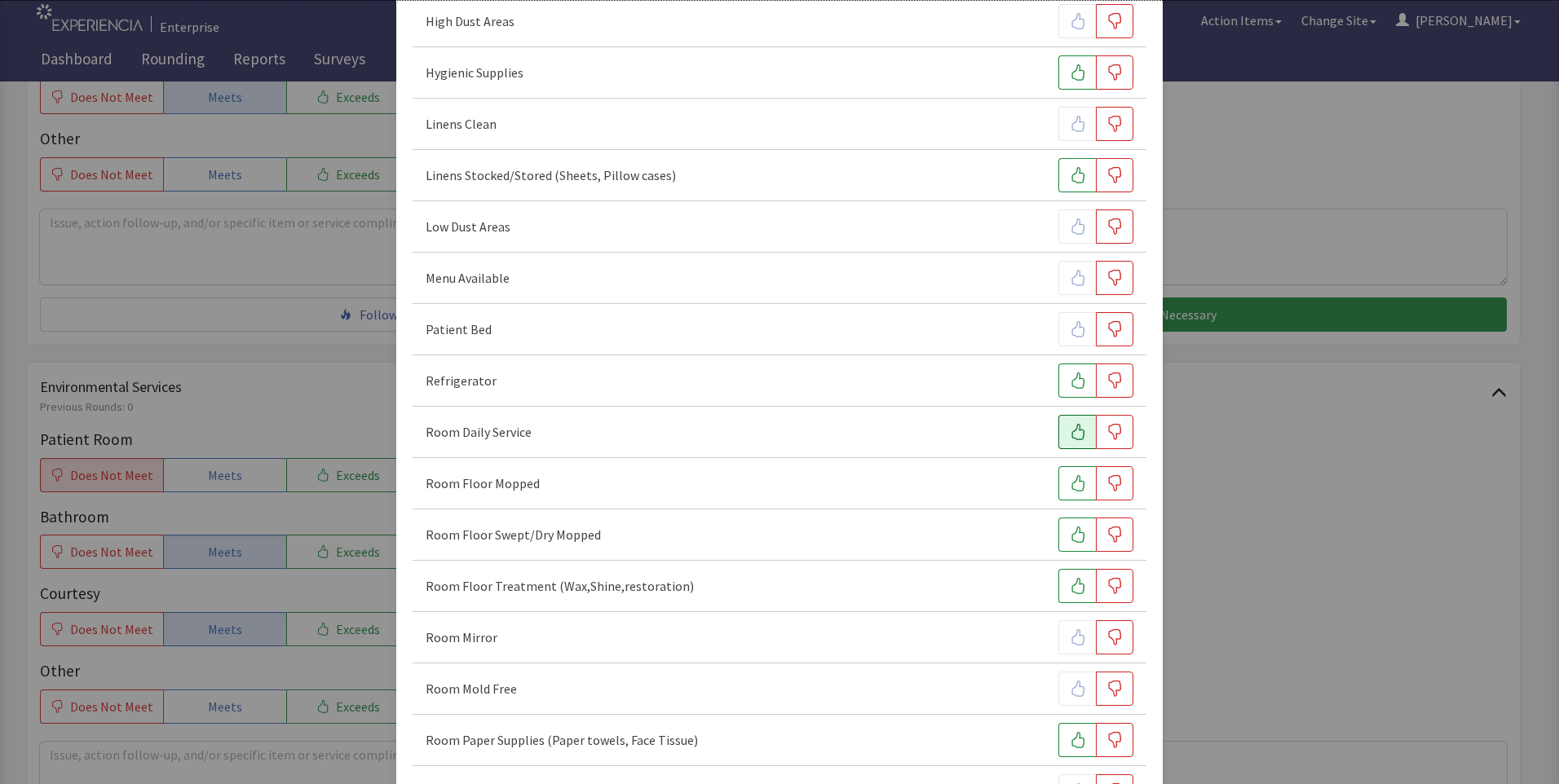
drag, startPoint x: 1067, startPoint y: 431, endPoint x: 1074, endPoint y: 455, distance: 25.0
click at [1070, 431] on icon "button" at bounding box center [1078, 432] width 16 height 16
drag, startPoint x: 1106, startPoint y: 535, endPoint x: 1107, endPoint y: 519, distance: 16.0
click at [1107, 534] on icon "button" at bounding box center [1114, 534] width 16 height 16
click at [1108, 482] on icon "button" at bounding box center [1114, 483] width 16 height 16
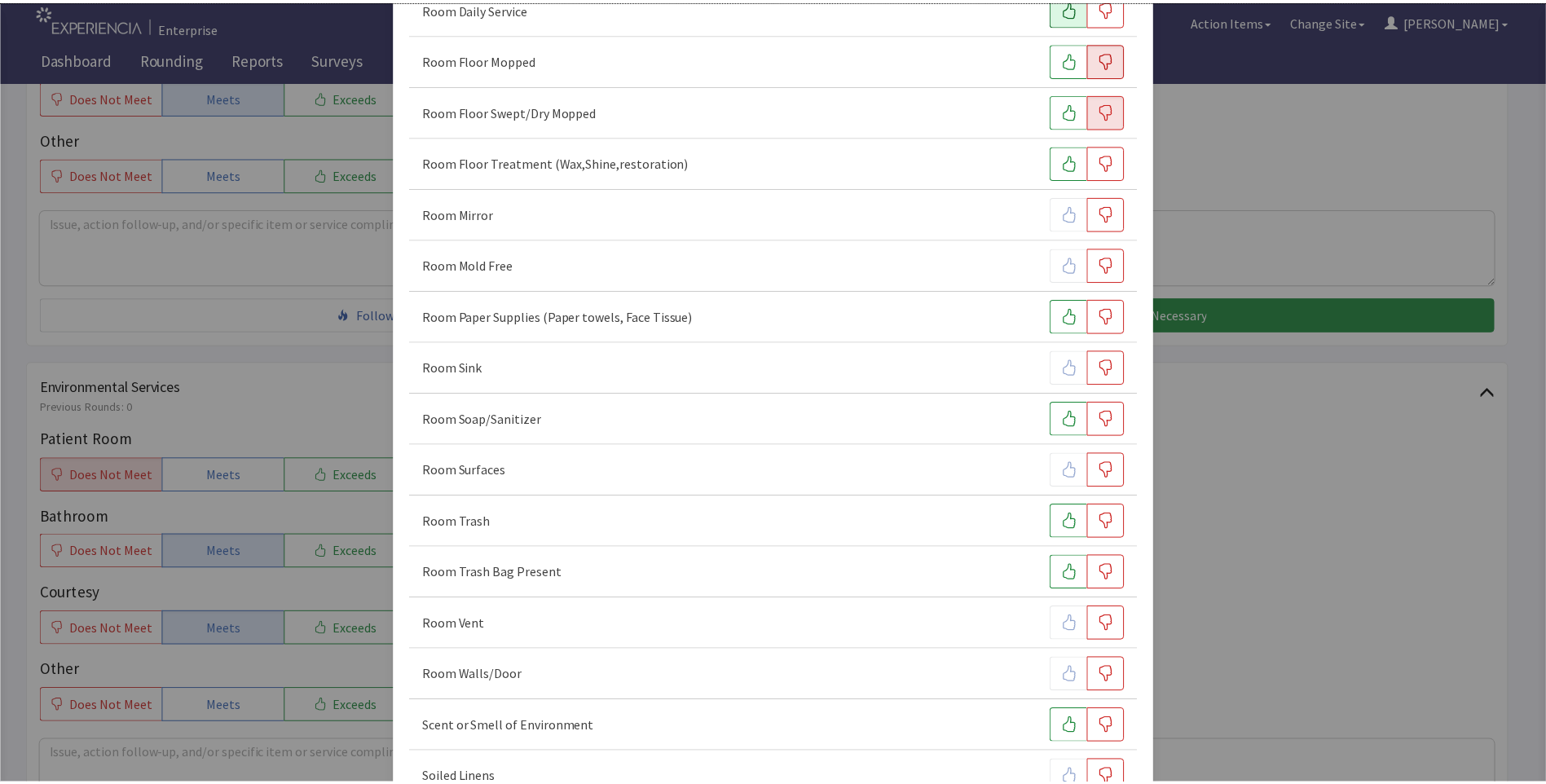
scroll to position [904, 0]
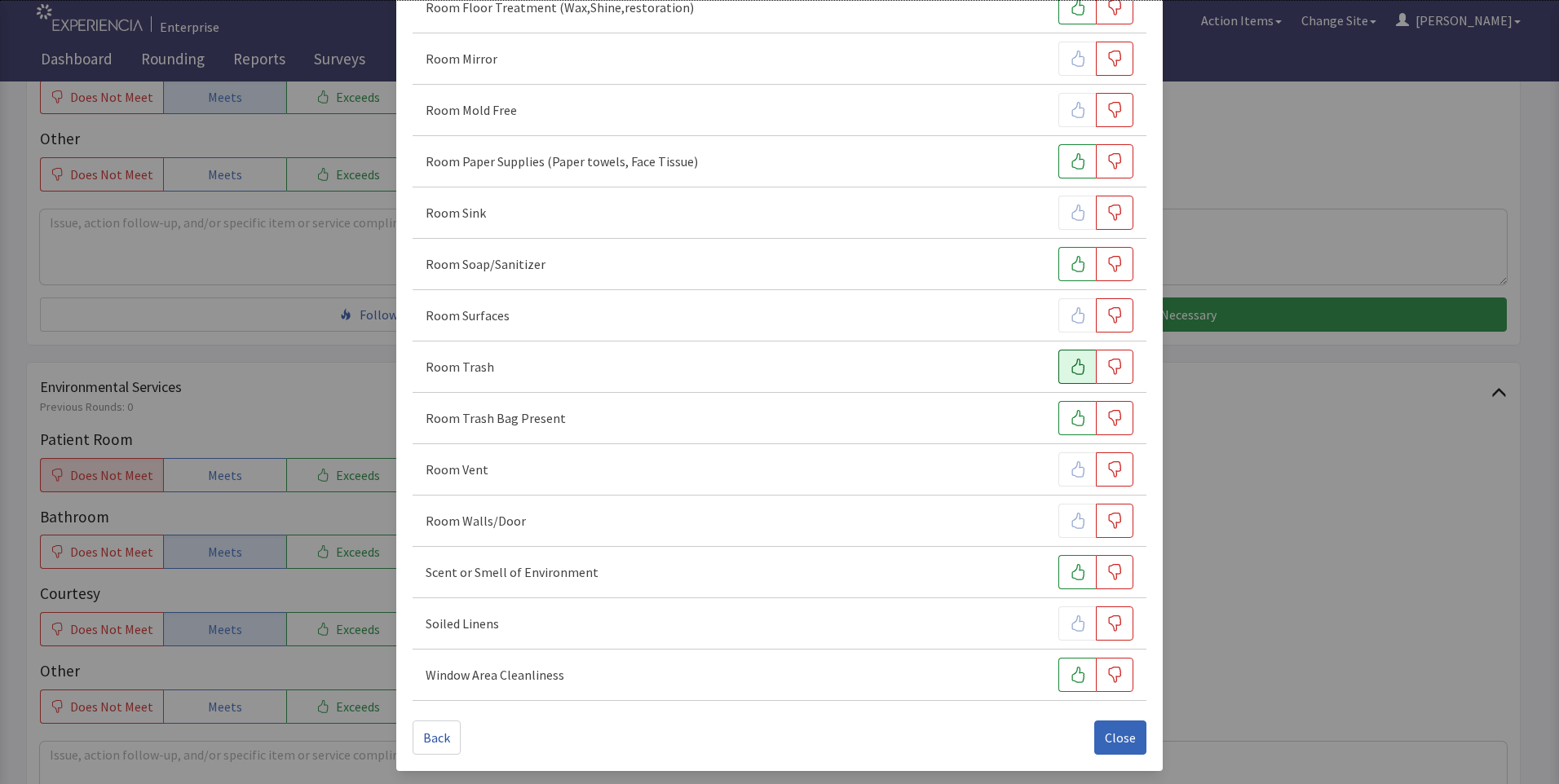
click at [1070, 370] on icon "button" at bounding box center [1078, 366] width 16 height 16
click at [1070, 265] on icon "button" at bounding box center [1078, 264] width 16 height 16
click at [1070, 161] on icon "button" at bounding box center [1078, 161] width 16 height 16
click at [1115, 743] on span "Close" at bounding box center [1120, 737] width 31 height 20
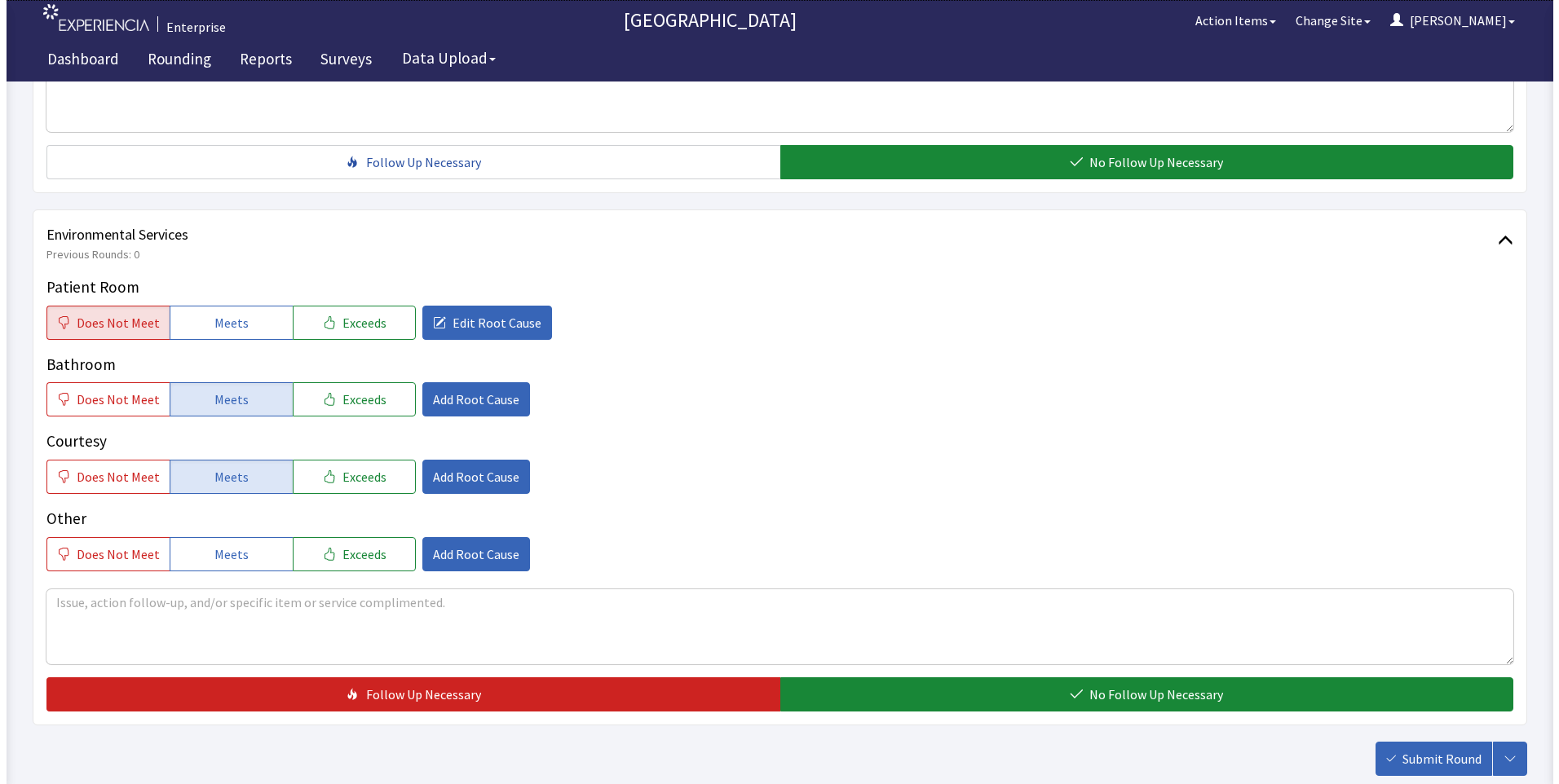
scroll to position [896, 0]
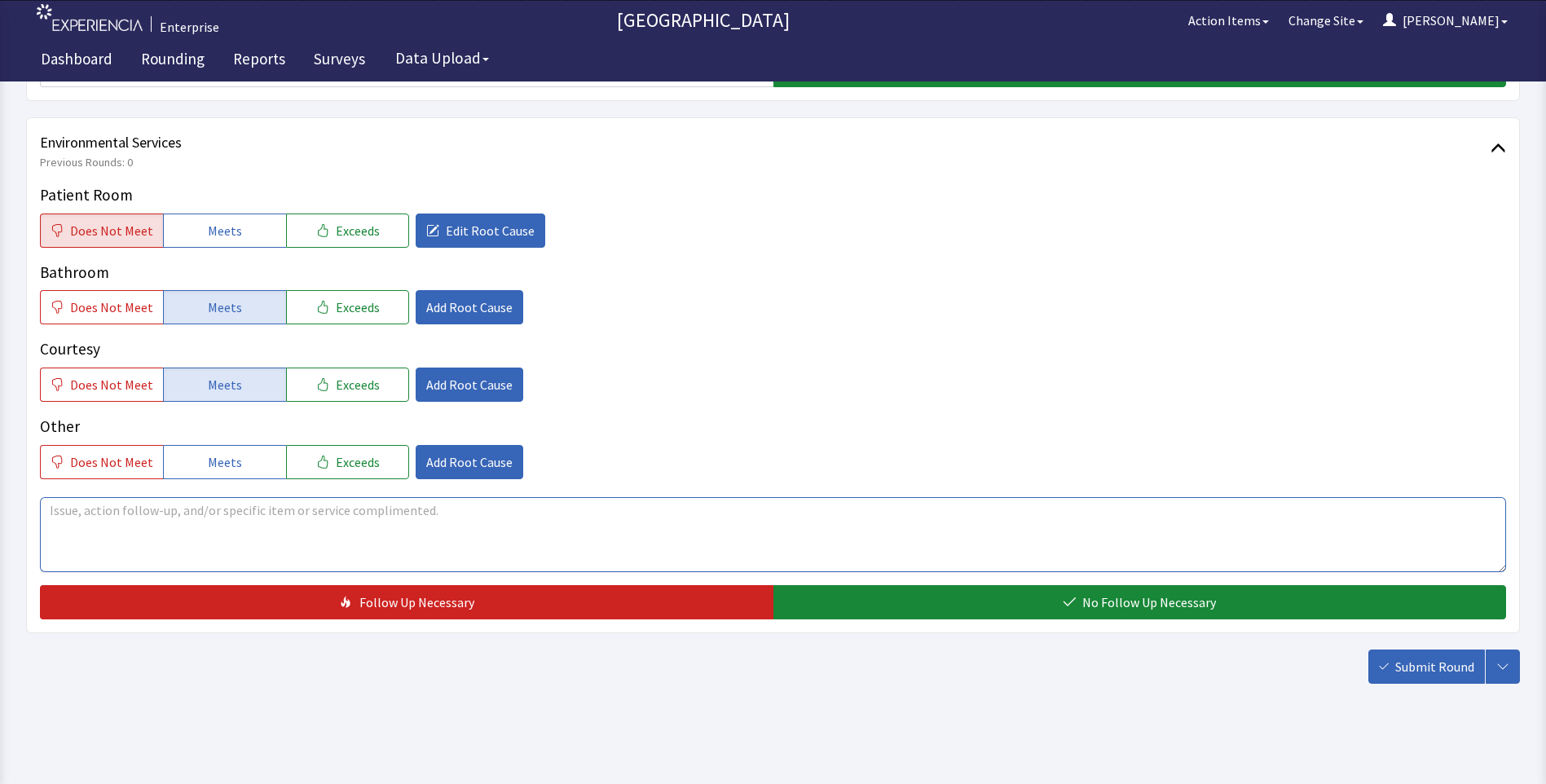
click at [68, 511] on textarea at bounding box center [773, 535] width 1466 height 75
drag, startPoint x: 46, startPoint y: 509, endPoint x: 440, endPoint y: 549, distance: 396.0
click at [440, 549] on textarea "room wasnt mopped trash was pulled not all surfaces wiped" at bounding box center [773, 535] width 1466 height 75
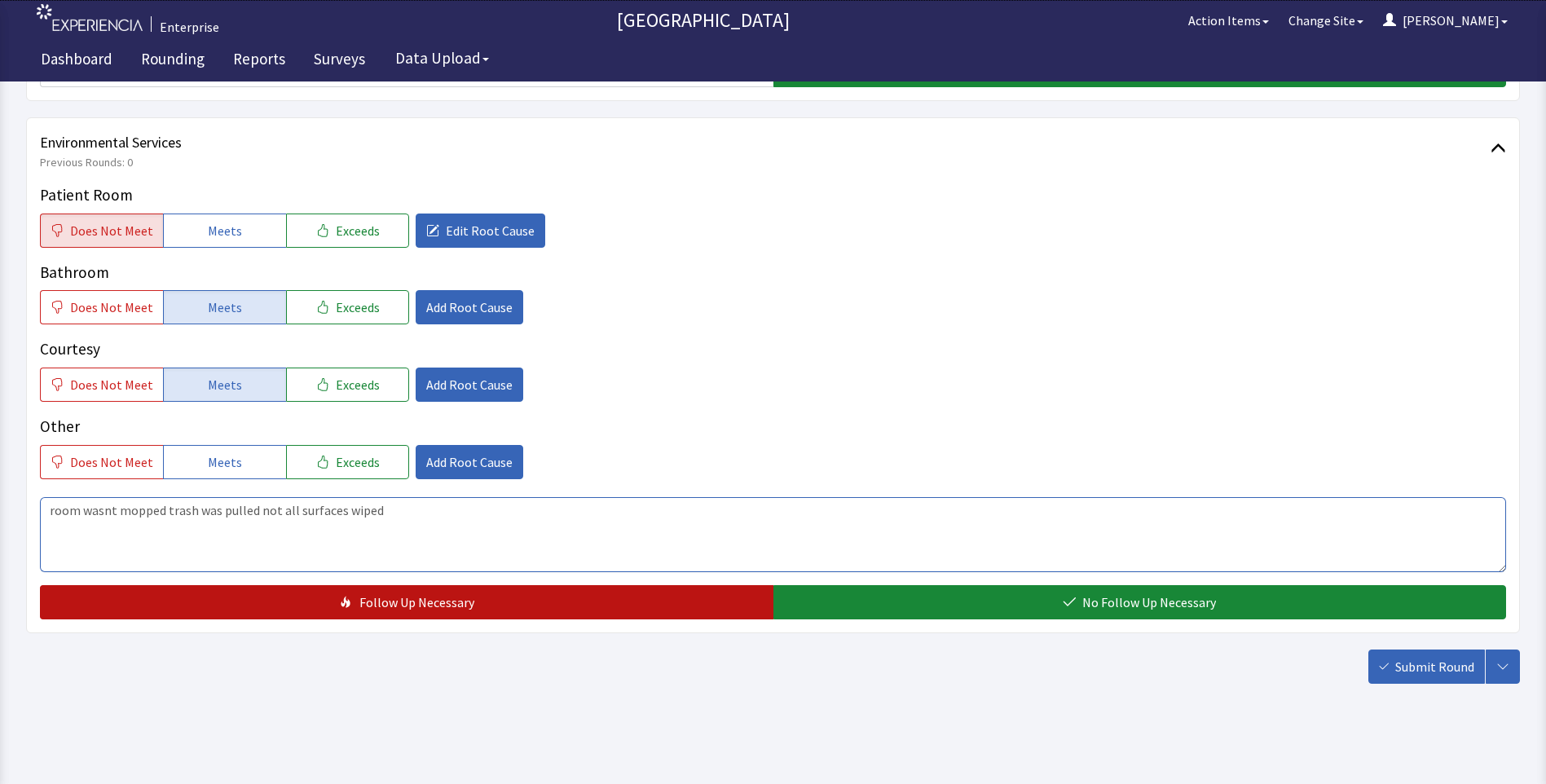
type textarea "room wasnt mopped trash was pulled not all surfaces wiped"
click at [440, 607] on span "Follow Up Necessary" at bounding box center [417, 602] width 115 height 20
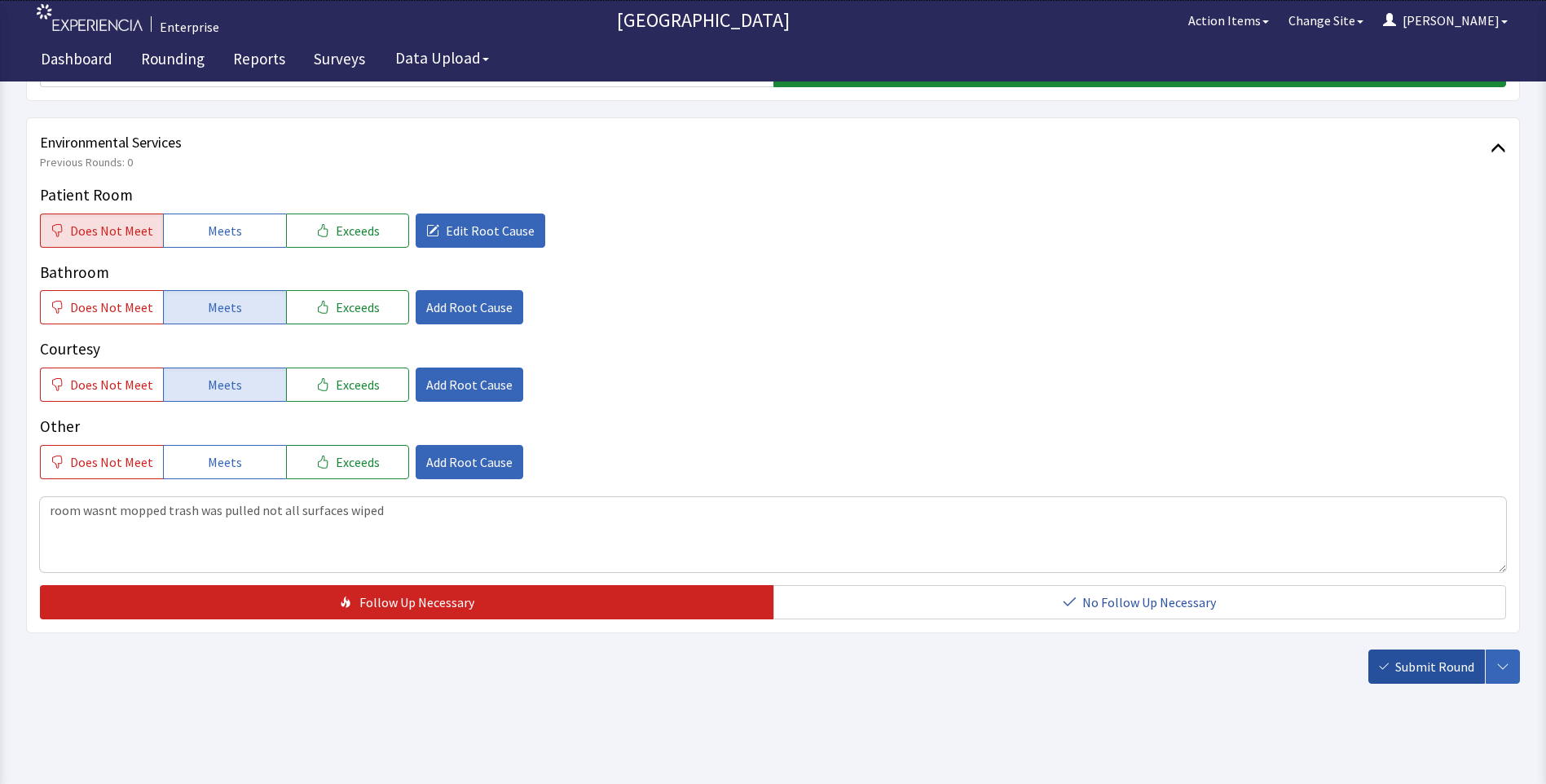
click at [1420, 664] on span "Submit Round" at bounding box center [1435, 667] width 79 height 20
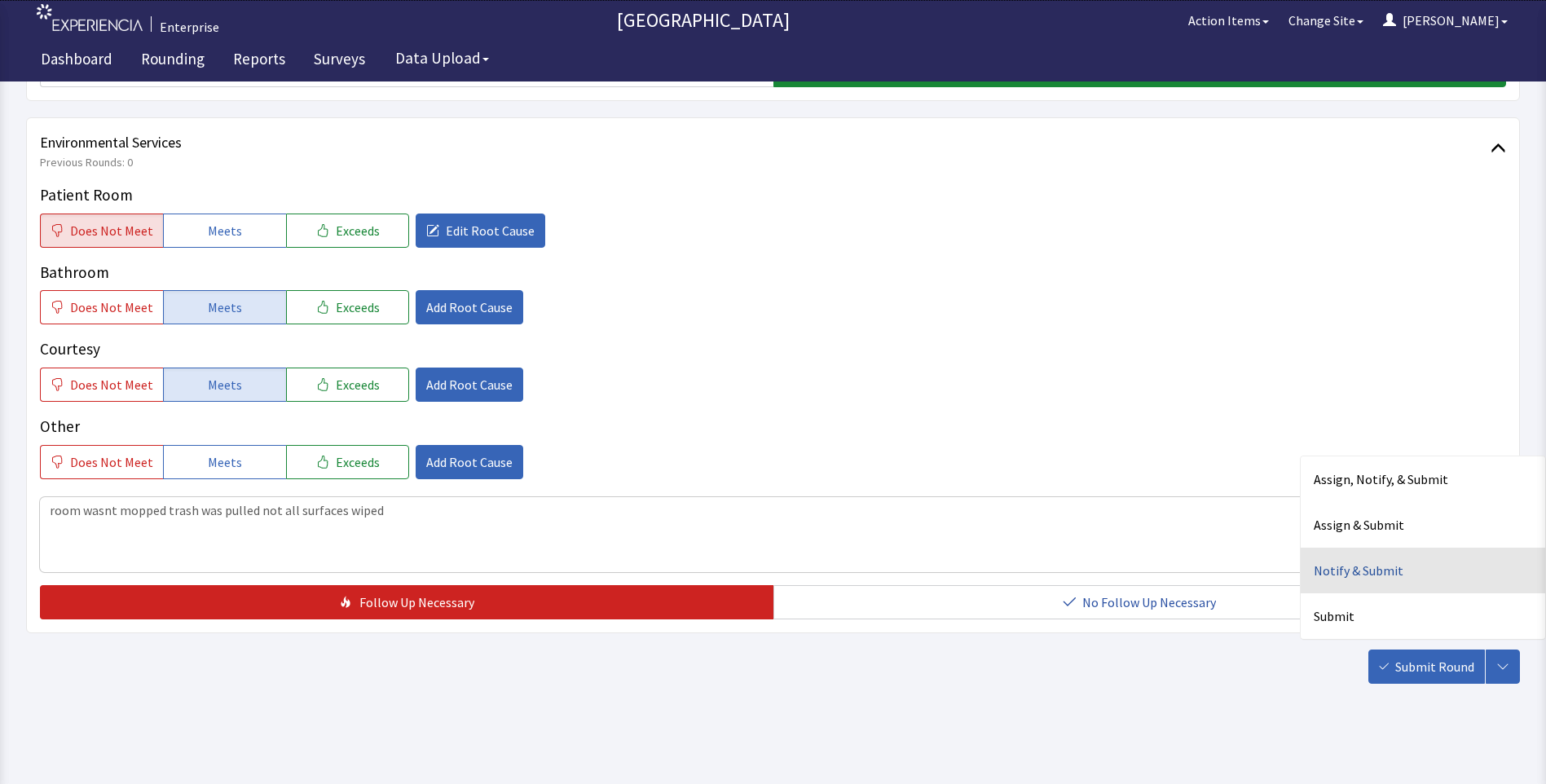
click at [1326, 568] on div "Notify & Submit" at bounding box center [1422, 570] width 245 height 46
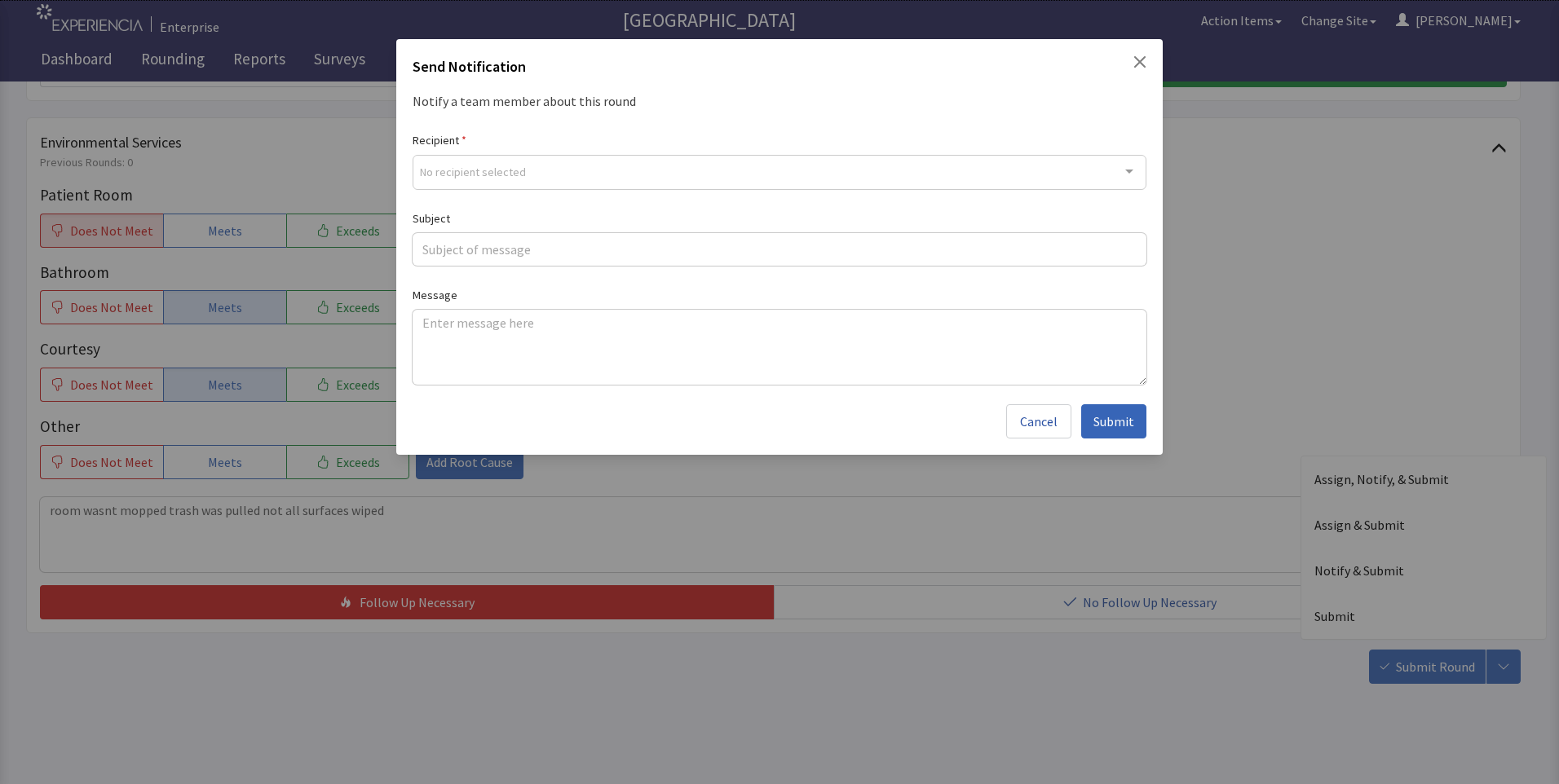
click at [433, 158] on div "No recipient selected" at bounding box center [779, 172] width 733 height 35
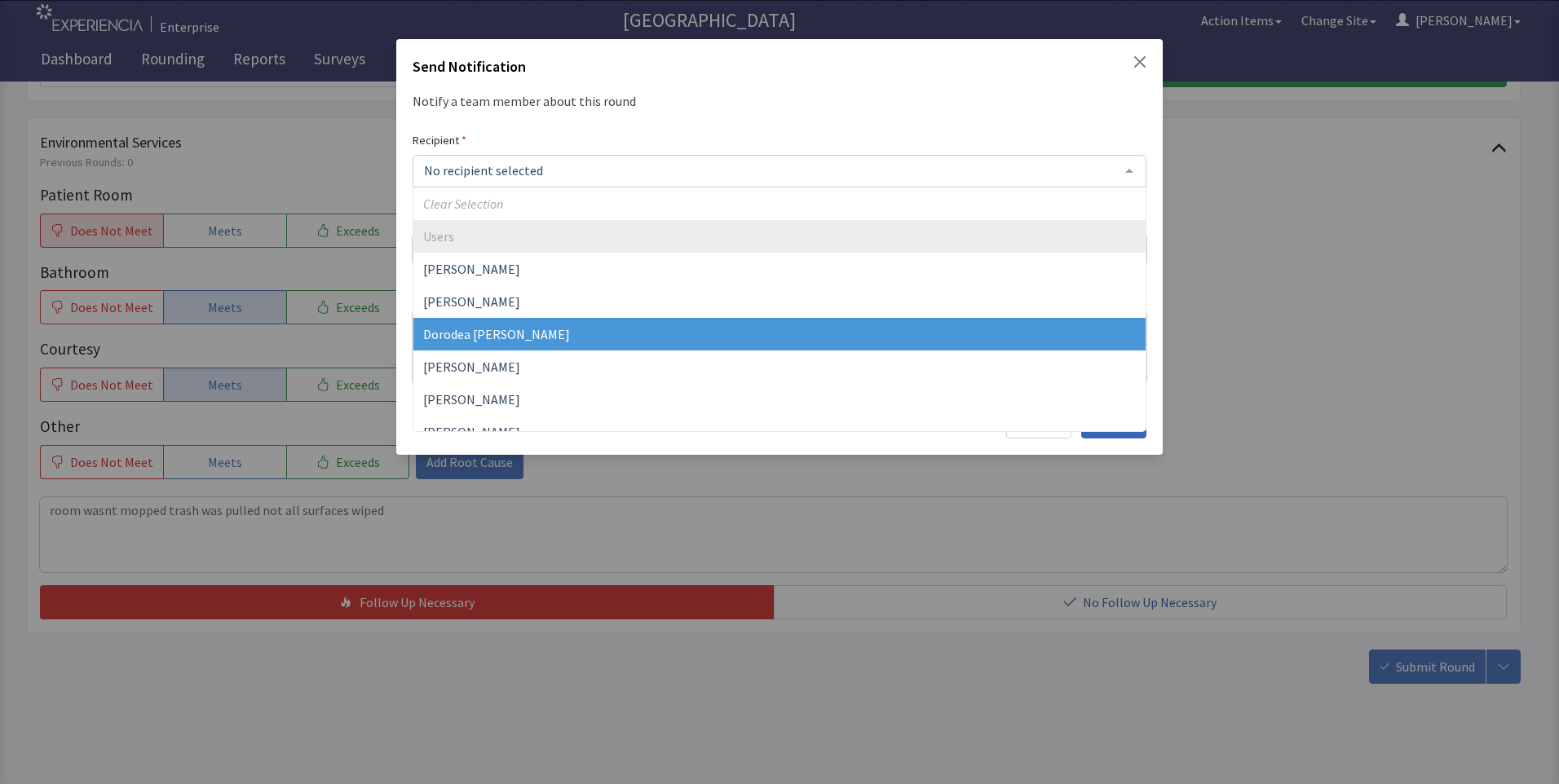
click at [478, 329] on span "Dorodea Verderame" at bounding box center [497, 334] width 147 height 16
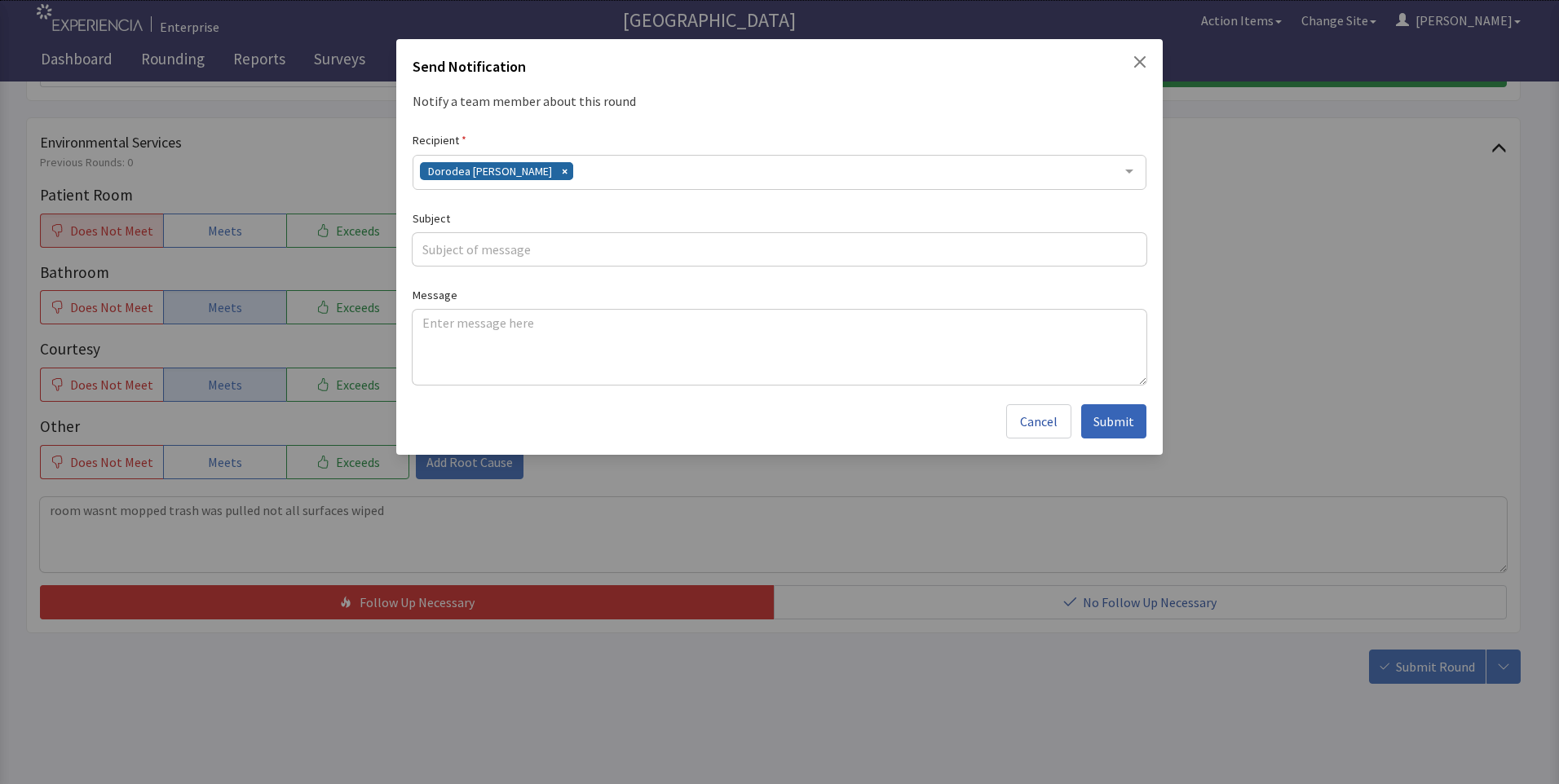
click at [587, 167] on div "Dorodea Verderame" at bounding box center [779, 172] width 733 height 35
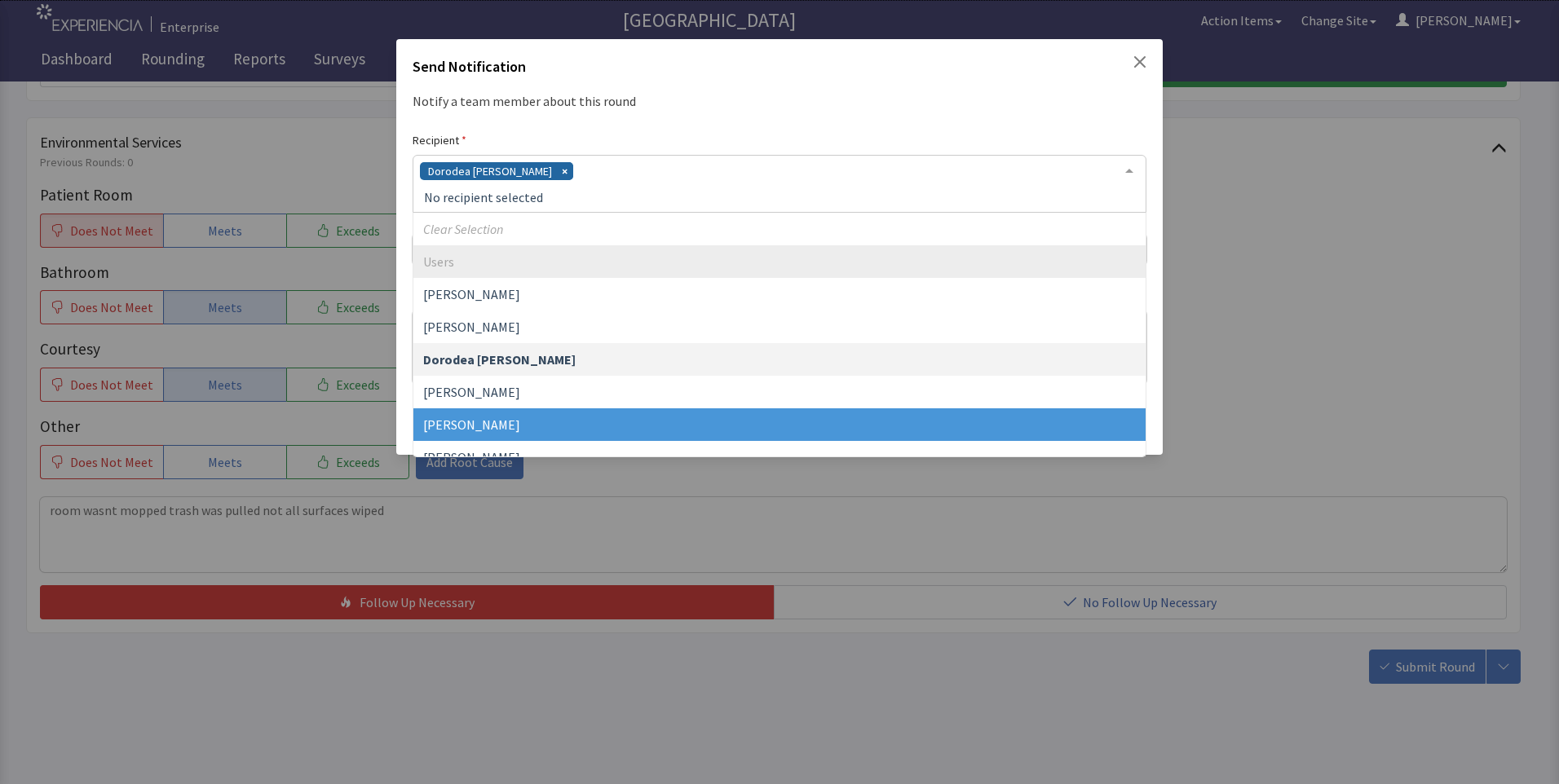
click at [504, 412] on span "Gerardo Mejias" at bounding box center [779, 425] width 732 height 32
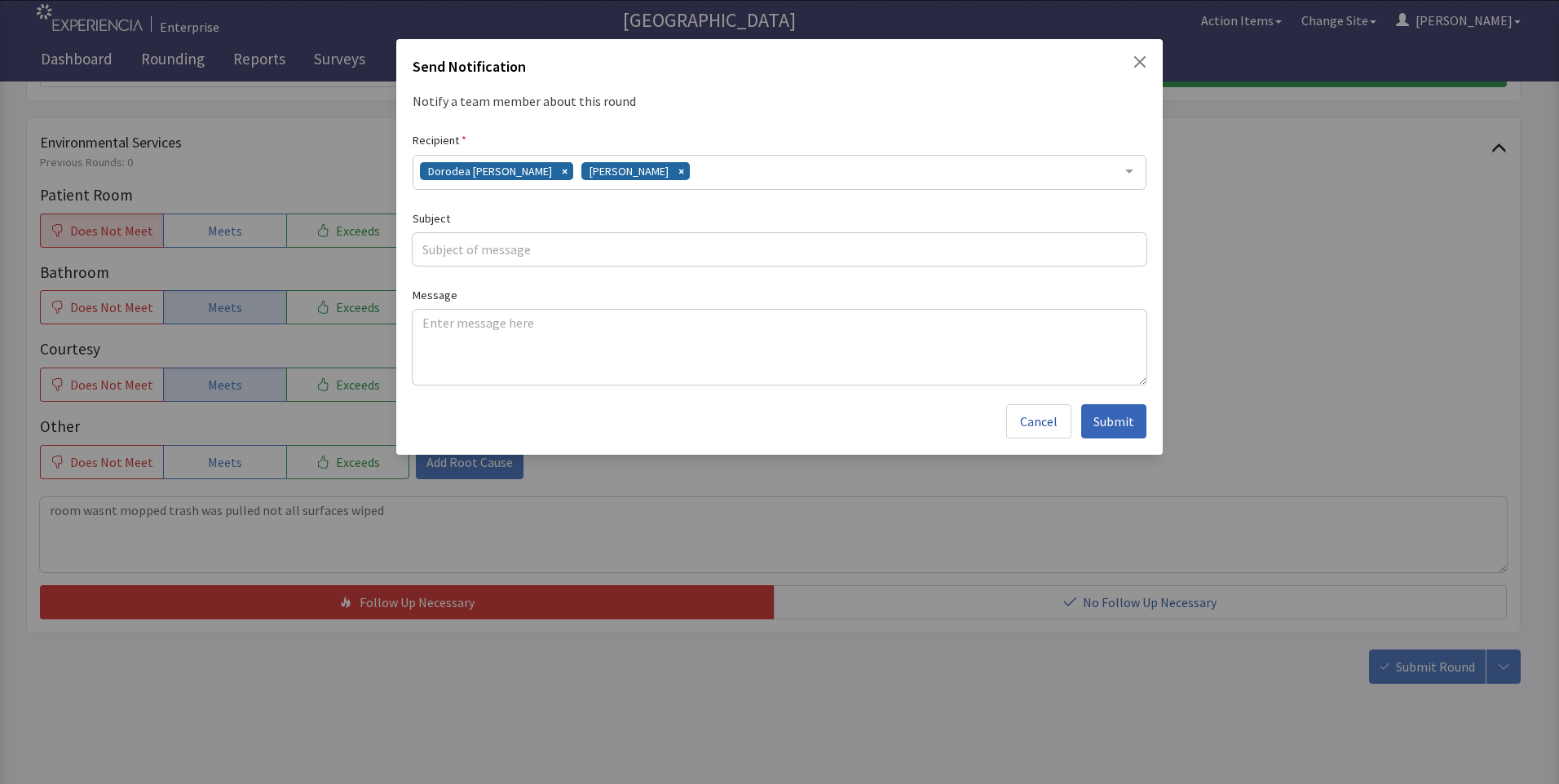
click at [698, 175] on div "Dorodea Verderame Gerardo Mejias" at bounding box center [779, 172] width 733 height 35
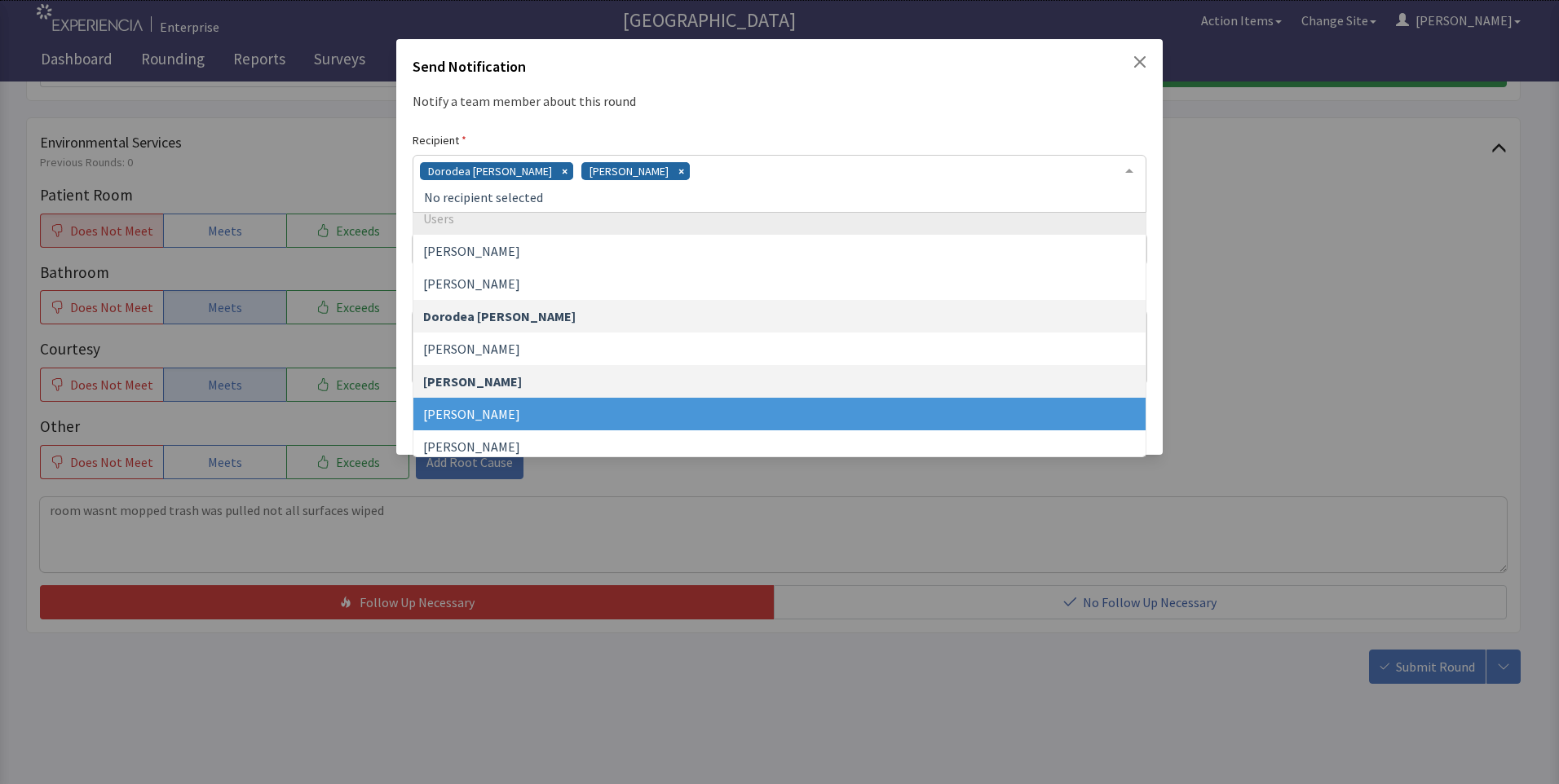
scroll to position [82, 0]
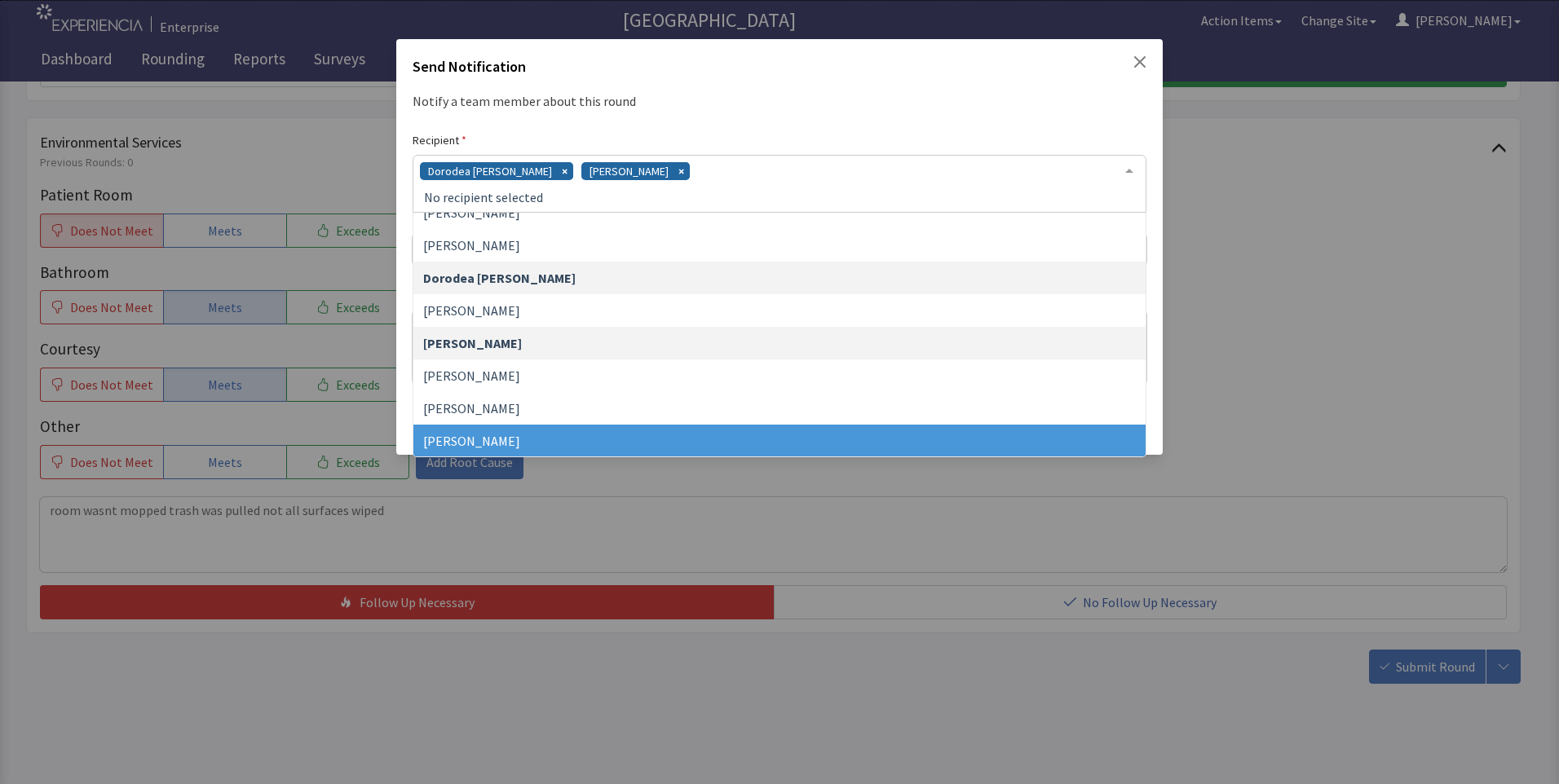
click at [551, 434] on span "James Hellandbrand" at bounding box center [779, 441] width 732 height 32
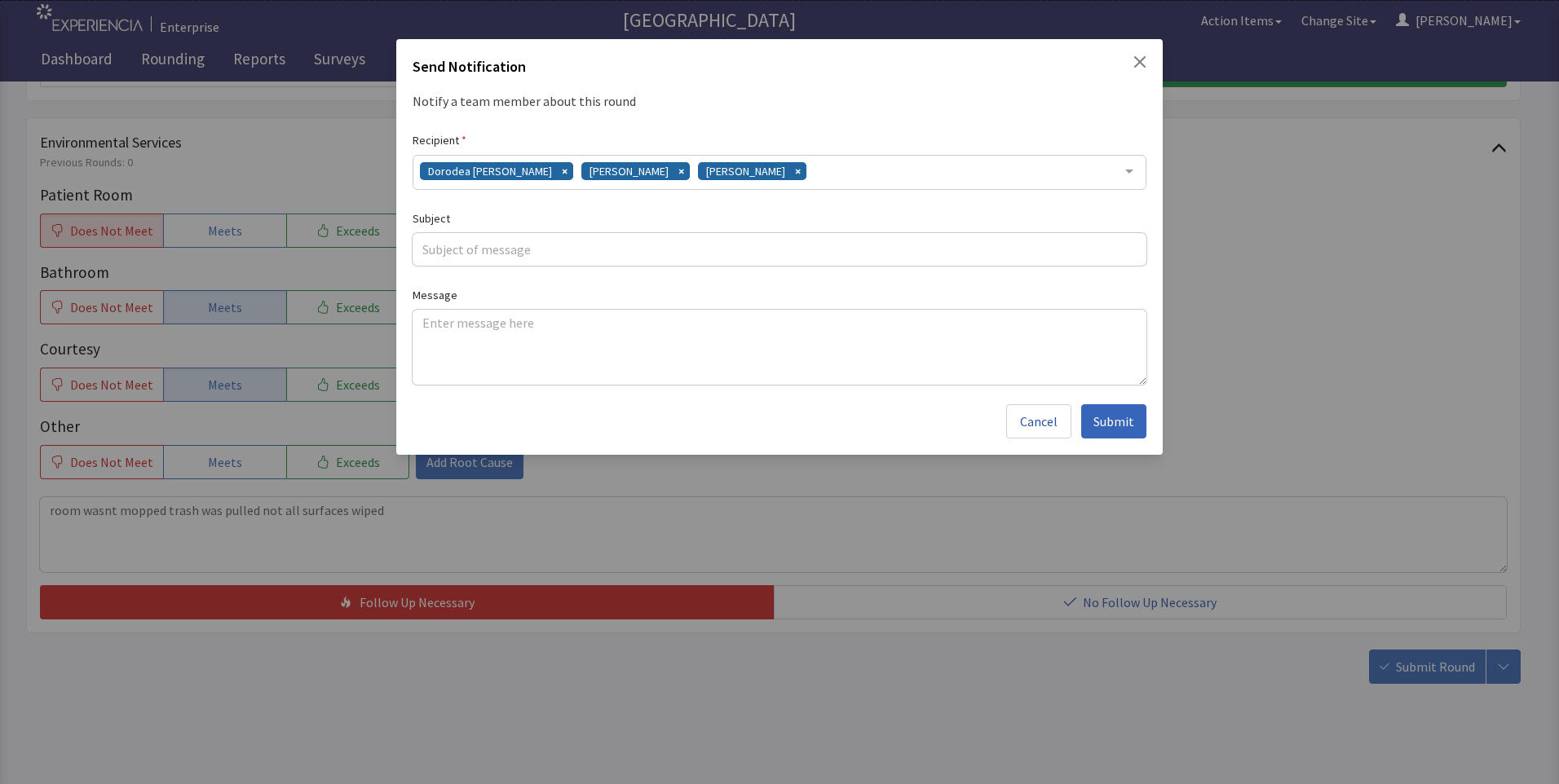
click at [834, 171] on div "Dorodea Verderame Gerardo Mejias James Hellandbrand" at bounding box center [779, 172] width 733 height 35
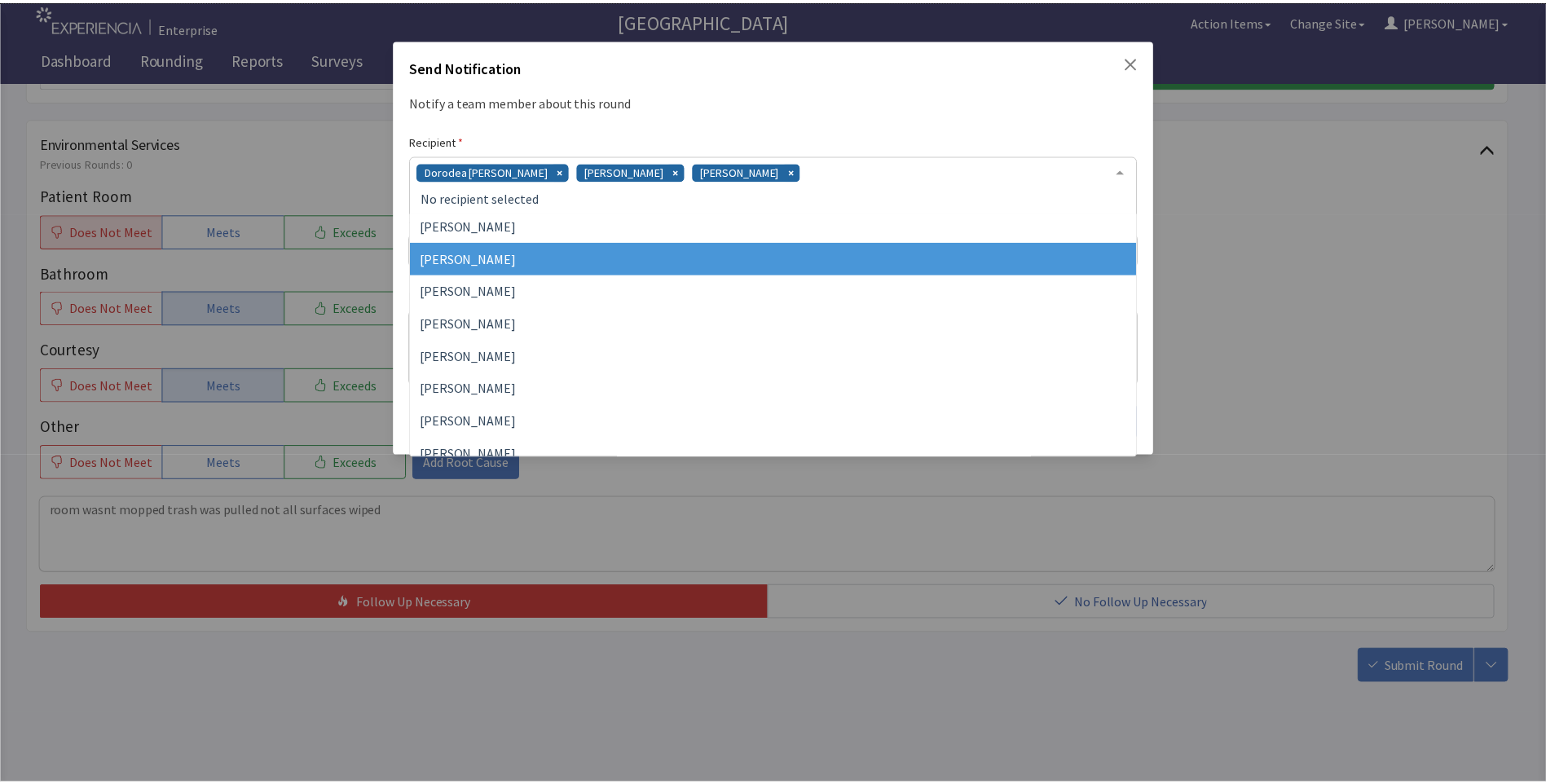
scroll to position [409, 0]
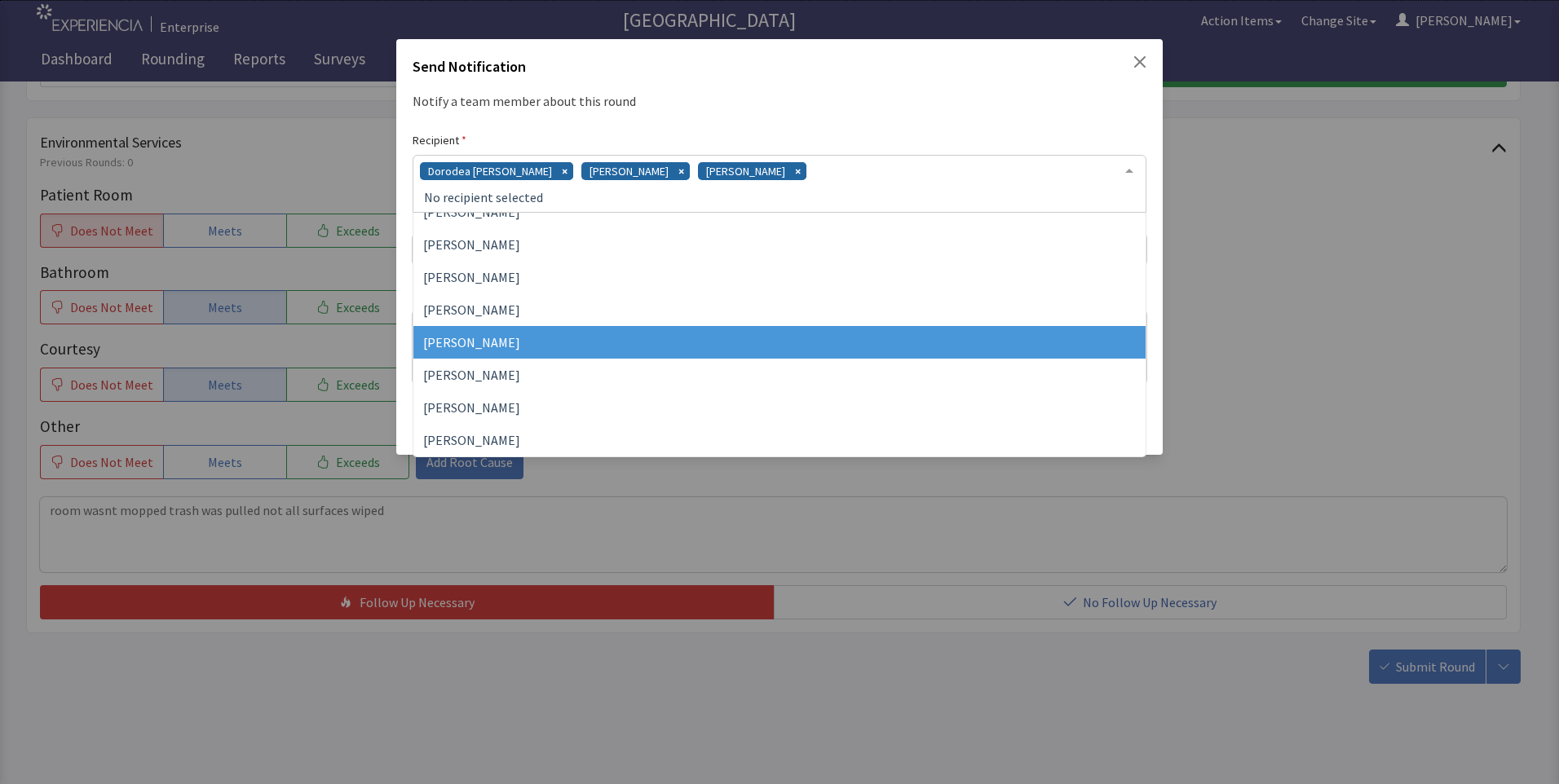
click at [616, 354] on span "Vesel Haxhillary" at bounding box center [779, 342] width 732 height 32
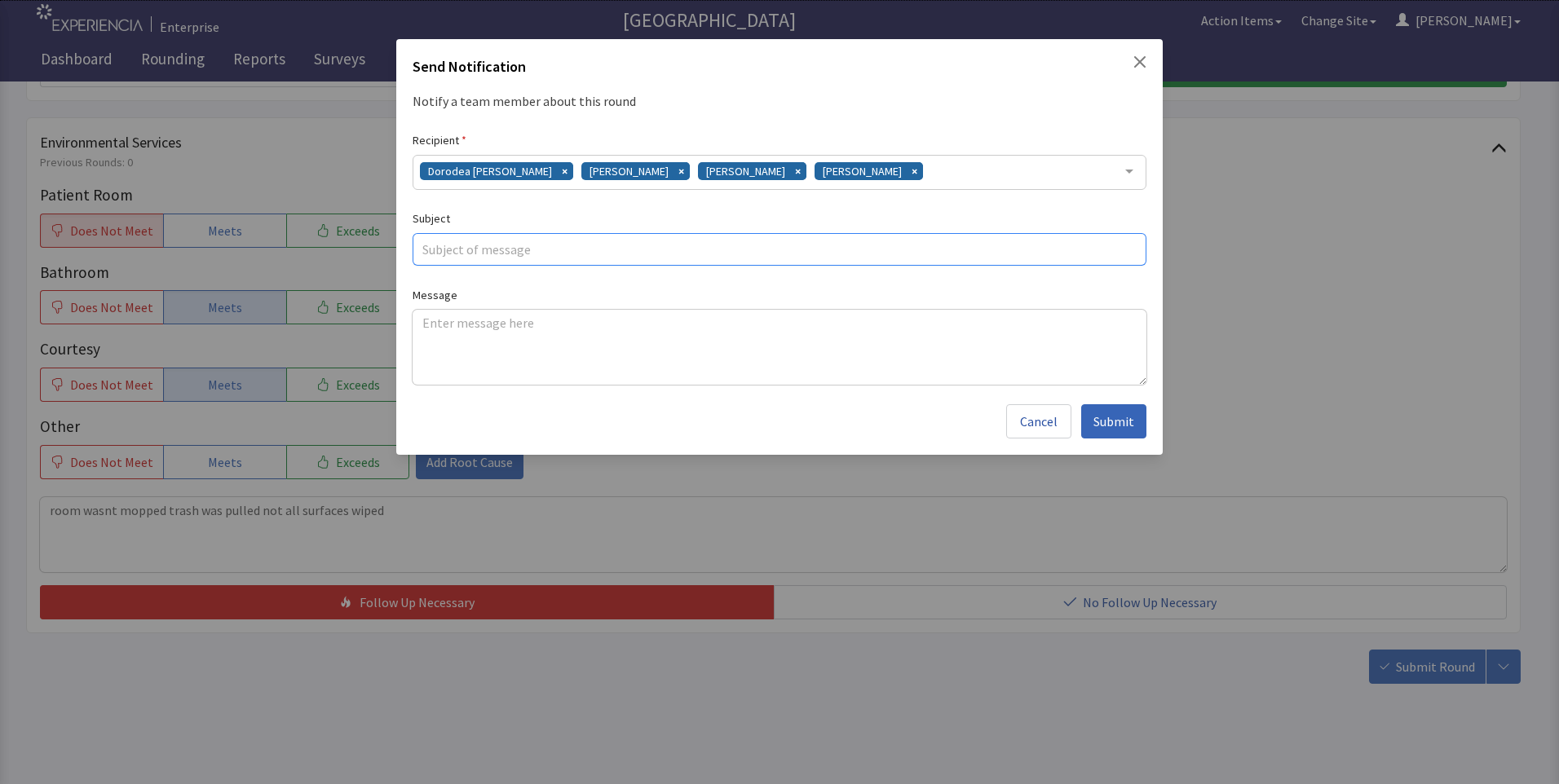
click at [544, 257] on input "text" at bounding box center [779, 249] width 733 height 32
type input "no mopping"
click at [431, 321] on textarea at bounding box center [779, 348] width 733 height 75
paste textarea "room wasnt mopped trash was pulled not all surfaces wiped"
type textarea "room wasnt mopped trash was pulled not all surfaces wiped"
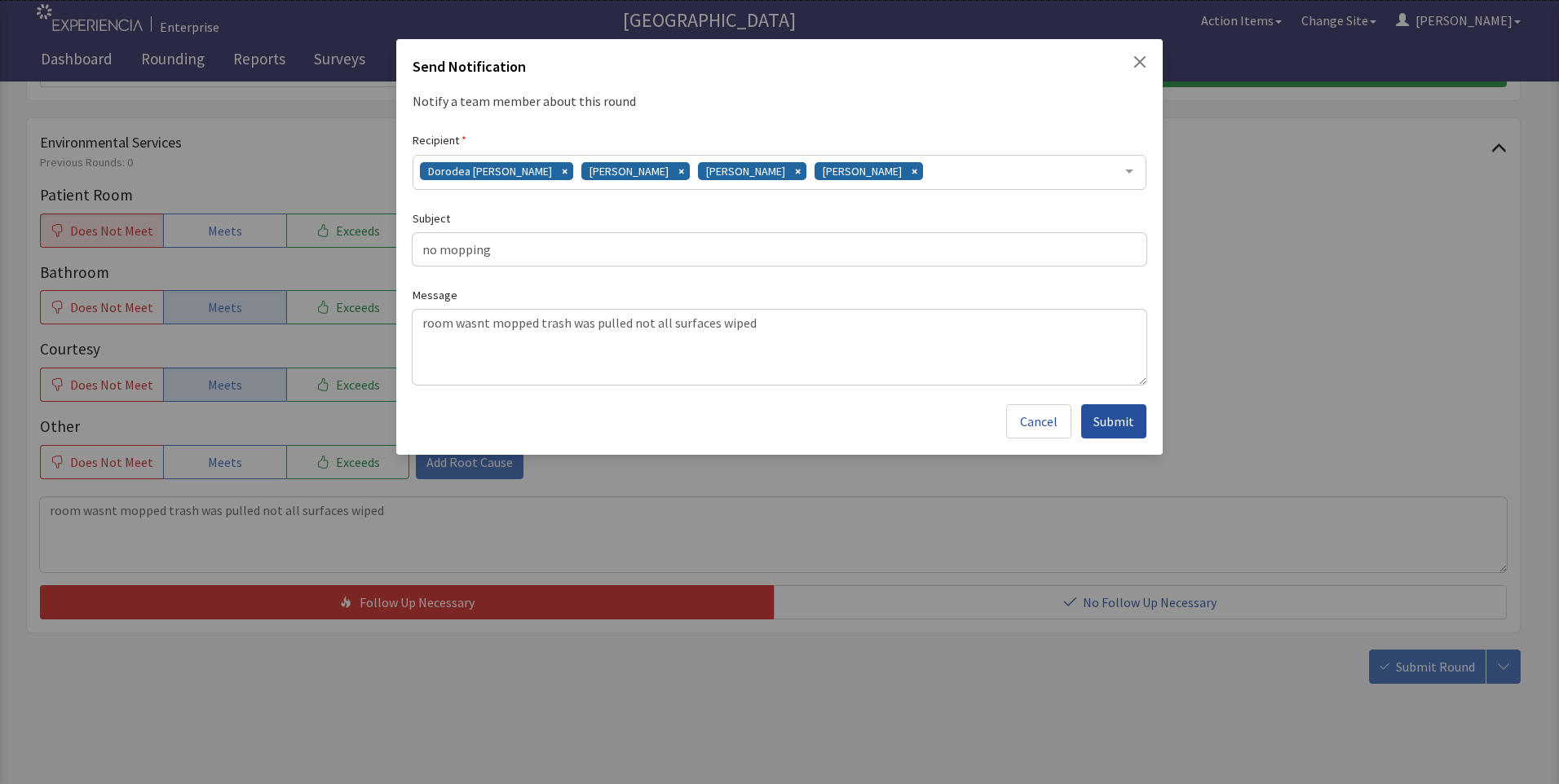
click at [1117, 424] on span "Submit" at bounding box center [1113, 421] width 40 height 20
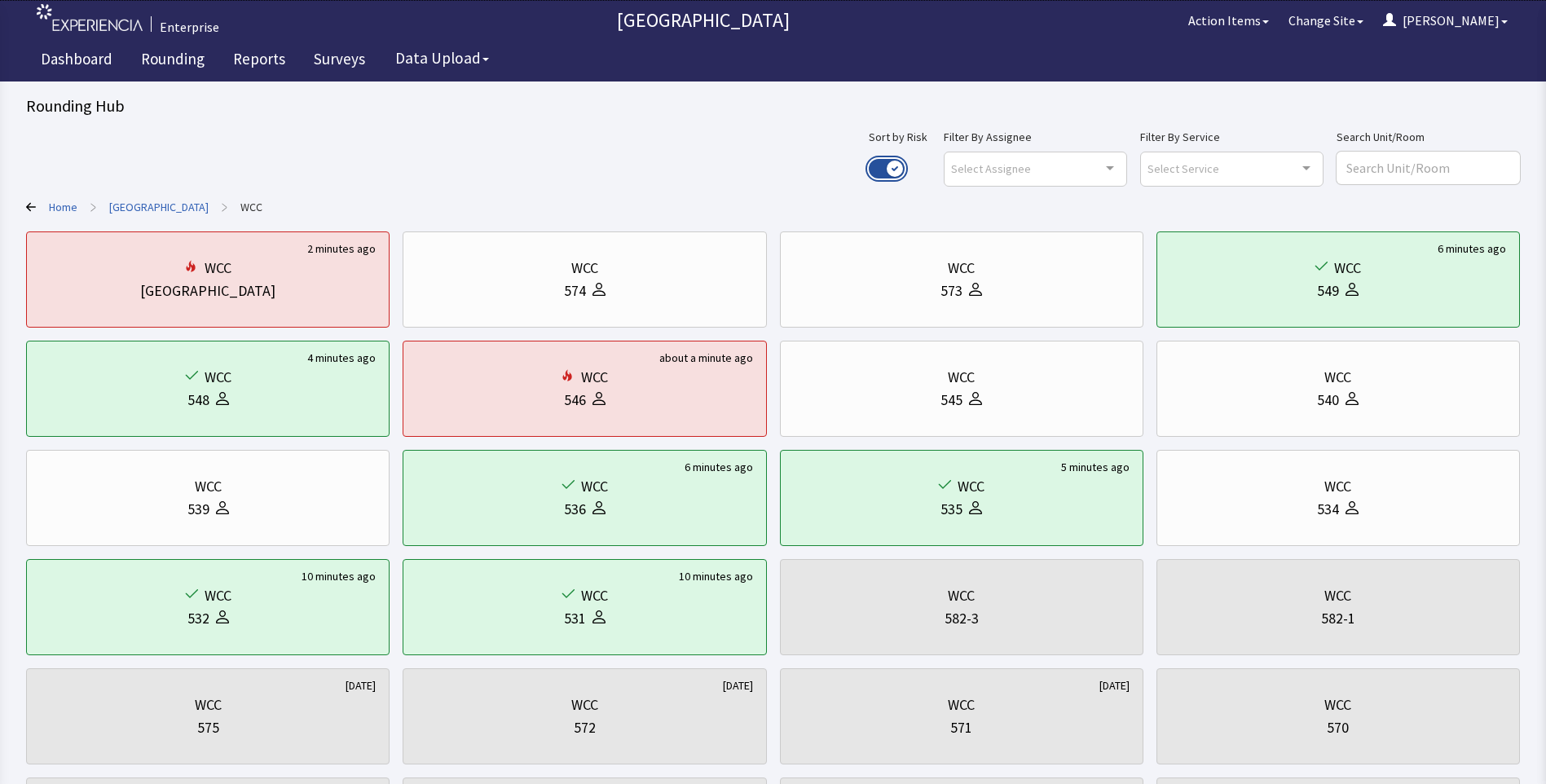
click at [904, 159] on button "Use setting" at bounding box center [886, 168] width 36 height 20
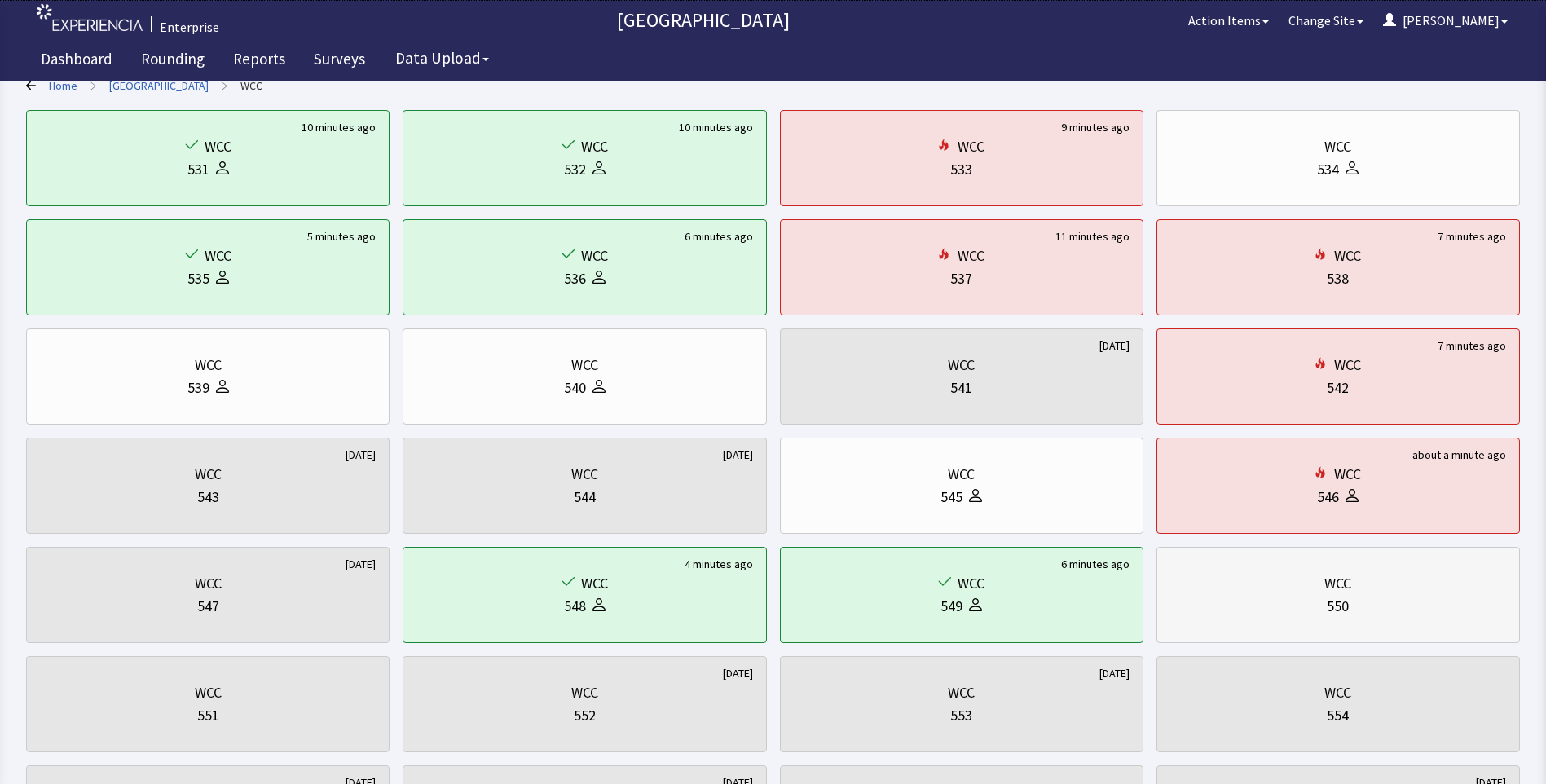
scroll to position [163, 0]
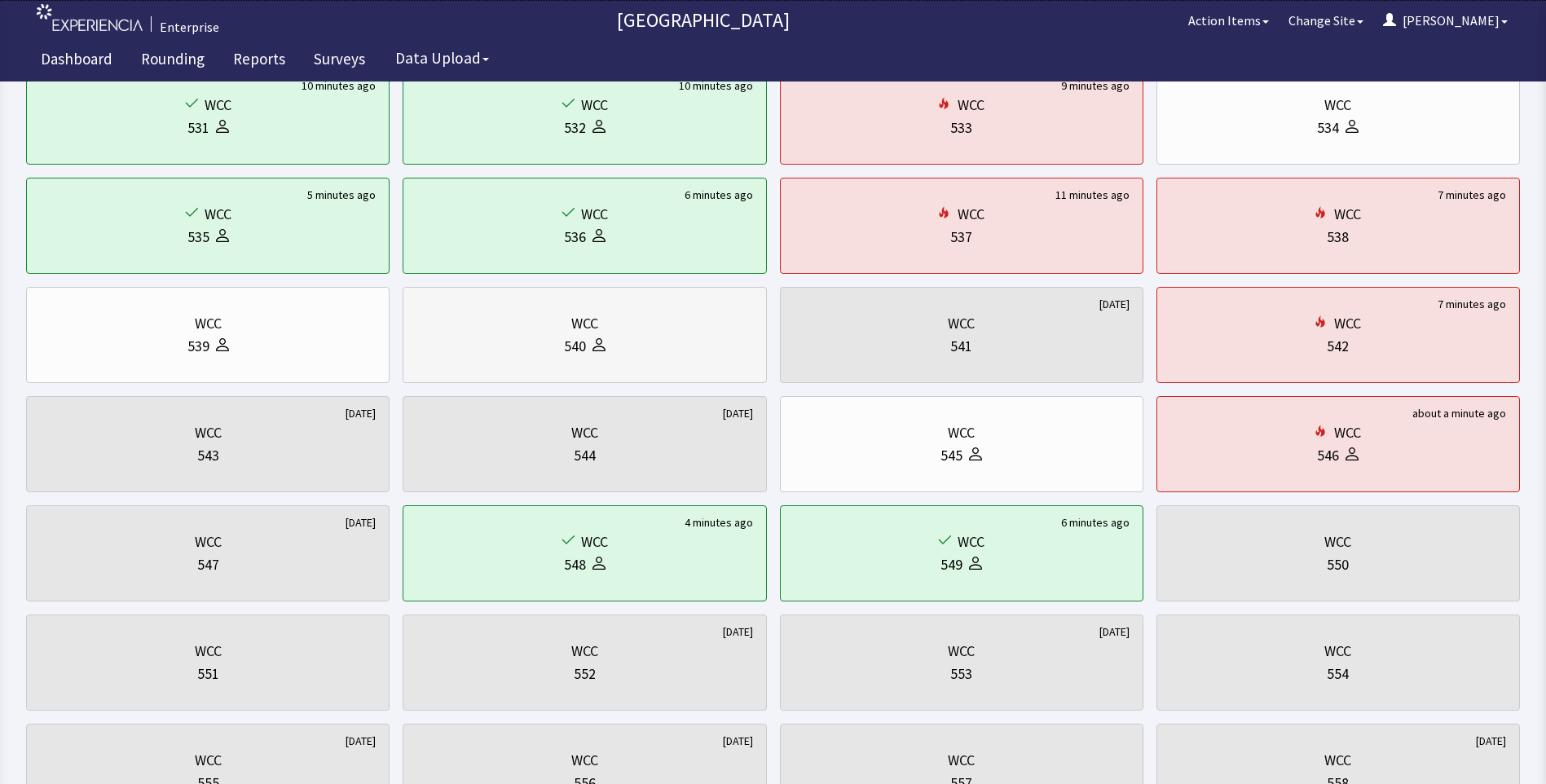
click at [474, 346] on div "540" at bounding box center [584, 346] width 336 height 22
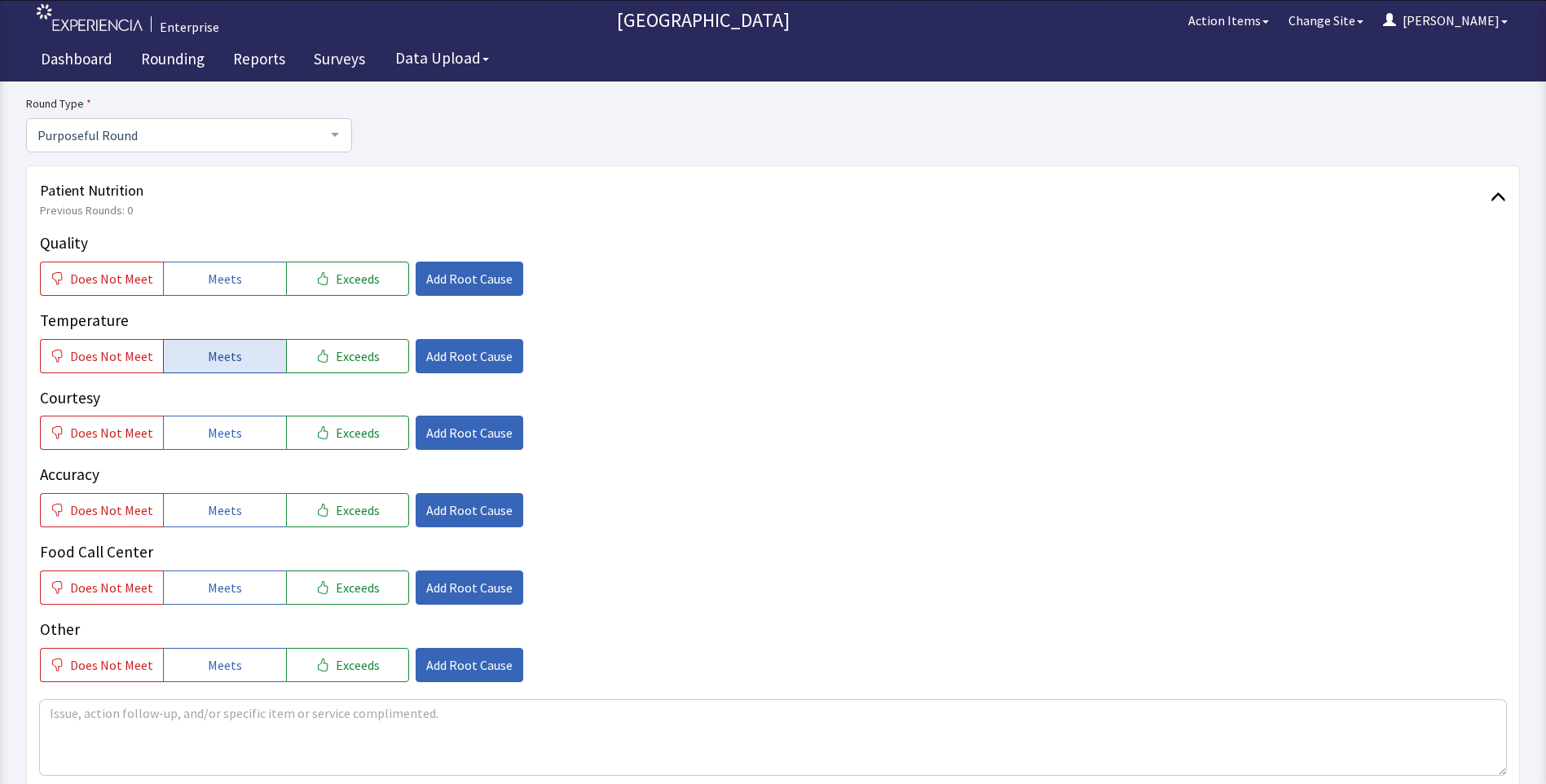
scroll to position [163, 0]
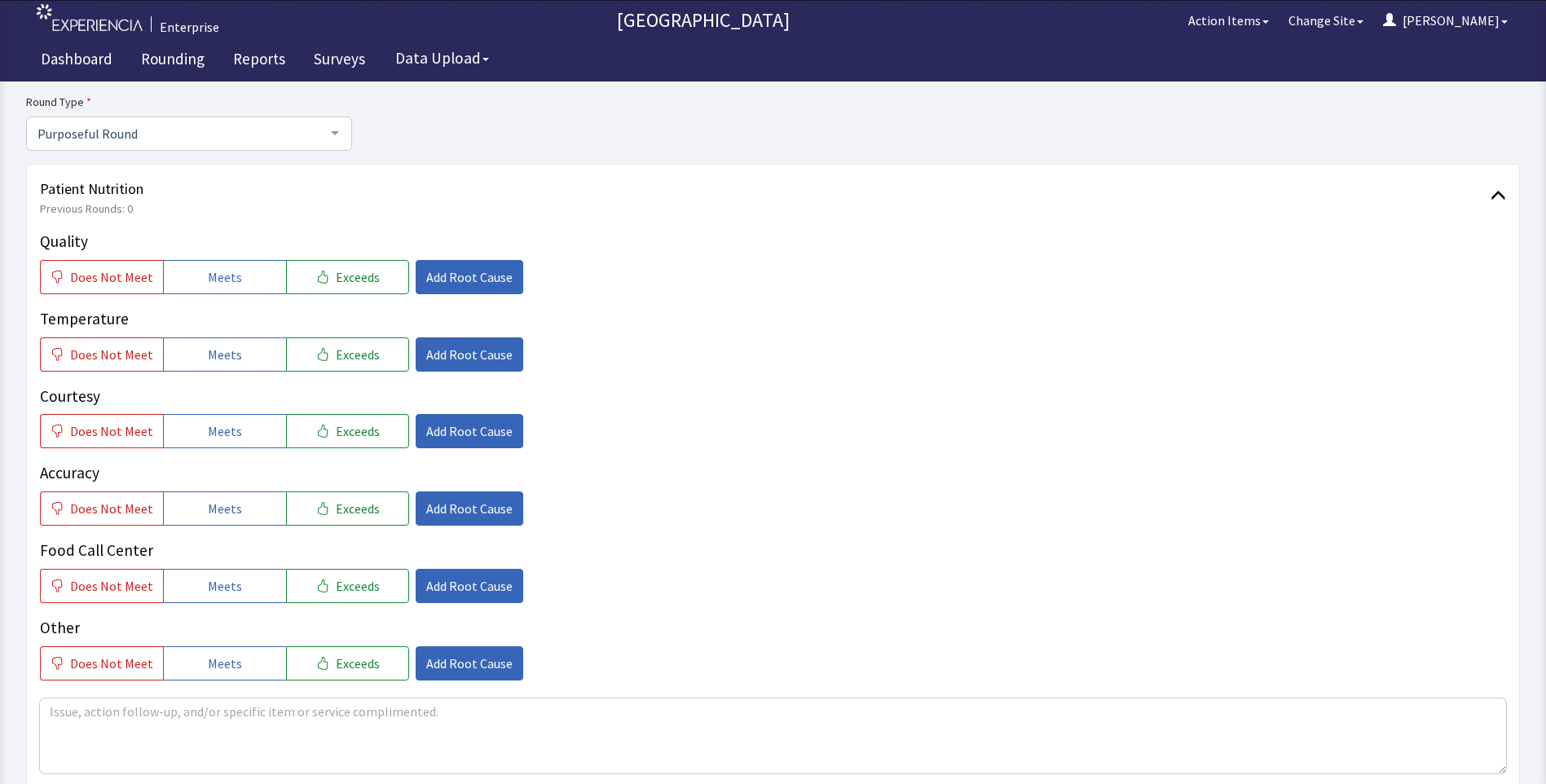
drag, startPoint x: 218, startPoint y: 271, endPoint x: 225, endPoint y: 302, distance: 31.8
click at [218, 272] on span "Meets" at bounding box center [225, 277] width 34 height 20
click at [228, 351] on span "Meets" at bounding box center [225, 355] width 34 height 20
drag, startPoint x: 224, startPoint y: 430, endPoint x: 232, endPoint y: 462, distance: 33.0
click at [229, 446] on button "Meets" at bounding box center [224, 431] width 123 height 34
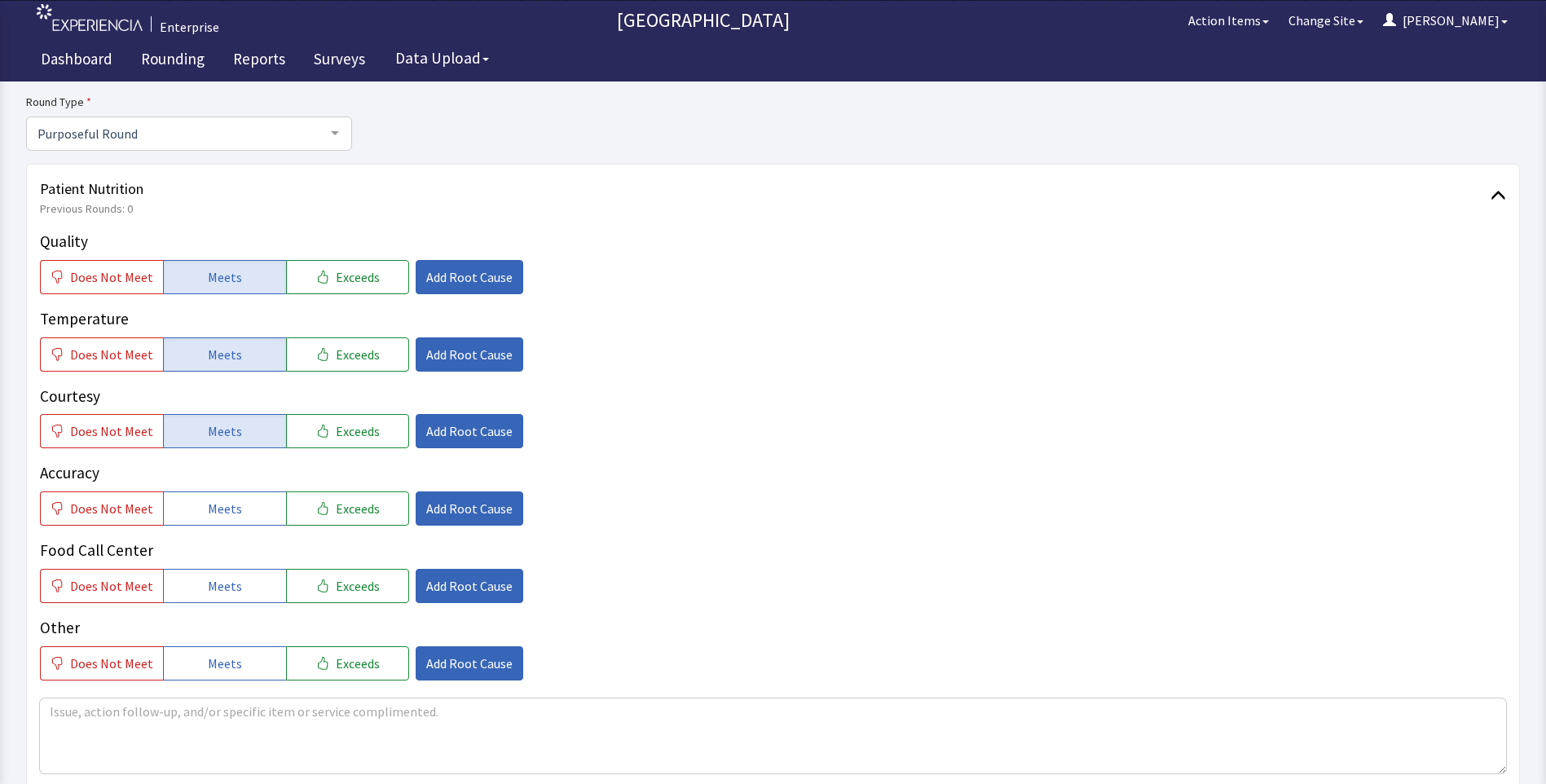
drag, startPoint x: 238, startPoint y: 514, endPoint x: 244, endPoint y: 529, distance: 16.2
click at [241, 521] on button "Meets" at bounding box center [224, 508] width 123 height 34
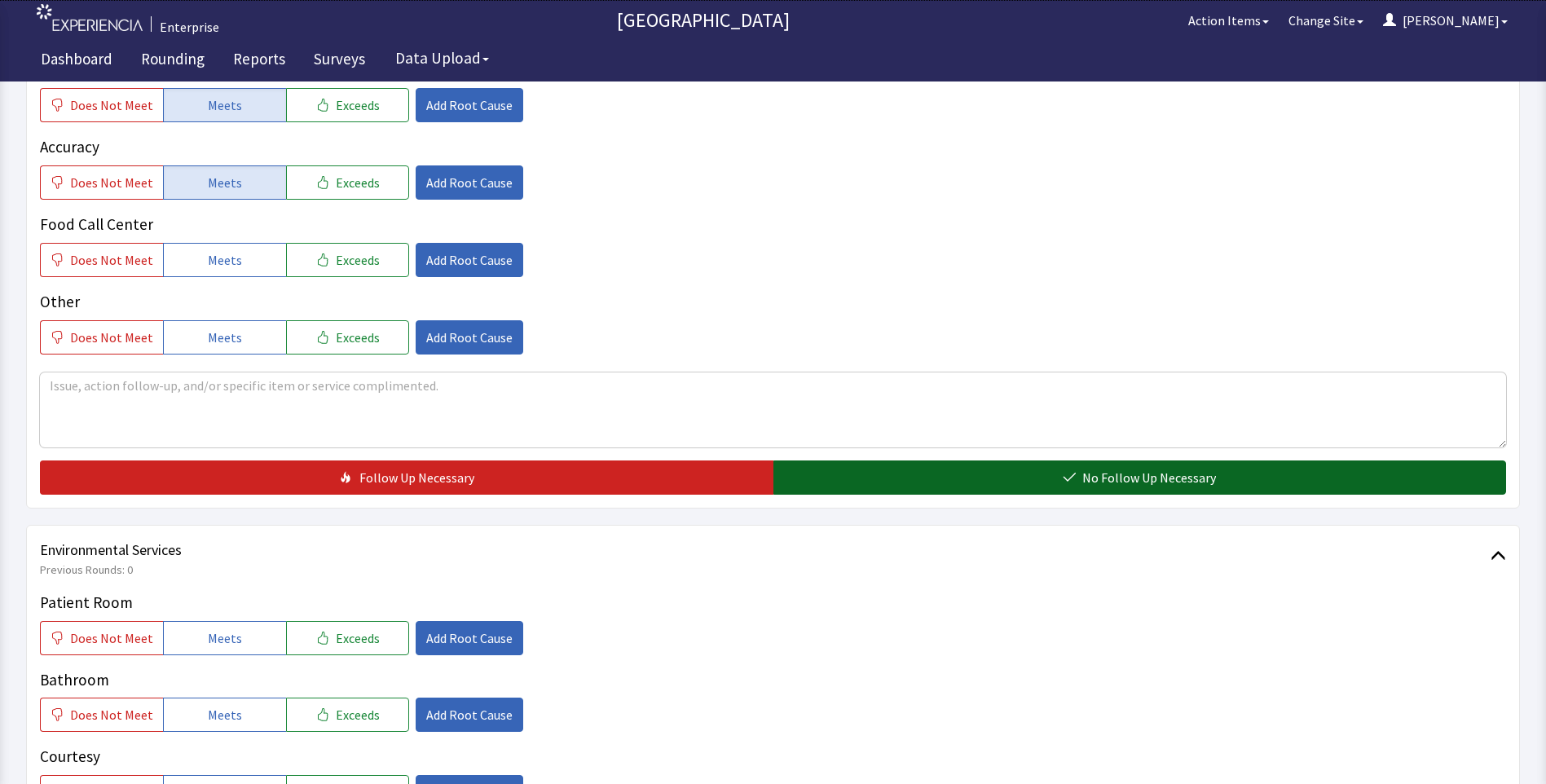
click at [834, 482] on button "No Follow Up Necessary" at bounding box center [1140, 478] width 733 height 34
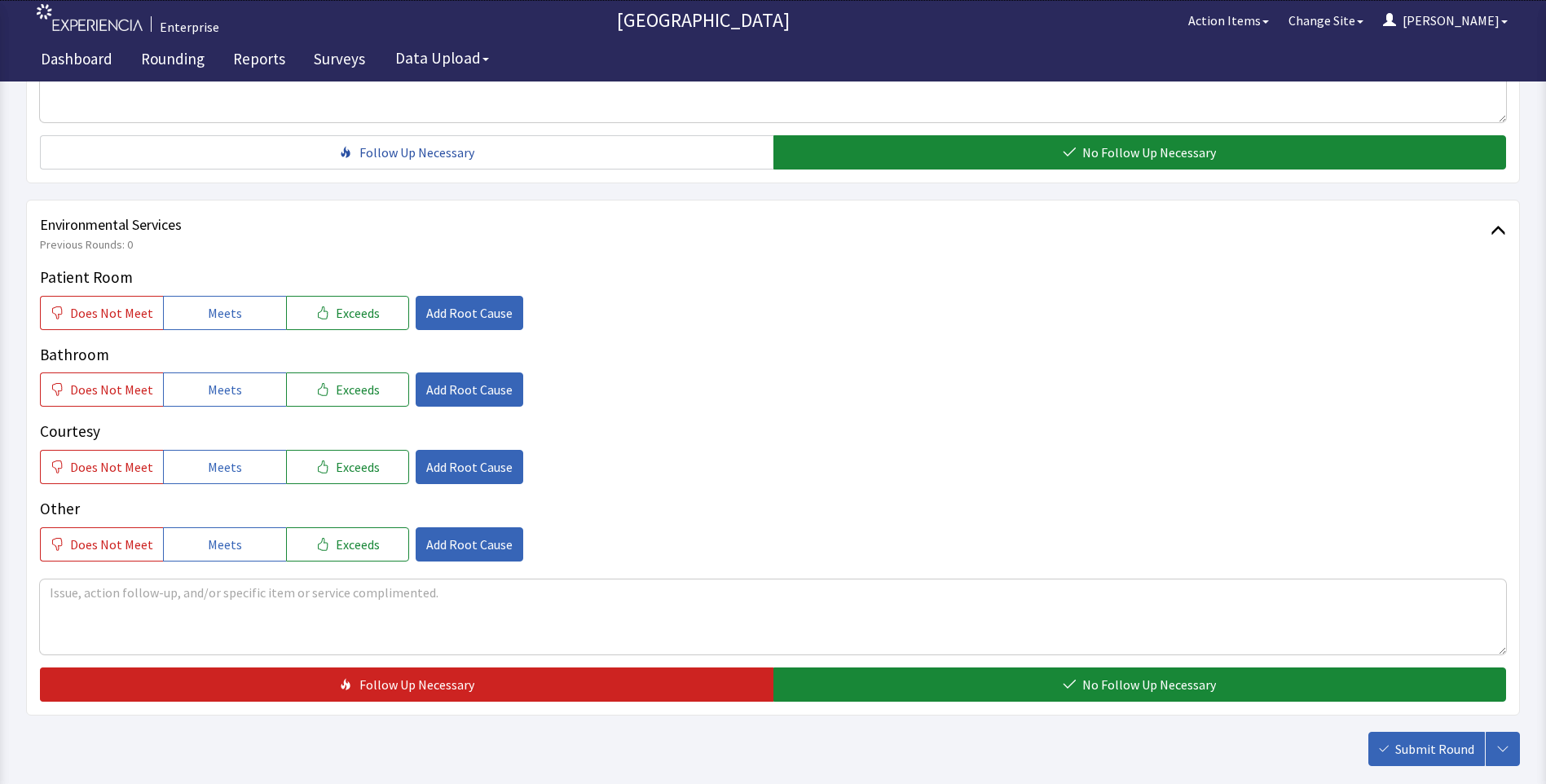
scroll to position [814, 0]
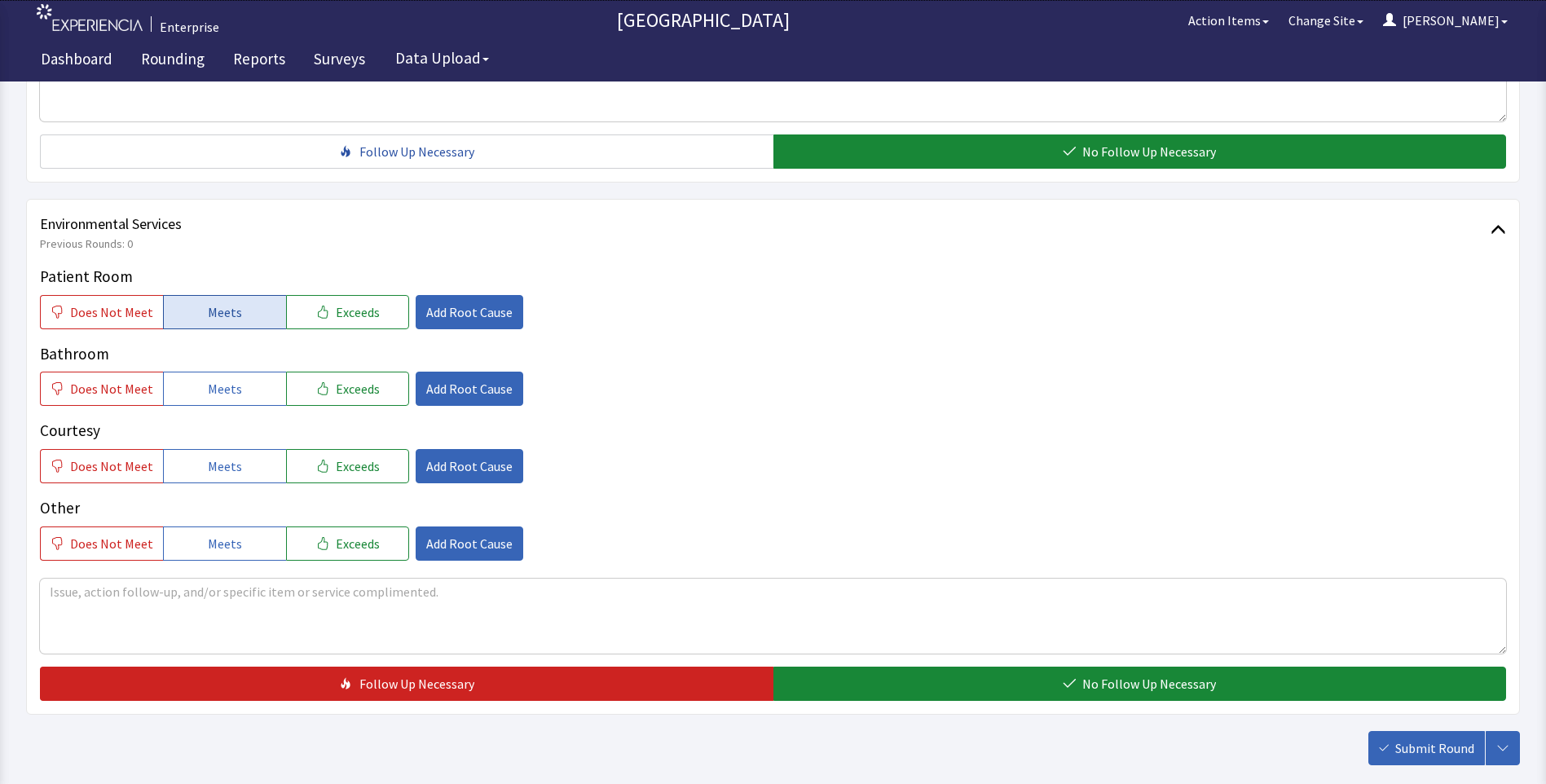
click at [208, 308] on span "Meets" at bounding box center [225, 312] width 34 height 20
drag, startPoint x: 218, startPoint y: 389, endPoint x: 221, endPoint y: 435, distance: 46.1
click at [220, 409] on div "Patient Room Does Not Meet Meets Exceeds Add Root Cause Bathroom Does Not Meet …" at bounding box center [773, 413] width 1466 height 296
drag, startPoint x: 220, startPoint y: 462, endPoint x: 222, endPoint y: 449, distance: 13.2
click at [220, 464] on span "Meets" at bounding box center [225, 466] width 34 height 20
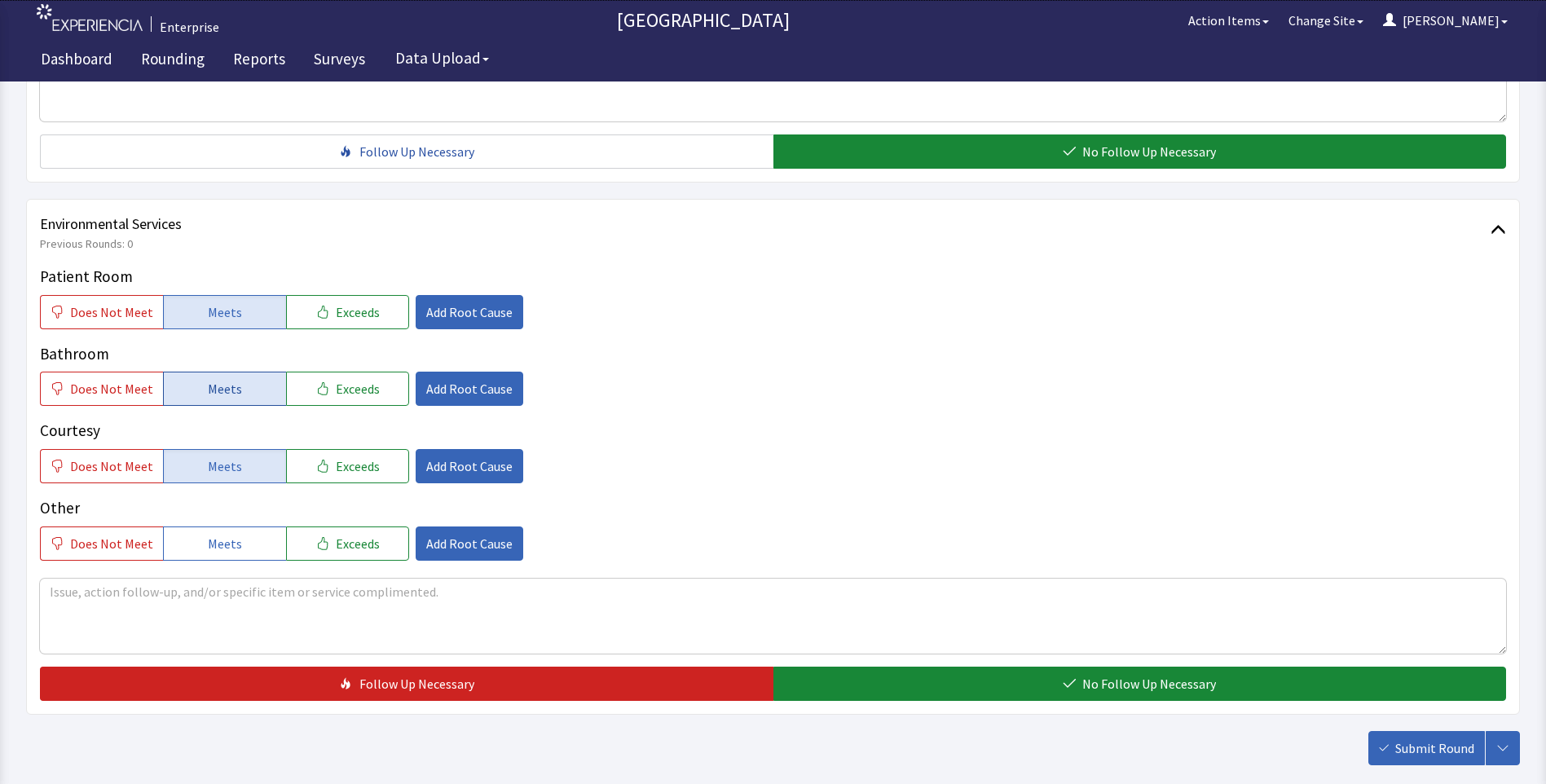
drag, startPoint x: 209, startPoint y: 378, endPoint x: 238, endPoint y: 404, distance: 38.9
click at [210, 382] on button "Meets" at bounding box center [224, 389] width 123 height 34
drag, startPoint x: 943, startPoint y: 687, endPoint x: 1141, endPoint y: 706, distance: 198.9
click at [946, 688] on button "No Follow Up Necessary" at bounding box center [1140, 684] width 733 height 34
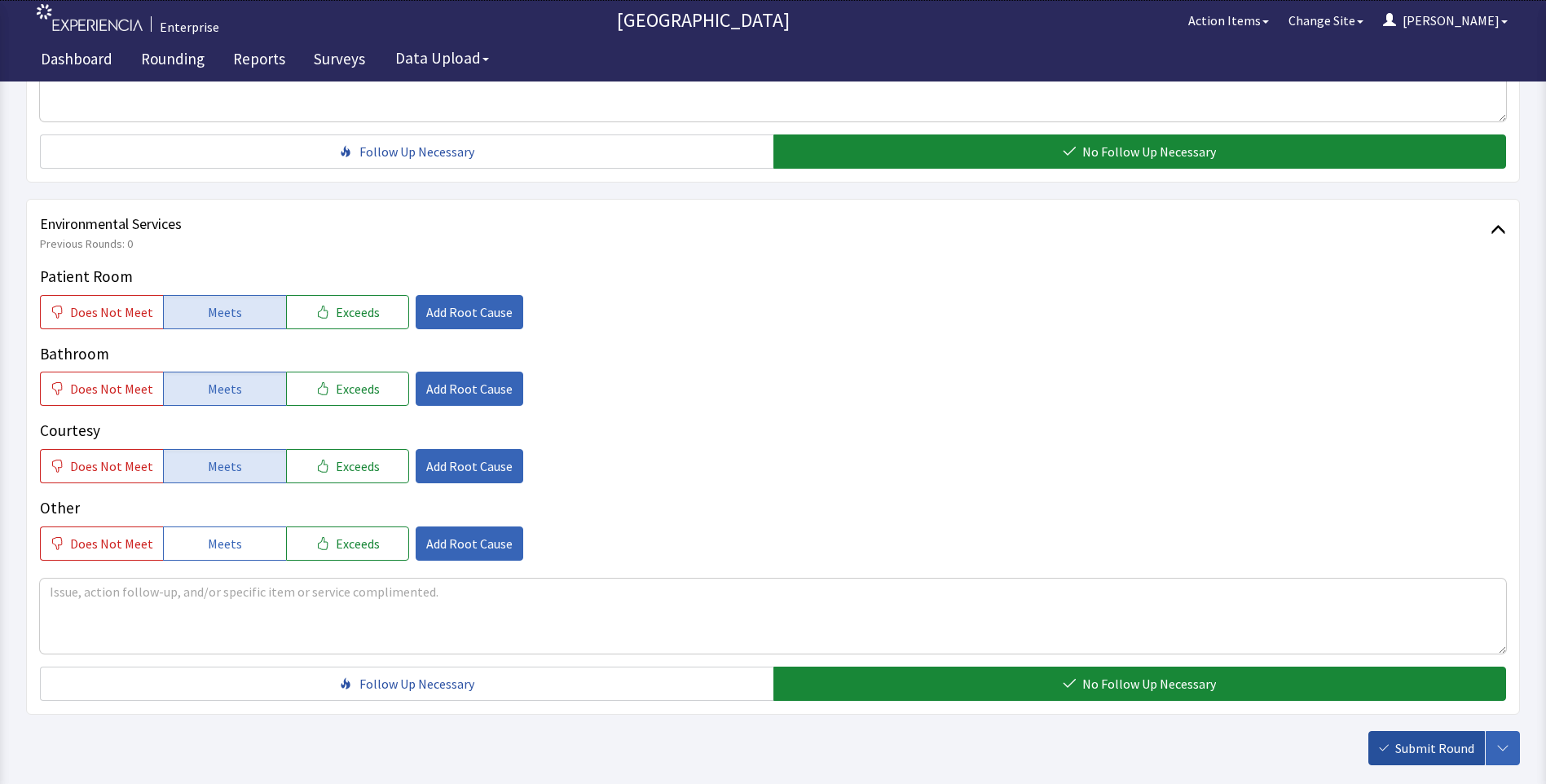
click at [1433, 734] on button "Submit Round" at bounding box center [1427, 748] width 117 height 34
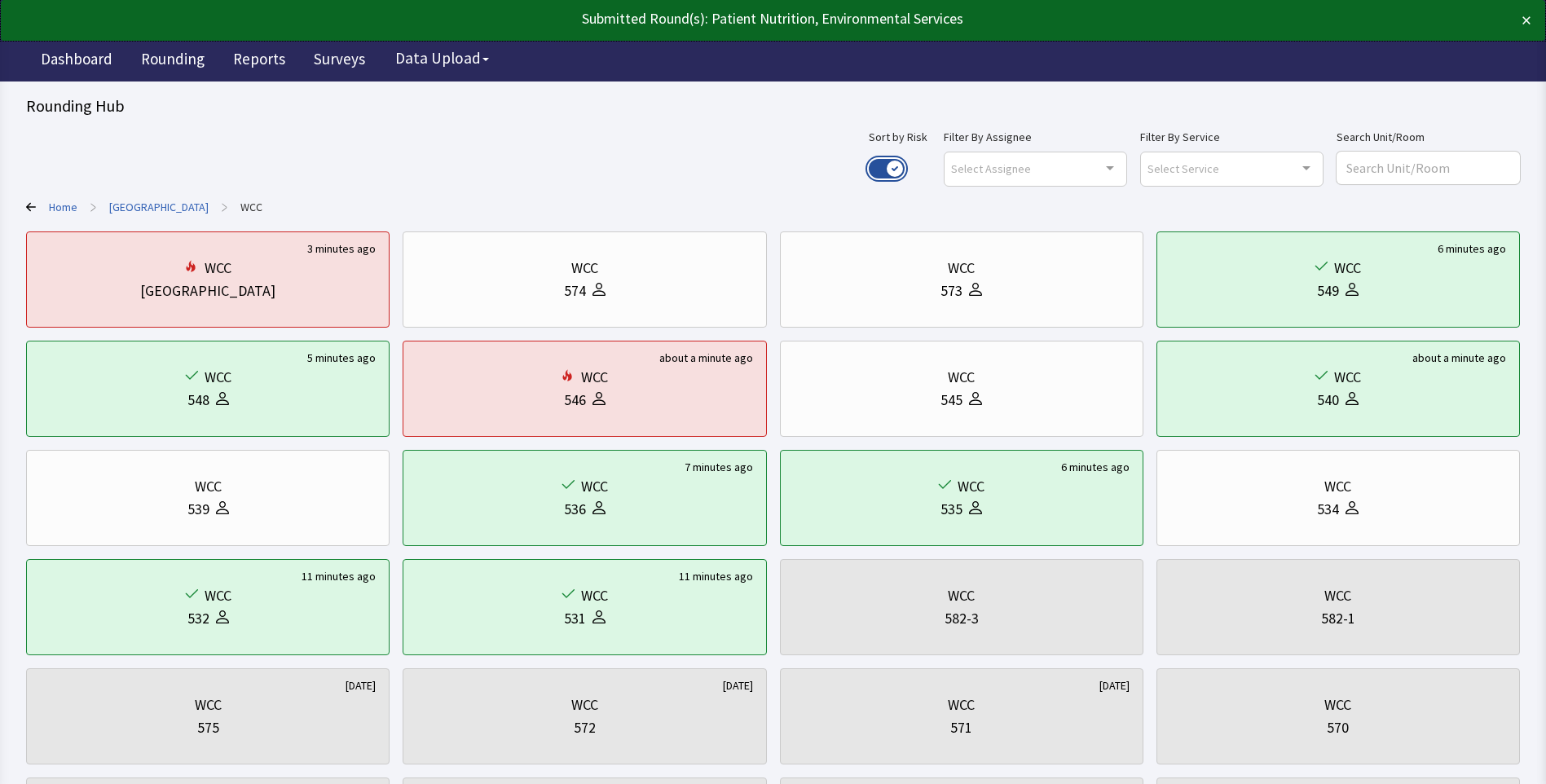
click at [904, 170] on button "Use setting" at bounding box center [886, 168] width 36 height 20
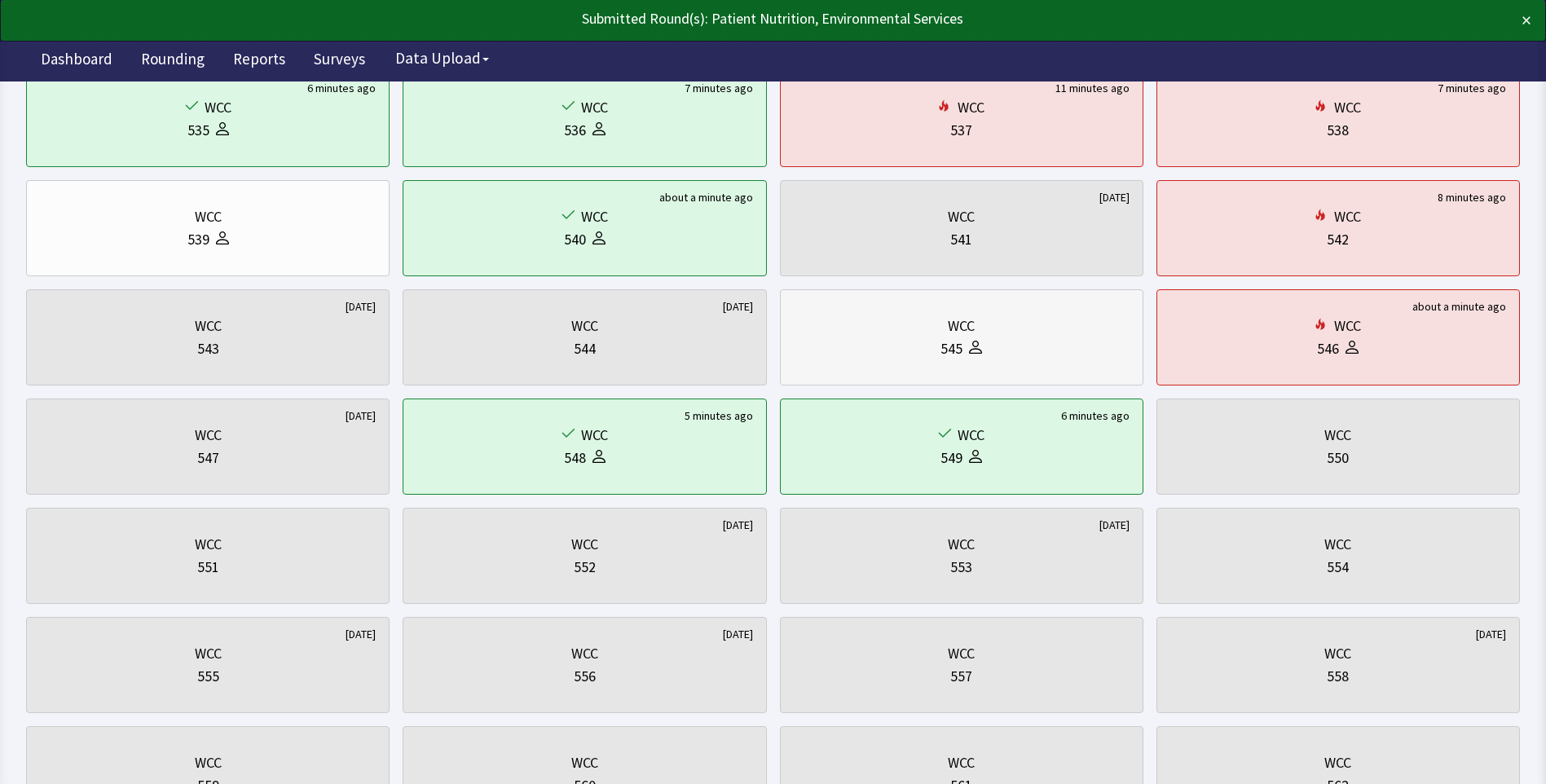
scroll to position [82, 0]
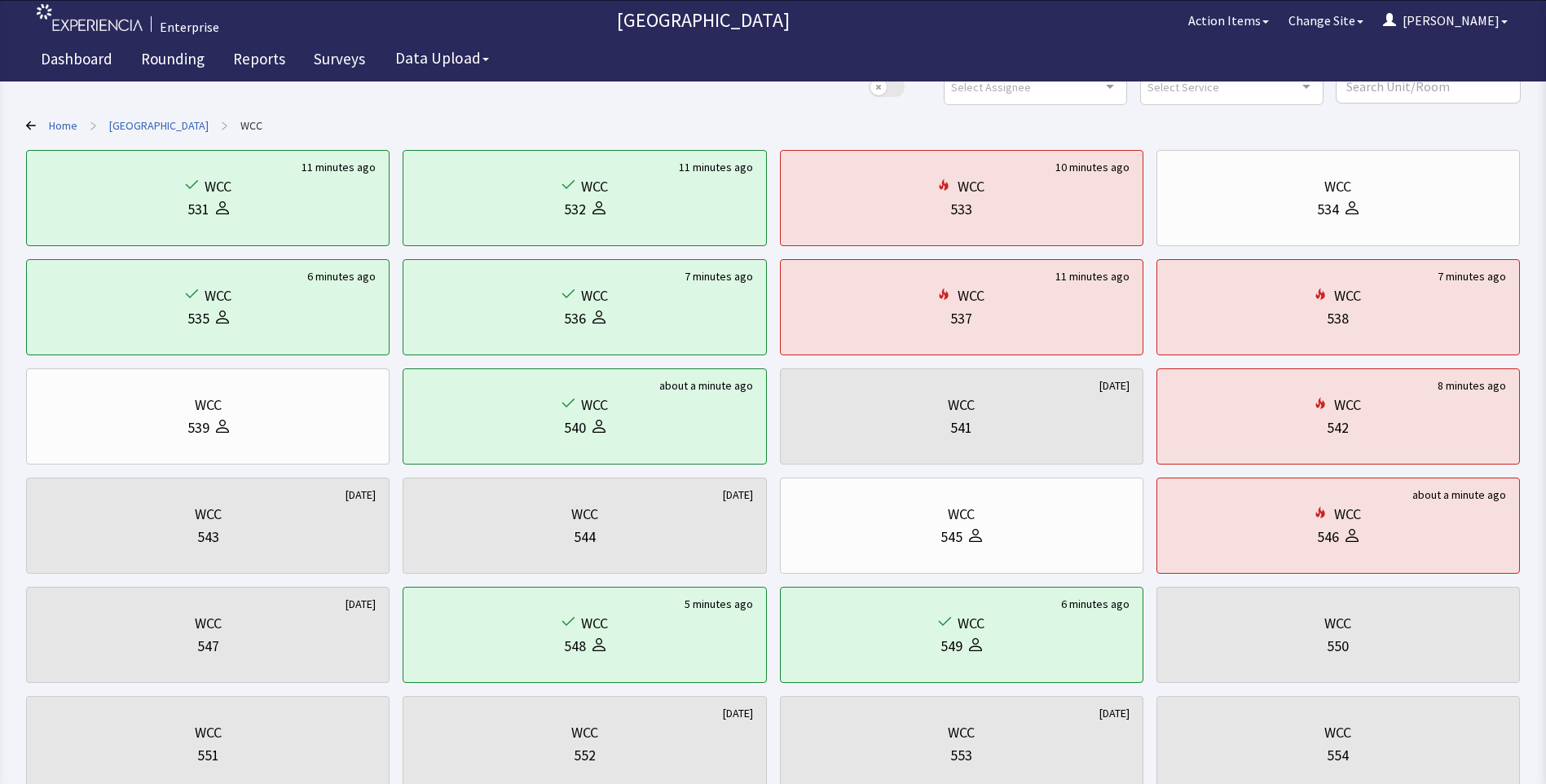
click at [134, 121] on link "[GEOGRAPHIC_DATA]" at bounding box center [159, 125] width 99 height 16
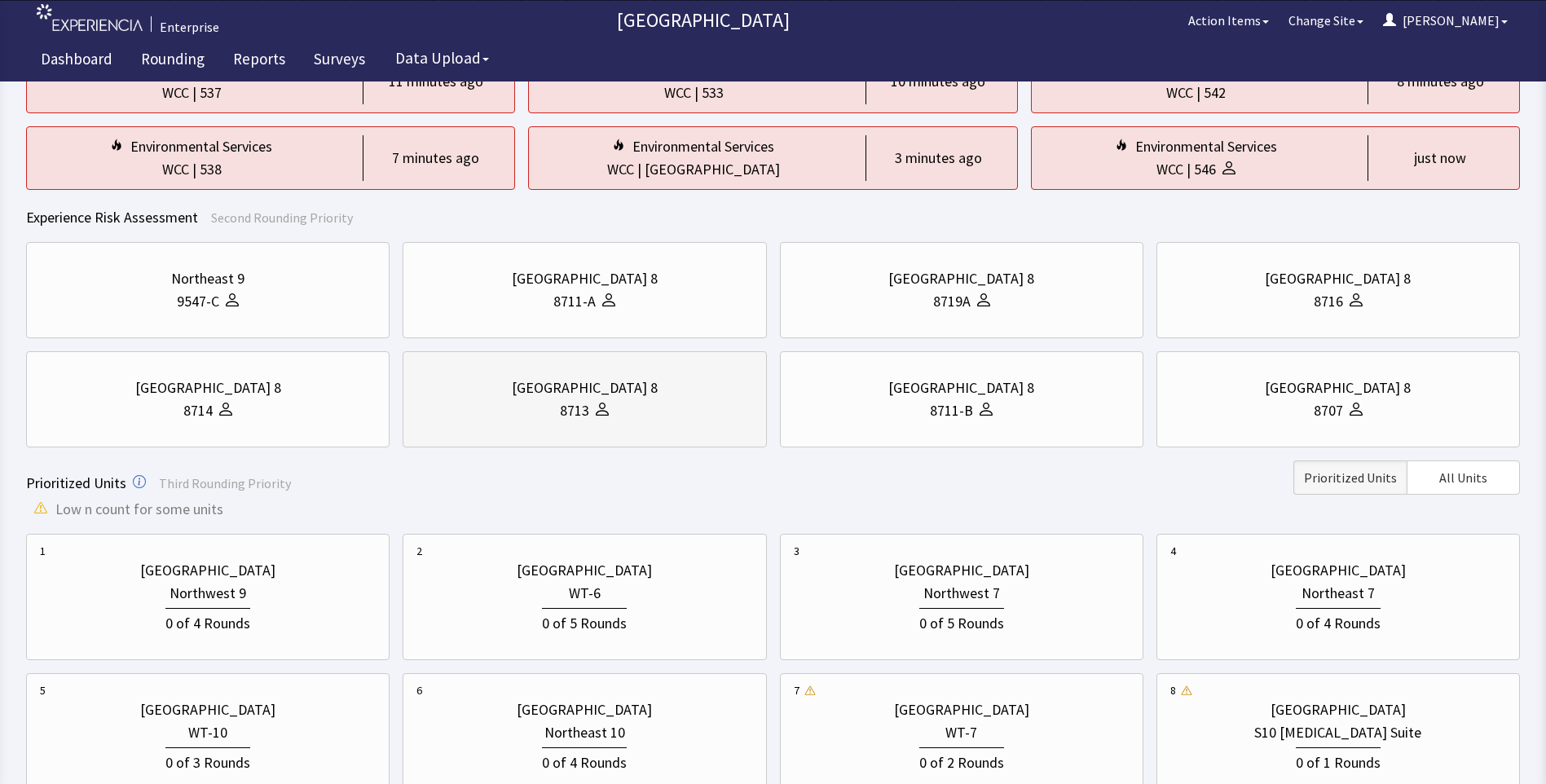
scroll to position [408, 0]
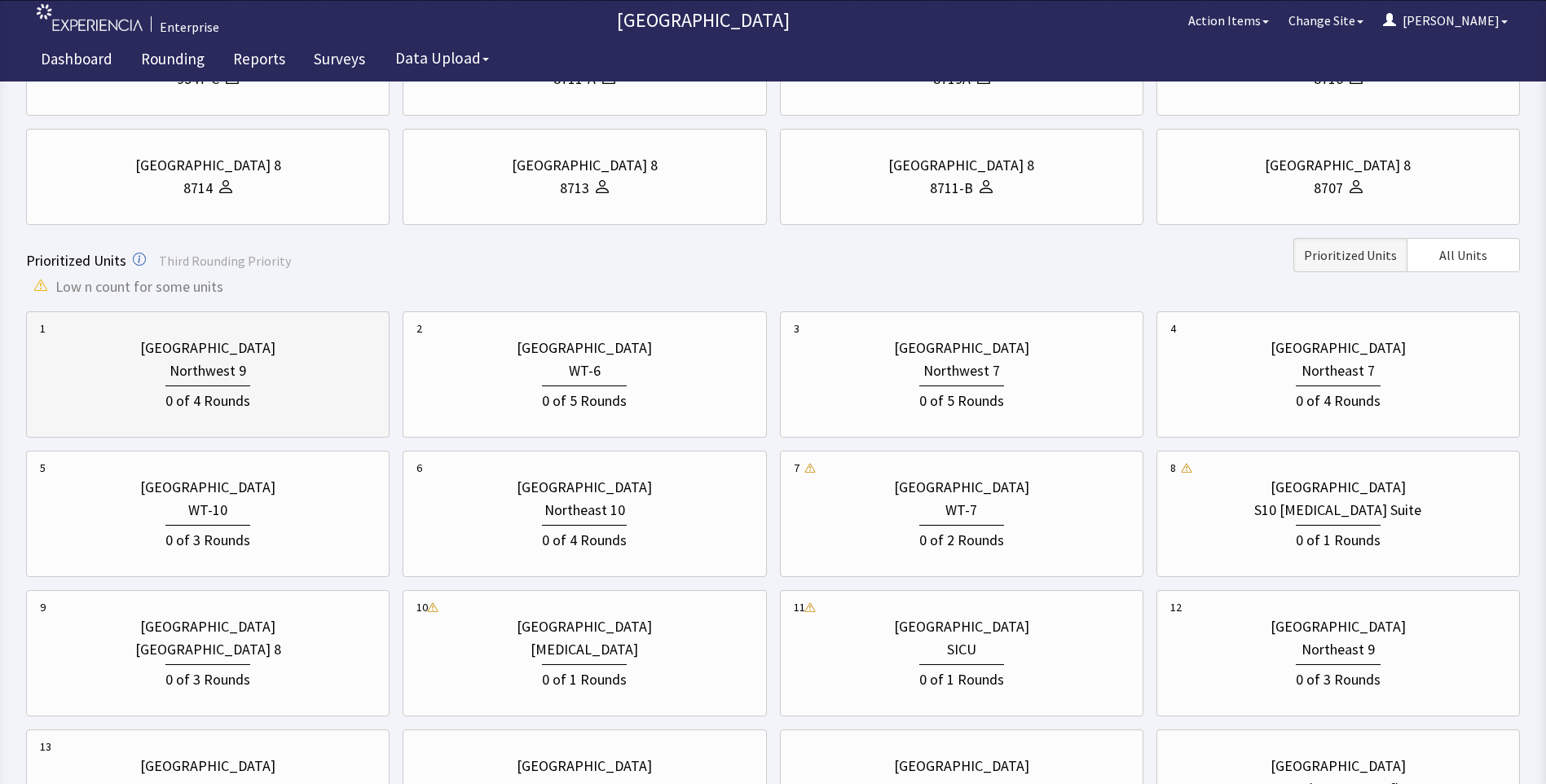
click at [229, 379] on div "Northwest 9" at bounding box center [207, 370] width 76 height 22
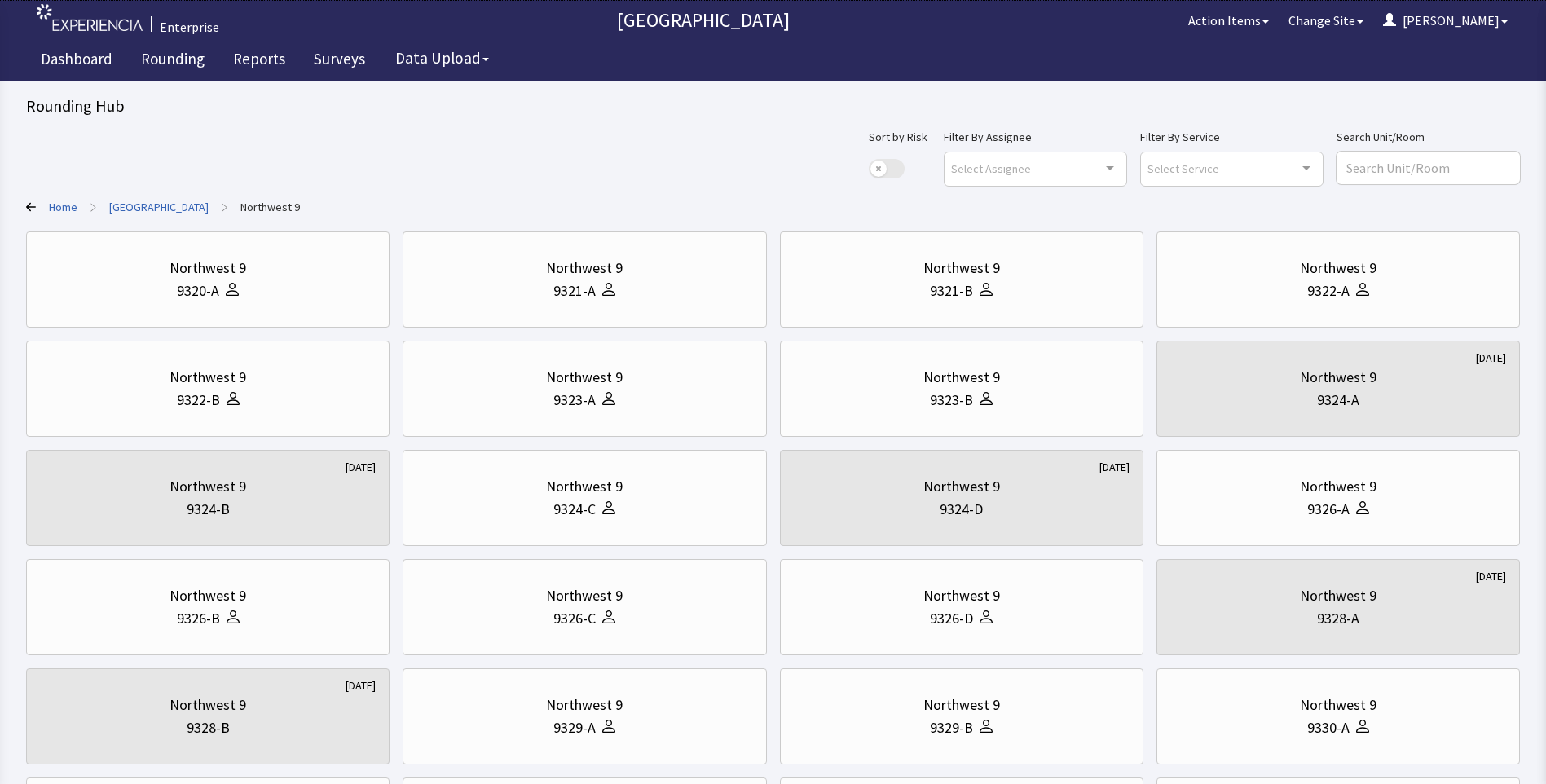
click at [176, 200] on link "[GEOGRAPHIC_DATA]" at bounding box center [159, 207] width 99 height 16
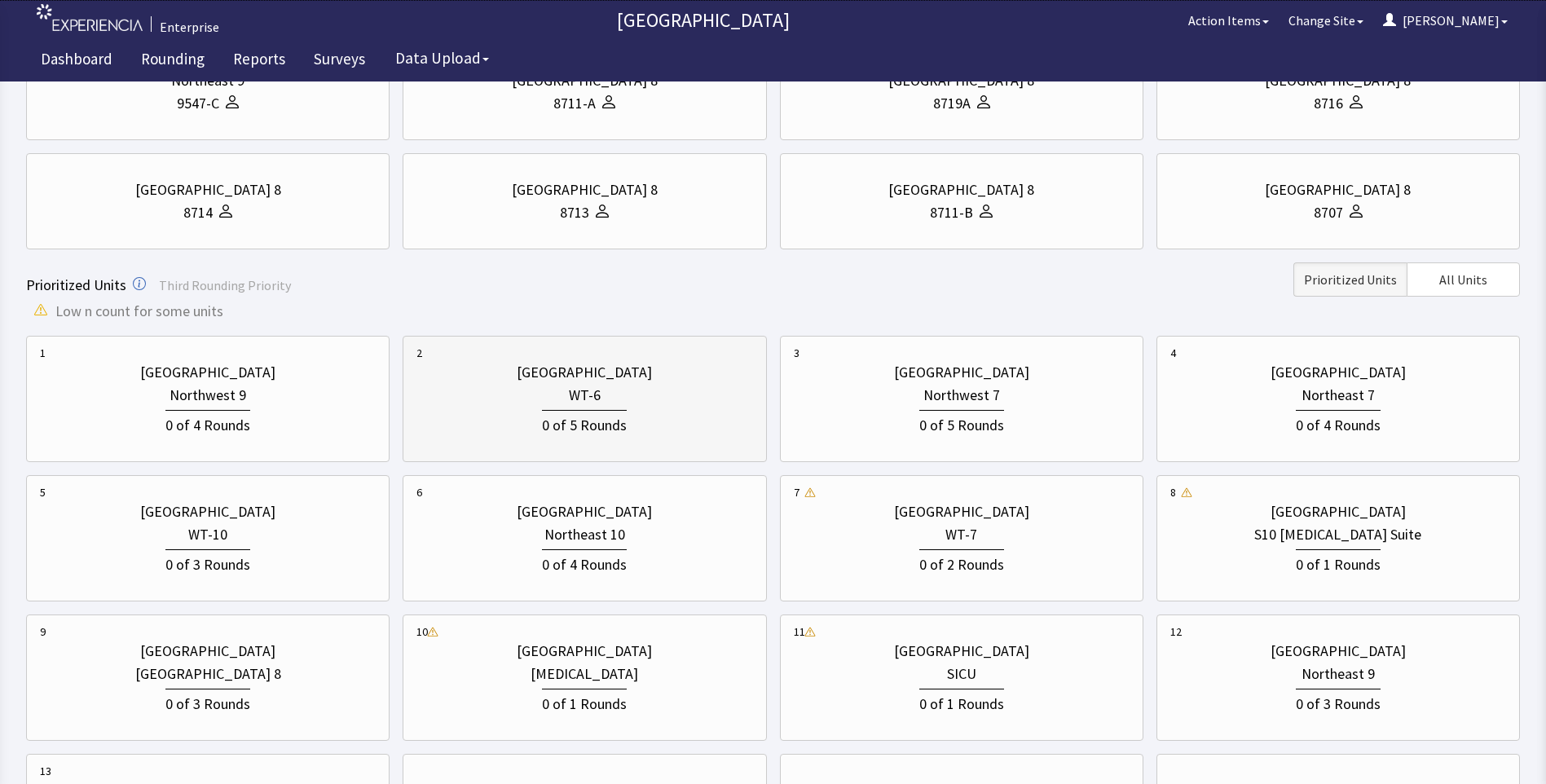
scroll to position [489, 0]
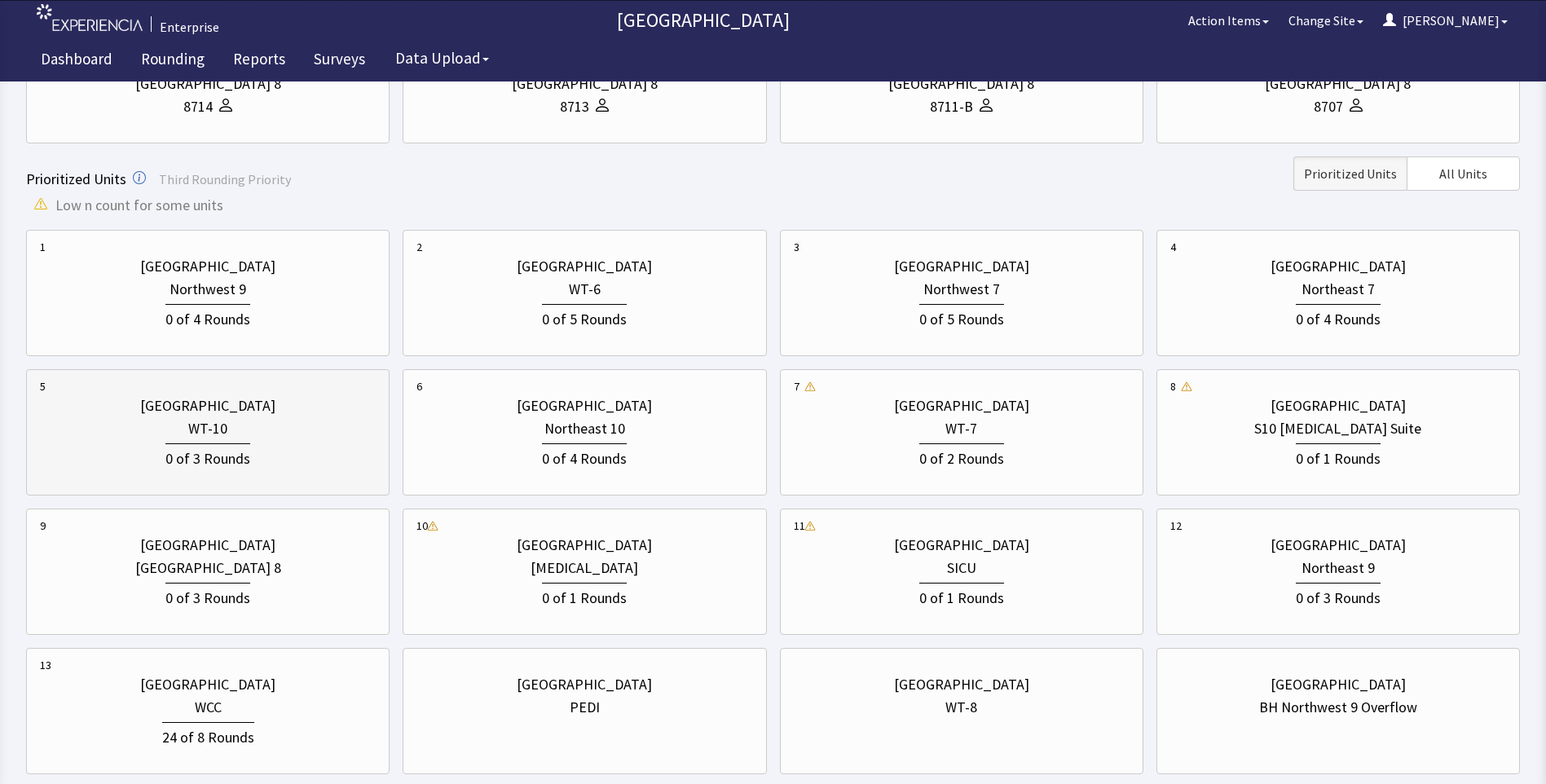
click at [238, 454] on div "0 of 3 Rounds" at bounding box center [208, 457] width 85 height 27
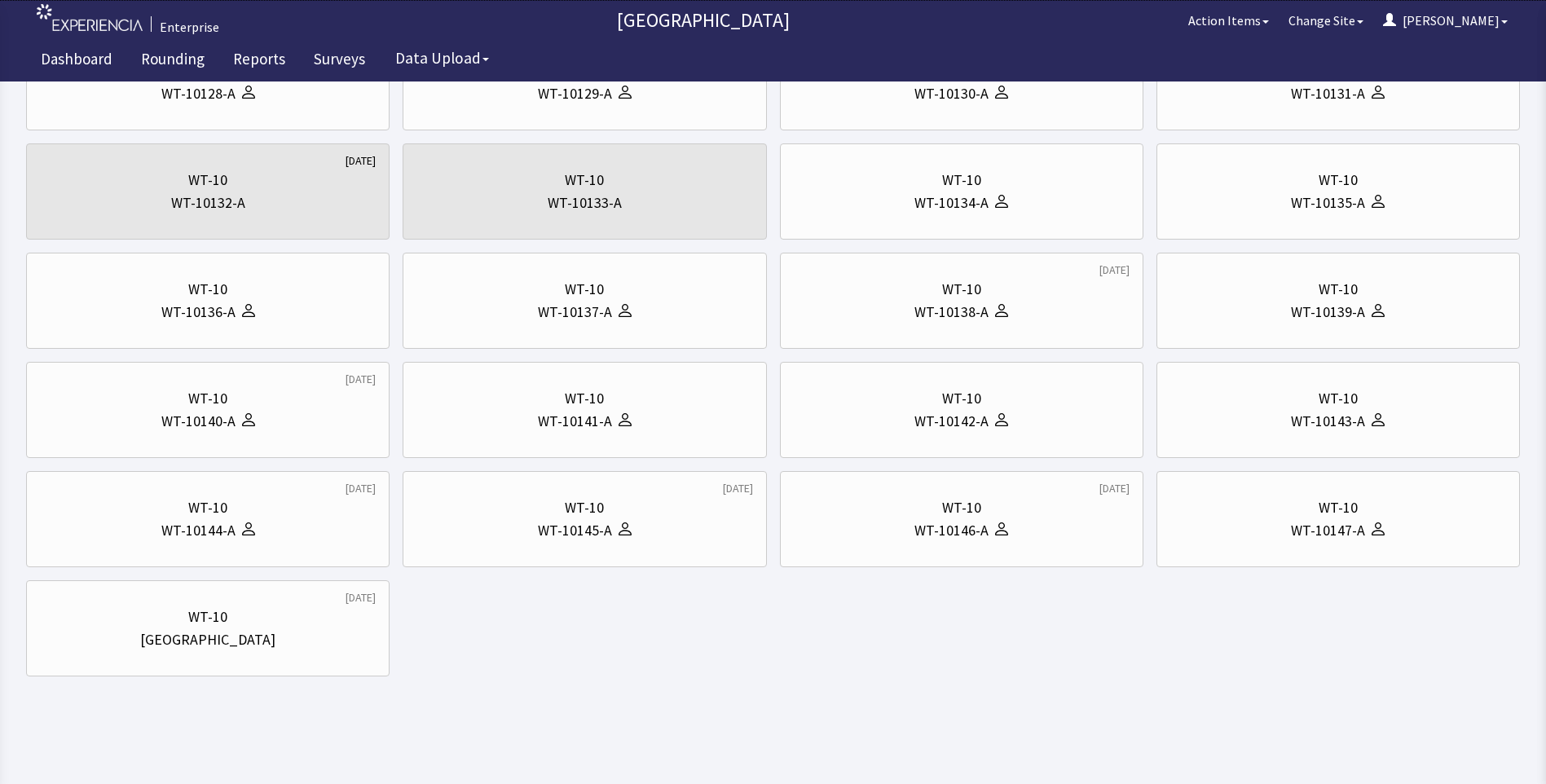
scroll to position [0, 0]
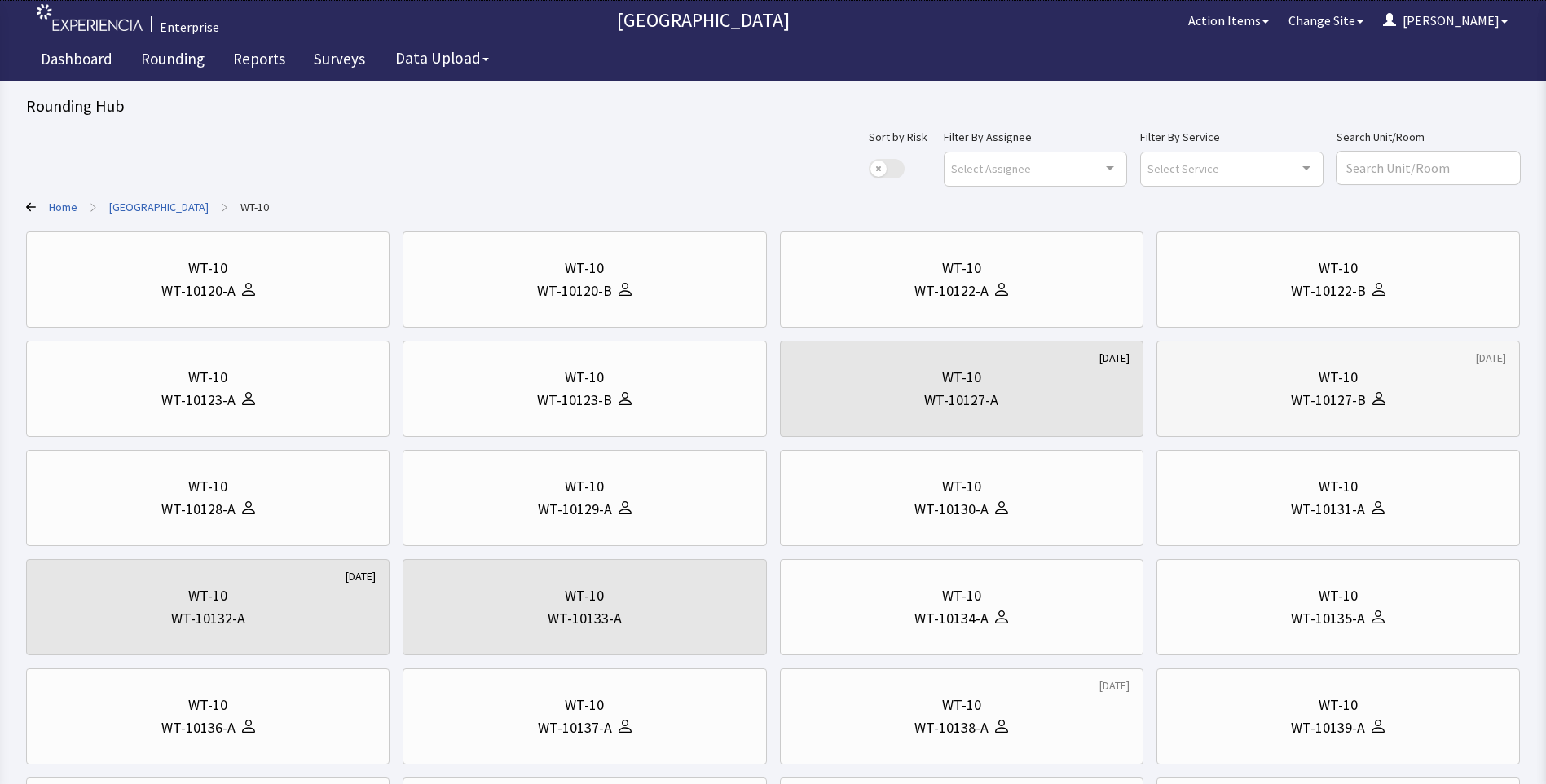
click at [1202, 402] on div "WT-10127-B" at bounding box center [1338, 400] width 336 height 22
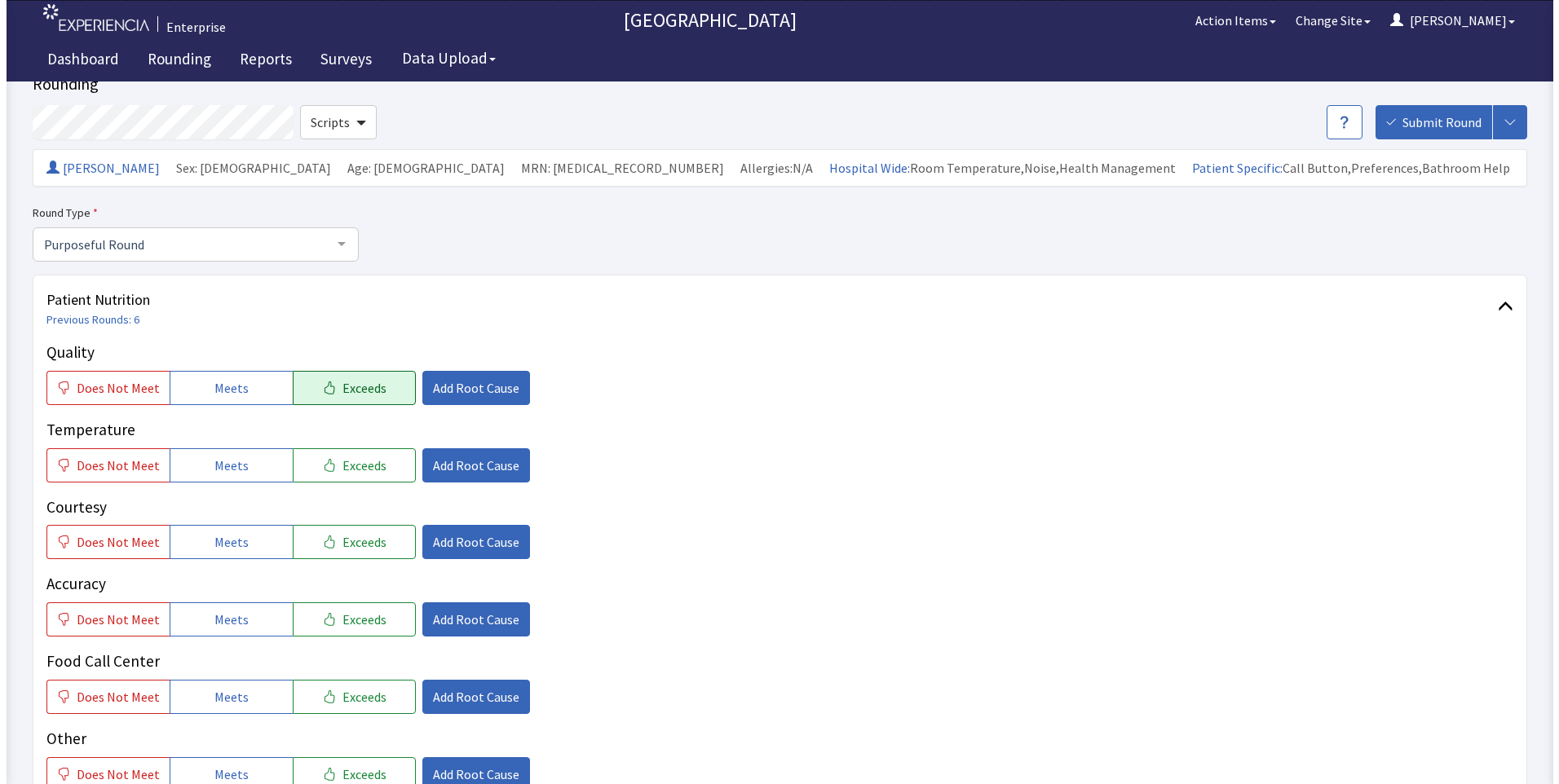
scroll to position [82, 0]
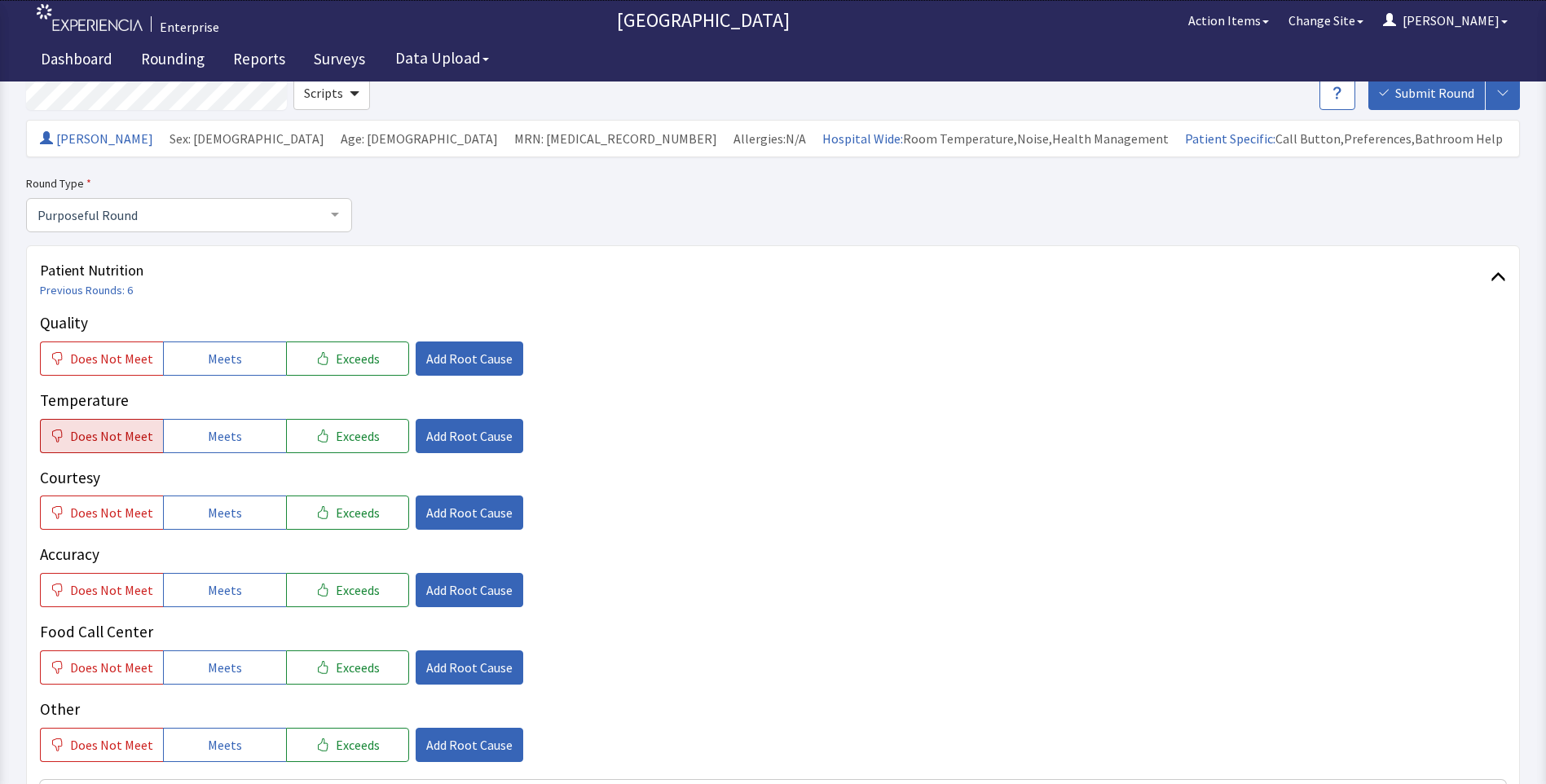
click at [108, 435] on span "Does Not Meet" at bounding box center [111, 436] width 83 height 20
click at [189, 363] on button "Meets" at bounding box center [224, 358] width 123 height 34
drag, startPoint x: 203, startPoint y: 504, endPoint x: 208, endPoint y: 549, distance: 45.3
click at [208, 511] on span "Meets" at bounding box center [225, 513] width 34 height 20
drag, startPoint x: 212, startPoint y: 601, endPoint x: 217, endPoint y: 616, distance: 15.8
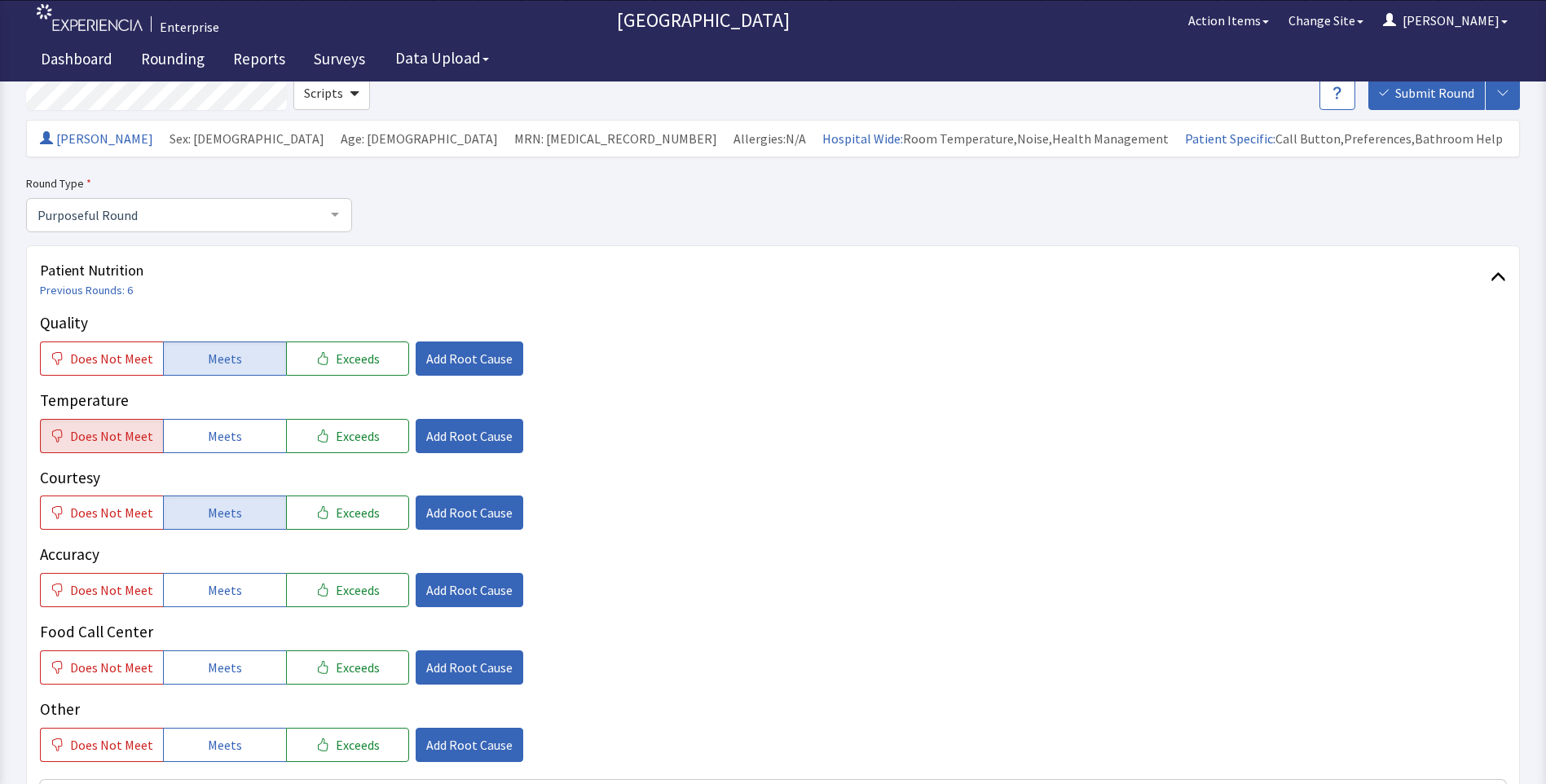
click at [215, 607] on button "Meets" at bounding box center [224, 590] width 123 height 34
click at [220, 666] on span "Meets" at bounding box center [225, 668] width 34 height 20
click at [470, 366] on span "Add Root Cause" at bounding box center [470, 358] width 86 height 20
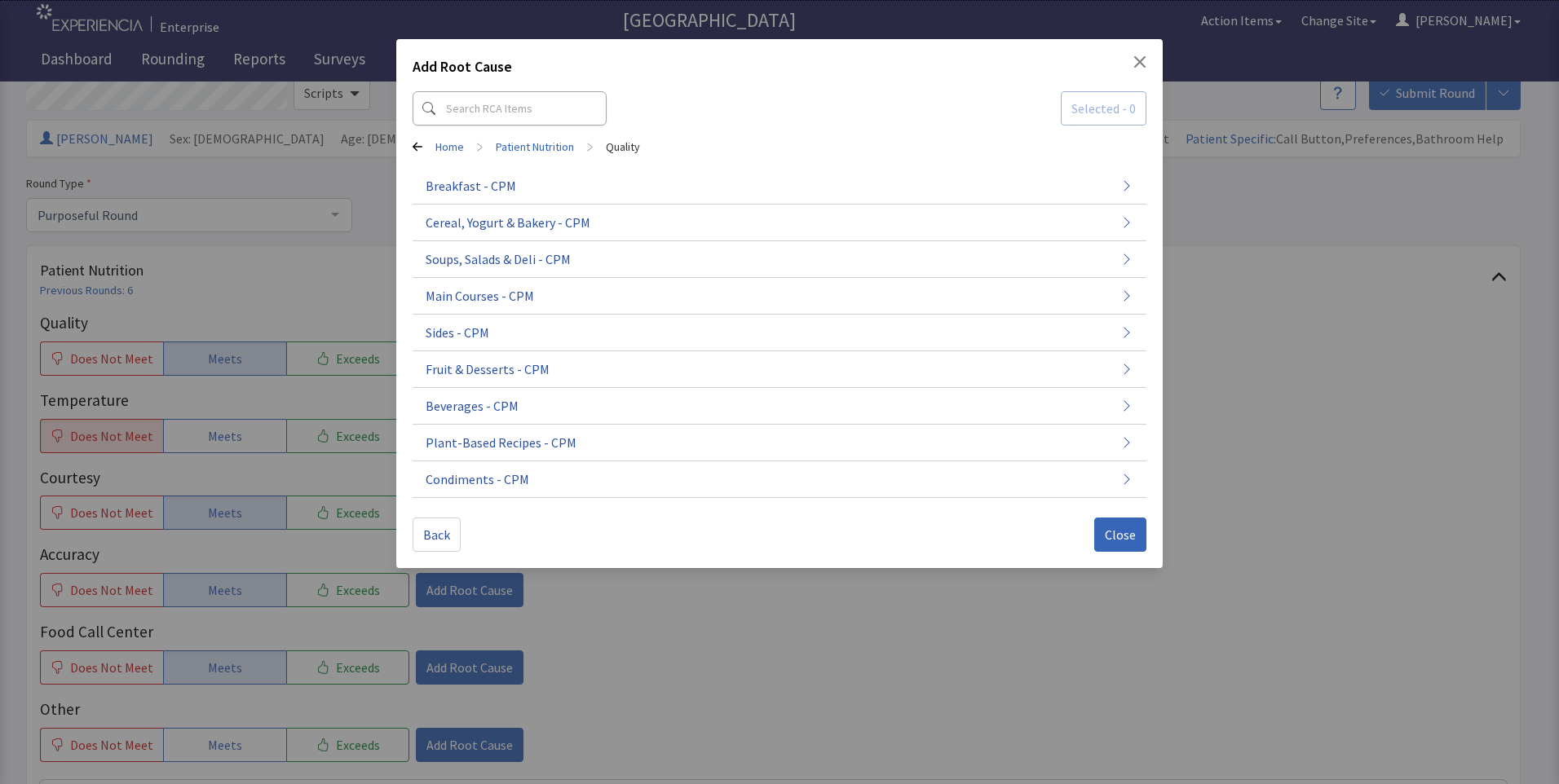
click at [117, 366] on div "Add Root Cause Selected - 0 Home > Patient Nutrition > Quality Breakfast - CPM …" at bounding box center [779, 392] width 1559 height 784
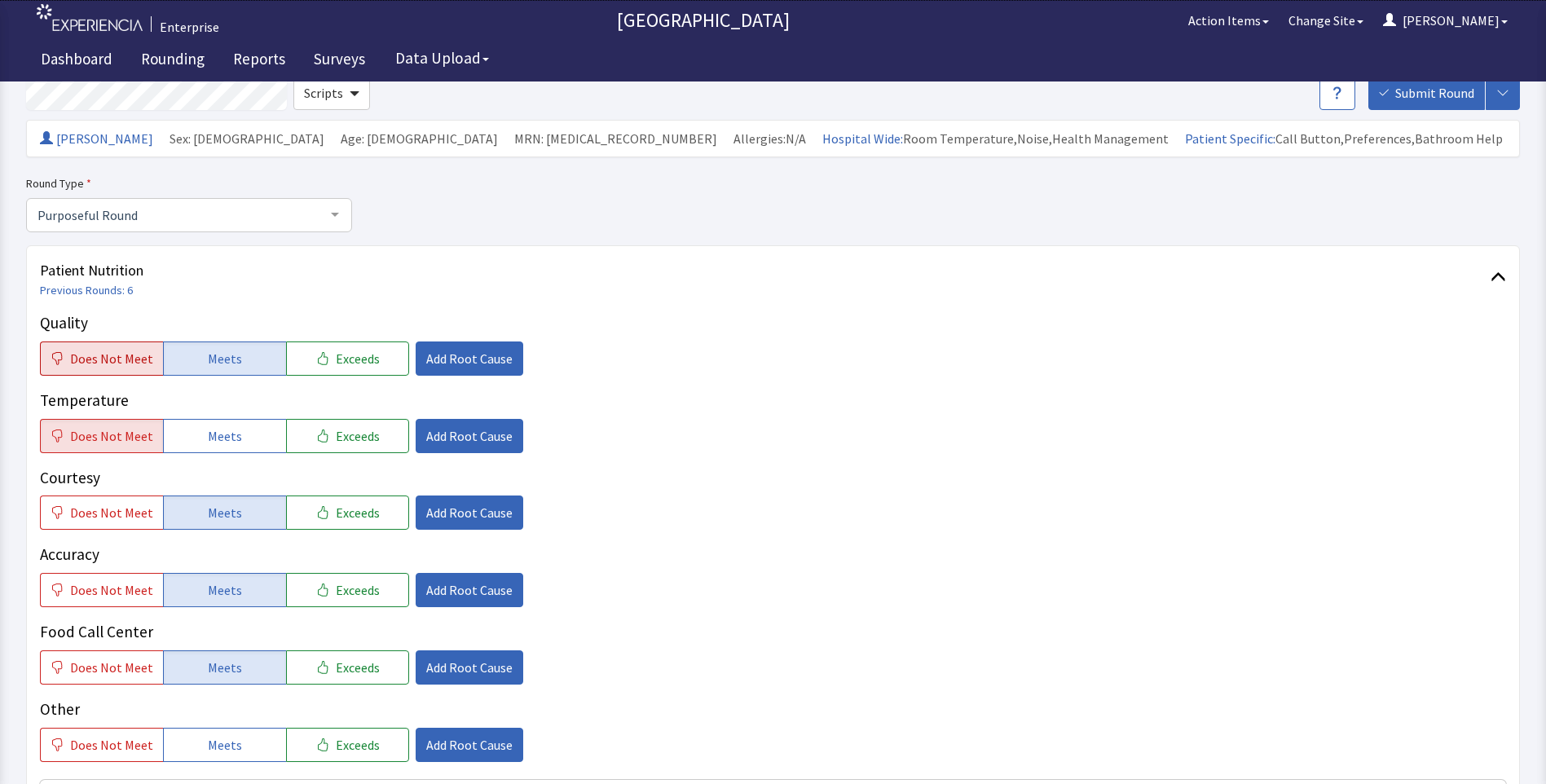
click at [48, 348] on button "Does Not Meet" at bounding box center [101, 358] width 123 height 34
click at [441, 355] on span "Add Root Cause" at bounding box center [470, 358] width 86 height 20
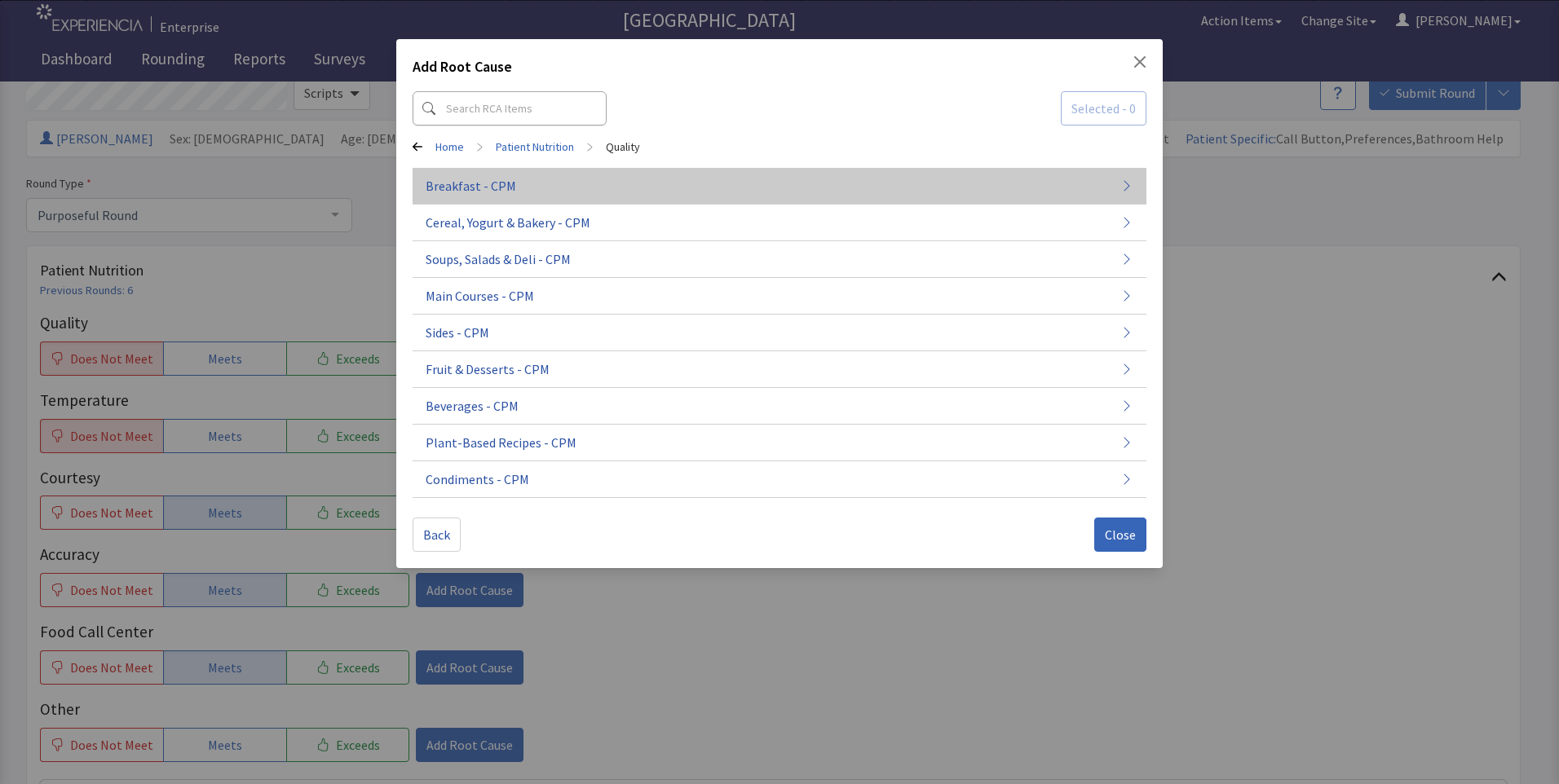
click at [498, 190] on span "Breakfast - CPM" at bounding box center [471, 185] width 91 height 20
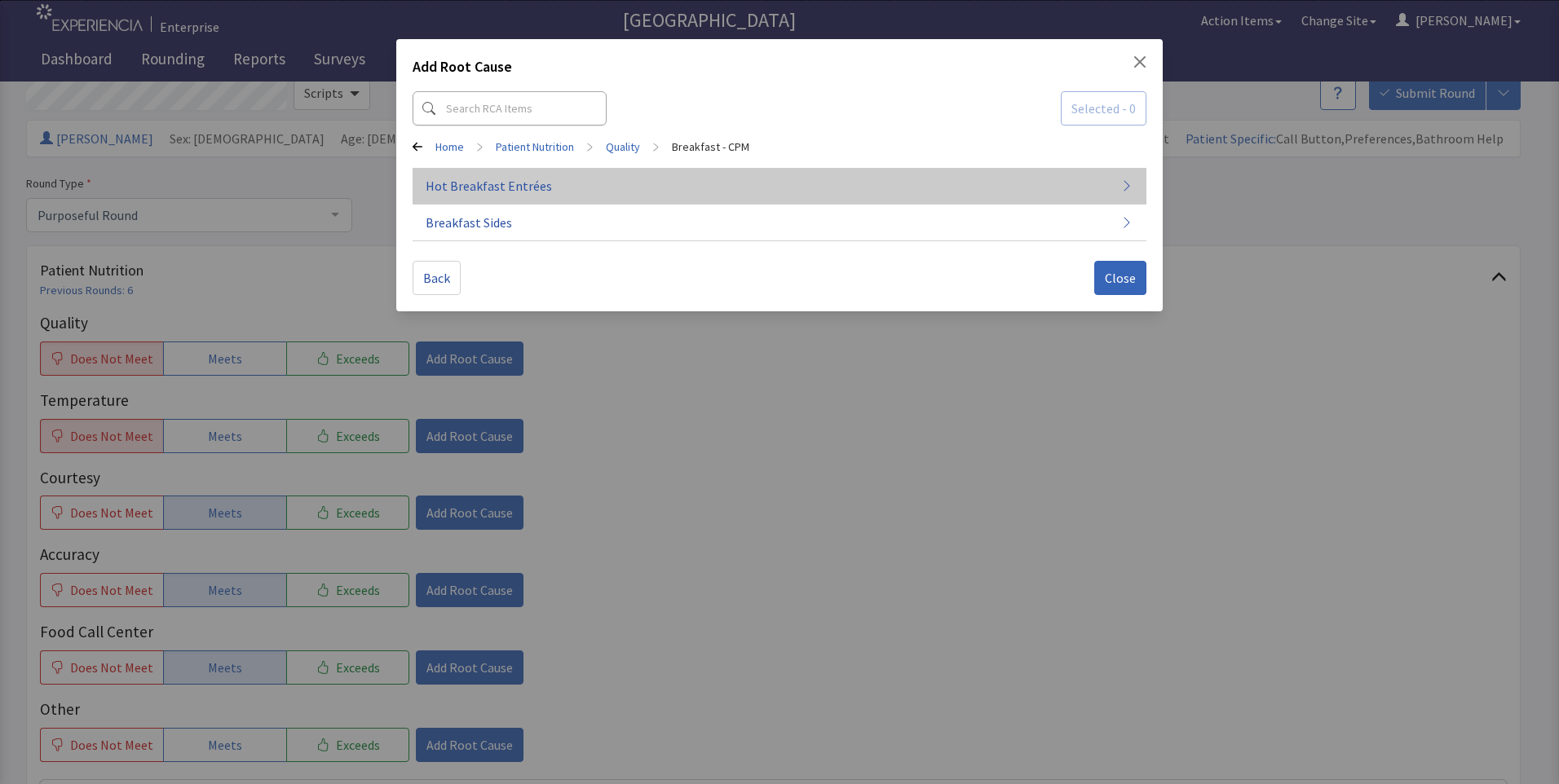
click at [510, 189] on span "Hot Breakfast Entrées" at bounding box center [489, 185] width 126 height 20
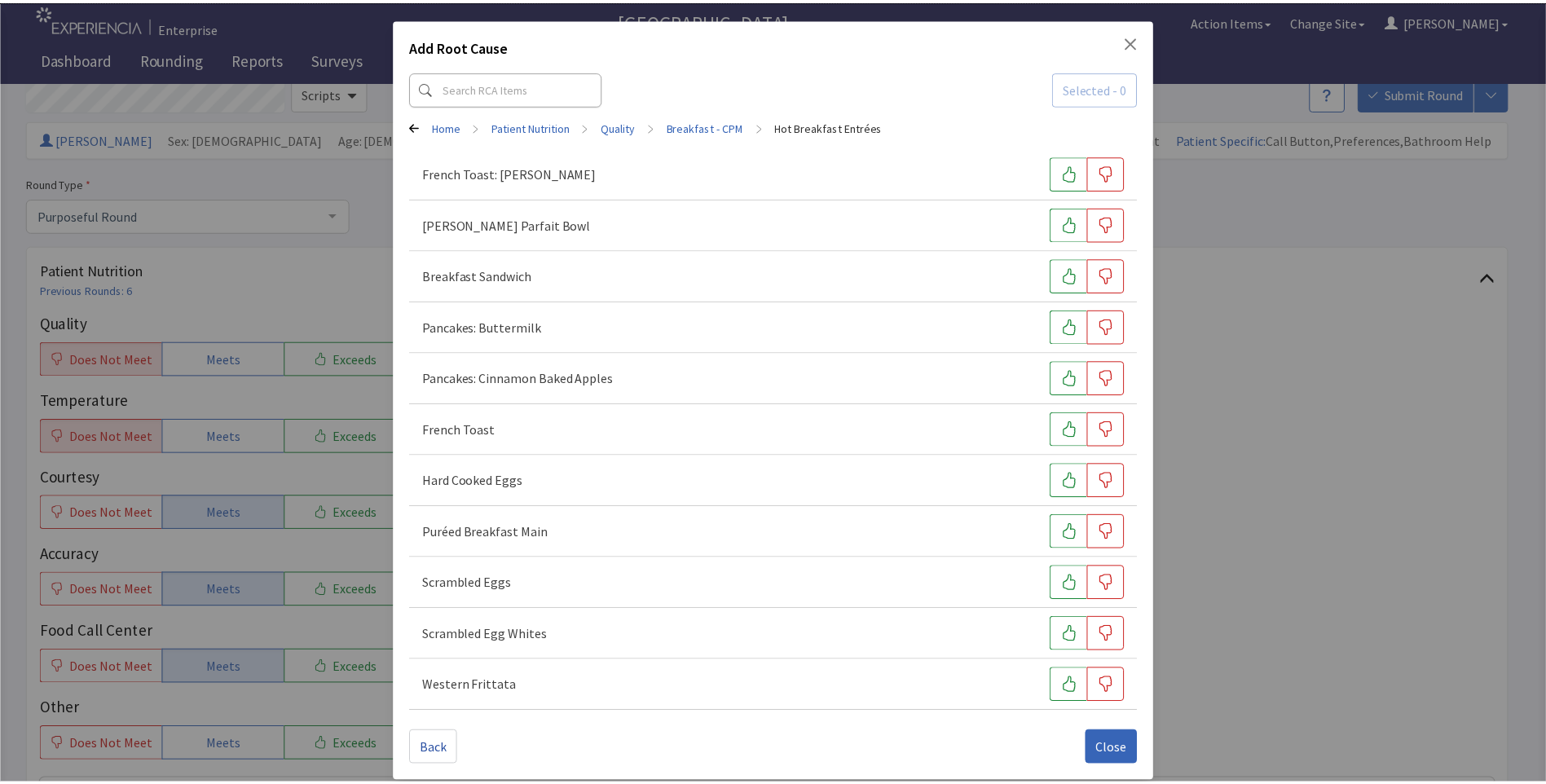
scroll to position [31, 0]
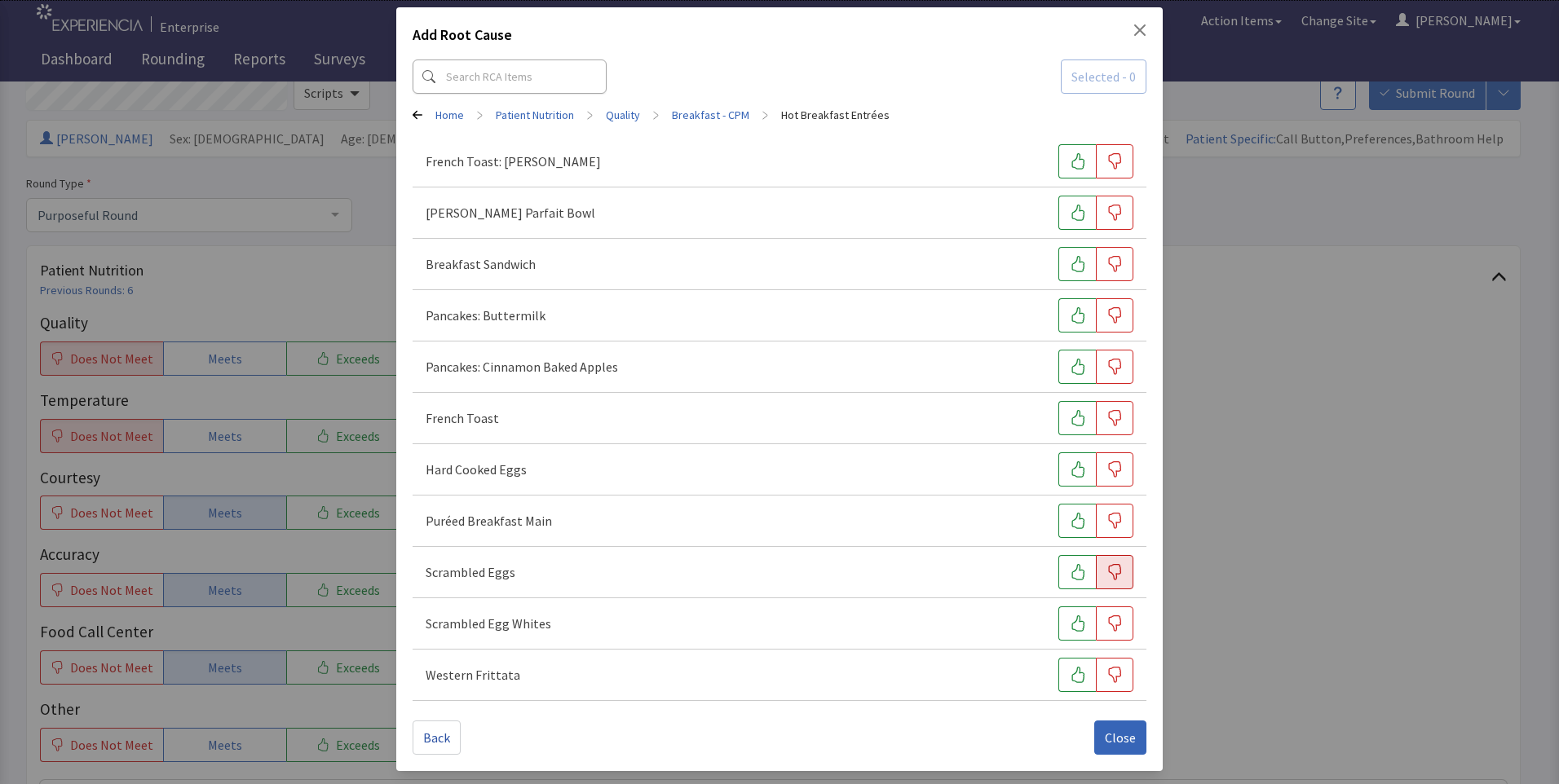
click at [1096, 574] on button "button" at bounding box center [1114, 572] width 38 height 34
click at [1111, 742] on span "Close" at bounding box center [1120, 737] width 31 height 20
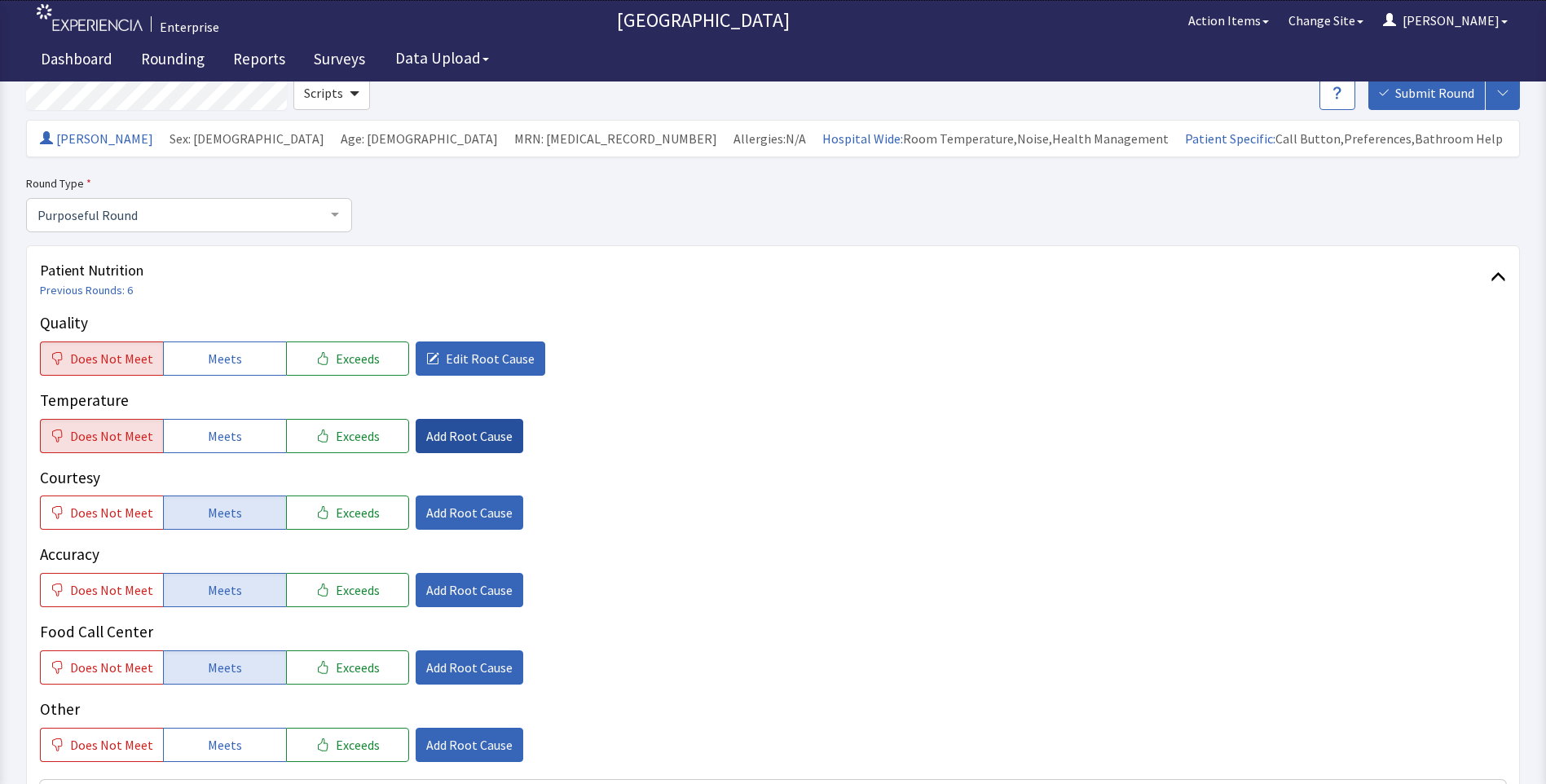
click at [438, 442] on span "Add Root Cause" at bounding box center [470, 436] width 86 height 20
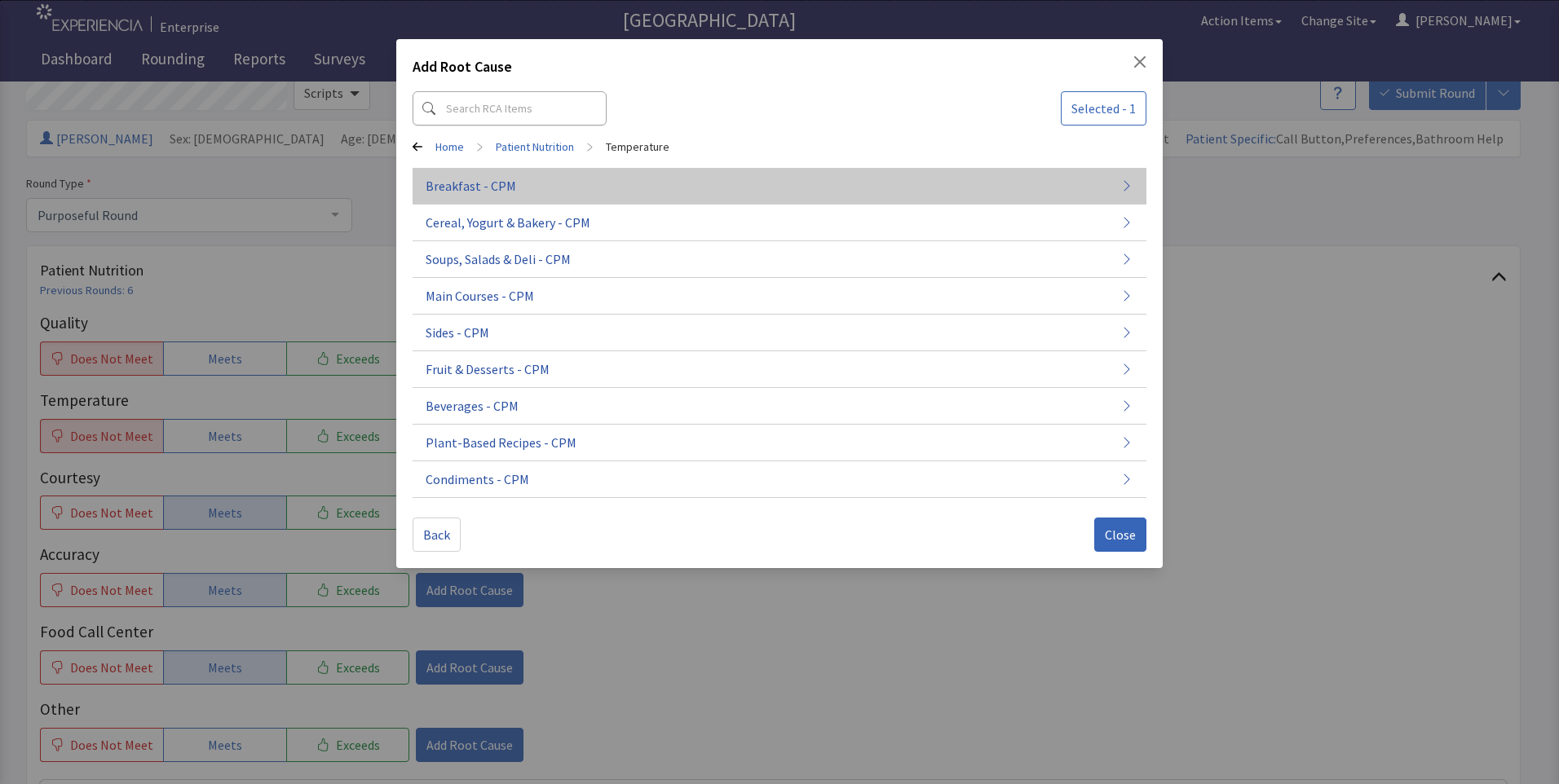
click at [517, 241] on button "Breakfast - CPM" at bounding box center [779, 259] width 733 height 37
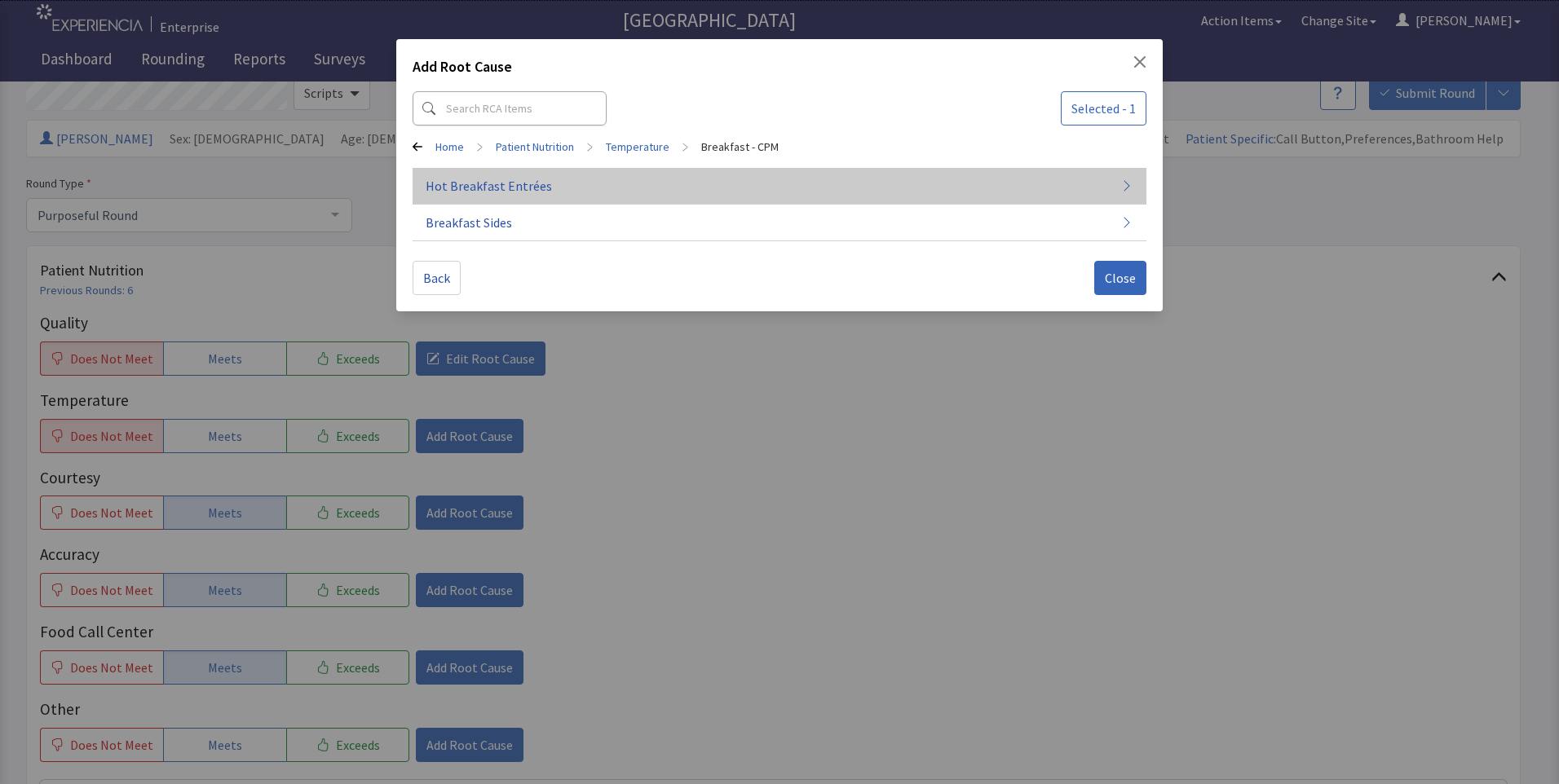
click at [544, 189] on button "Hot Breakfast Entrées" at bounding box center [779, 185] width 733 height 37
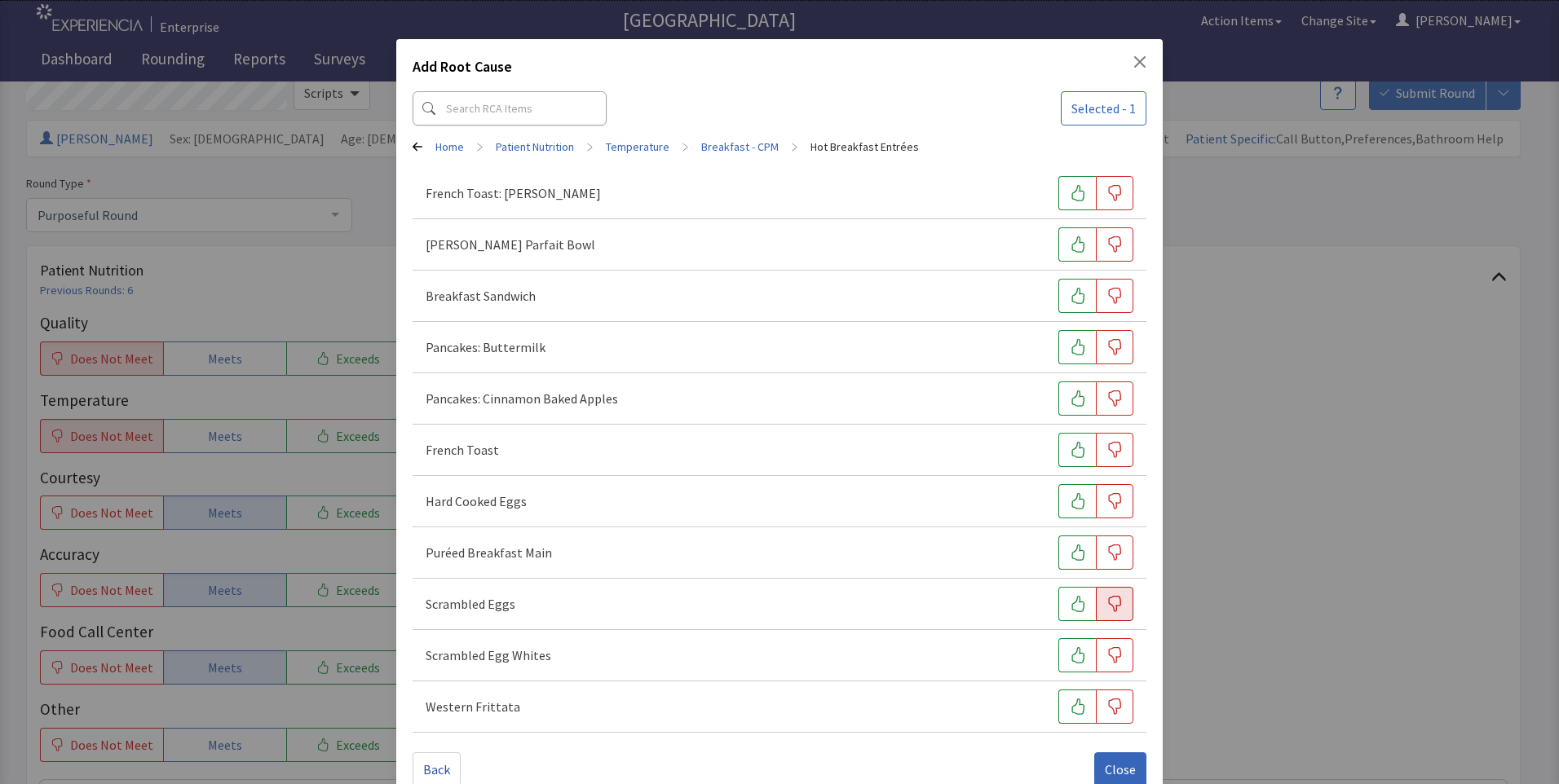
click at [1107, 612] on button "button" at bounding box center [1114, 604] width 38 height 34
click at [1114, 767] on span "Close" at bounding box center [1120, 770] width 31 height 20
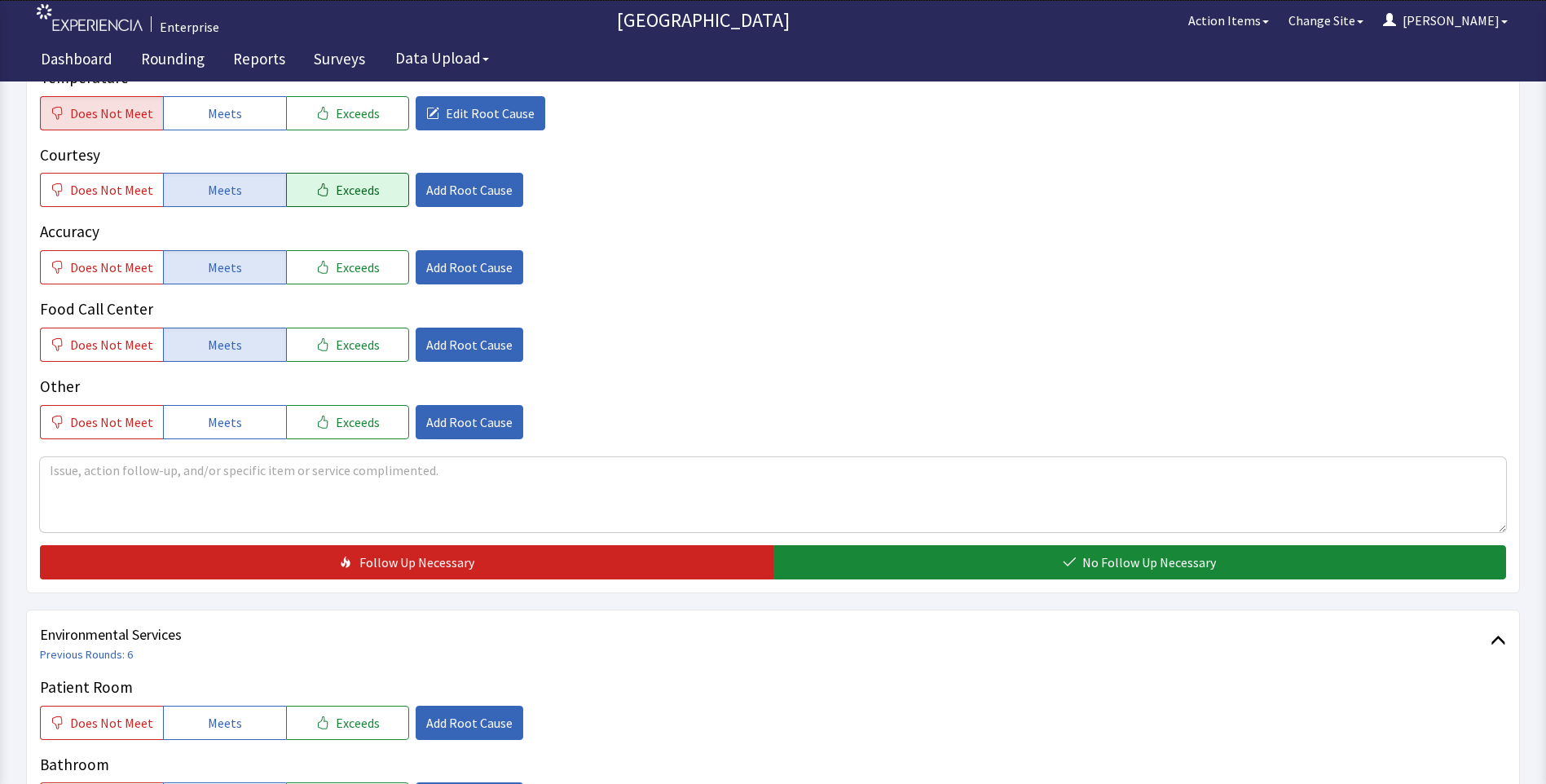
scroll to position [489, 0]
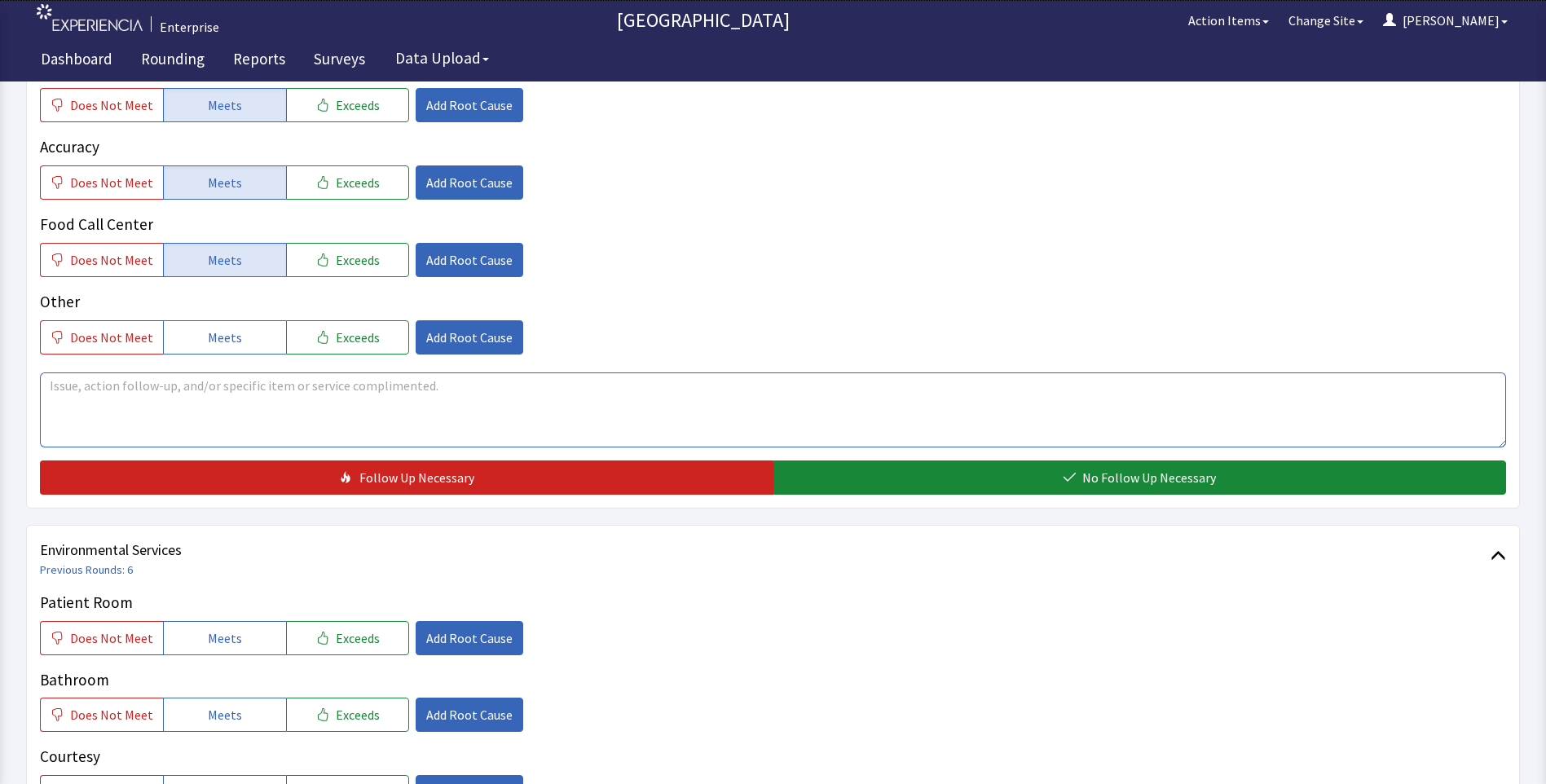
click at [92, 392] on textarea at bounding box center [773, 410] width 1466 height 75
drag, startPoint x: 48, startPoint y: 388, endPoint x: 364, endPoint y: 426, distance: 318.3
click at [364, 426] on textarea "eggs cold for breakfast all weekend" at bounding box center [773, 410] width 1466 height 75
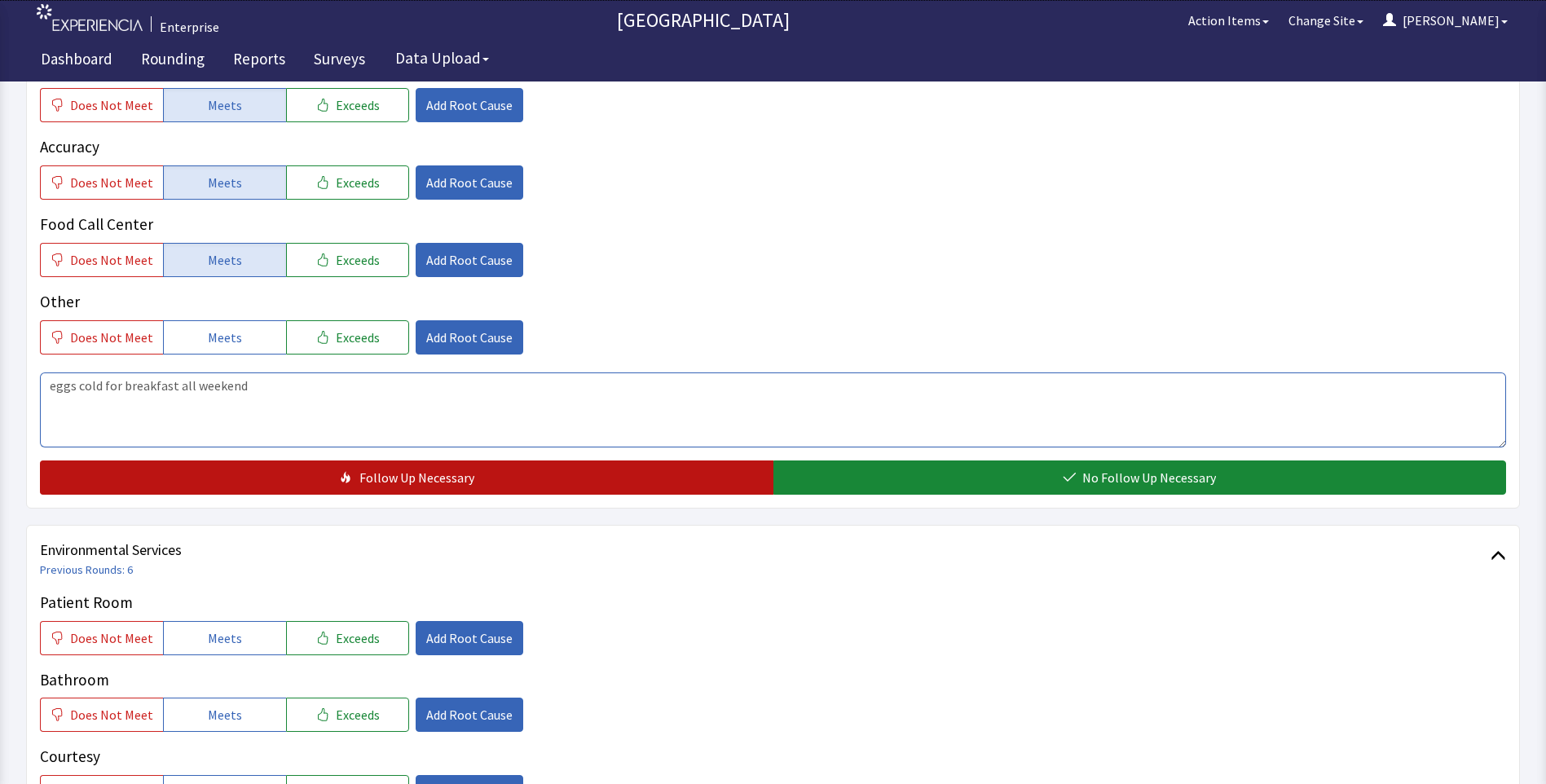
type textarea "eggs cold for breakfast all weekend"
click at [307, 483] on button "Follow Up Necessary" at bounding box center [407, 478] width 733 height 34
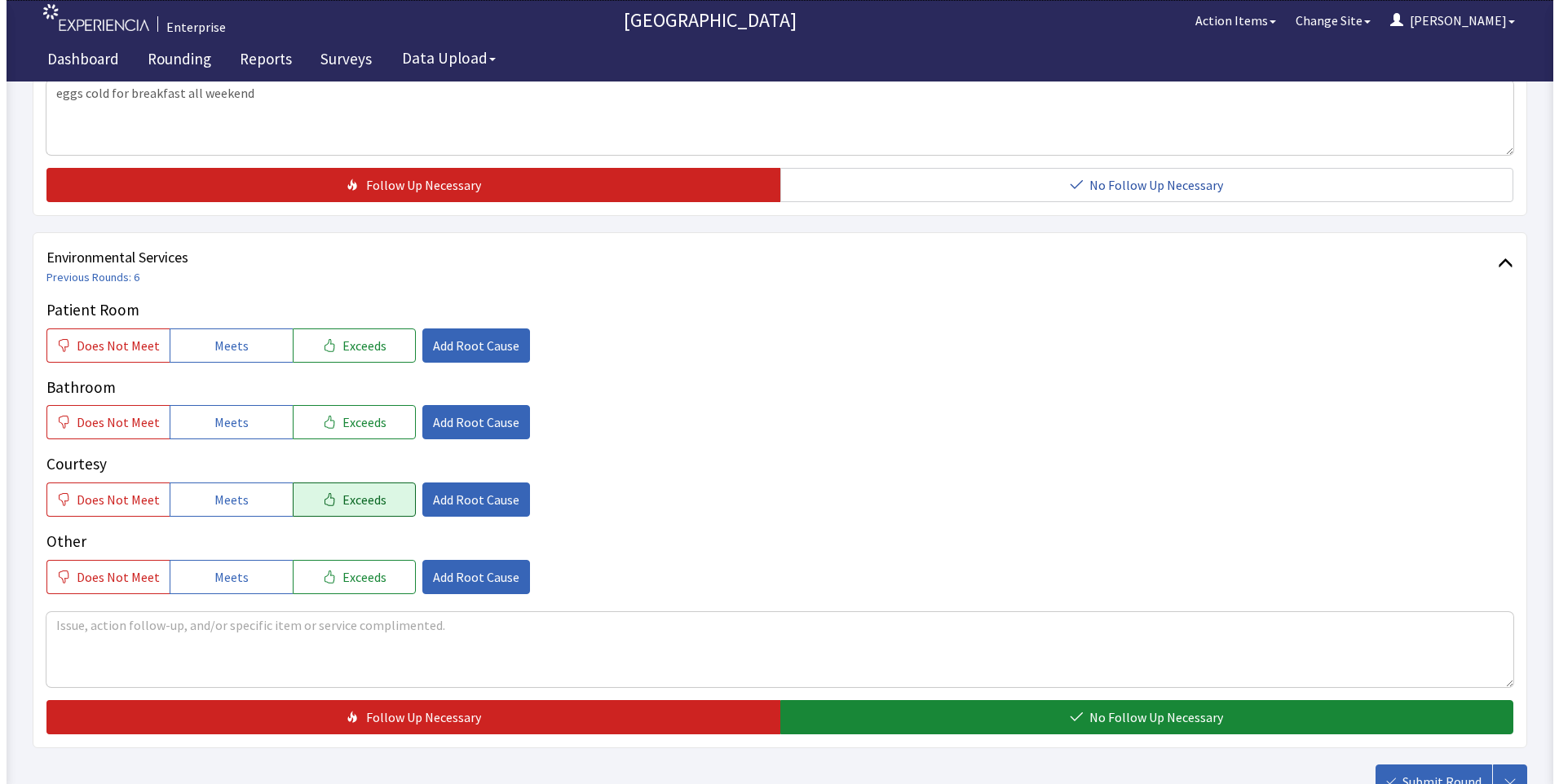
scroll to position [814, 0]
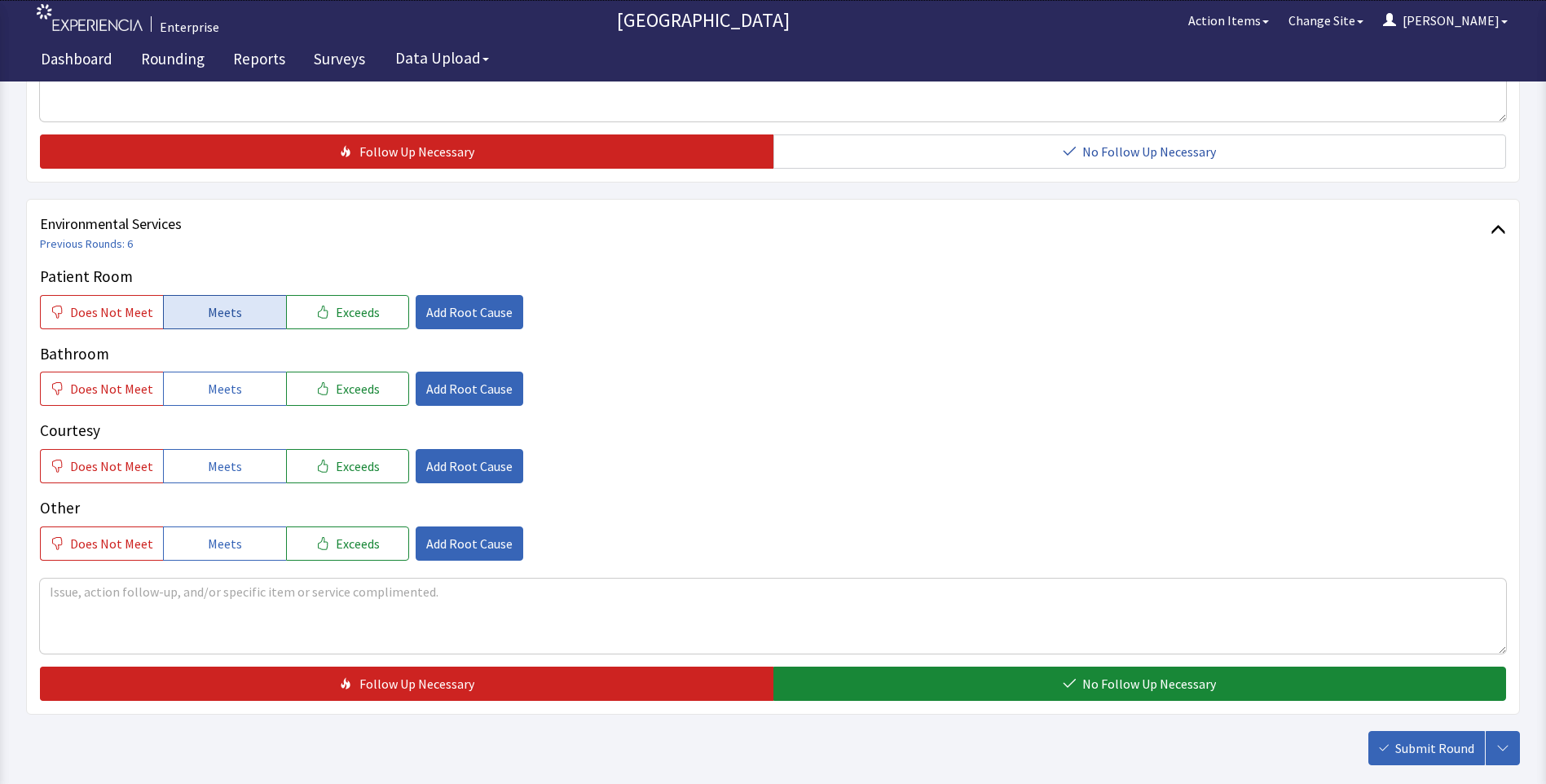
click at [225, 312] on span "Meets" at bounding box center [225, 312] width 34 height 20
drag, startPoint x: 212, startPoint y: 383, endPoint x: 220, endPoint y: 427, distance: 44.7
click at [212, 386] on span "Meets" at bounding box center [225, 389] width 34 height 20
drag, startPoint x: 223, startPoint y: 468, endPoint x: 231, endPoint y: 470, distance: 8.2
click at [226, 468] on span "Meets" at bounding box center [225, 466] width 34 height 20
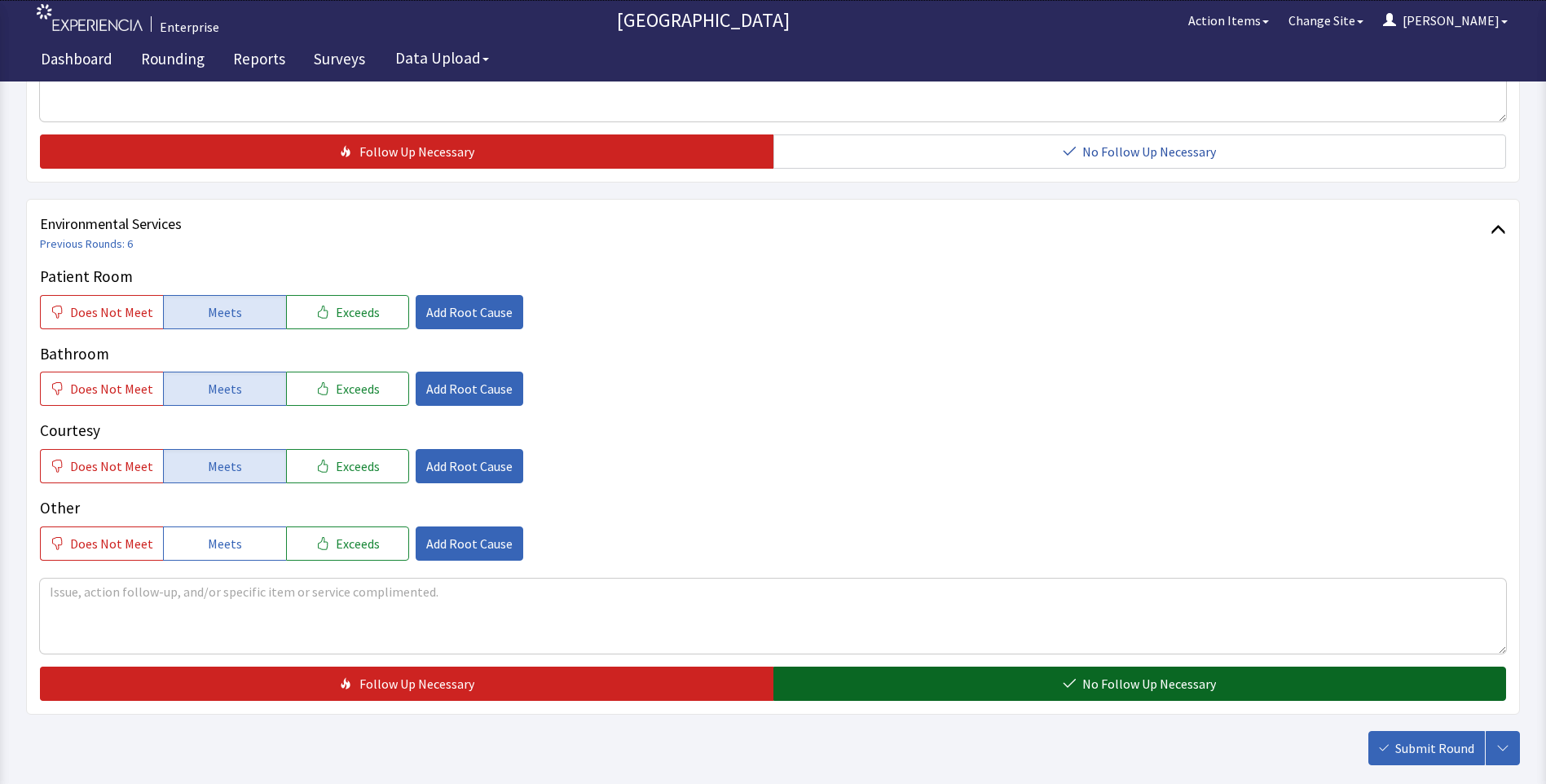
drag, startPoint x: 870, startPoint y: 691, endPoint x: 903, endPoint y: 687, distance: 33.2
click at [871, 690] on button "No Follow Up Necessary" at bounding box center [1140, 684] width 733 height 34
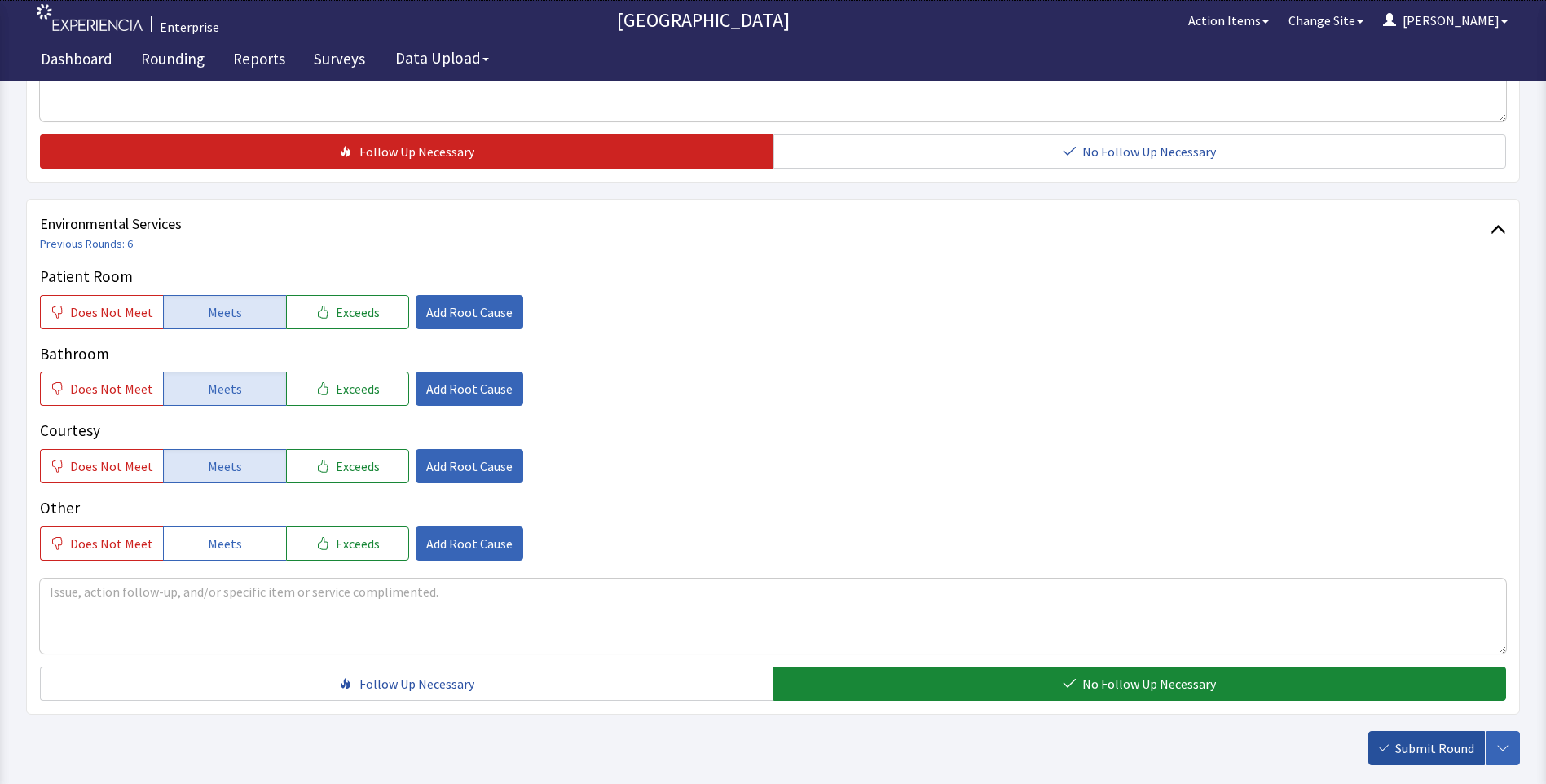
click at [1429, 739] on span "Submit Round" at bounding box center [1435, 748] width 79 height 20
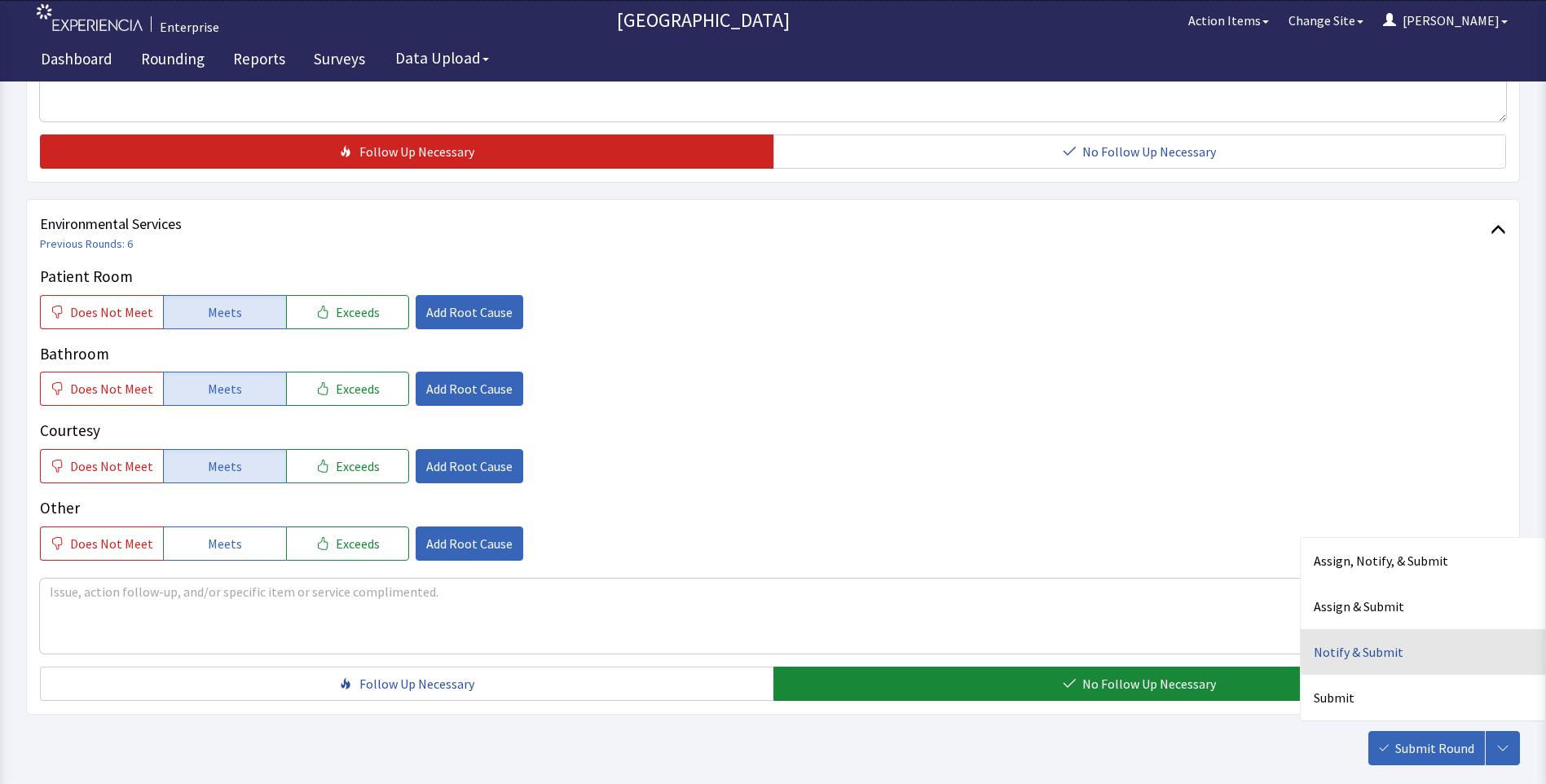
click at [1360, 653] on div "Notify & Submit" at bounding box center [1422, 651] width 245 height 46
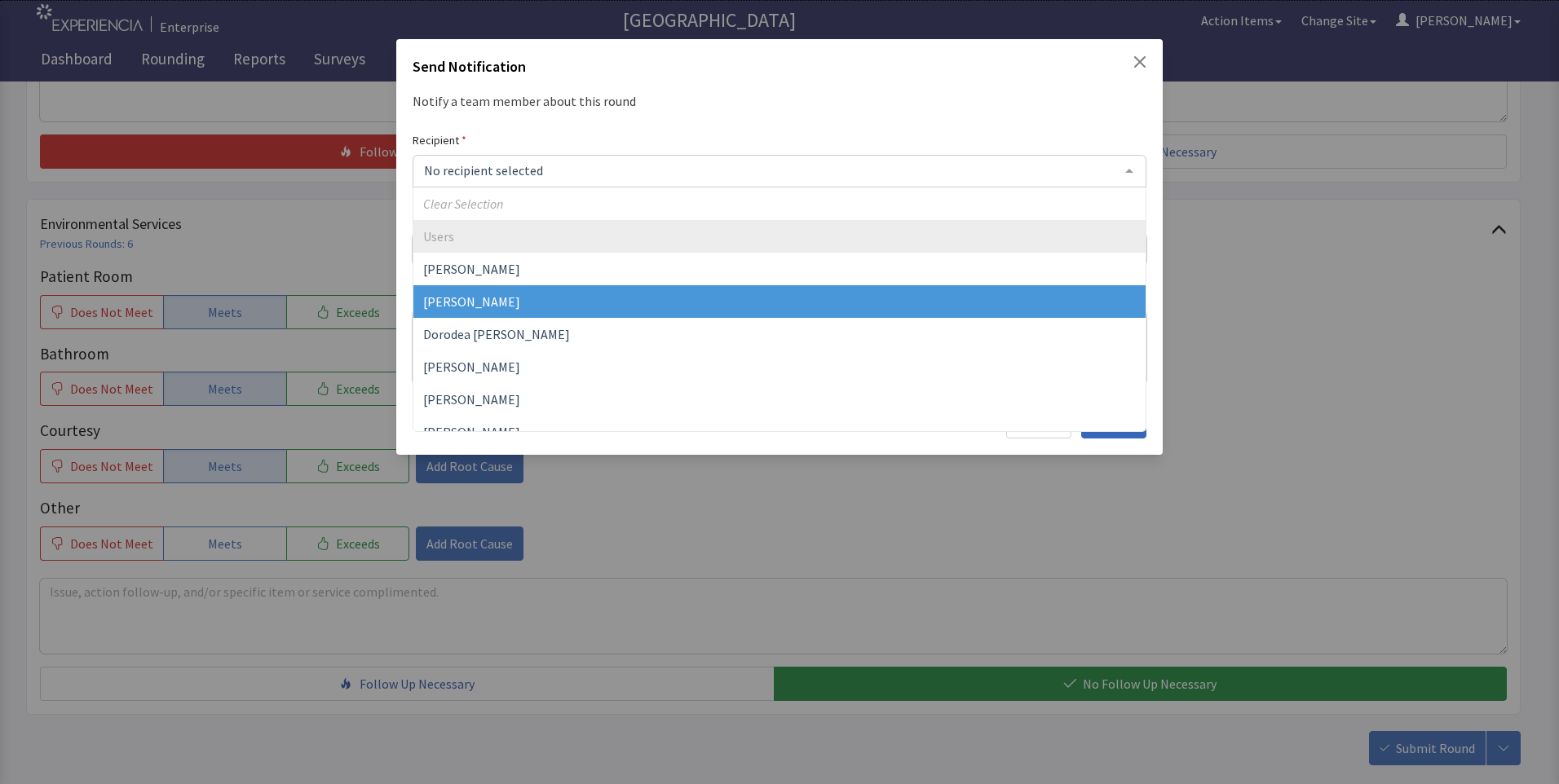
click at [507, 299] on span "David Garcia" at bounding box center [779, 301] width 732 height 32
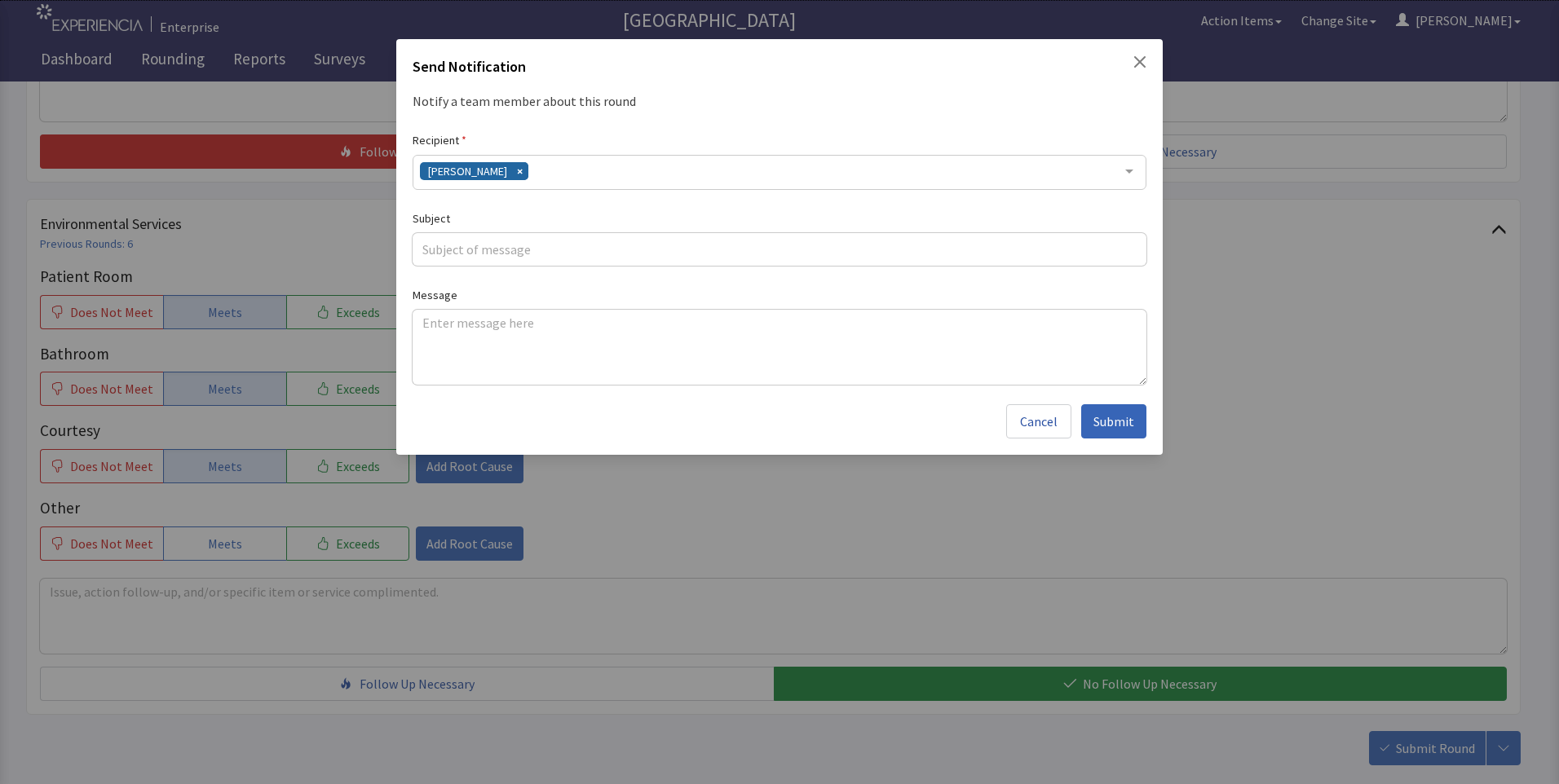
click at [520, 173] on div "David Garcia" at bounding box center [779, 172] width 733 height 35
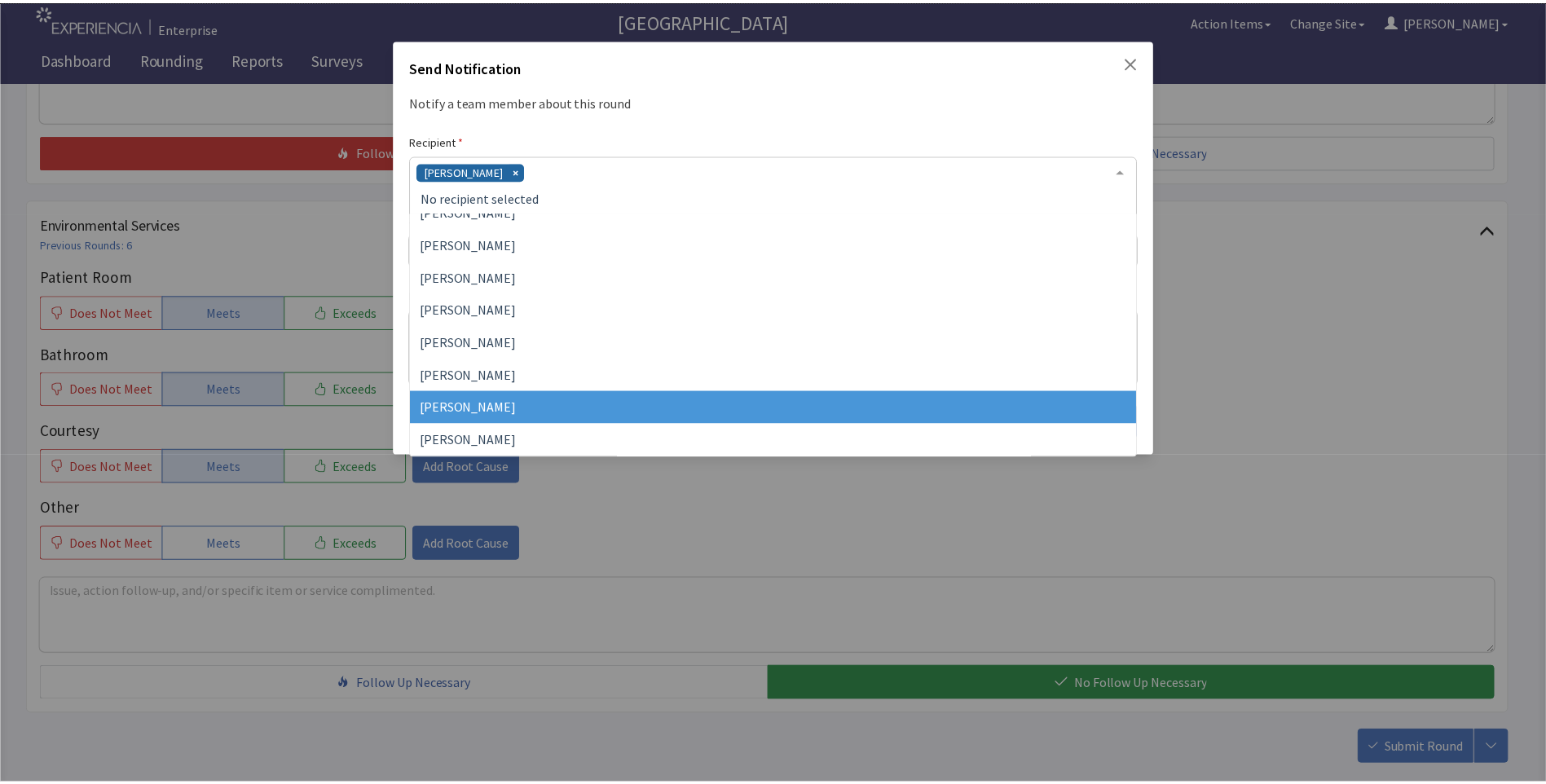
scroll to position [163, 0]
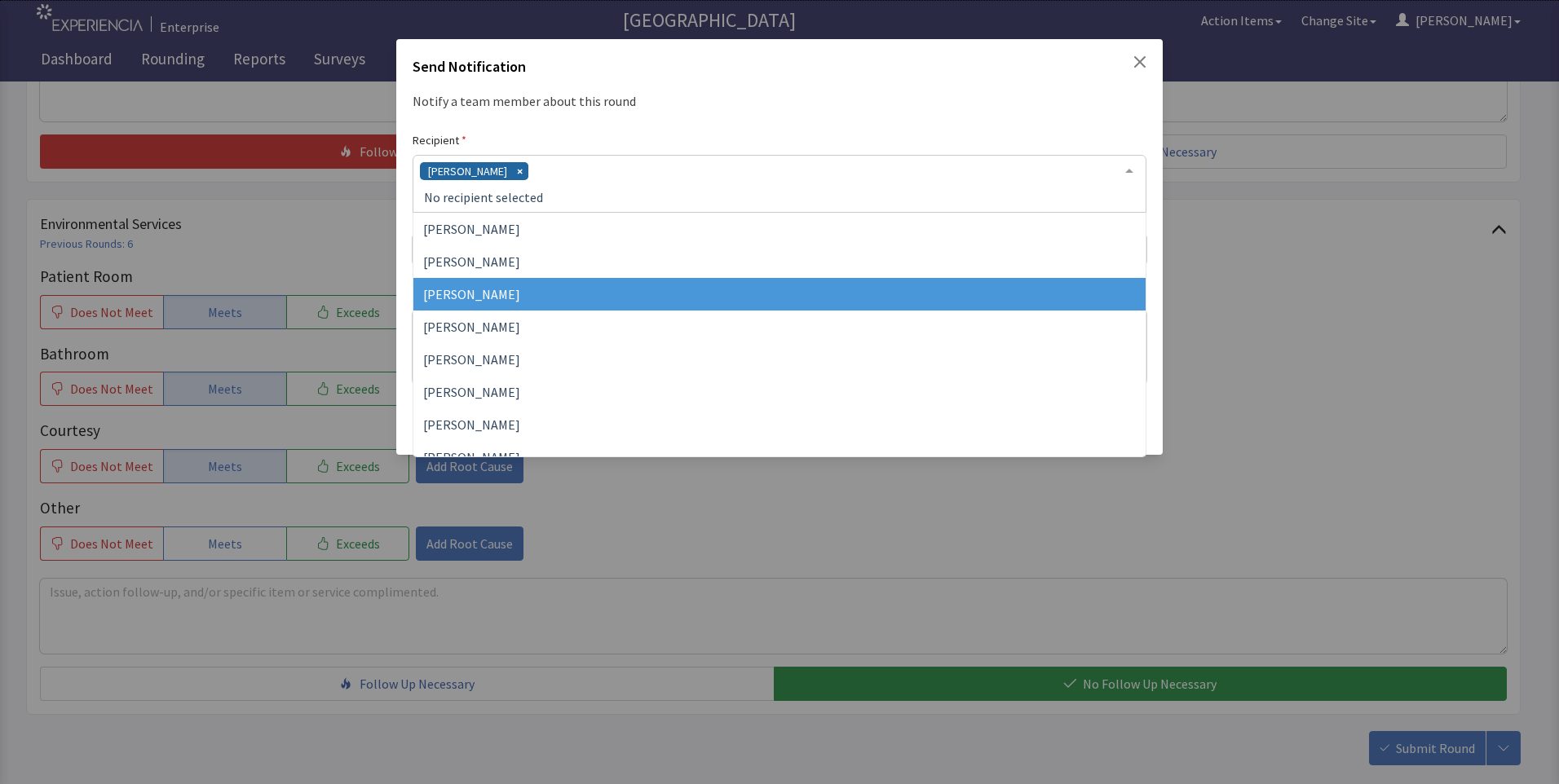
click at [498, 295] on span "Jacquelyn Bucci" at bounding box center [472, 294] width 97 height 16
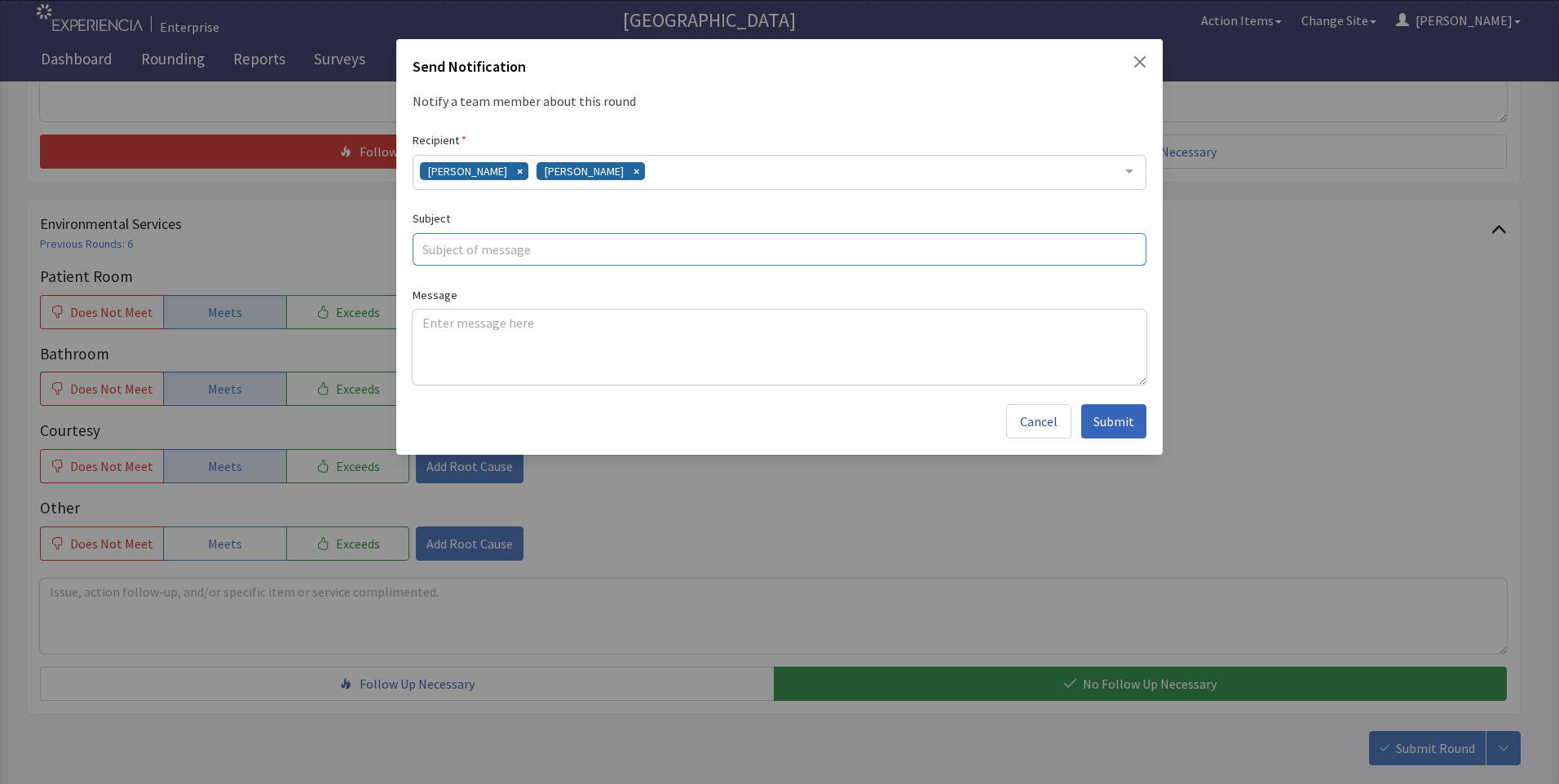
click at [440, 246] on input "text" at bounding box center [779, 249] width 733 height 32
type input "cold breakfast"
click at [427, 320] on textarea at bounding box center [779, 348] width 733 height 75
paste textarea "eggs cold for breakfast all weekend"
type textarea "eggs cold for breakfast all weekend"
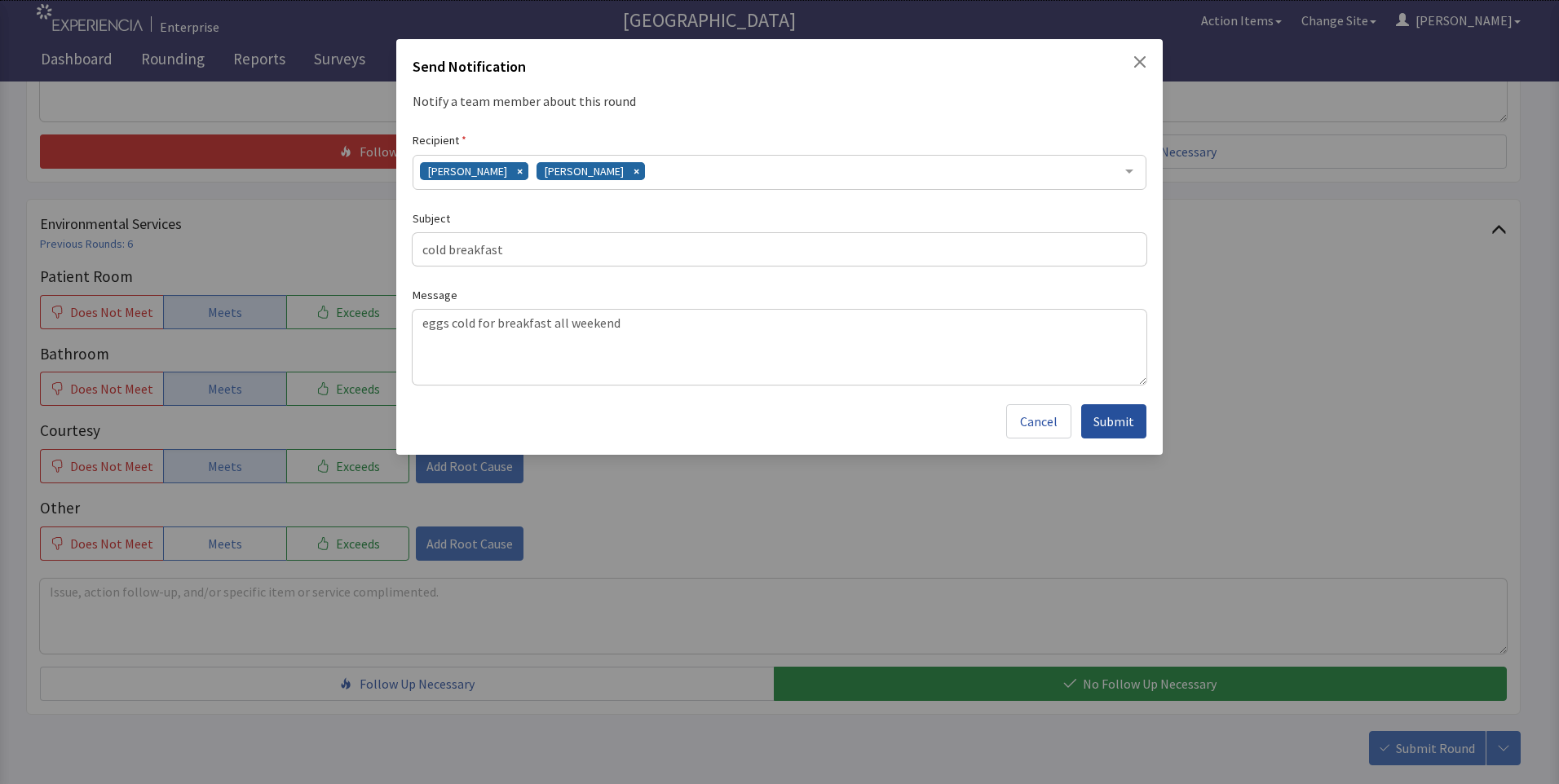
click at [1106, 424] on span "Submit" at bounding box center [1113, 421] width 40 height 20
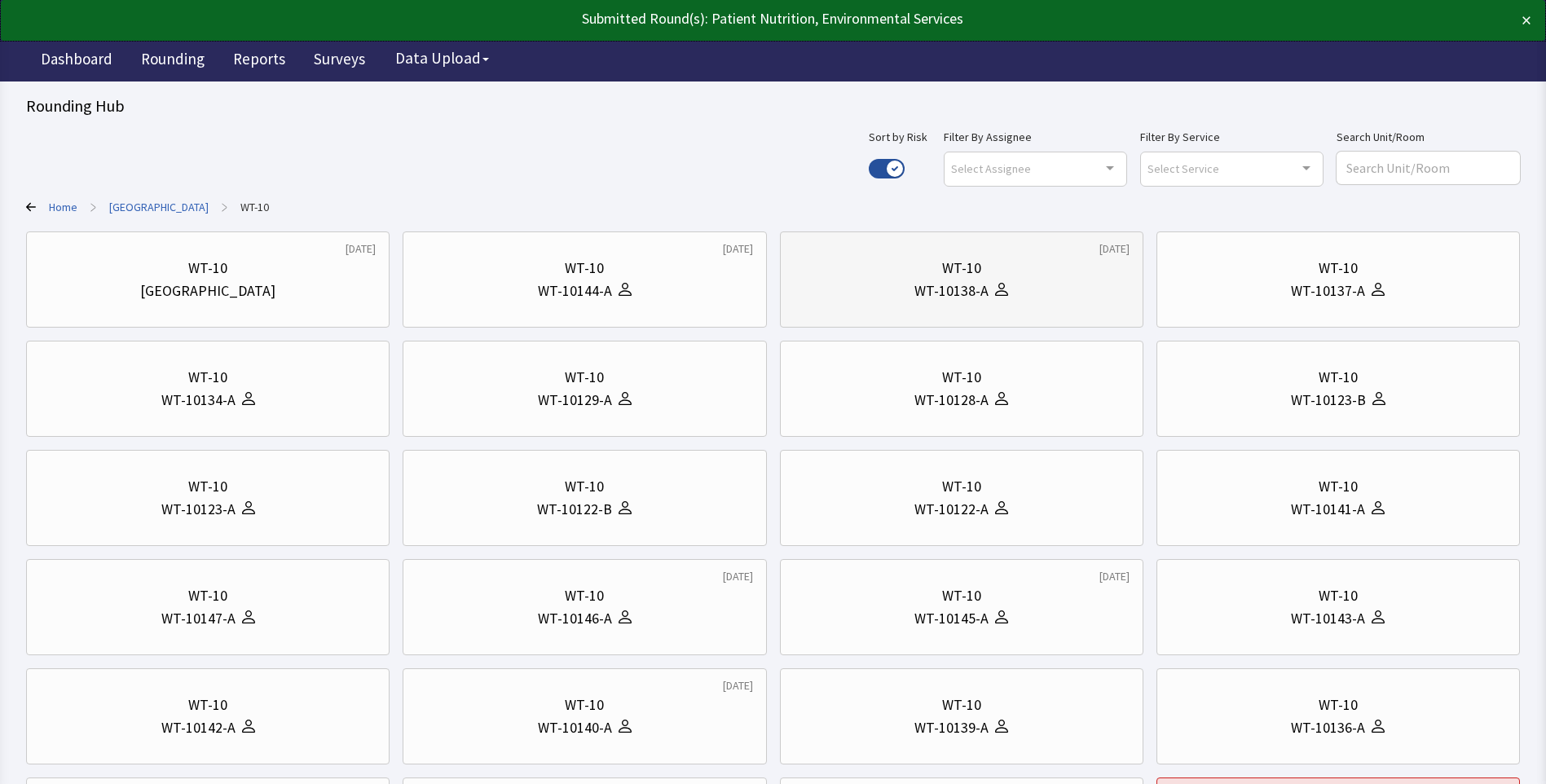
click at [921, 287] on div "WT-10138-A" at bounding box center [951, 290] width 74 height 22
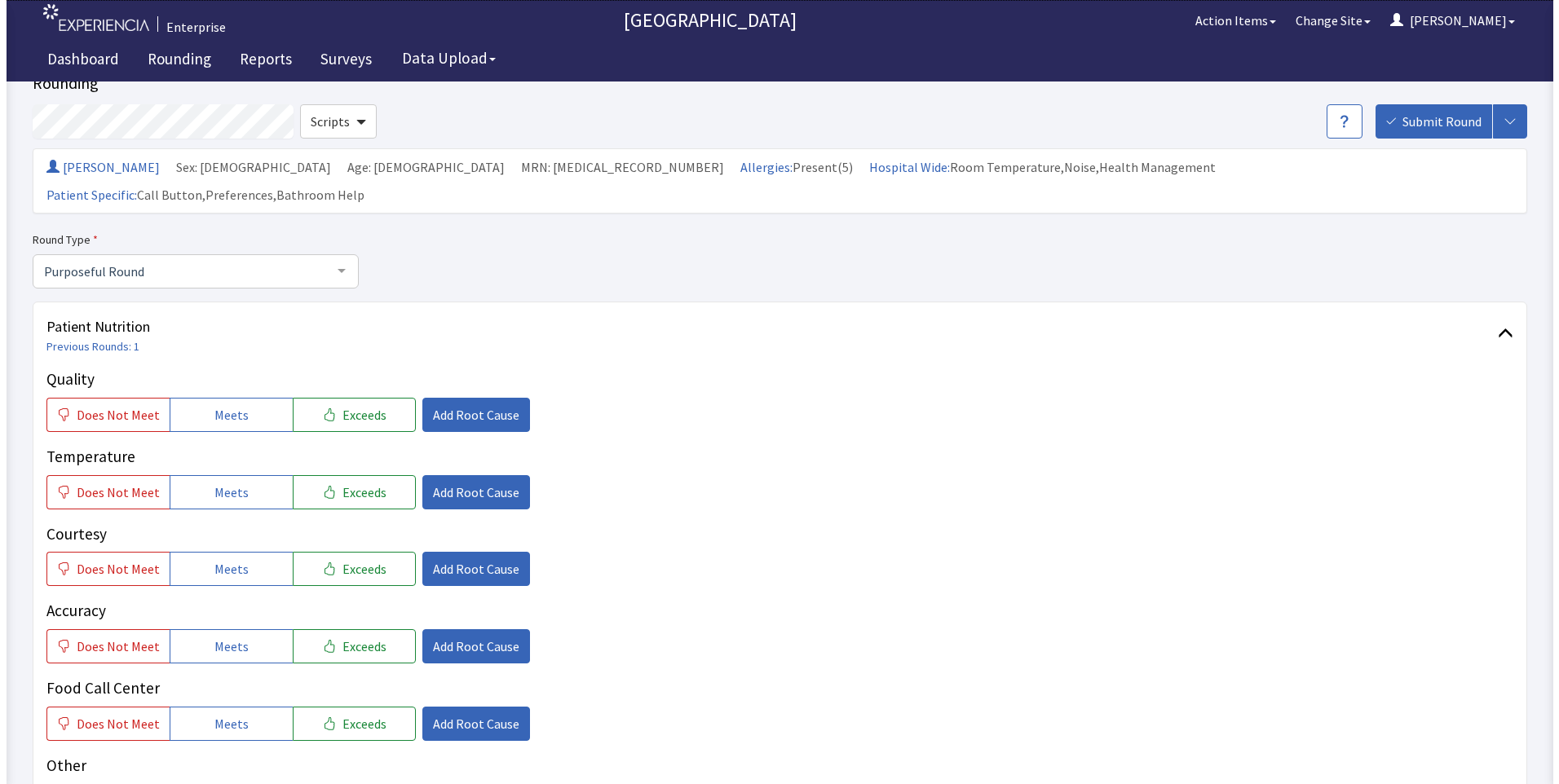
scroll to position [82, 0]
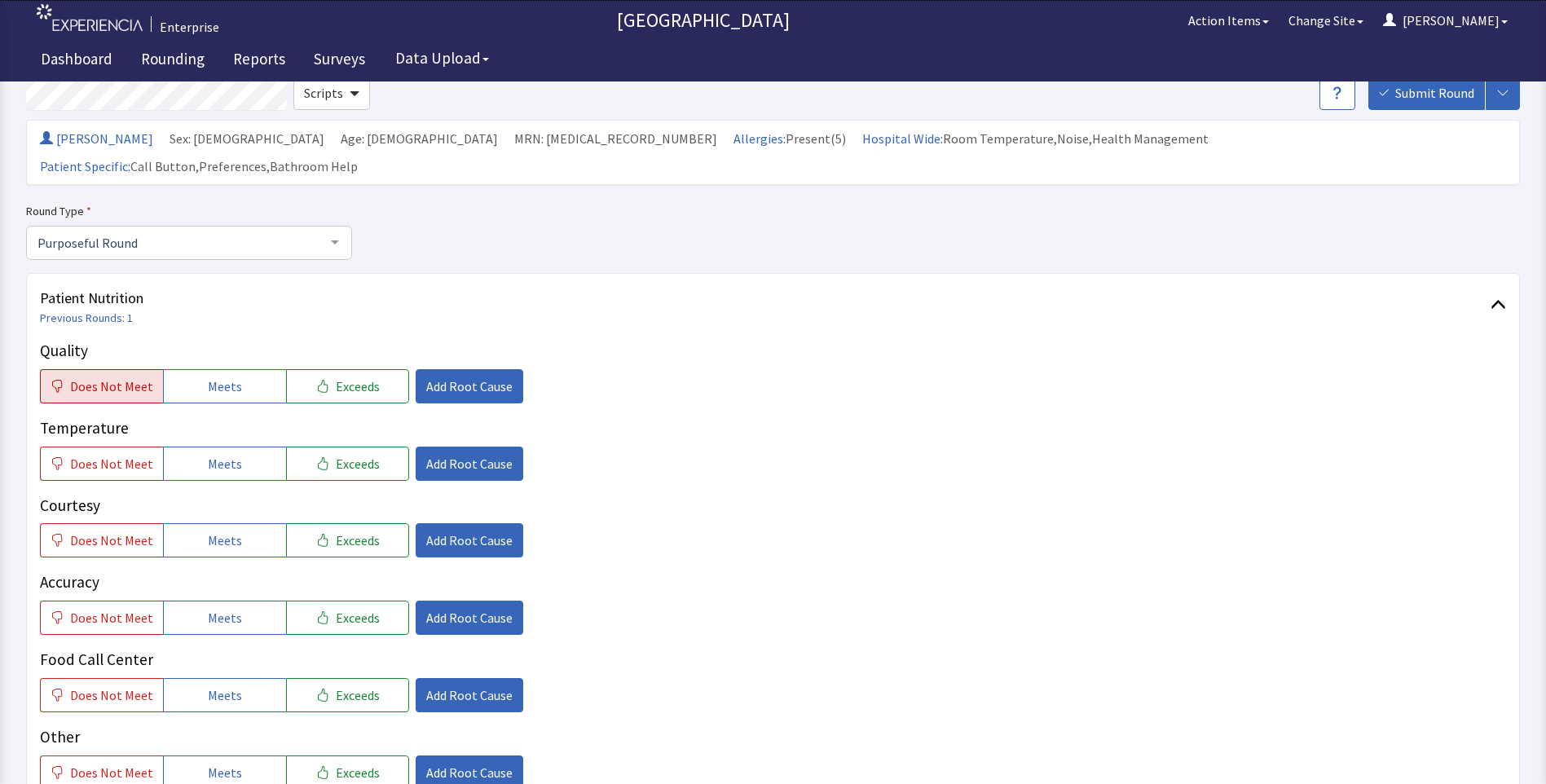
click at [112, 376] on span "Does Not Meet" at bounding box center [111, 386] width 83 height 20
drag, startPoint x: 110, startPoint y: 436, endPoint x: 127, endPoint y: 468, distance: 36.2
click at [112, 454] on span "Does Not Meet" at bounding box center [111, 464] width 83 height 20
click at [209, 530] on span "Meets" at bounding box center [225, 540] width 34 height 20
drag, startPoint x: 197, startPoint y: 605, endPoint x: 203, endPoint y: 633, distance: 28.6
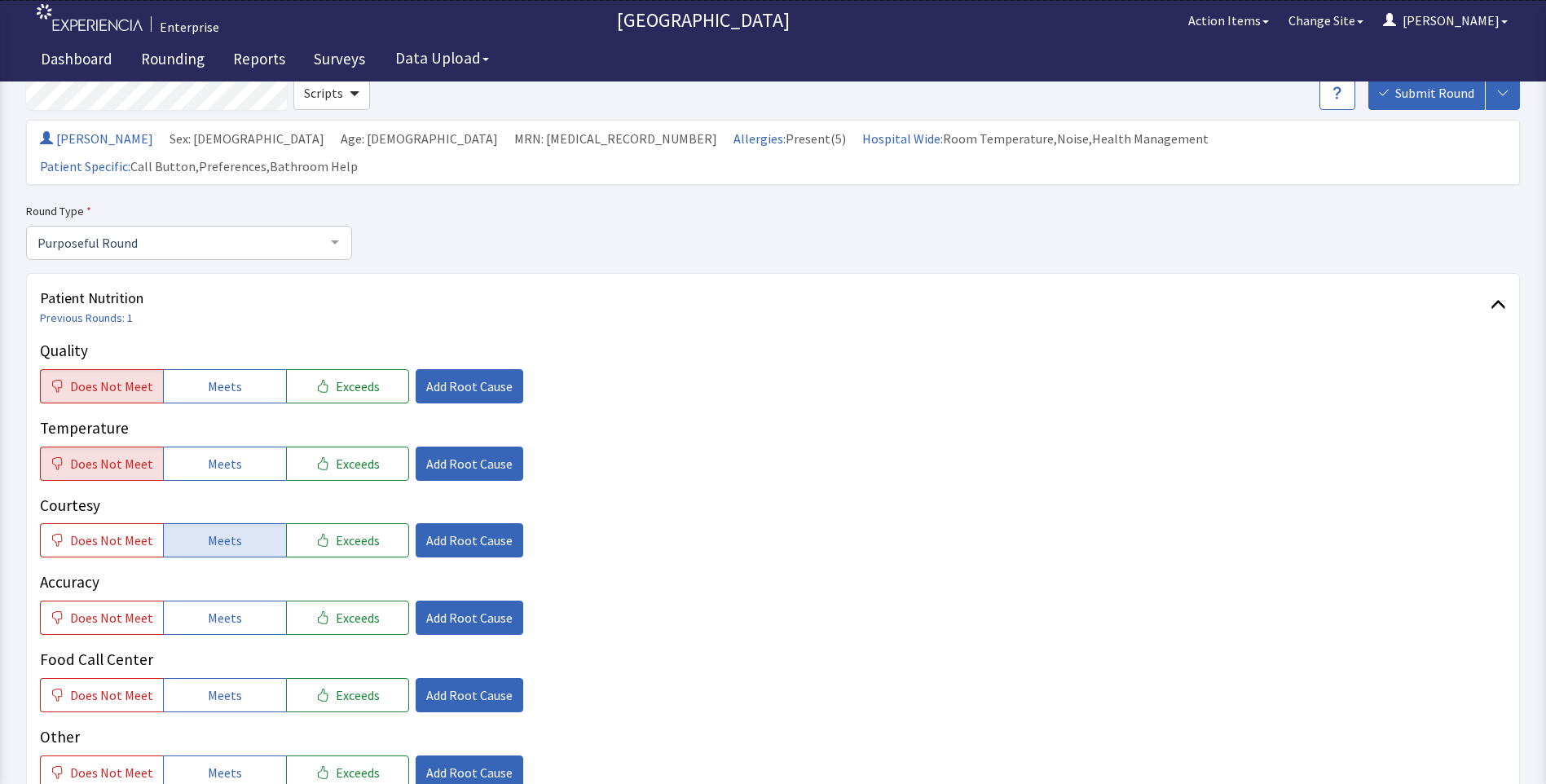
click at [202, 610] on div "Quality Does Not Meet Meets Exceeds Add Root Cause Temperature Does Not Meet Me…" at bounding box center [773, 564] width 1466 height 451
click at [208, 685] on span "Meets" at bounding box center [225, 695] width 34 height 20
click at [223, 607] on span "Meets" at bounding box center [225, 617] width 34 height 20
click at [461, 376] on span "Add Root Cause" at bounding box center [470, 386] width 86 height 20
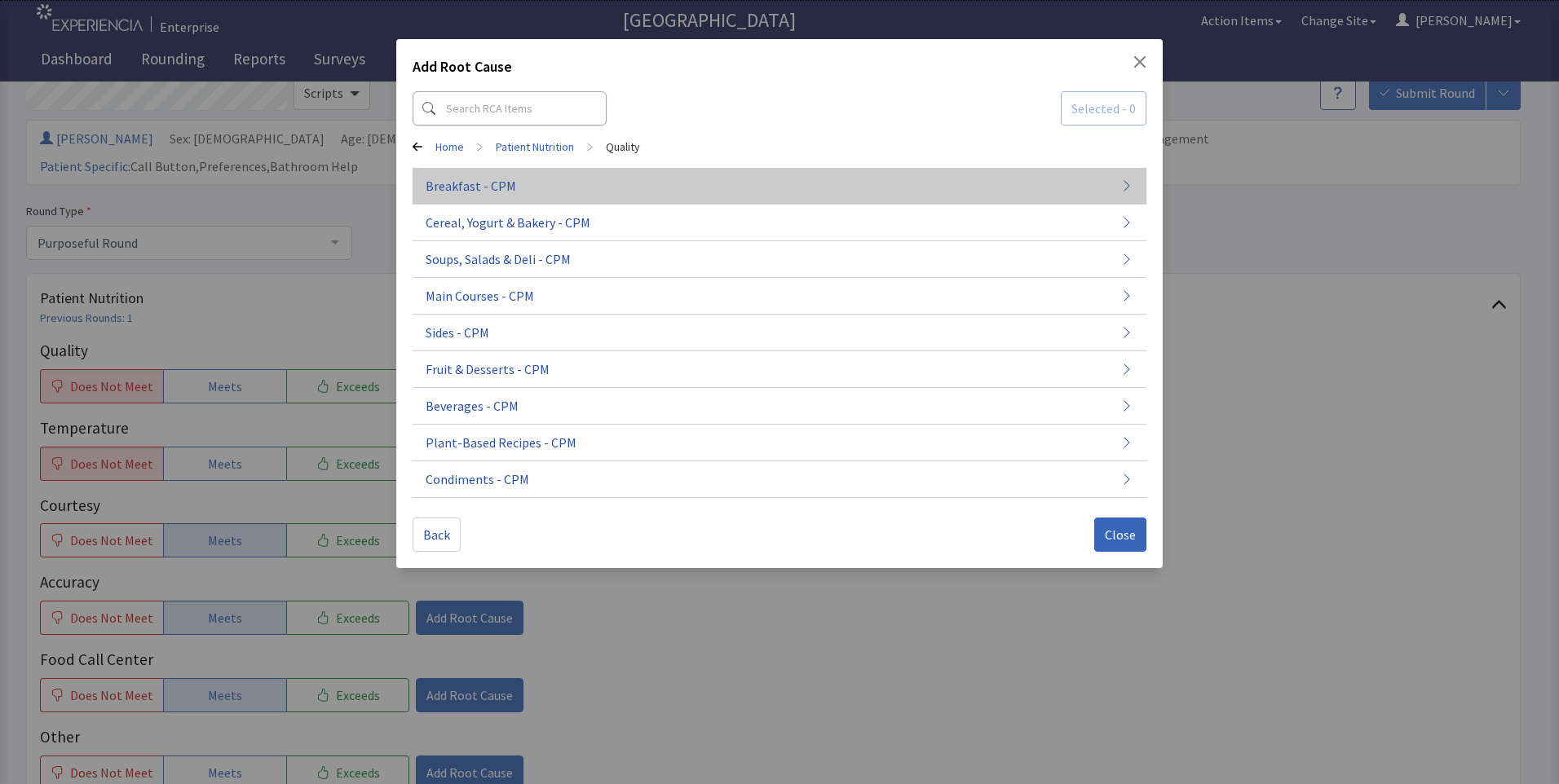
click at [583, 241] on button "Breakfast - CPM" at bounding box center [779, 259] width 733 height 37
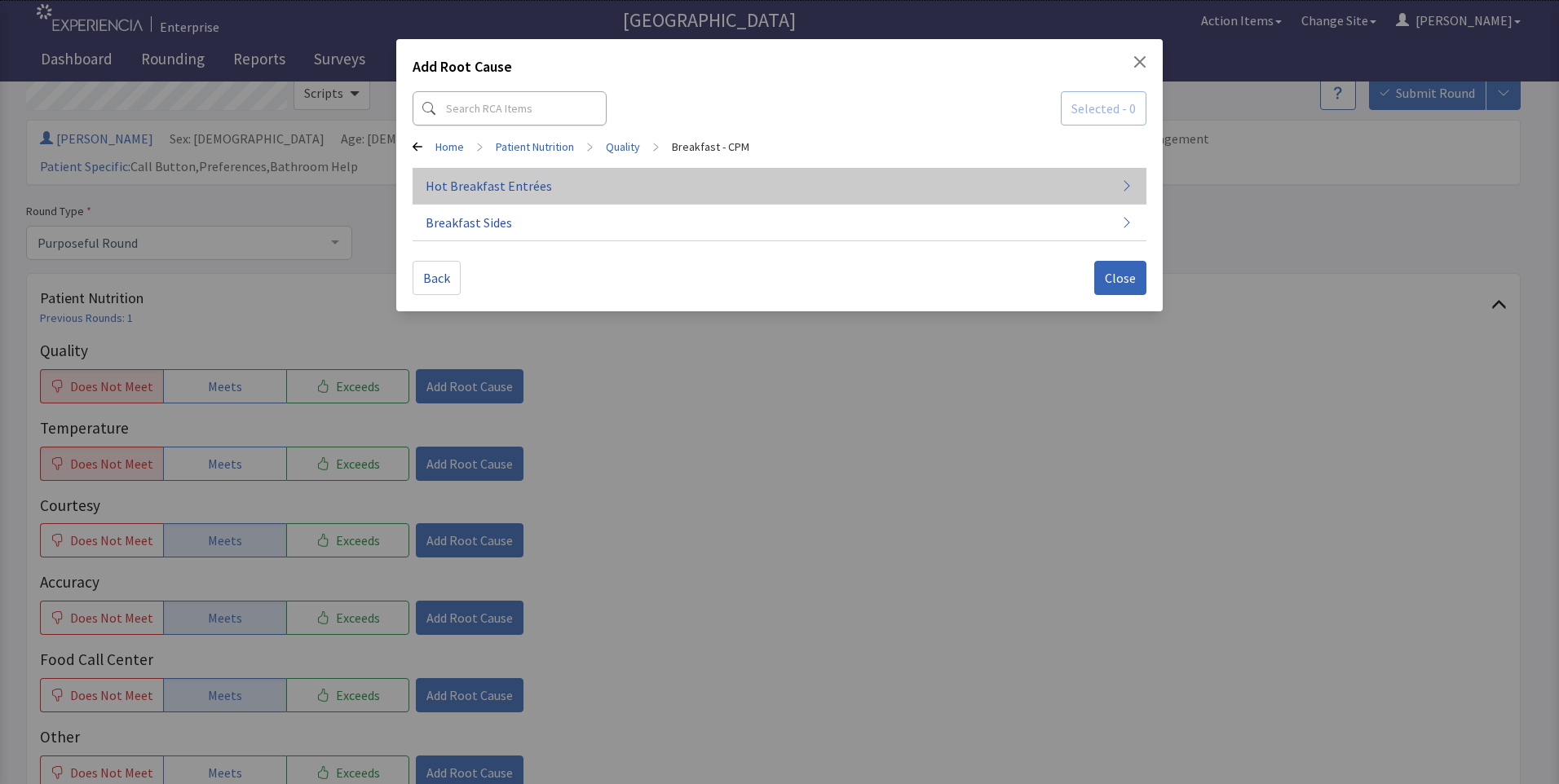
click at [525, 195] on button "Hot Breakfast Entrées" at bounding box center [779, 185] width 733 height 37
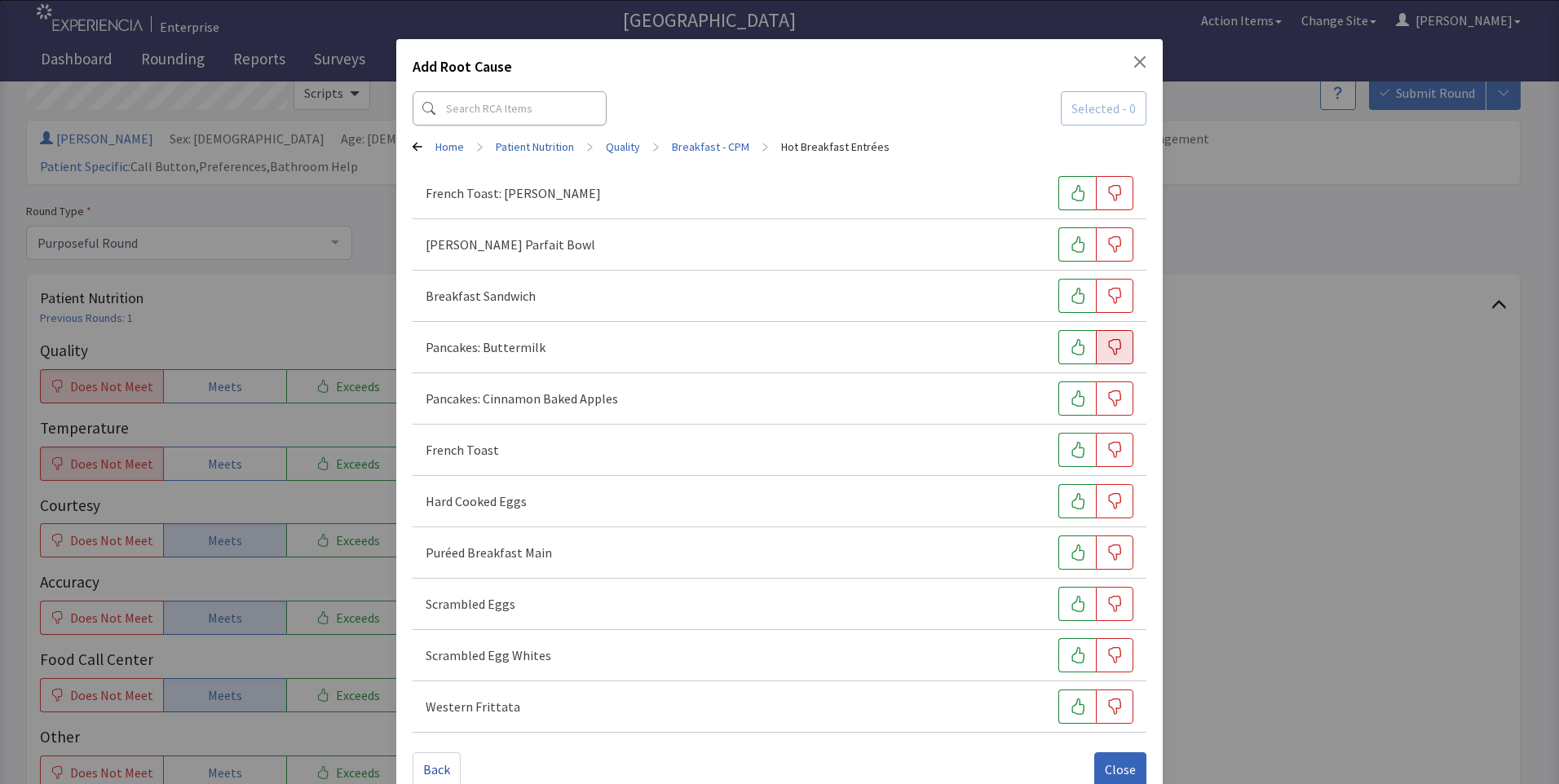
click at [1113, 344] on icon "button" at bounding box center [1114, 347] width 16 height 16
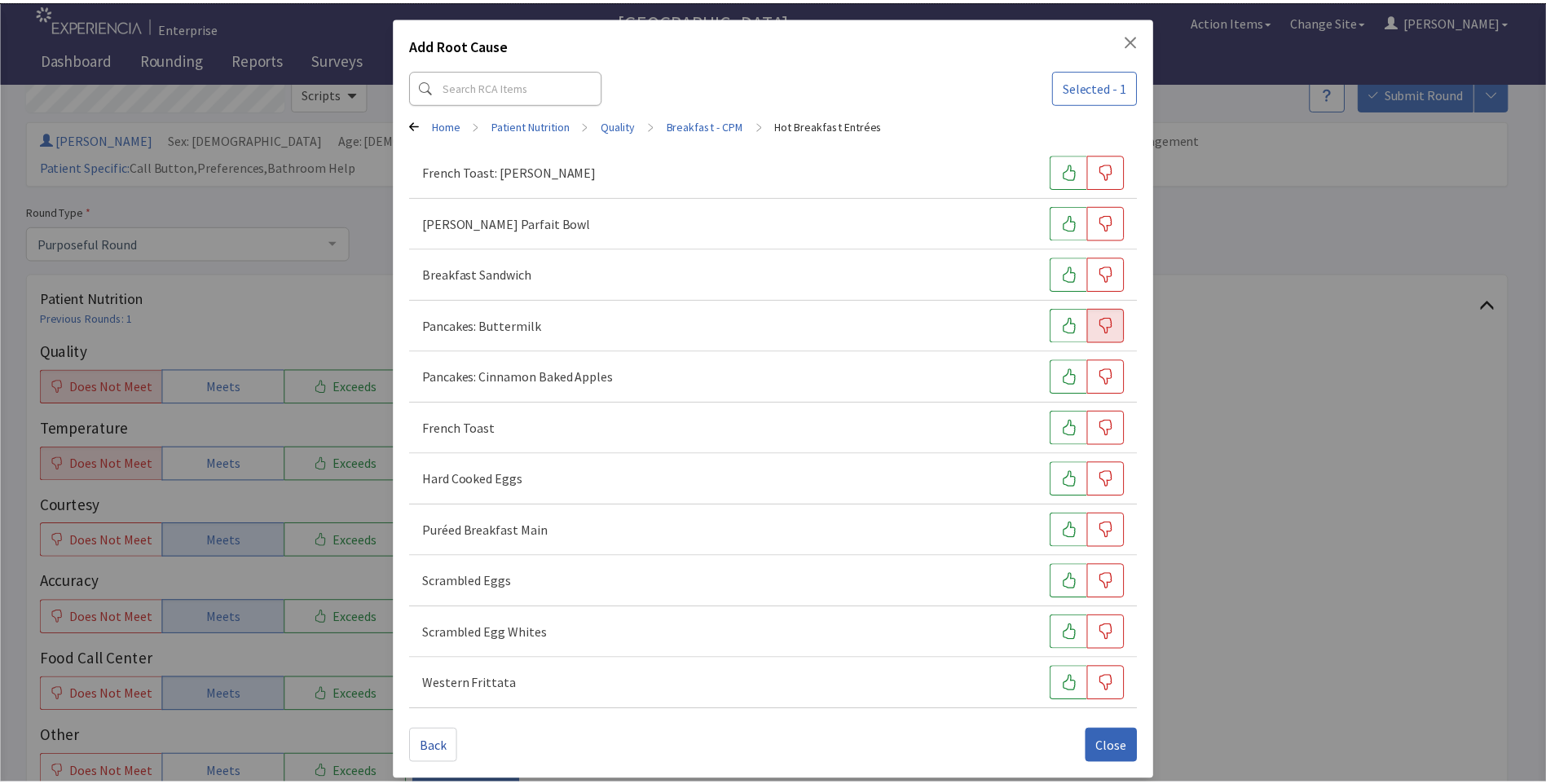
scroll to position [31, 0]
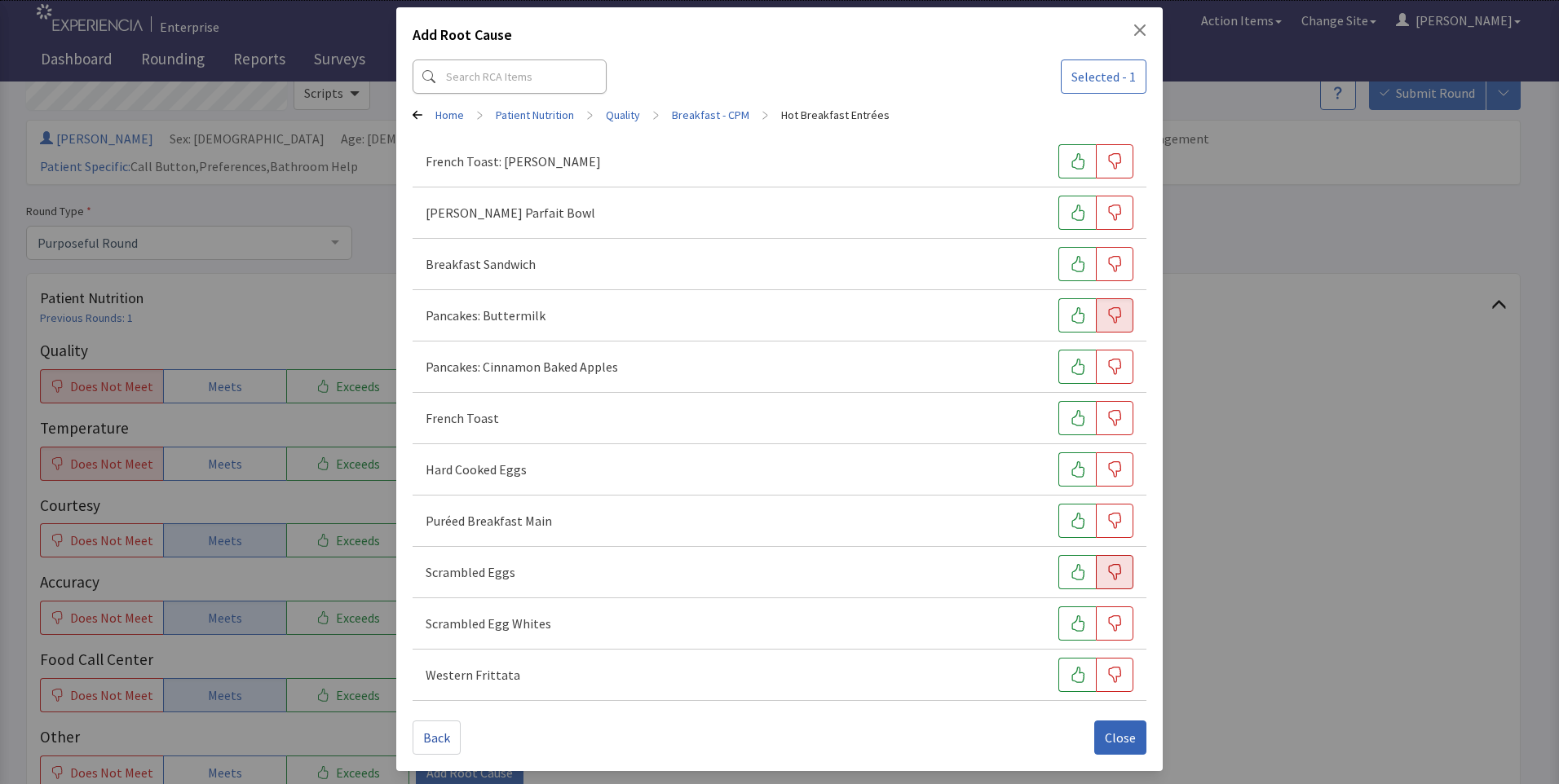
drag, startPoint x: 1113, startPoint y: 576, endPoint x: 1115, endPoint y: 586, distance: 10.2
click at [1115, 579] on button "button" at bounding box center [1114, 572] width 38 height 34
click at [1112, 740] on span "Close" at bounding box center [1120, 737] width 31 height 20
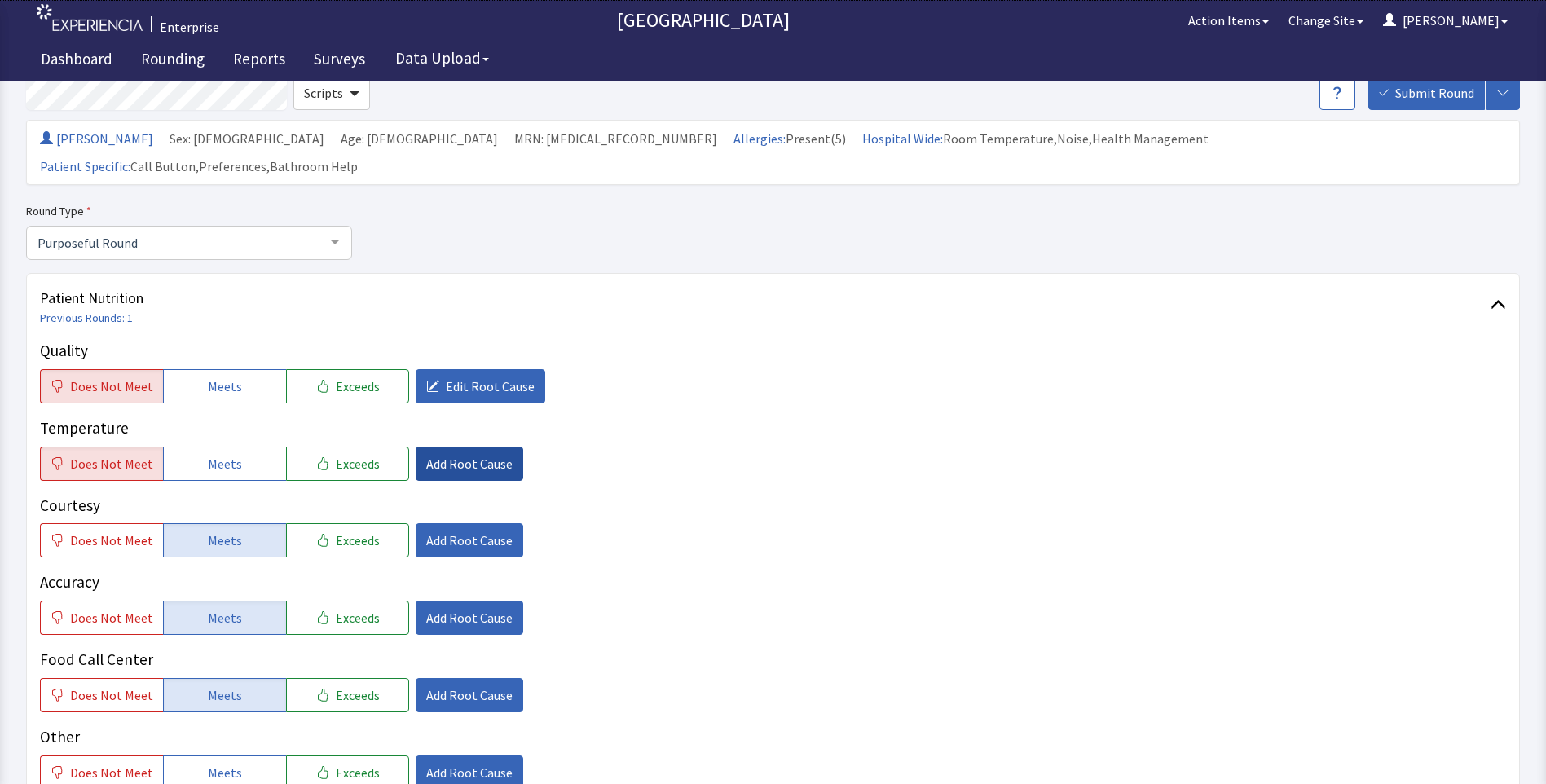
click at [453, 454] on span "Add Root Cause" at bounding box center [470, 464] width 86 height 20
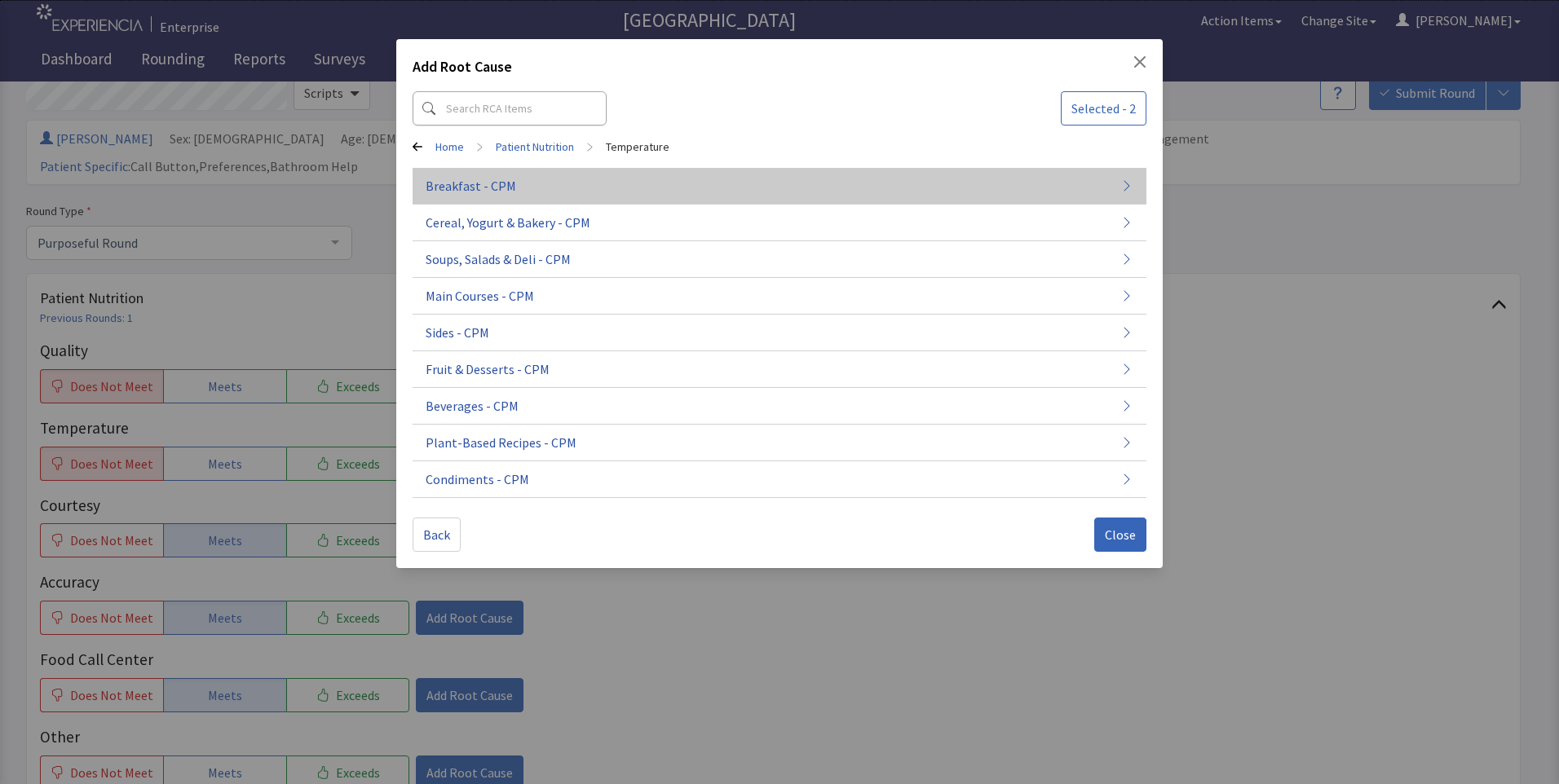
click at [521, 241] on button "Breakfast - CPM" at bounding box center [779, 259] width 733 height 37
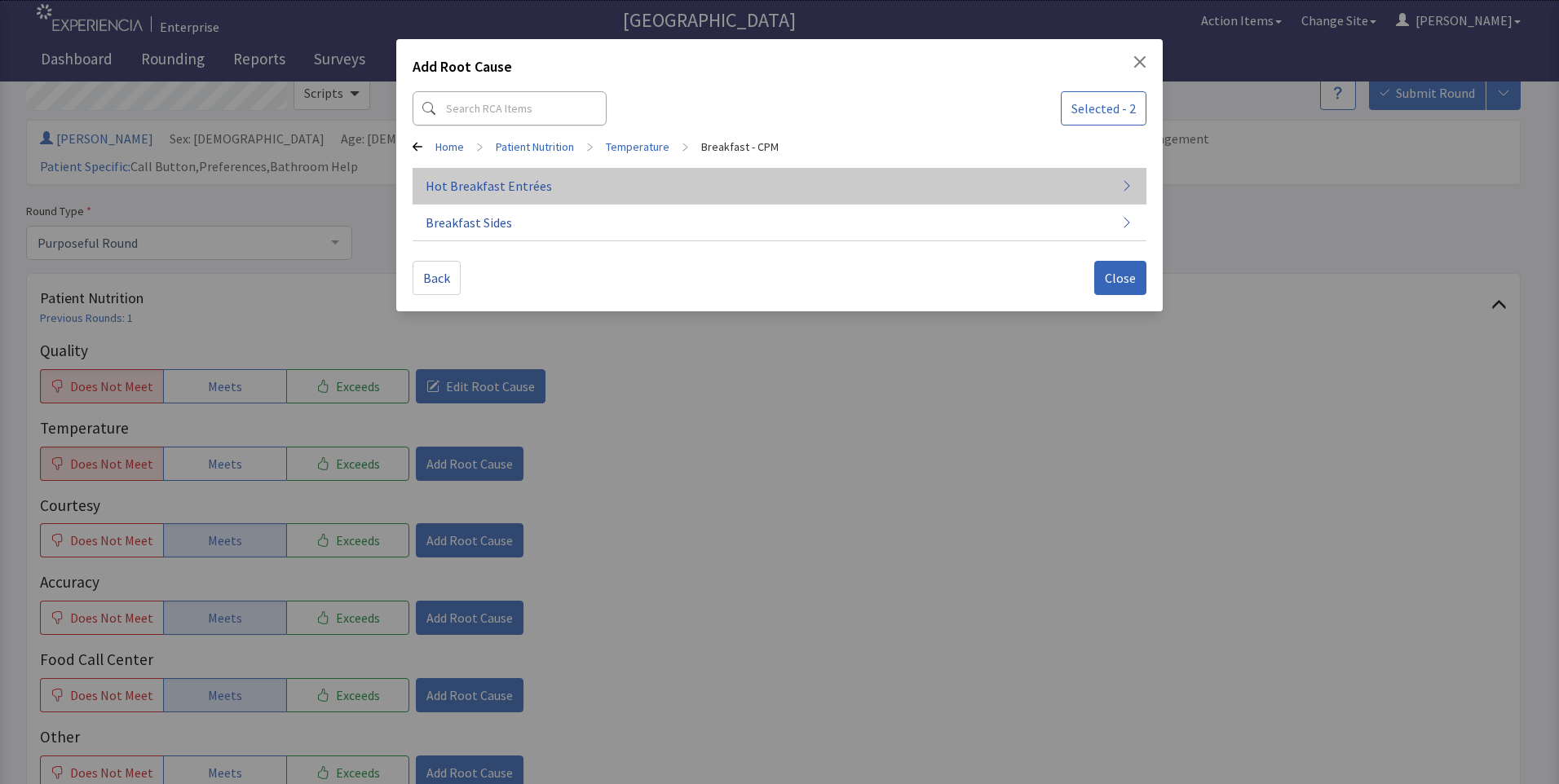
click at [519, 193] on span "Hot Breakfast Entrées" at bounding box center [489, 185] width 126 height 20
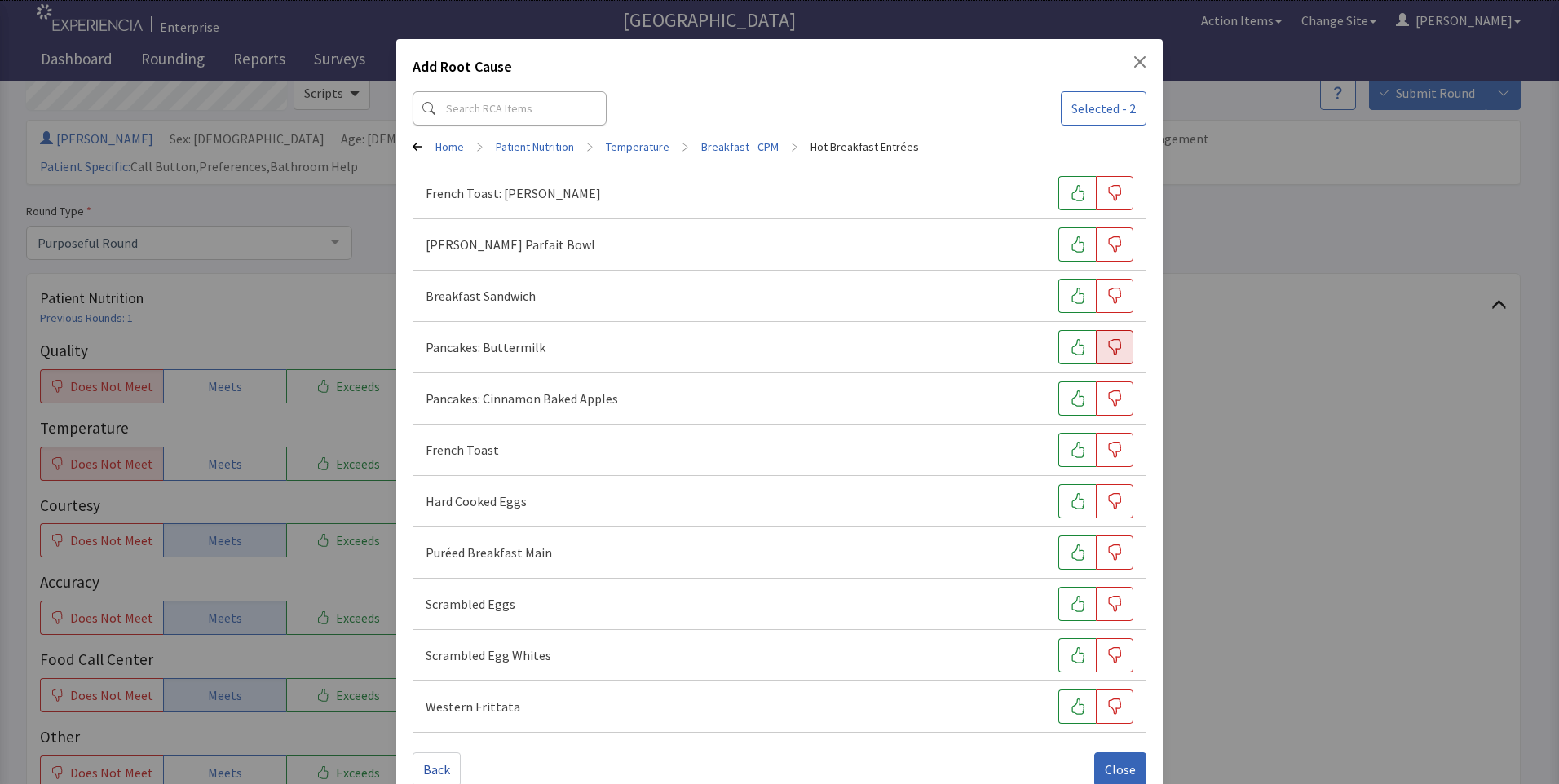
click at [1106, 348] on icon "button" at bounding box center [1114, 347] width 16 height 16
click at [1106, 607] on icon "button" at bounding box center [1114, 604] width 16 height 16
click at [1104, 766] on span "Close" at bounding box center [1120, 770] width 31 height 20
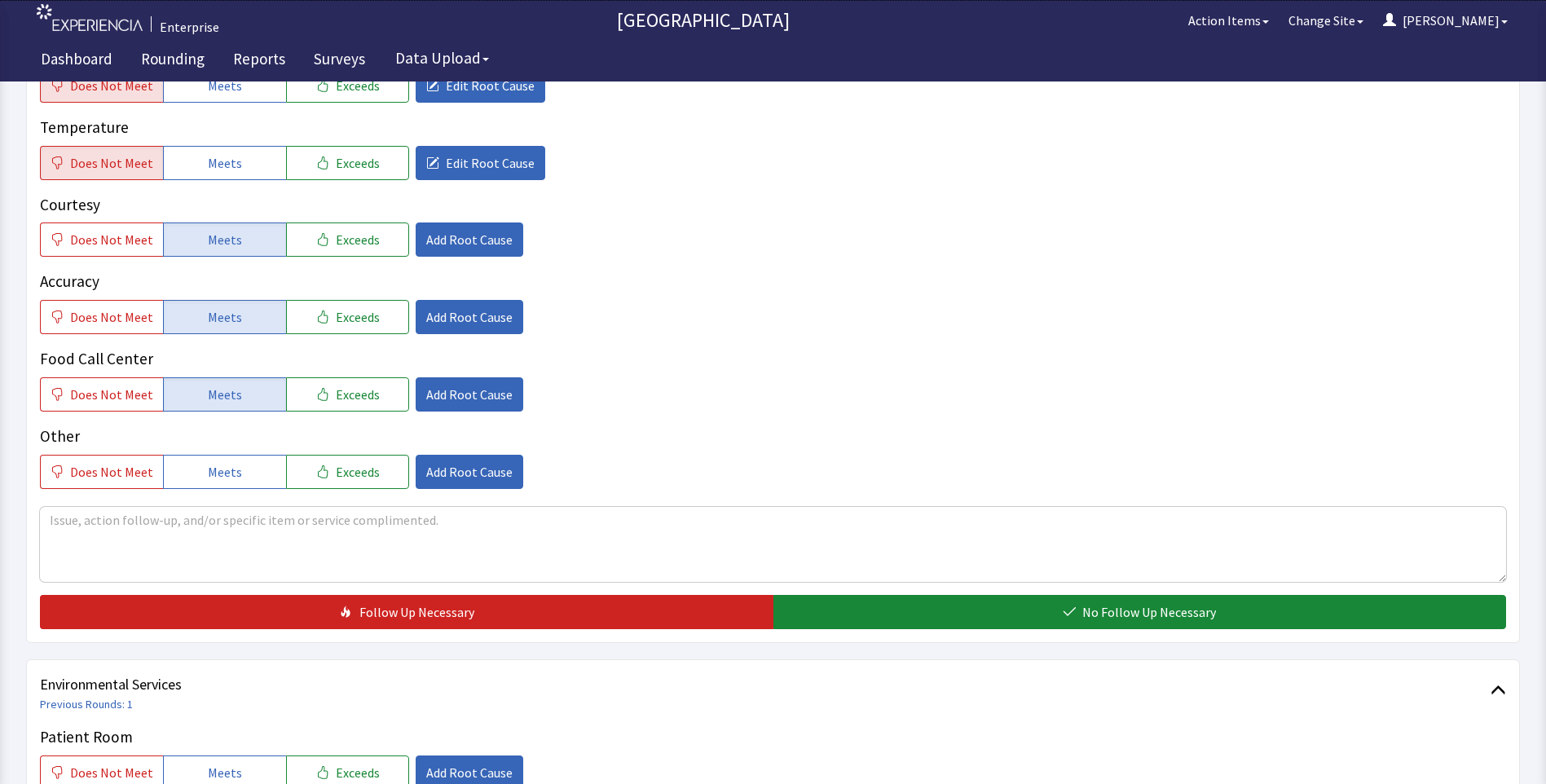
scroll to position [408, 0]
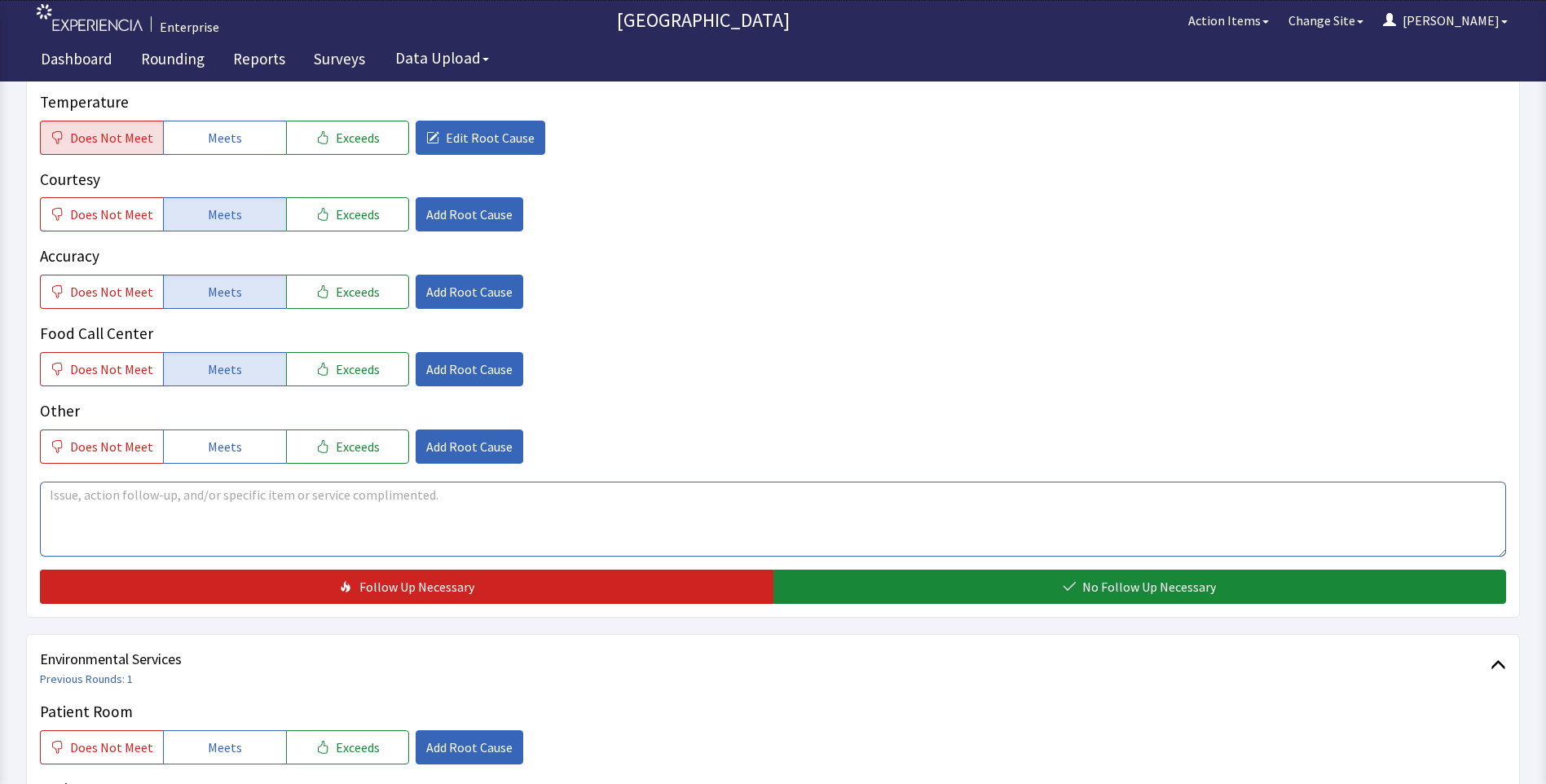
click at [95, 481] on textarea at bounding box center [773, 519] width 1466 height 75
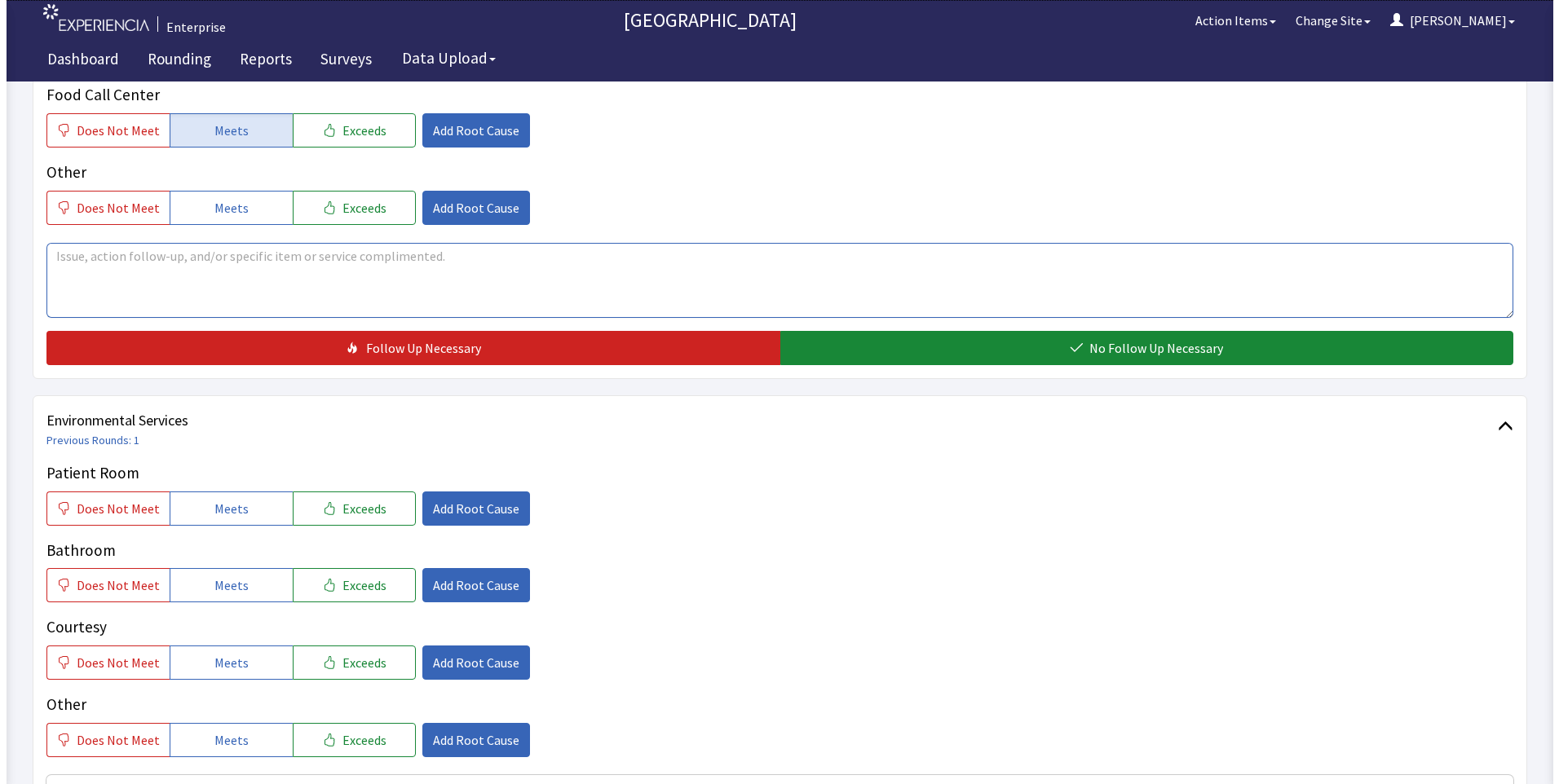
scroll to position [651, 0]
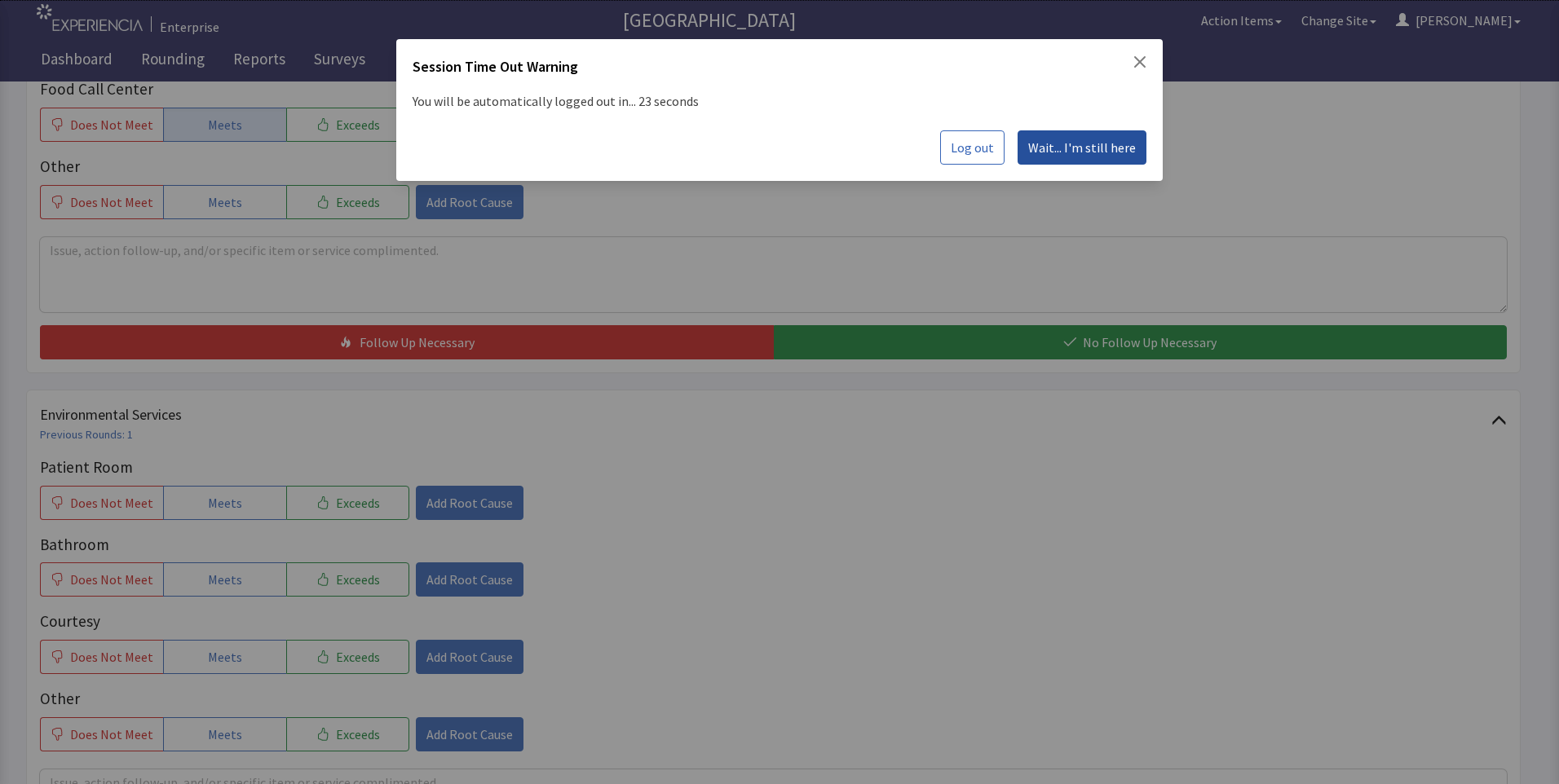
click at [1070, 146] on span "Wait... I'm still here" at bounding box center [1082, 148] width 108 height 20
click at [1067, 151] on span "Wait... I'm still here" at bounding box center [1082, 148] width 108 height 20
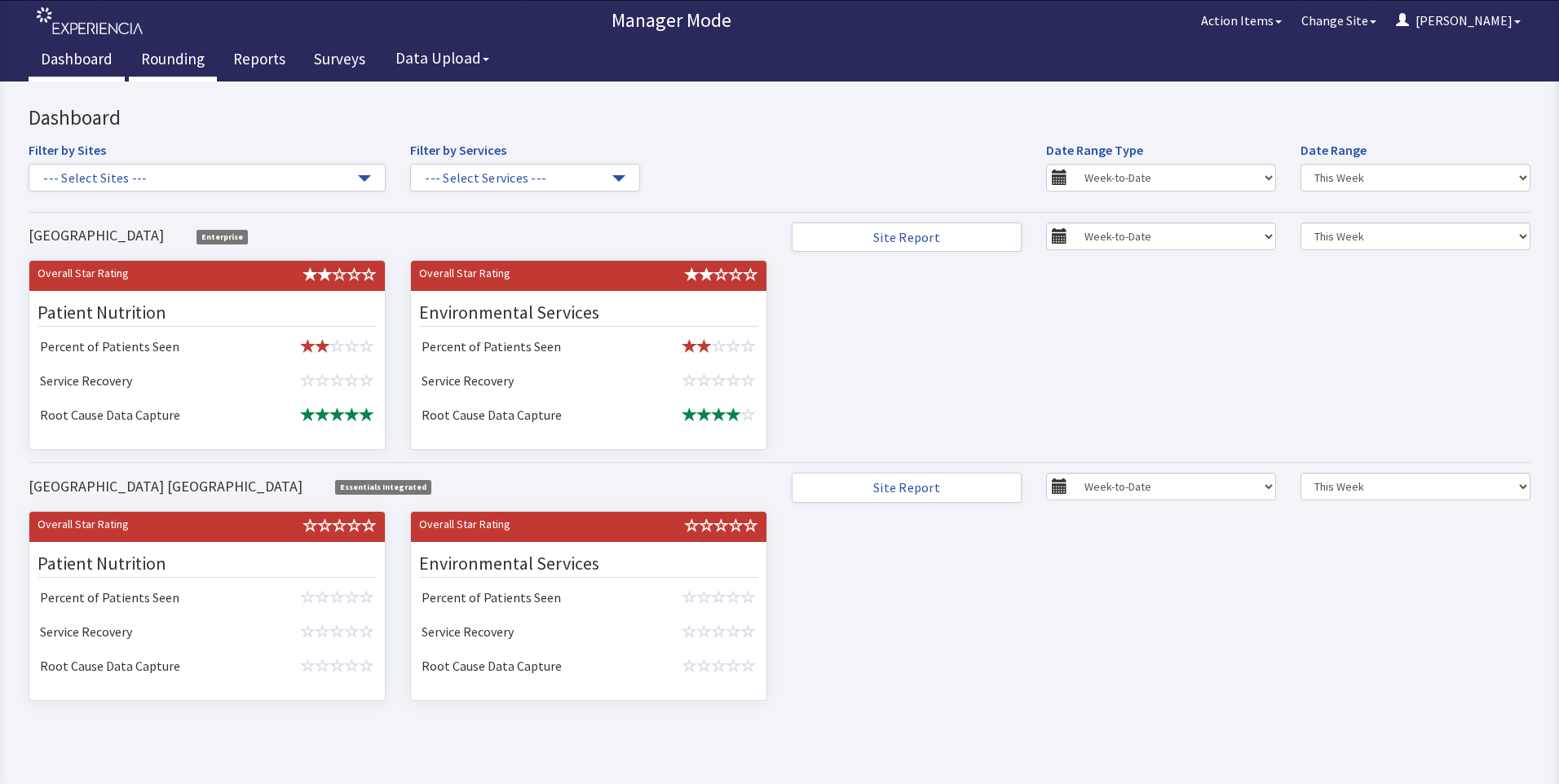
click at [174, 57] on link "Rounding" at bounding box center [173, 60] width 88 height 40
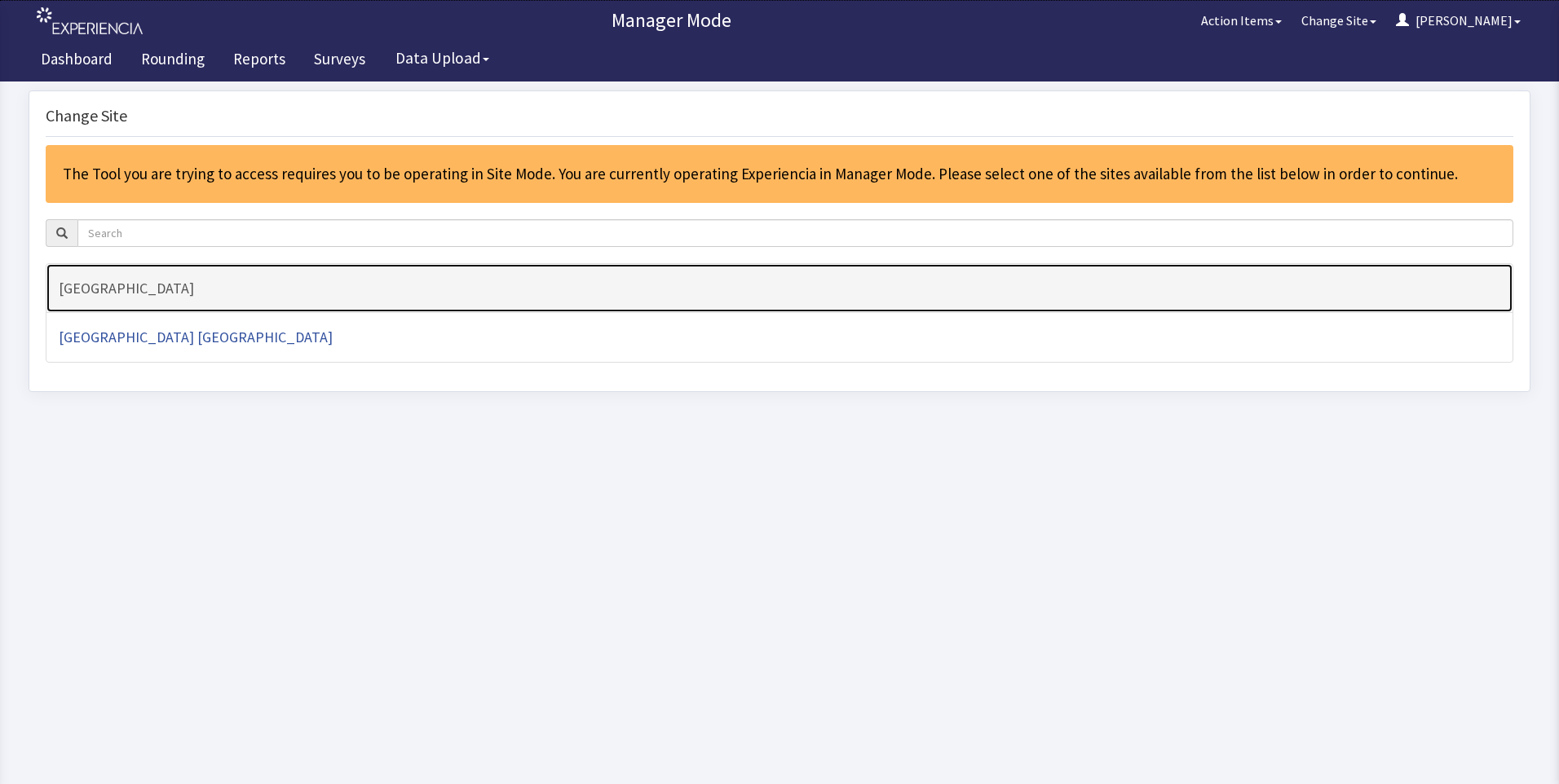
click at [143, 289] on h4 "[GEOGRAPHIC_DATA]" at bounding box center [779, 289] width 1442 height 16
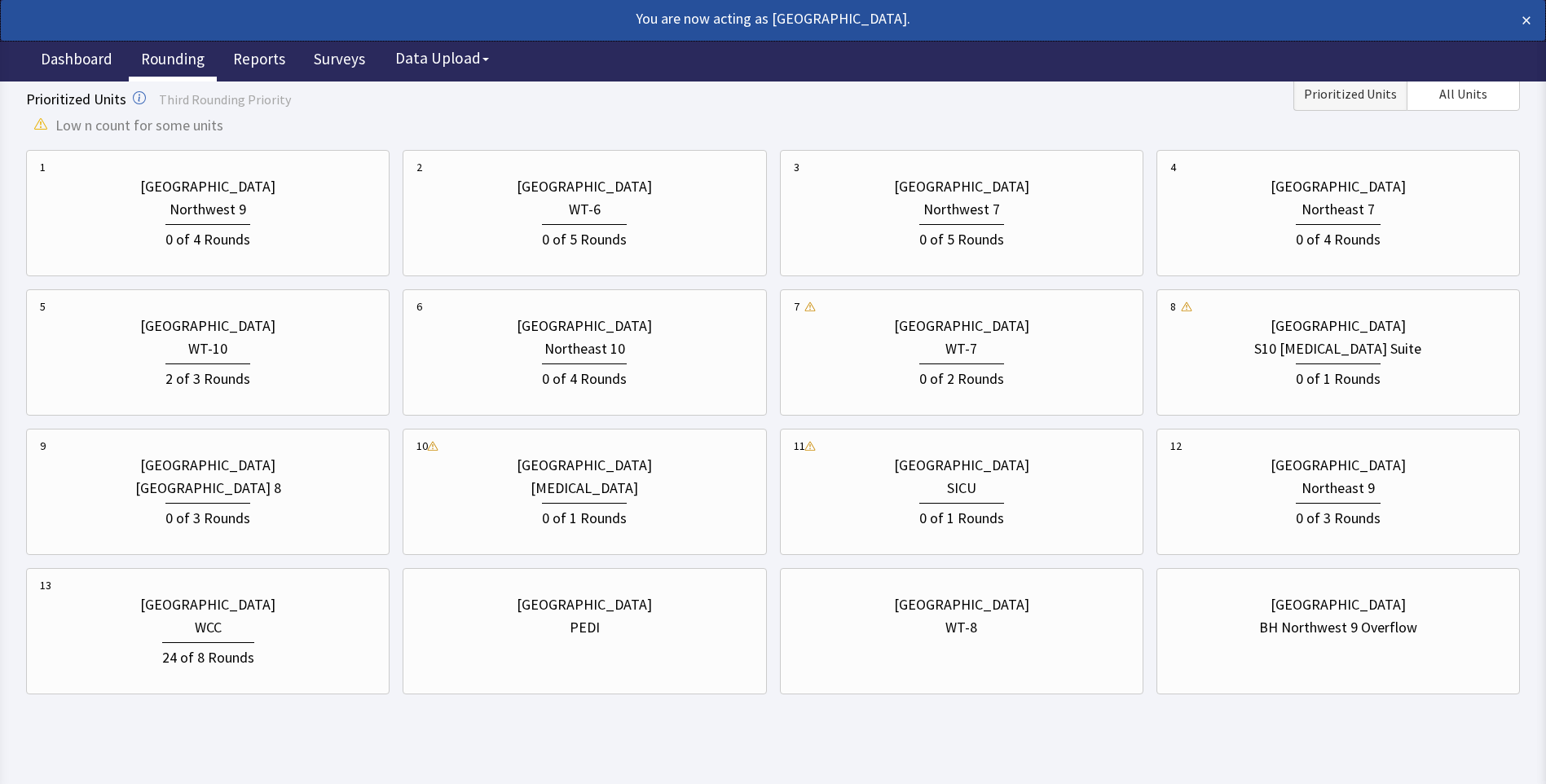
scroll to position [651, 0]
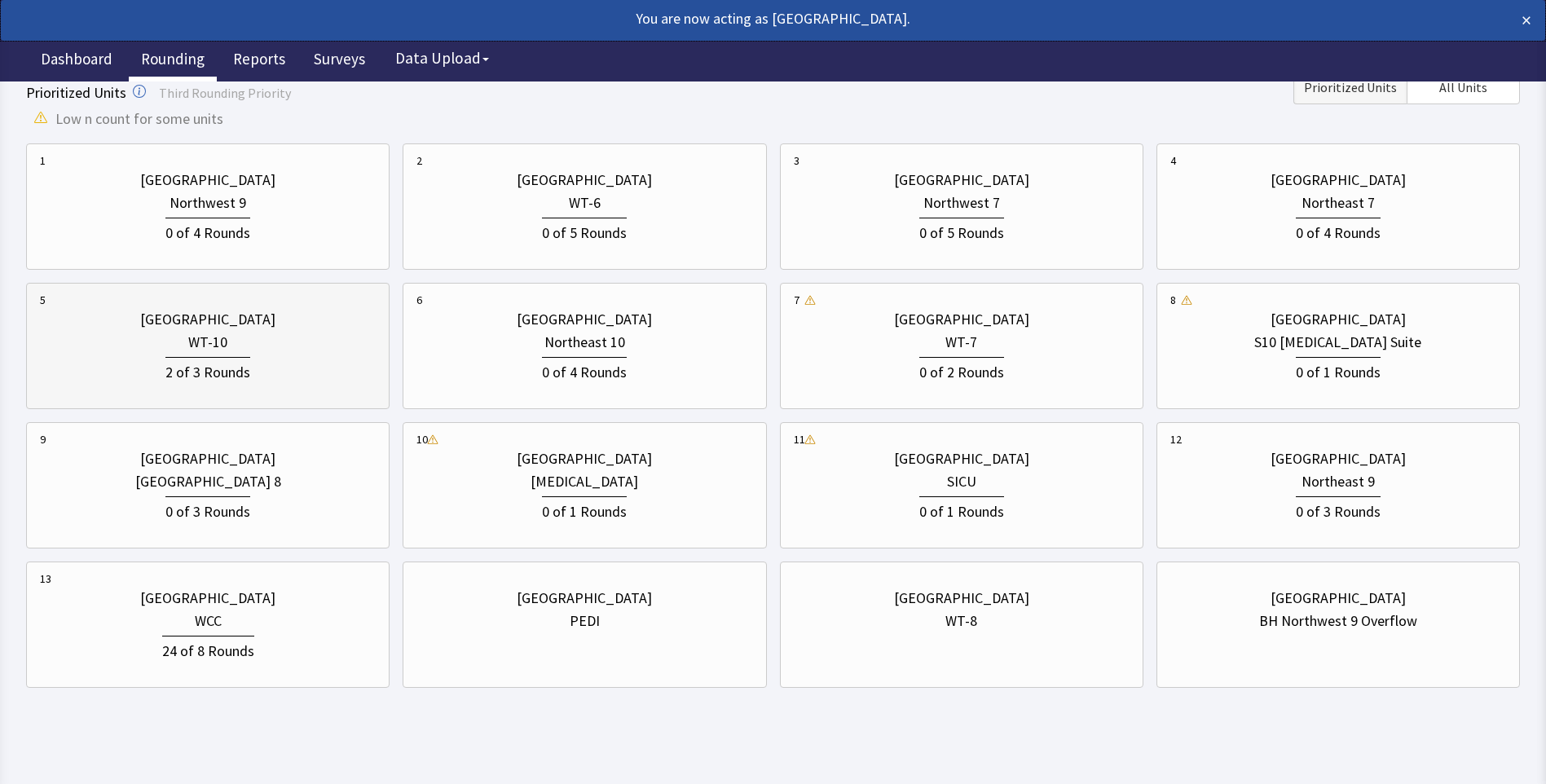
click at [152, 366] on div "2 of 3 Rounds" at bounding box center [208, 369] width 336 height 30
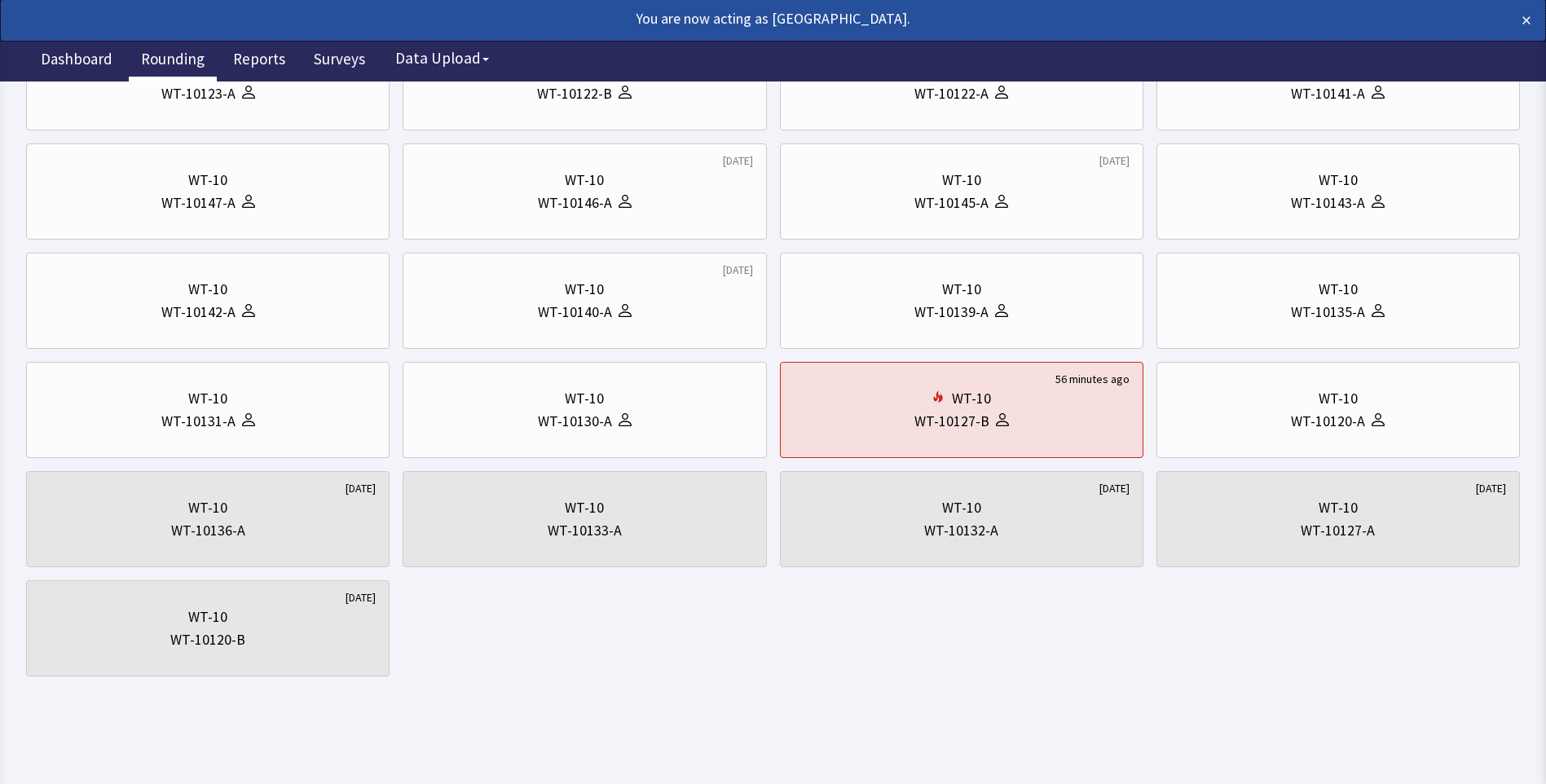
scroll to position [0, 0]
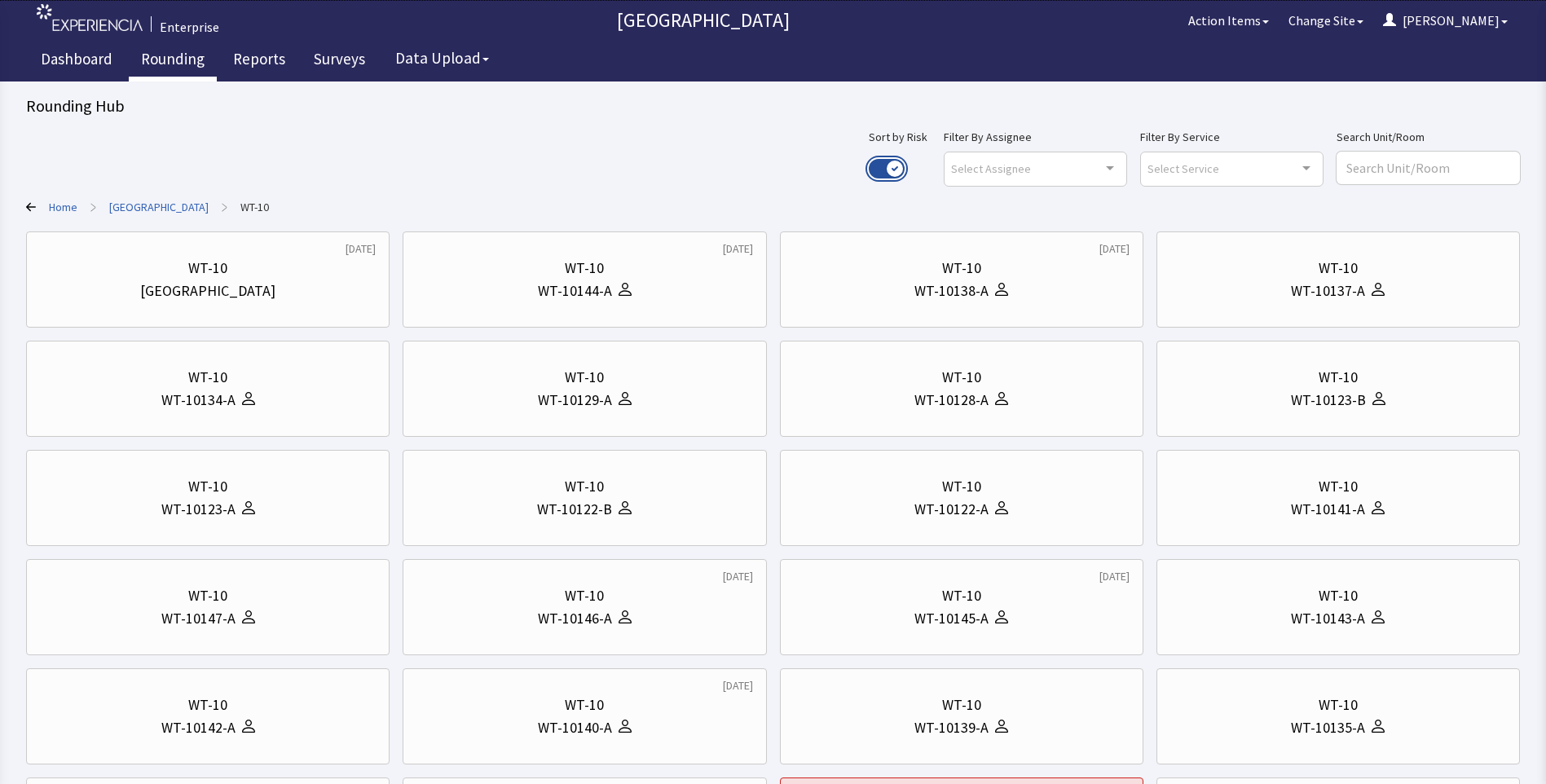
click at [904, 167] on button "Use setting" at bounding box center [886, 168] width 36 height 20
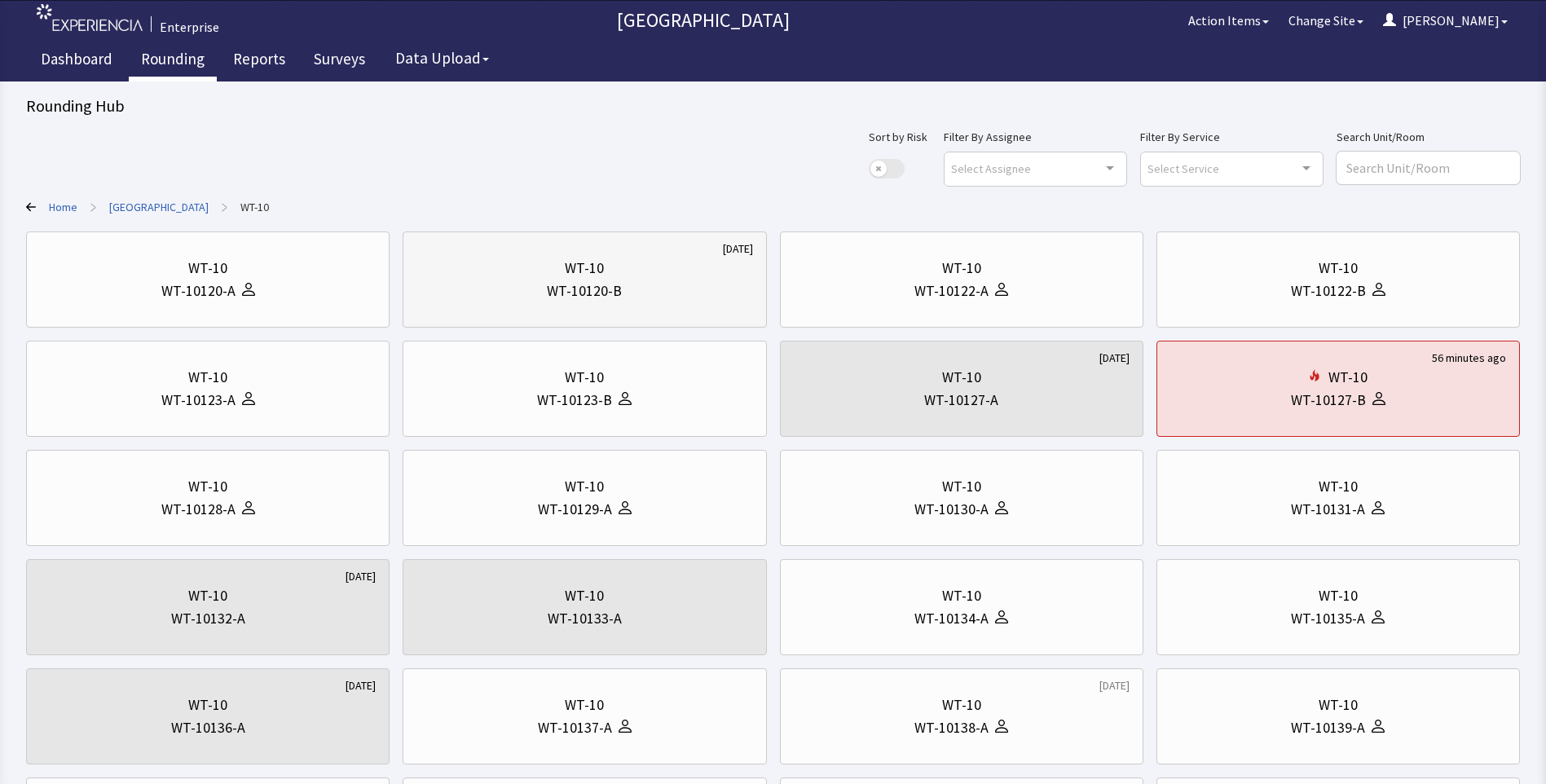
click at [581, 305] on div "WT-10 WT-10120-B" at bounding box center [584, 279] width 336 height 78
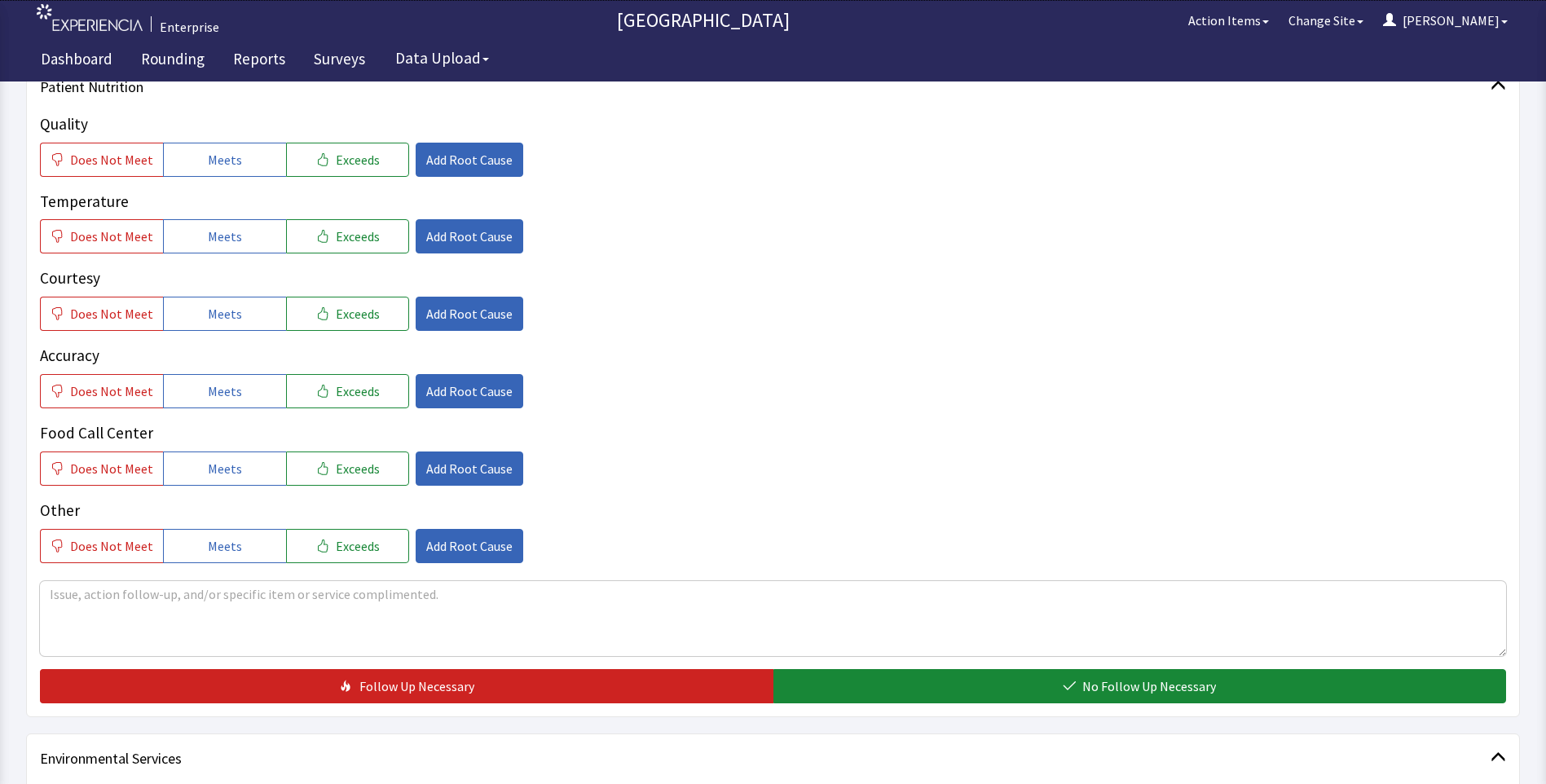
scroll to position [245, 0]
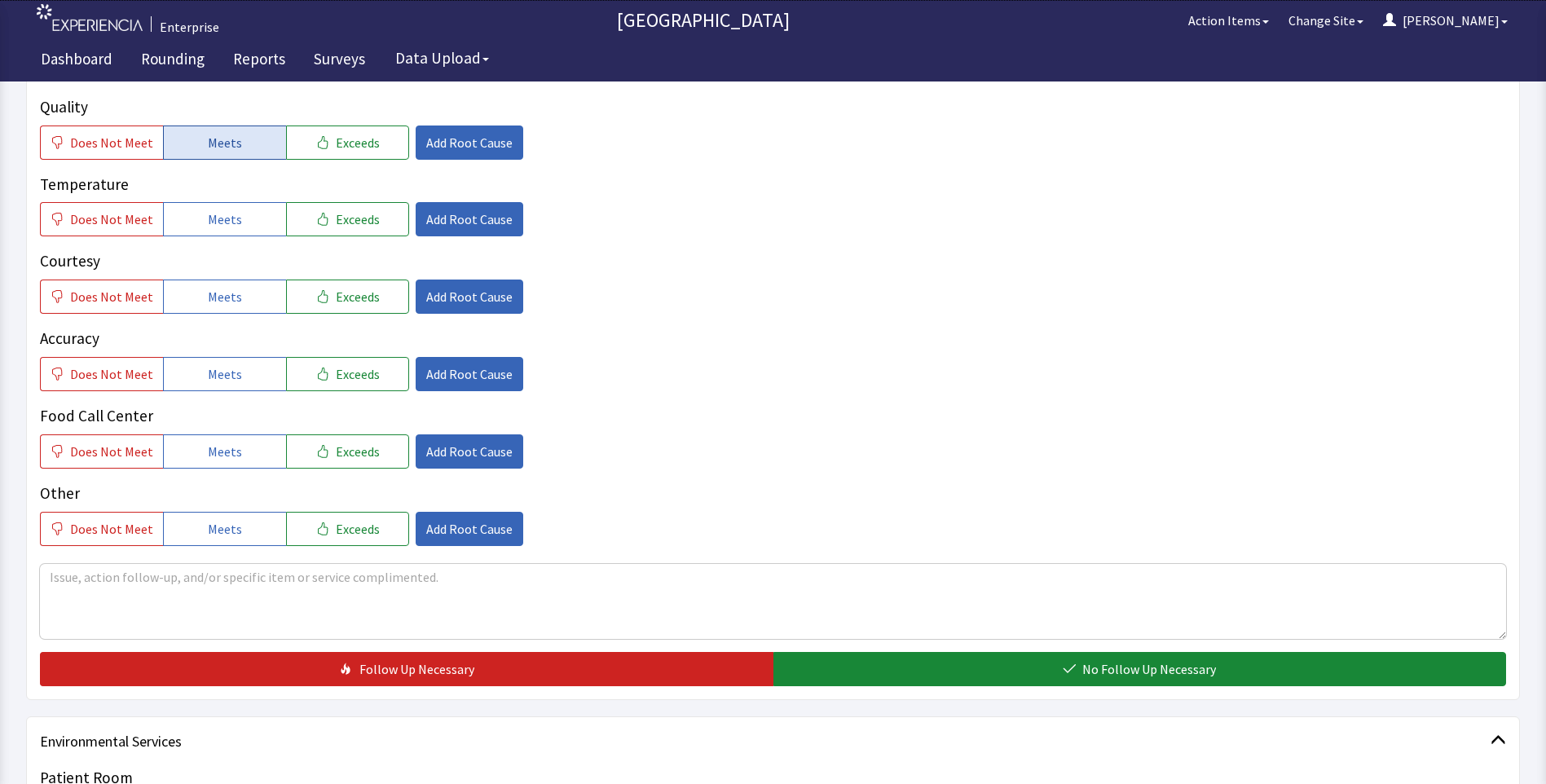
click at [212, 143] on span "Meets" at bounding box center [225, 142] width 34 height 20
drag, startPoint x: 206, startPoint y: 223, endPoint x: 206, endPoint y: 258, distance: 35.0
click at [206, 230] on button "Meets" at bounding box center [224, 220] width 123 height 34
drag, startPoint x: 198, startPoint y: 305, endPoint x: 194, endPoint y: 355, distance: 50.2
click at [198, 307] on button "Meets" at bounding box center [224, 297] width 123 height 34
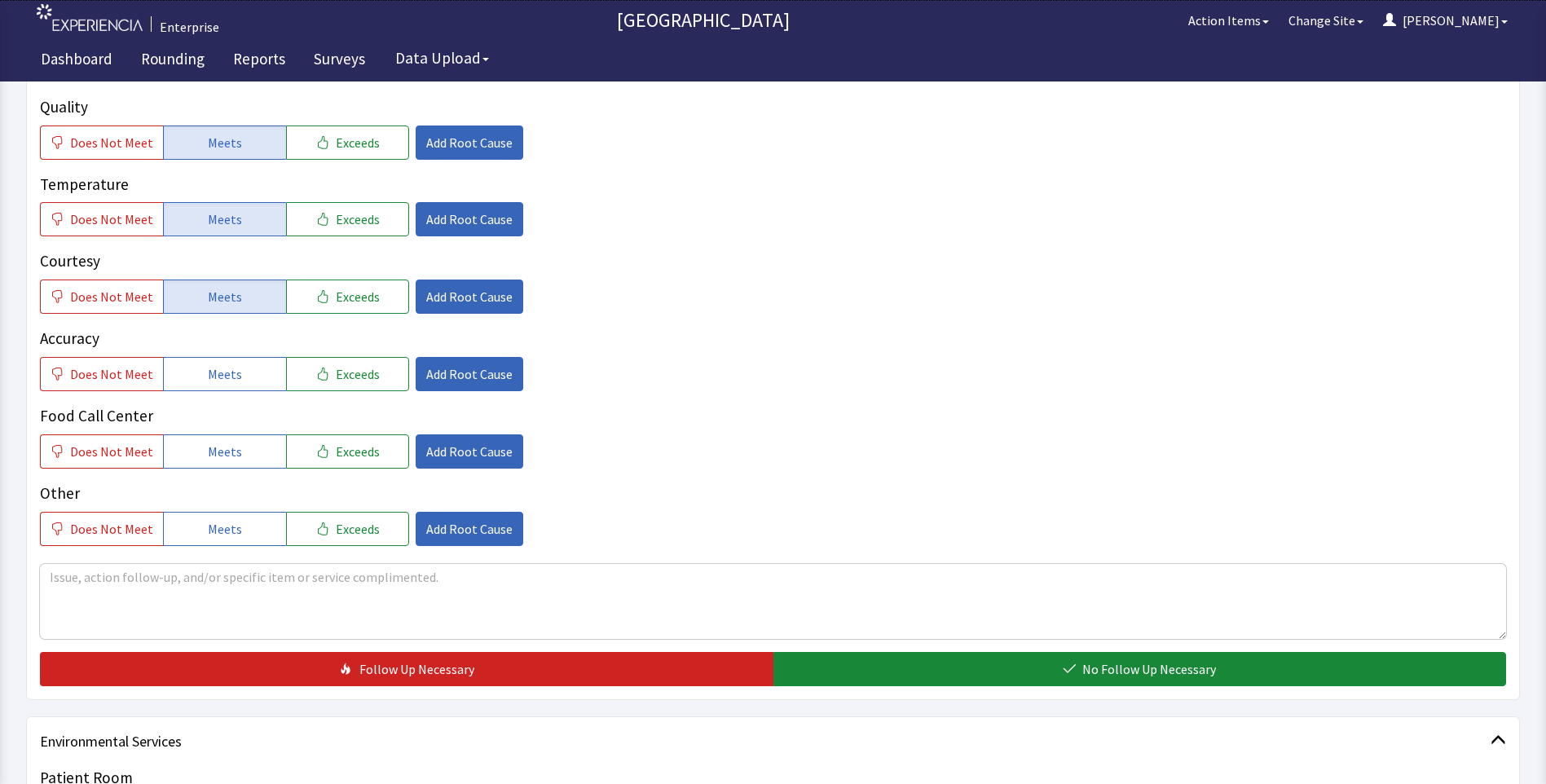
drag, startPoint x: 192, startPoint y: 377, endPoint x: 195, endPoint y: 394, distance: 17.3
click at [195, 391] on div "Quality Does Not Meet Meets Exceeds Add Root Cause Temperature Does Not Meet Me…" at bounding box center [773, 320] width 1466 height 451
click at [208, 449] on span "Meets" at bounding box center [225, 452] width 34 height 20
click at [227, 382] on span "Meets" at bounding box center [225, 374] width 34 height 20
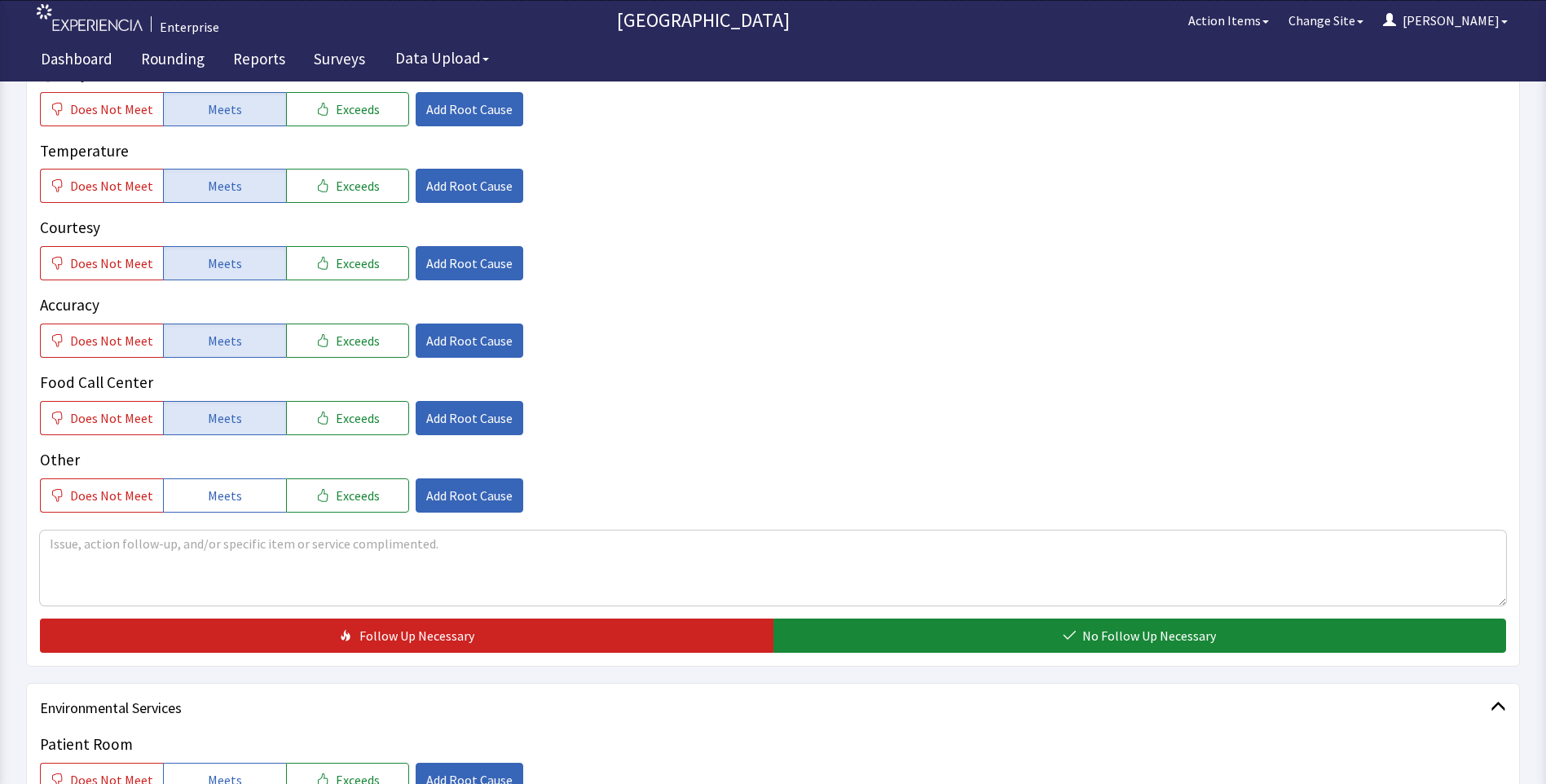
scroll to position [489, 0]
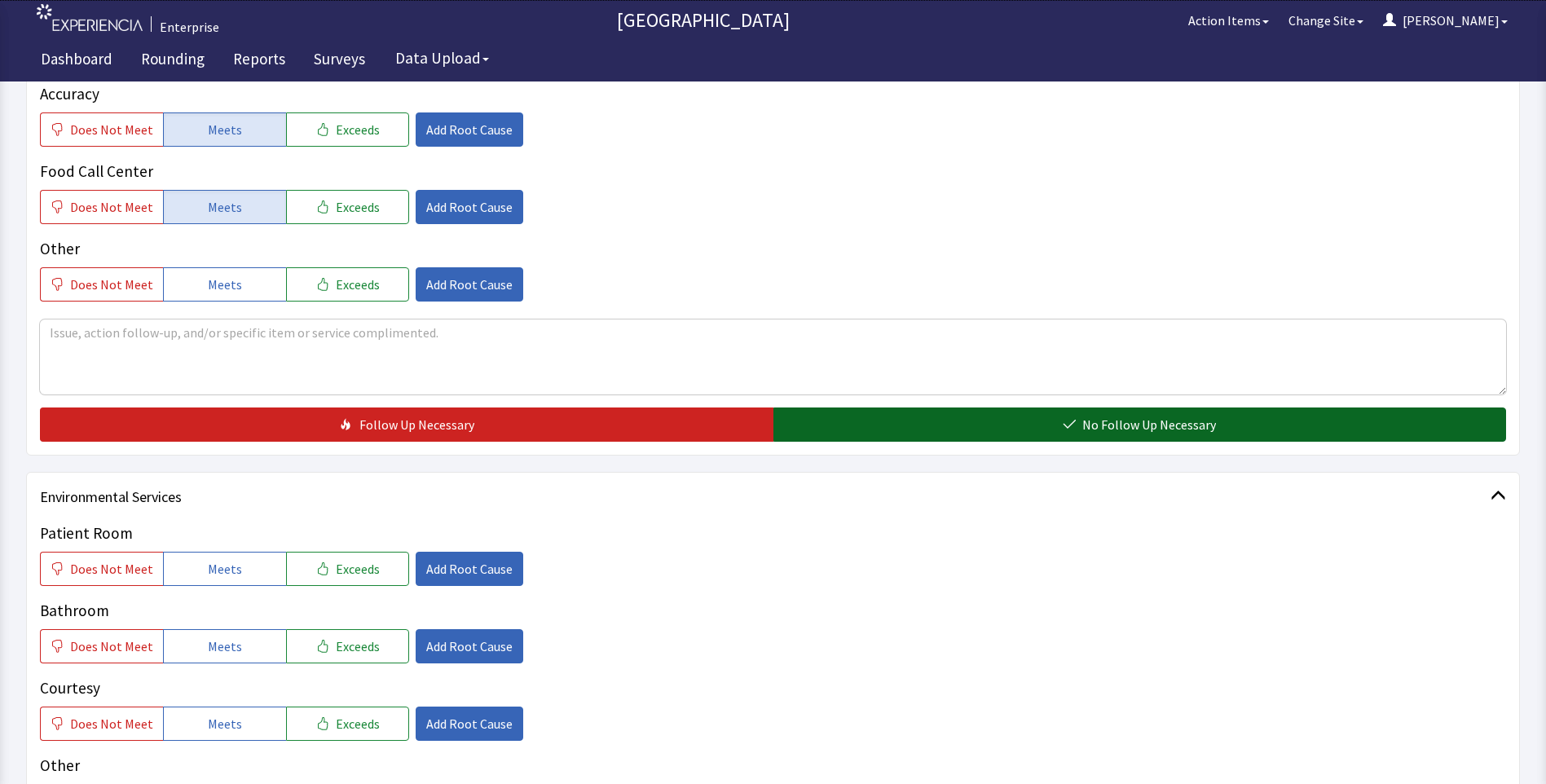
click at [841, 418] on button "No Follow Up Necessary" at bounding box center [1140, 425] width 733 height 34
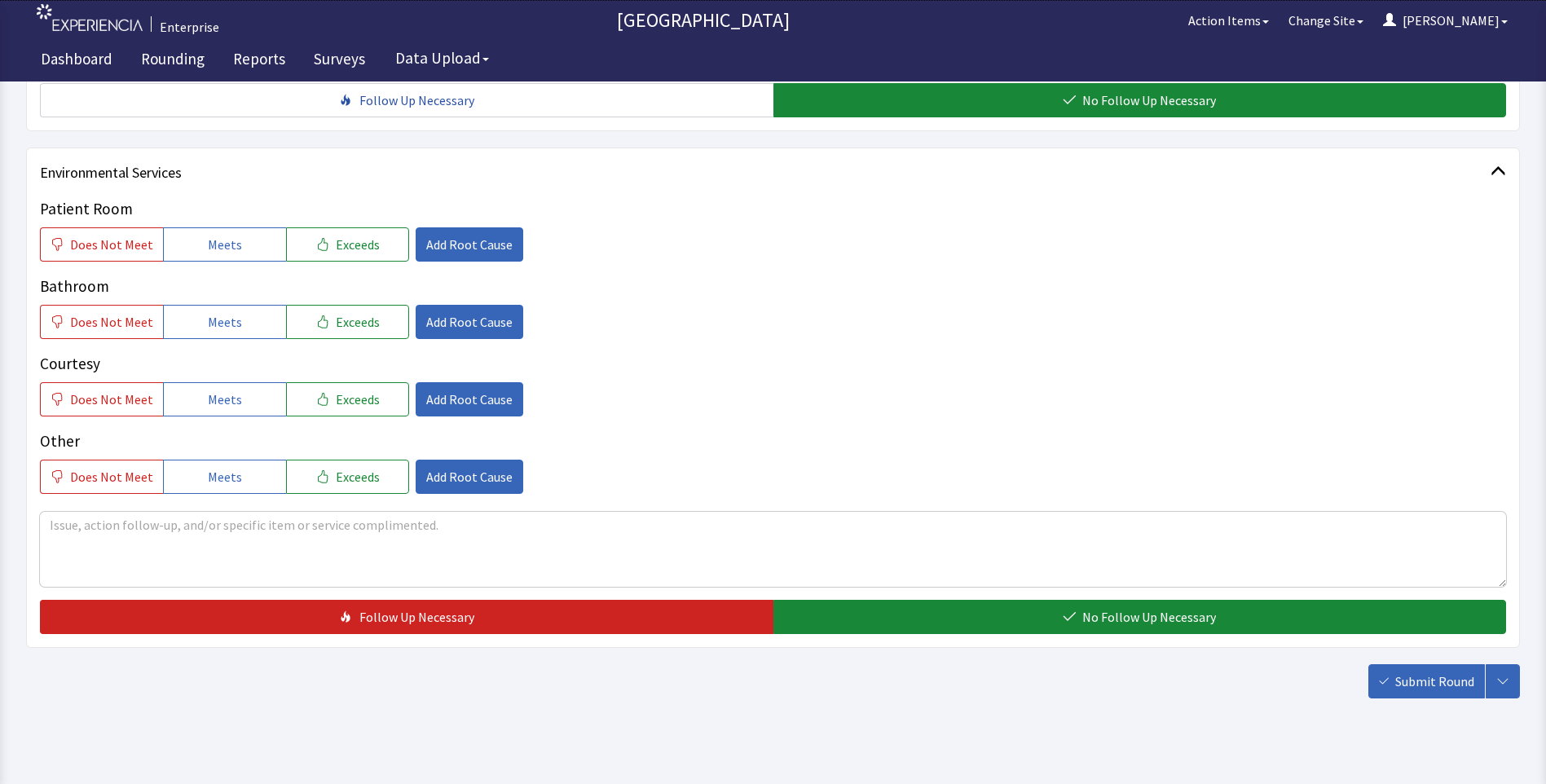
scroll to position [814, 0]
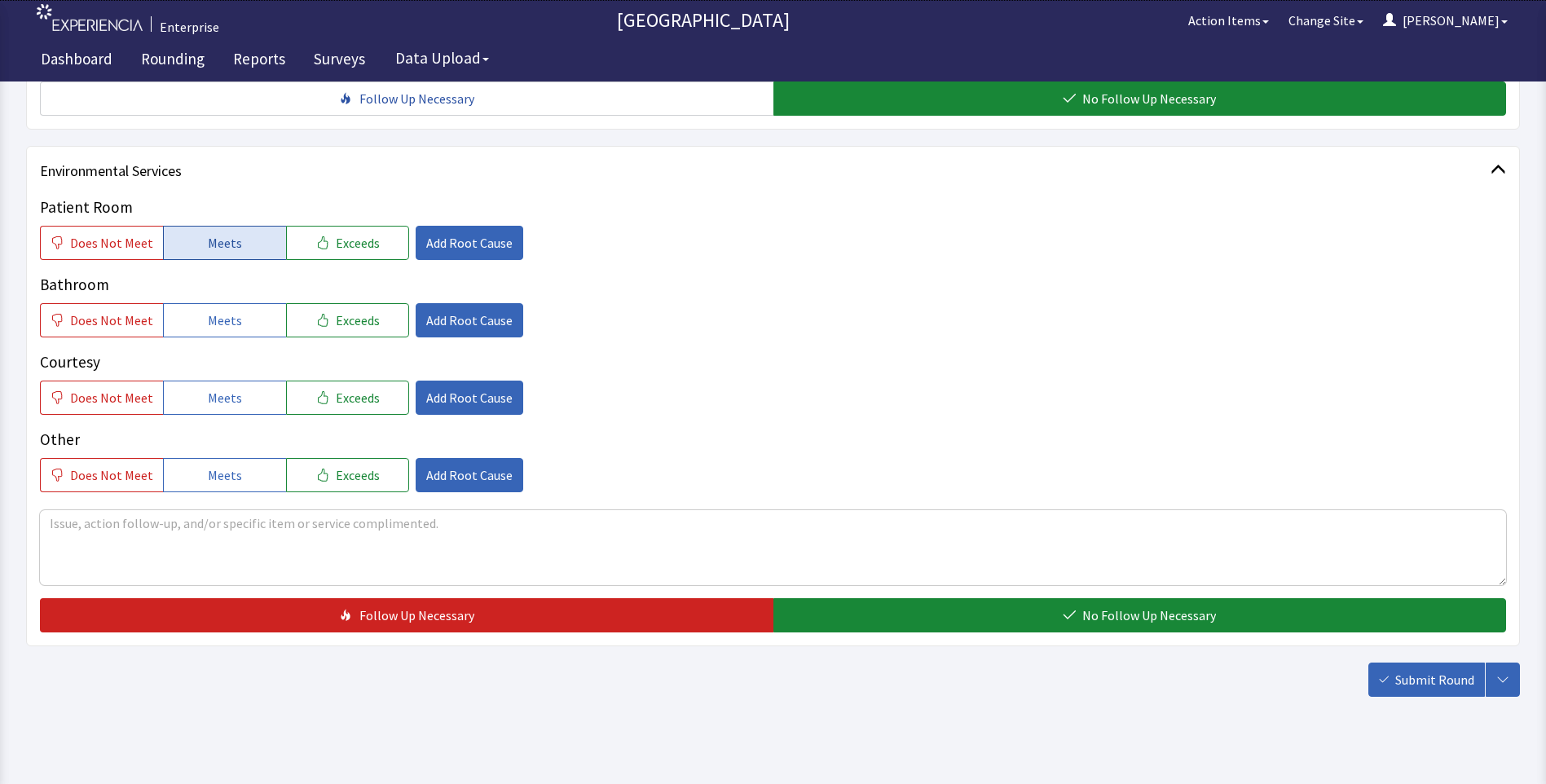
click at [208, 244] on span "Meets" at bounding box center [225, 243] width 34 height 20
click at [212, 339] on div "Patient Room Does Not Meet Meets Exceeds Add Root Cause Bathroom Does Not Meet …" at bounding box center [773, 343] width 1466 height 296
click at [214, 398] on span "Meets" at bounding box center [225, 398] width 34 height 20
drag, startPoint x: 222, startPoint y: 327, endPoint x: 417, endPoint y: 454, distance: 232.7
click at [223, 327] on span "Meets" at bounding box center [225, 320] width 34 height 20
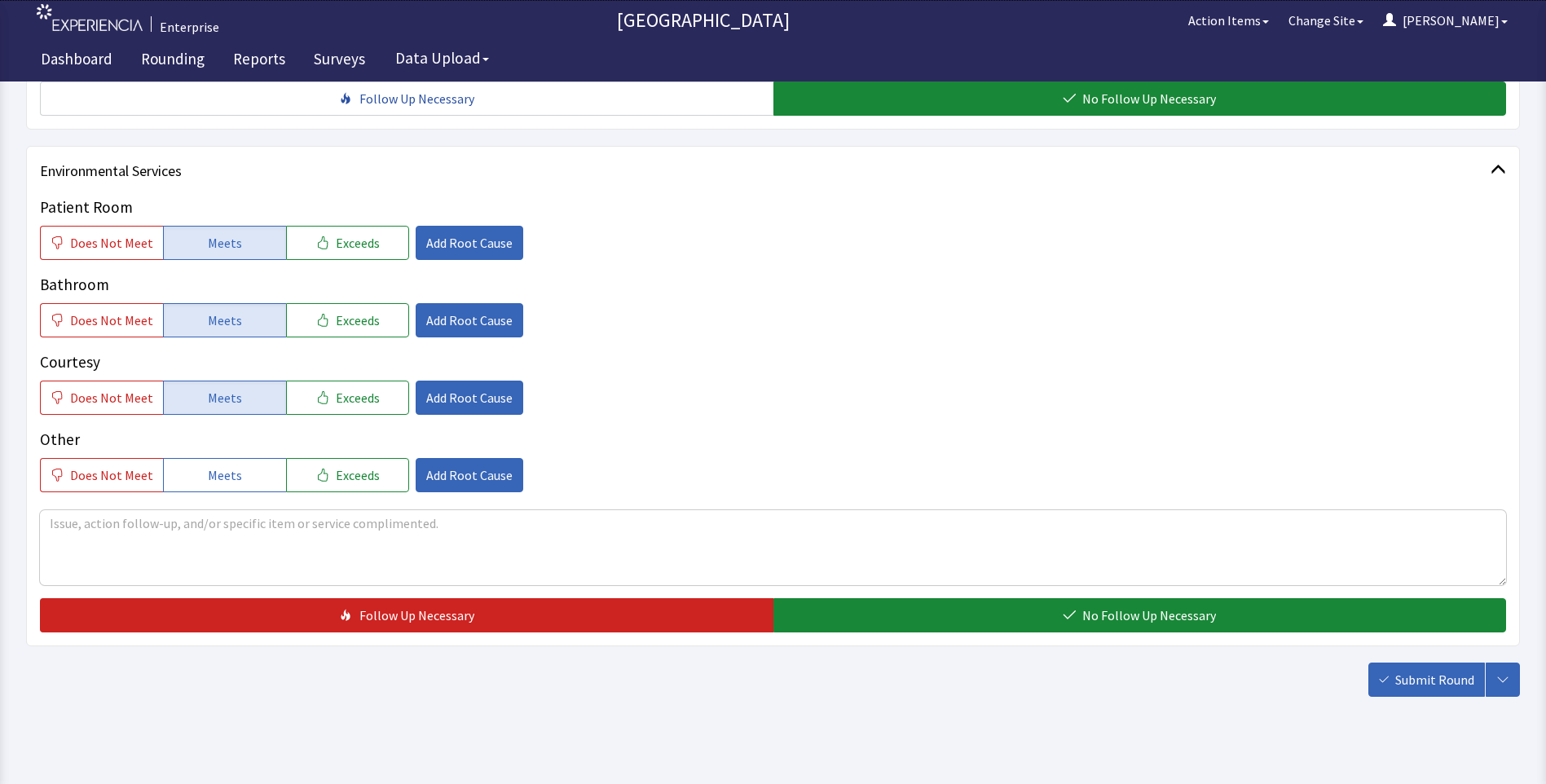
drag, startPoint x: 835, startPoint y: 615, endPoint x: 1073, endPoint y: 633, distance: 238.7
click at [837, 616] on button "No Follow Up Necessary" at bounding box center [1140, 615] width 733 height 34
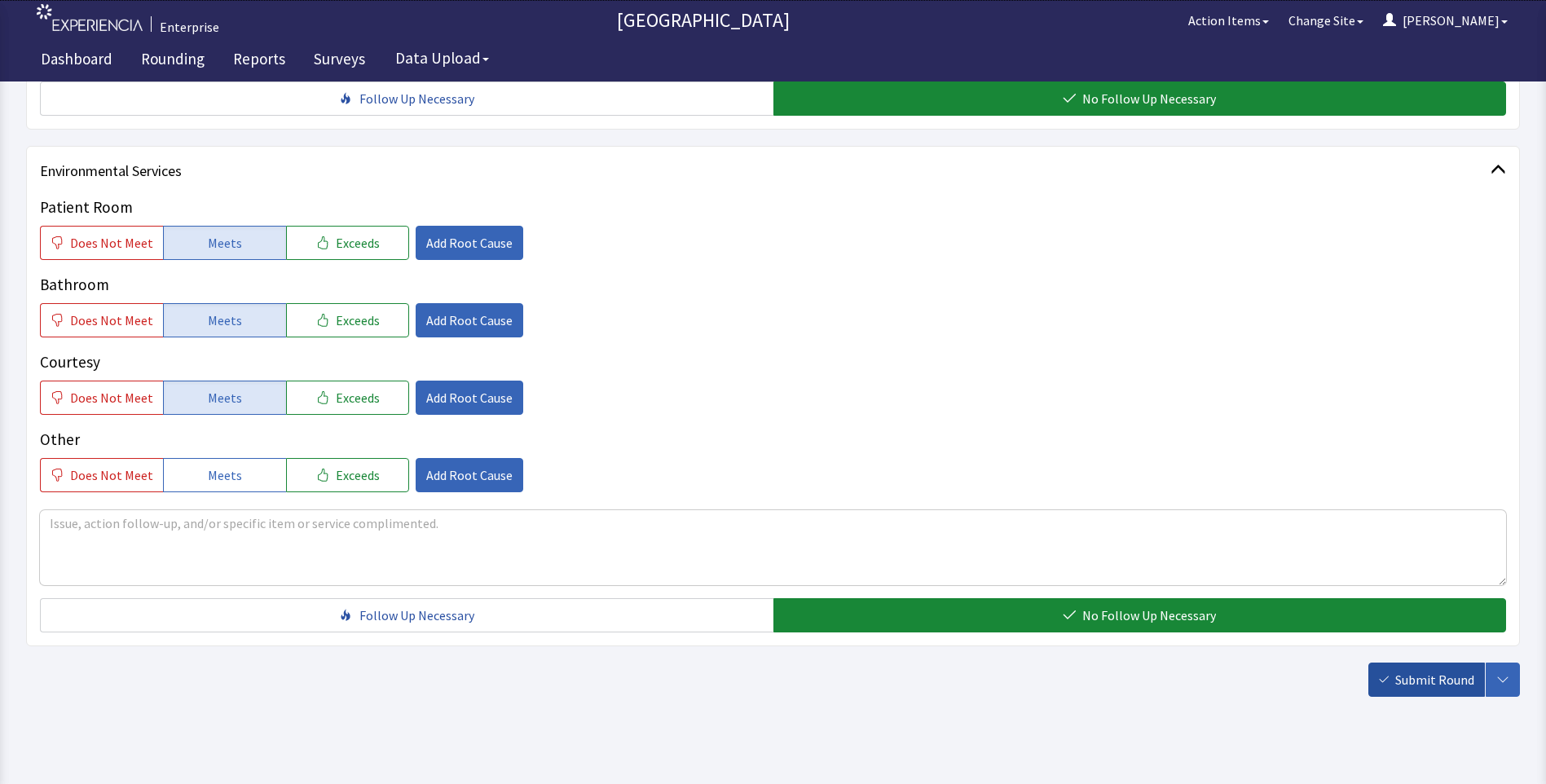
click at [1422, 675] on span "Submit Round" at bounding box center [1435, 679] width 79 height 20
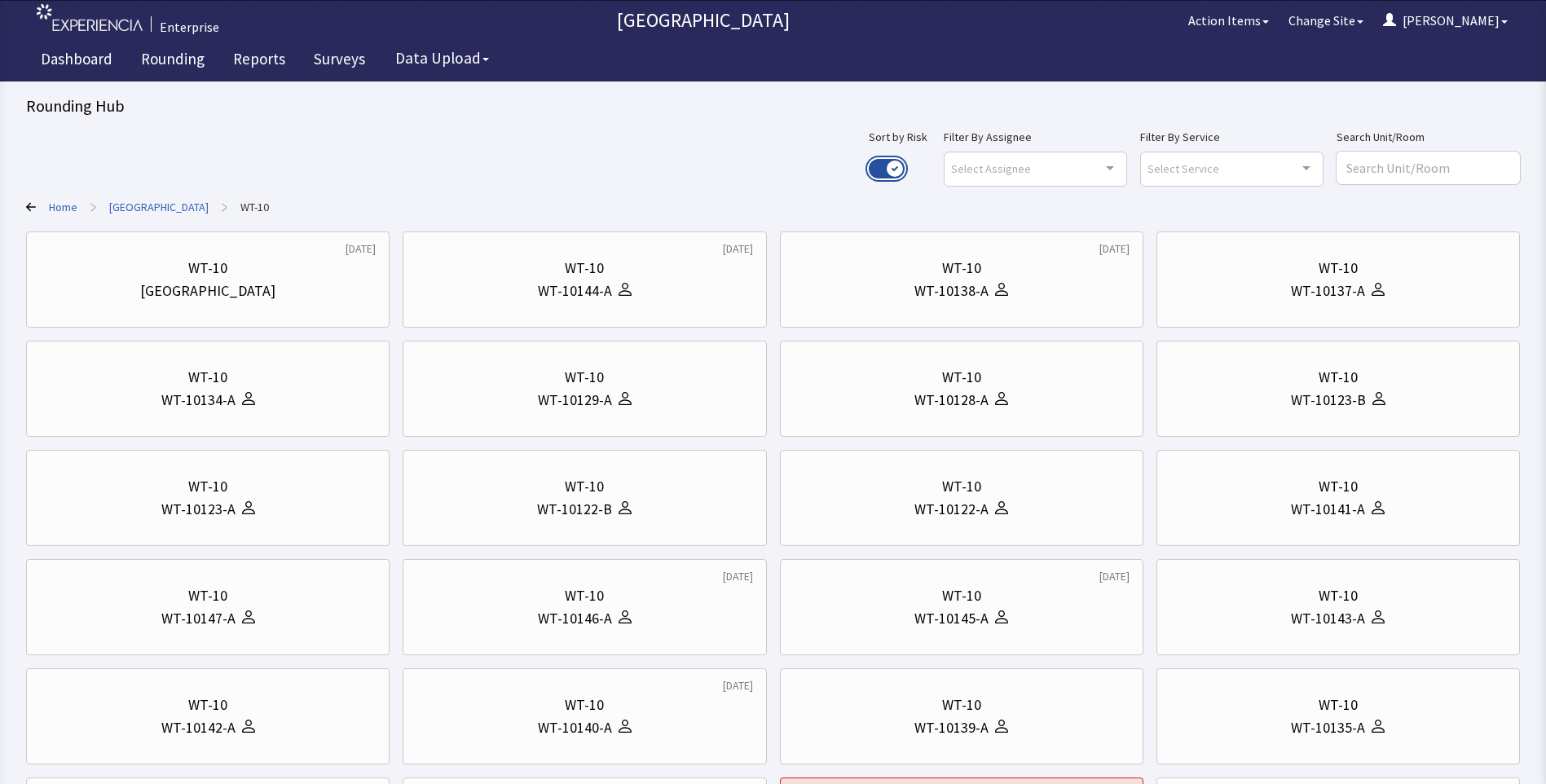
click at [904, 167] on button "Use setting" at bounding box center [886, 168] width 36 height 20
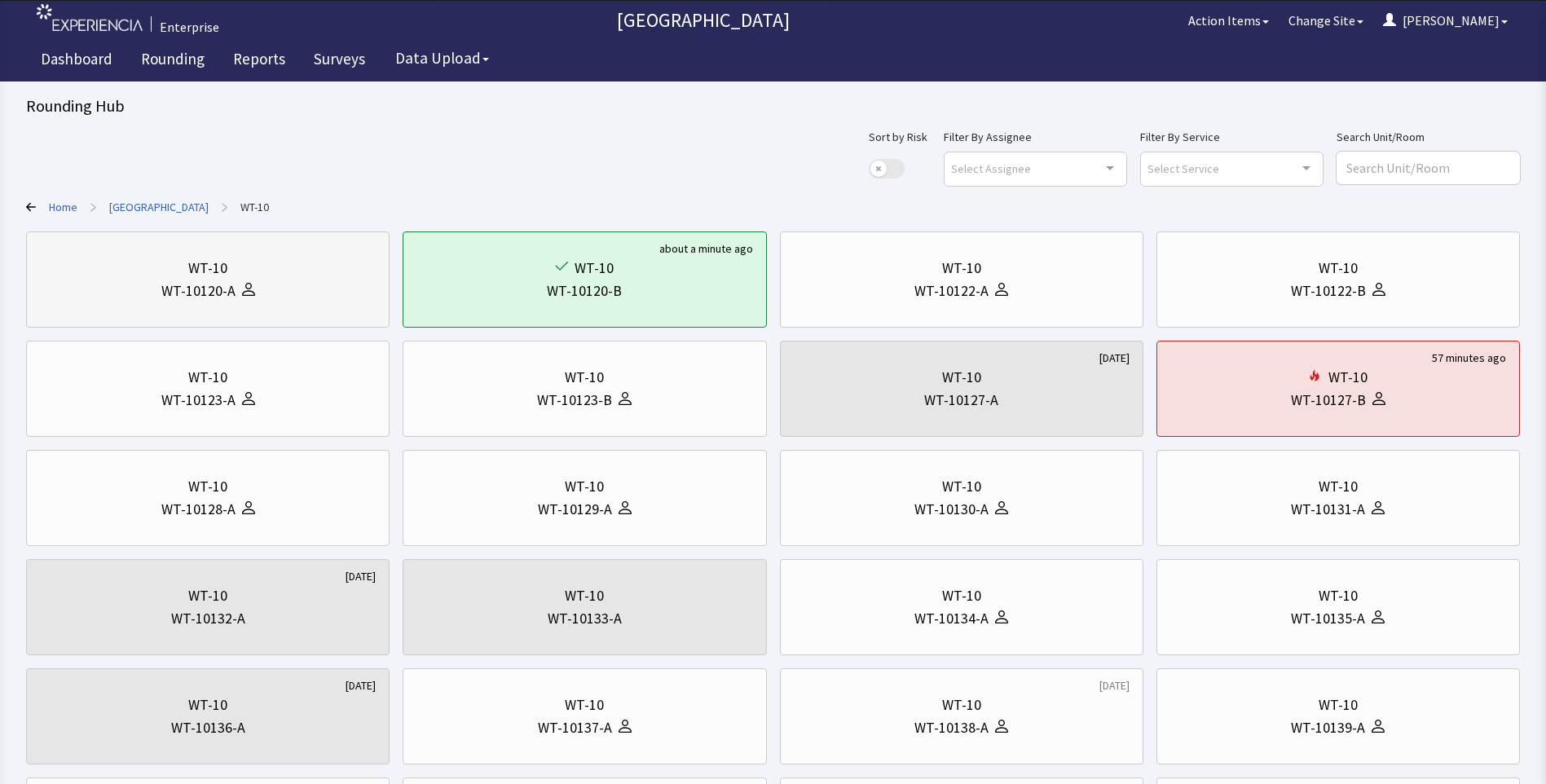
click at [254, 301] on div at bounding box center [246, 290] width 20 height 22
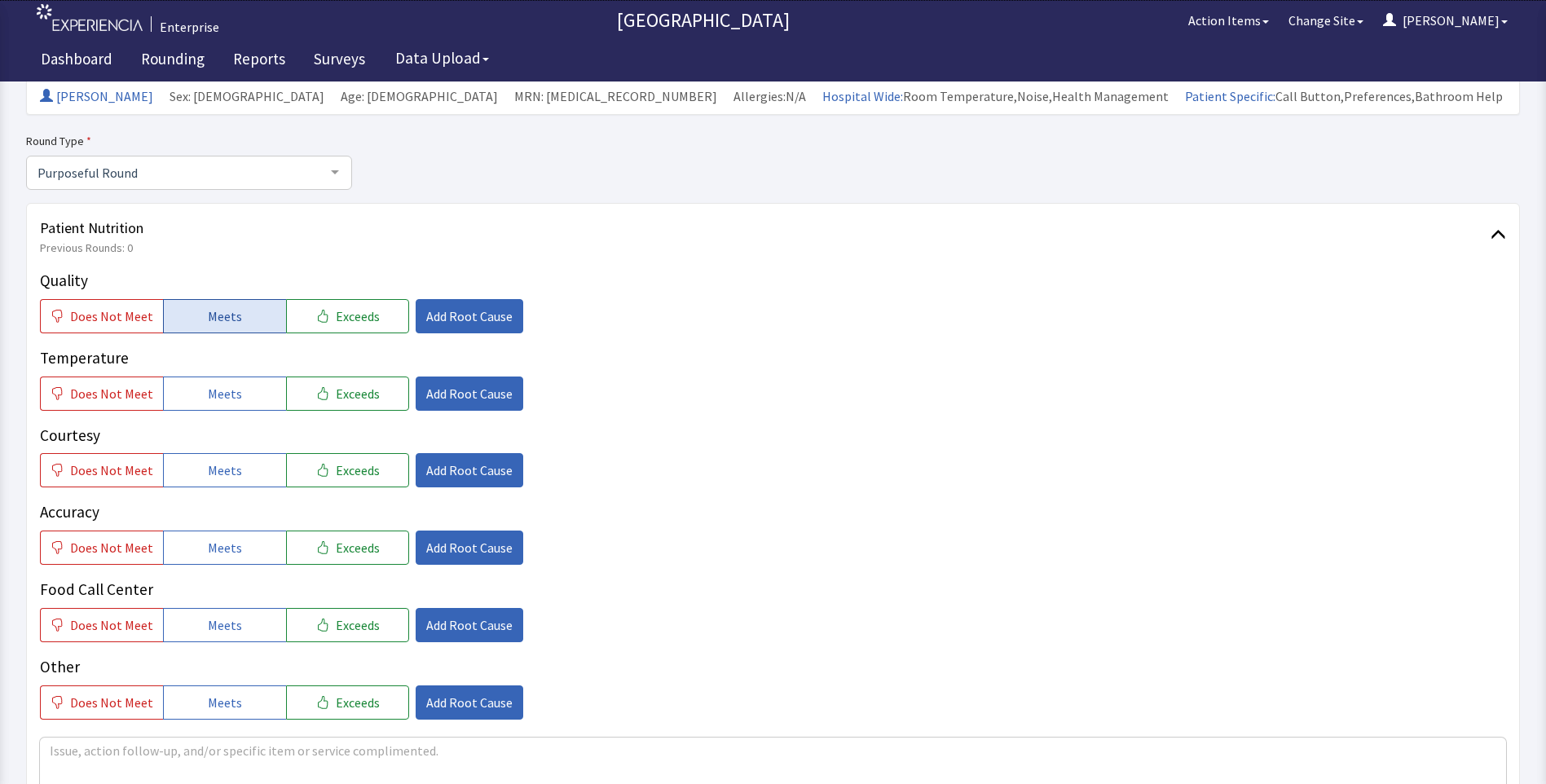
scroll to position [163, 0]
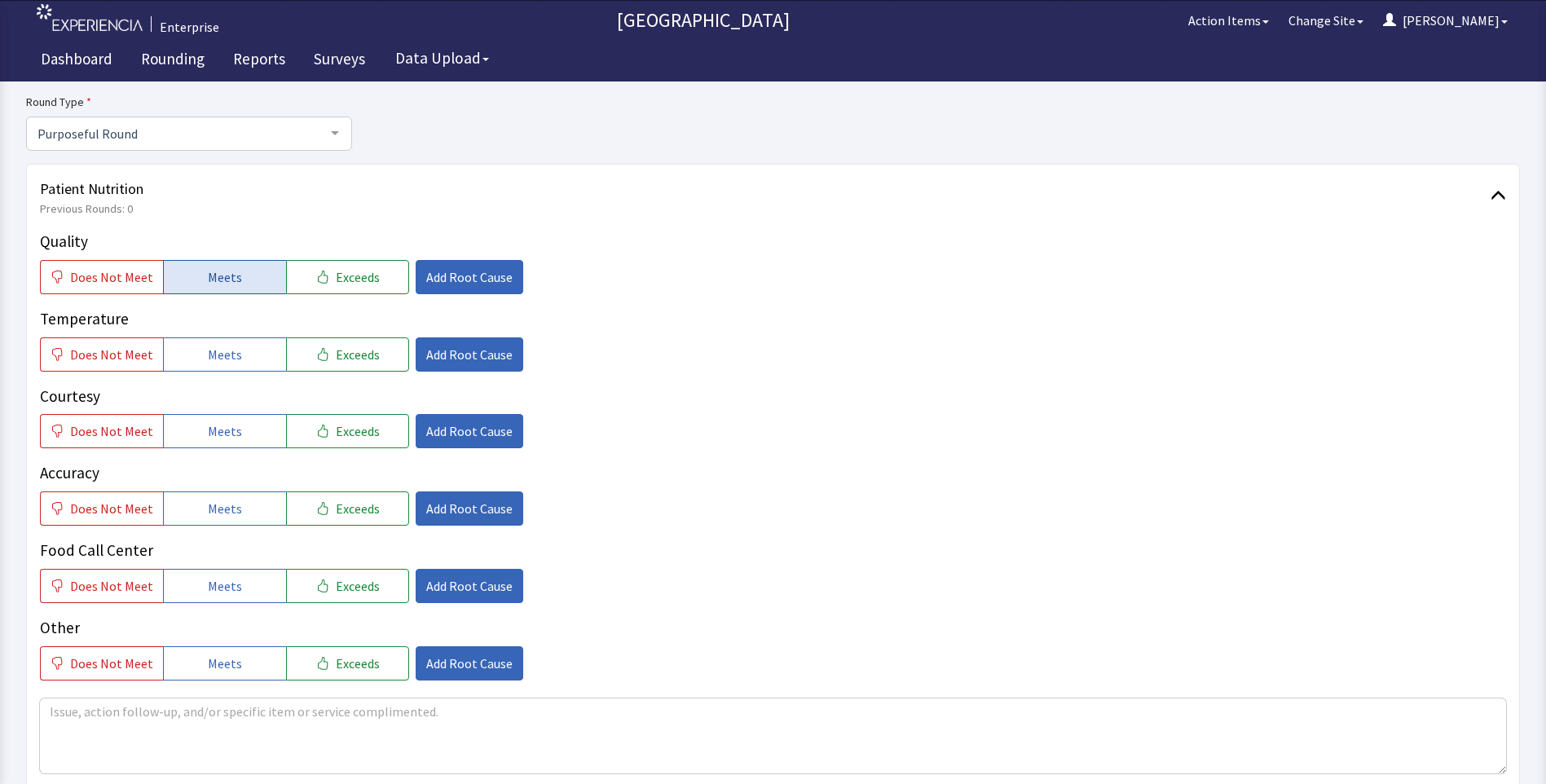
click at [241, 285] on button "Meets" at bounding box center [224, 277] width 123 height 34
click at [220, 364] on span "Meets" at bounding box center [225, 355] width 34 height 20
click at [212, 429] on span "Meets" at bounding box center [225, 431] width 34 height 20
drag, startPoint x: 212, startPoint y: 489, endPoint x: 213, endPoint y: 509, distance: 20.0
click at [212, 538] on div "Accuracy Does Not Meet Meets Exceeds Add Root Cause" at bounding box center [773, 571] width 1466 height 65
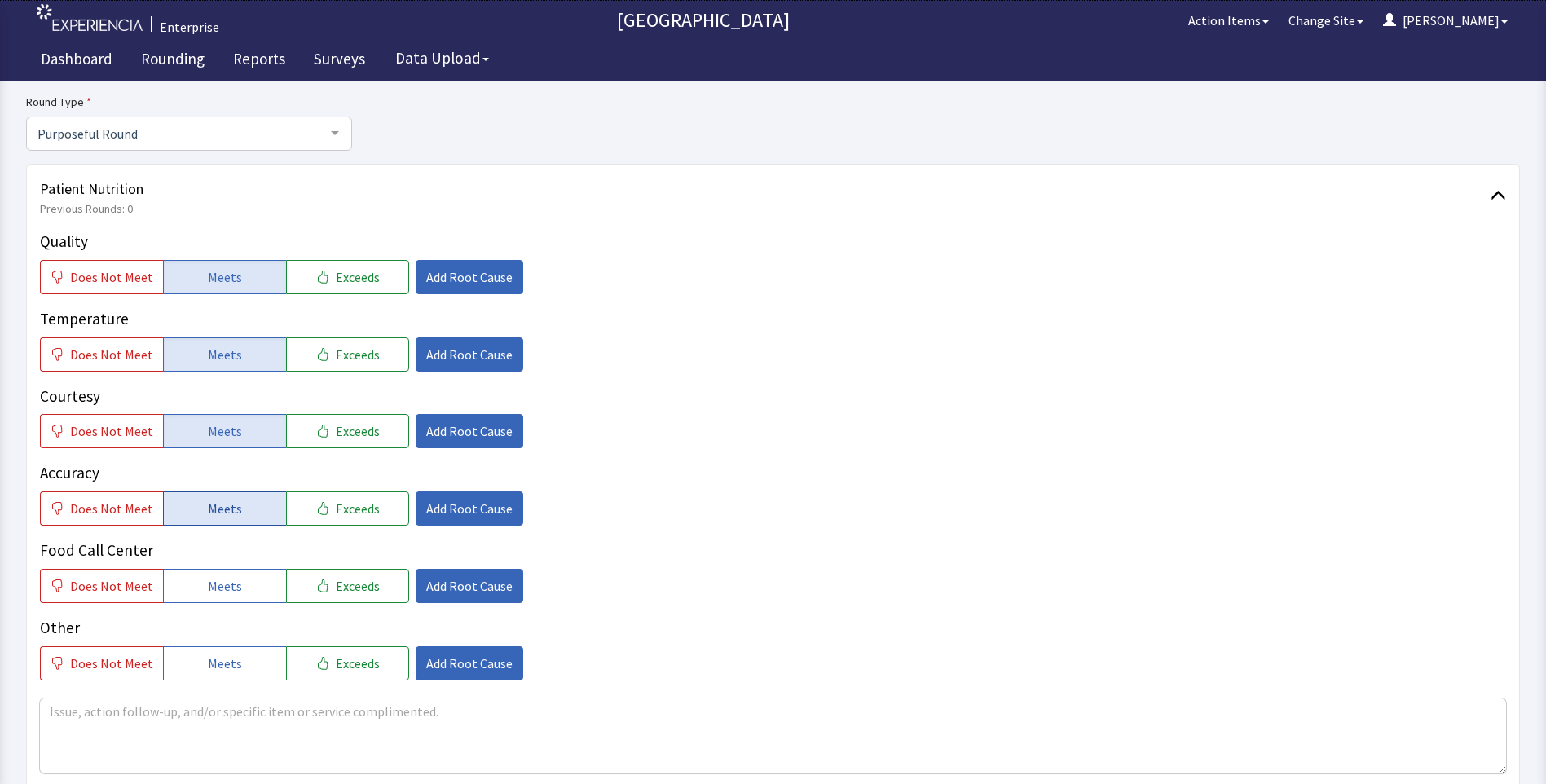
drag, startPoint x: 212, startPoint y: 492, endPoint x: 210, endPoint y: 524, distance: 32.1
click at [212, 499] on button "Meets" at bounding box center [224, 508] width 123 height 34
drag, startPoint x: 203, startPoint y: 580, endPoint x: 309, endPoint y: 495, distance: 135.9
click at [208, 580] on span "Meets" at bounding box center [225, 586] width 34 height 20
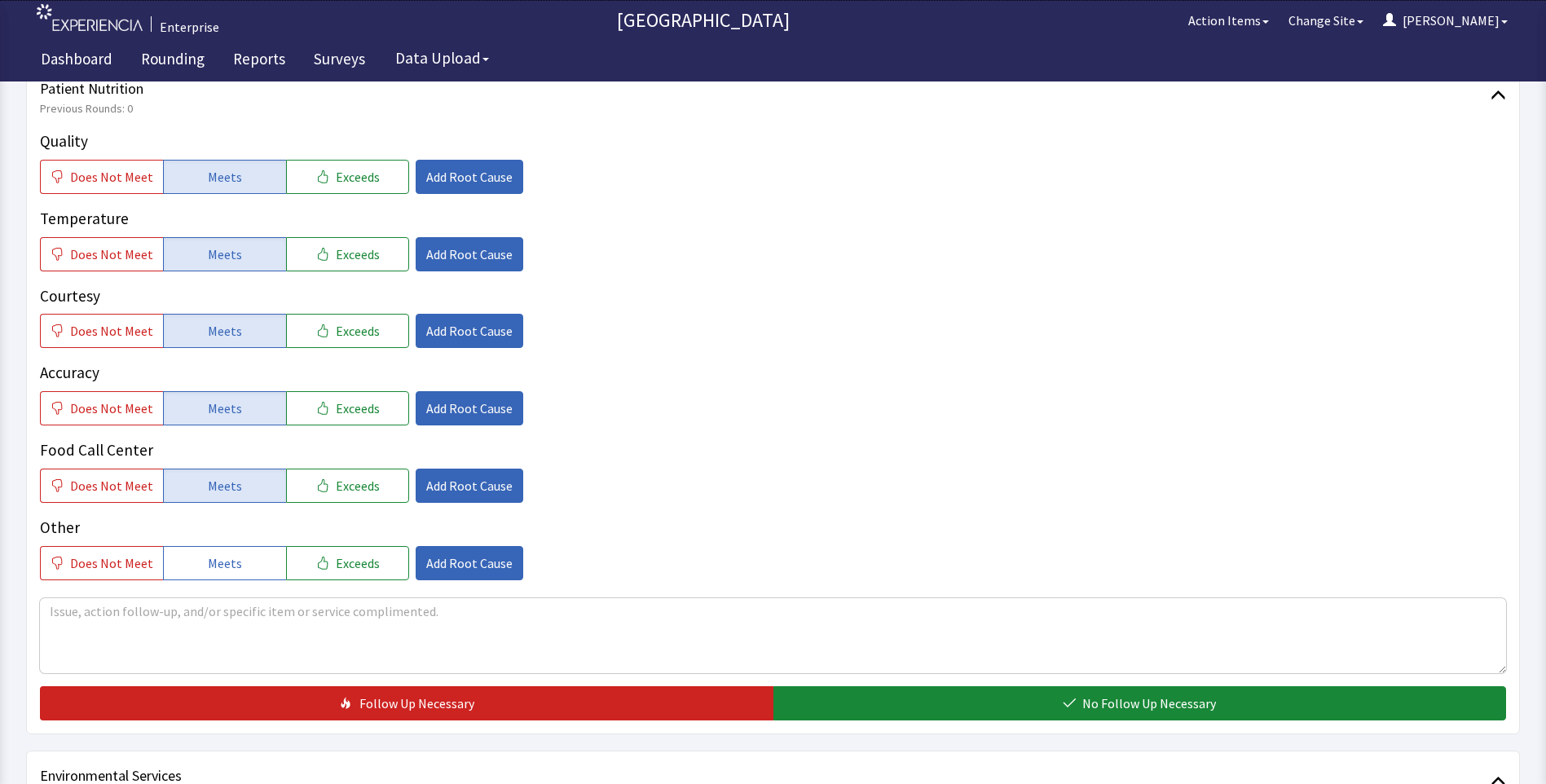
scroll to position [408, 0]
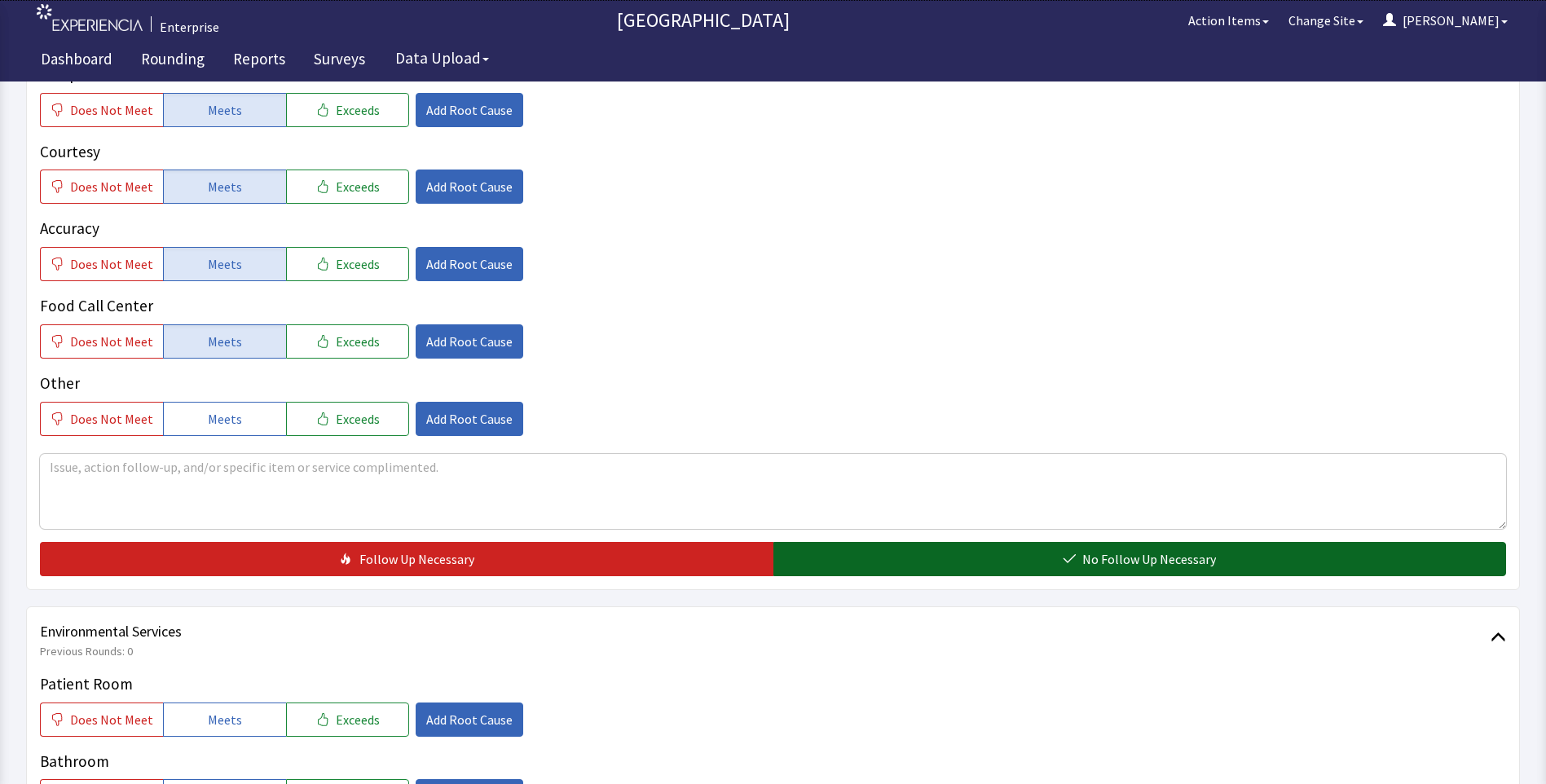
click at [845, 561] on button "No Follow Up Necessary" at bounding box center [1140, 559] width 733 height 34
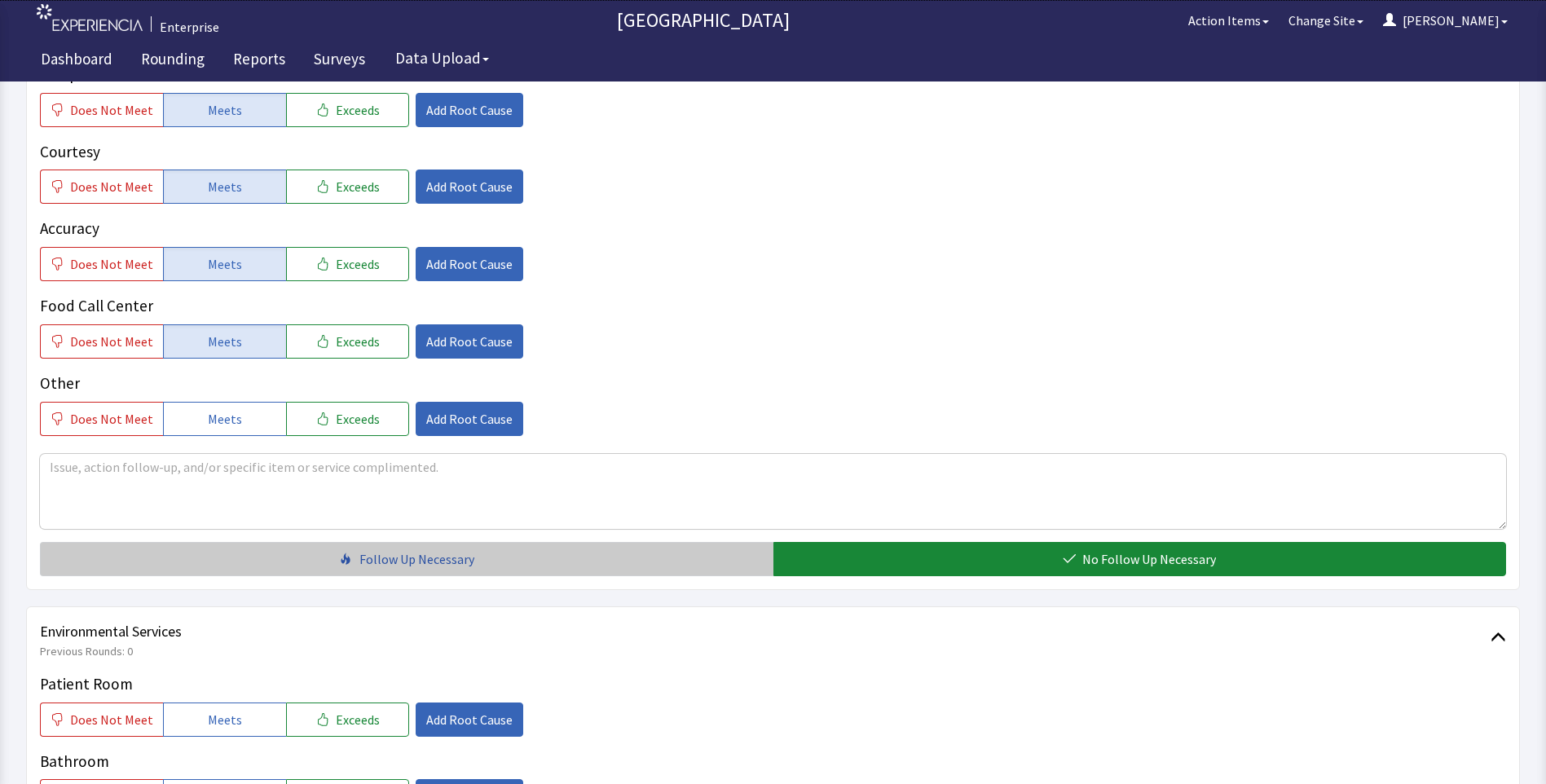
scroll to position [651, 0]
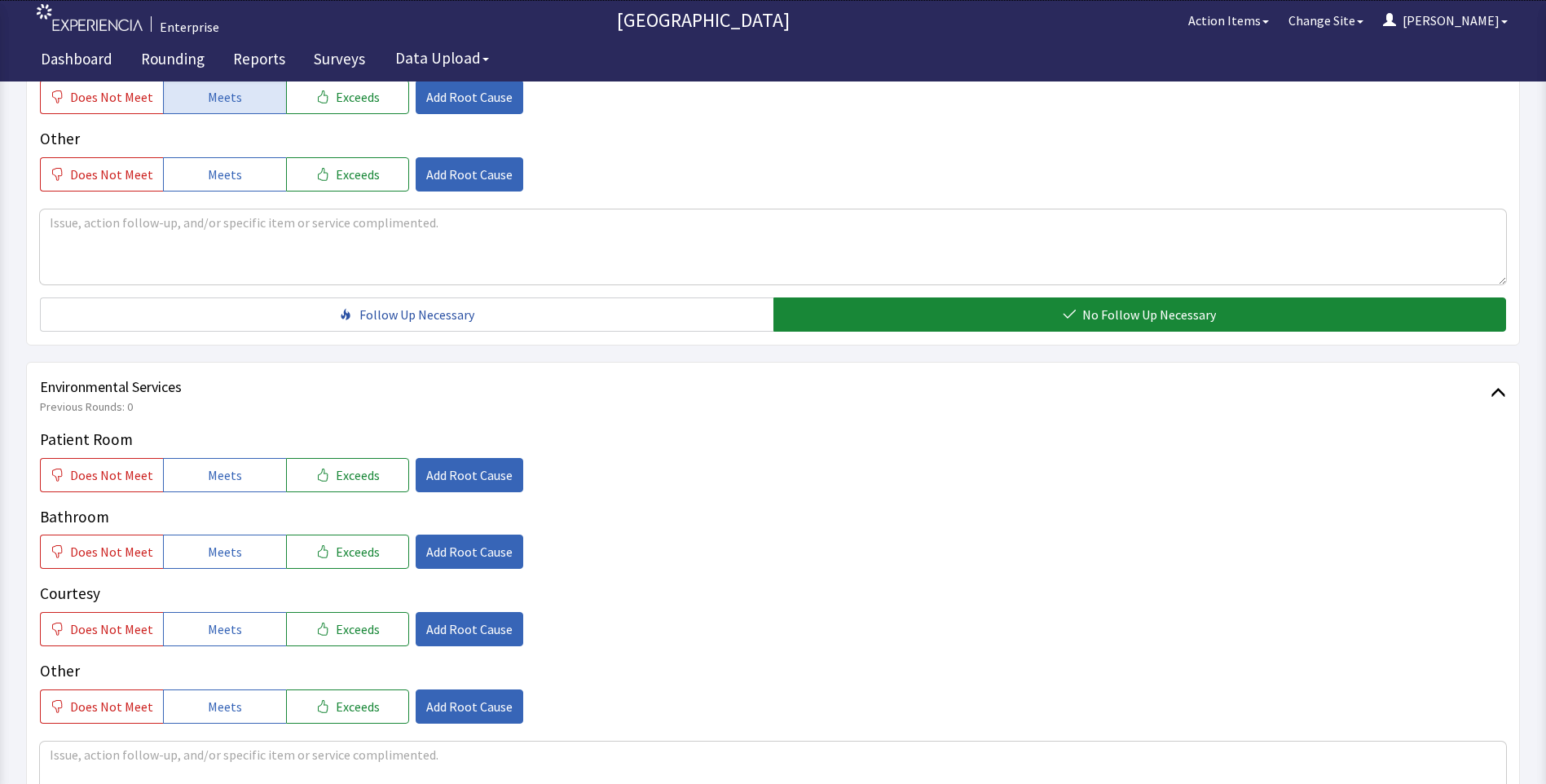
drag, startPoint x: 206, startPoint y: 472, endPoint x: 220, endPoint y: 509, distance: 39.6
click at [208, 479] on span "Meets" at bounding box center [225, 475] width 34 height 20
drag, startPoint x: 207, startPoint y: 554, endPoint x: 214, endPoint y: 595, distance: 41.6
click at [212, 564] on button "Meets" at bounding box center [224, 552] width 123 height 34
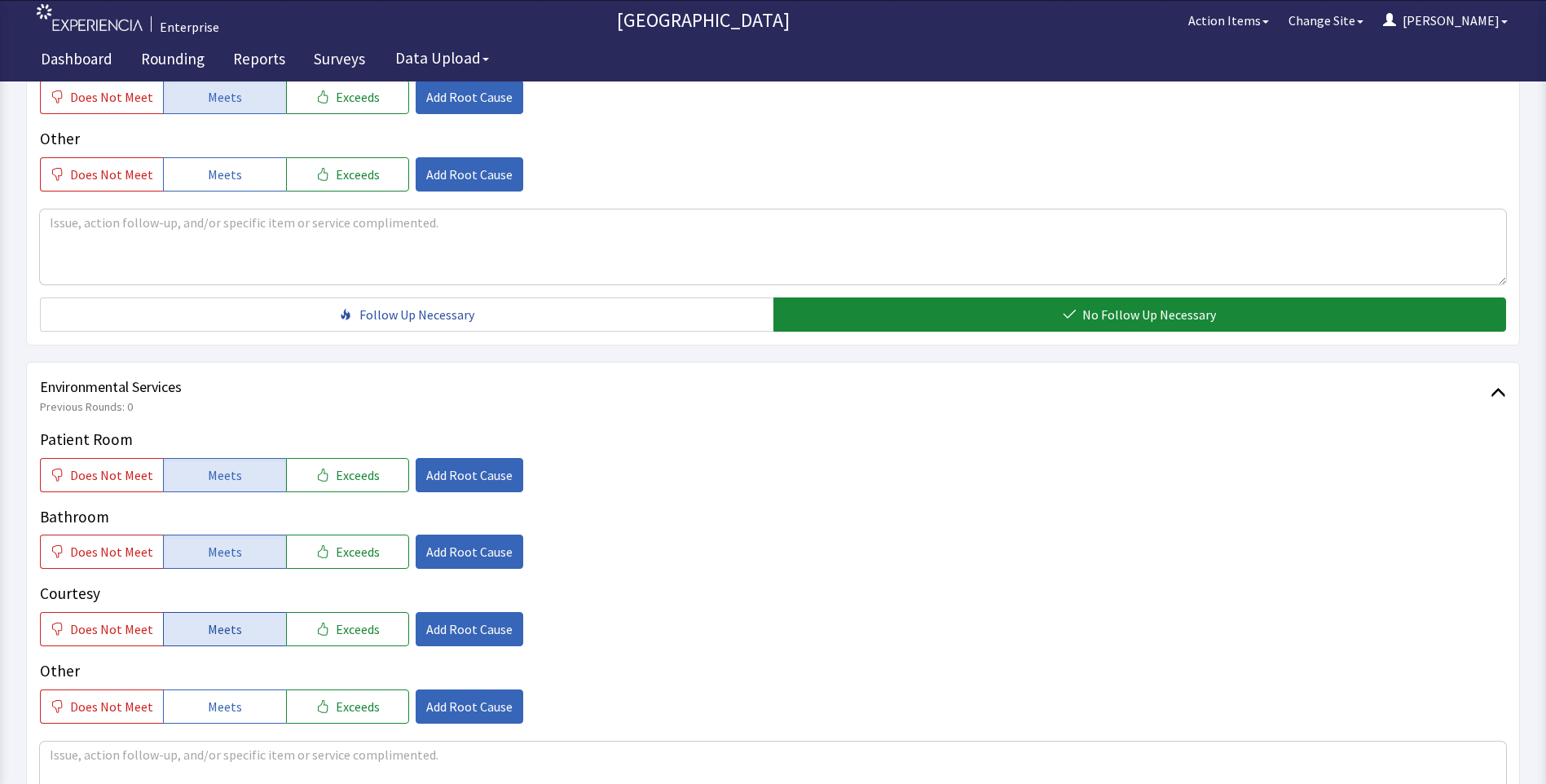
click at [214, 628] on span "Meets" at bounding box center [225, 629] width 34 height 20
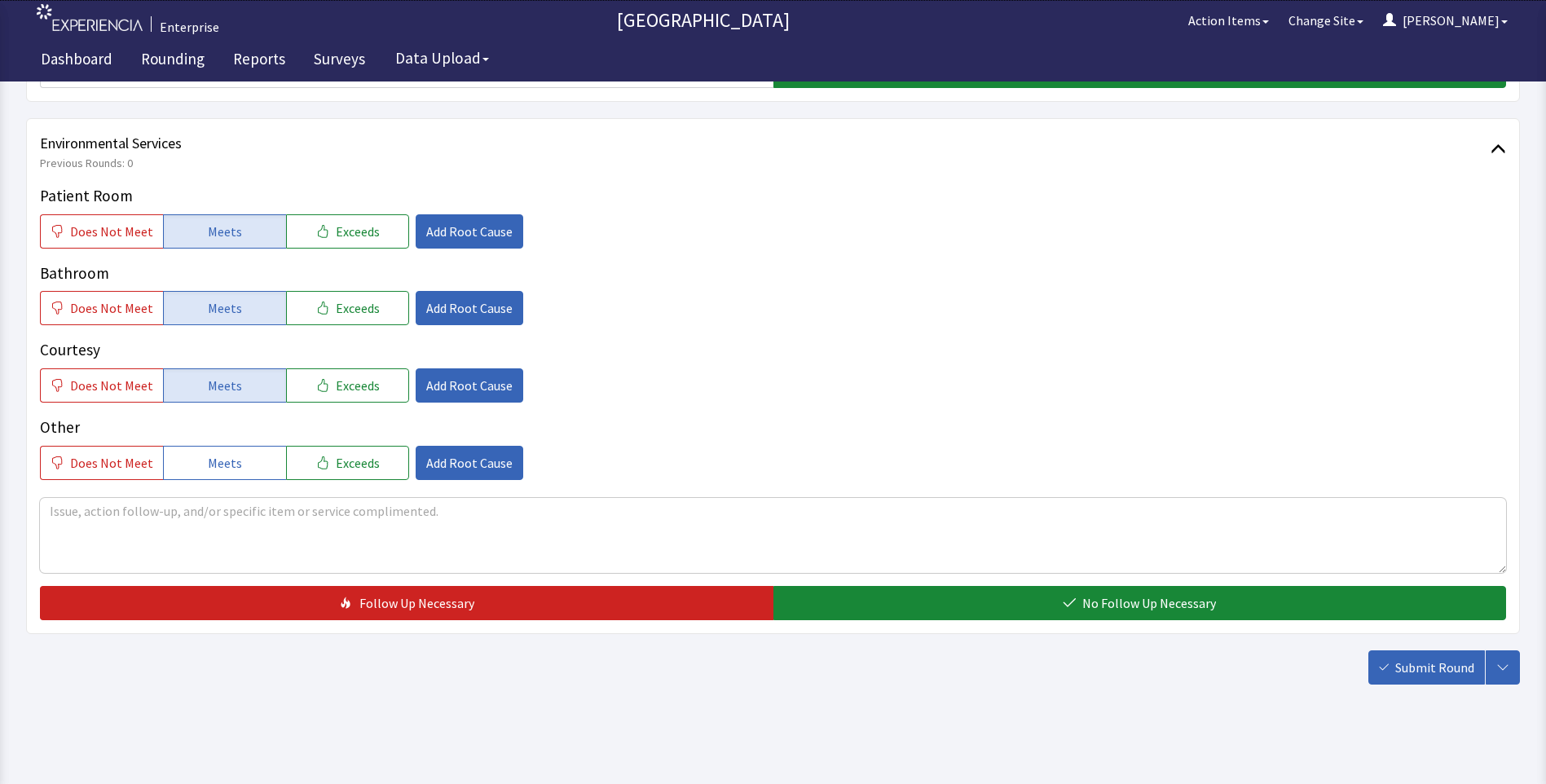
scroll to position [903, 0]
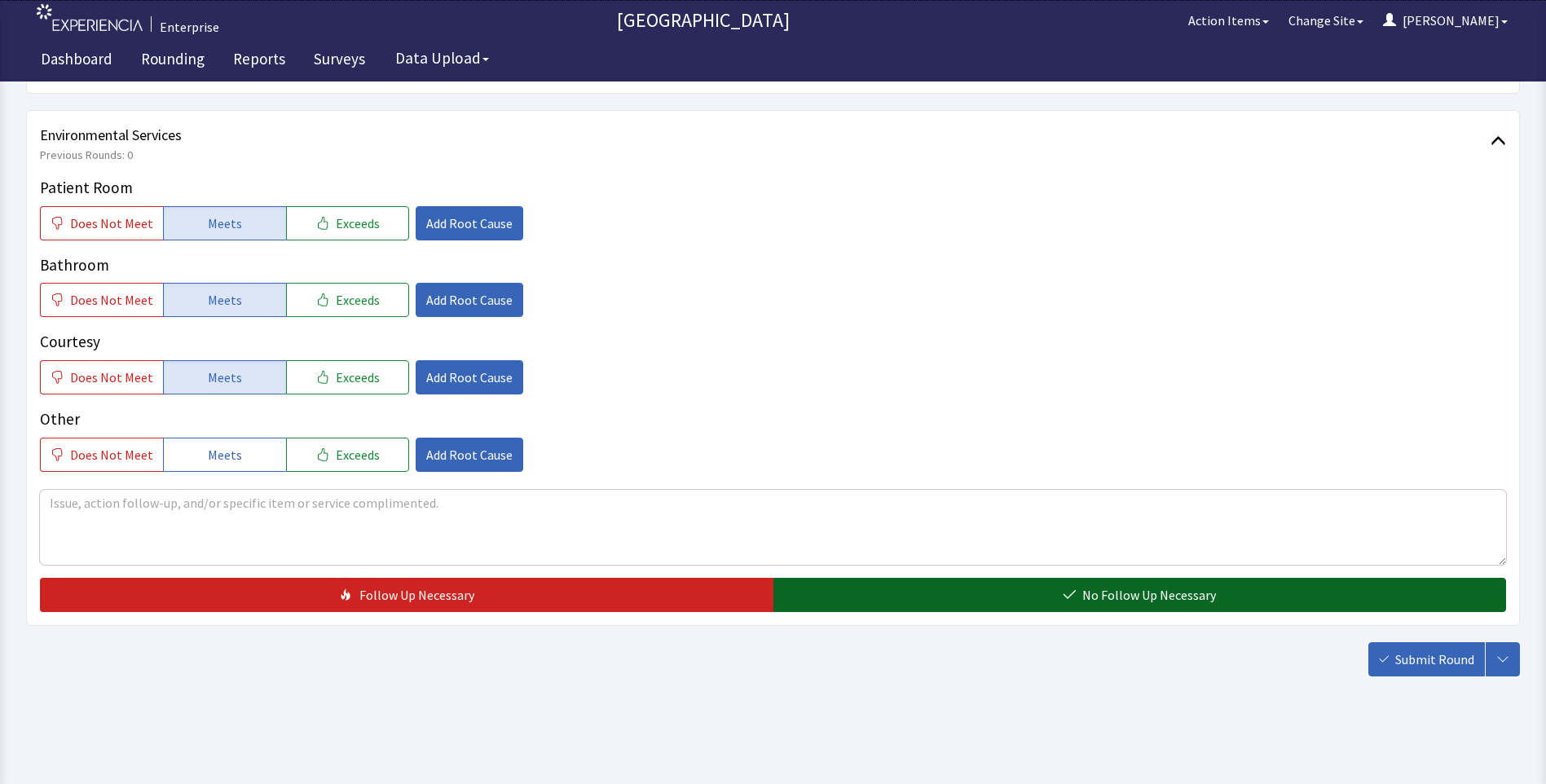
drag, startPoint x: 926, startPoint y: 598, endPoint x: 986, endPoint y: 608, distance: 60.8
click at [928, 599] on button "No Follow Up Necessary" at bounding box center [1140, 595] width 733 height 34
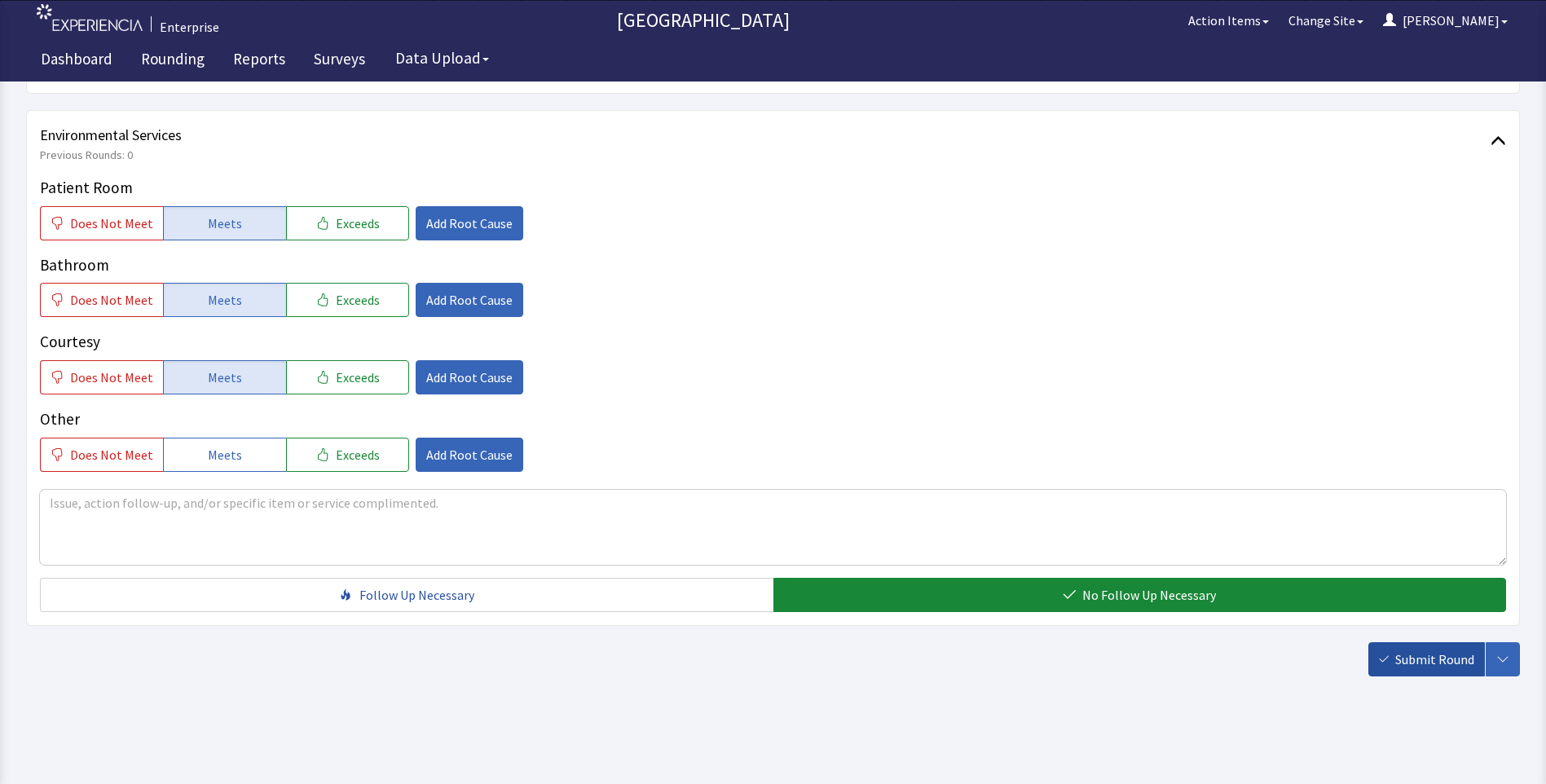
click at [1398, 658] on span "Submit Round" at bounding box center [1435, 659] width 79 height 20
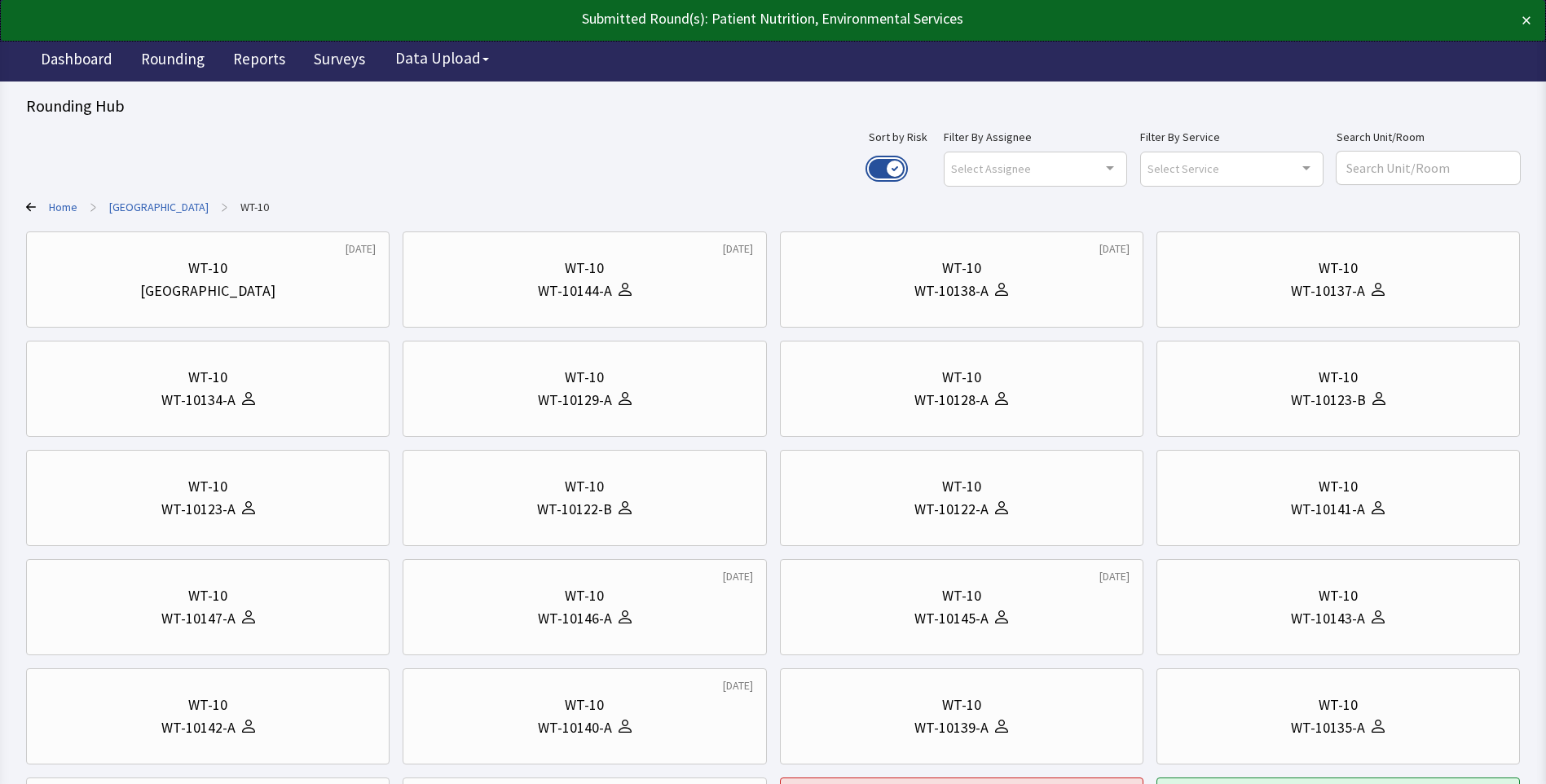
click at [904, 168] on button "Use setting" at bounding box center [886, 168] width 36 height 20
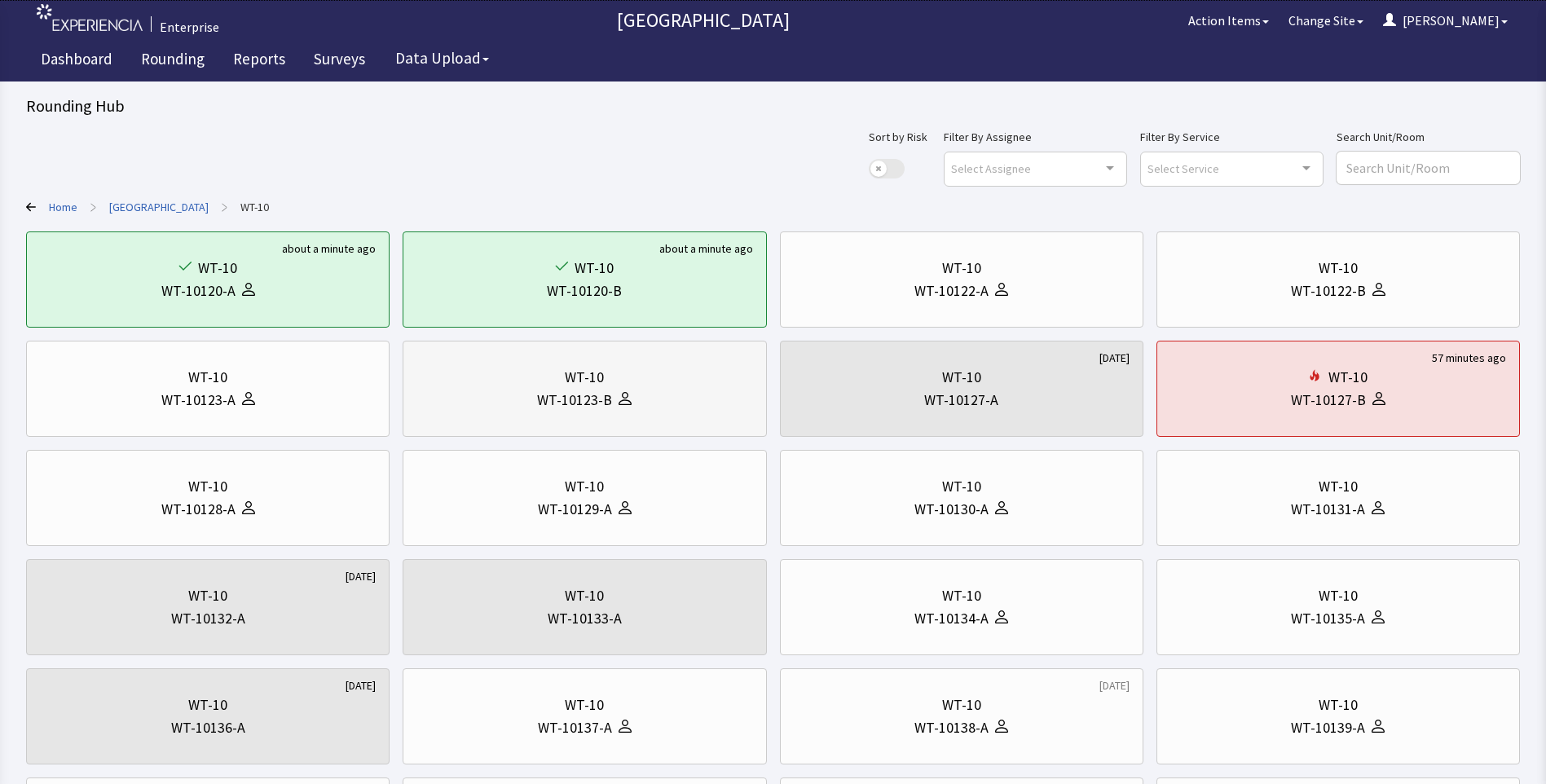
click at [580, 409] on div "WT-10123-B" at bounding box center [574, 400] width 75 height 22
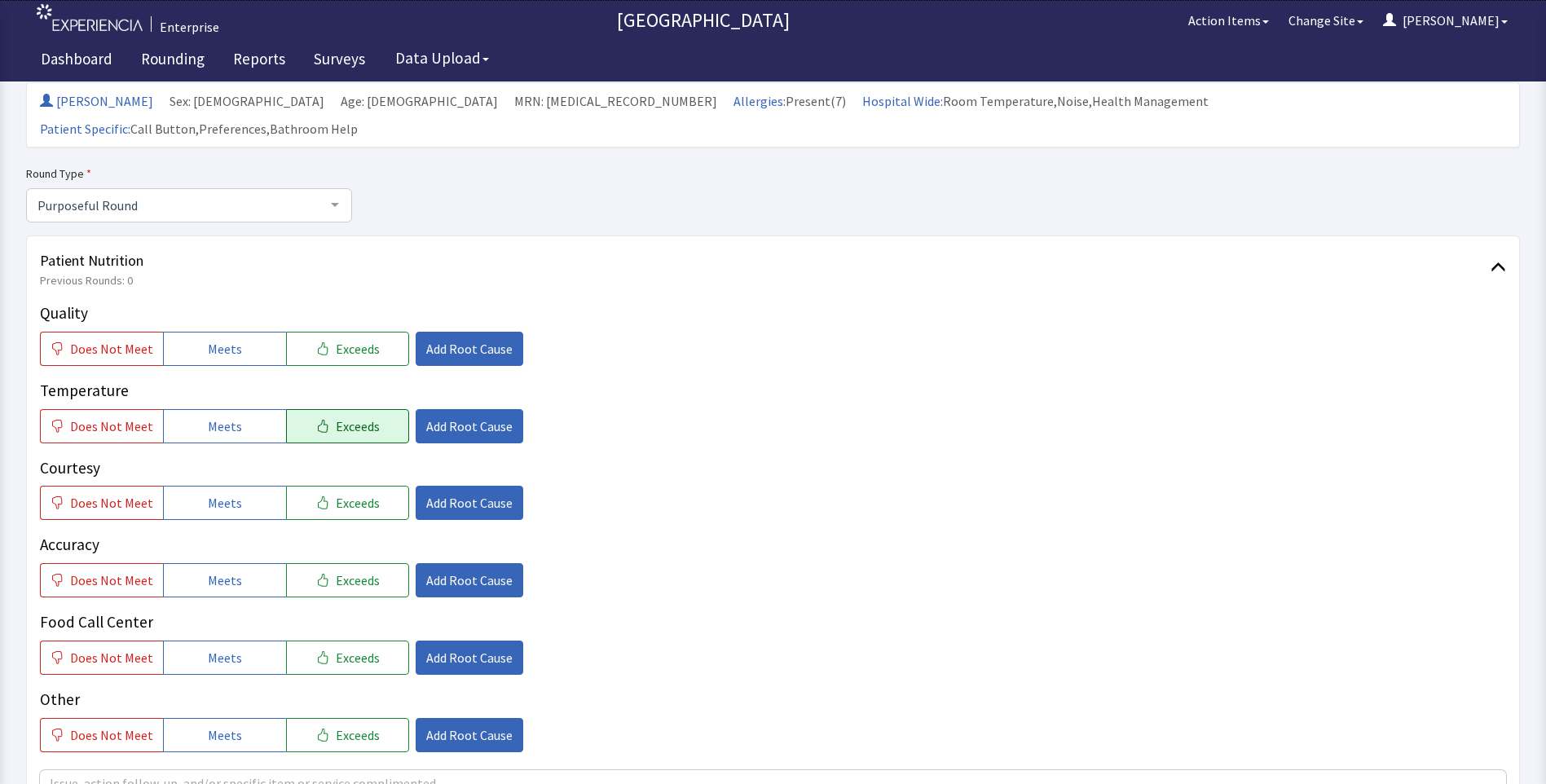
scroll to position [163, 0]
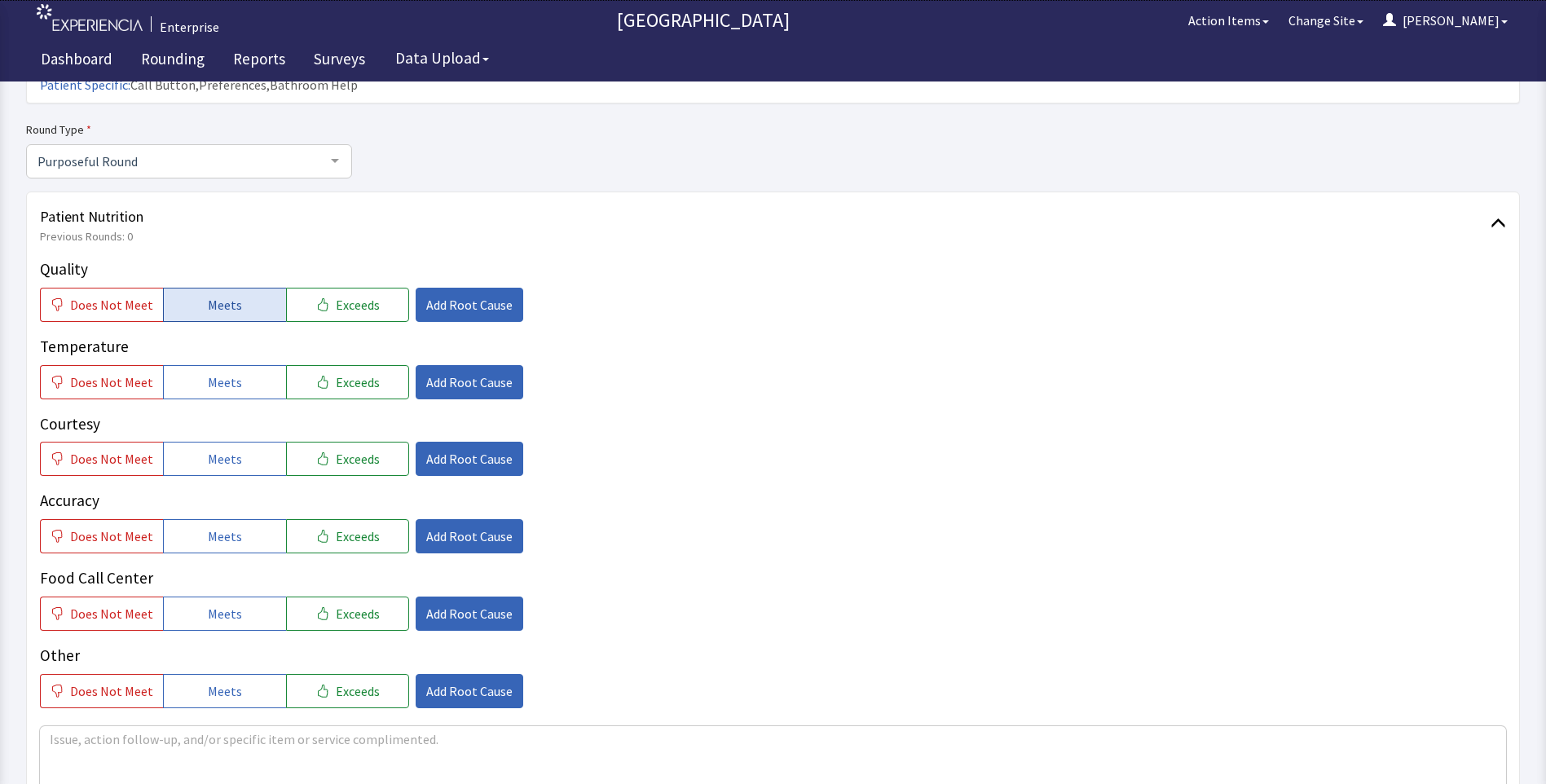
drag, startPoint x: 193, startPoint y: 279, endPoint x: 194, endPoint y: 289, distance: 10.0
click at [194, 288] on button "Meets" at bounding box center [224, 305] width 123 height 34
drag, startPoint x: 197, startPoint y: 355, endPoint x: 205, endPoint y: 389, distance: 34.9
click at [197, 365] on button "Meets" at bounding box center [224, 382] width 123 height 34
drag, startPoint x: 211, startPoint y: 426, endPoint x: 220, endPoint y: 472, distance: 46.9
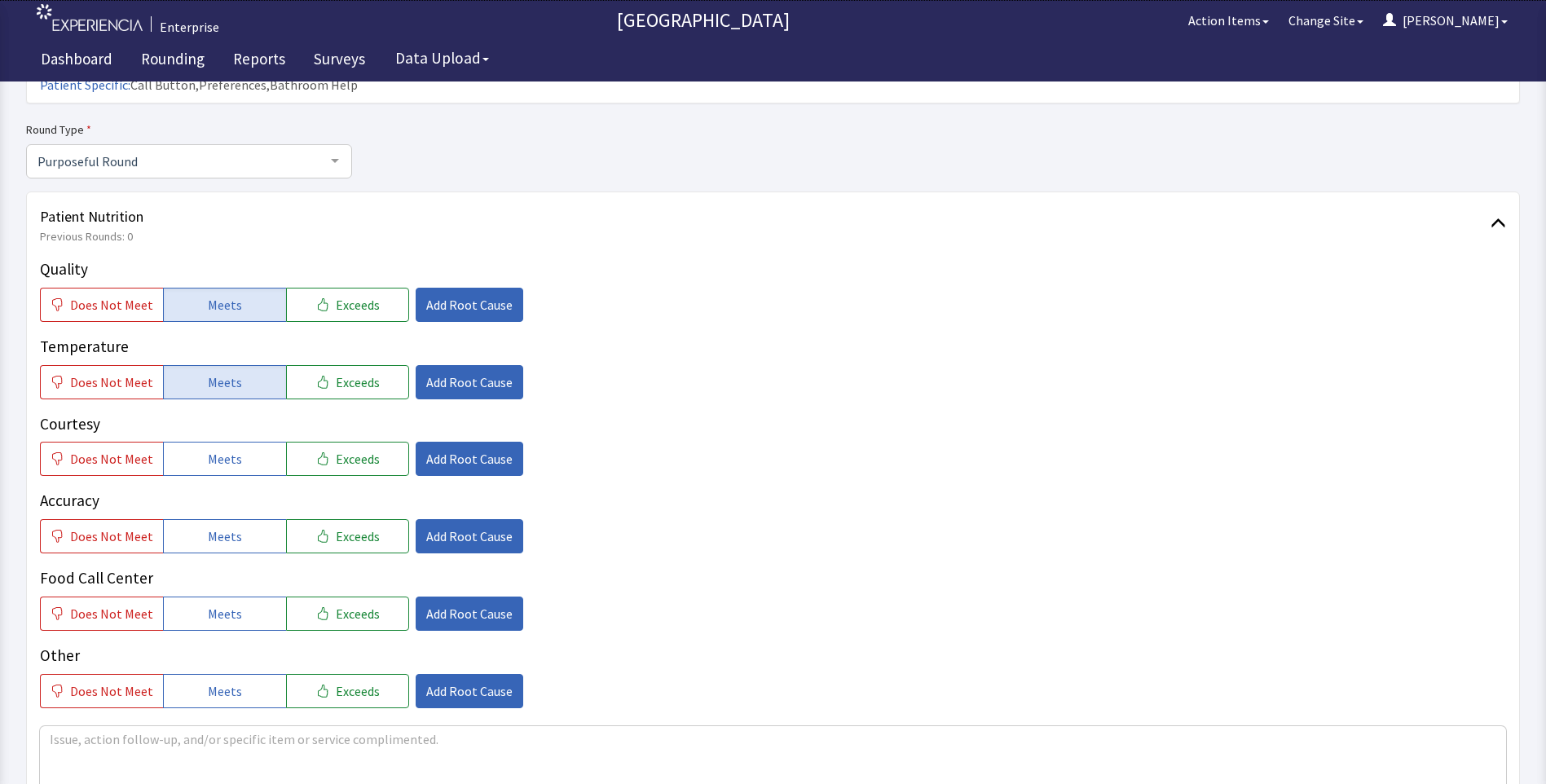
click at [212, 449] on span "Meets" at bounding box center [225, 459] width 34 height 20
drag, startPoint x: 220, startPoint y: 508, endPoint x: 220, endPoint y: 549, distance: 41.0
click at [220, 521] on button "Meets" at bounding box center [224, 536] width 123 height 34
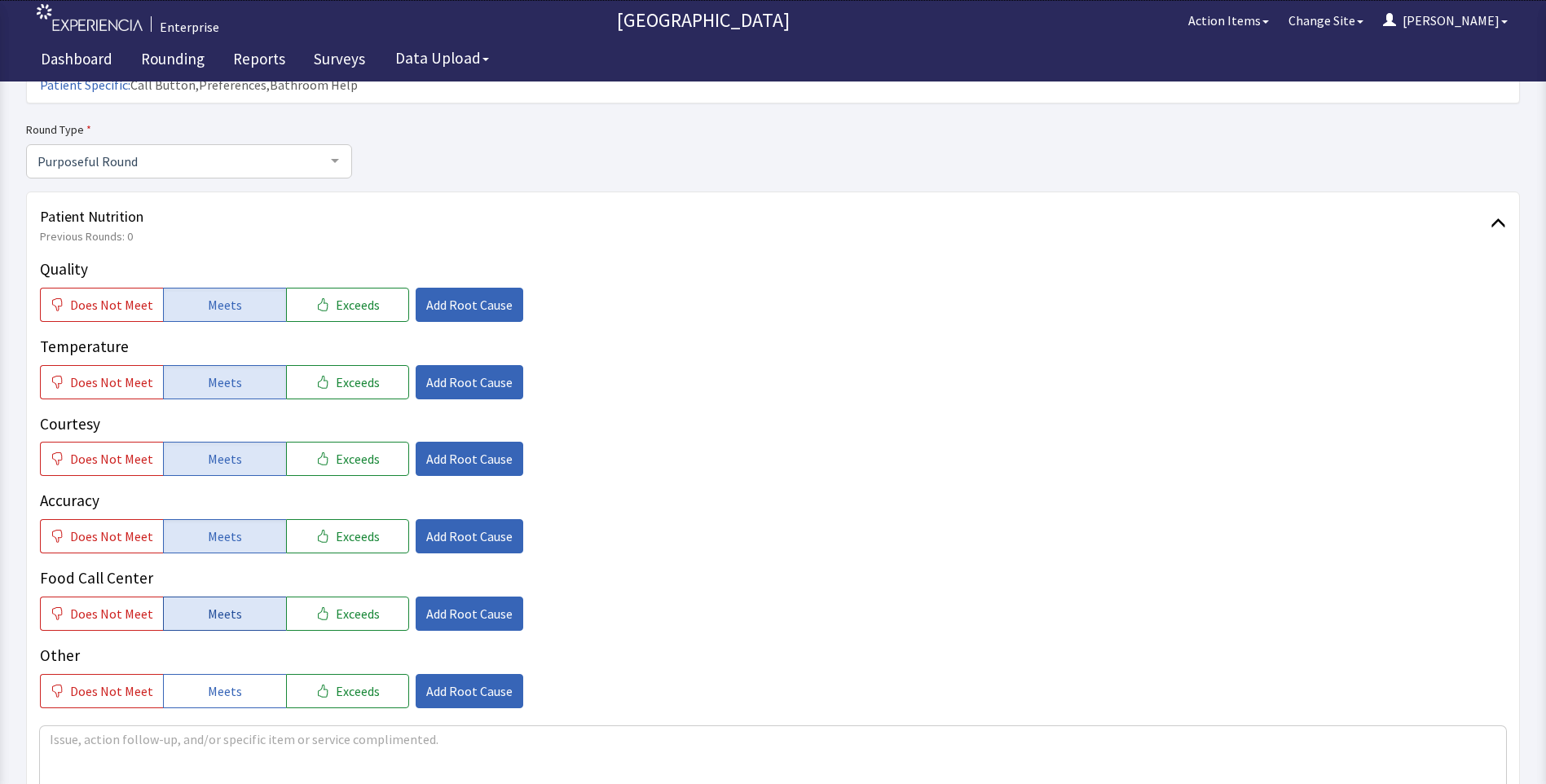
click at [218, 604] on span "Meets" at bounding box center [225, 614] width 34 height 20
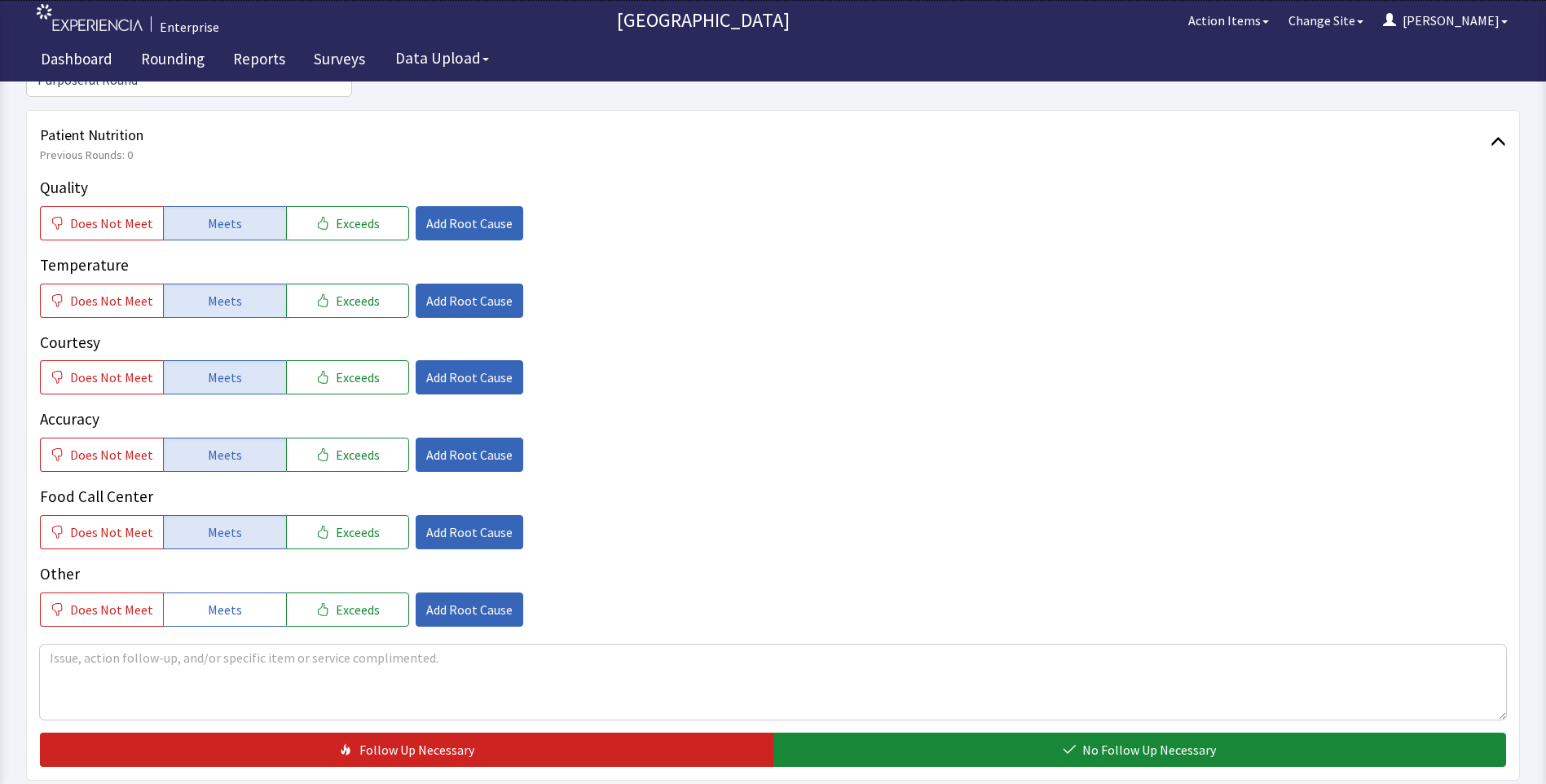
scroll to position [489, 0]
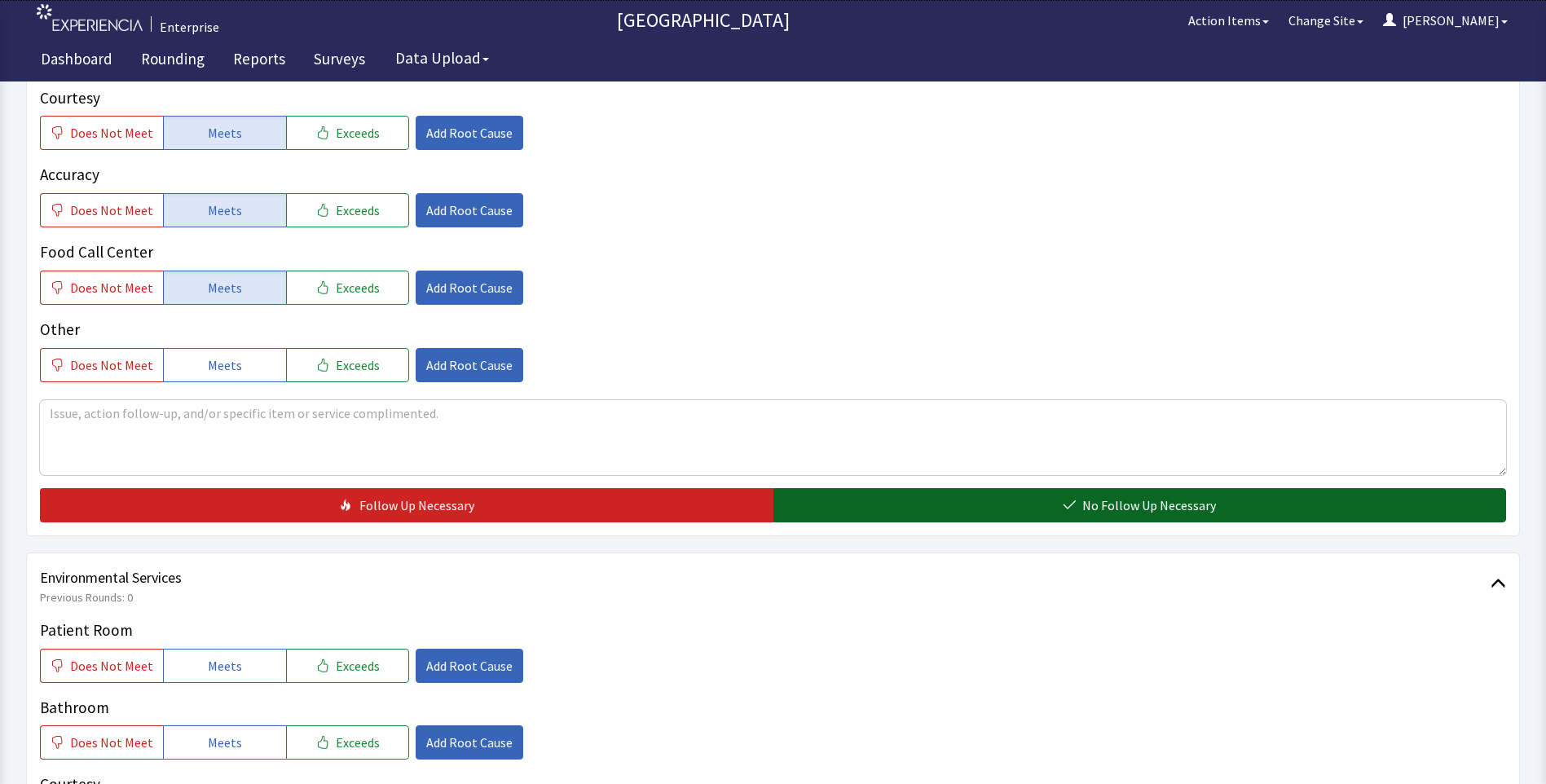
click at [818, 488] on button "No Follow Up Necessary" at bounding box center [1140, 505] width 733 height 34
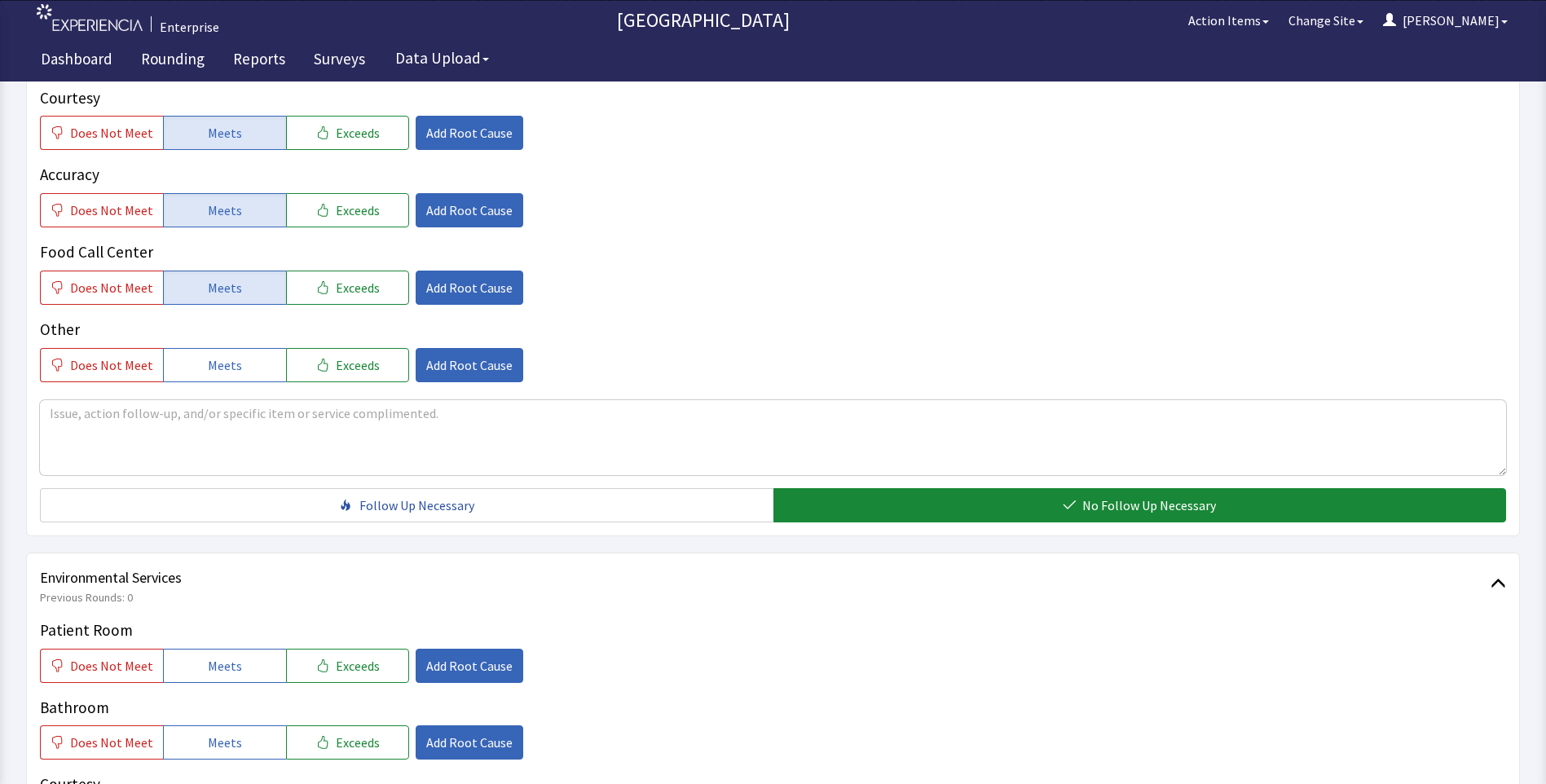
scroll to position [814, 0]
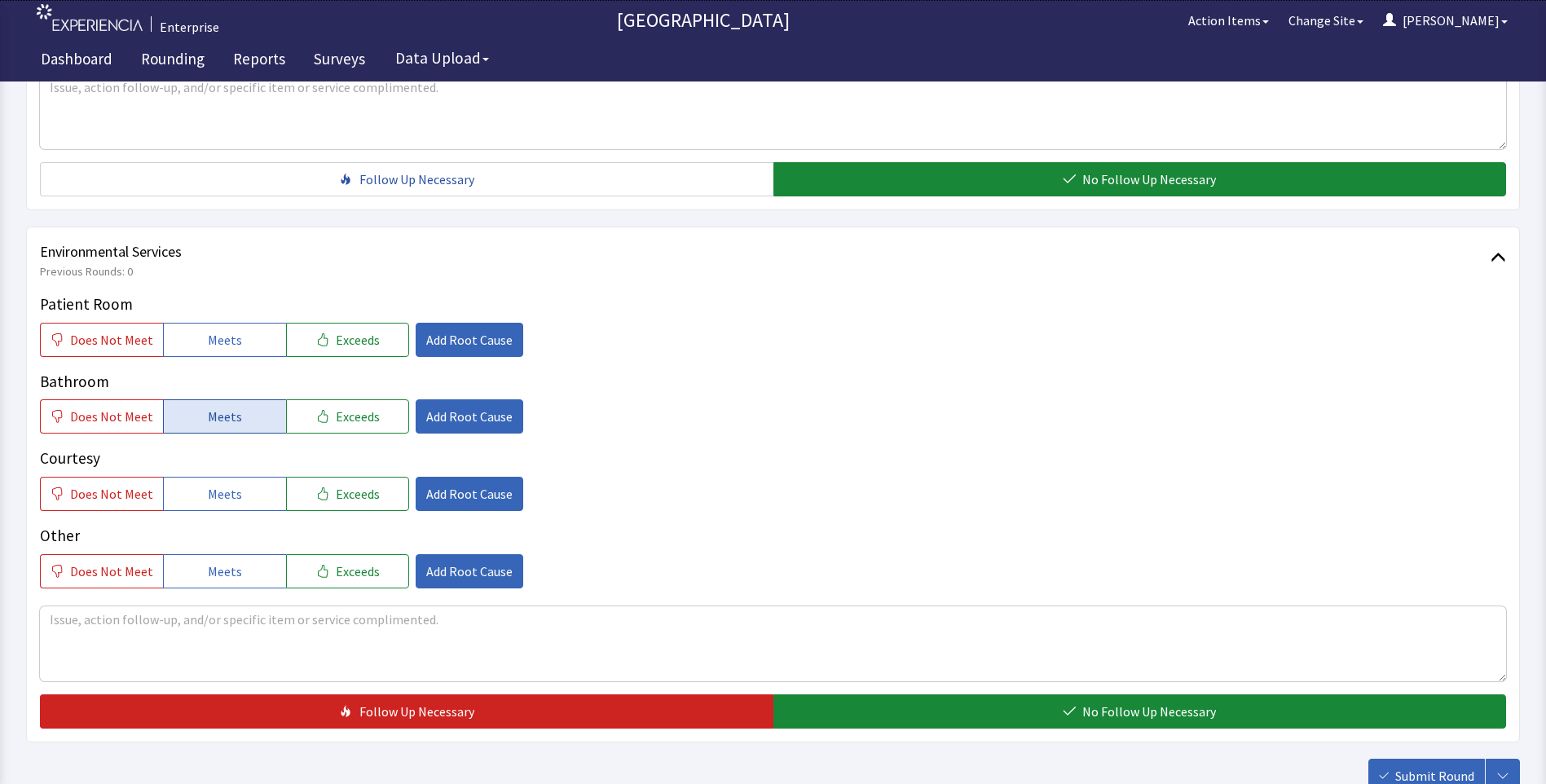
drag, startPoint x: 230, startPoint y: 318, endPoint x: 226, endPoint y: 375, distance: 57.1
click at [229, 323] on button "Meets" at bounding box center [224, 340] width 123 height 34
drag, startPoint x: 218, startPoint y: 400, endPoint x: 220, endPoint y: 426, distance: 26.1
click at [218, 409] on div "Patient Room Does Not Meet Meets Exceeds Add Root Cause Bathroom Does Not Meet …" at bounding box center [773, 440] width 1466 height 296
click at [217, 484] on span "Meets" at bounding box center [225, 494] width 34 height 20
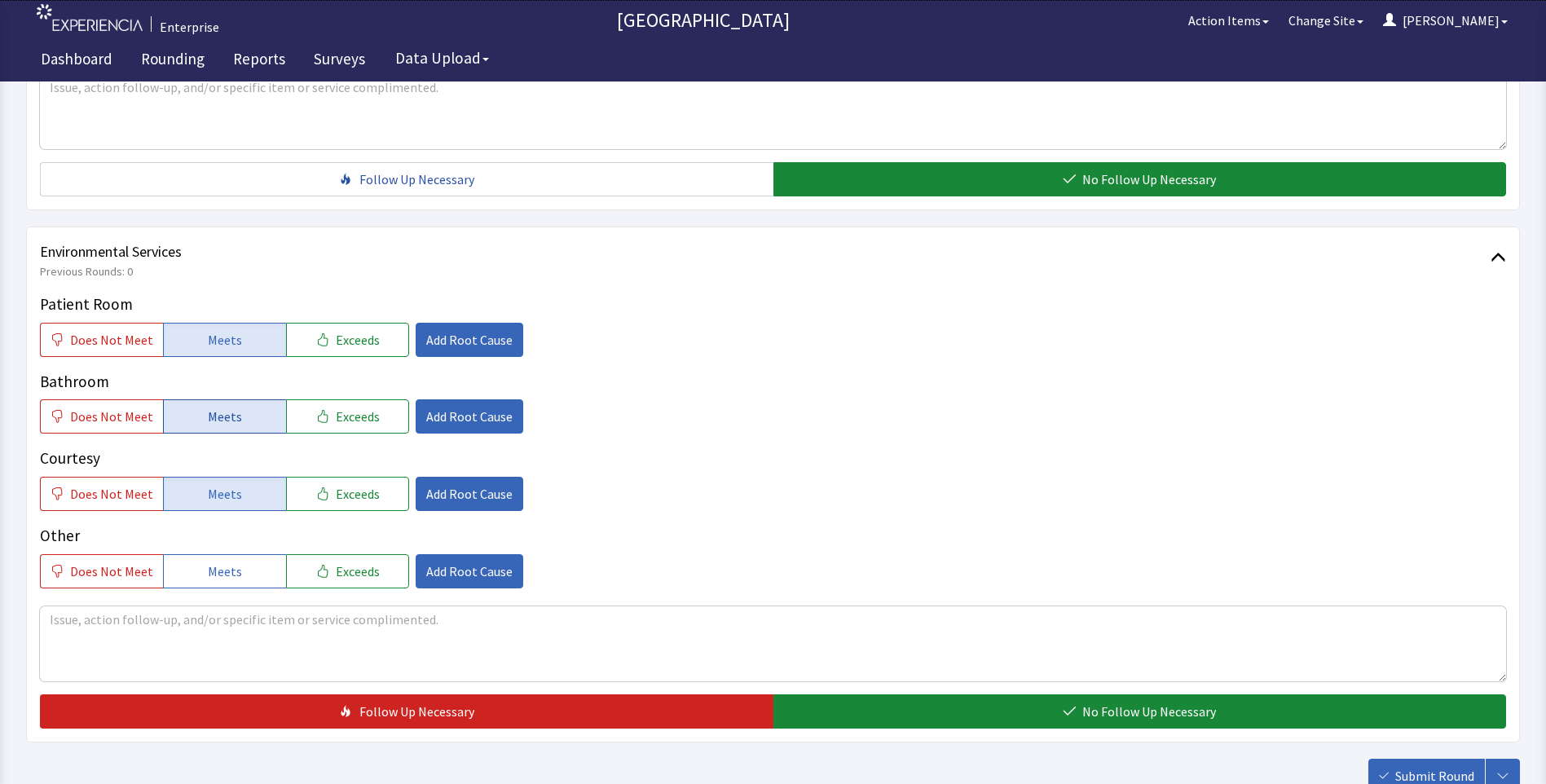
click at [217, 401] on button "Meets" at bounding box center [224, 417] width 123 height 34
click at [843, 704] on div "Environmental Services Previous Rounds: 0 Patient Room Does Not Meet Meets Exce…" at bounding box center [773, 485] width 1494 height 516
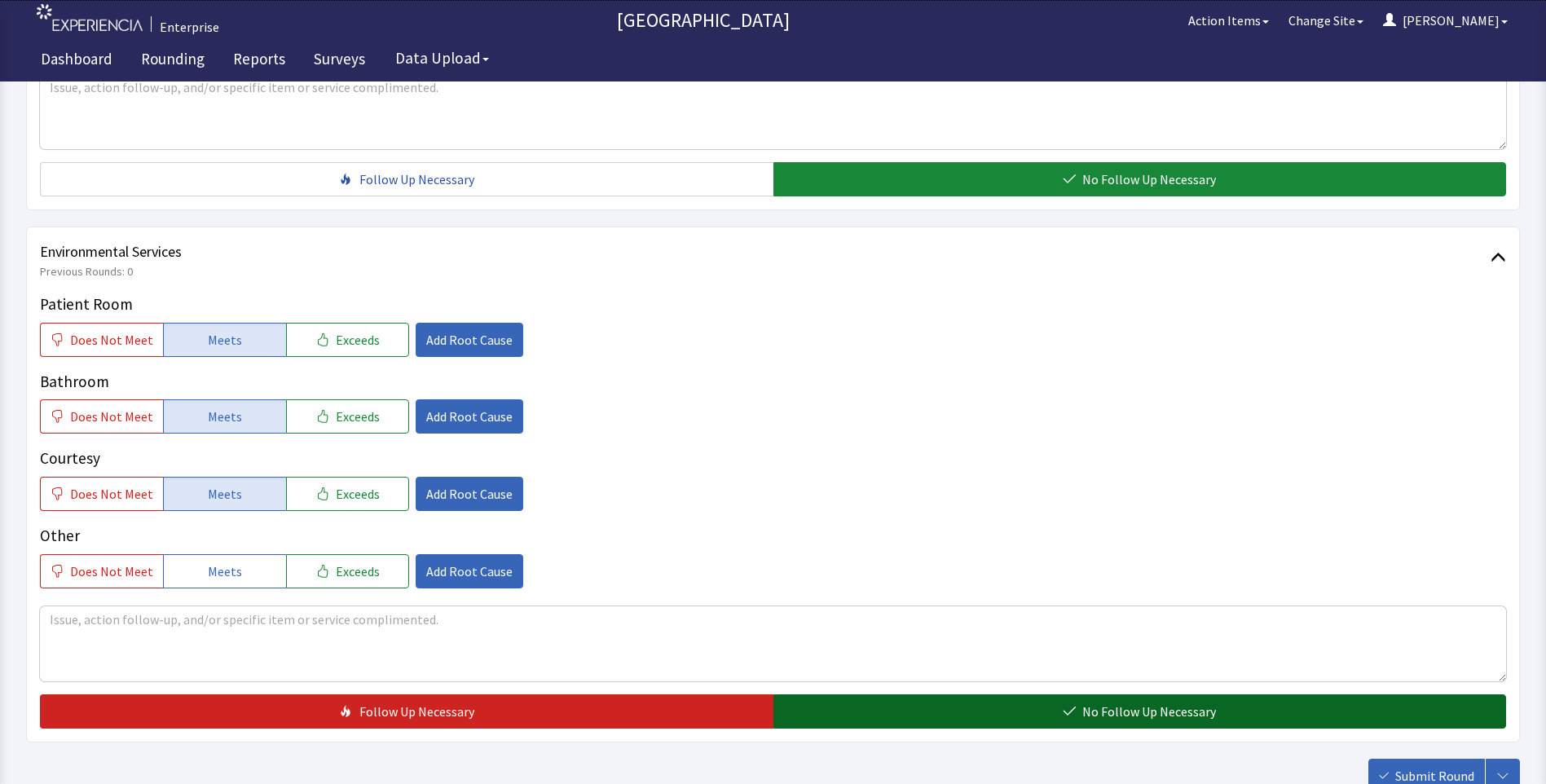
drag, startPoint x: 889, startPoint y: 676, endPoint x: 984, endPoint y: 693, distance: 96.5
click at [894, 694] on button "No Follow Up Necessary" at bounding box center [1140, 711] width 733 height 34
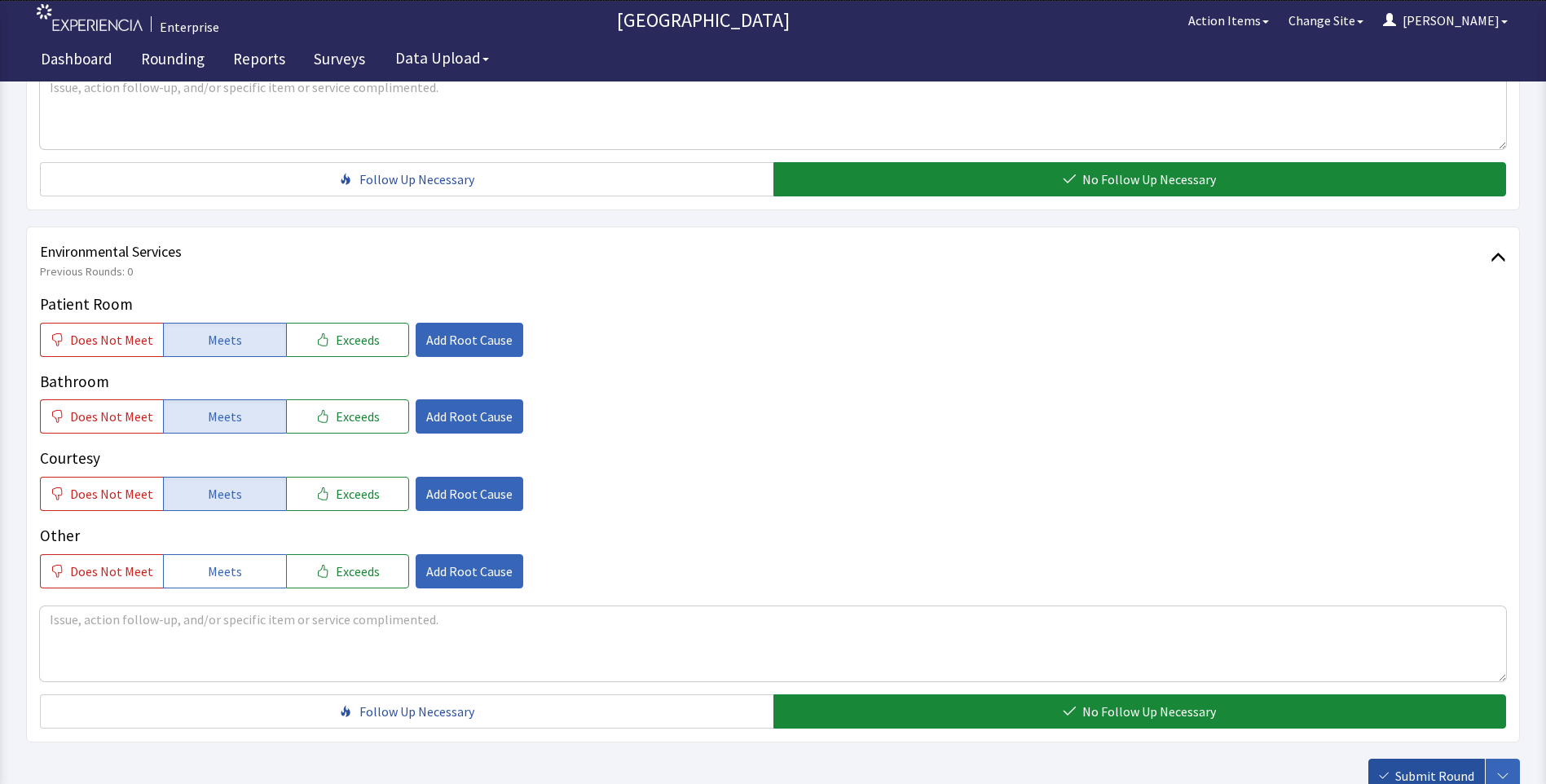
click at [1417, 766] on span "Submit Round" at bounding box center [1435, 776] width 79 height 20
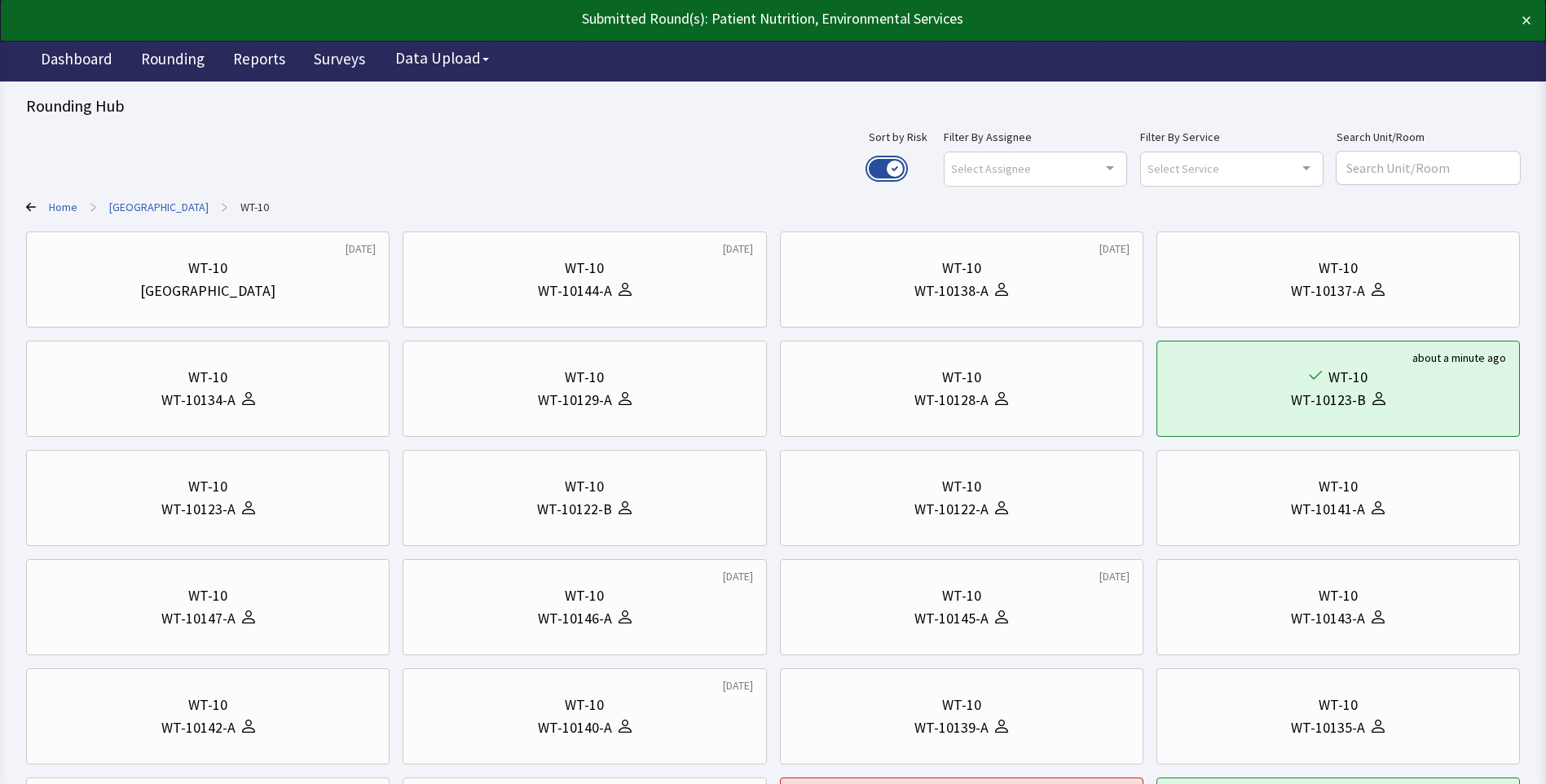
click at [904, 167] on button "Use setting" at bounding box center [886, 168] width 36 height 20
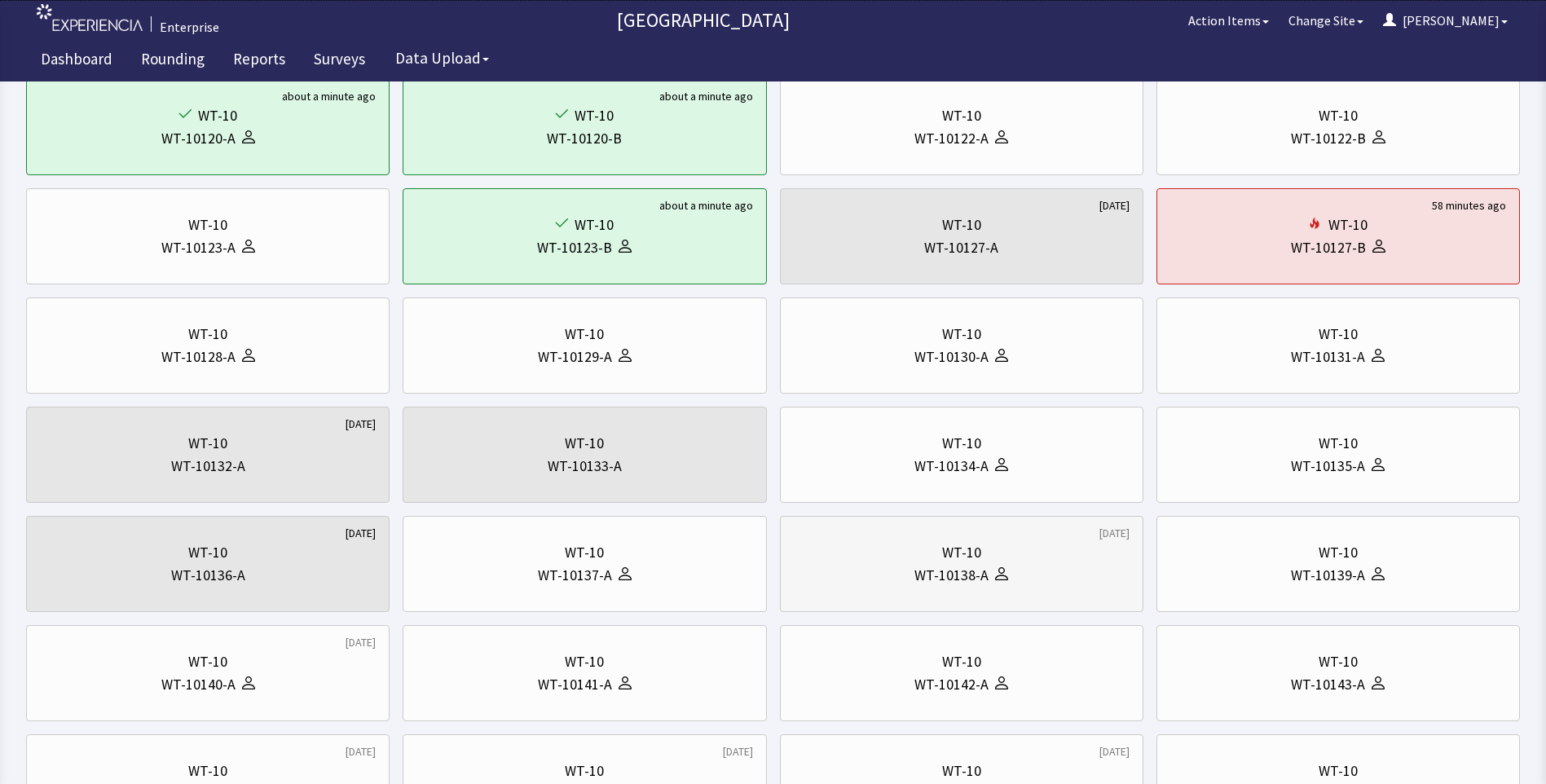
scroll to position [163, 0]
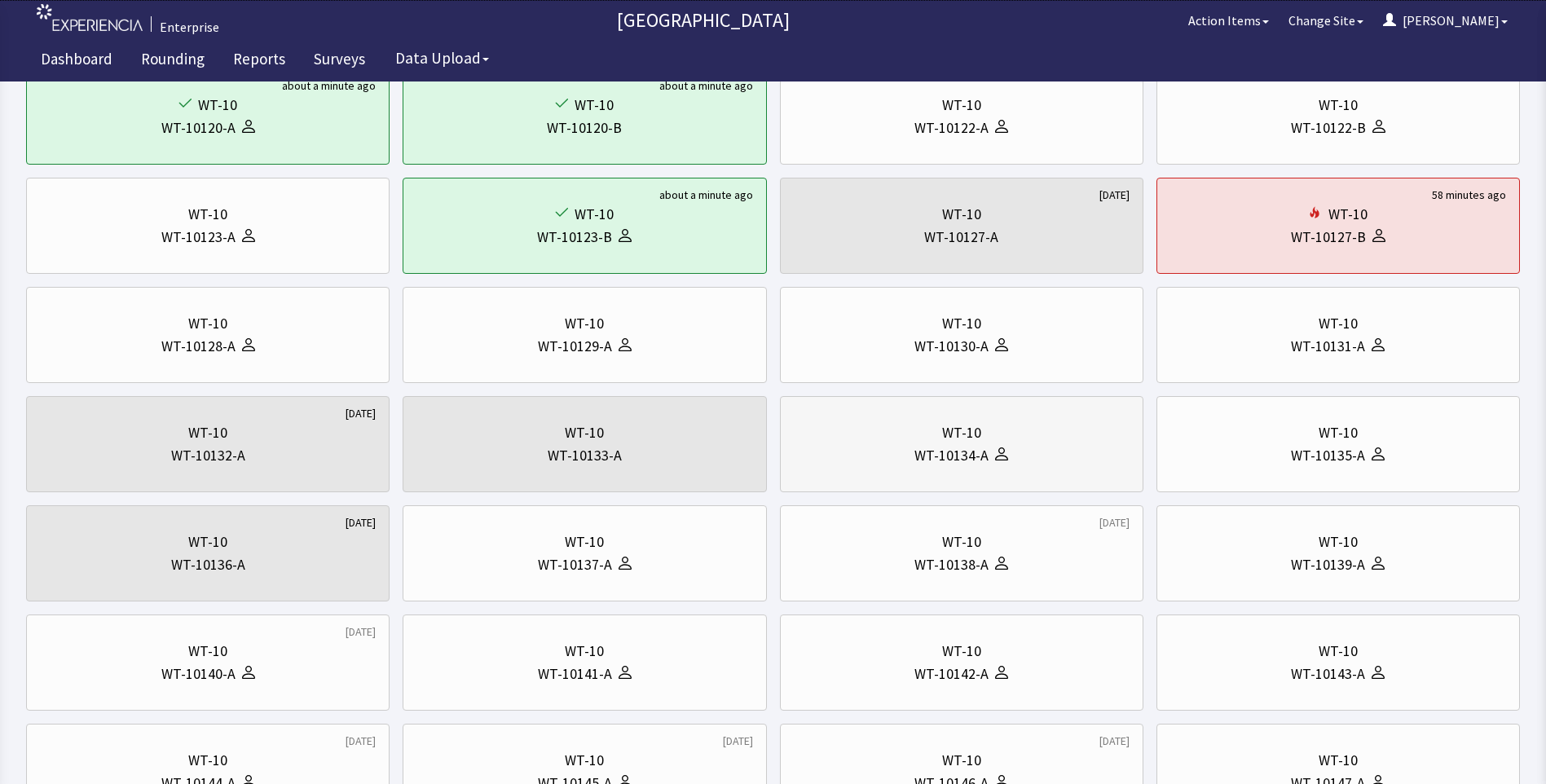
click at [912, 452] on div "WT-10134-A" at bounding box center [962, 455] width 336 height 22
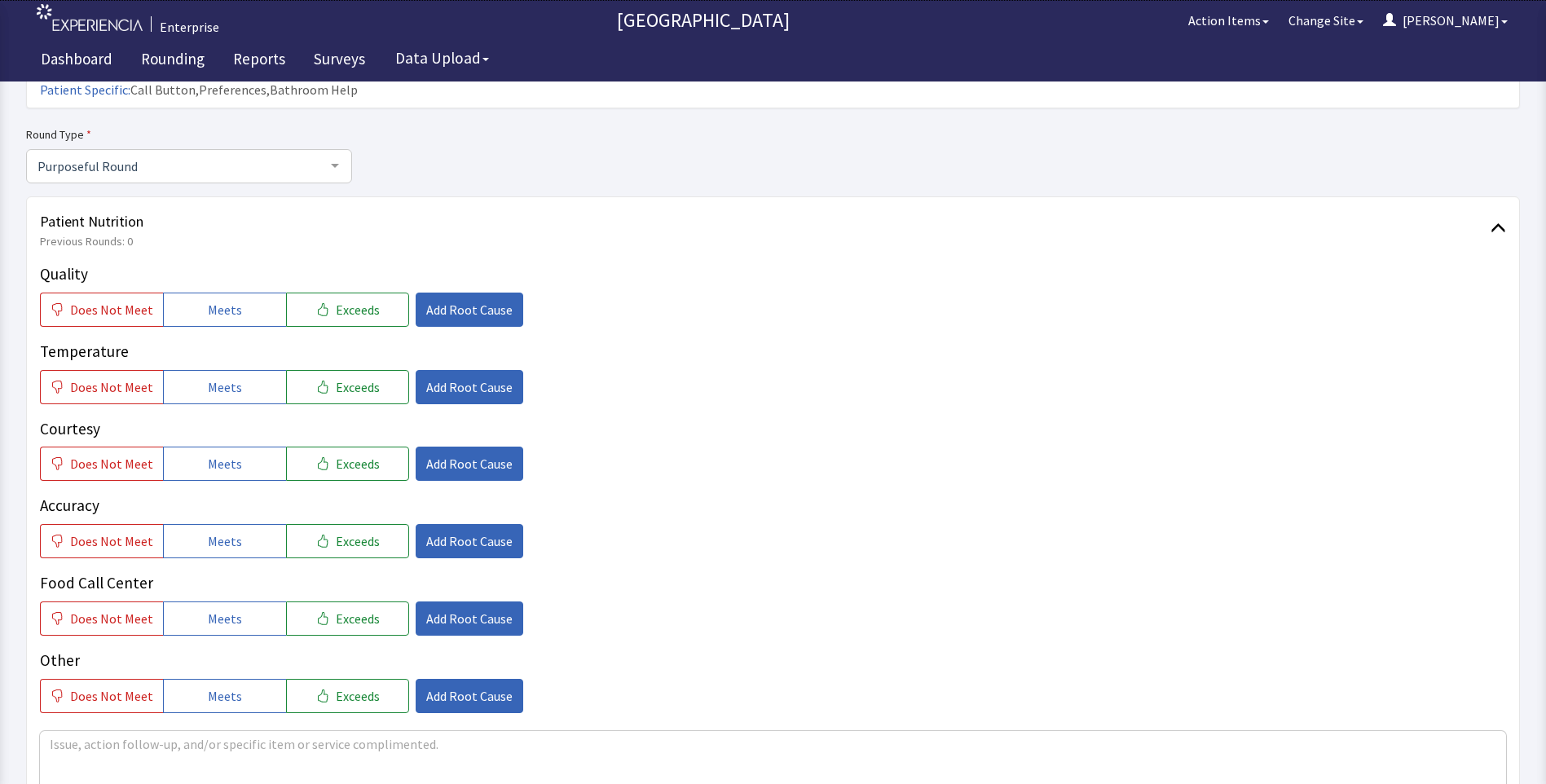
scroll to position [163, 0]
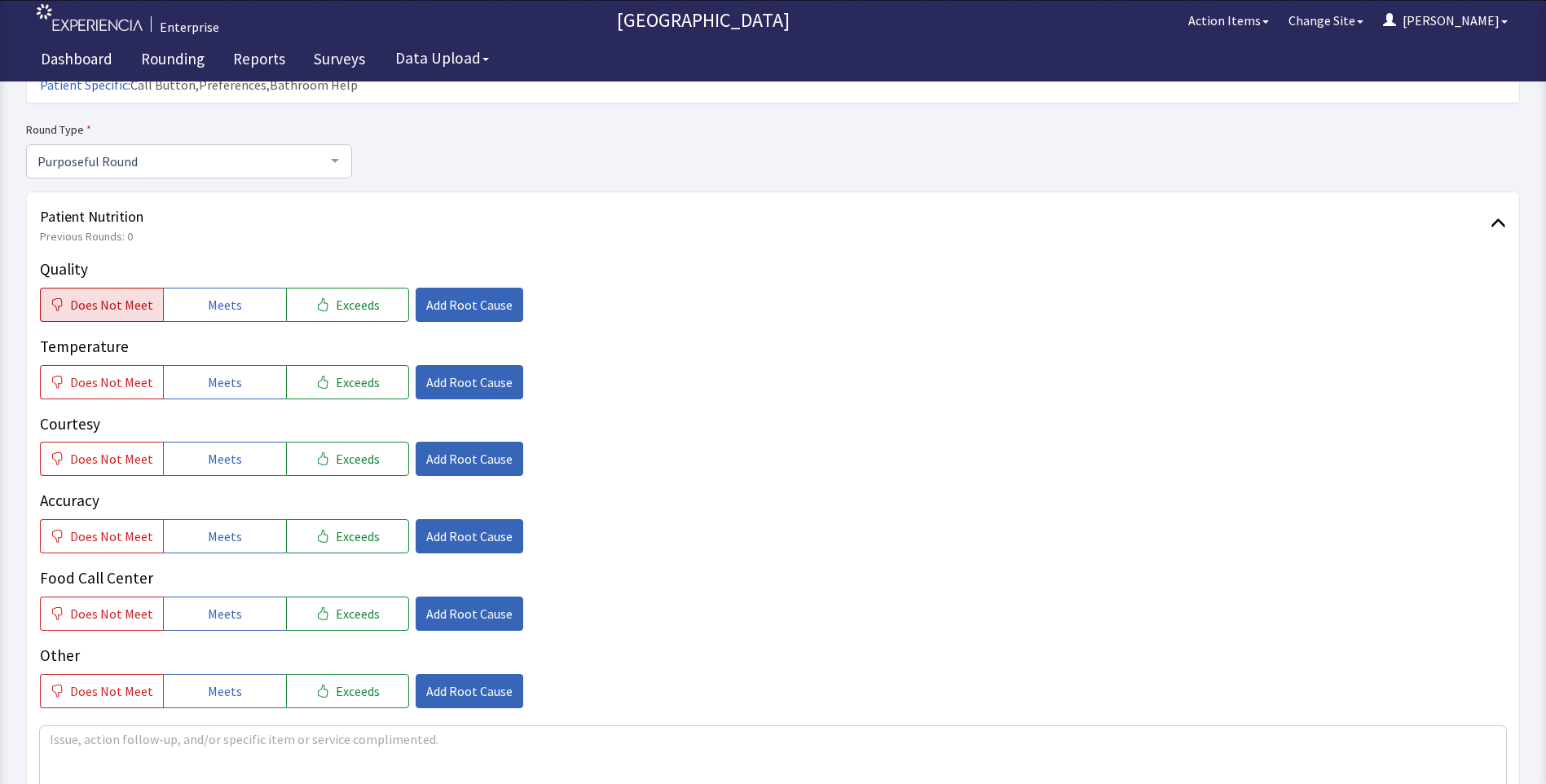
click at [102, 295] on span "Does Not Meet" at bounding box center [111, 305] width 83 height 20
click at [89, 373] on span "Does Not Meet" at bounding box center [111, 383] width 83 height 20
click at [438, 295] on span "Add Root Cause" at bounding box center [470, 305] width 86 height 20
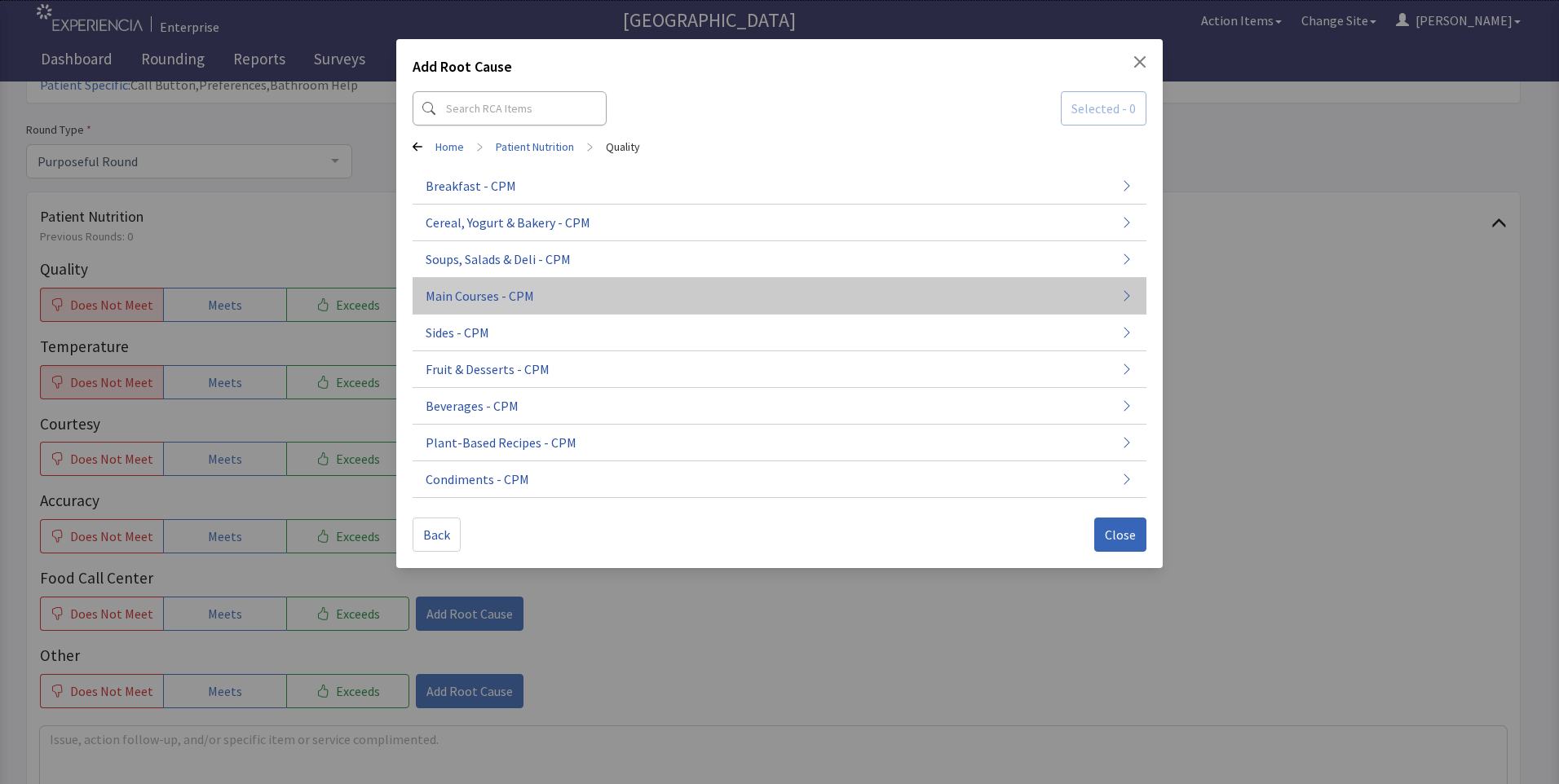
click at [464, 304] on span "Main Courses - CPM" at bounding box center [480, 296] width 108 height 20
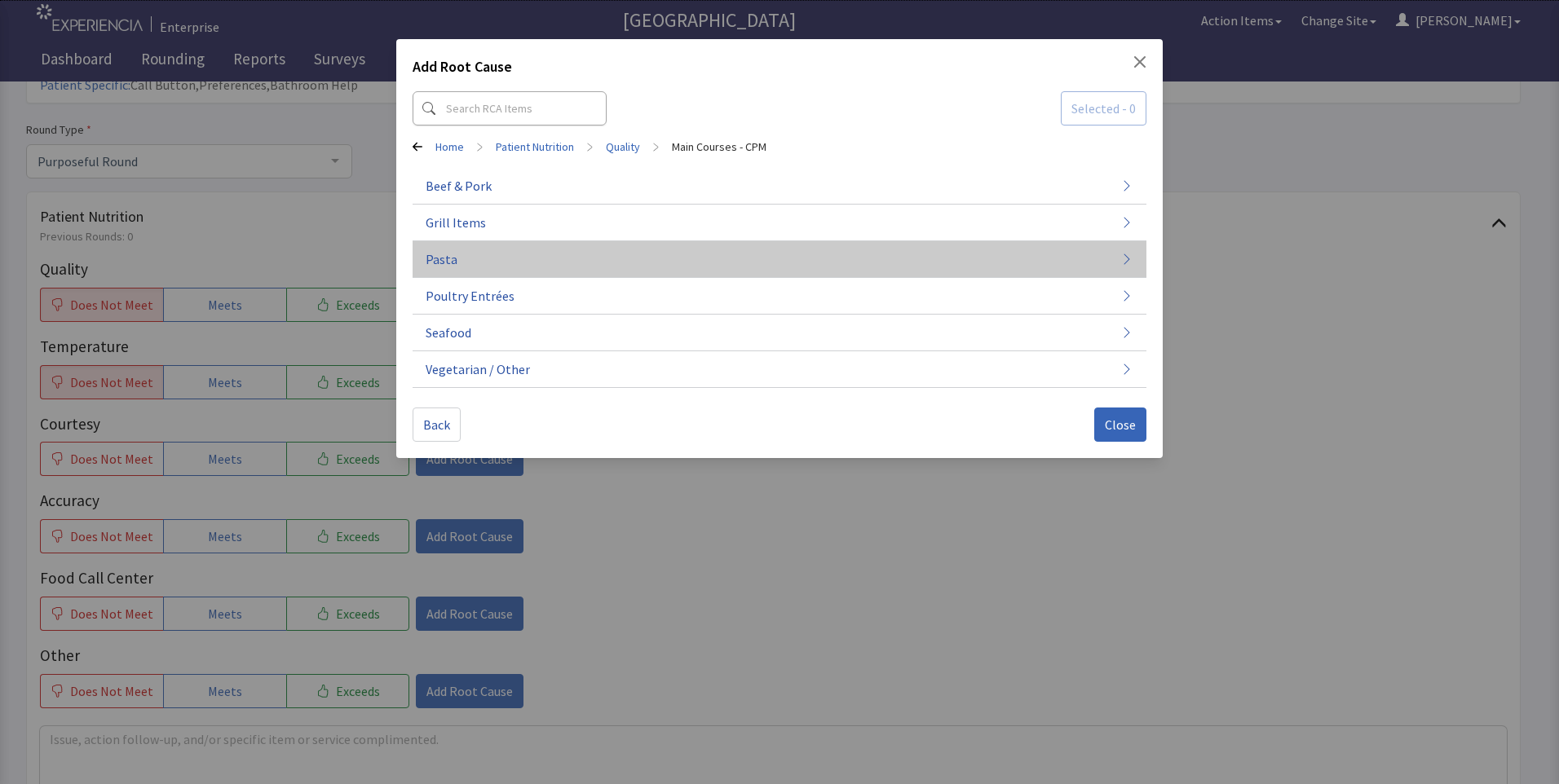
click at [468, 256] on button "Pasta" at bounding box center [779, 259] width 733 height 37
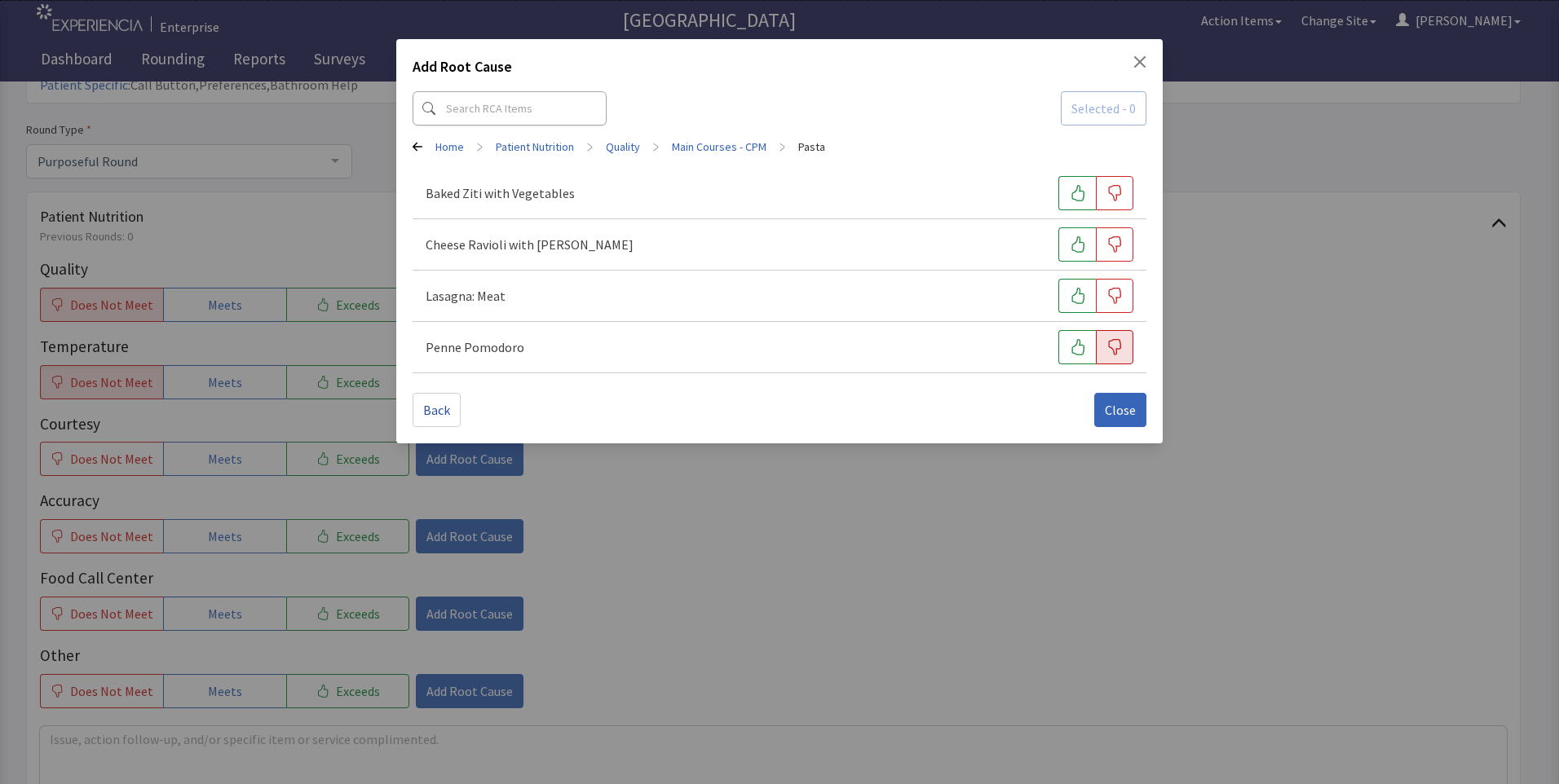
click at [1110, 350] on icon "button" at bounding box center [1114, 347] width 16 height 16
click at [1129, 418] on span "Close" at bounding box center [1120, 409] width 31 height 20
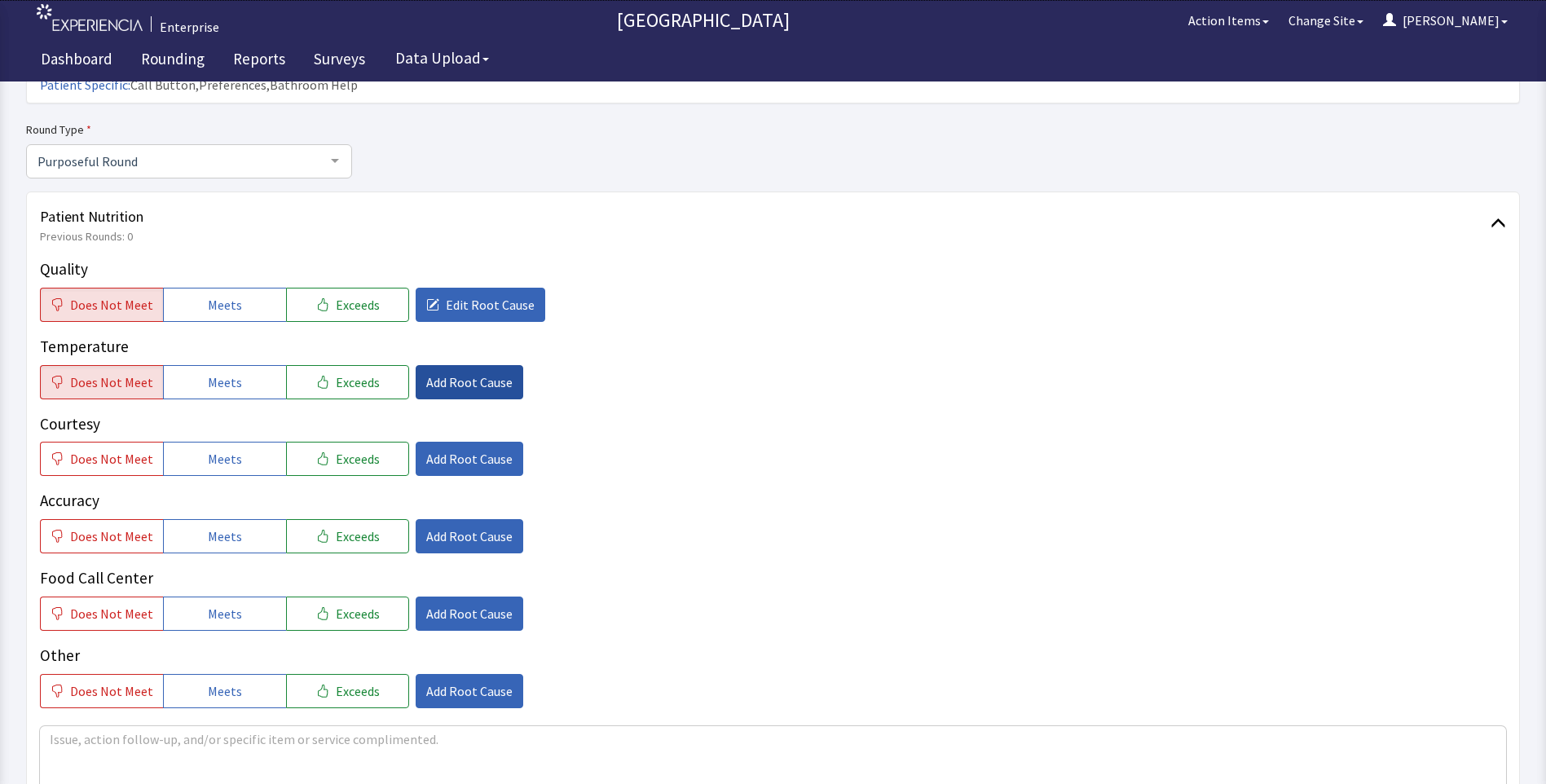
click at [442, 373] on span "Add Root Cause" at bounding box center [470, 383] width 86 height 20
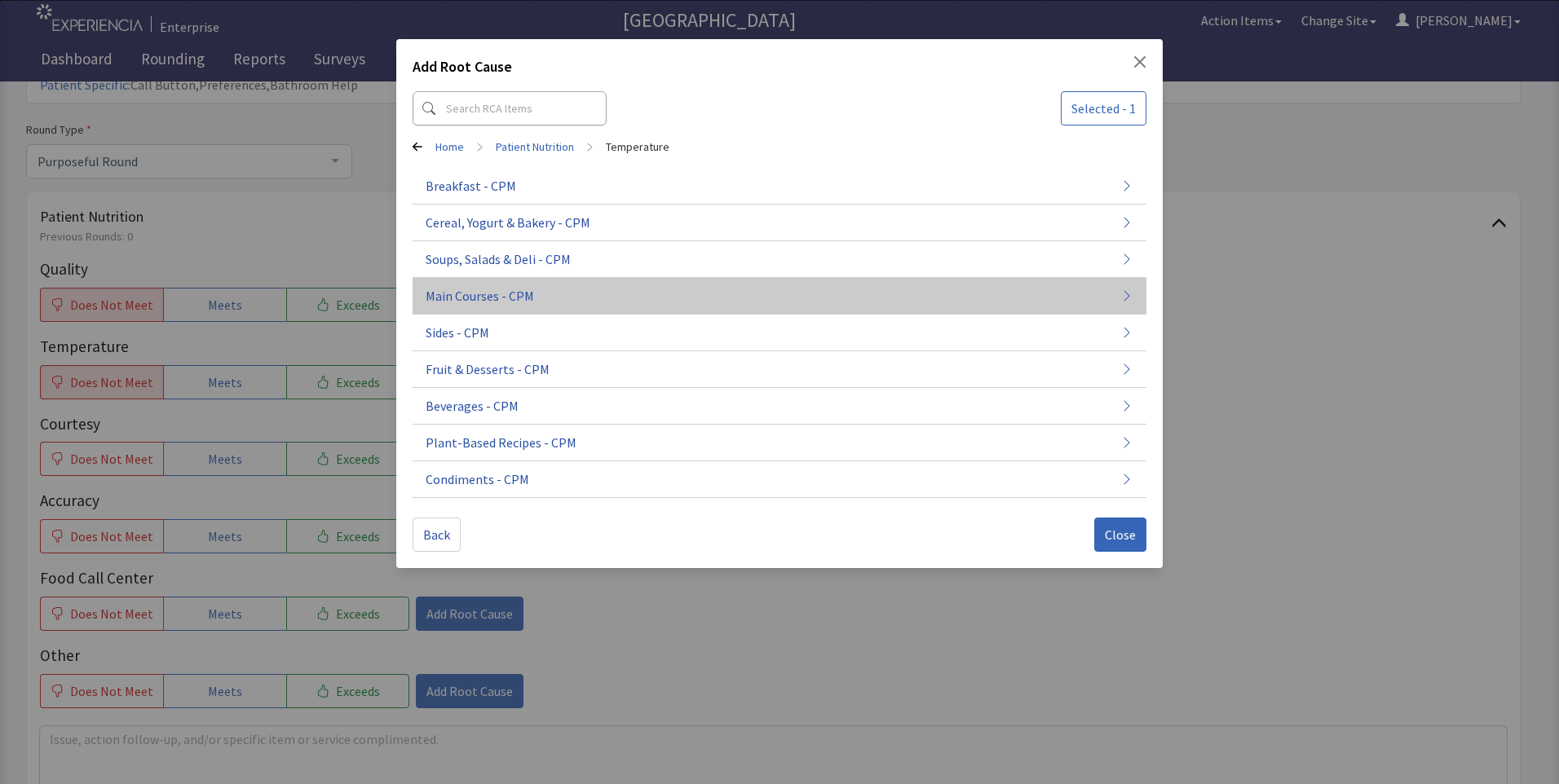
click at [517, 305] on span "Main Courses - CPM" at bounding box center [480, 296] width 108 height 20
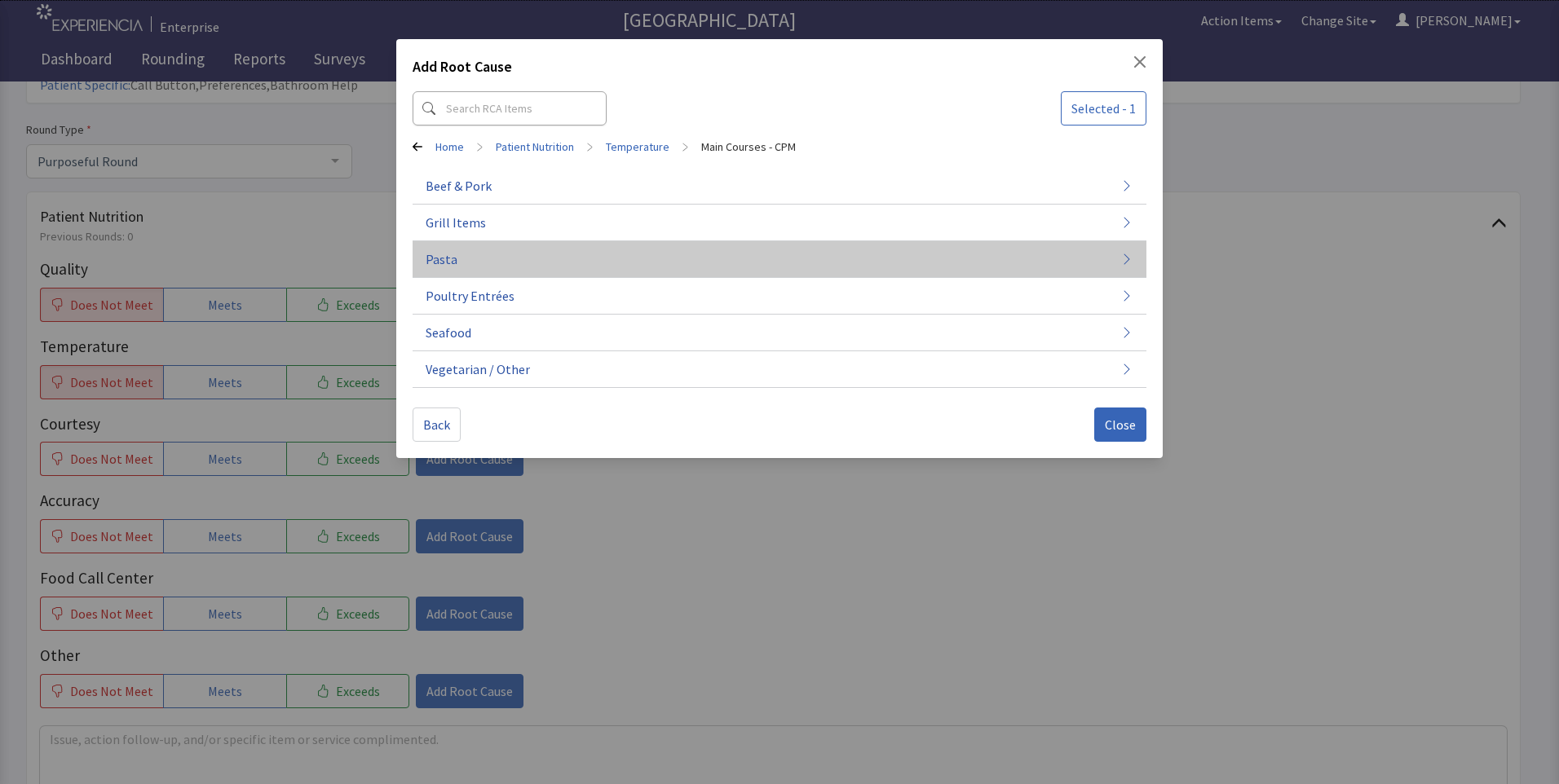
click at [526, 267] on button "Pasta" at bounding box center [779, 259] width 733 height 37
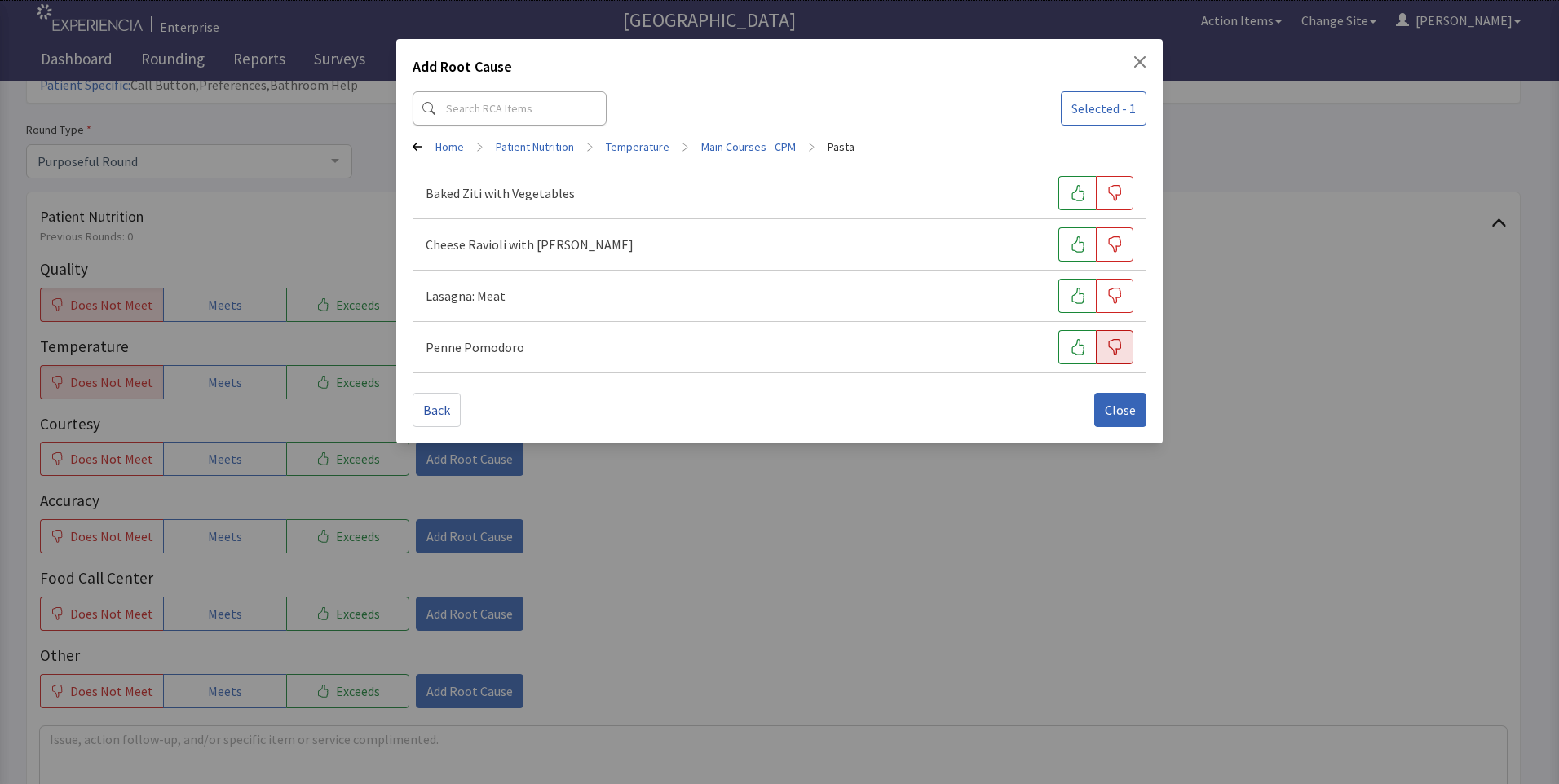
drag, startPoint x: 1117, startPoint y: 346, endPoint x: 1111, endPoint y: 359, distance: 14.3
click at [1116, 348] on icon "button" at bounding box center [1114, 347] width 16 height 16
click at [1111, 409] on span "Close" at bounding box center [1120, 409] width 31 height 20
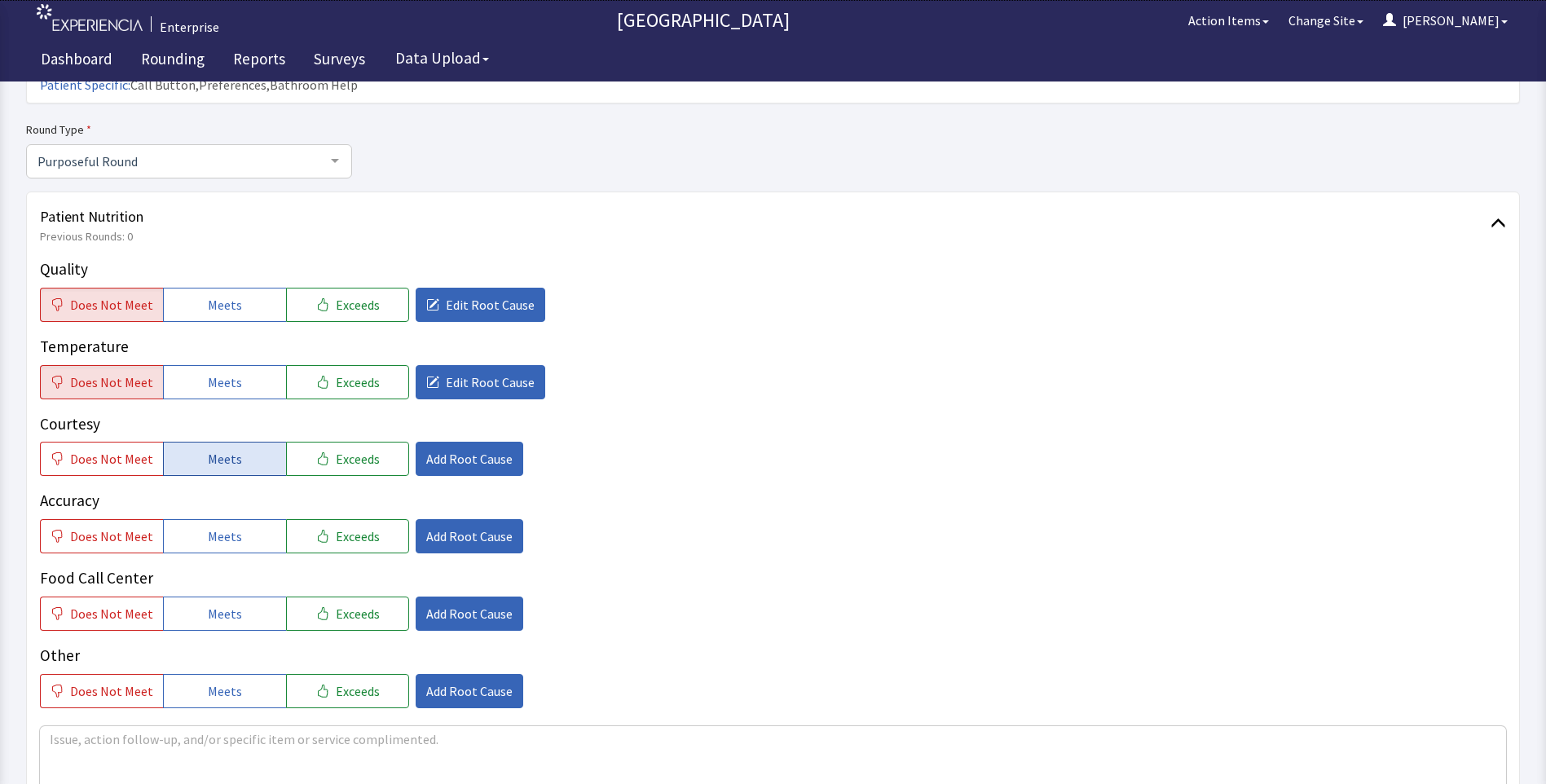
click at [208, 449] on span "Meets" at bounding box center [225, 459] width 34 height 20
drag, startPoint x: 219, startPoint y: 513, endPoint x: 220, endPoint y: 524, distance: 11.0
click at [220, 526] on span "Meets" at bounding box center [225, 536] width 34 height 20
drag, startPoint x: 230, startPoint y: 585, endPoint x: 263, endPoint y: 553, distance: 46.0
click at [230, 604] on span "Meets" at bounding box center [225, 614] width 34 height 20
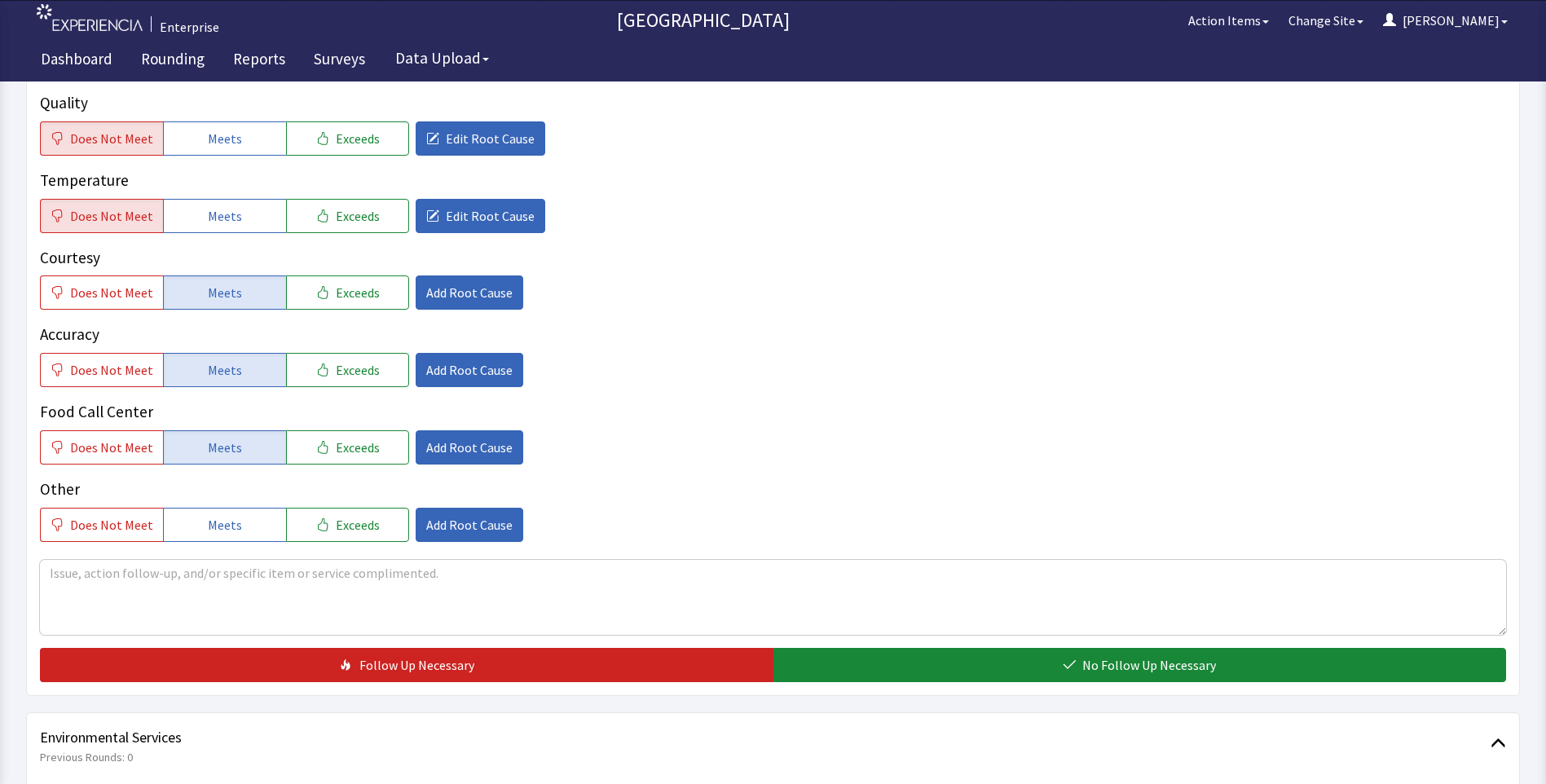
scroll to position [489, 0]
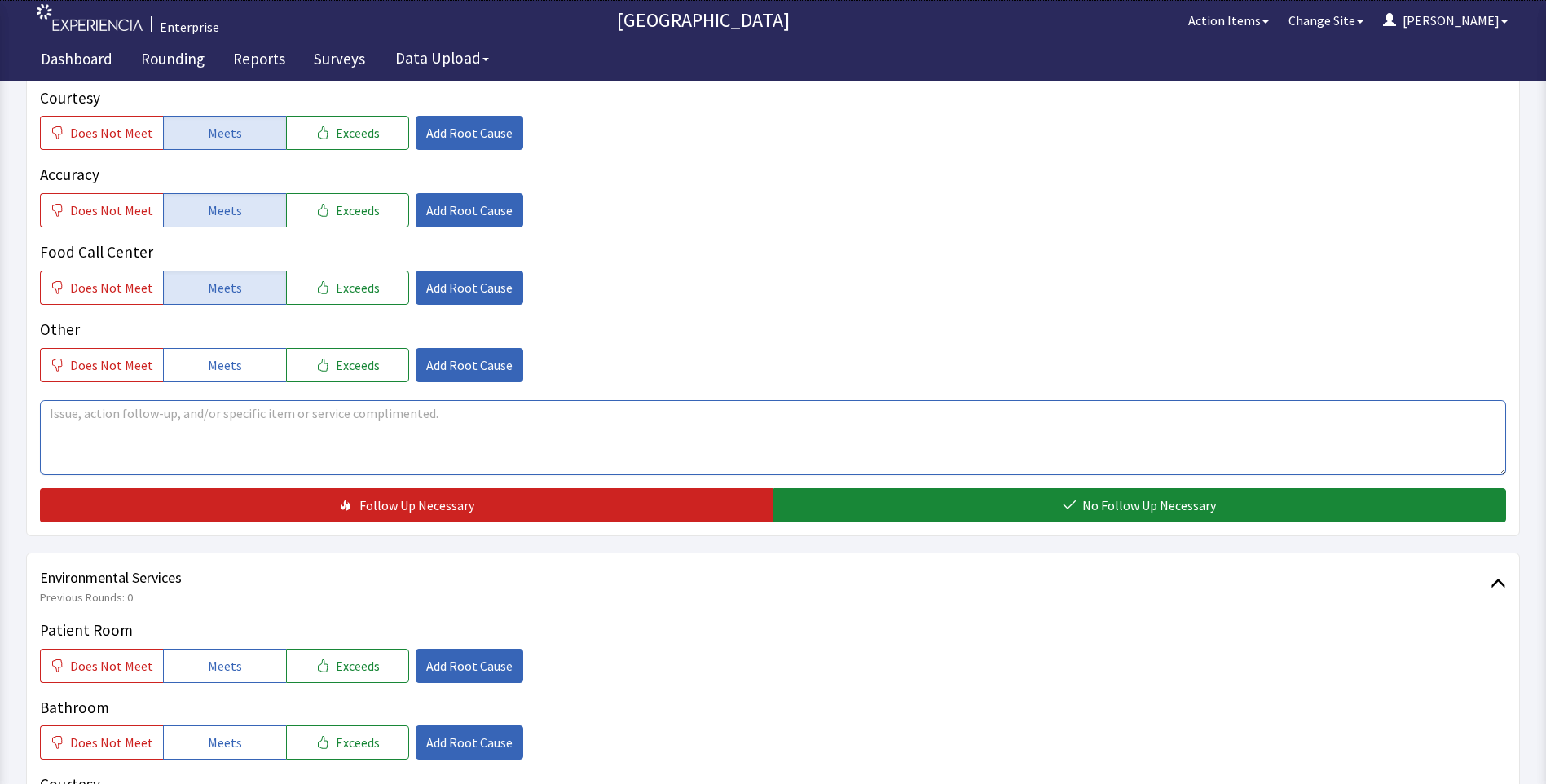
click at [68, 400] on textarea at bounding box center [773, 437] width 1466 height 75
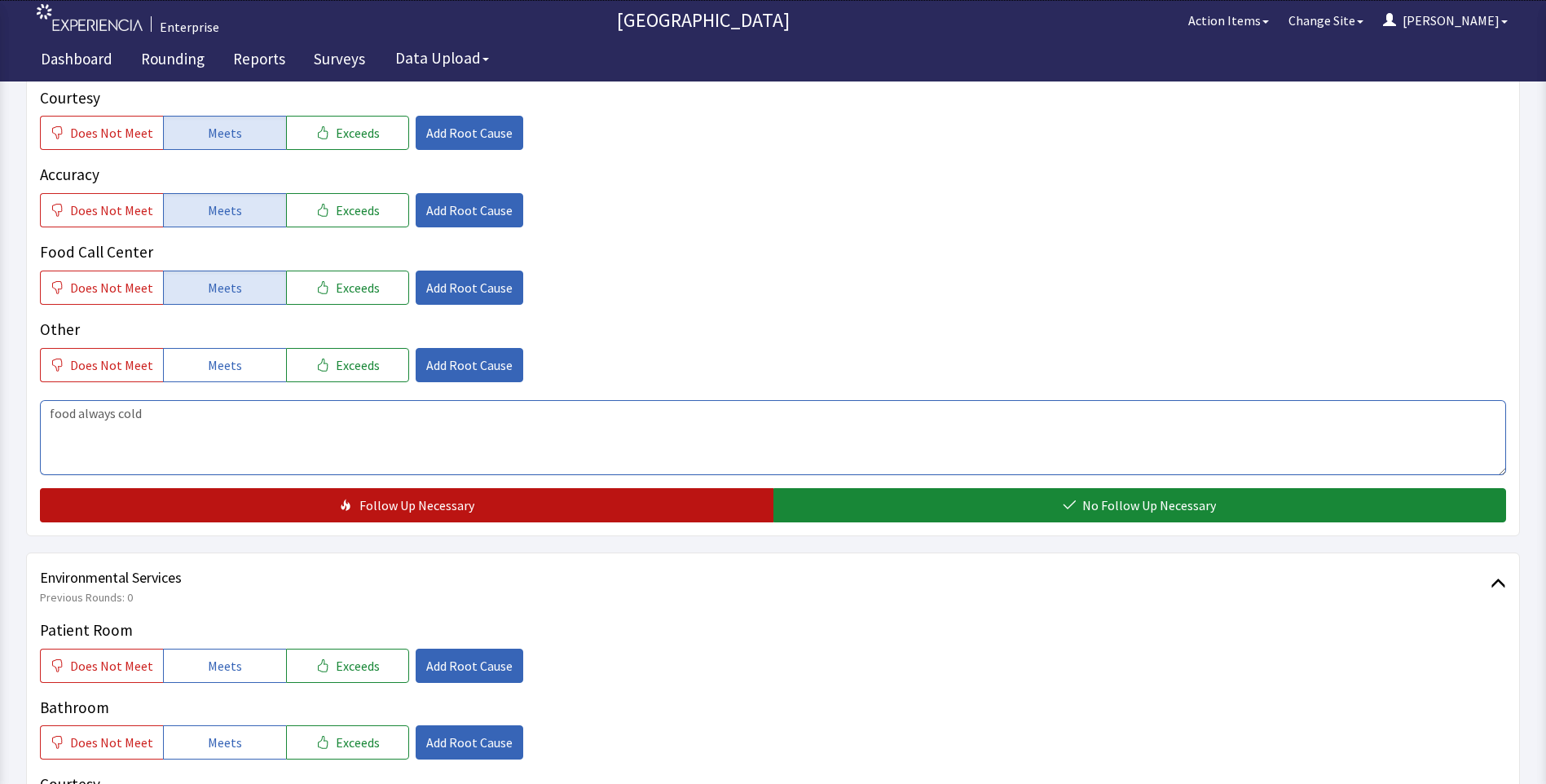
type textarea "food always cold"
click at [319, 488] on button "Follow Up Necessary" at bounding box center [407, 505] width 733 height 34
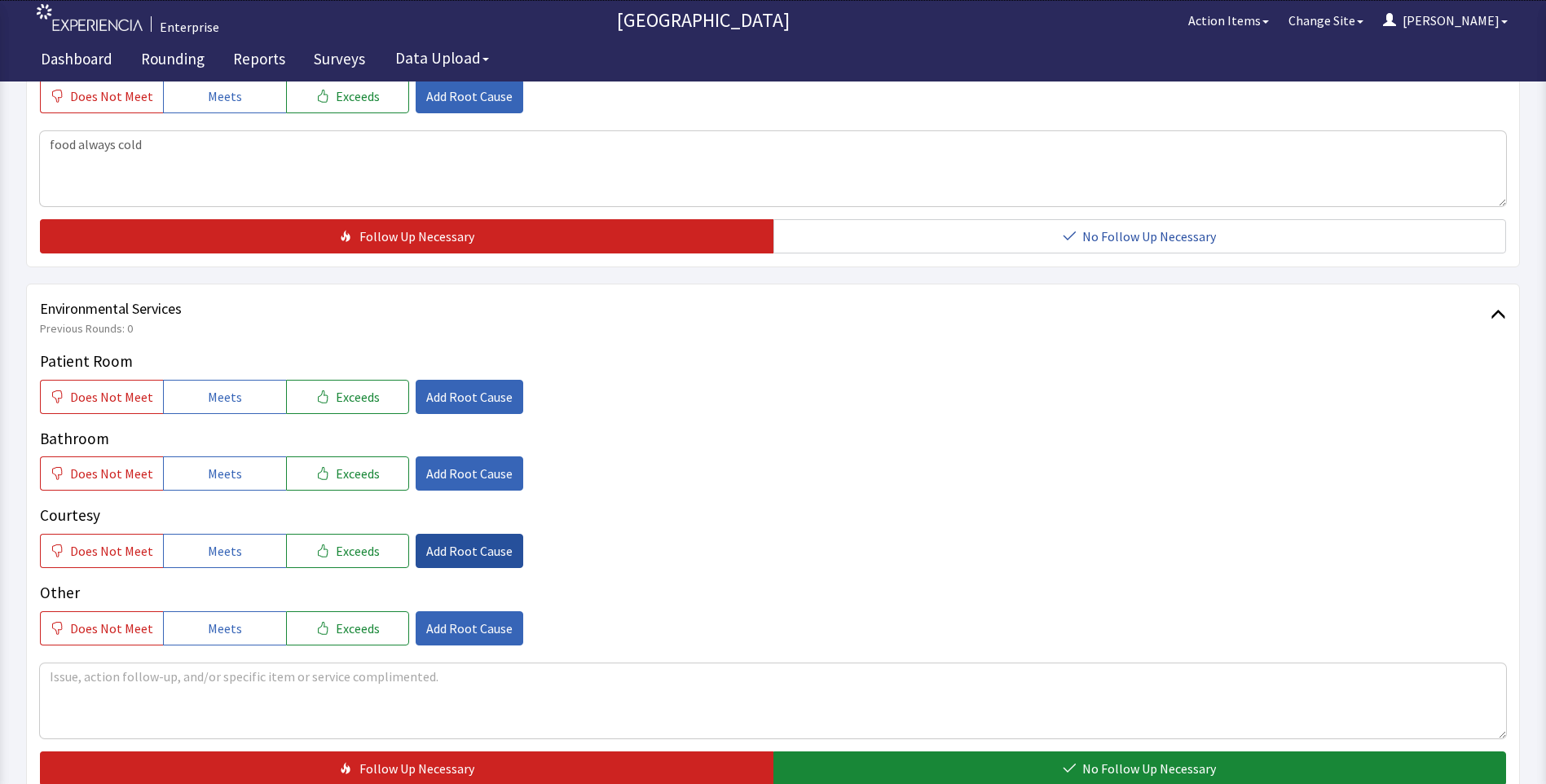
scroll to position [814, 0]
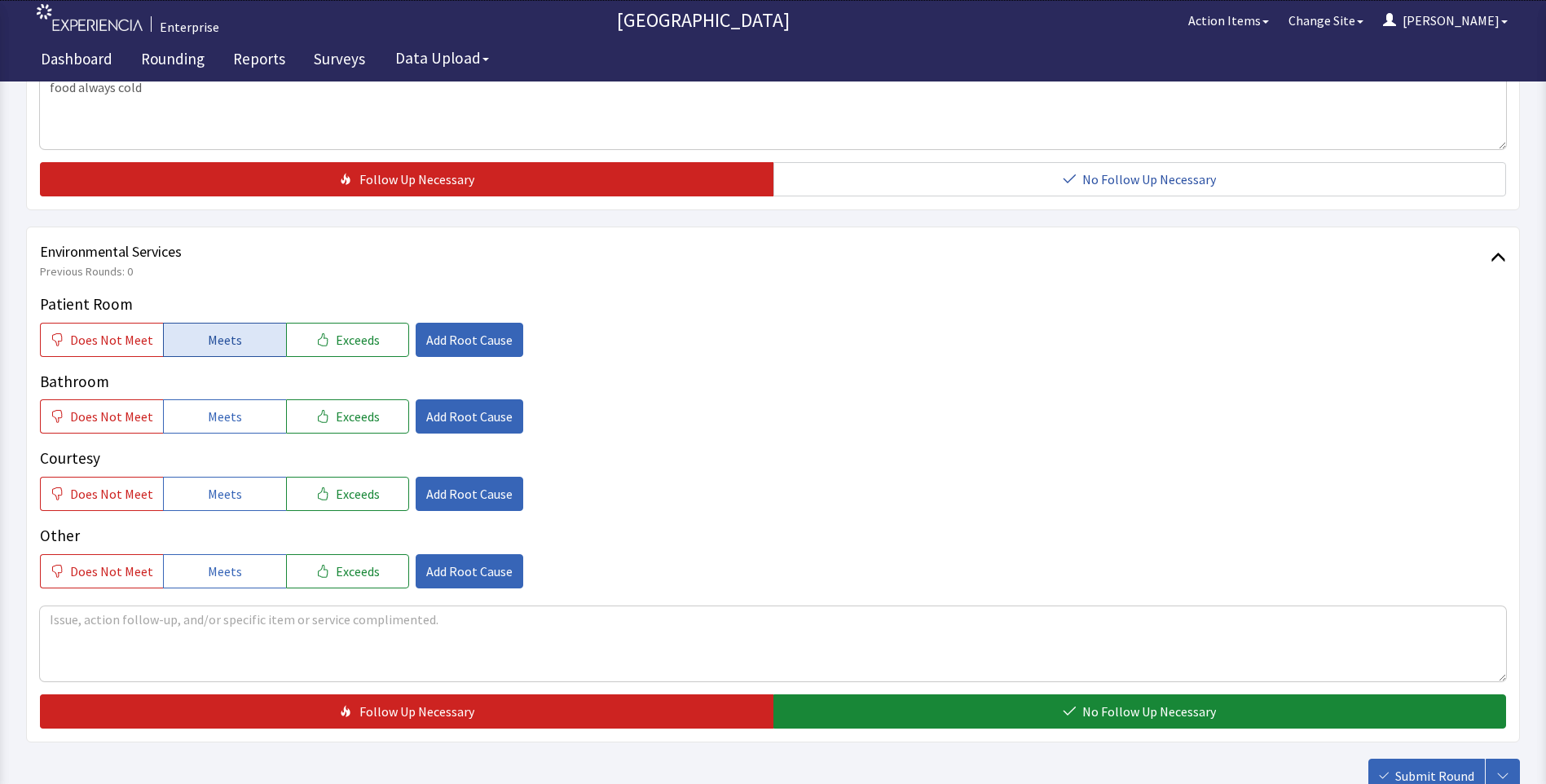
click at [194, 323] on button "Meets" at bounding box center [224, 340] width 123 height 34
click at [207, 404] on button "Meets" at bounding box center [224, 417] width 123 height 34
drag, startPoint x: 214, startPoint y: 467, endPoint x: 220, endPoint y: 476, distance: 10.8
click at [217, 484] on span "Meets" at bounding box center [225, 494] width 34 height 20
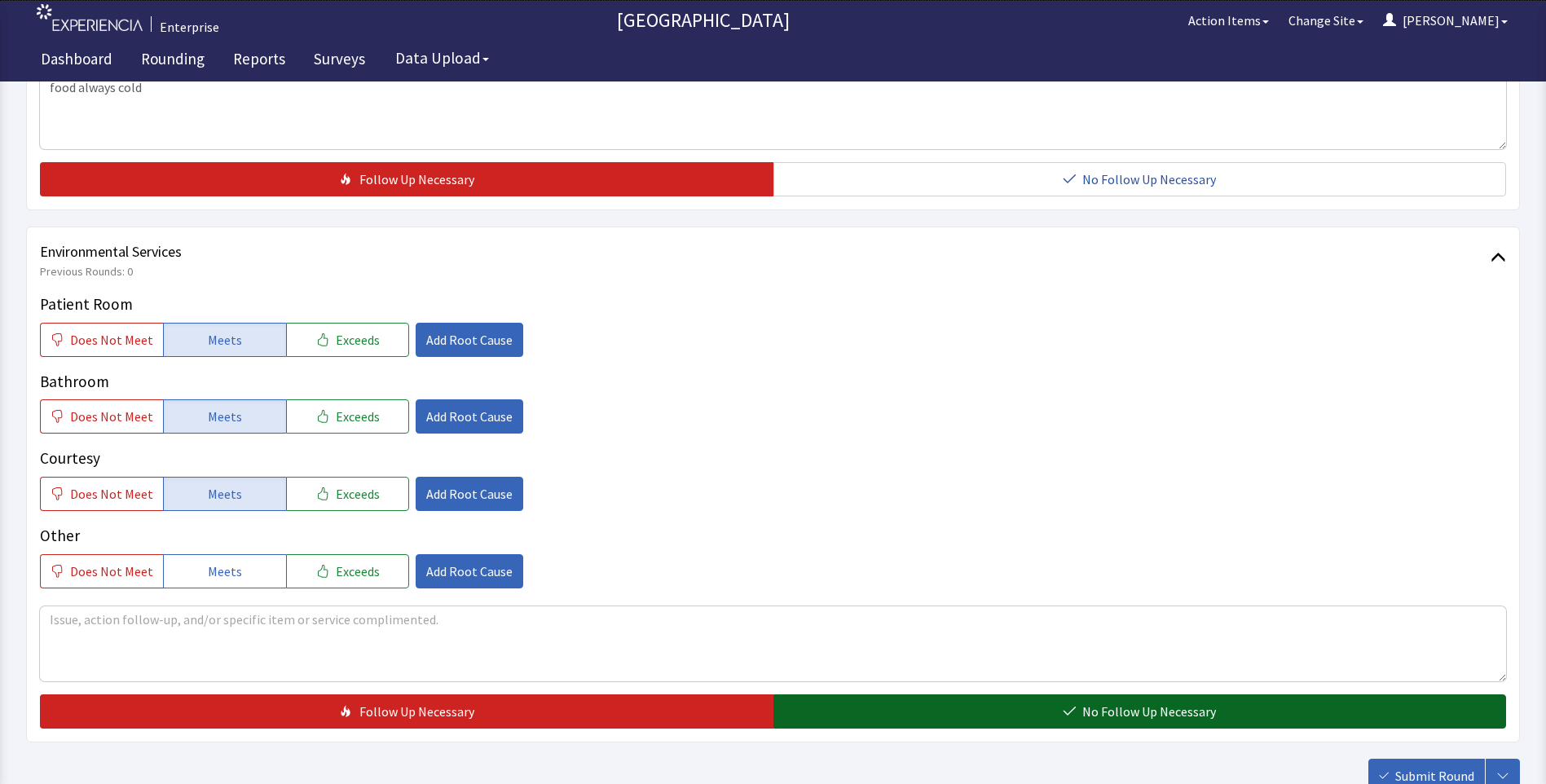
click at [796, 694] on button "No Follow Up Necessary" at bounding box center [1140, 711] width 733 height 34
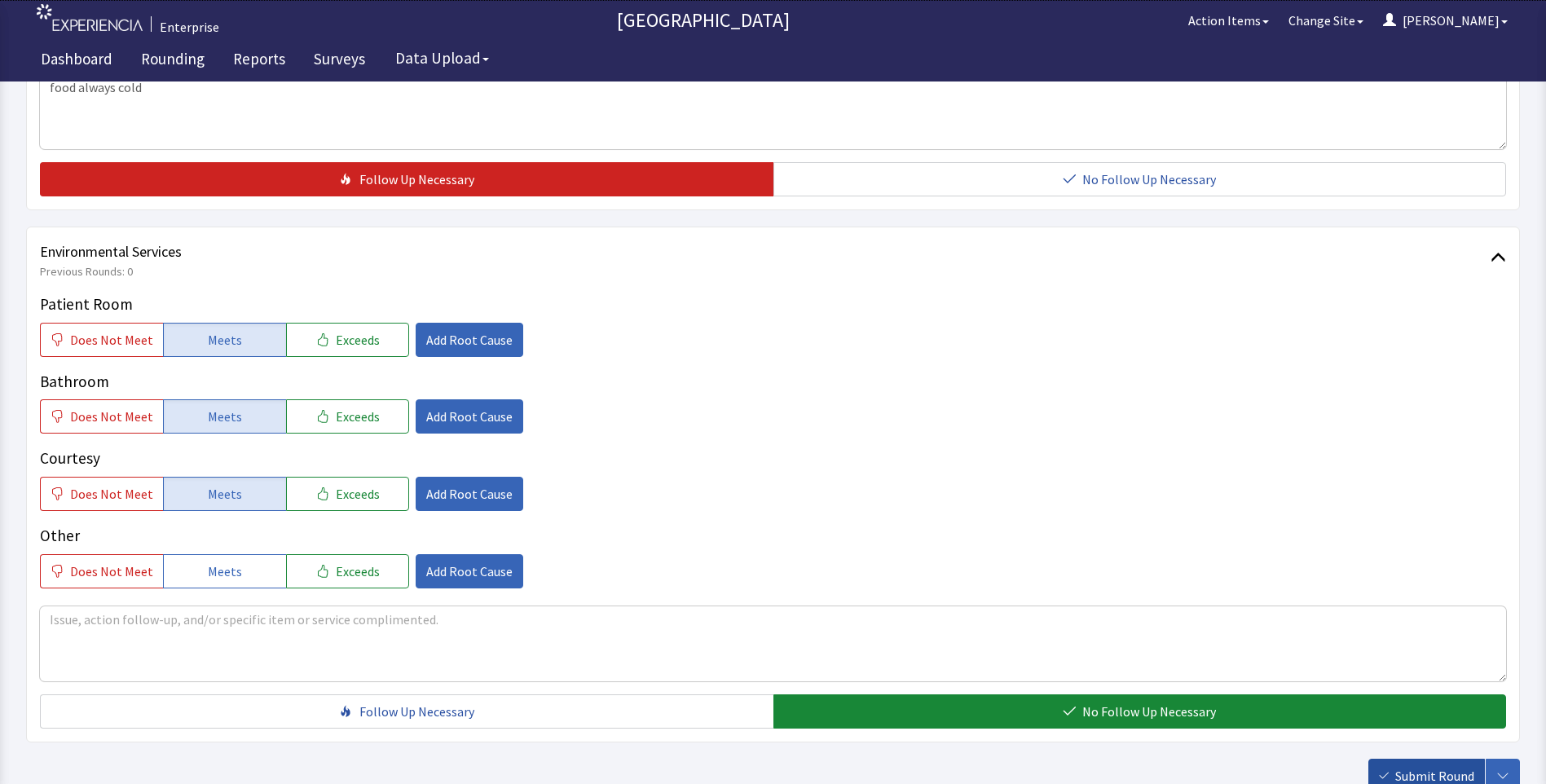
click at [1415, 766] on span "Submit Round" at bounding box center [1435, 776] width 79 height 20
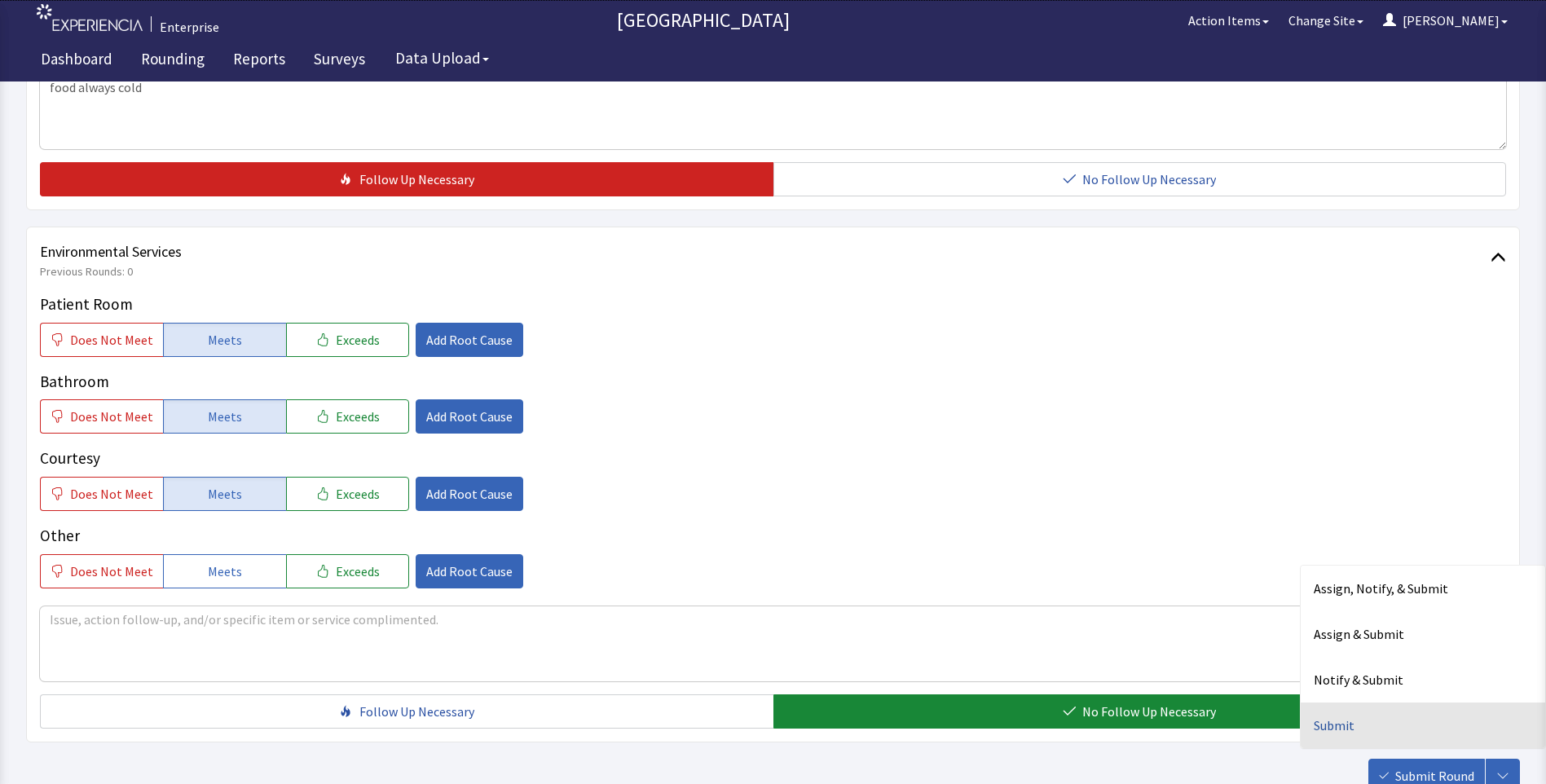
click at [1335, 702] on div "Submit" at bounding box center [1422, 725] width 245 height 46
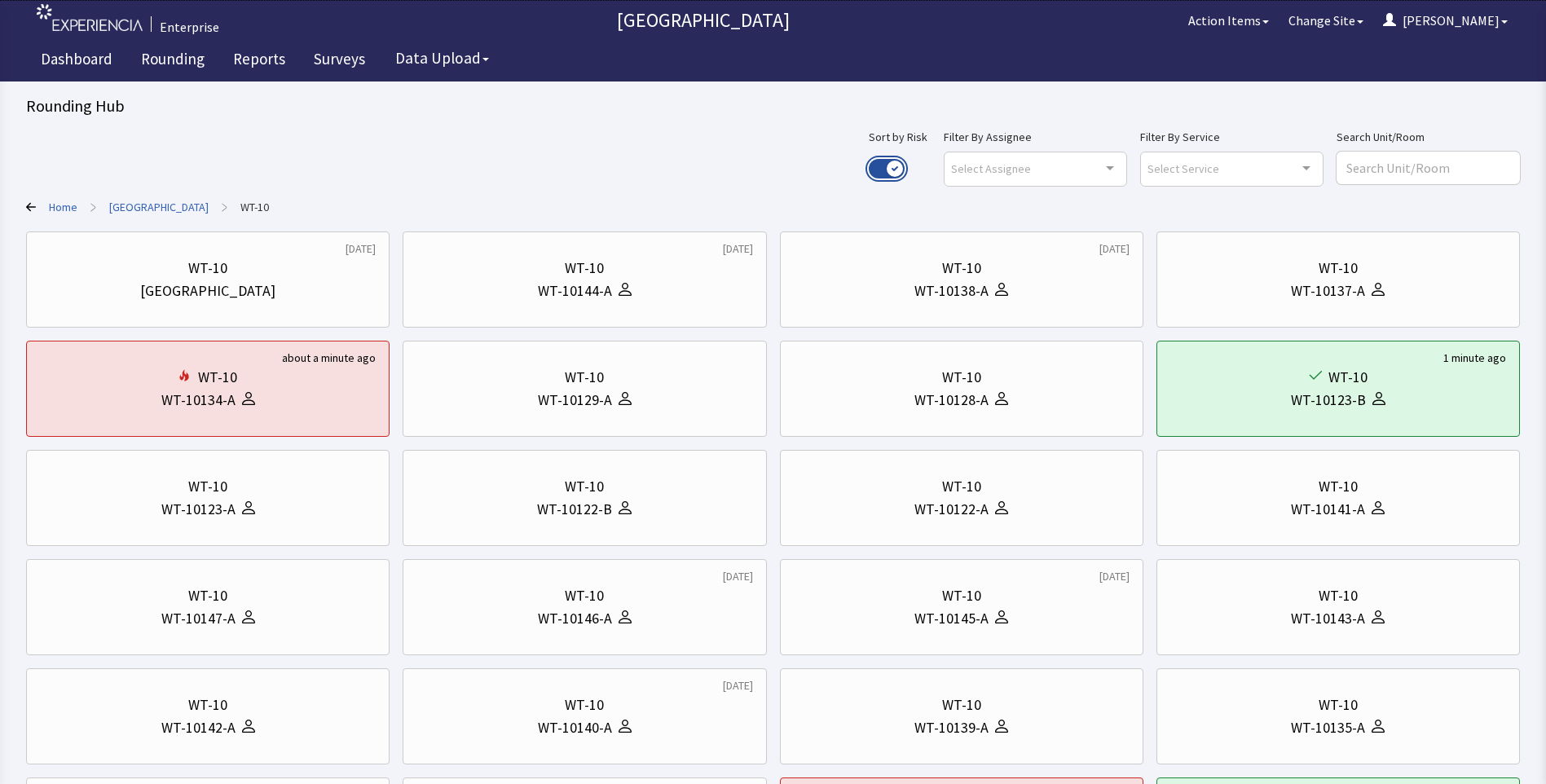
click at [904, 166] on button "Use setting" at bounding box center [886, 168] width 36 height 20
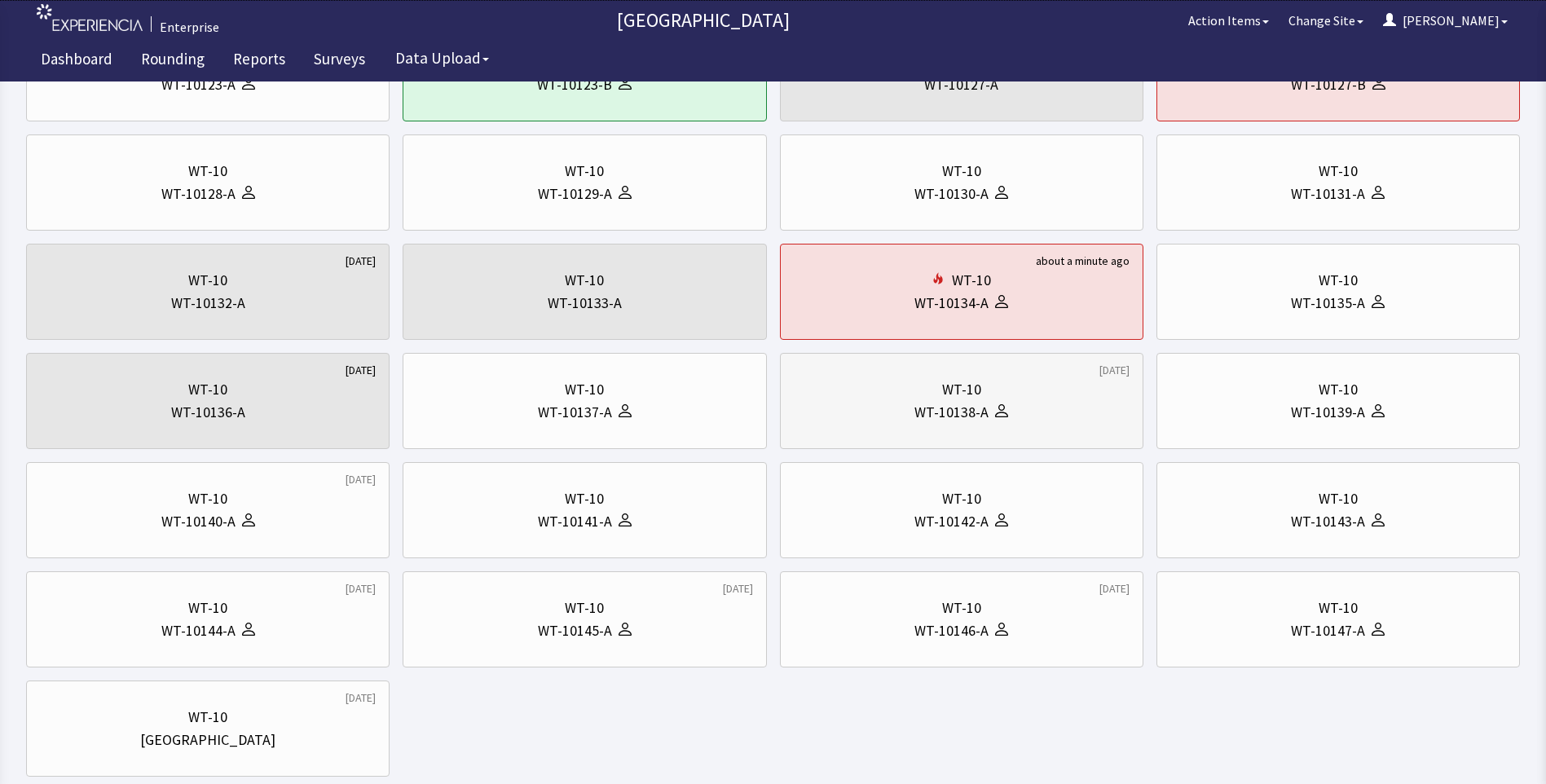
scroll to position [326, 0]
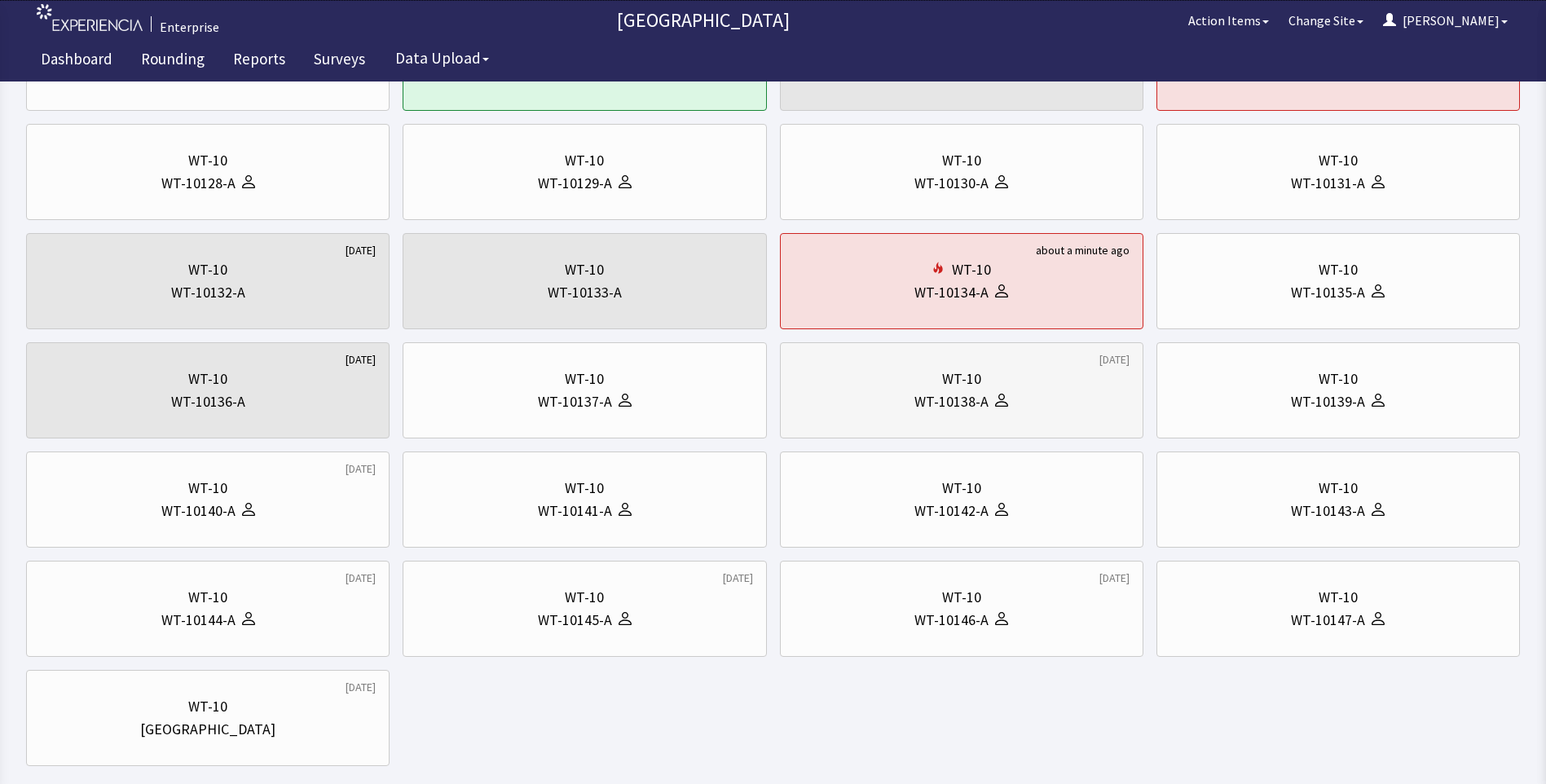
click at [960, 413] on div "WT-10 WT-10138-A" at bounding box center [962, 390] width 336 height 78
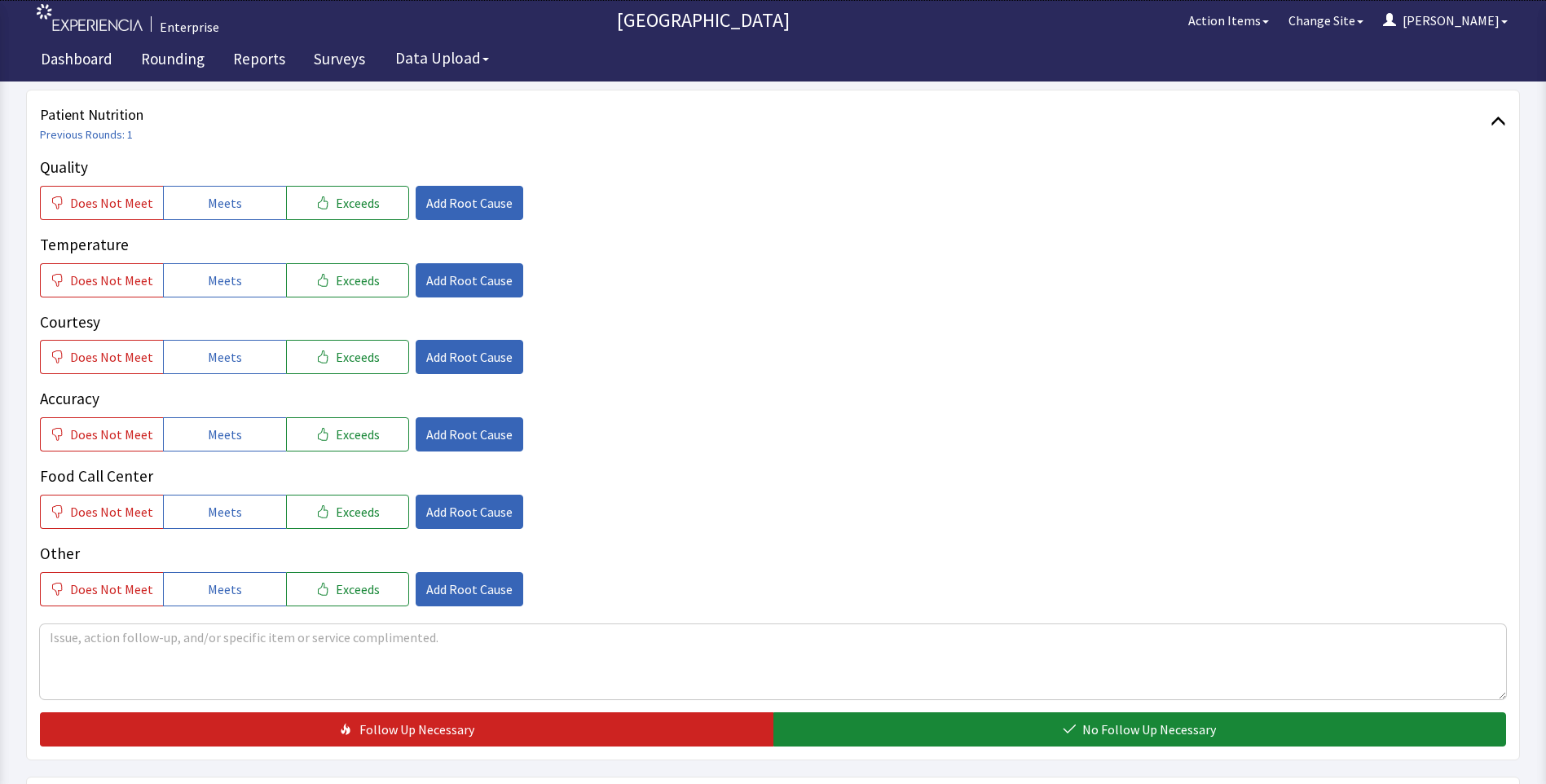
scroll to position [163, 0]
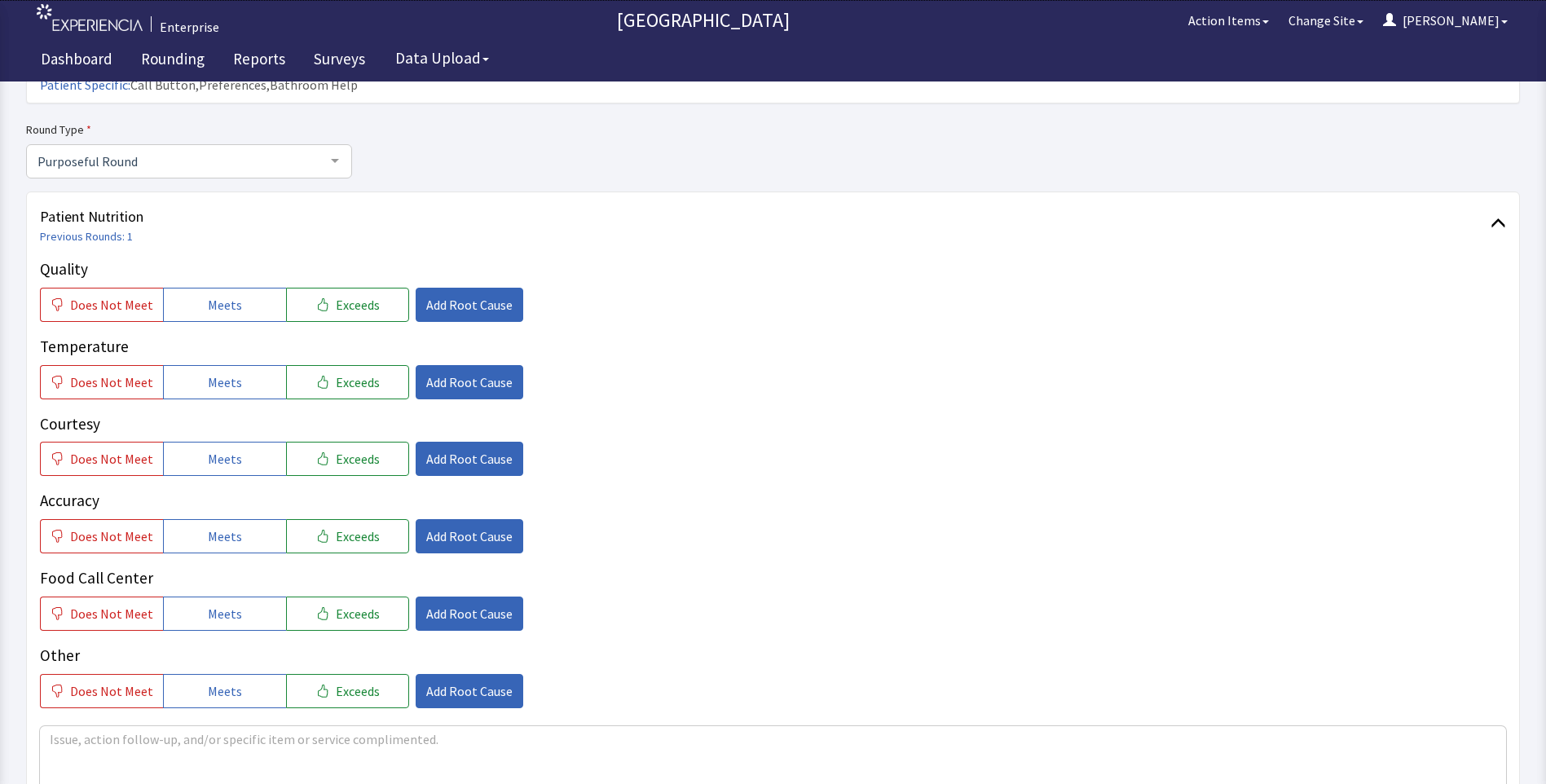
drag, startPoint x: 66, startPoint y: 274, endPoint x: 76, endPoint y: 332, distance: 58.9
click at [67, 288] on button "Does Not Meet" at bounding box center [101, 305] width 123 height 34
drag, startPoint x: 79, startPoint y: 343, endPoint x: 104, endPoint y: 346, distance: 25.2
click at [80, 365] on button "Does Not Meet" at bounding box center [101, 382] width 123 height 34
click at [479, 295] on span "Add Root Cause" at bounding box center [470, 305] width 86 height 20
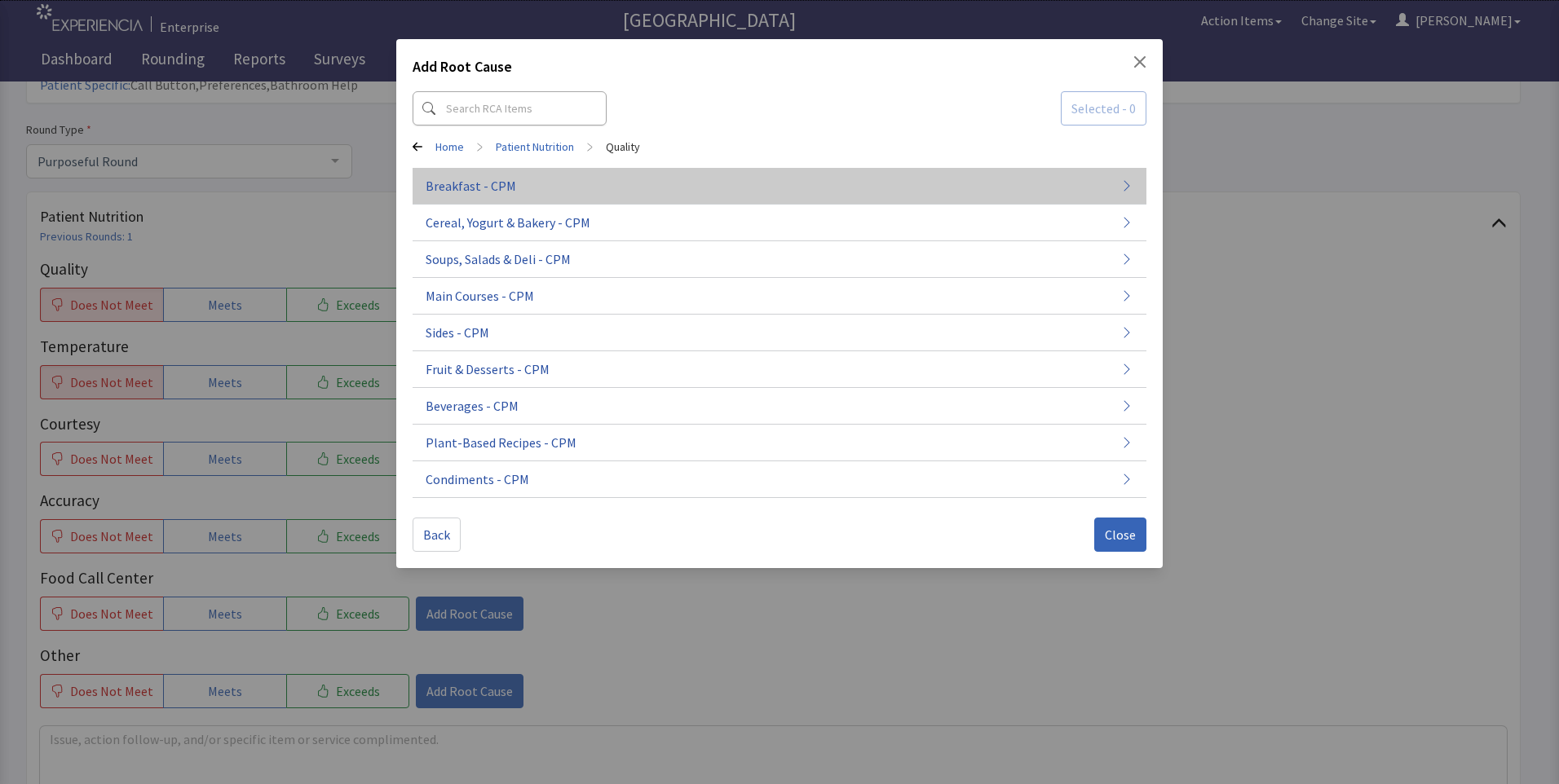
click at [448, 191] on span "Breakfast - CPM" at bounding box center [471, 185] width 91 height 20
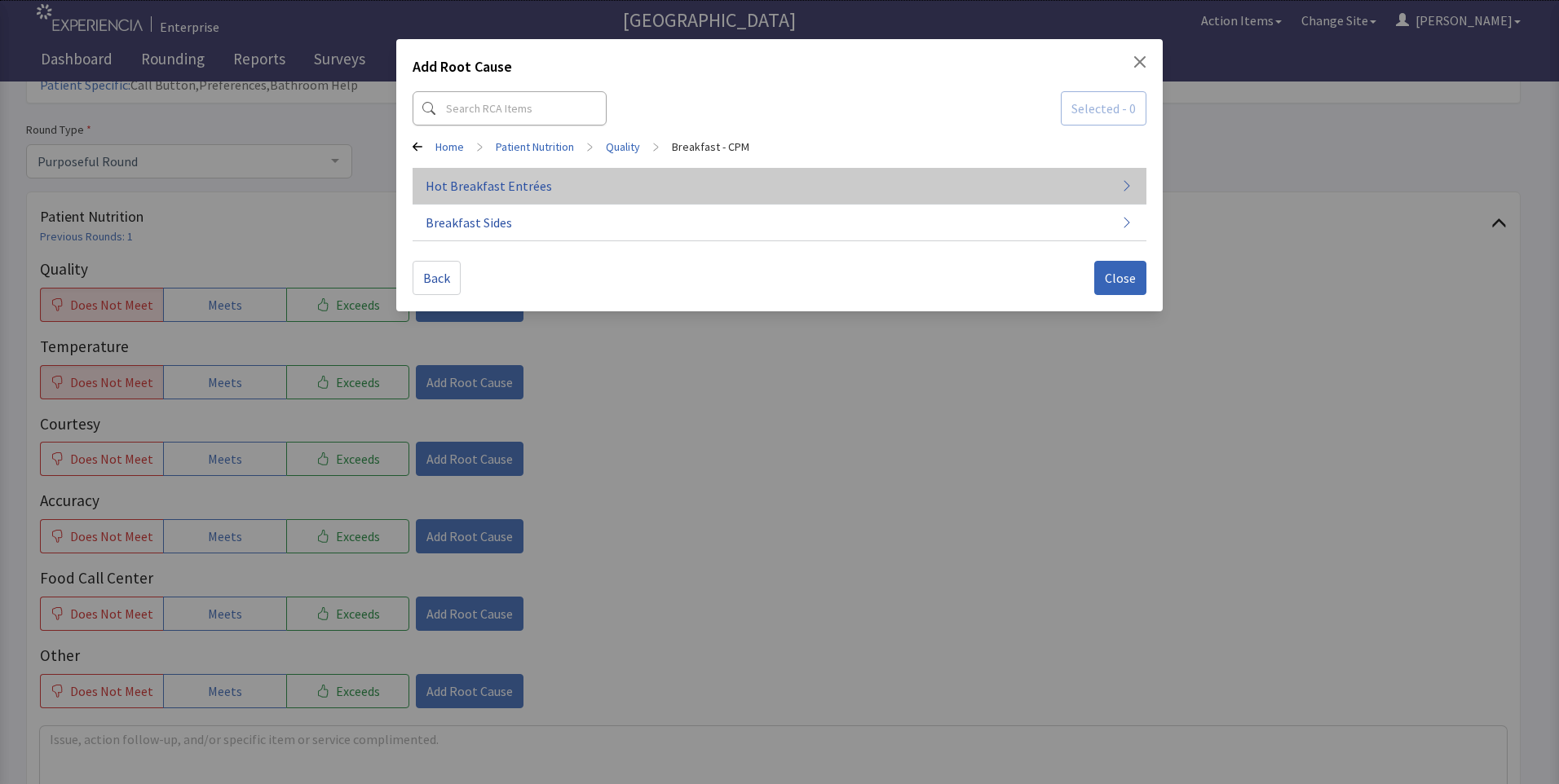
click at [619, 185] on button "Hot Breakfast Entrées" at bounding box center [779, 185] width 733 height 37
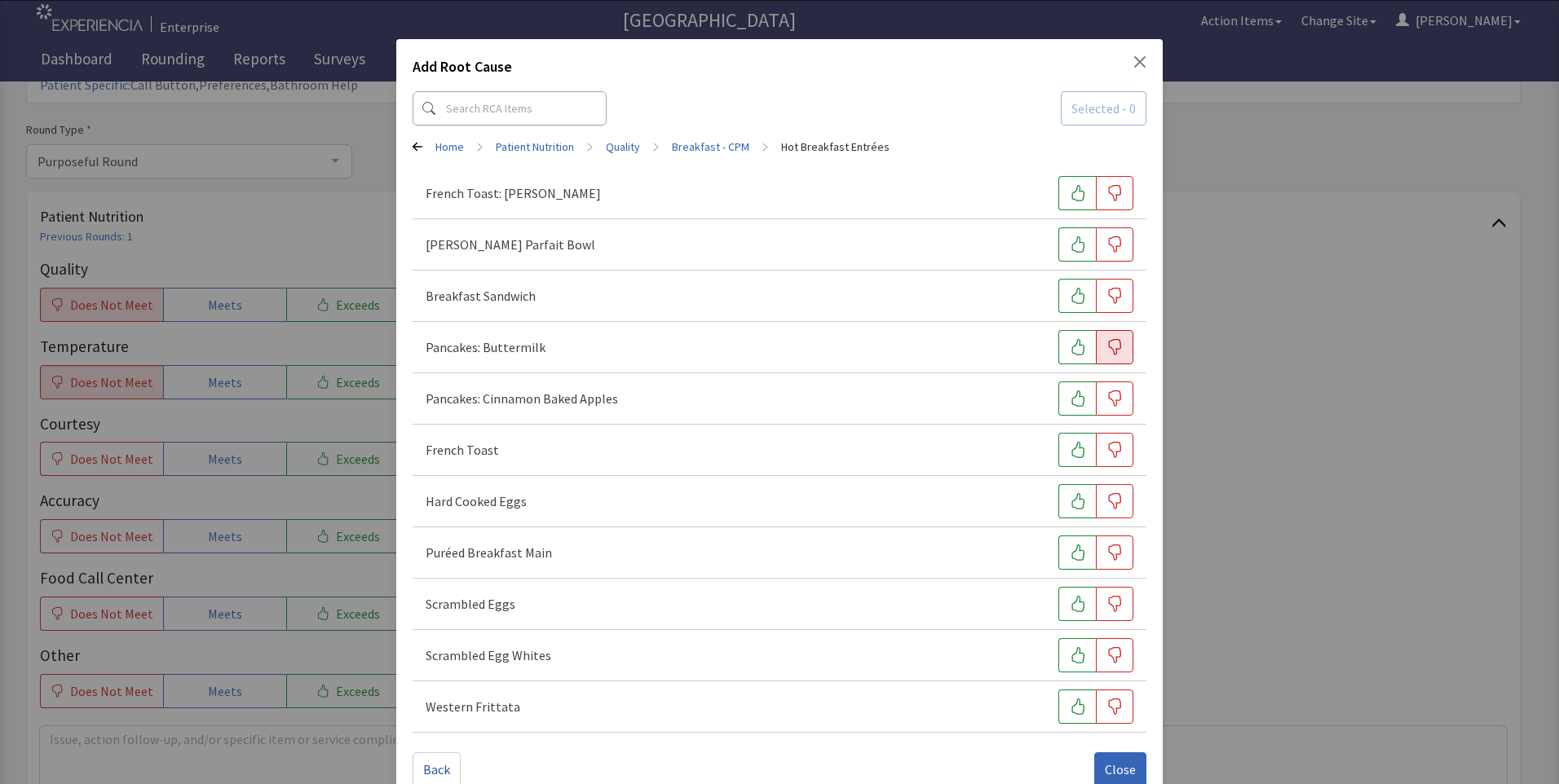
click at [1109, 353] on icon "button" at bounding box center [1115, 347] width 13 height 16
click at [1107, 603] on icon "button" at bounding box center [1114, 604] width 16 height 16
click at [1106, 764] on span "Close" at bounding box center [1120, 770] width 31 height 20
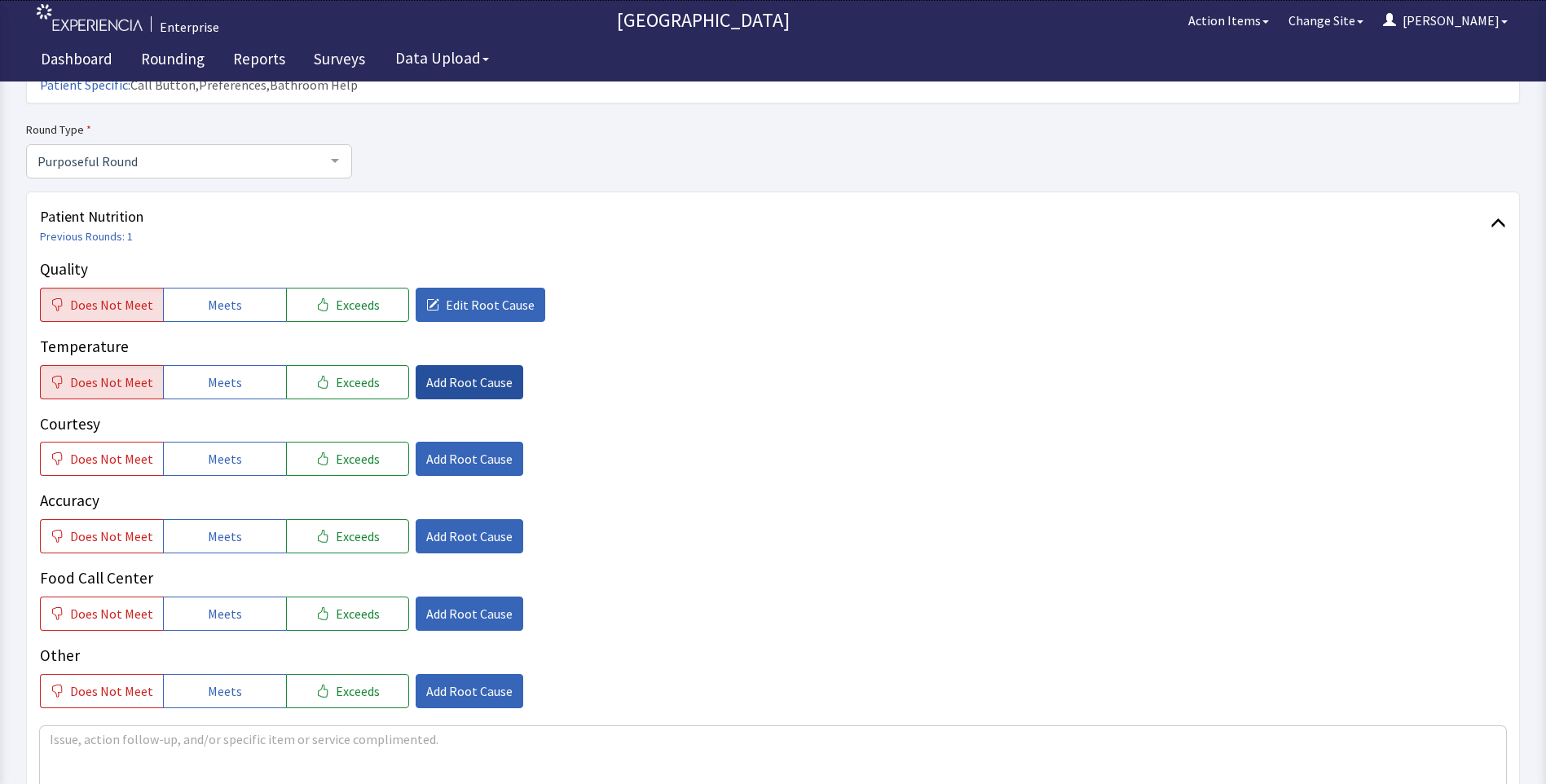
click at [462, 373] on span "Add Root Cause" at bounding box center [470, 383] width 86 height 20
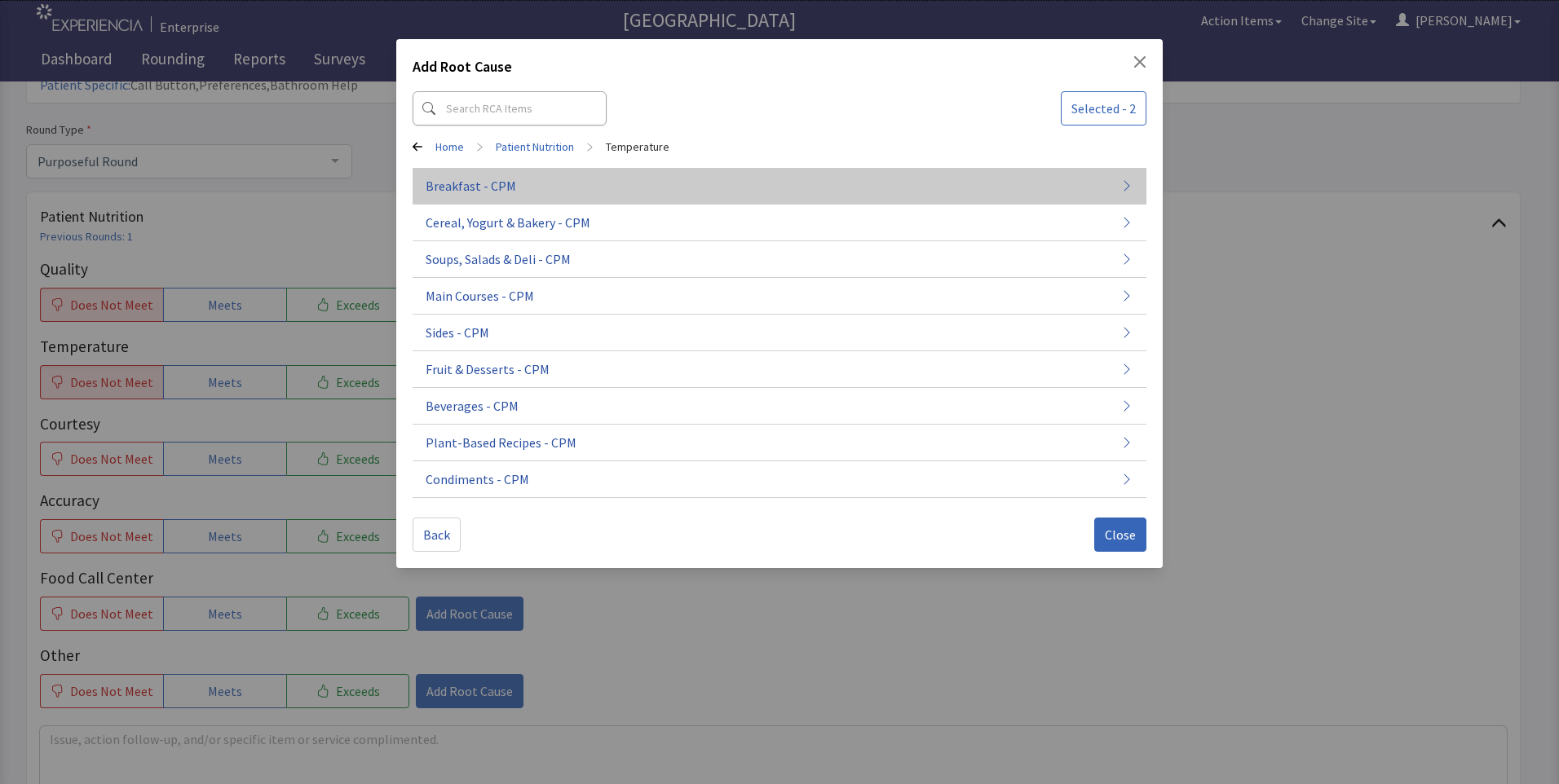
click at [528, 241] on button "Breakfast - CPM" at bounding box center [779, 259] width 733 height 37
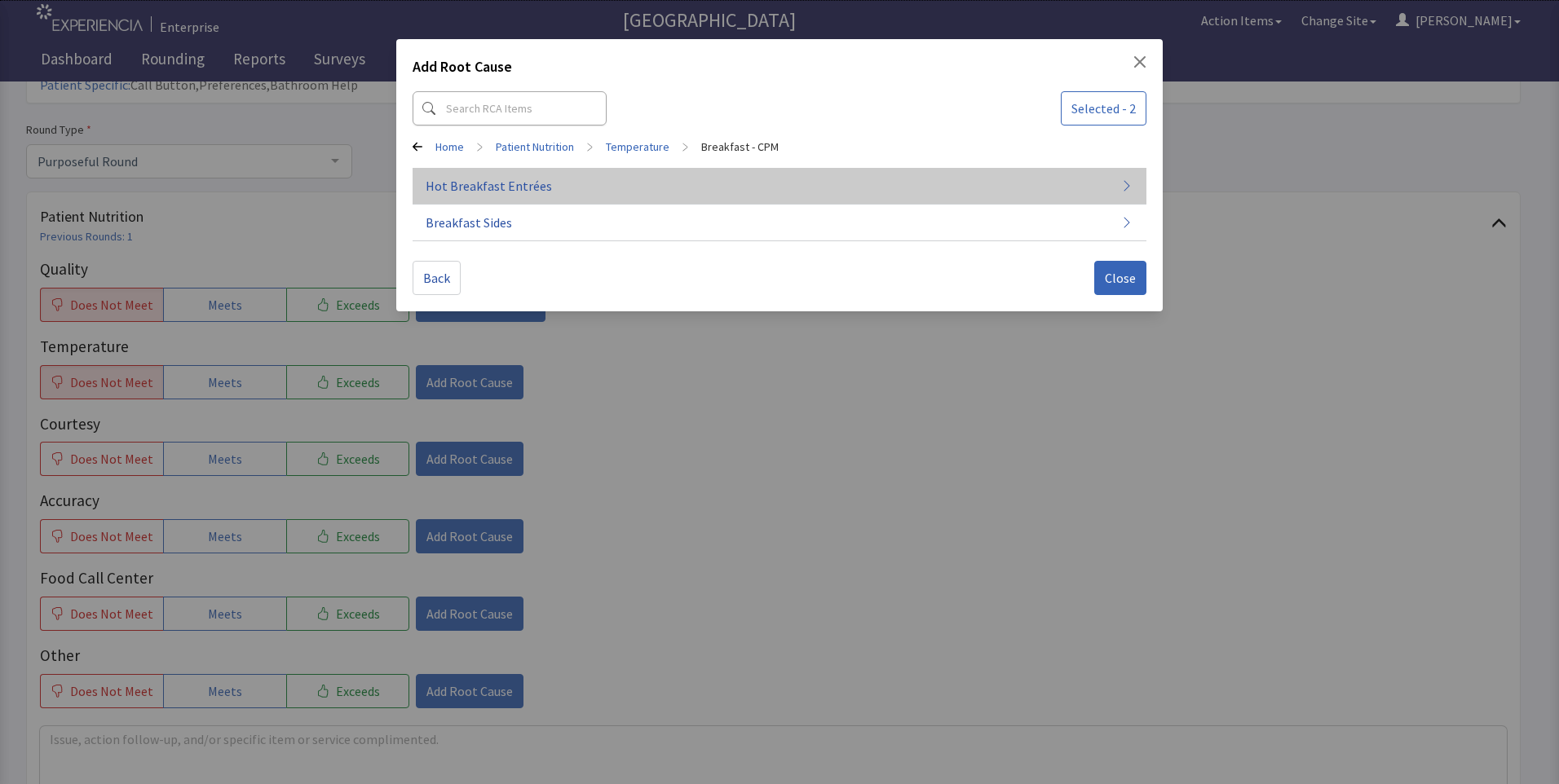
click at [585, 194] on button "Hot Breakfast Entrées" at bounding box center [779, 185] width 733 height 37
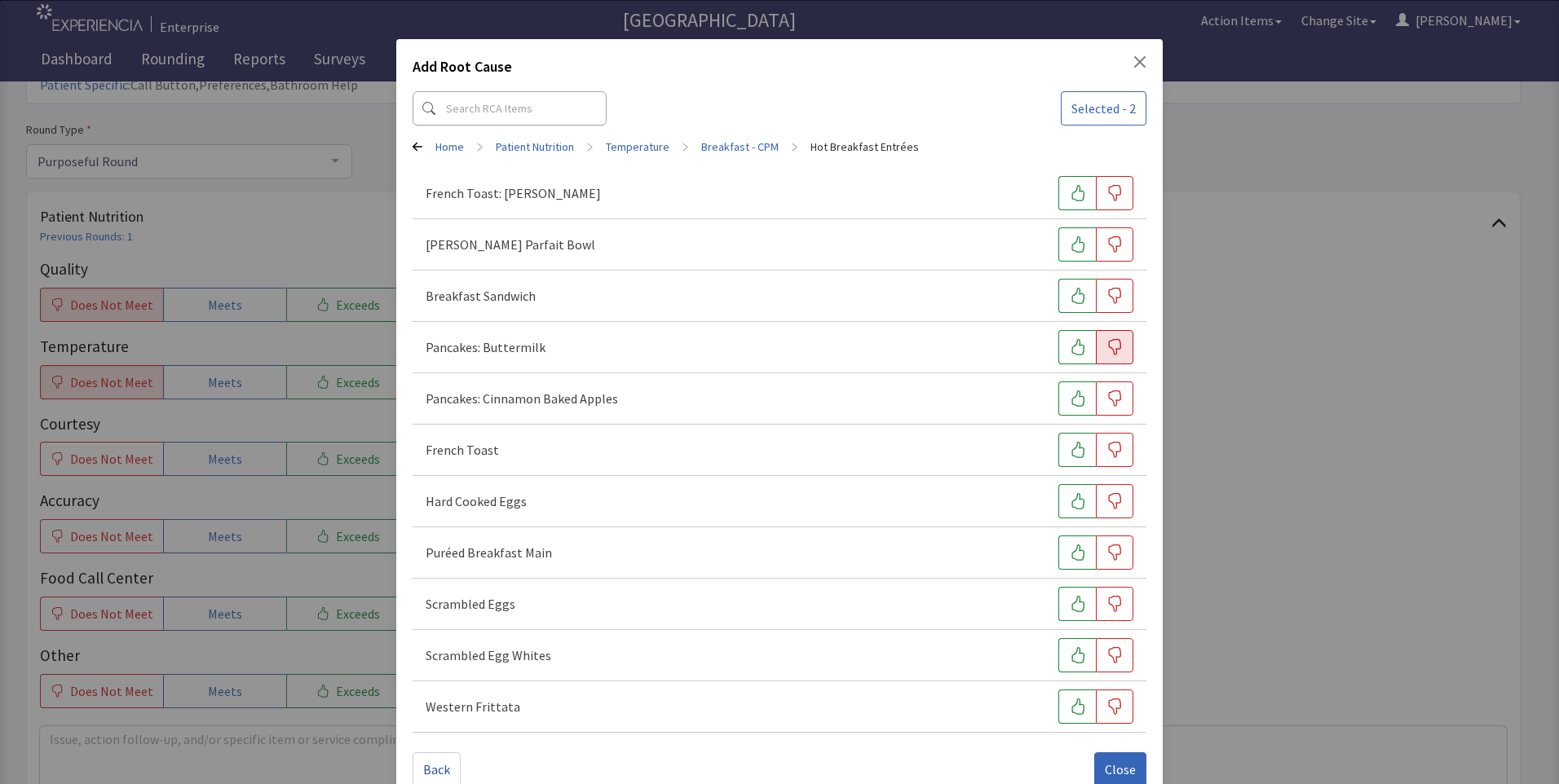
click at [1106, 347] on icon "button" at bounding box center [1114, 347] width 16 height 16
click at [1106, 604] on icon "button" at bounding box center [1114, 604] width 16 height 16
click at [1111, 764] on span "Close" at bounding box center [1120, 770] width 31 height 20
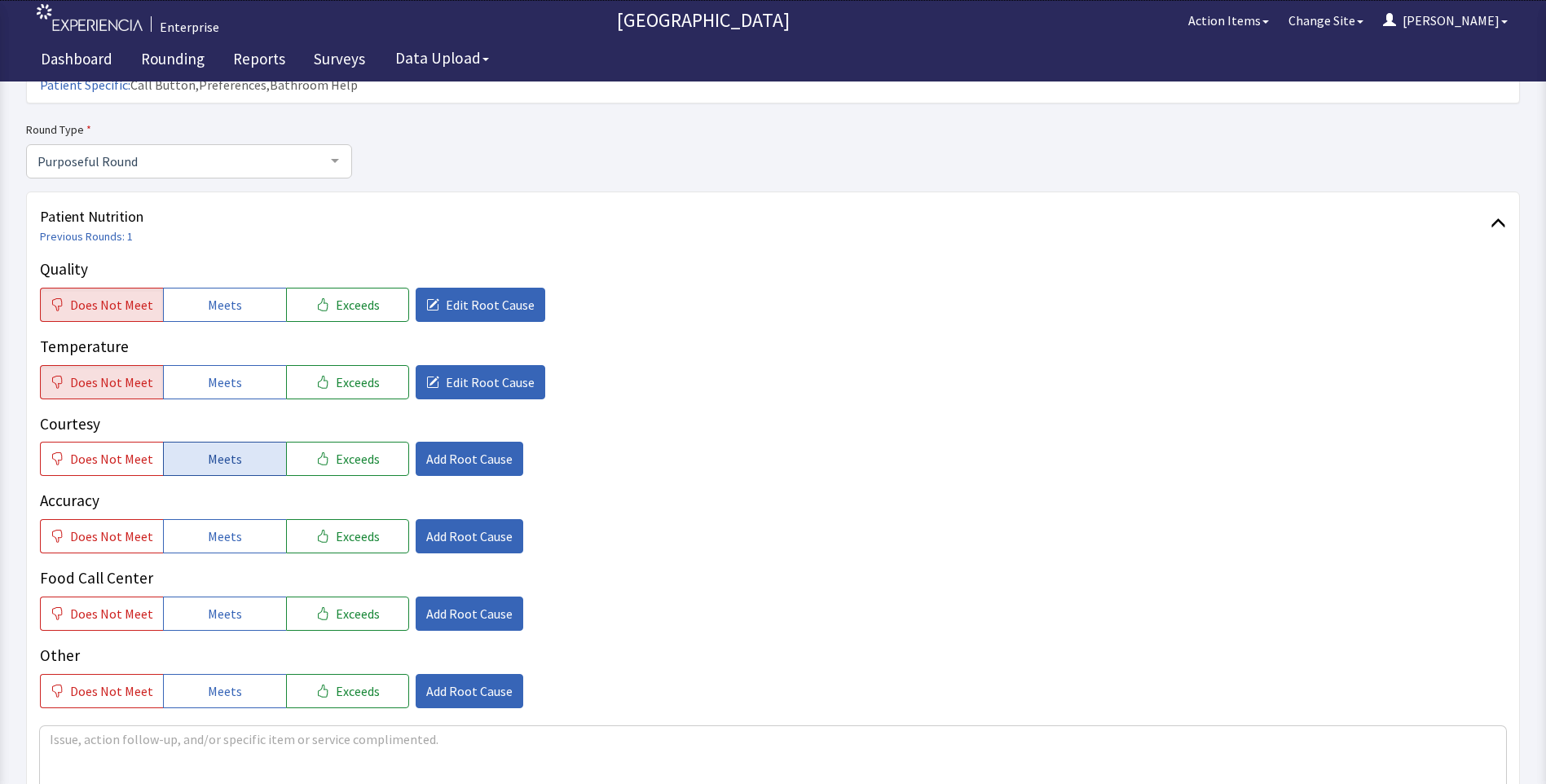
click at [230, 449] on span "Meets" at bounding box center [225, 459] width 34 height 20
drag, startPoint x: 227, startPoint y: 508, endPoint x: 216, endPoint y: 533, distance: 27.3
click at [227, 526] on span "Meets" at bounding box center [225, 536] width 34 height 20
click at [212, 604] on span "Meets" at bounding box center [225, 614] width 34 height 20
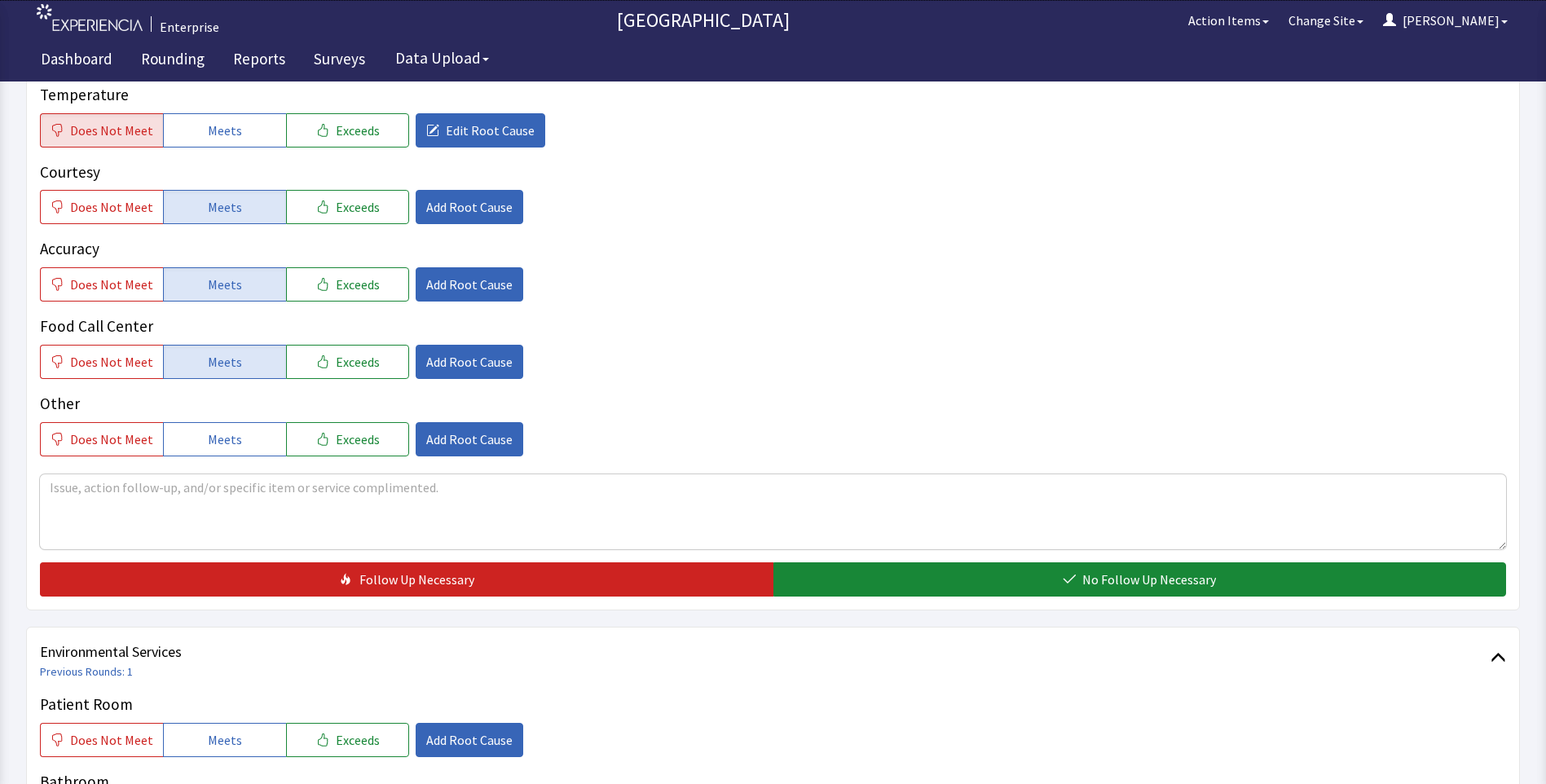
scroll to position [571, 0]
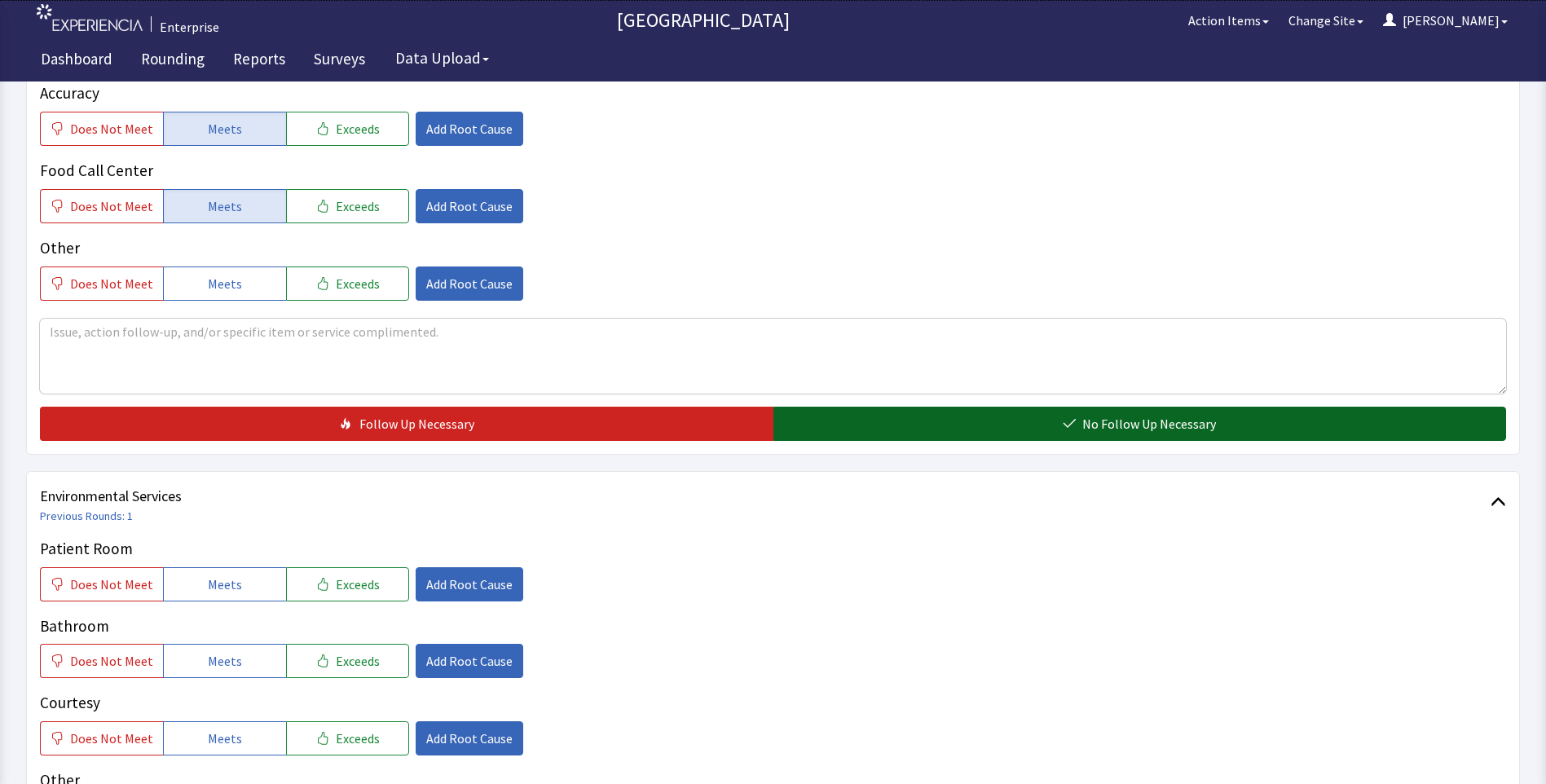
click at [971, 407] on button "No Follow Up Necessary" at bounding box center [1140, 424] width 733 height 34
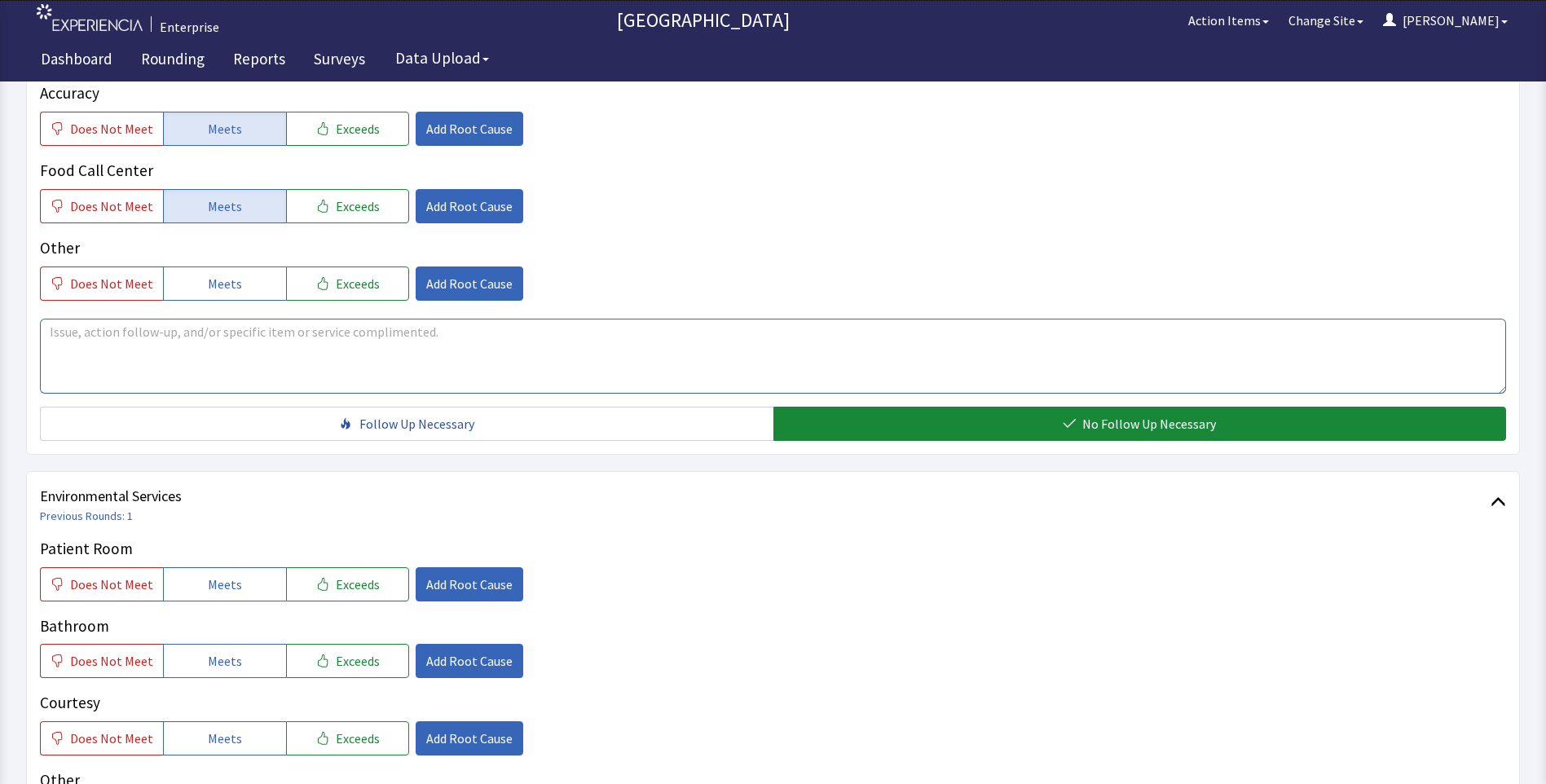
click at [118, 324] on textarea at bounding box center [773, 357] width 1466 height 75
drag, startPoint x: 47, startPoint y: 306, endPoint x: 470, endPoint y: 310, distance: 423.0
click at [521, 319] on textarea "breakfast is always cold today pancakes and eggs cold meals all weekend cold." at bounding box center [773, 357] width 1466 height 75
type textarea "breakfast is always cold today pancakes and eggs cold meals all weekend cold."
drag, startPoint x: 413, startPoint y: 300, endPoint x: 618, endPoint y: 256, distance: 209.7
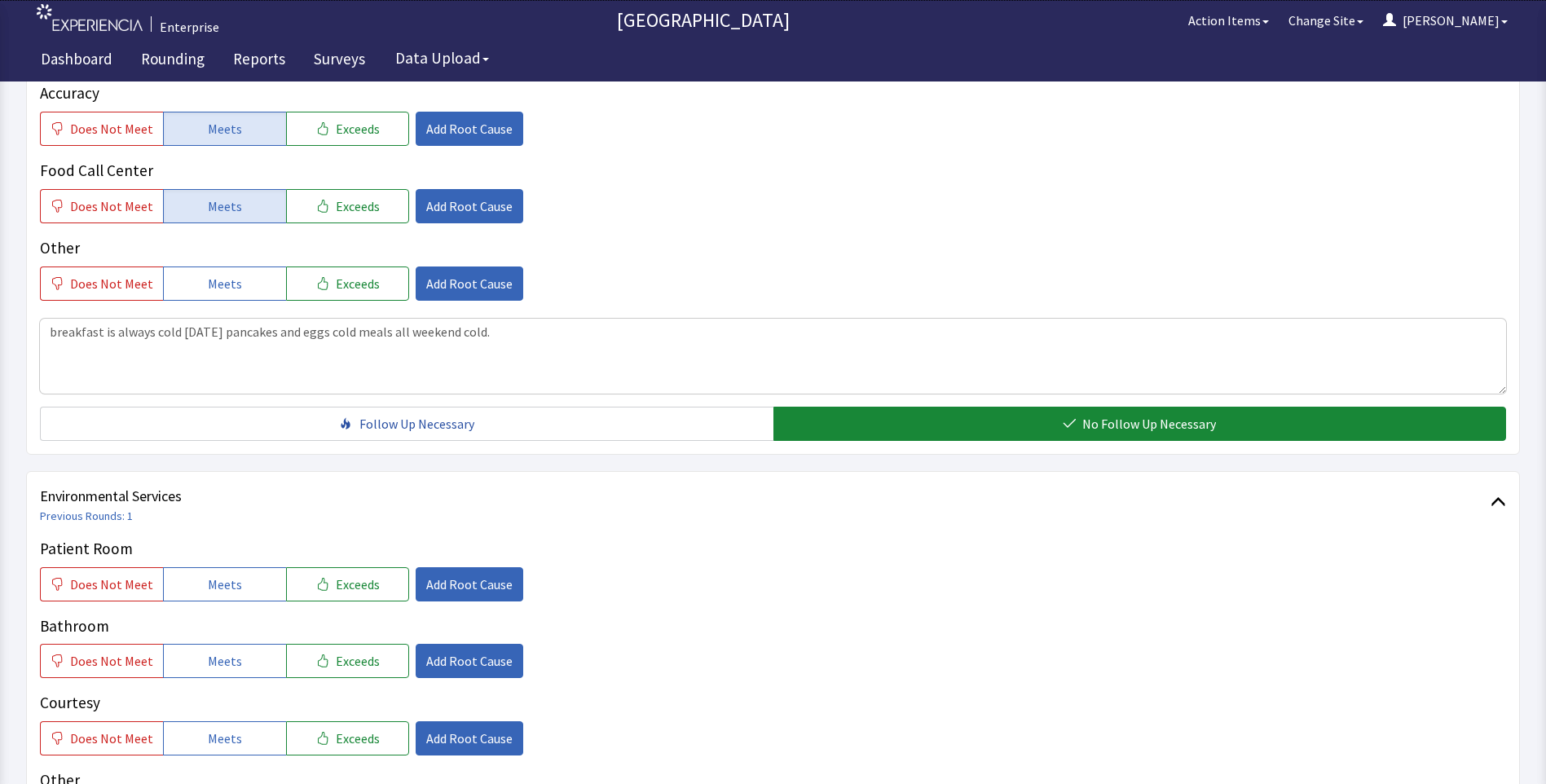
click at [618, 266] on div "Does Not Meet Meets Exceeds Add Root Cause" at bounding box center [773, 283] width 1466 height 34
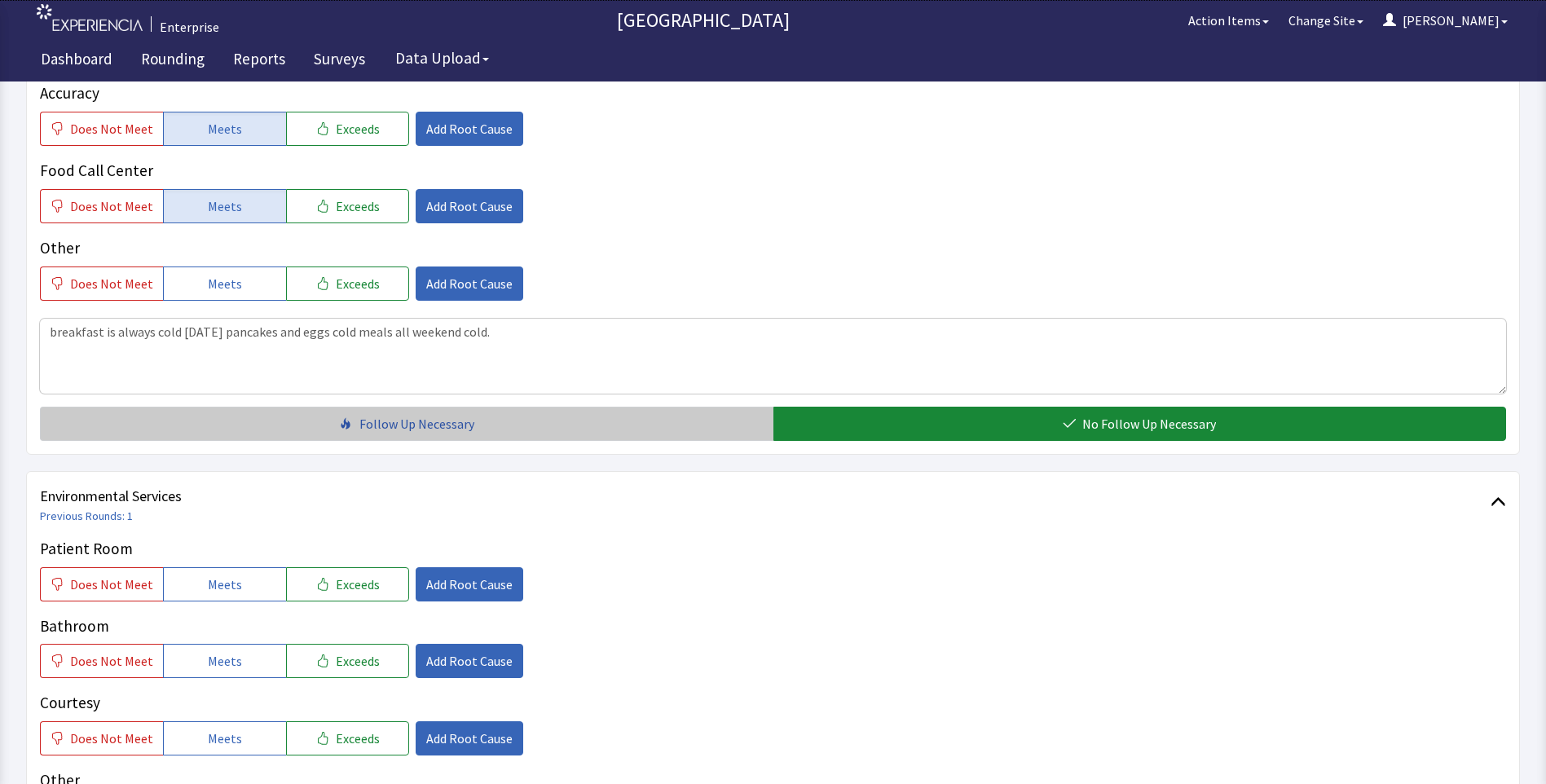
click at [417, 414] on span "Follow Up Necessary" at bounding box center [417, 424] width 115 height 20
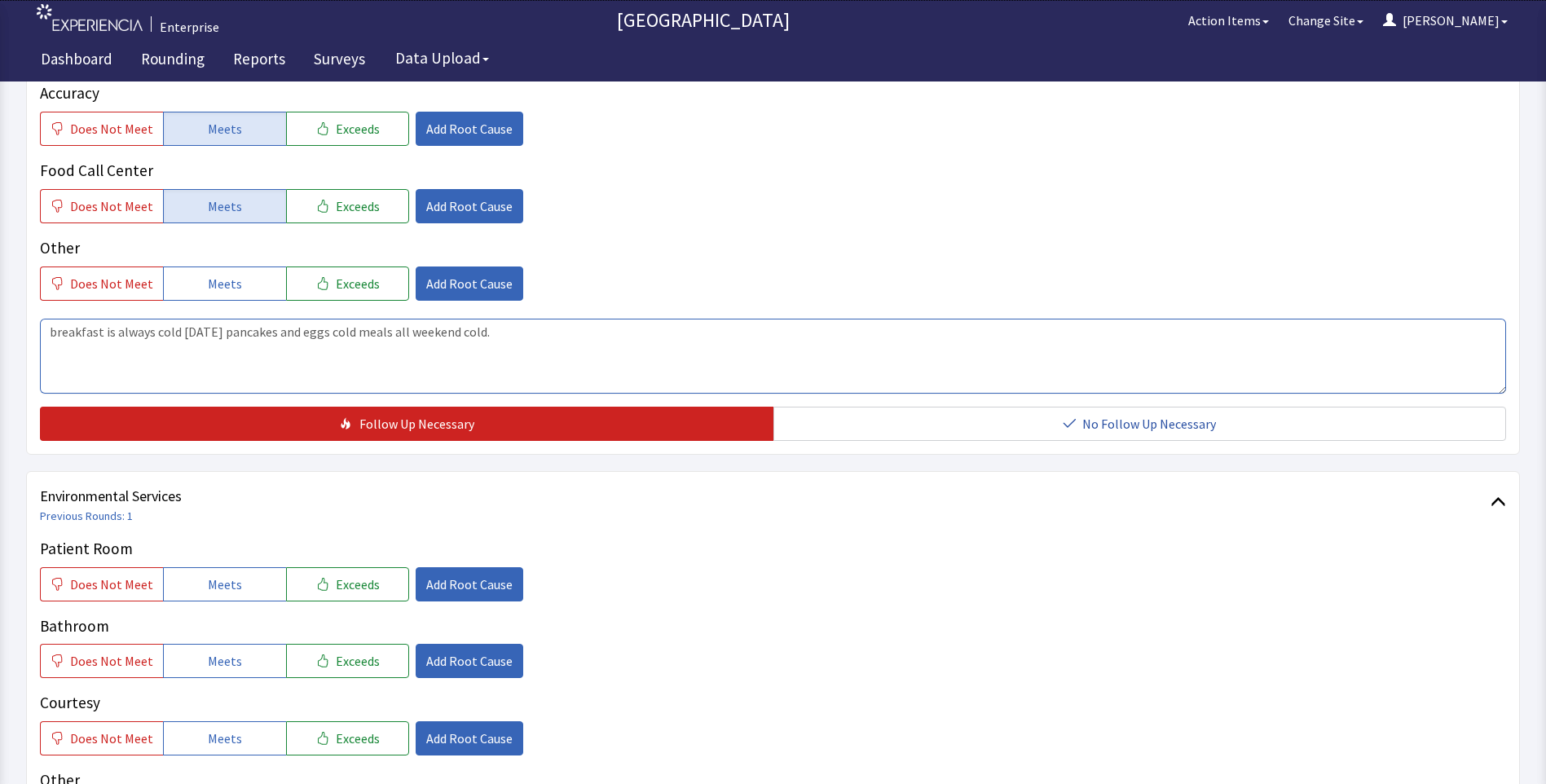
drag, startPoint x: 48, startPoint y: 306, endPoint x: 526, endPoint y: 326, distance: 478.4
click at [529, 326] on textarea "breakfast is always cold today pancakes and eggs cold meals all weekend cold." at bounding box center [773, 357] width 1466 height 75
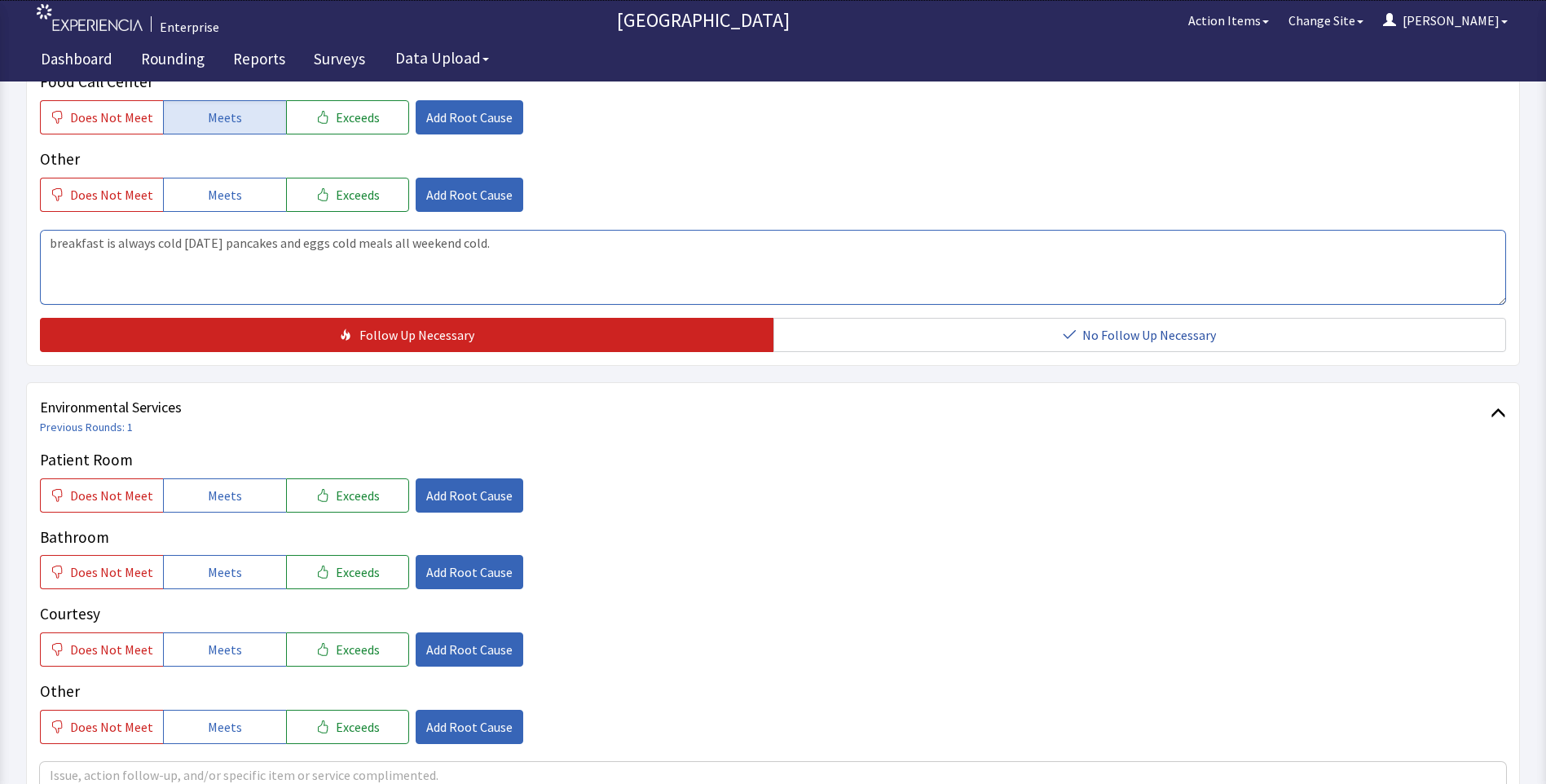
scroll to position [814, 0]
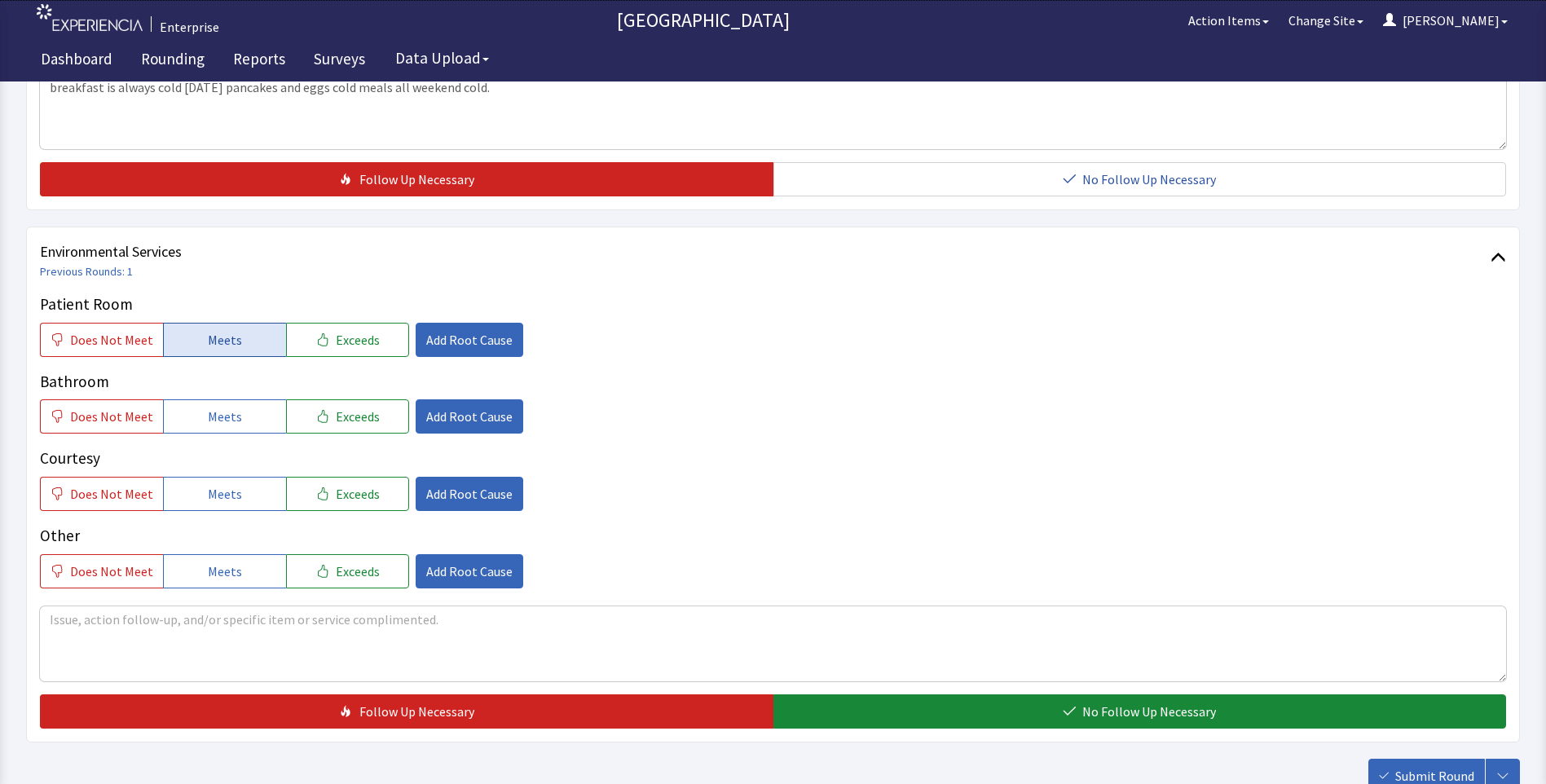
click at [255, 323] on button "Meets" at bounding box center [224, 340] width 123 height 34
drag, startPoint x: 248, startPoint y: 383, endPoint x: 250, endPoint y: 401, distance: 18.1
click at [248, 400] on button "Meets" at bounding box center [224, 417] width 123 height 34
drag, startPoint x: 256, startPoint y: 456, endPoint x: 392, endPoint y: 488, distance: 139.7
click at [274, 477] on button "Meets" at bounding box center [224, 494] width 123 height 34
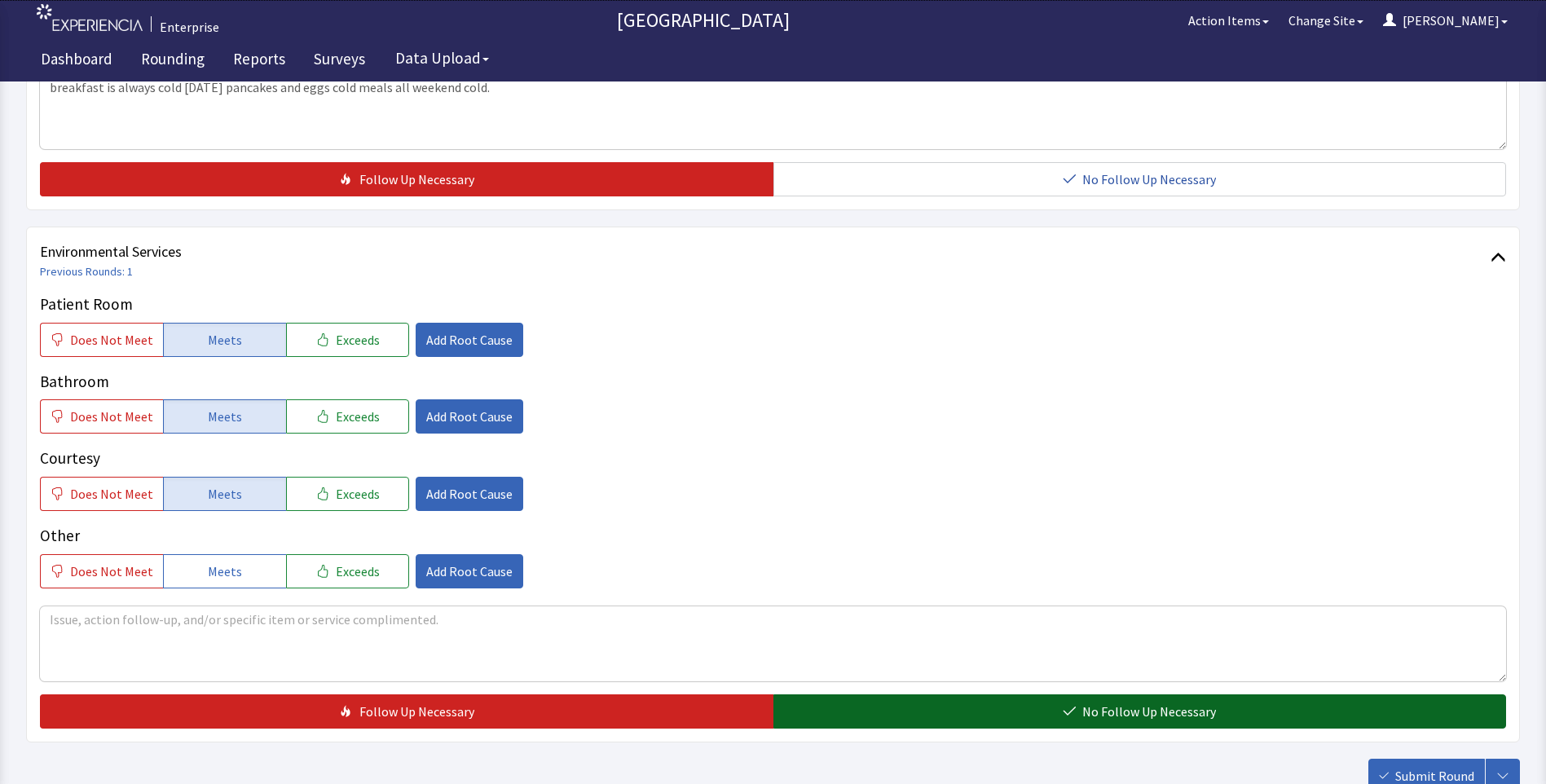
drag, startPoint x: 869, startPoint y: 693, endPoint x: 885, endPoint y: 678, distance: 21.9
click at [874, 695] on button "No Follow Up Necessary" at bounding box center [1140, 711] width 733 height 34
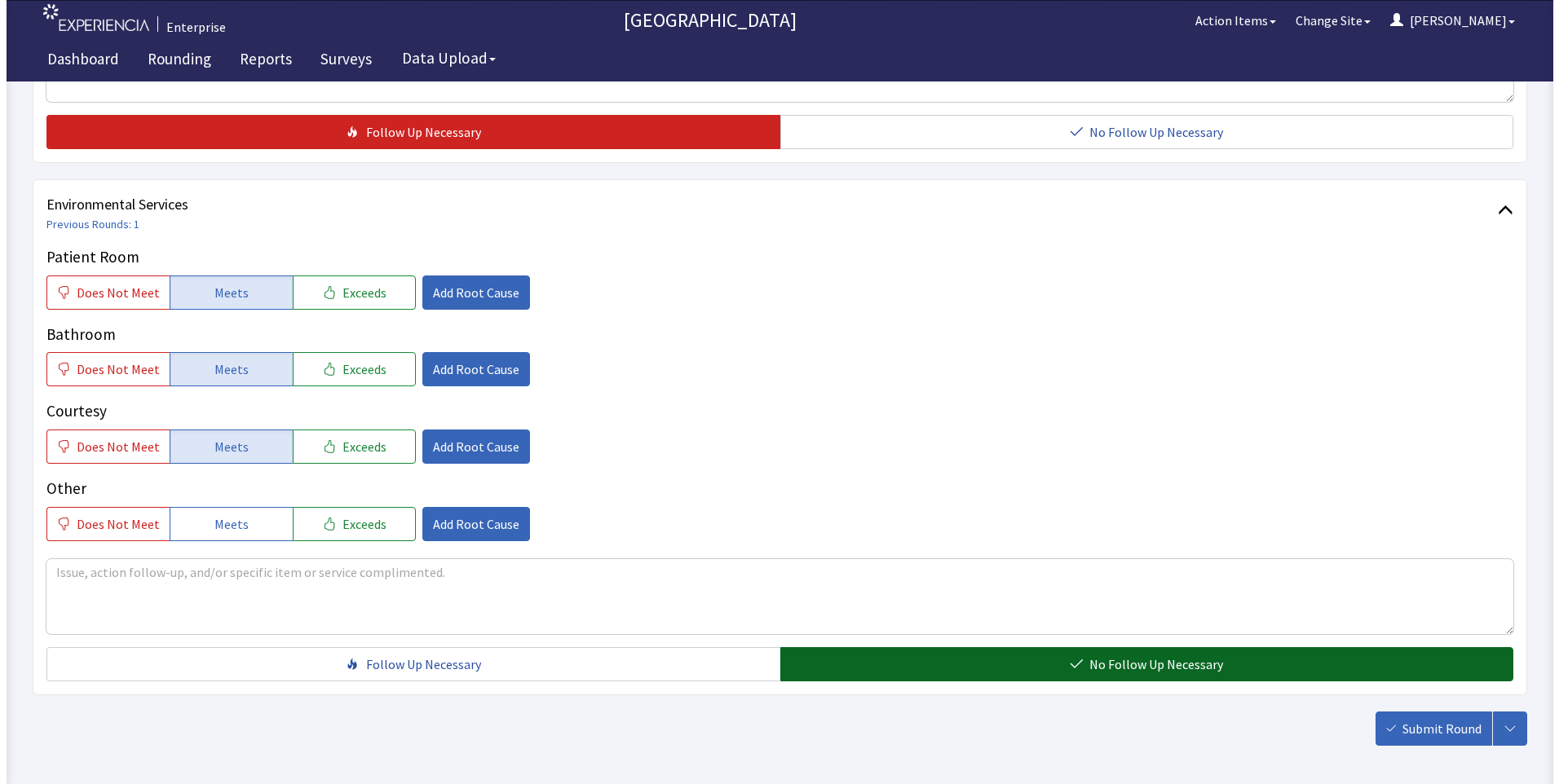
scroll to position [903, 0]
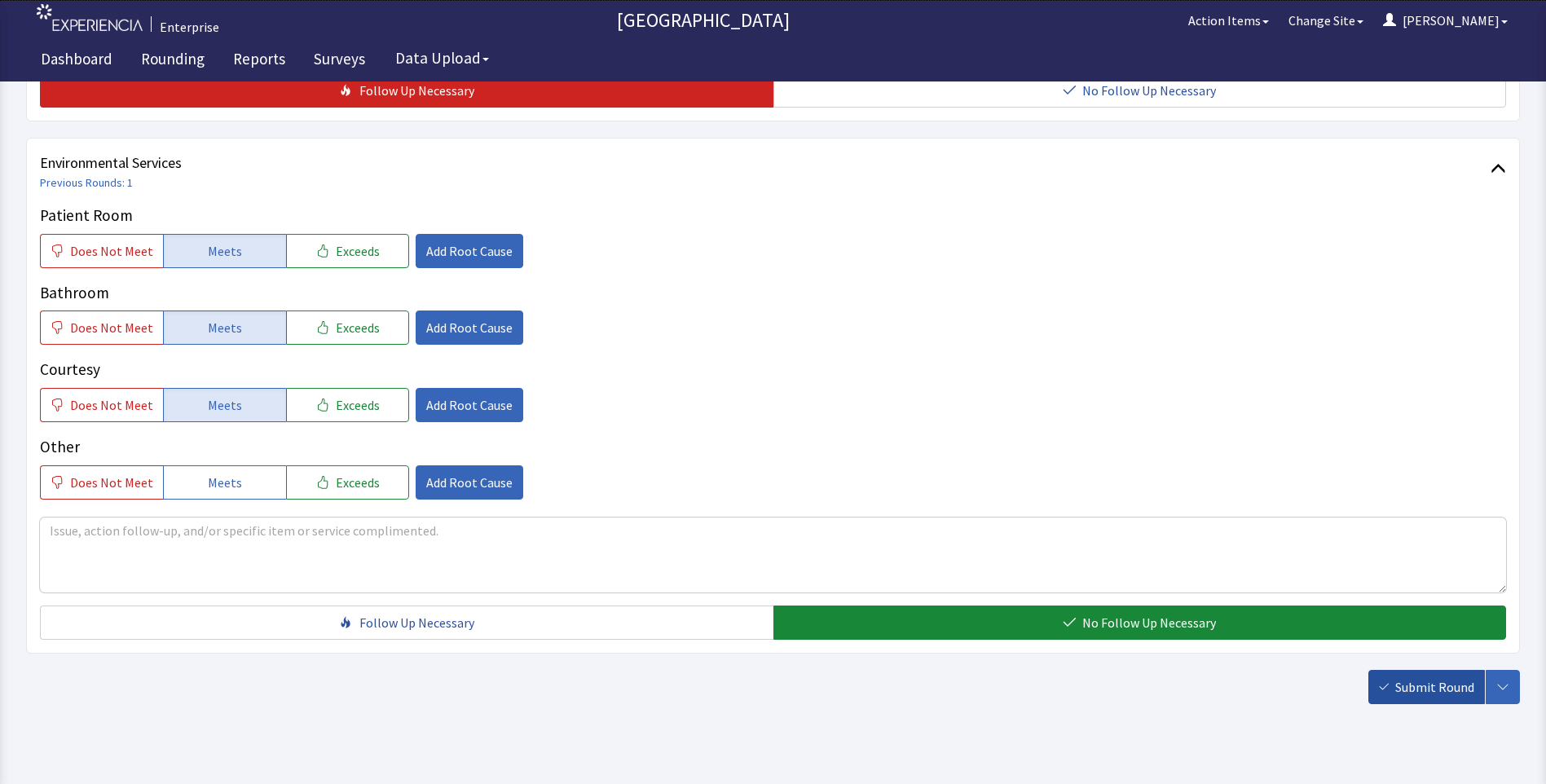
click at [1420, 677] on span "Submit Round" at bounding box center [1435, 687] width 79 height 20
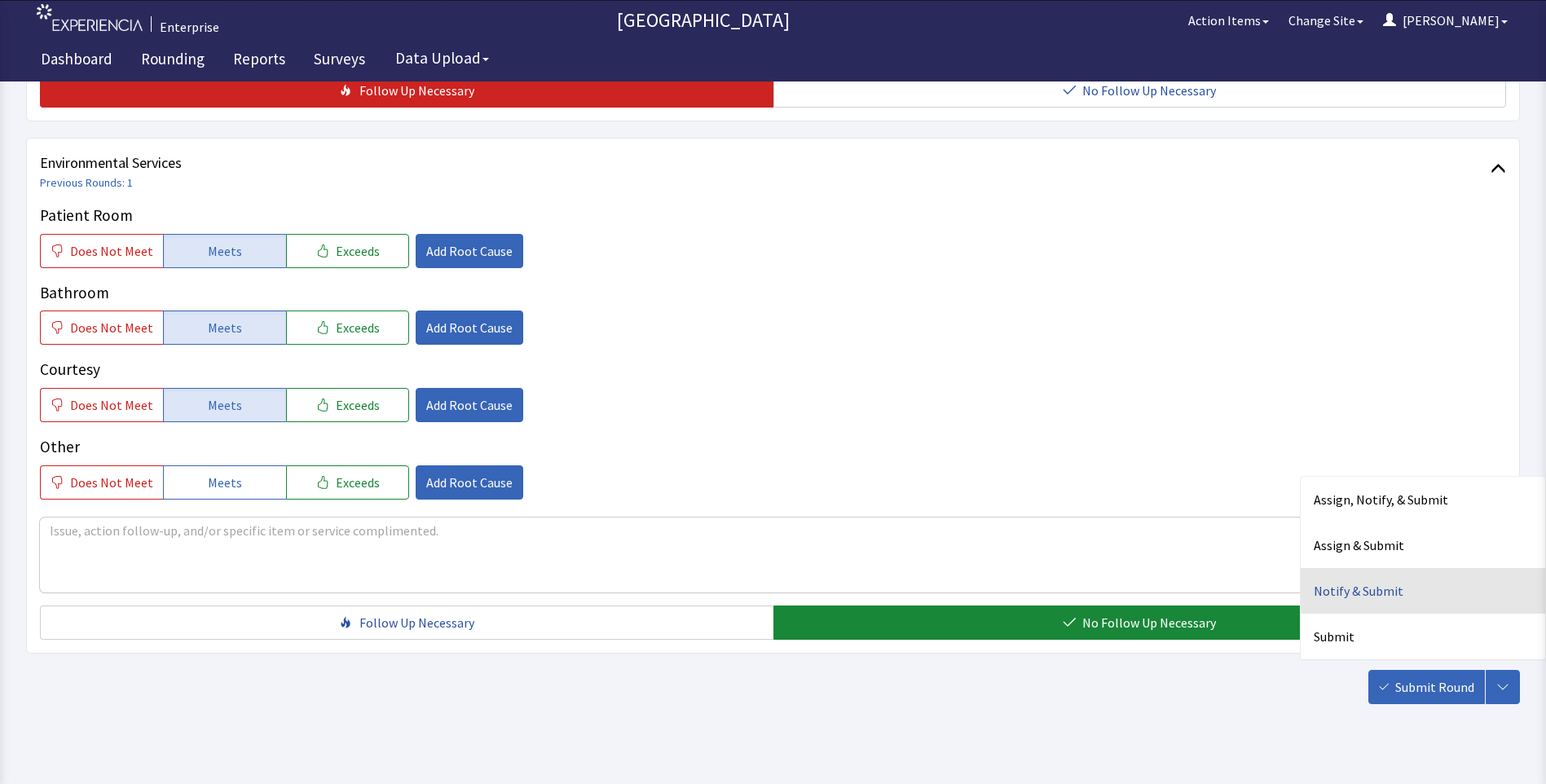
click at [1335, 568] on div "Notify & Submit" at bounding box center [1422, 590] width 245 height 46
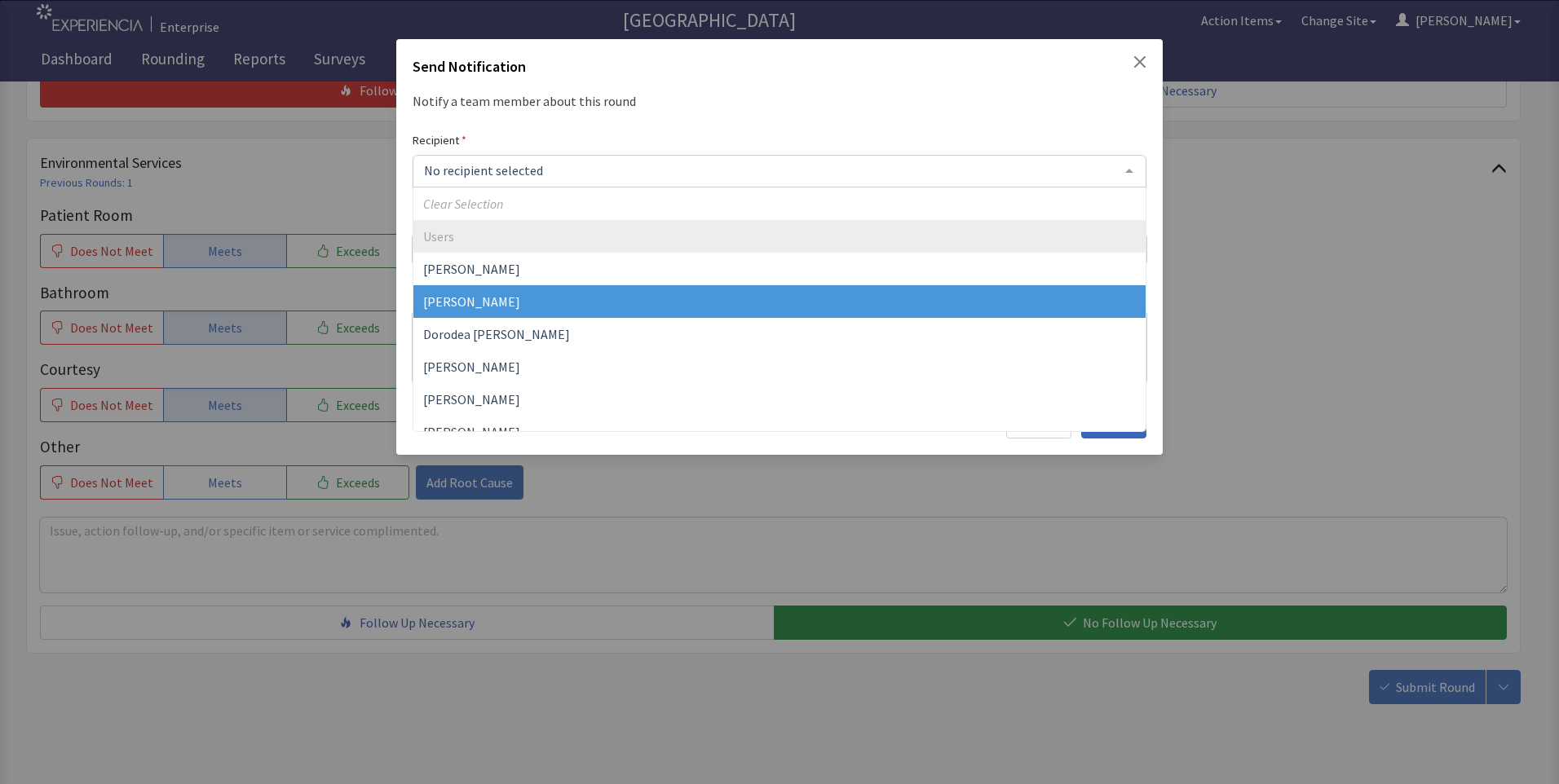
click at [465, 305] on span "[PERSON_NAME]" at bounding box center [472, 301] width 97 height 16
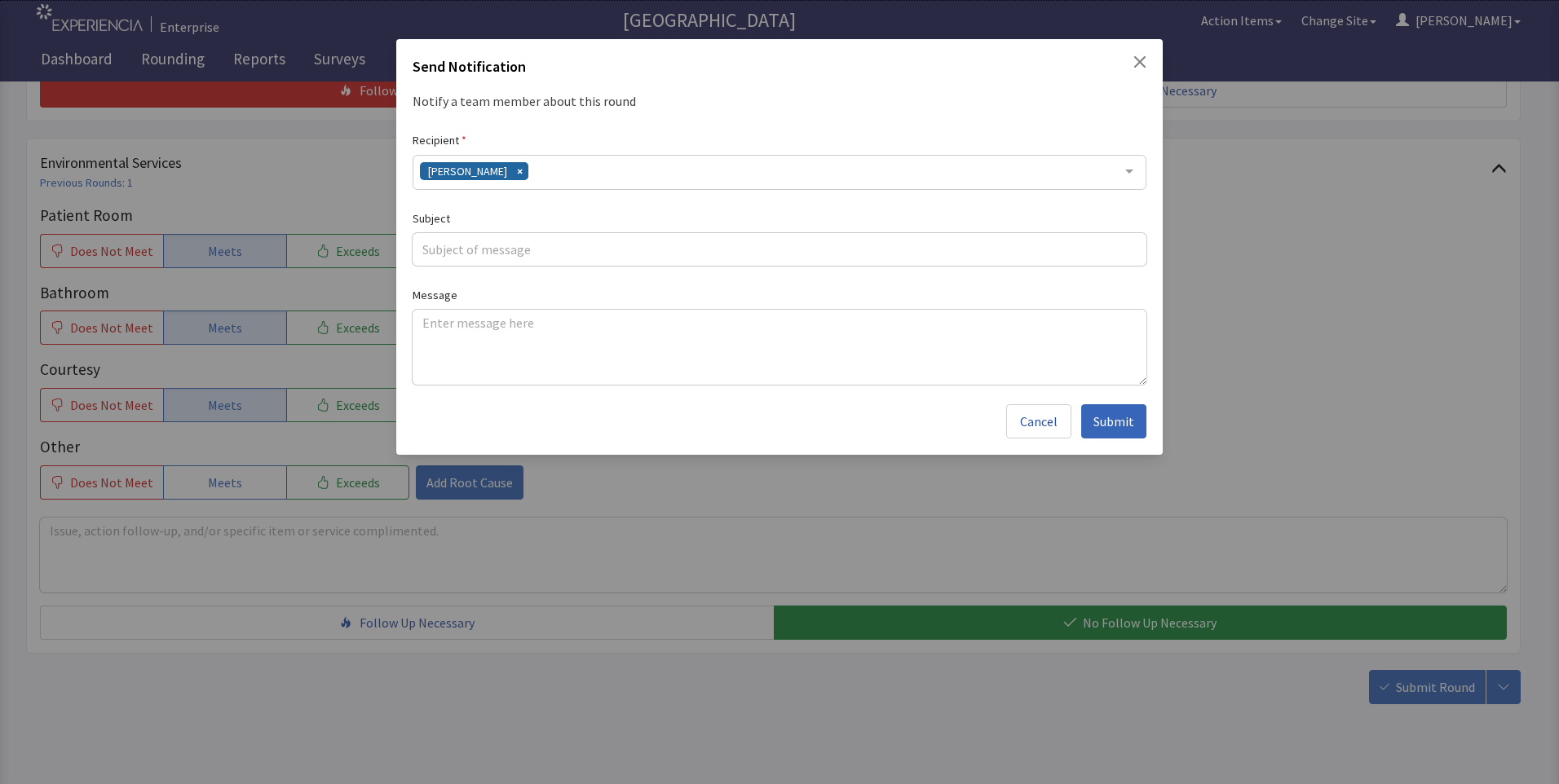
click at [520, 179] on div "David Garcia" at bounding box center [779, 172] width 733 height 35
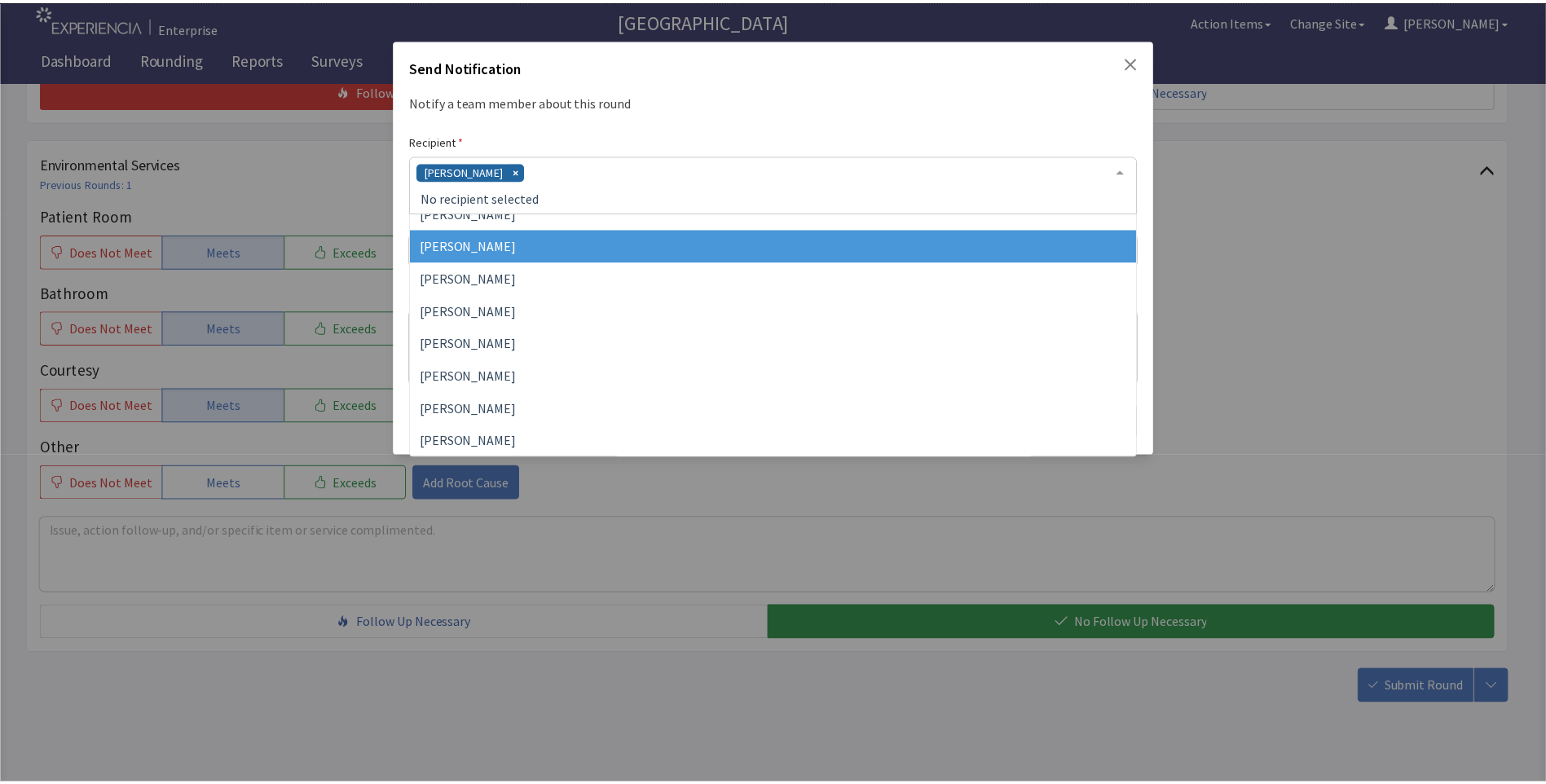
scroll to position [163, 0]
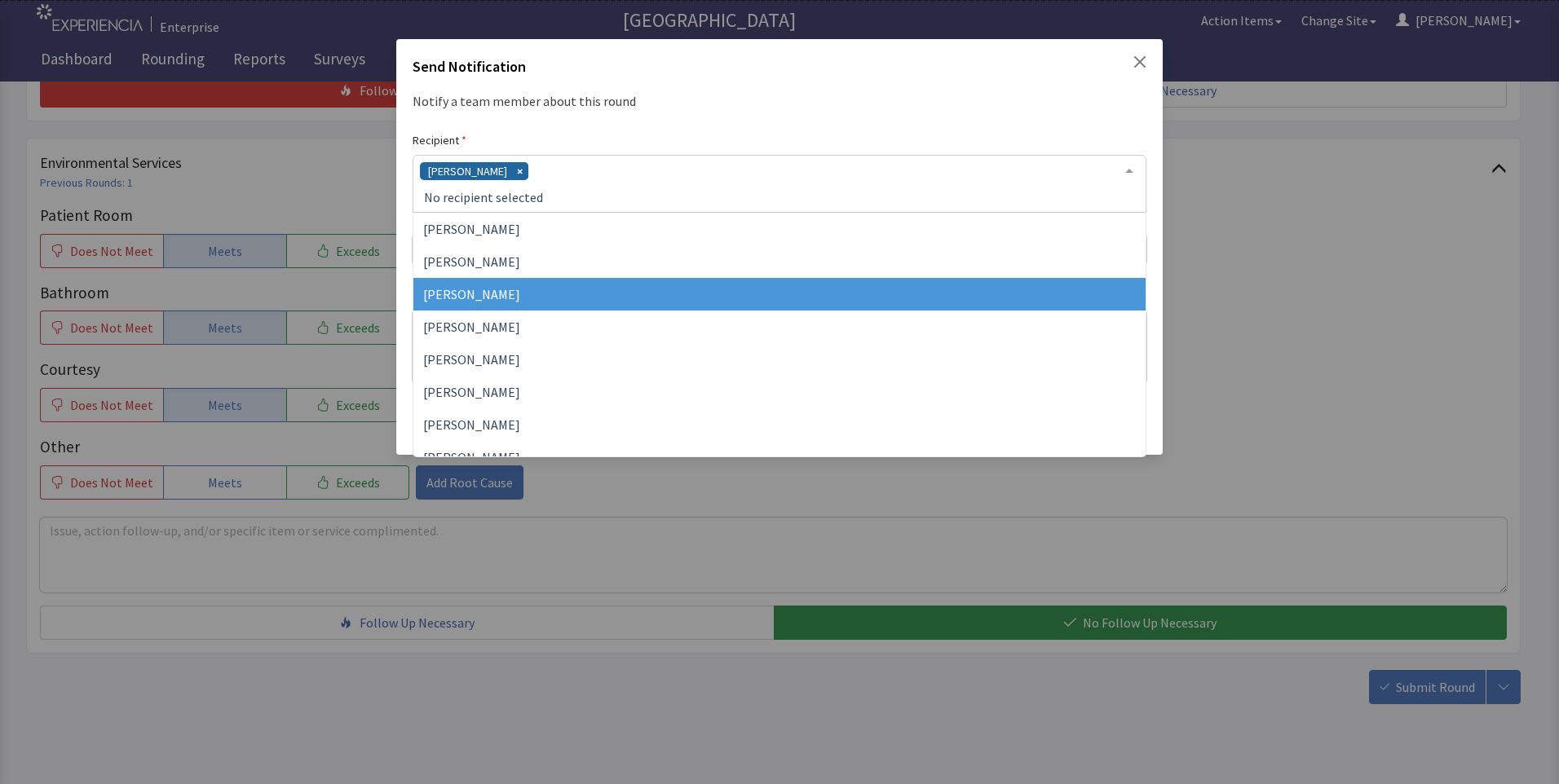
click at [507, 292] on span "Jacquelyn Bucci" at bounding box center [472, 294] width 97 height 16
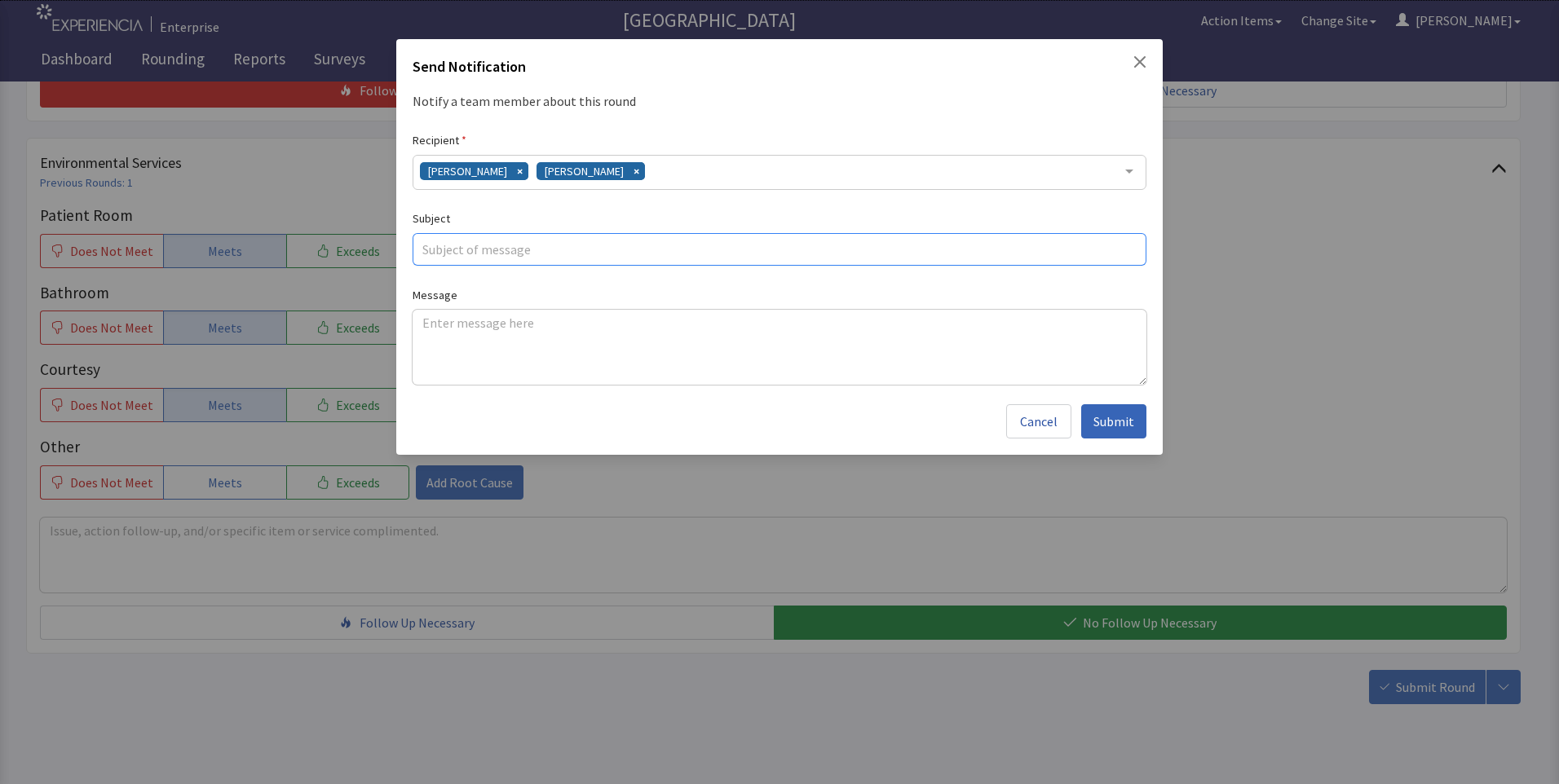
click at [428, 251] on input "text" at bounding box center [779, 249] width 733 height 32
type input "cold food"
click at [416, 325] on textarea at bounding box center [779, 348] width 733 height 75
paste textarea "breakfast is always cold today pancakes and eggs cold meals all weekend cold."
type textarea "breakfast is always cold today pancakes and eggs cold meals all weekend cold."
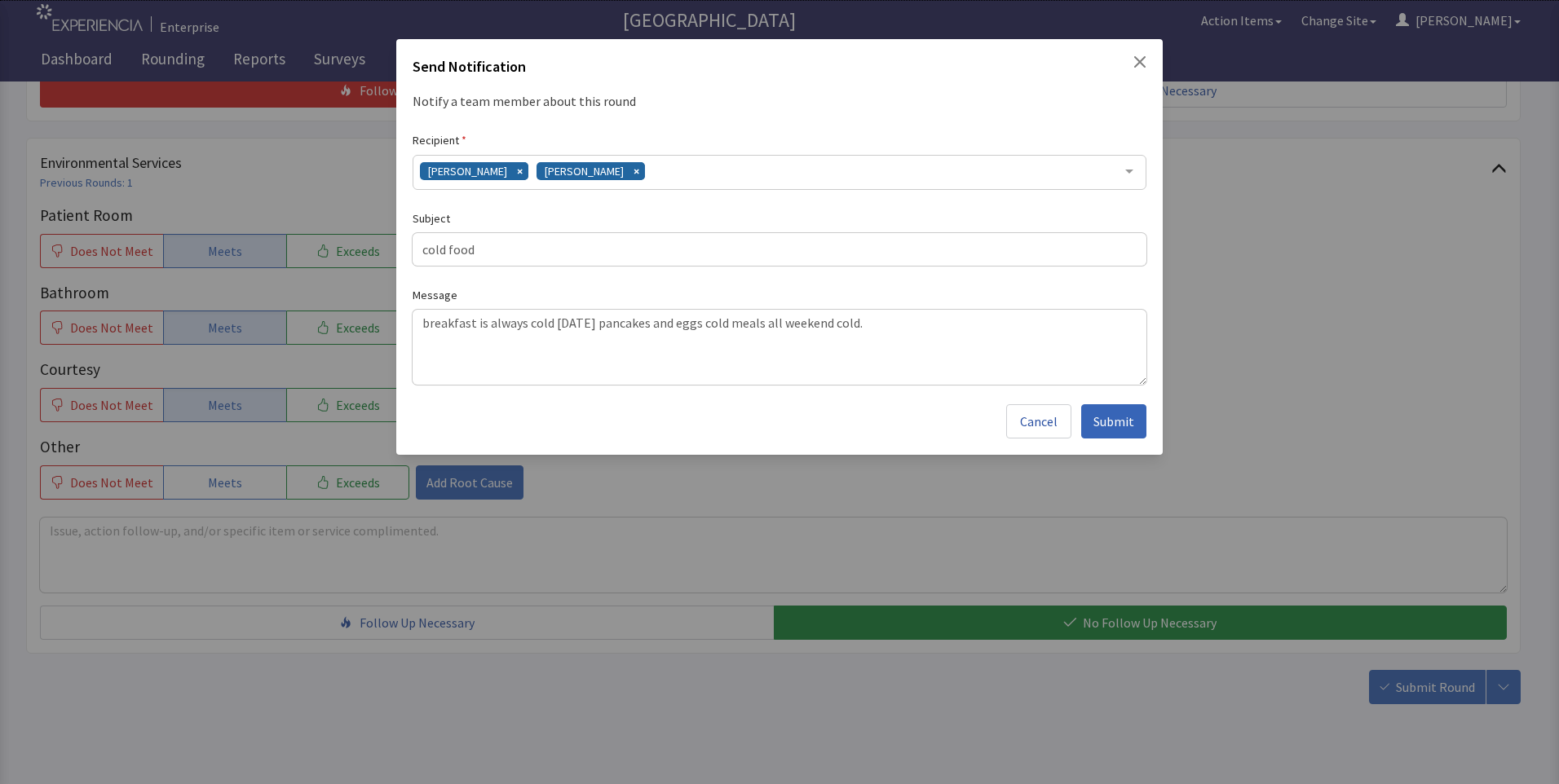
click at [1116, 421] on span "Submit" at bounding box center [1113, 421] width 40 height 20
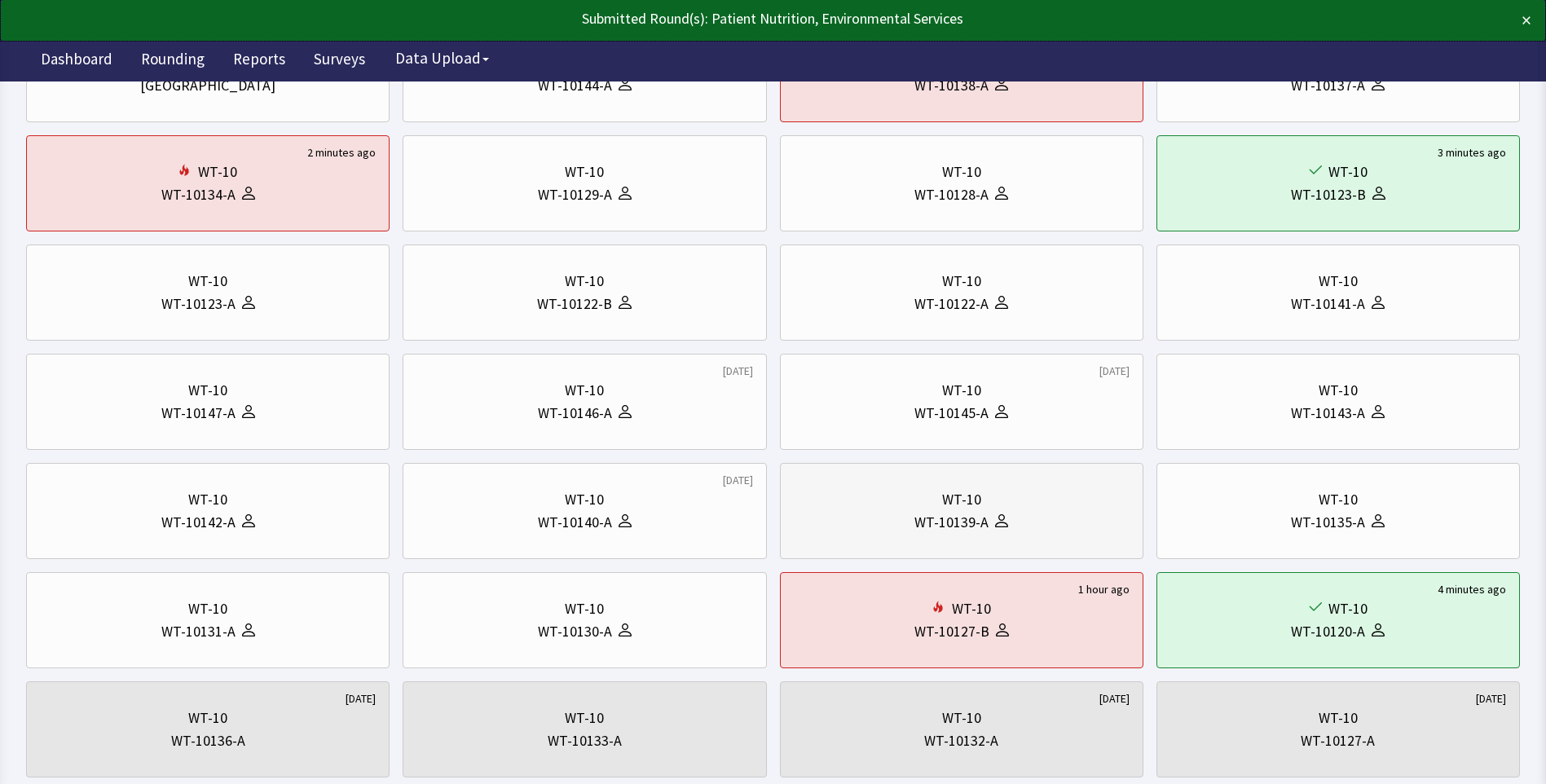
scroll to position [245, 0]
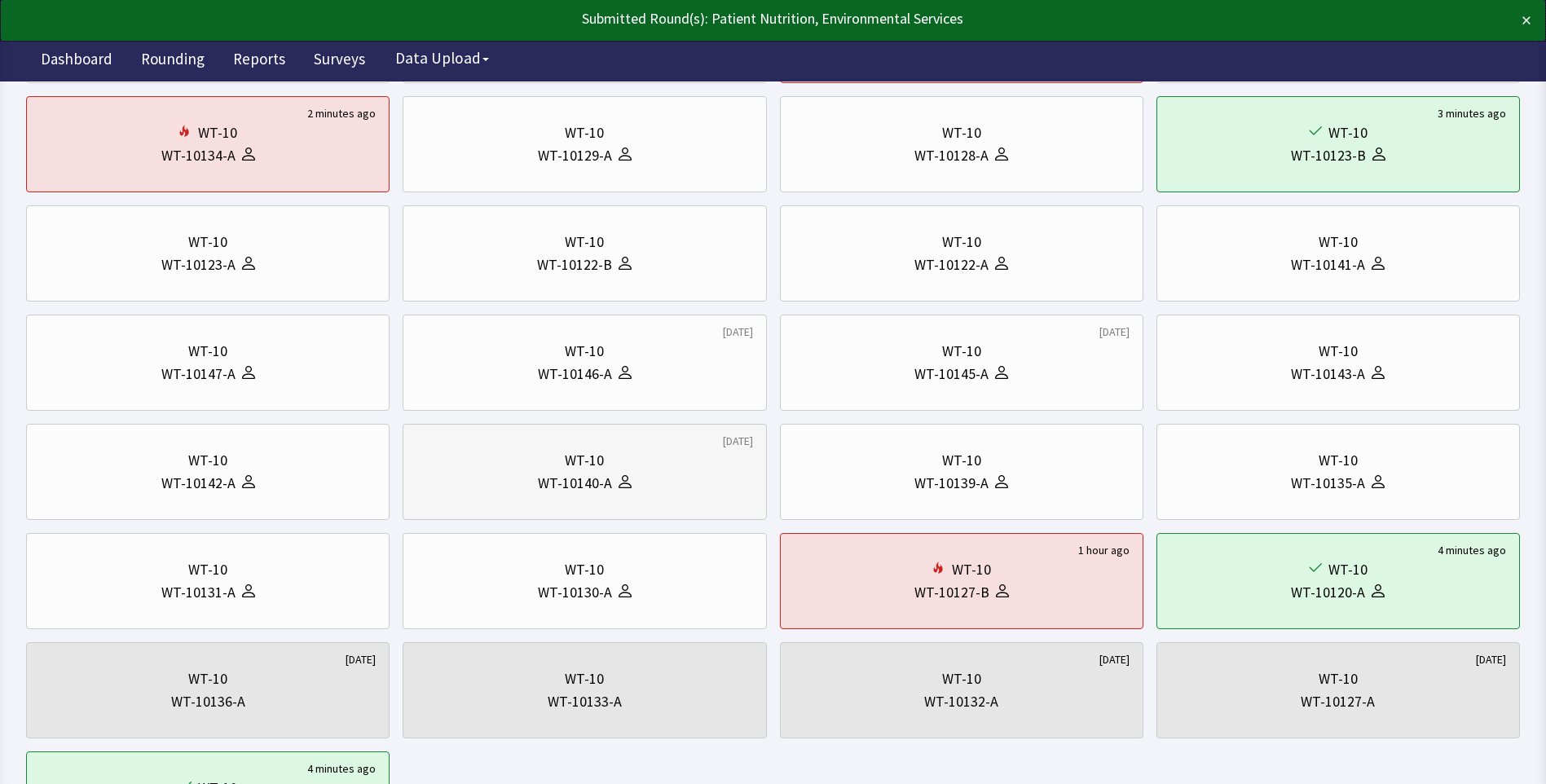
click at [495, 474] on div "WT-10140-A" at bounding box center [584, 483] width 336 height 22
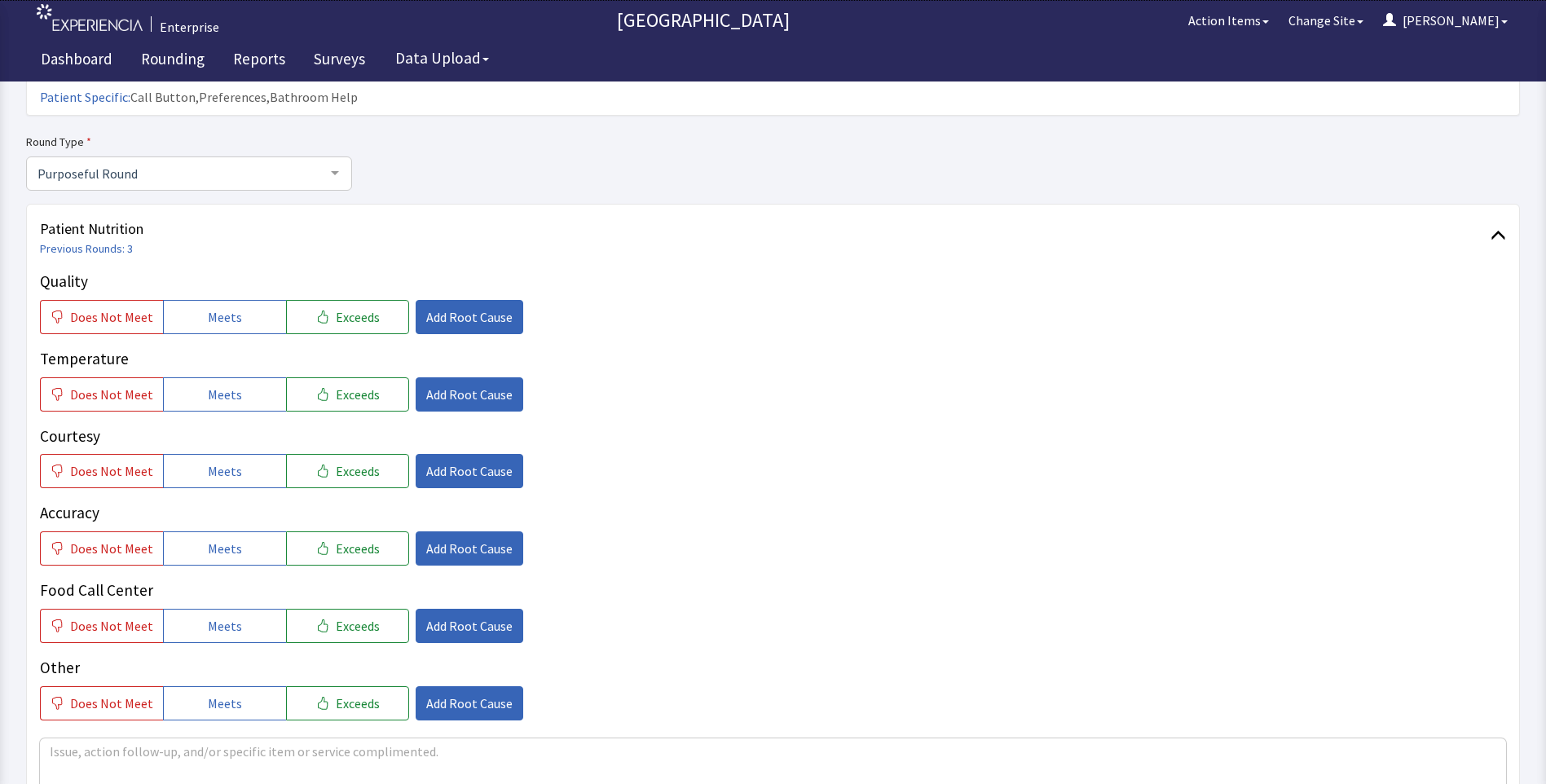
scroll to position [163, 0]
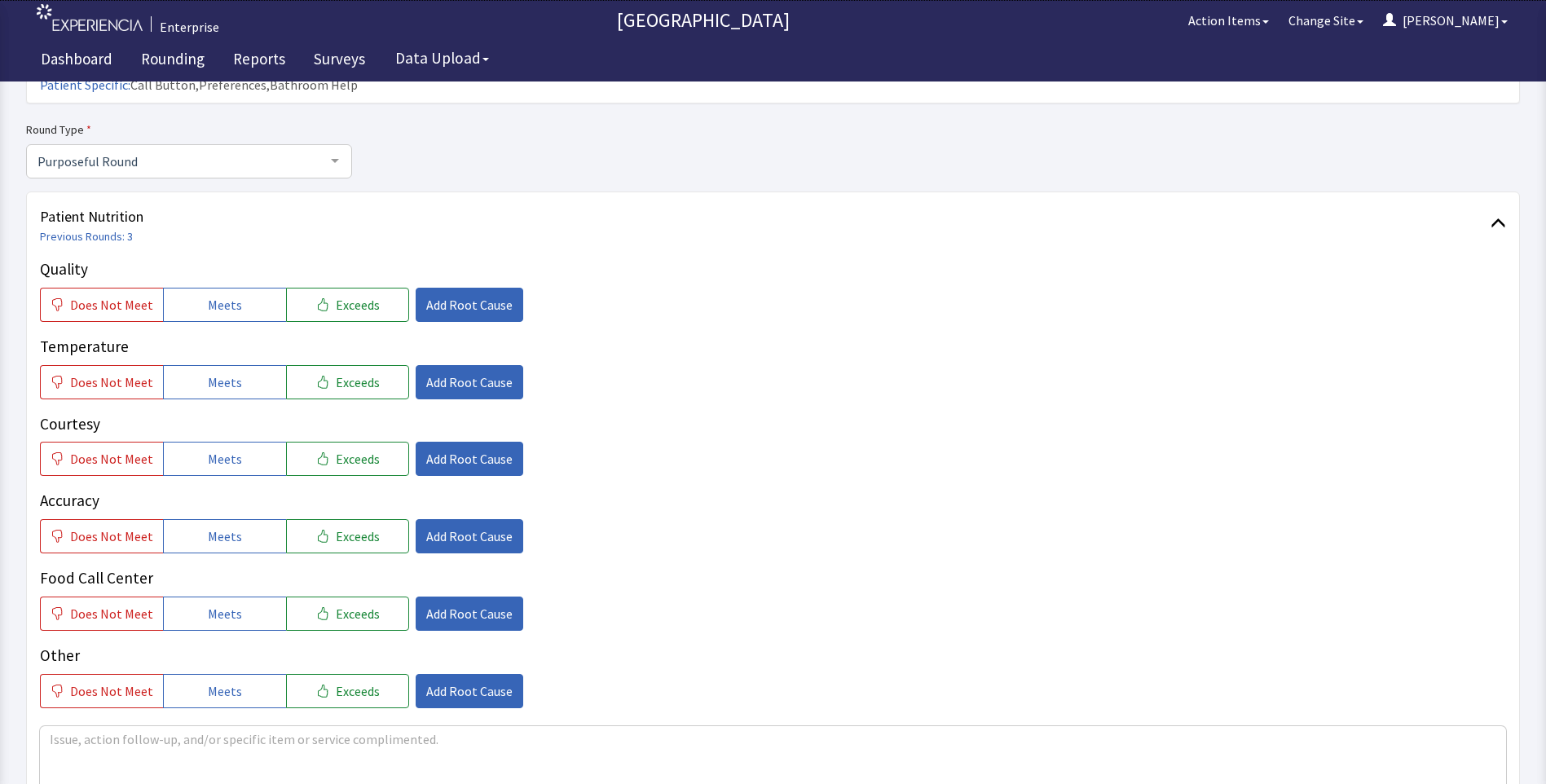
drag, startPoint x: 200, startPoint y: 275, endPoint x: 208, endPoint y: 335, distance: 60.5
click at [200, 288] on button "Meets" at bounding box center [224, 305] width 123 height 34
drag, startPoint x: 213, startPoint y: 354, endPoint x: 223, endPoint y: 395, distance: 42.2
click at [215, 373] on span "Meets" at bounding box center [225, 383] width 34 height 20
drag, startPoint x: 220, startPoint y: 426, endPoint x: 216, endPoint y: 469, distance: 43.2
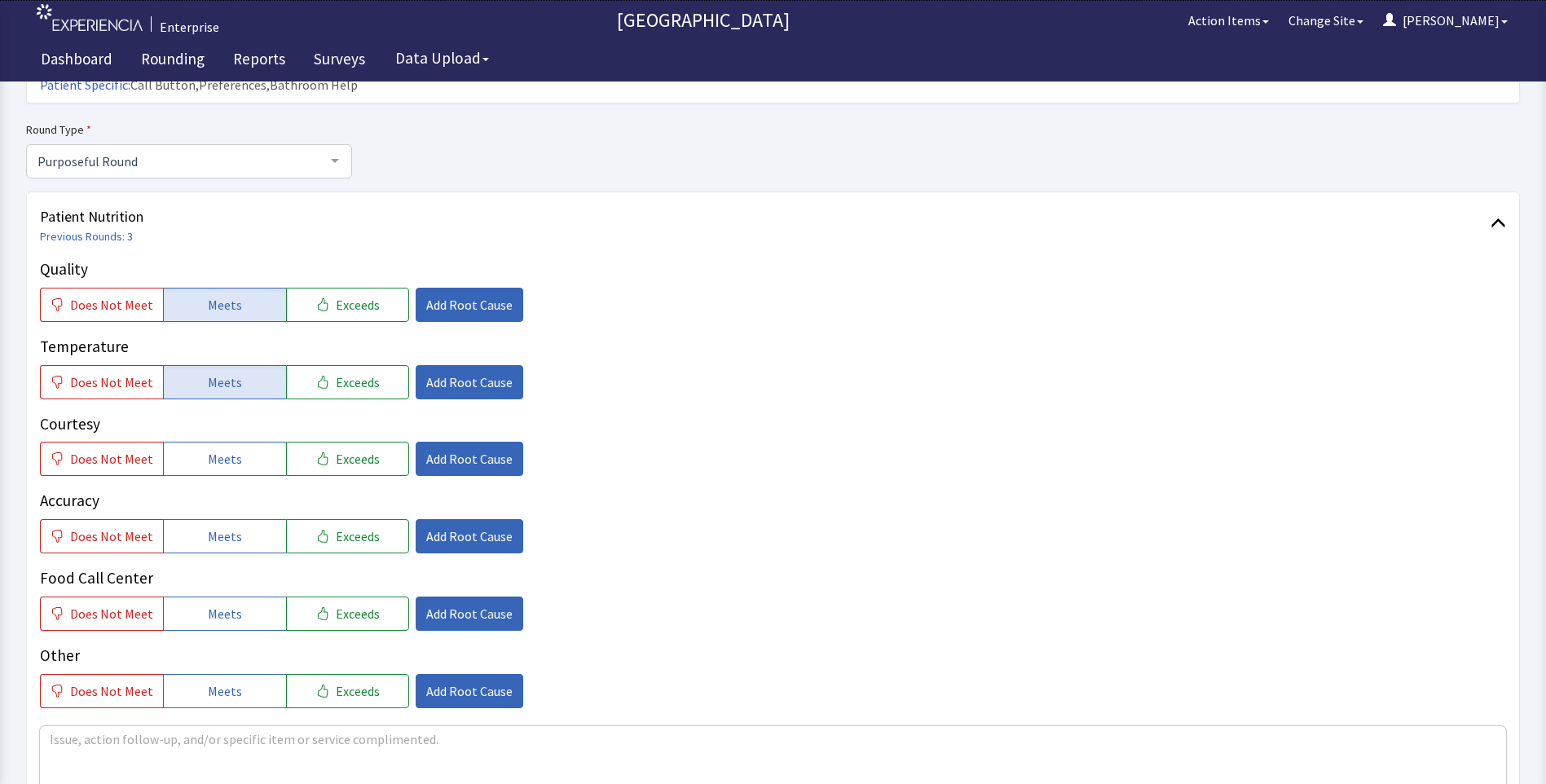
click at [220, 449] on span "Meets" at bounding box center [225, 459] width 34 height 20
drag, startPoint x: 214, startPoint y: 497, endPoint x: 220, endPoint y: 521, distance: 24.7
click at [216, 519] on button "Meets" at bounding box center [224, 536] width 123 height 34
drag, startPoint x: 220, startPoint y: 580, endPoint x: 343, endPoint y: 536, distance: 130.6
click at [221, 604] on span "Meets" at bounding box center [225, 614] width 34 height 20
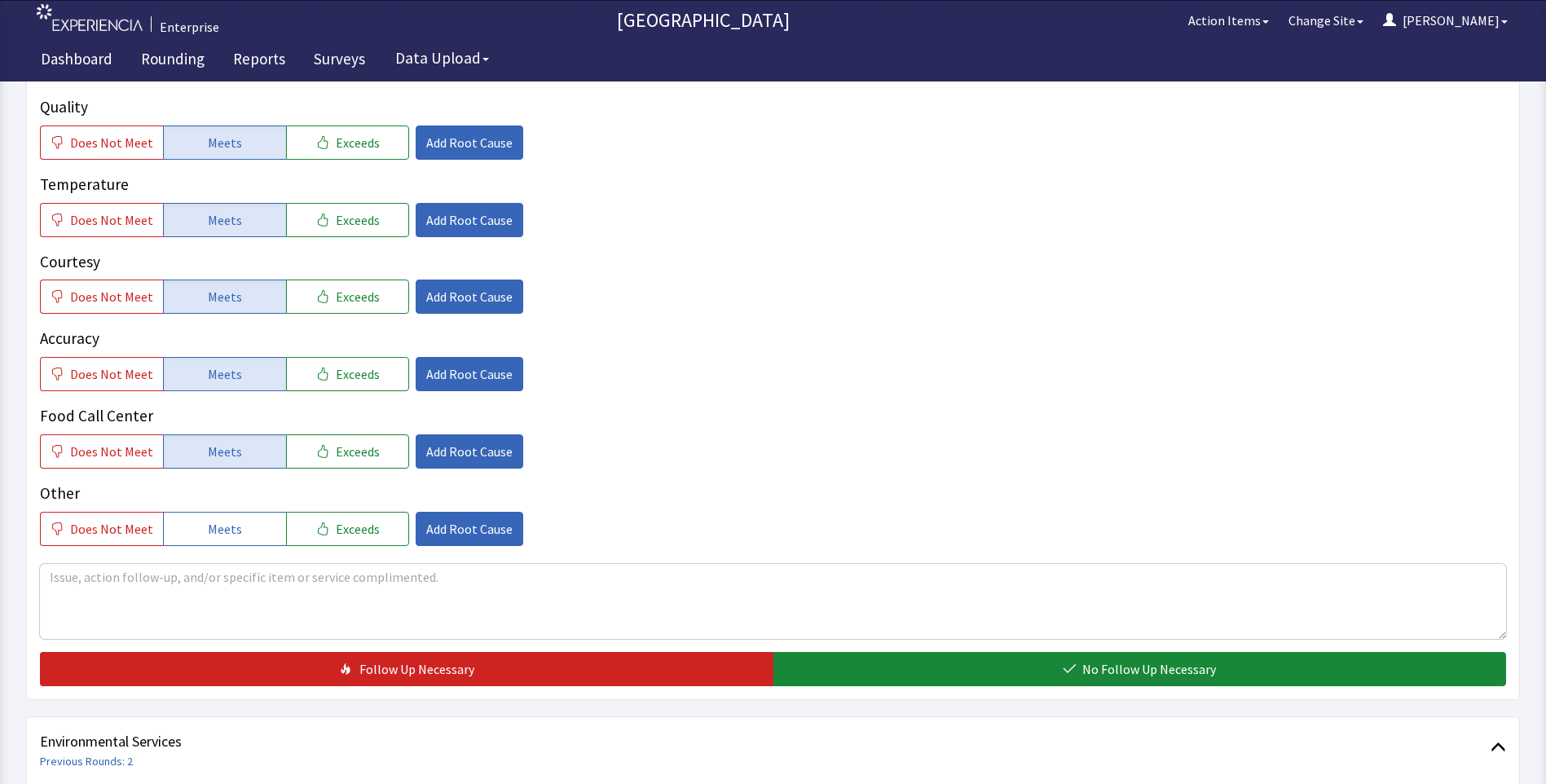
scroll to position [571, 0]
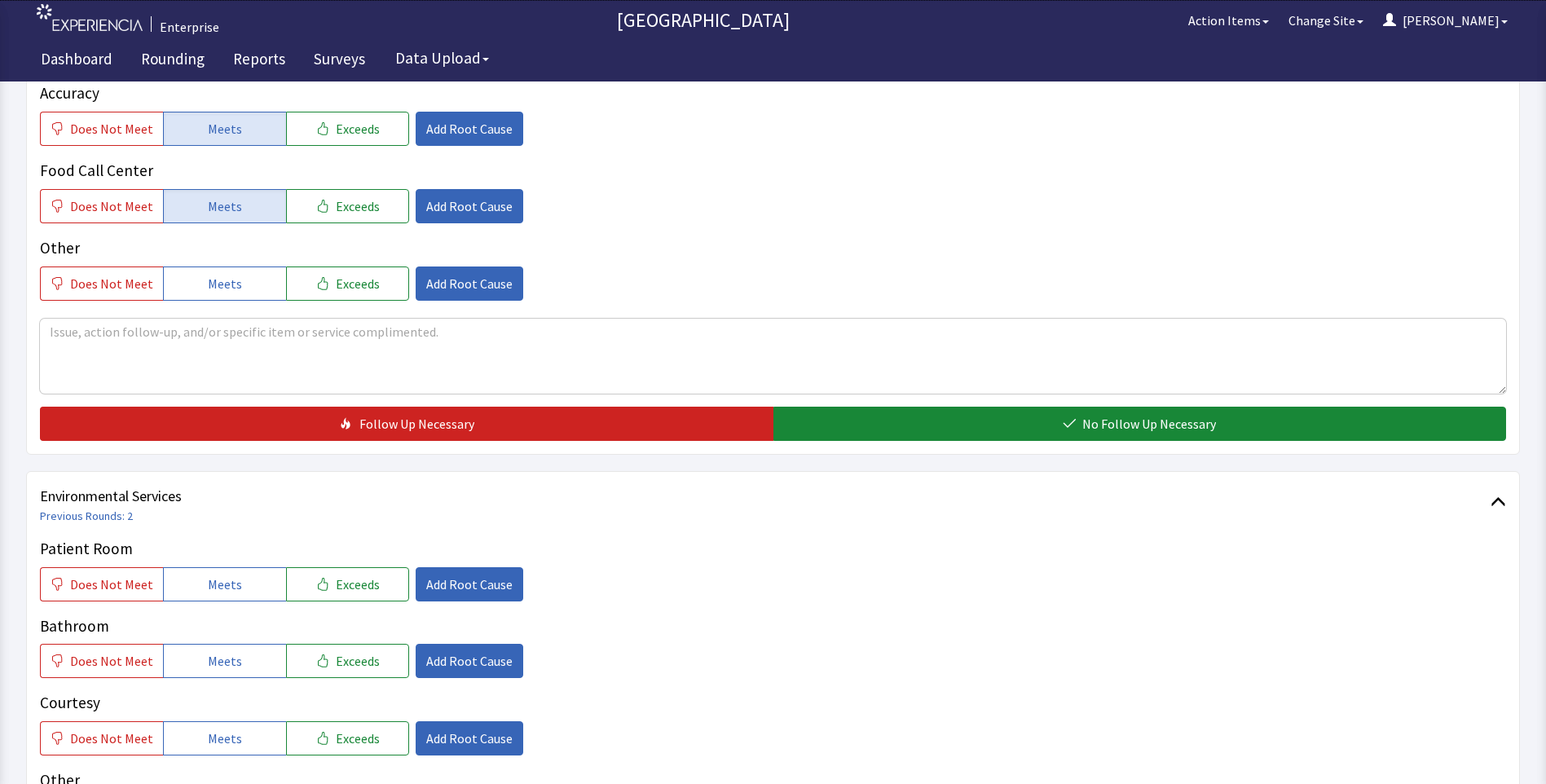
drag, startPoint x: 879, startPoint y: 405, endPoint x: 533, endPoint y: 502, distance: 359.3
click at [879, 407] on button "No Follow Up Necessary" at bounding box center [1140, 424] width 733 height 34
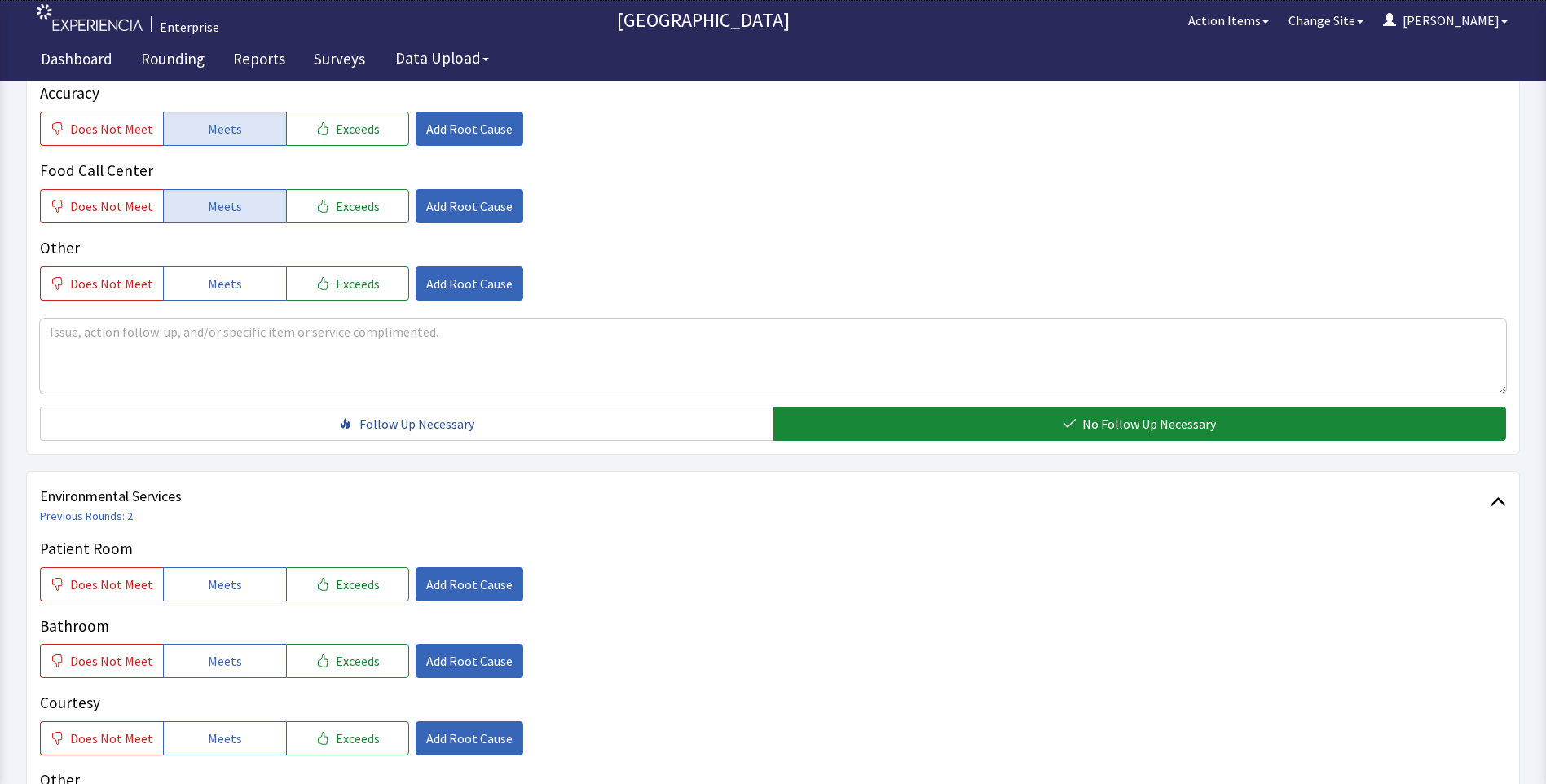
drag, startPoint x: 194, startPoint y: 561, endPoint x: 201, endPoint y: 607, distance: 46.5
click at [195, 567] on button "Meets" at bounding box center [224, 584] width 123 height 34
drag, startPoint x: 200, startPoint y: 625, endPoint x: 203, endPoint y: 674, distance: 49.1
click at [200, 643] on button "Meets" at bounding box center [224, 660] width 123 height 34
drag, startPoint x: 202, startPoint y: 711, endPoint x: 221, endPoint y: 696, distance: 24.2
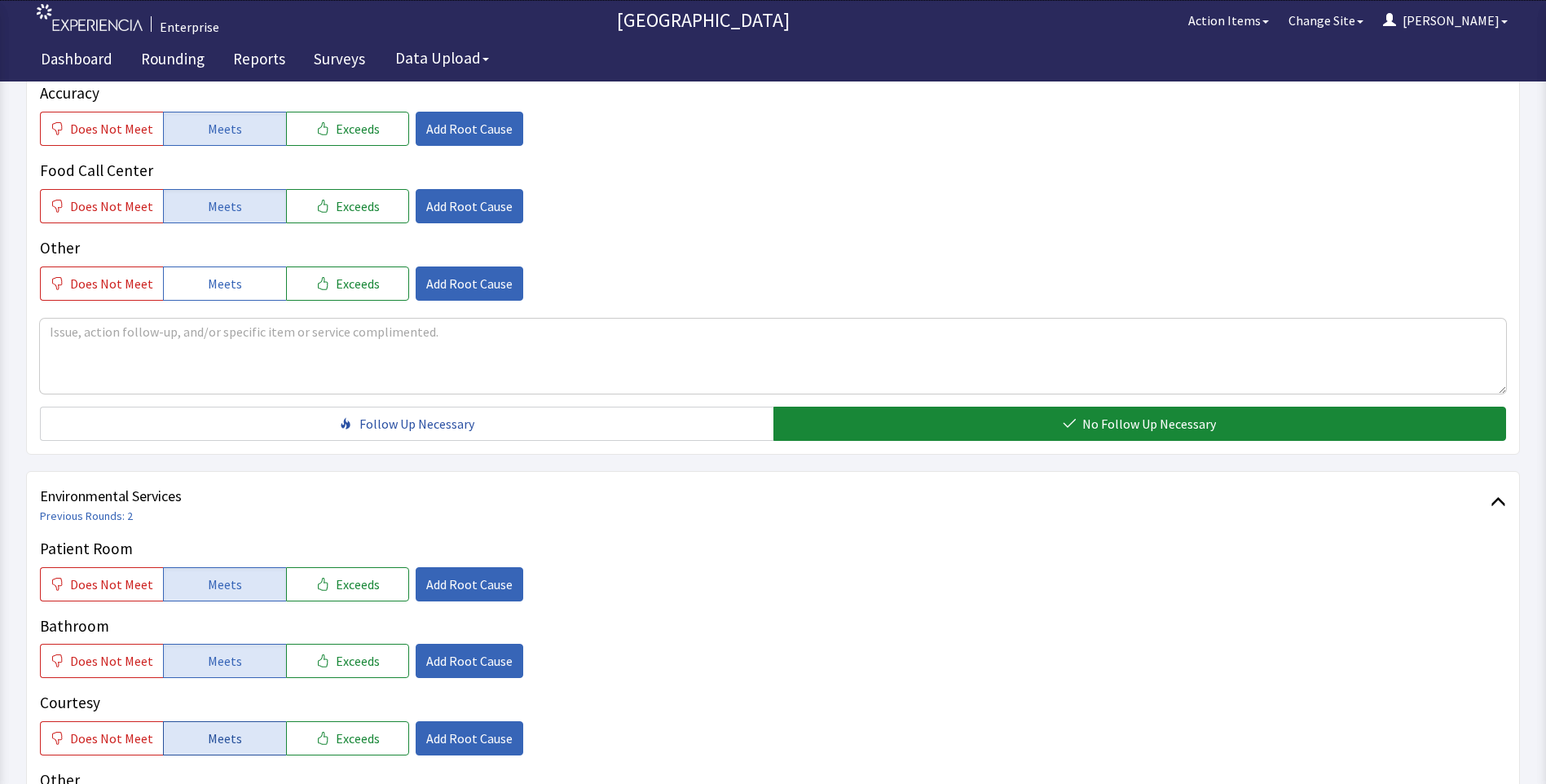
click at [203, 721] on button "Meets" at bounding box center [224, 738] width 123 height 34
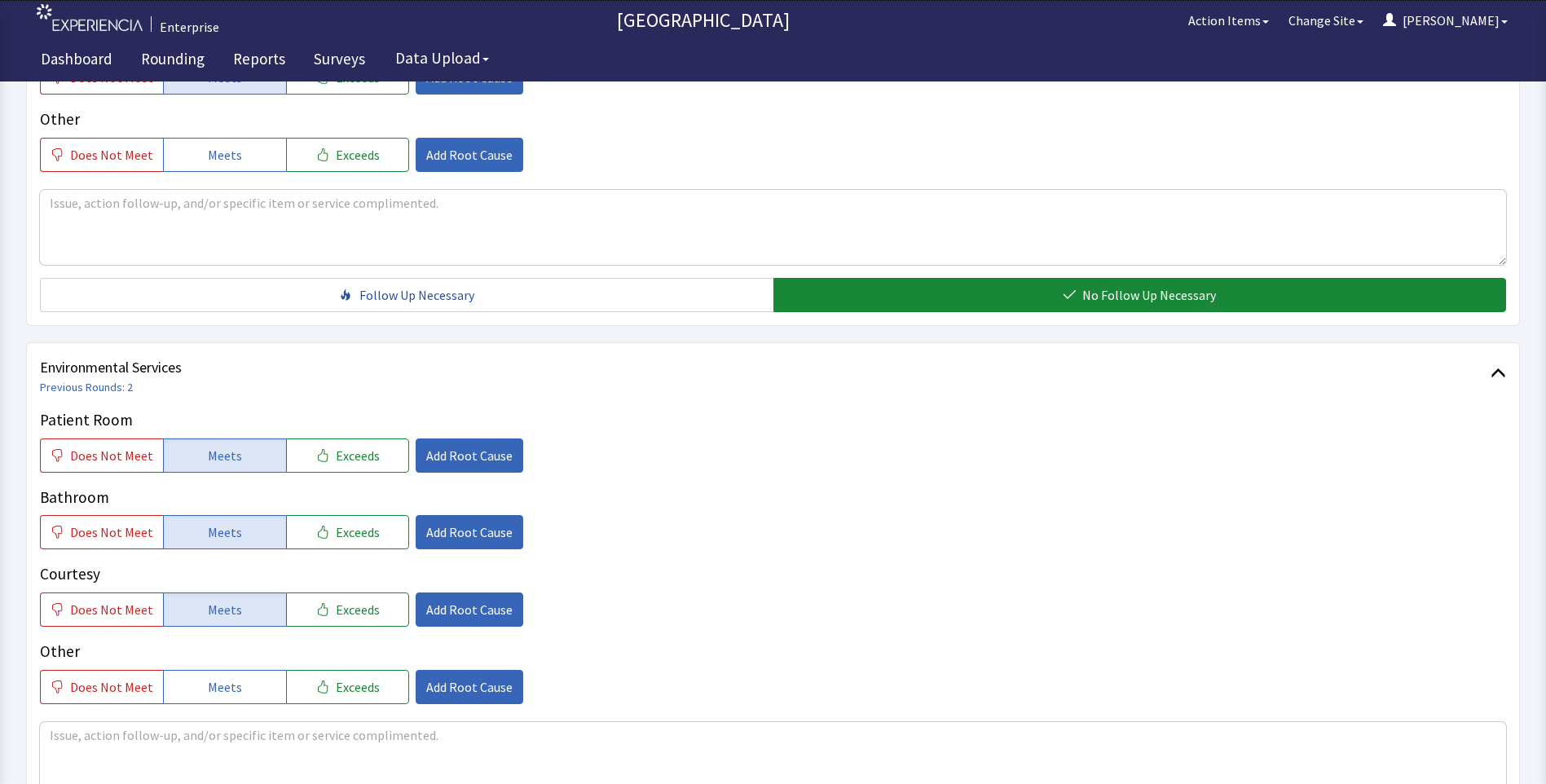
scroll to position [814, 0]
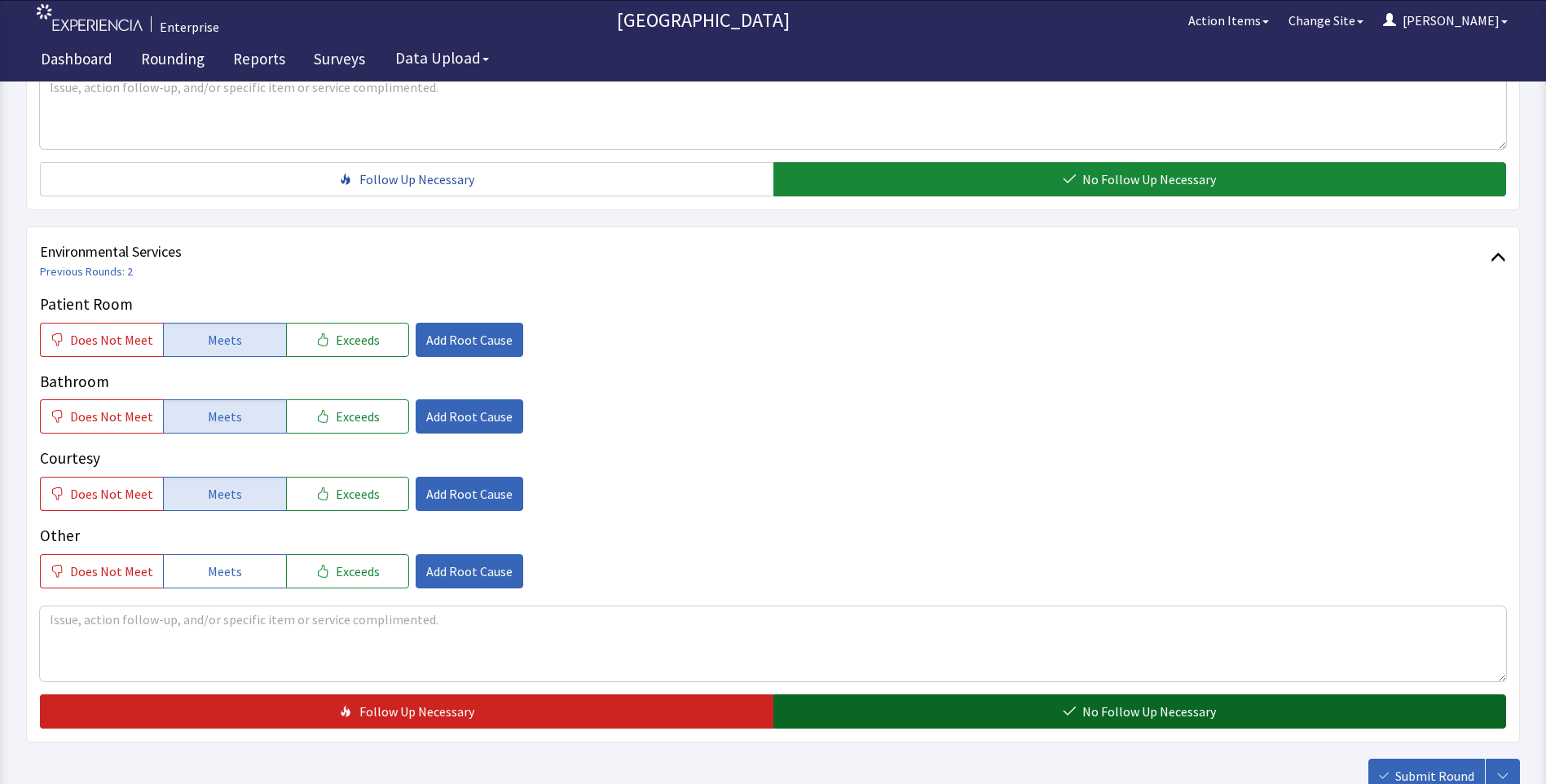
drag, startPoint x: 829, startPoint y: 692, endPoint x: 909, endPoint y: 699, distance: 80.3
click at [834, 696] on button "No Follow Up Necessary" at bounding box center [1140, 711] width 733 height 34
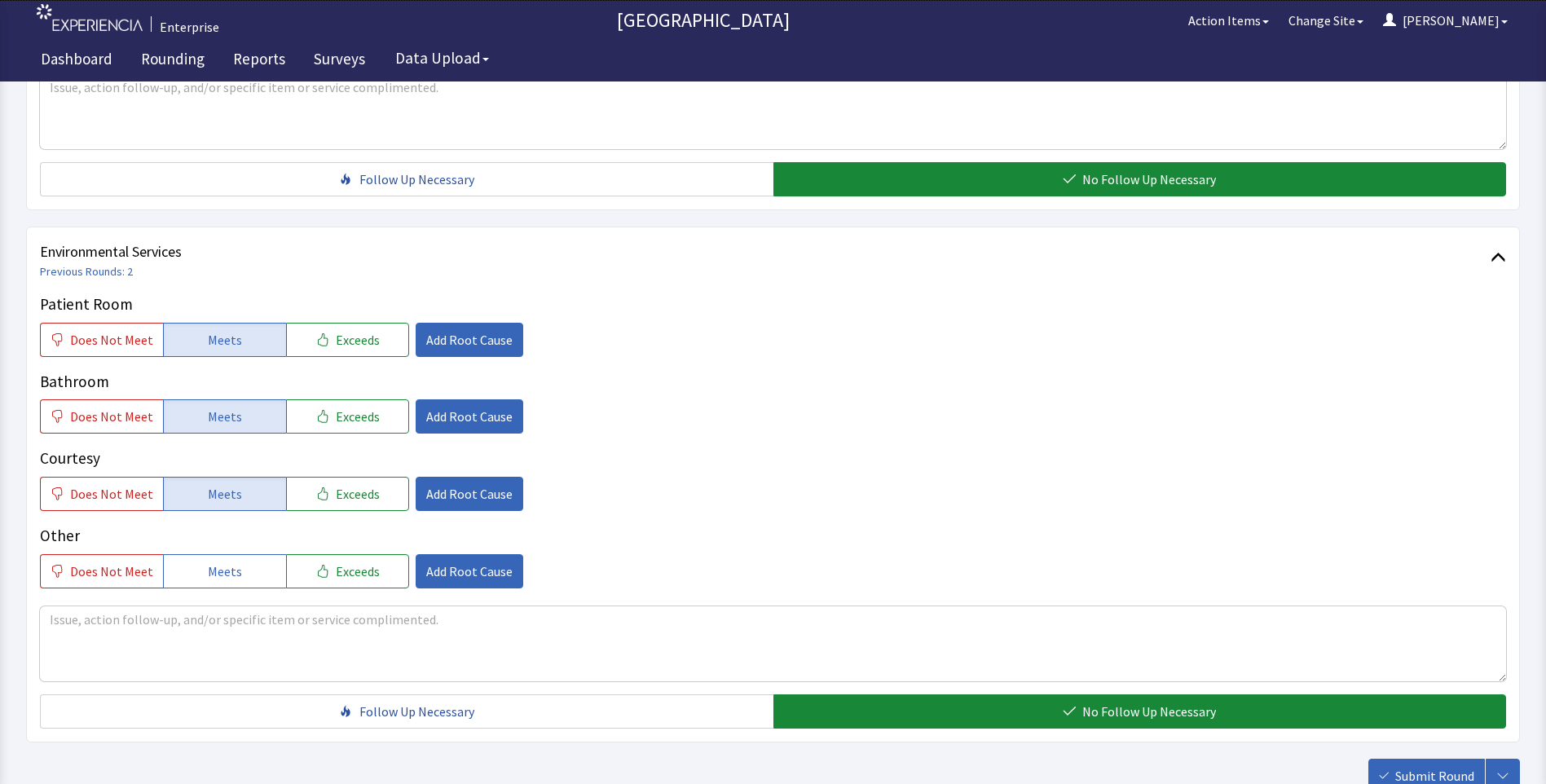
drag, startPoint x: 1446, startPoint y: 745, endPoint x: 1411, endPoint y: 733, distance: 37.0
click at [1446, 766] on span "Submit Round" at bounding box center [1435, 776] width 79 height 20
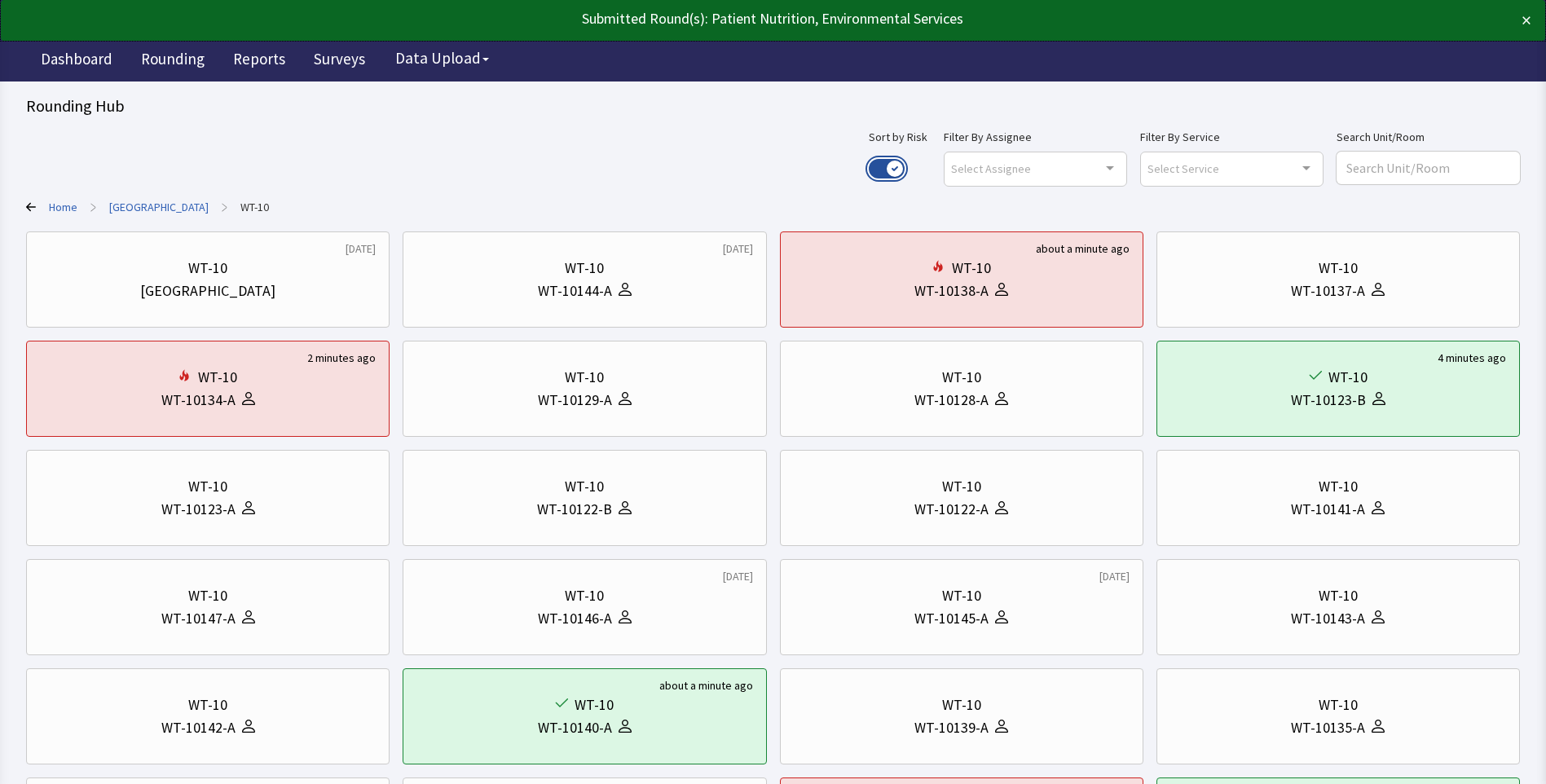
drag, startPoint x: 950, startPoint y: 167, endPoint x: 939, endPoint y: 177, distance: 14.9
click at [904, 168] on button "Use setting" at bounding box center [886, 168] width 36 height 20
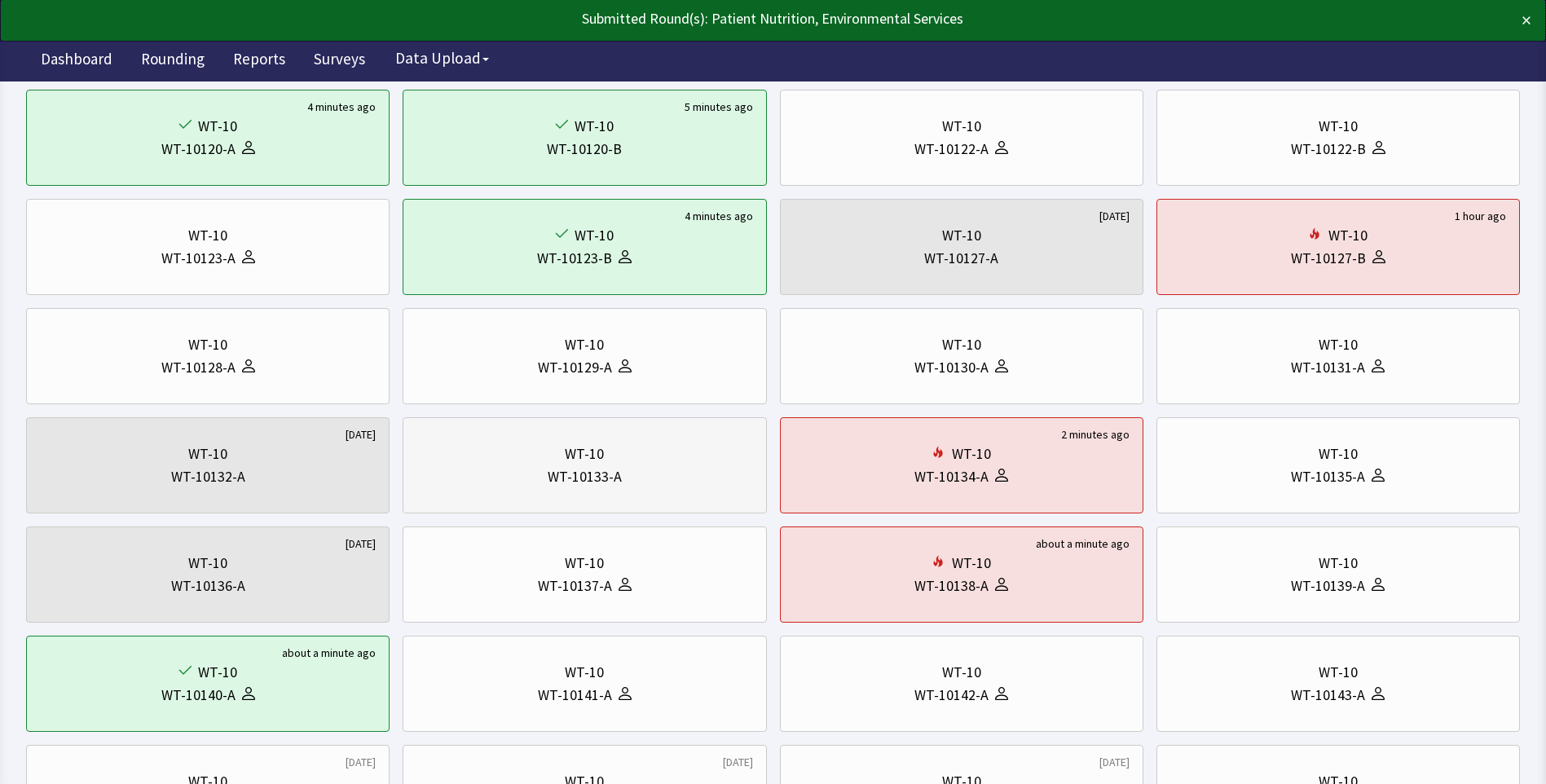
scroll to position [245, 0]
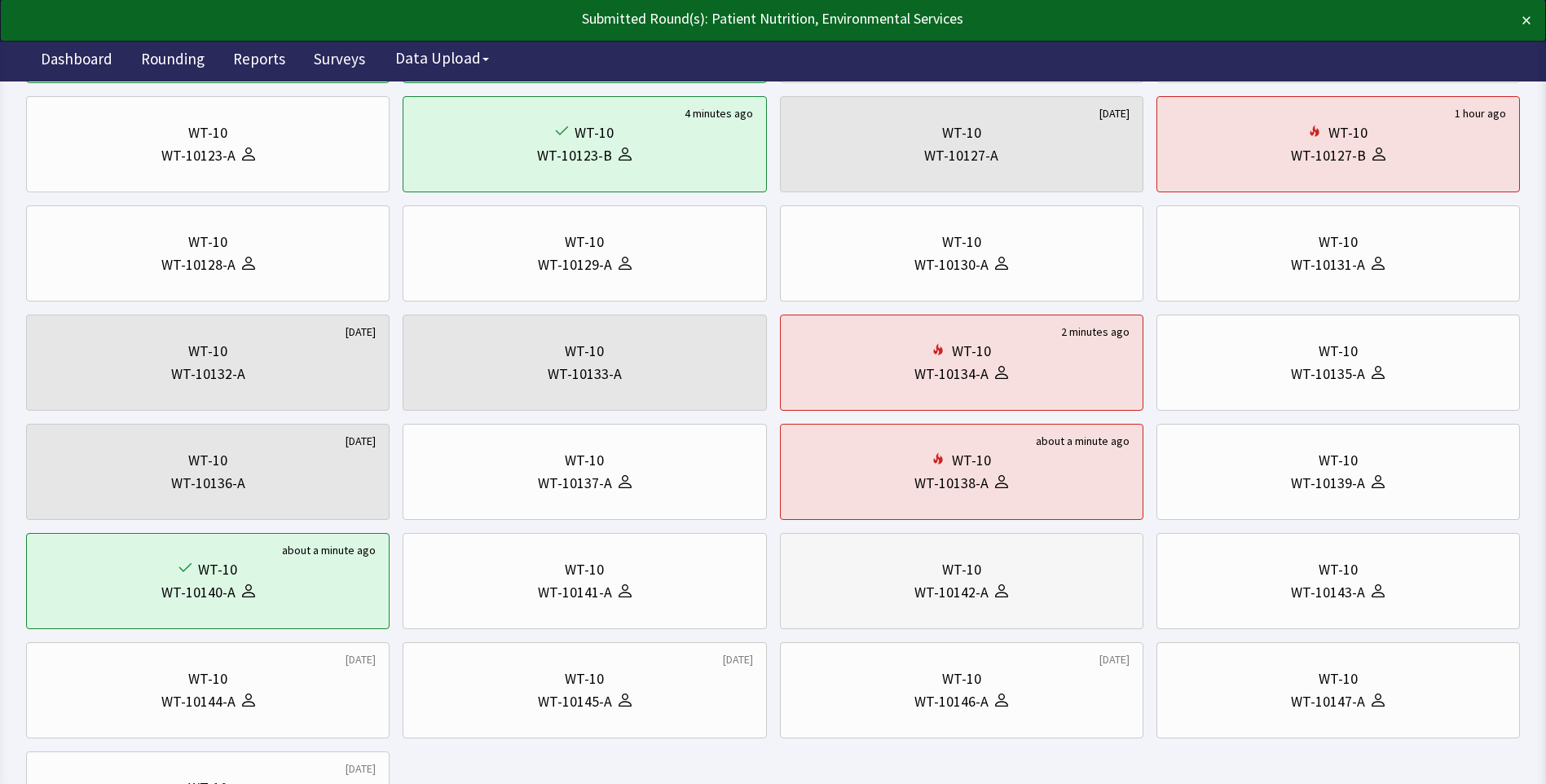
click at [878, 596] on div "WT-10142-A" at bounding box center [962, 591] width 336 height 22
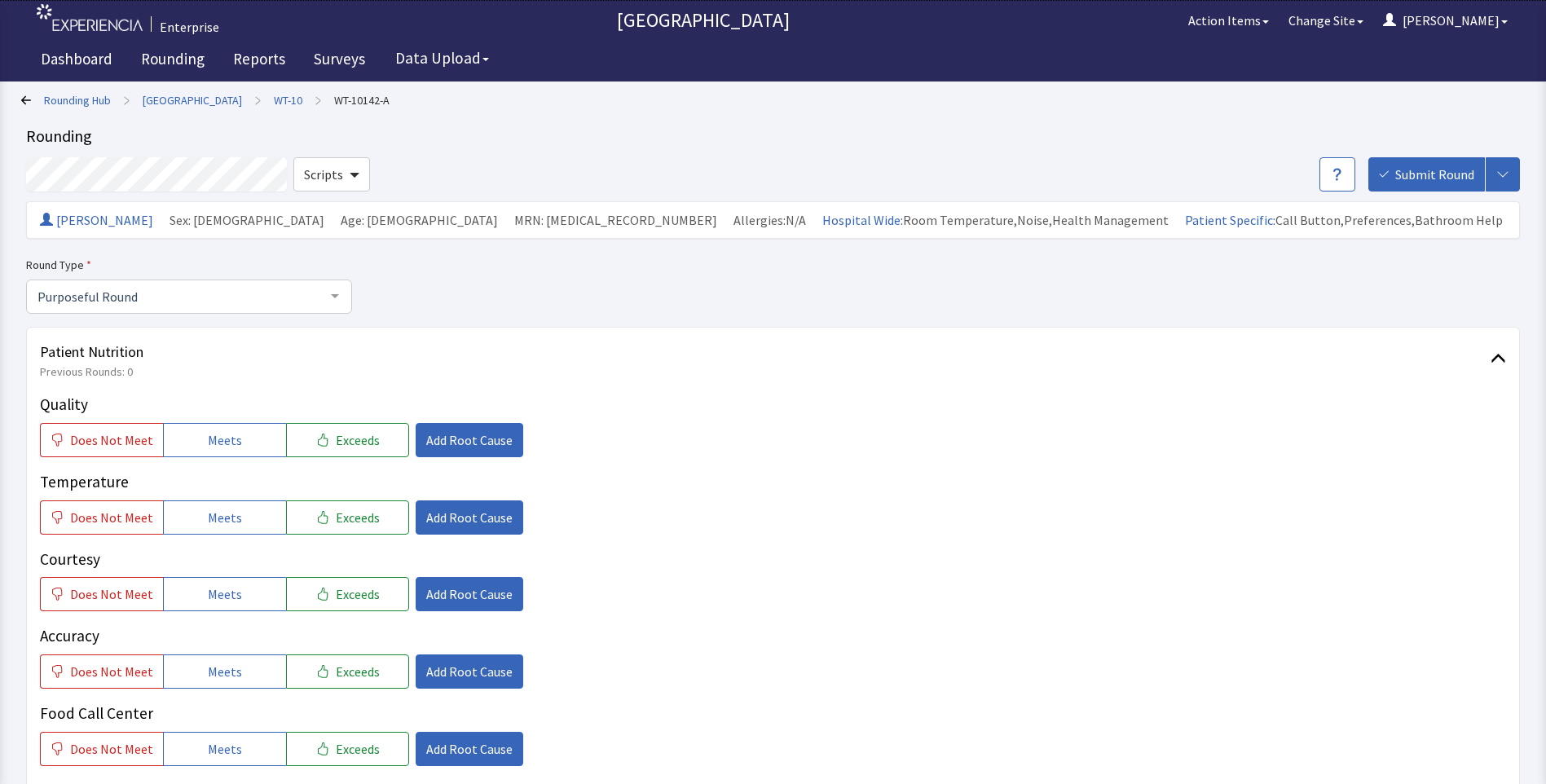
click at [67, 100] on link "Rounding Hub" at bounding box center [77, 100] width 67 height 16
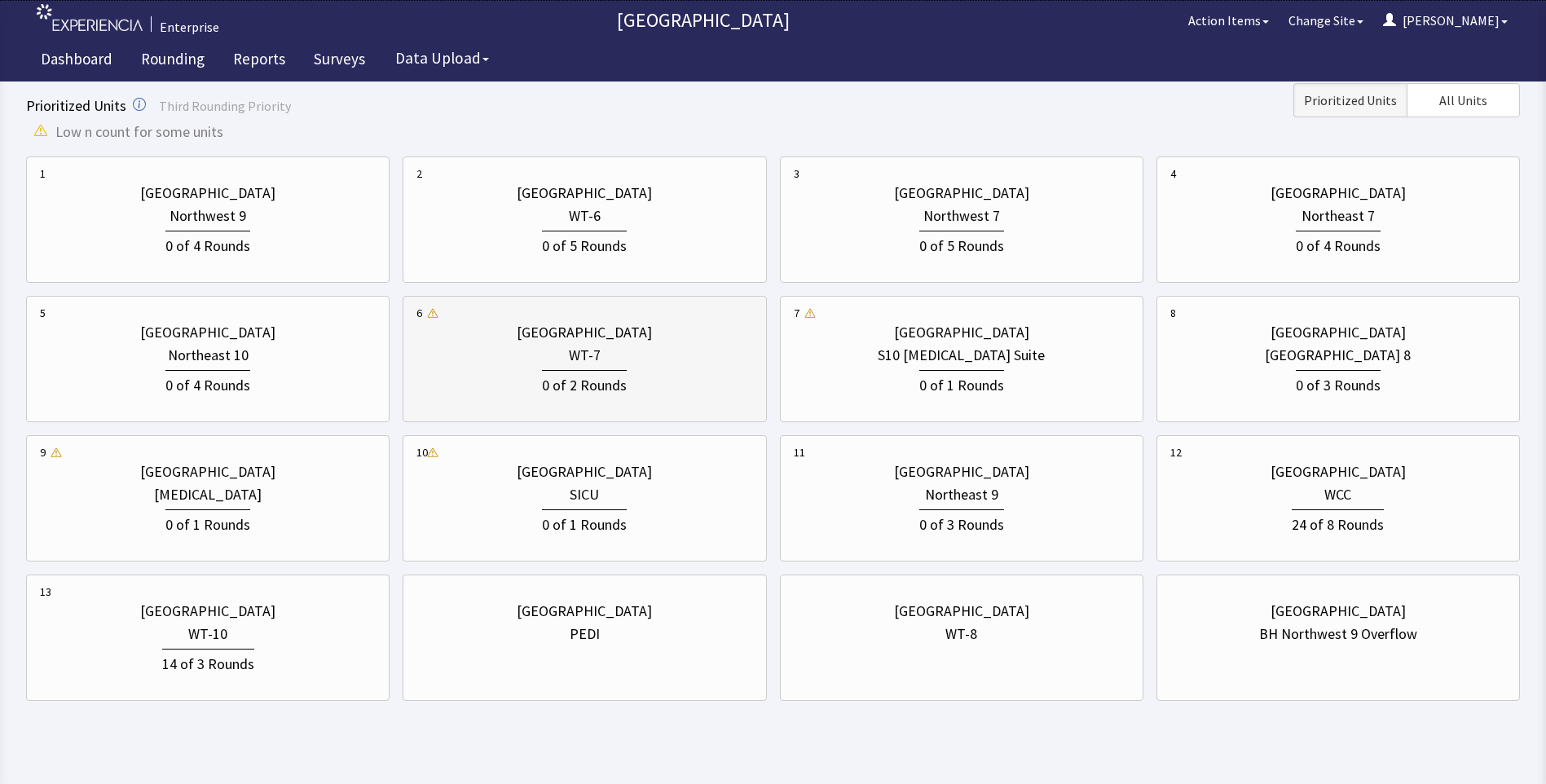
scroll to position [651, 0]
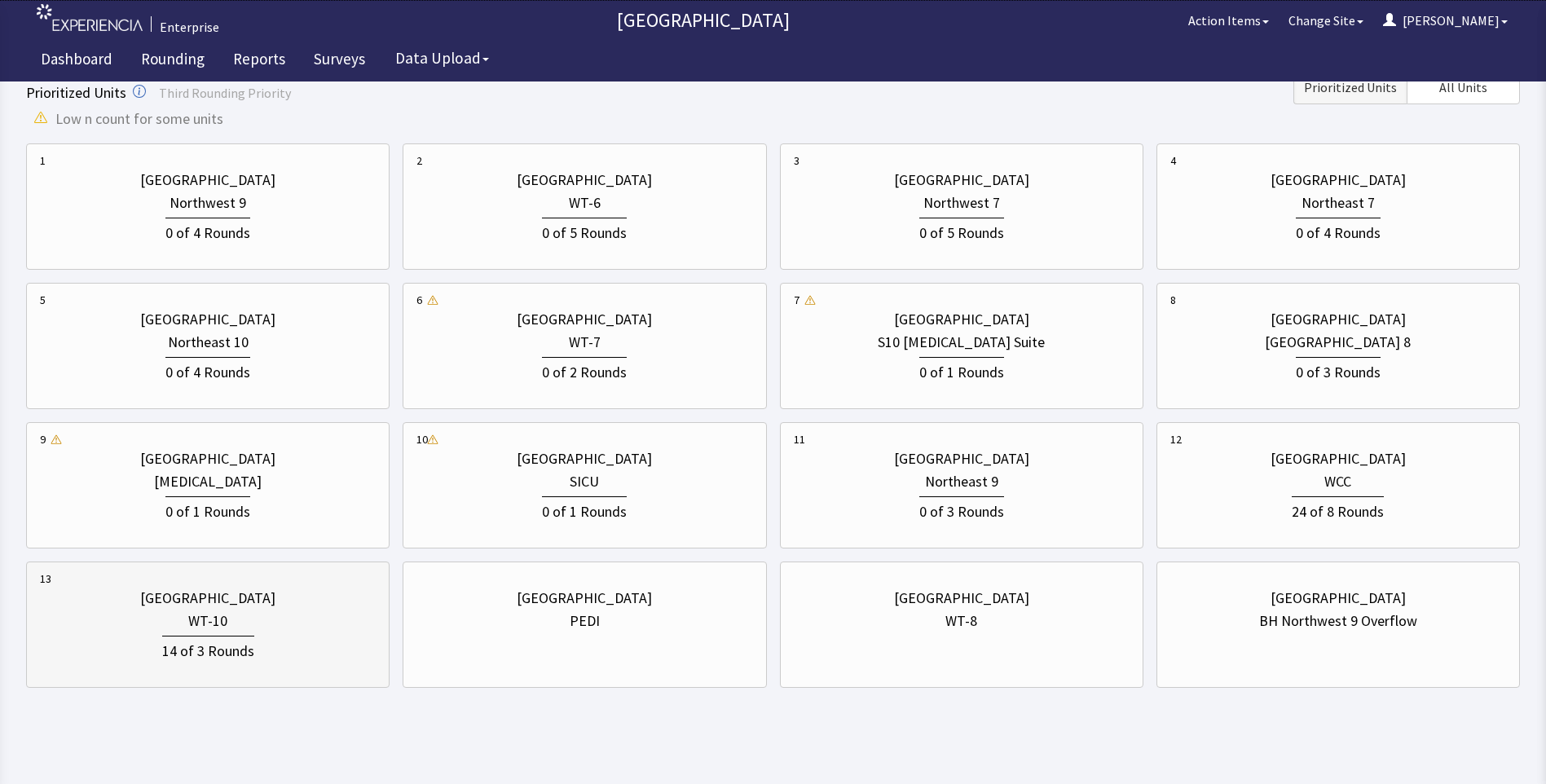
click at [214, 627] on div "WT-10" at bounding box center [208, 620] width 39 height 22
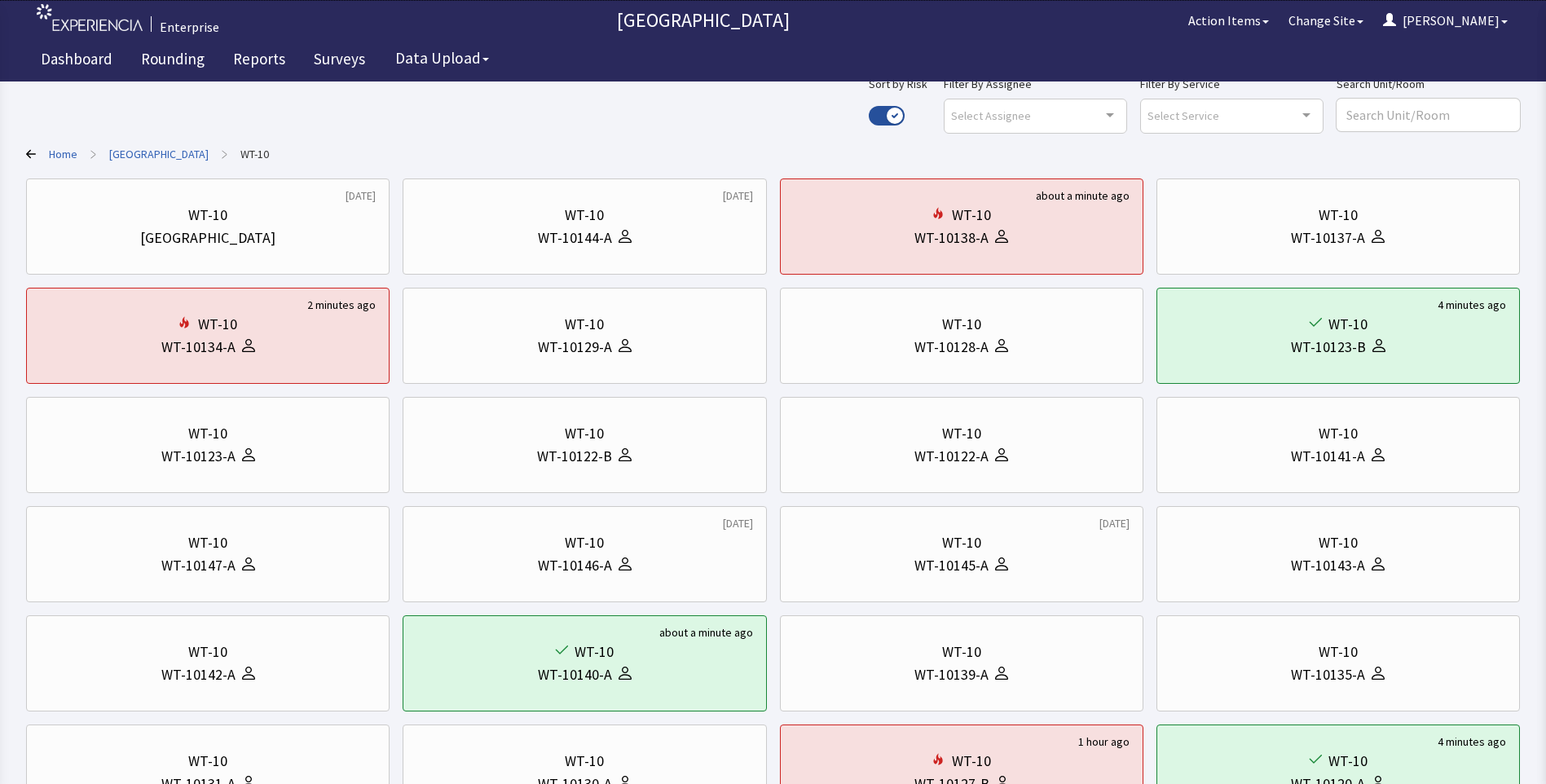
scroll to position [326, 0]
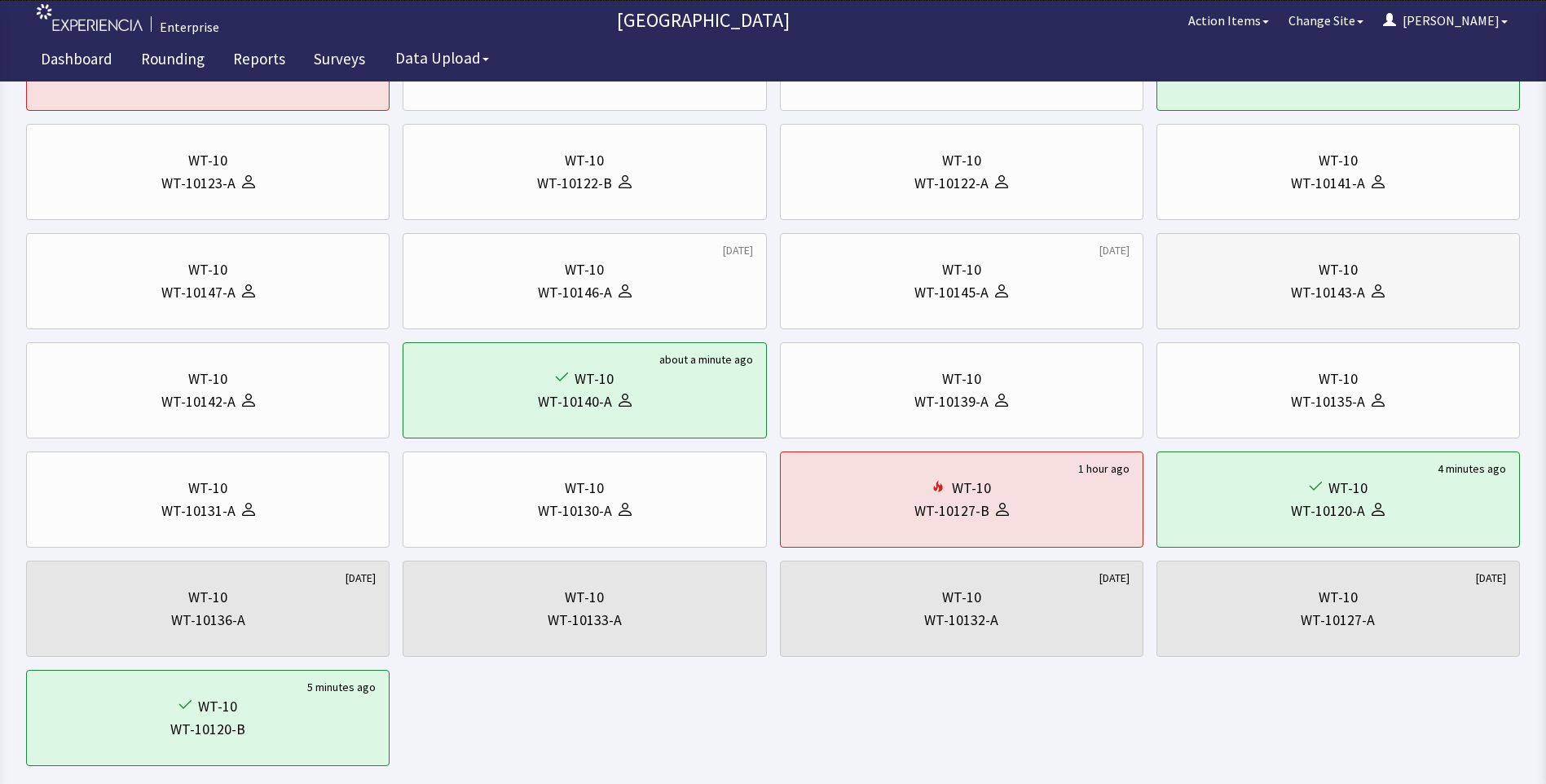
click at [1197, 292] on div "WT-10143-A" at bounding box center [1338, 292] width 336 height 22
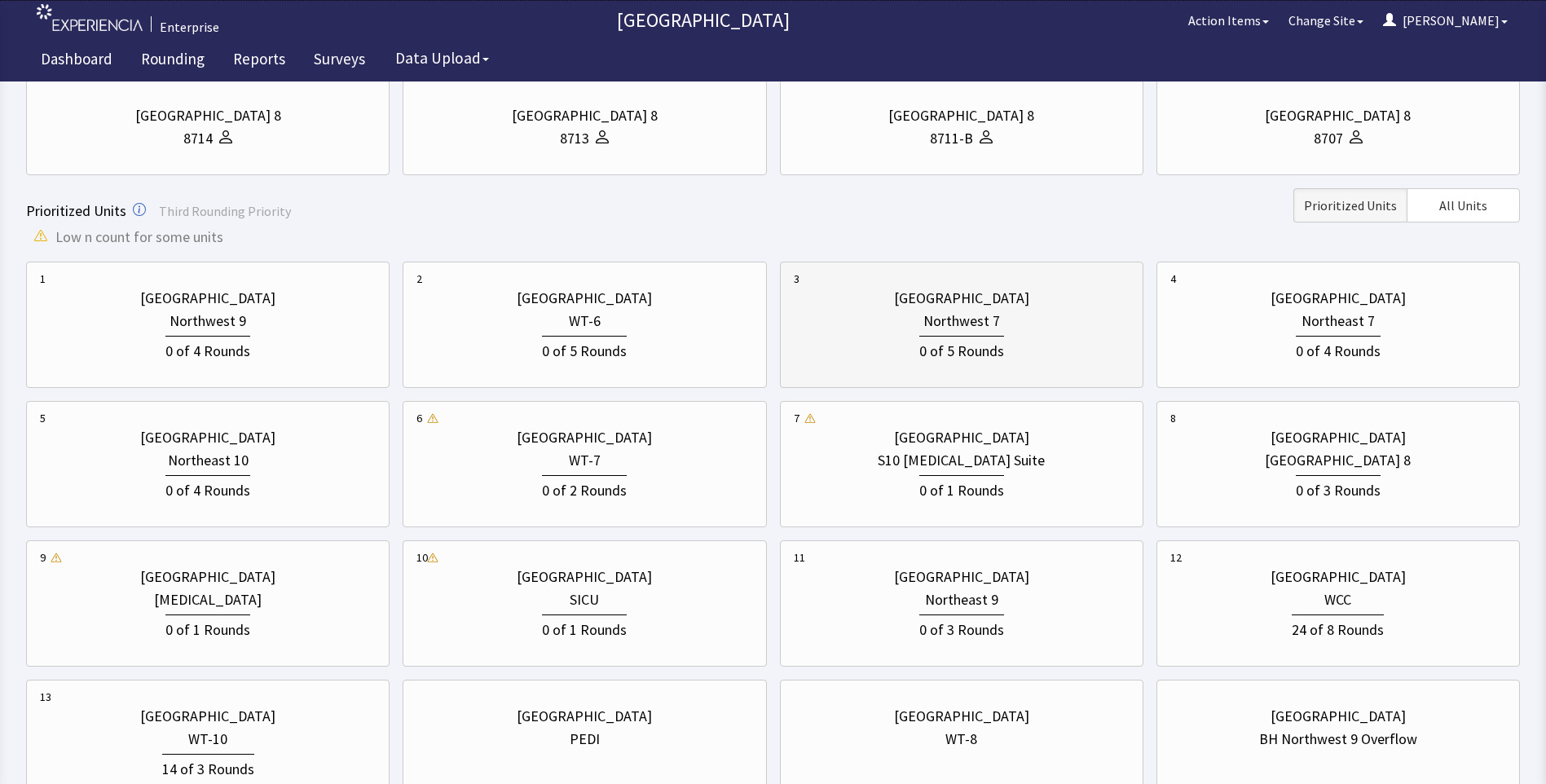
scroll to position [571, 0]
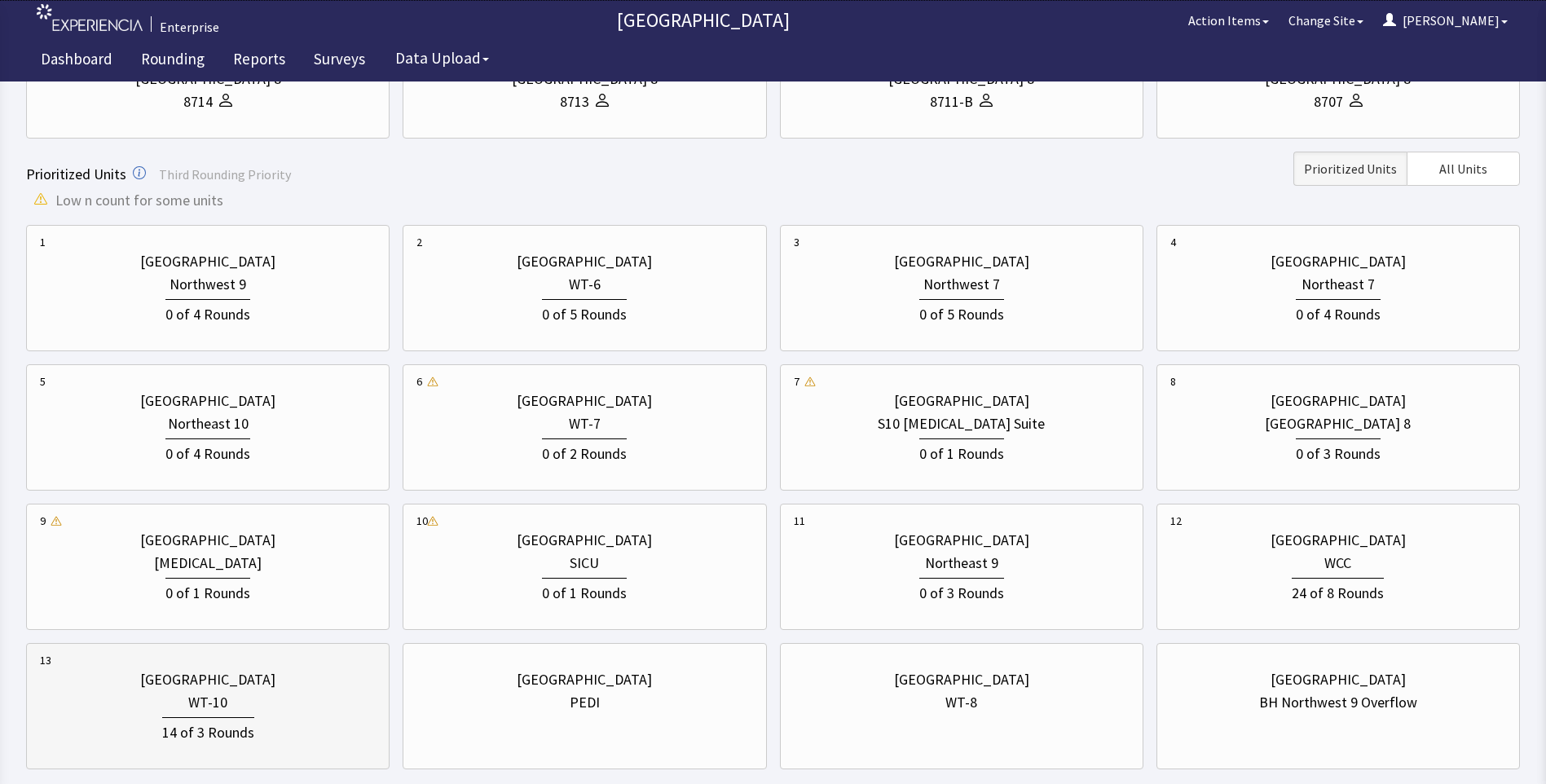
click at [171, 720] on div "14 of 3 Rounds" at bounding box center [208, 730] width 92 height 27
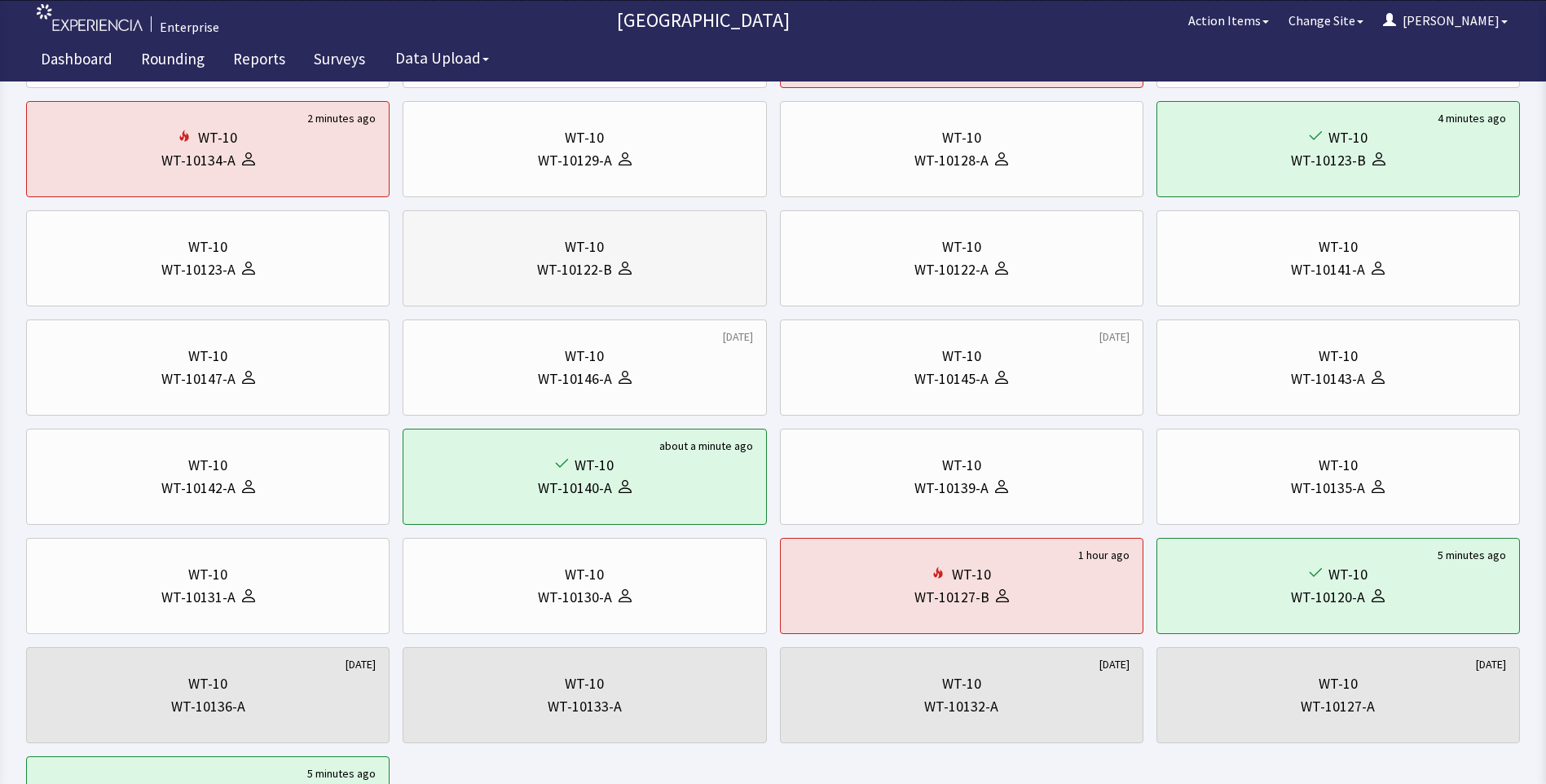
scroll to position [245, 0]
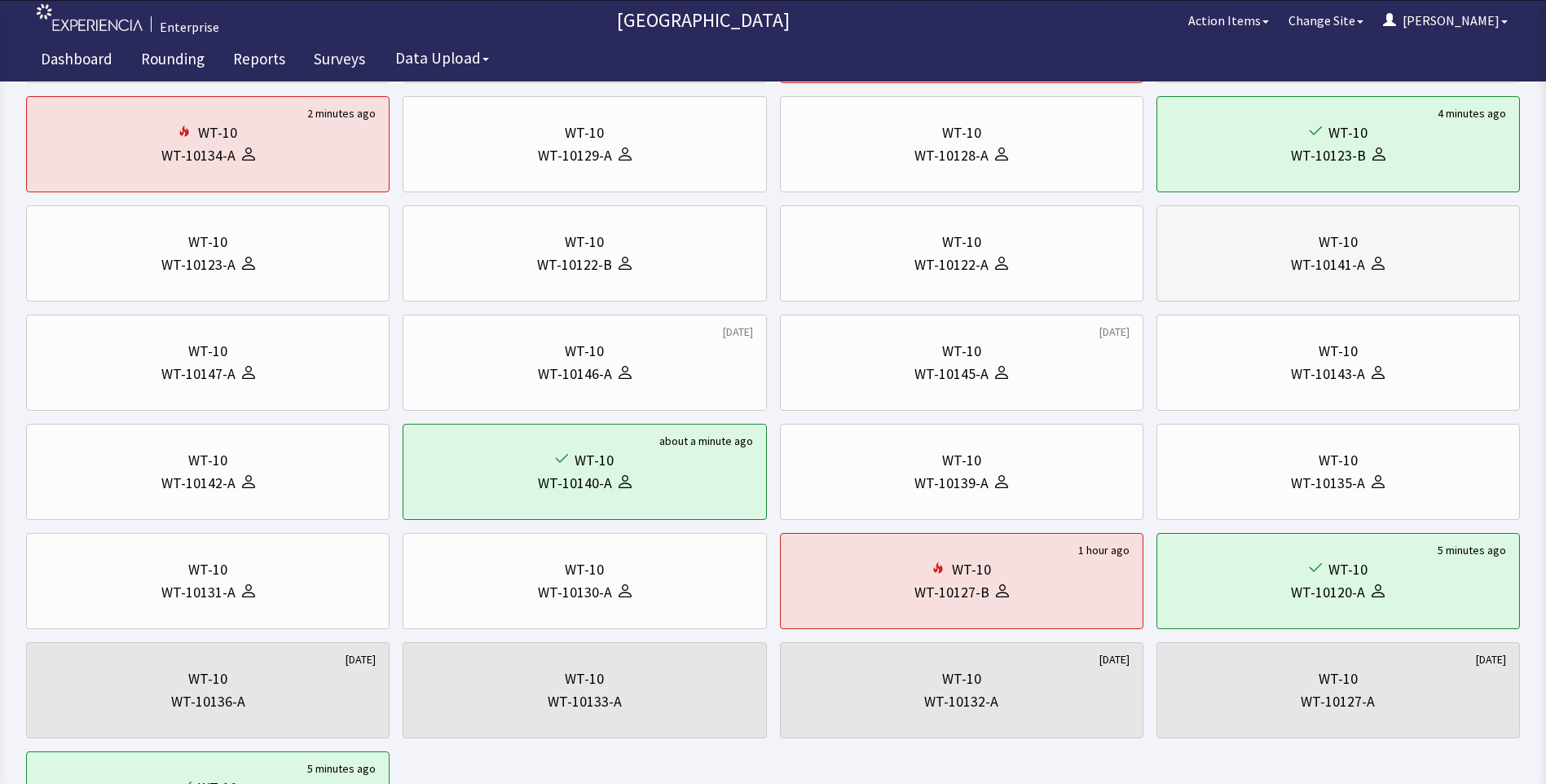
click at [1319, 257] on div "WT-10141-A" at bounding box center [1327, 264] width 74 height 22
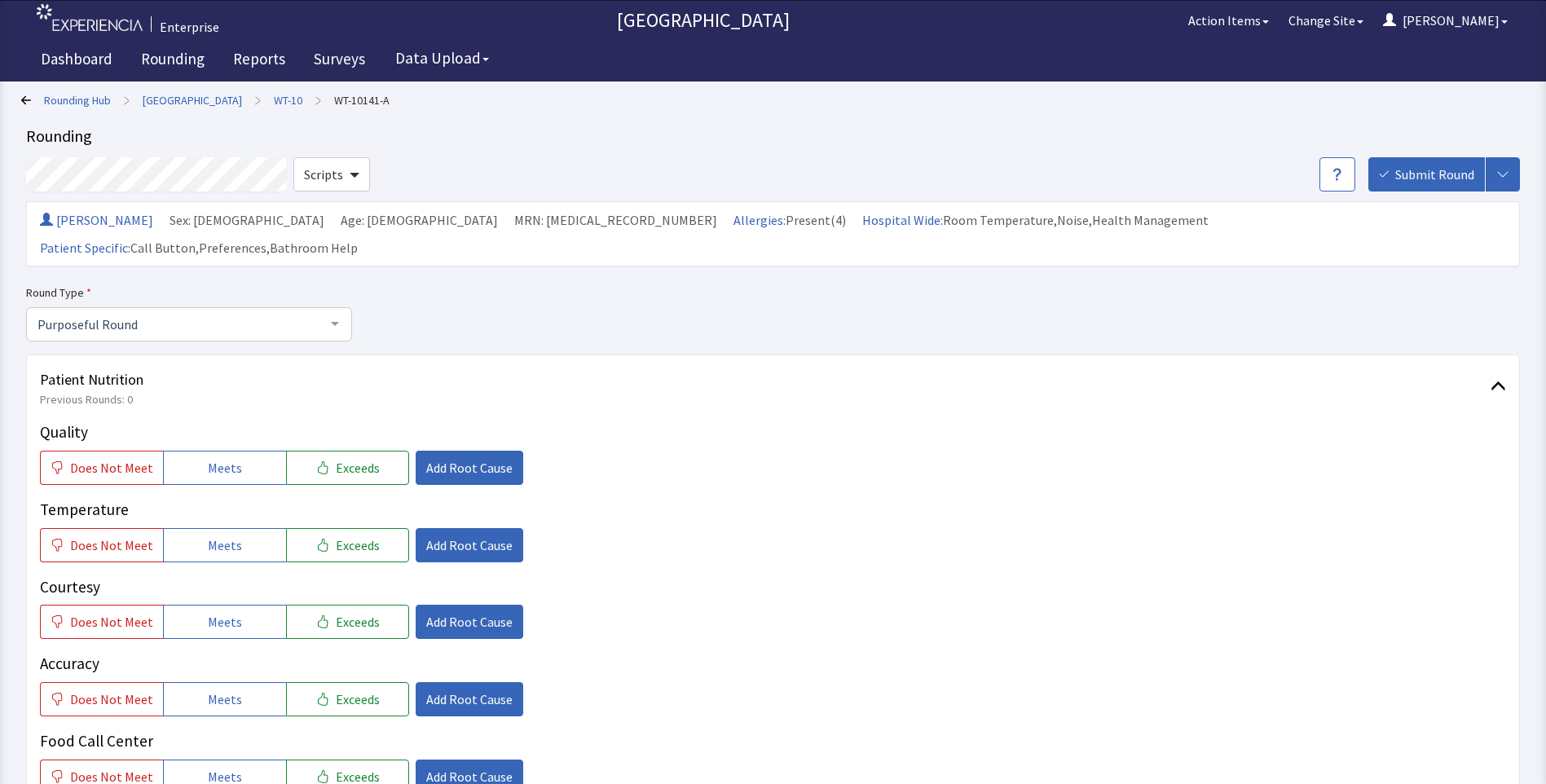
drag, startPoint x: 225, startPoint y: 435, endPoint x: 224, endPoint y: 470, distance: 35.0
click at [224, 458] on span "Meets" at bounding box center [225, 468] width 34 height 20
drag, startPoint x: 220, startPoint y: 519, endPoint x: 216, endPoint y: 558, distance: 39.2
click at [220, 535] on span "Meets" at bounding box center [225, 545] width 34 height 20
drag, startPoint x: 210, startPoint y: 593, endPoint x: 212, endPoint y: 618, distance: 25.1
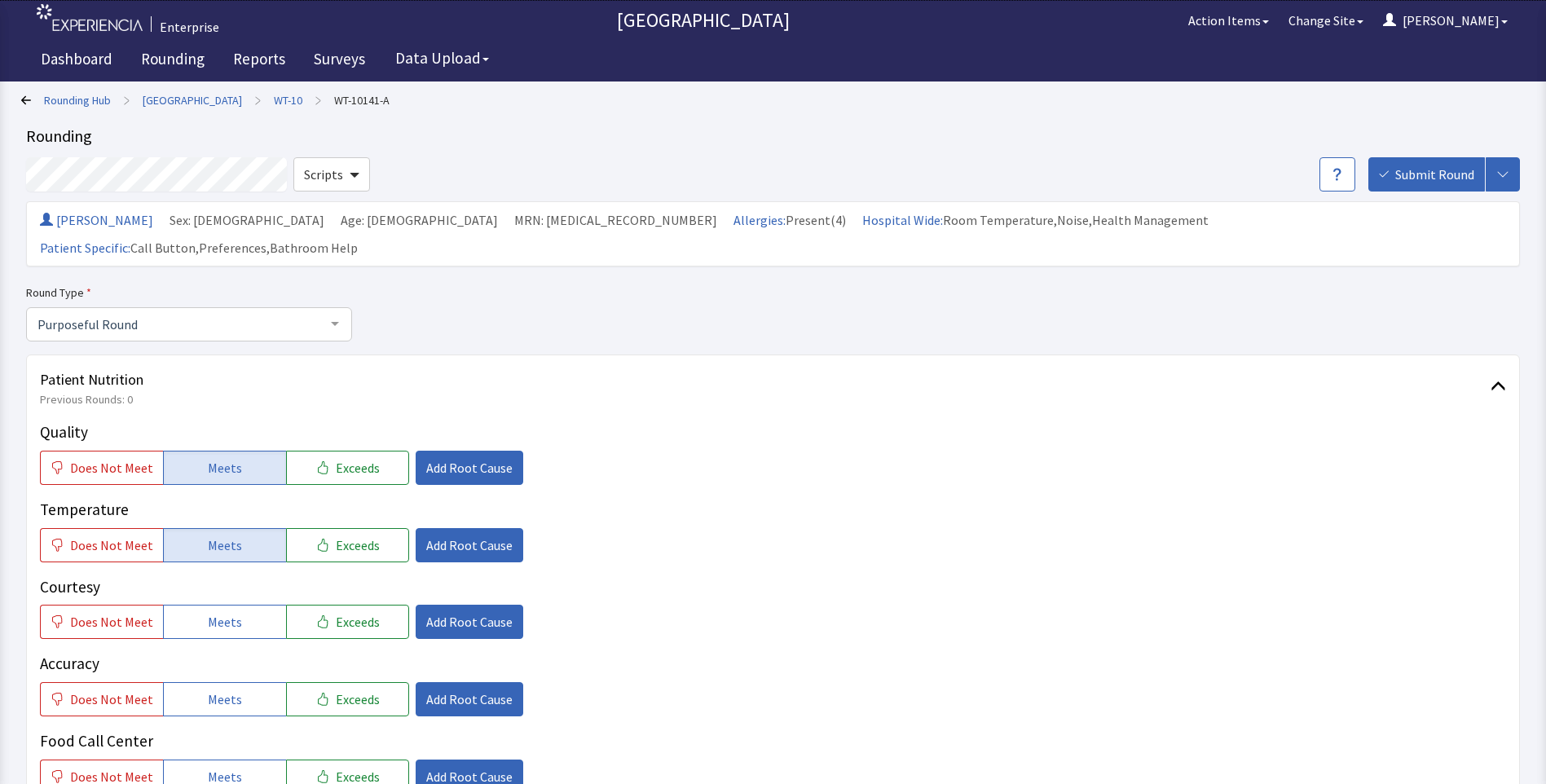
click at [210, 612] on span "Meets" at bounding box center [225, 622] width 34 height 20
drag, startPoint x: 203, startPoint y: 668, endPoint x: 212, endPoint y: 670, distance: 9.2
click at [212, 689] on span "Meets" at bounding box center [225, 699] width 34 height 20
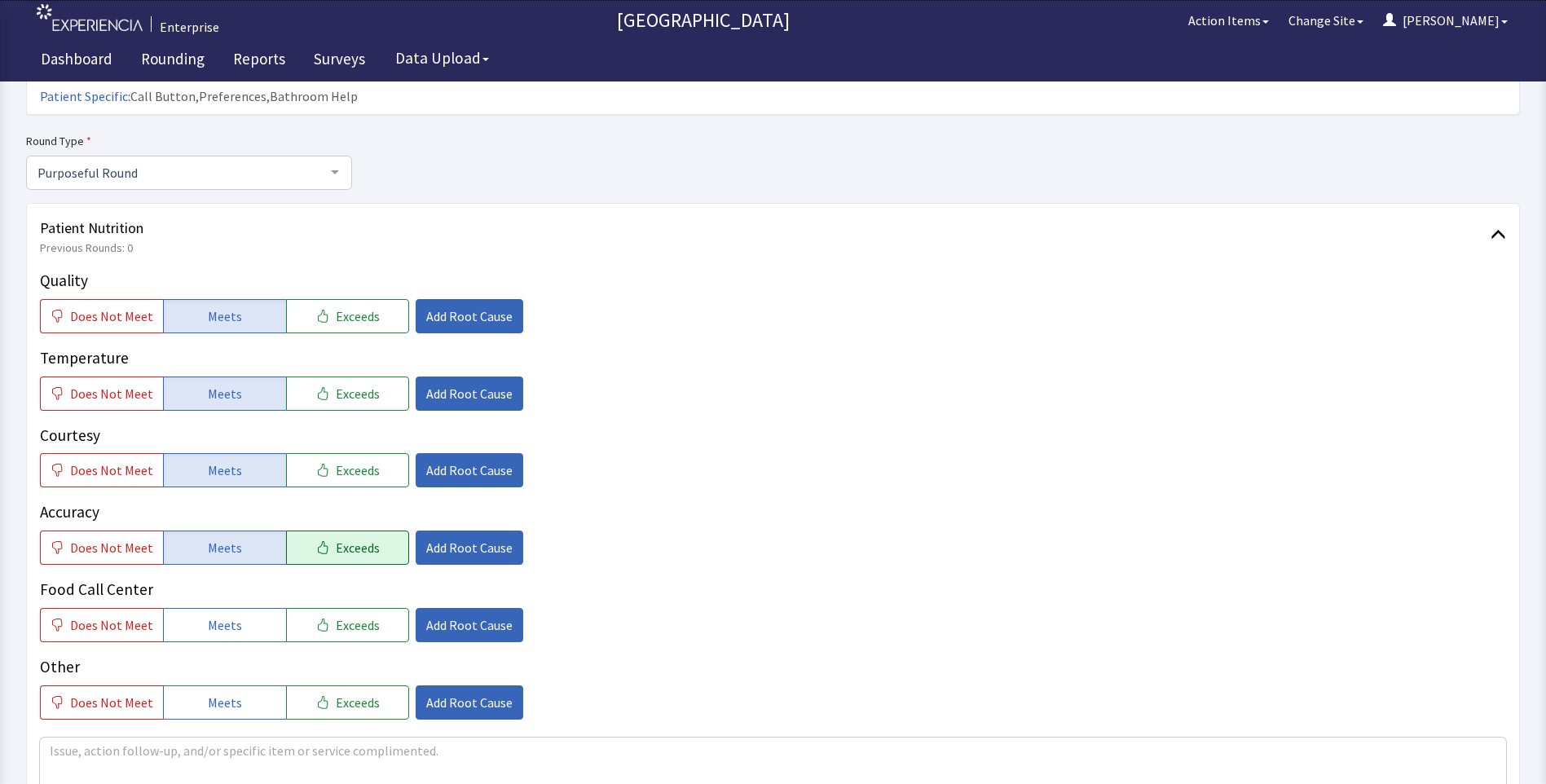
scroll to position [326, 0]
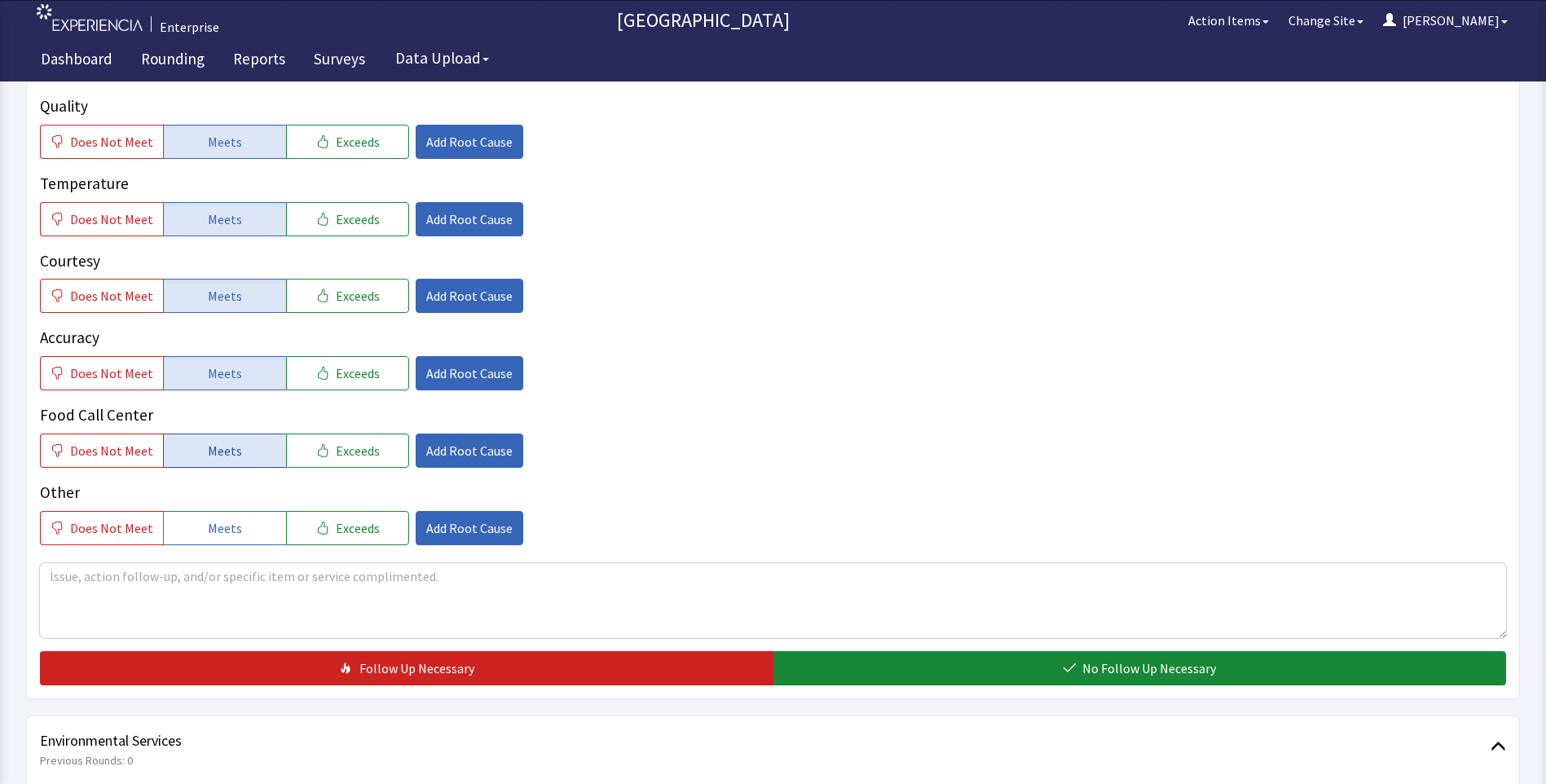
click at [208, 441] on span "Meets" at bounding box center [225, 451] width 34 height 20
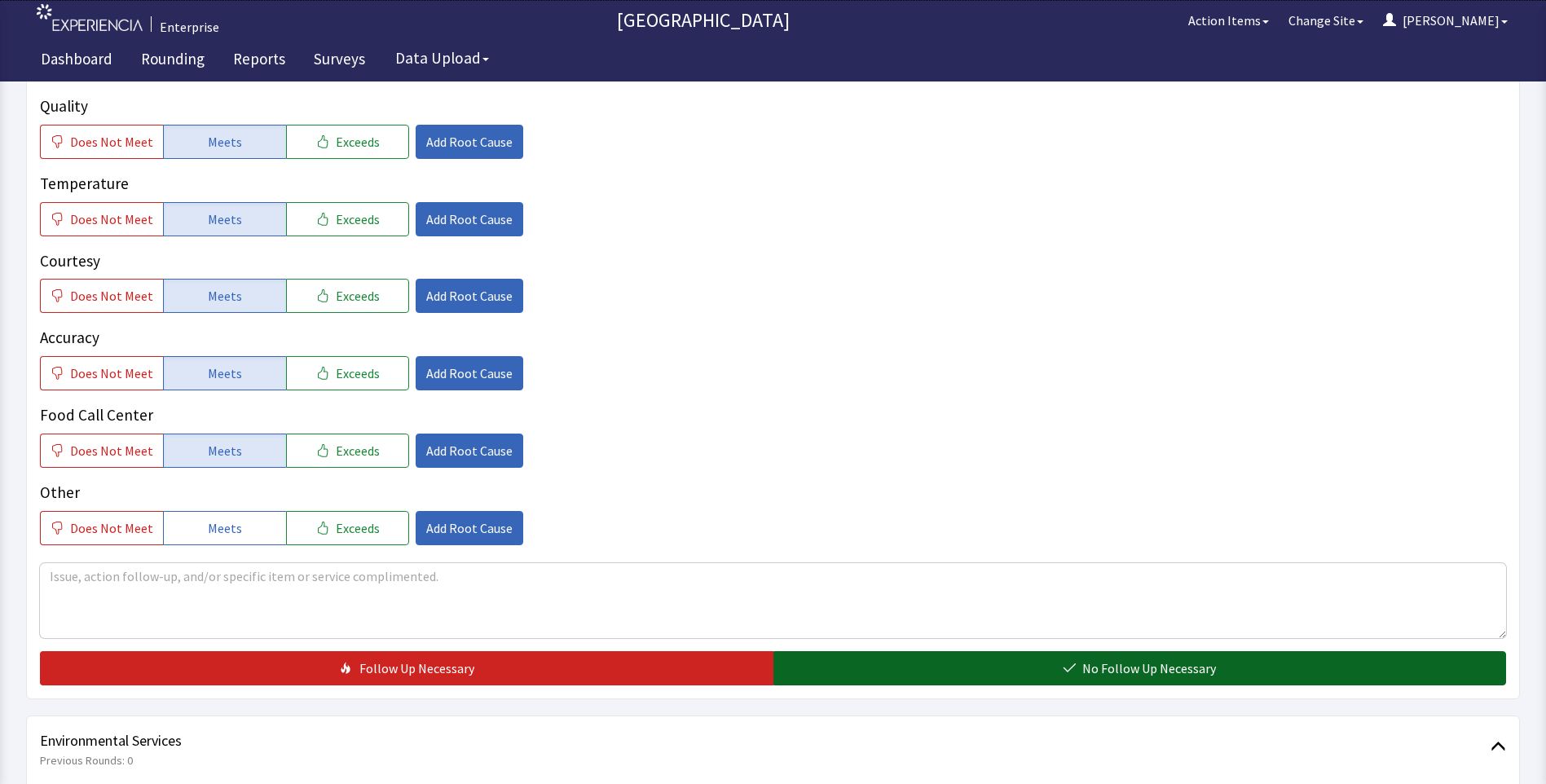
click at [921, 651] on button "No Follow Up Necessary" at bounding box center [1140, 668] width 733 height 34
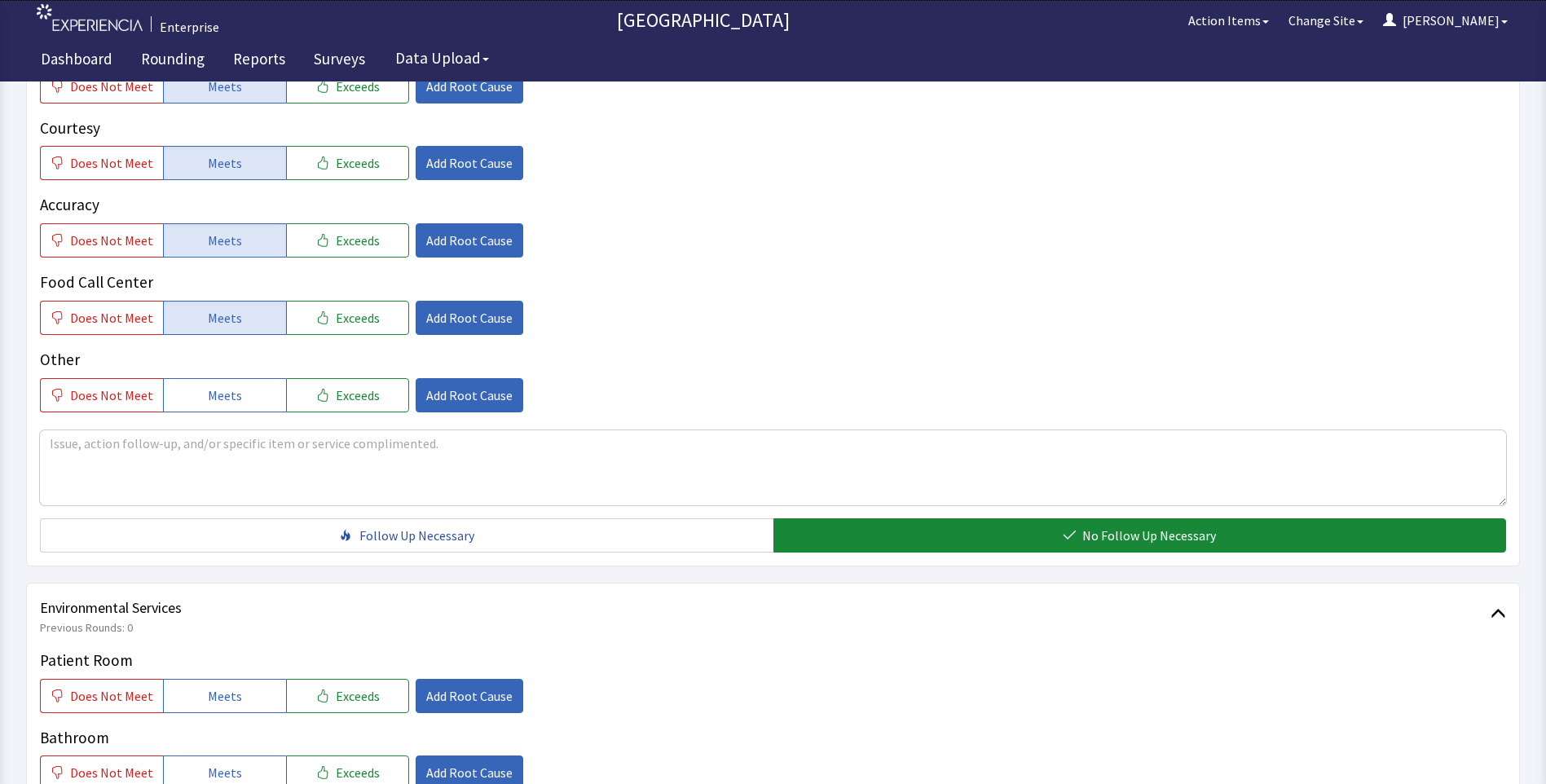
scroll to position [571, 0]
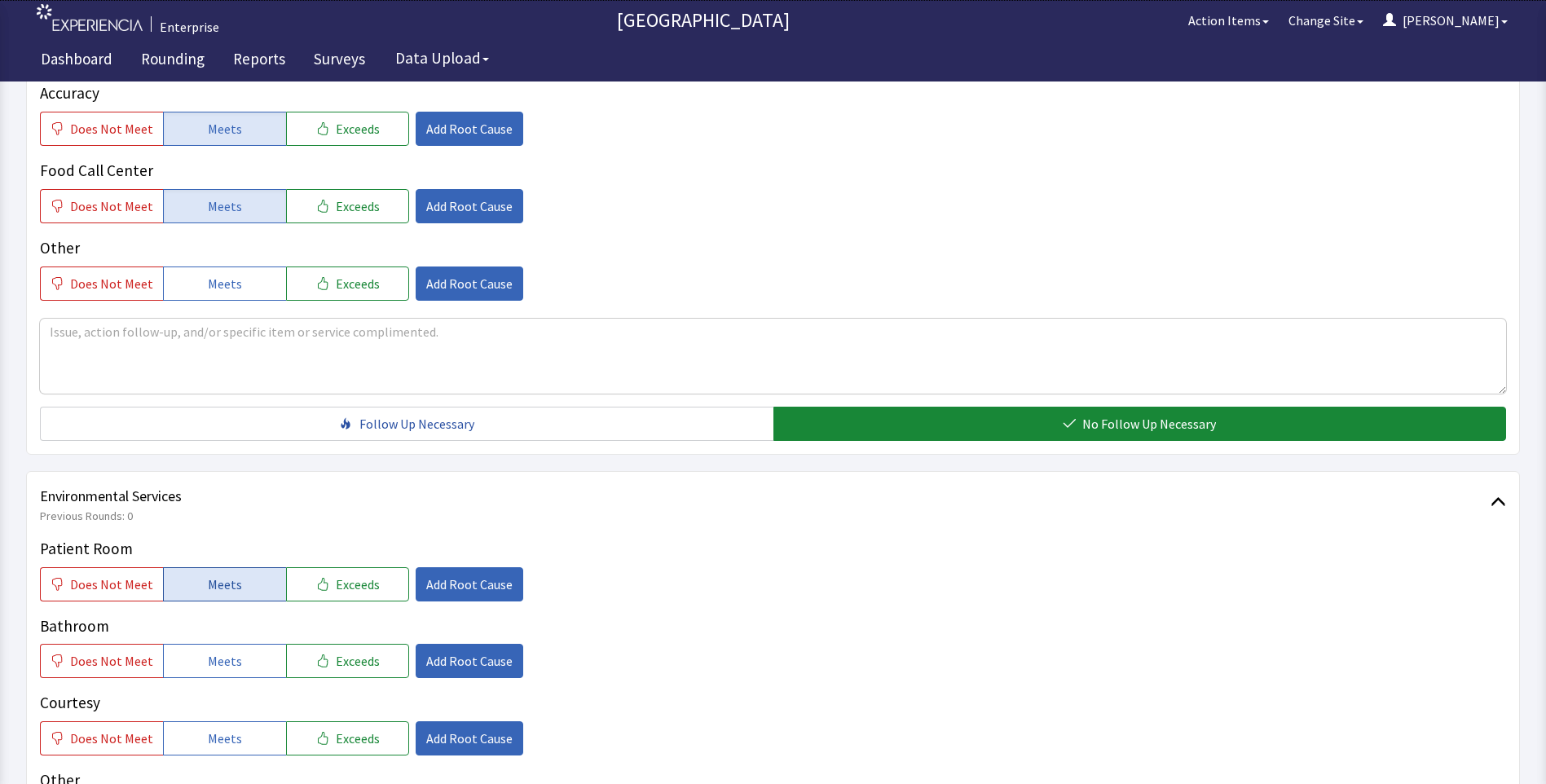
click at [229, 567] on button "Meets" at bounding box center [224, 584] width 123 height 34
drag, startPoint x: 220, startPoint y: 626, endPoint x: 217, endPoint y: 668, distance: 42.1
click at [219, 651] on span "Meets" at bounding box center [225, 661] width 34 height 20
click at [212, 728] on span "Meets" at bounding box center [225, 738] width 34 height 20
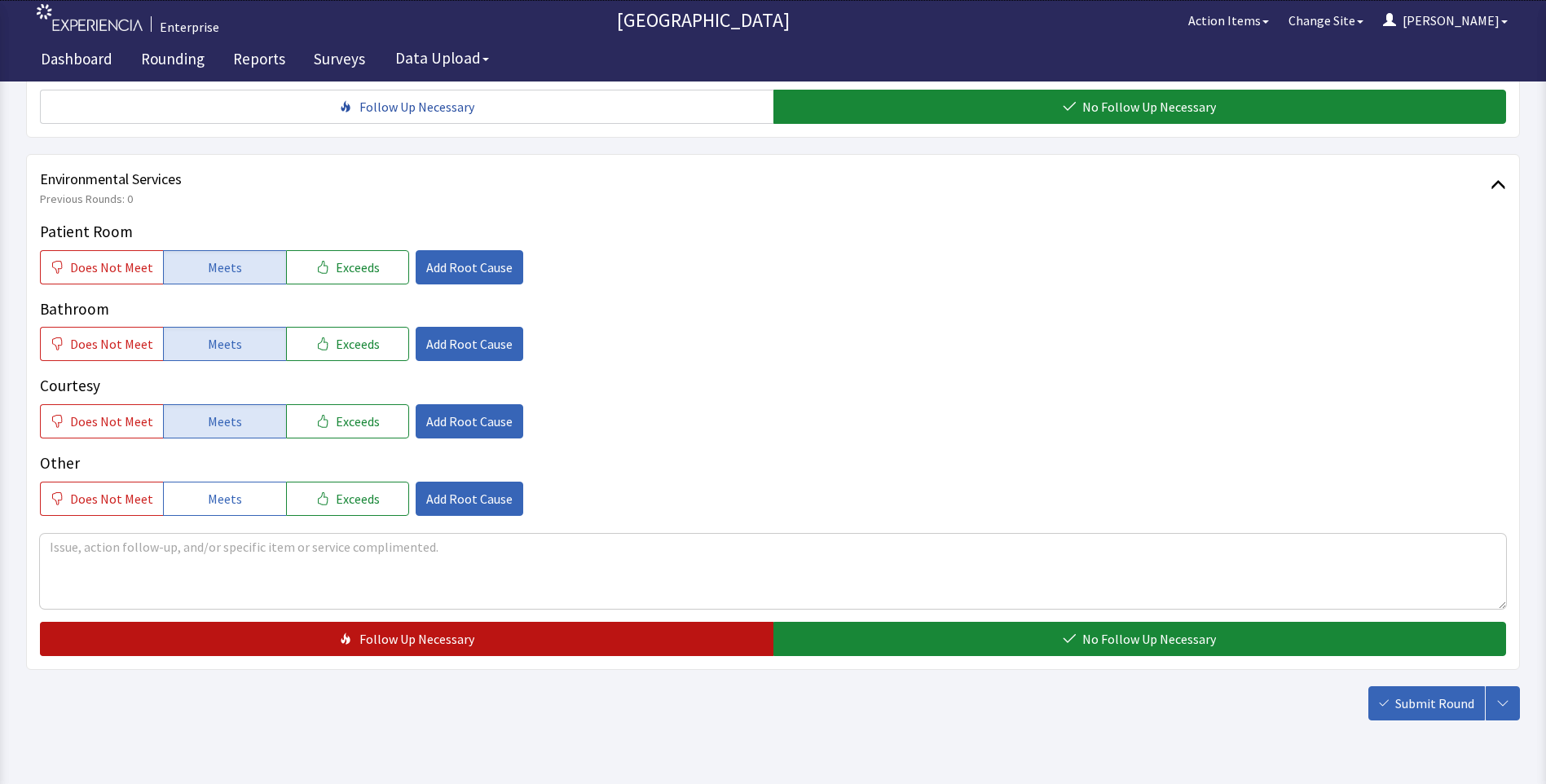
scroll to position [896, 0]
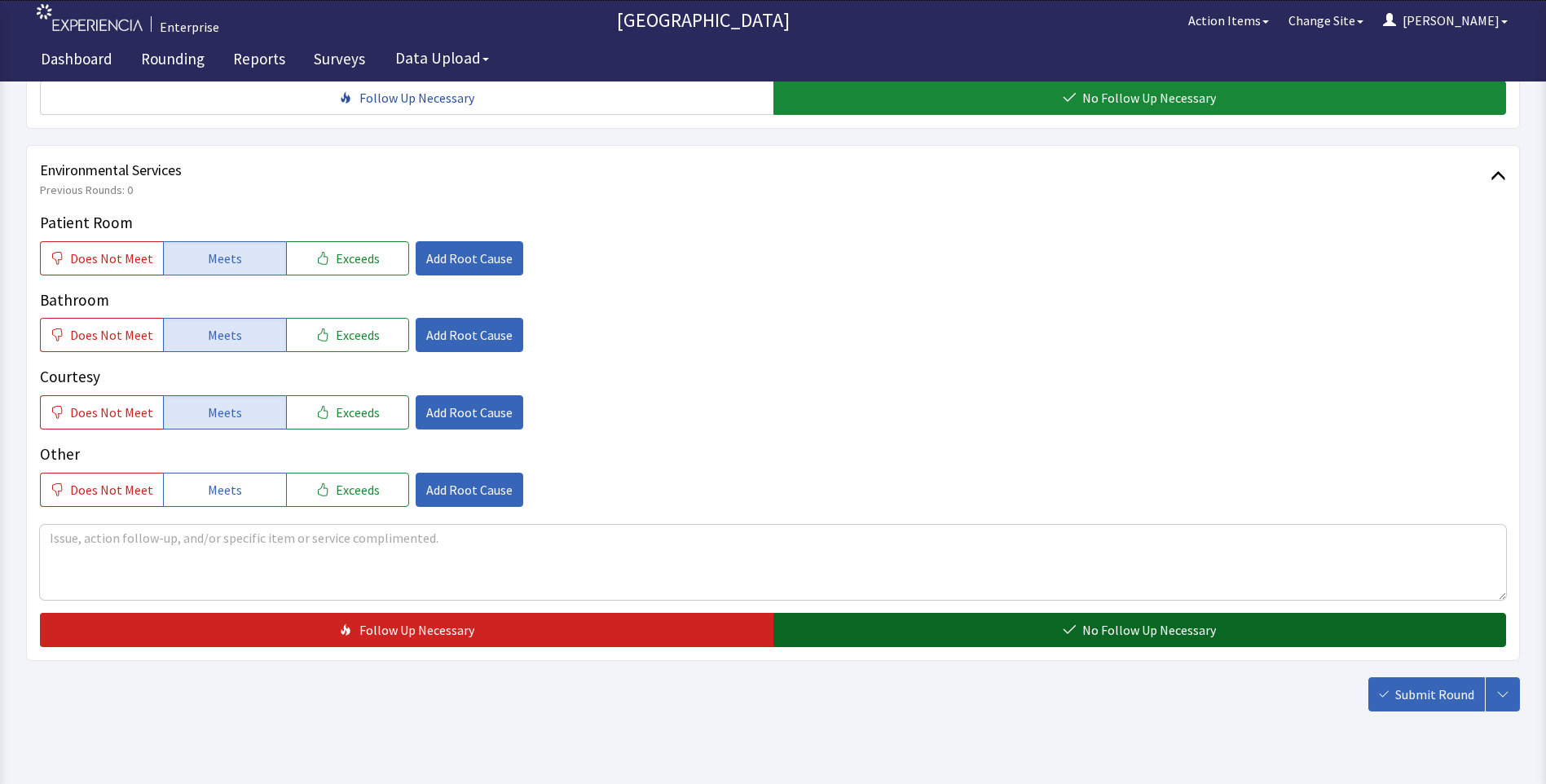
click at [851, 613] on button "No Follow Up Necessary" at bounding box center [1140, 630] width 733 height 34
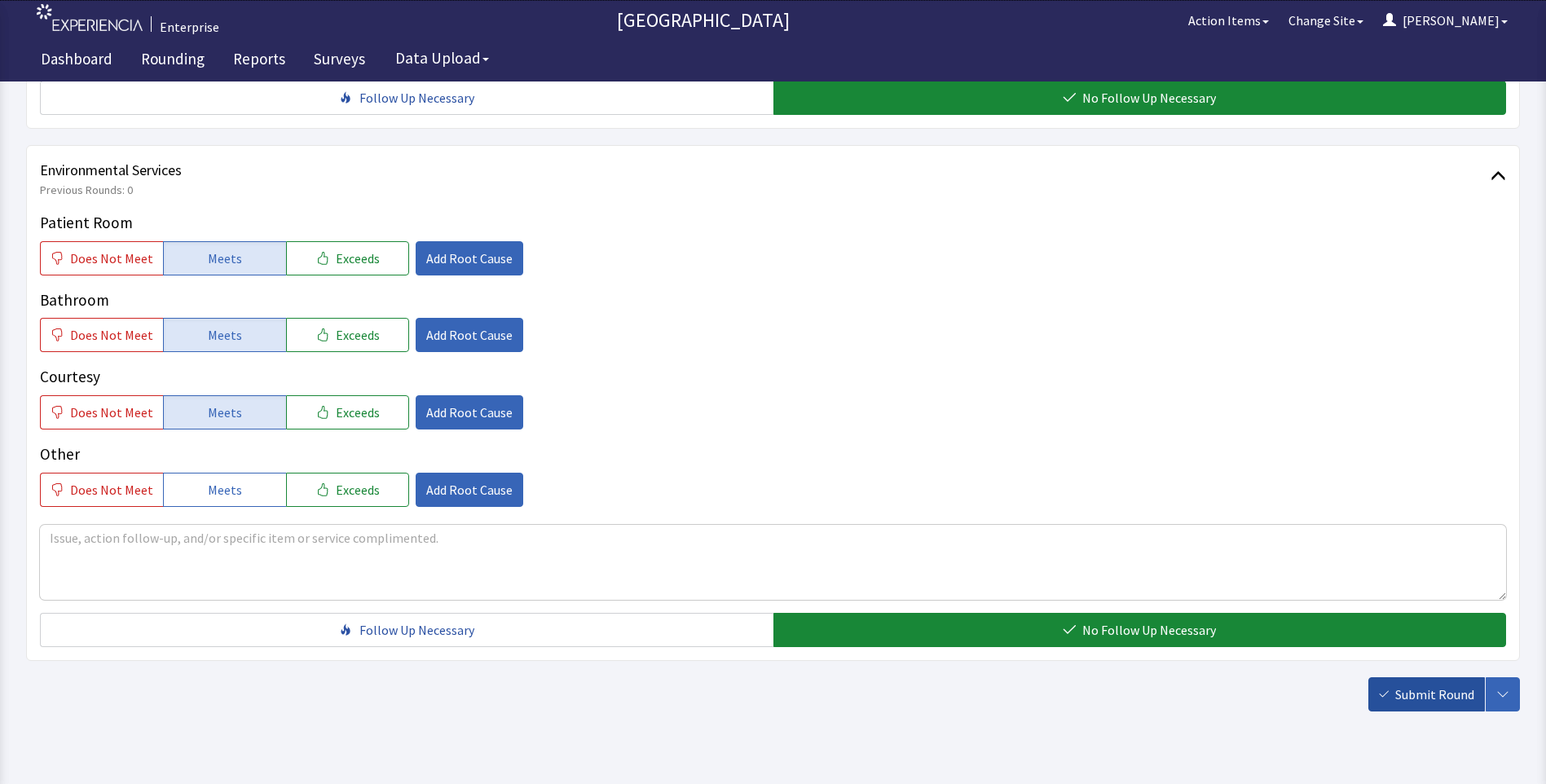
click at [1444, 685] on span "Submit Round" at bounding box center [1435, 694] width 79 height 20
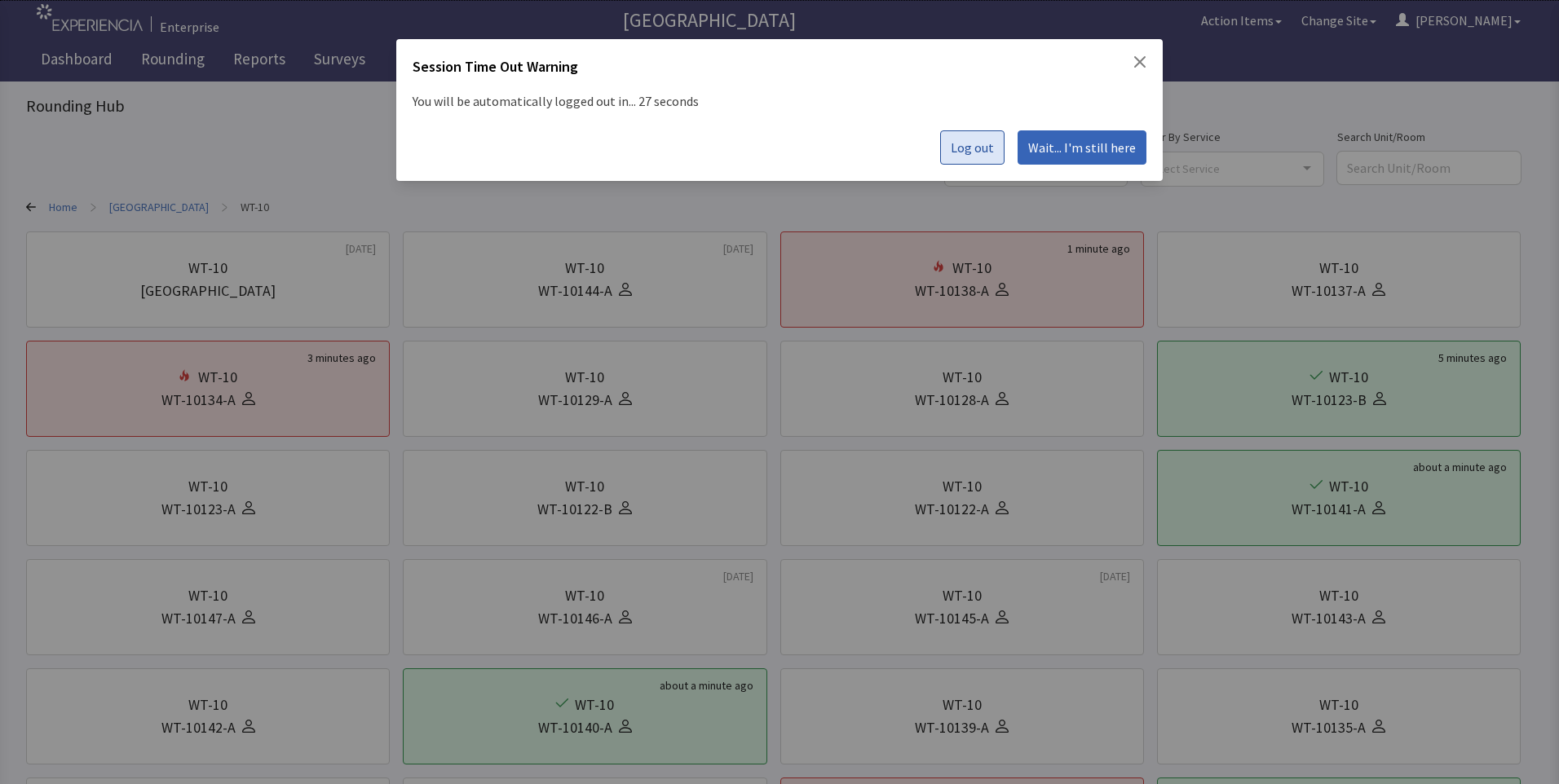
click at [986, 146] on span "Log out" at bounding box center [972, 148] width 43 height 20
